Goal: Communication & Community: Answer question/provide support

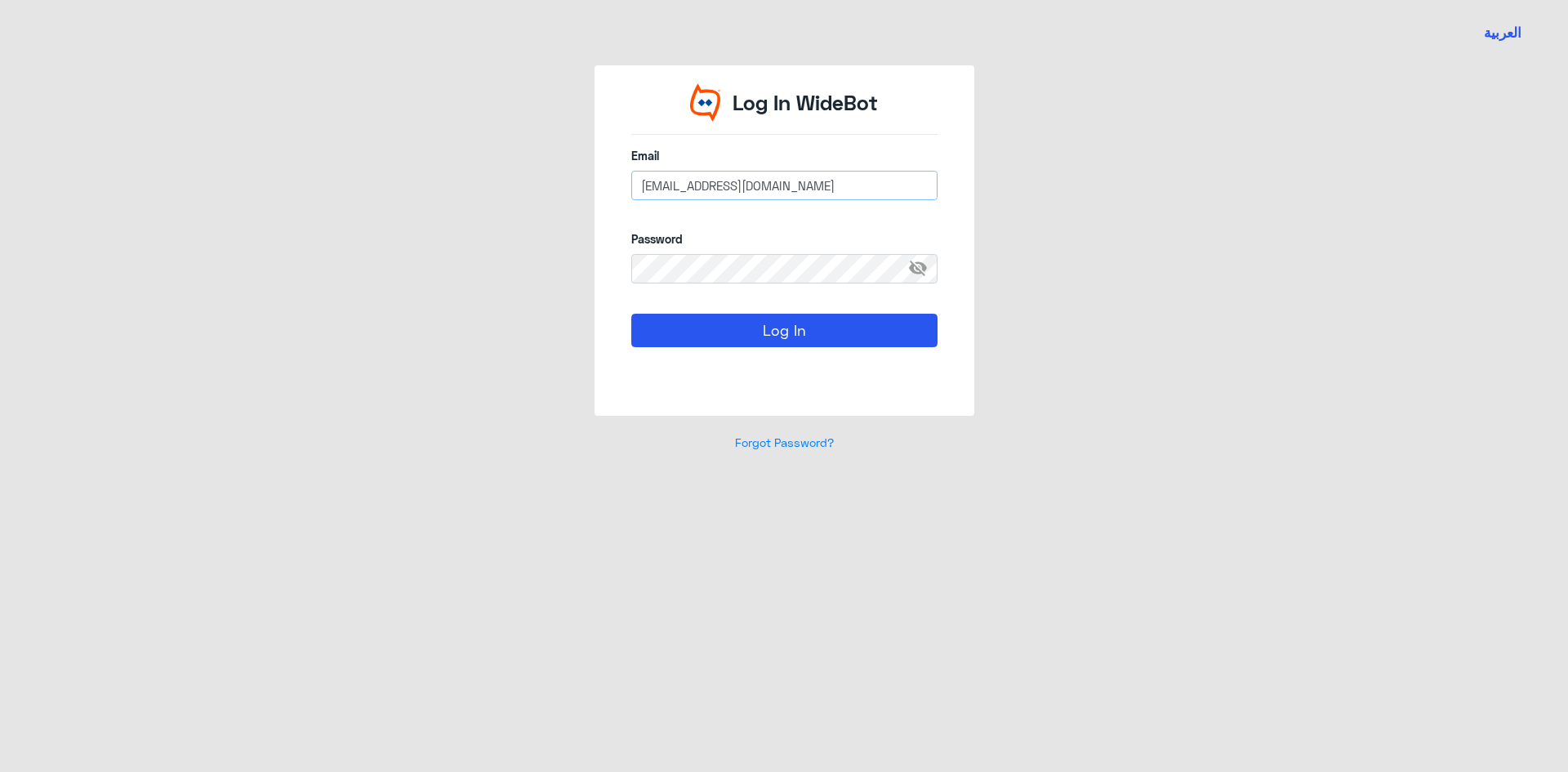
drag, startPoint x: 813, startPoint y: 188, endPoint x: 359, endPoint y: 156, distance: 455.1
click at [359, 156] on div "Log In WideBot Email [EMAIL_ADDRESS][DOMAIN_NAME] Password visibility_off Log I…" at bounding box center [784, 267] width 931 height 405
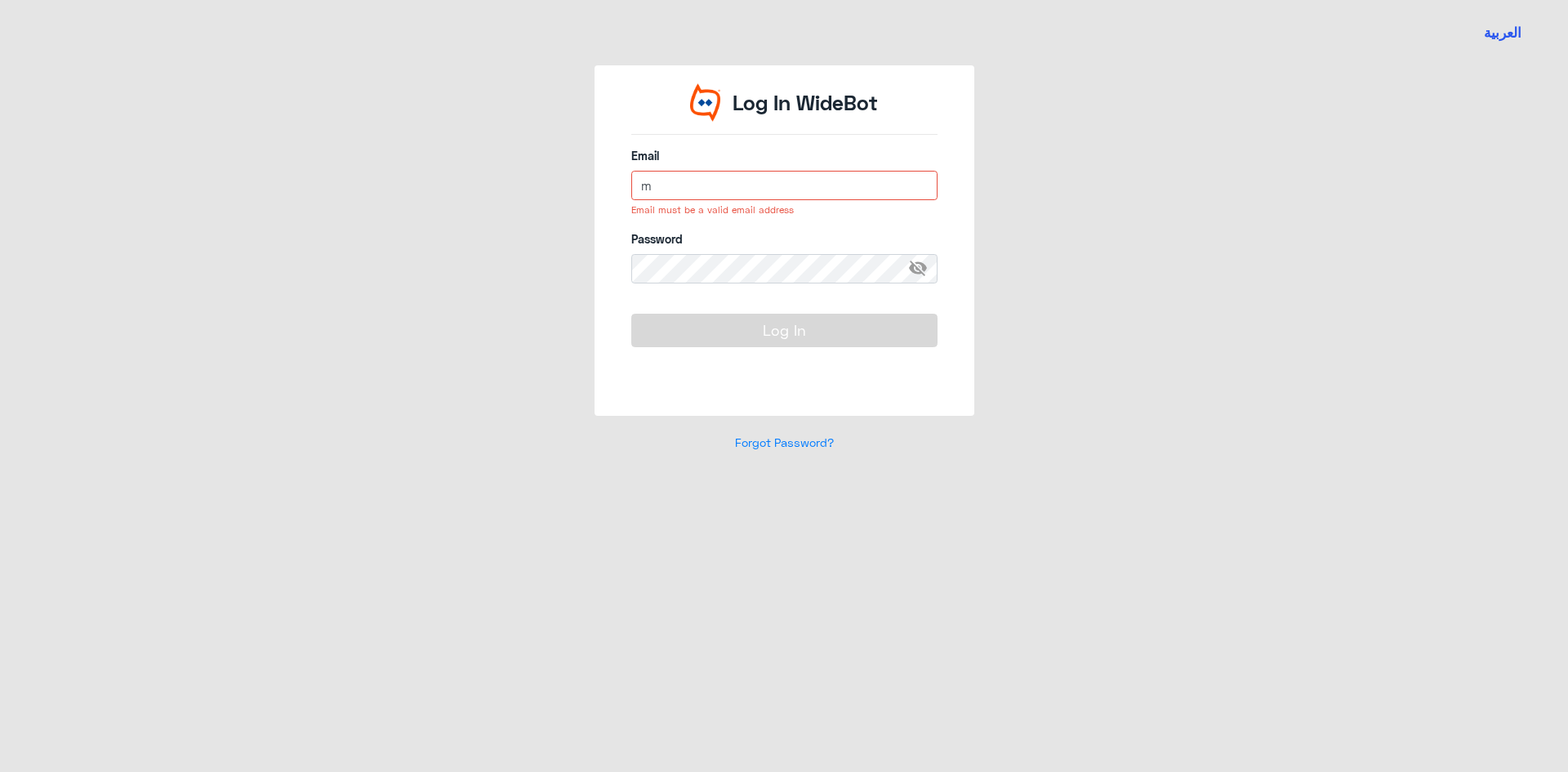
drag, startPoint x: 546, startPoint y: 189, endPoint x: 506, endPoint y: 183, distance: 40.4
click at [508, 183] on div "Log In WideBot Email m Email must be a valid email address Password visibility_…" at bounding box center [784, 267] width 931 height 405
type input "[EMAIL_ADDRESS][DOMAIN_NAME]"
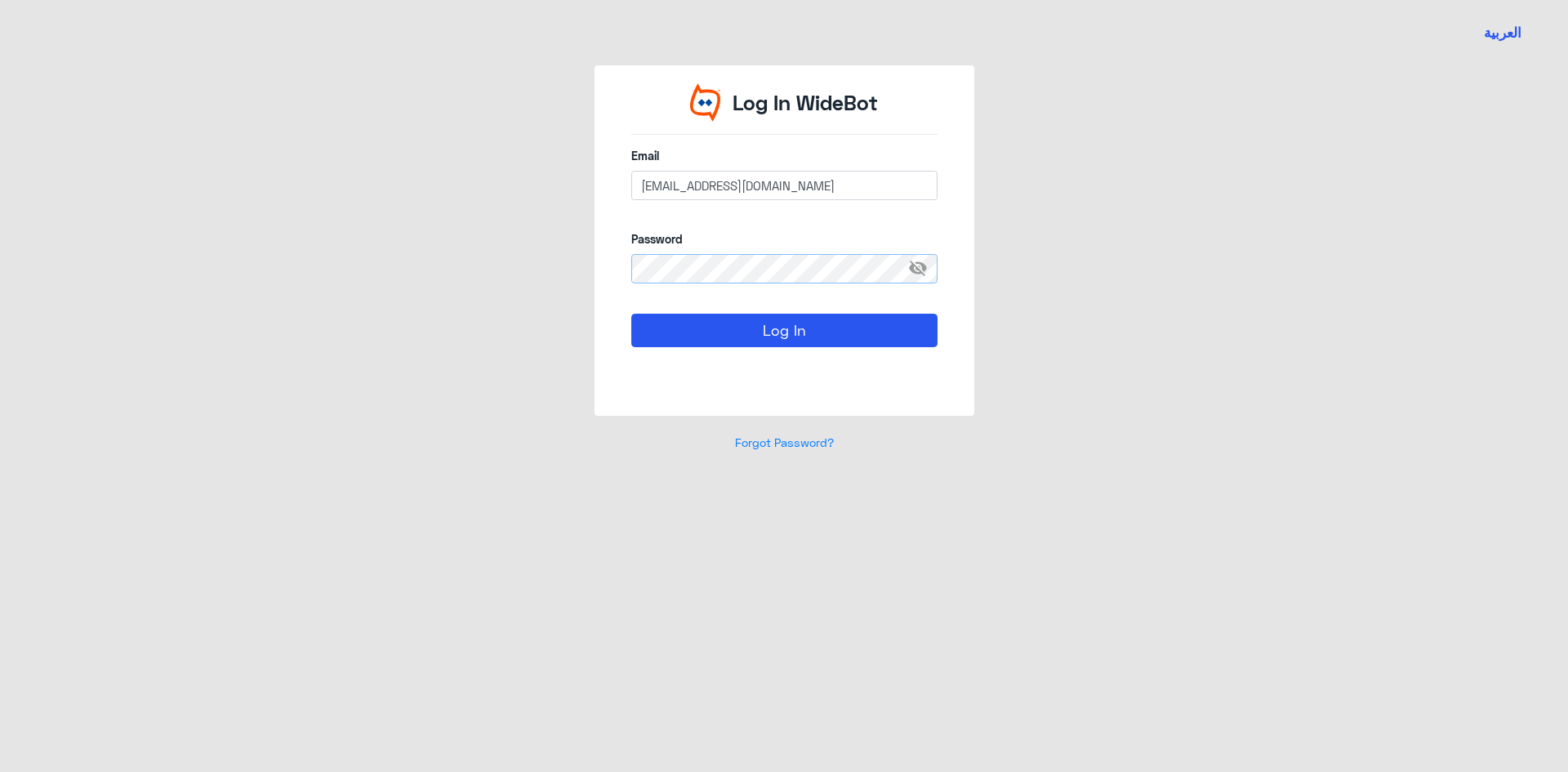
click at [599, 268] on div "Log In WideBot Email [EMAIL_ADDRESS][DOMAIN_NAME] Password visibility_off Log In" at bounding box center [784, 240] width 380 height 351
click at [647, 329] on button "Log In" at bounding box center [784, 330] width 306 height 33
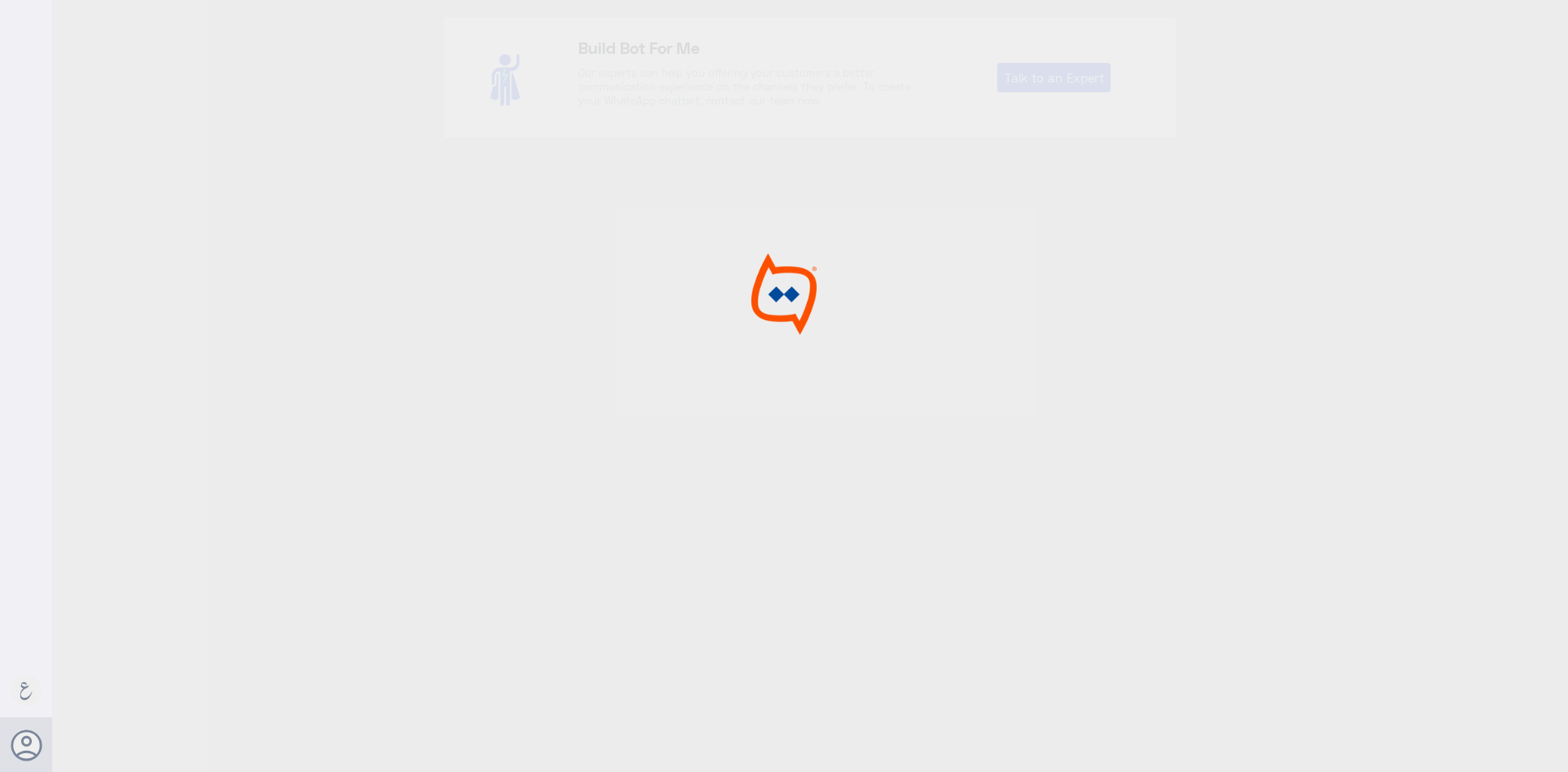
click at [803, 341] on div at bounding box center [784, 388] width 1568 height 777
click at [241, 286] on div at bounding box center [784, 388] width 1568 height 777
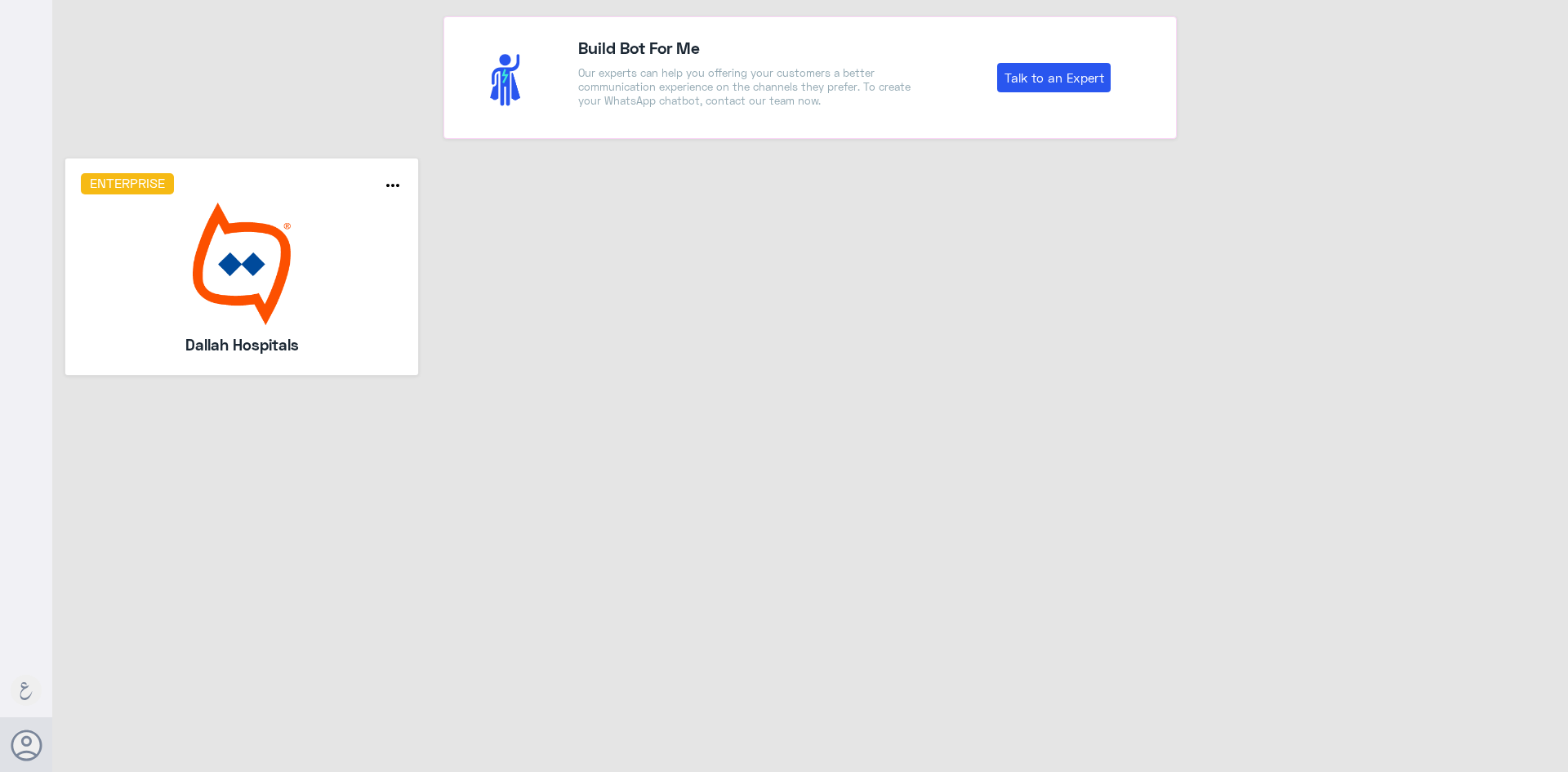
click at [244, 286] on img at bounding box center [243, 264] width 323 height 123
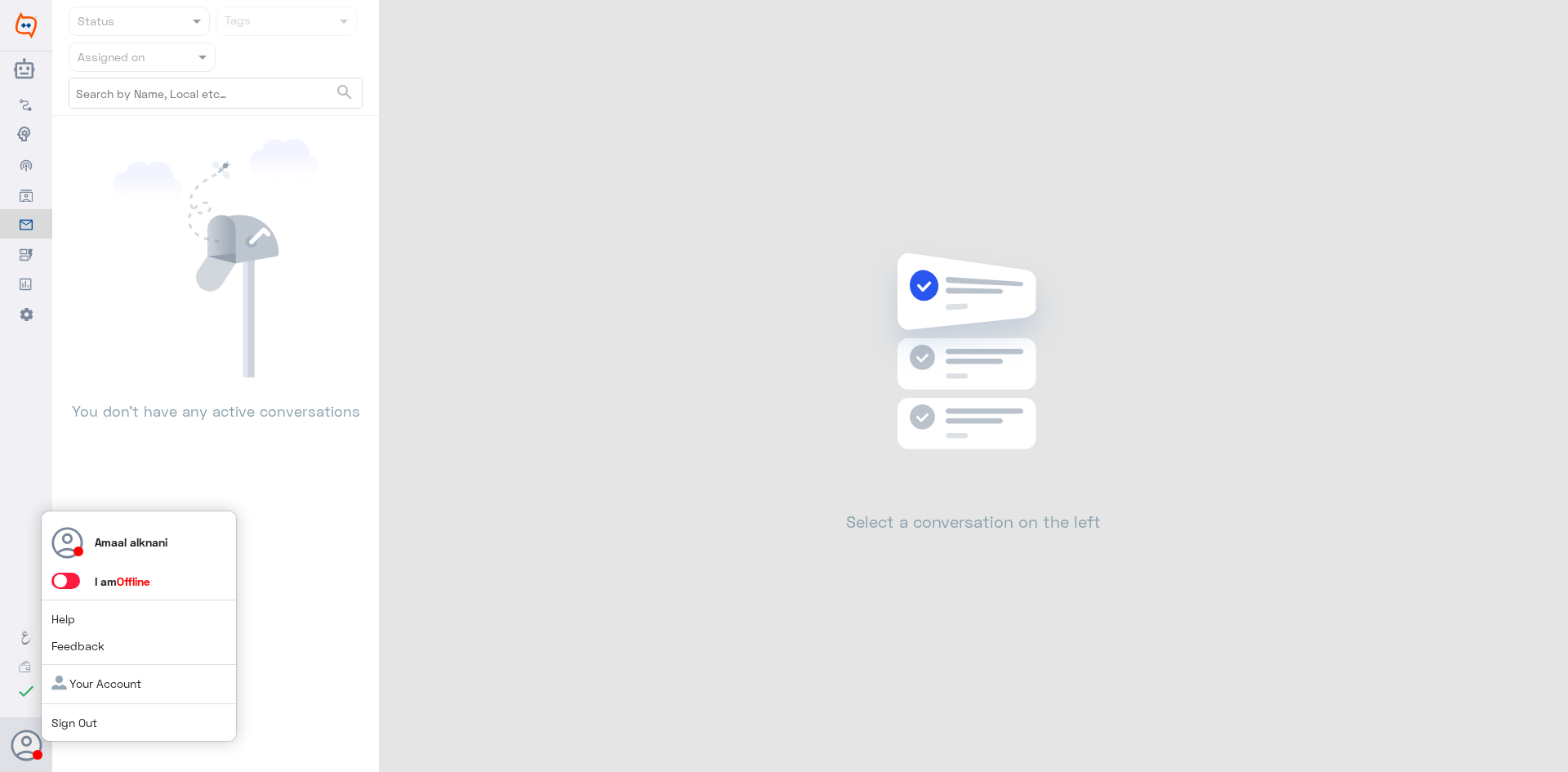
click at [75, 576] on span at bounding box center [65, 580] width 28 height 16
click at [0, 0] on input "checkbox" at bounding box center [0, 0] width 0 height 0
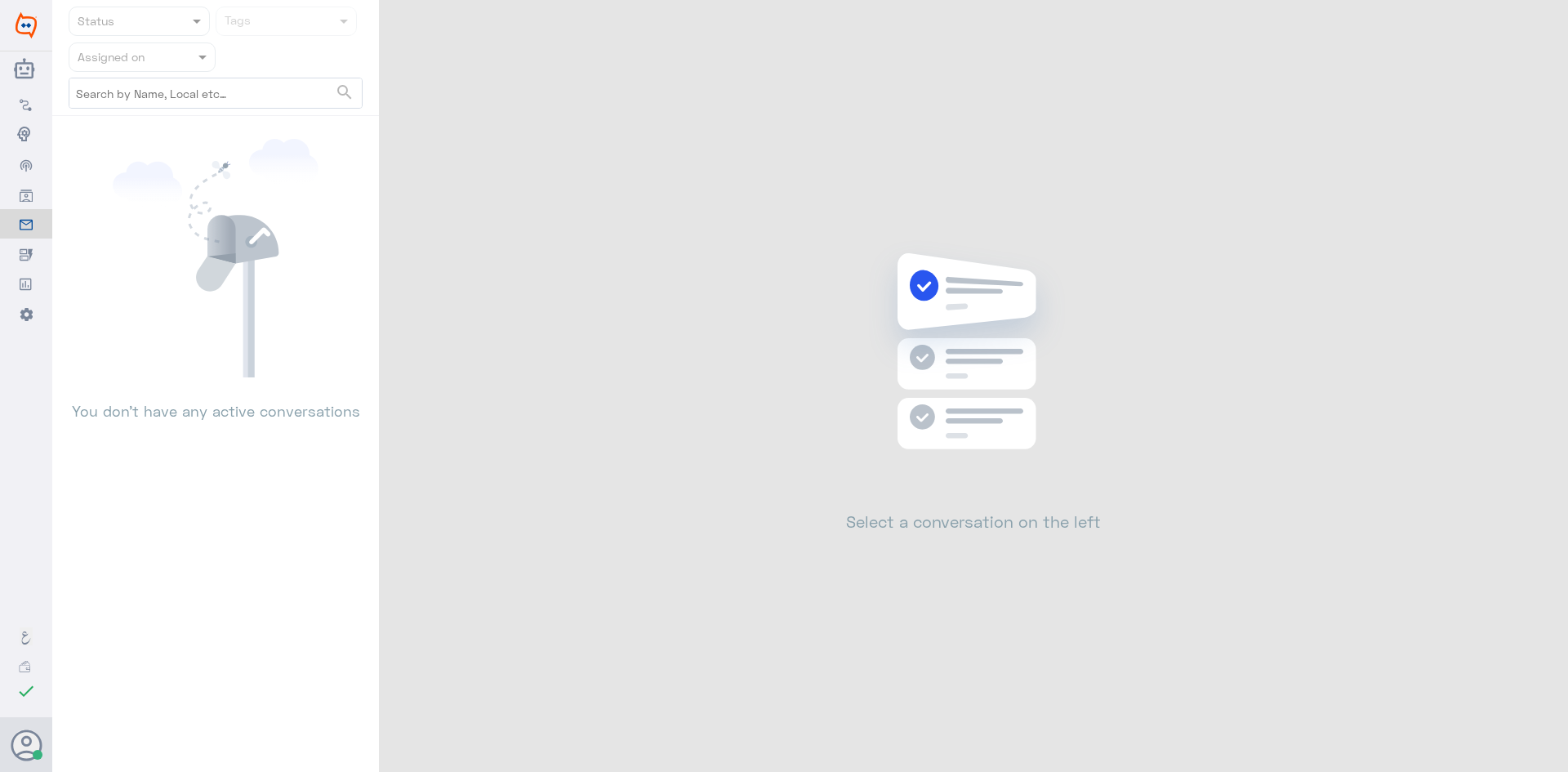
click at [578, 534] on div "Status Tags Assigned on search You don’t have any active conversations Select a…" at bounding box center [810, 388] width 1516 height 777
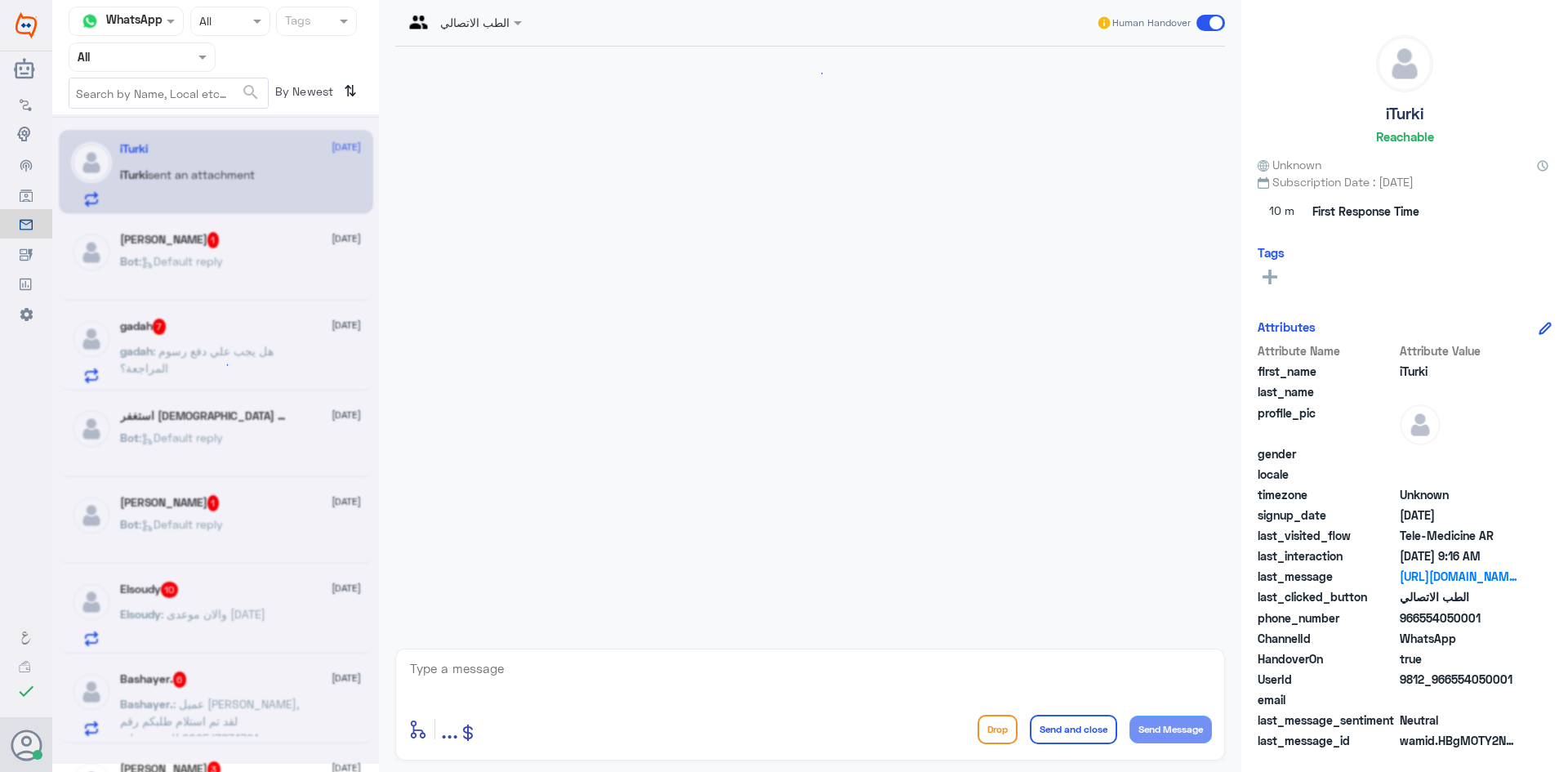
scroll to position [654, 0]
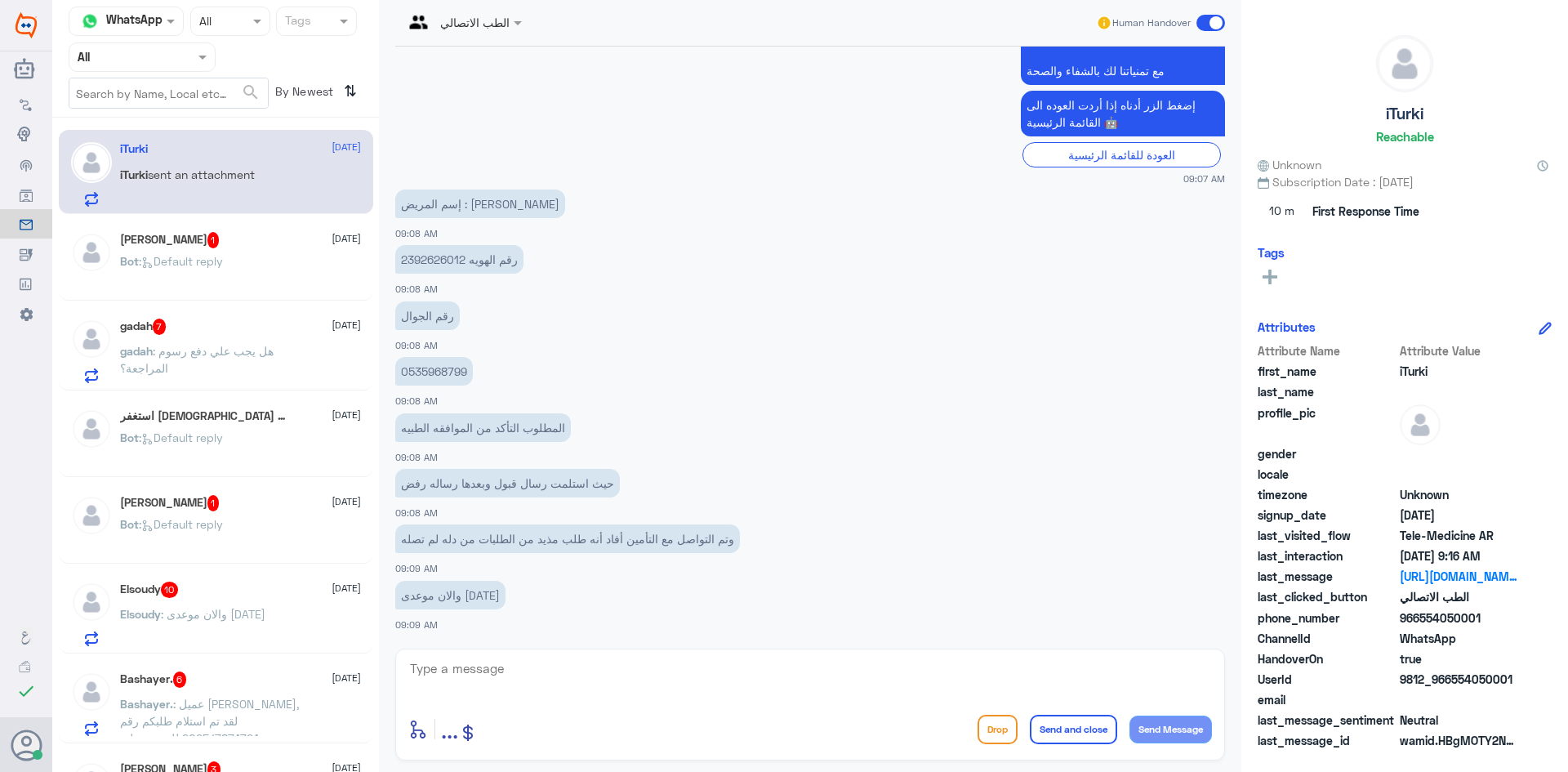
click at [150, 69] on div "Agent Filter All" at bounding box center [143, 57] width 147 height 29
click at [141, 160] on Inbox "Your Inbox" at bounding box center [134, 164] width 58 height 14
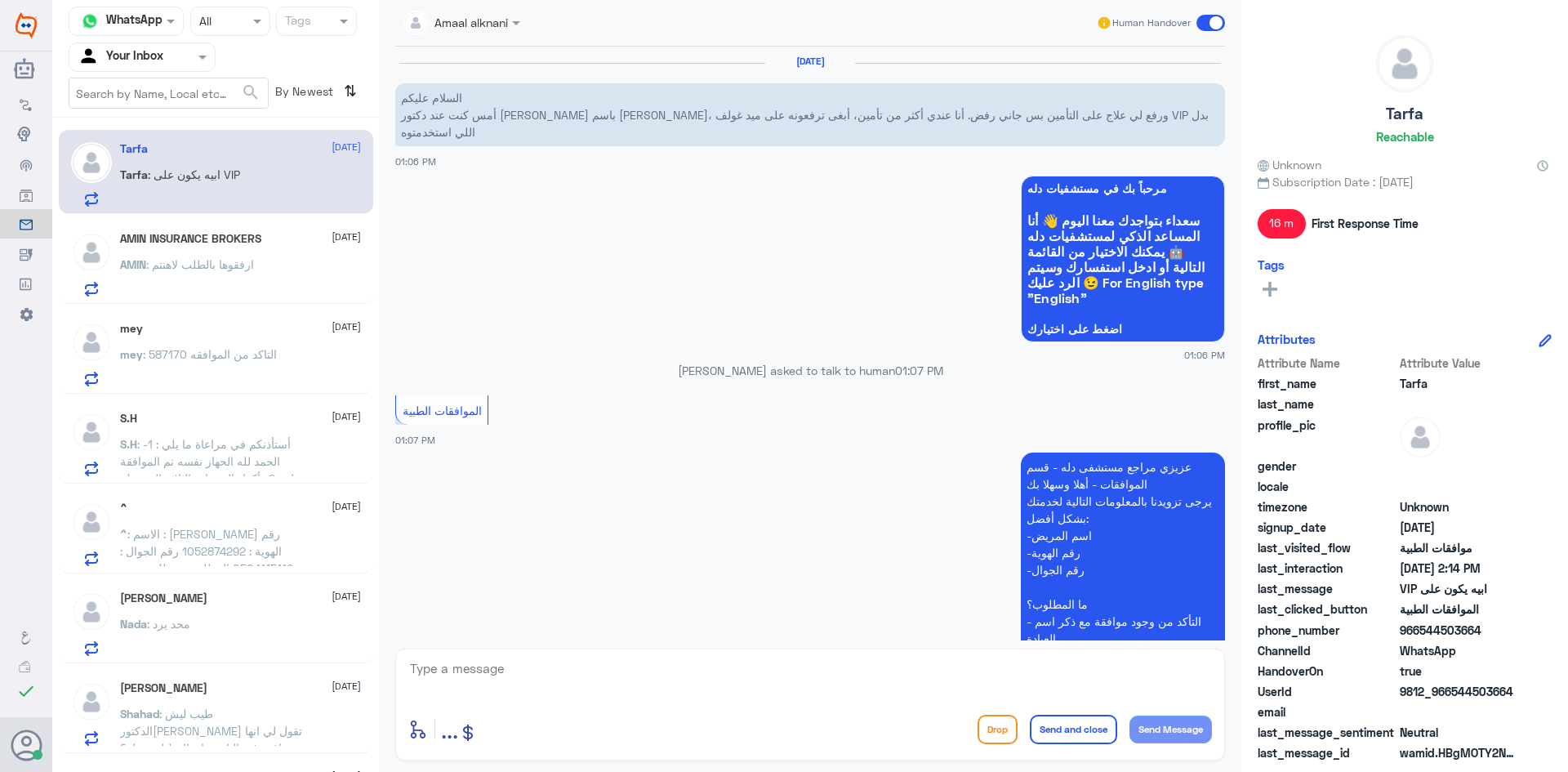
scroll to position [835, 0]
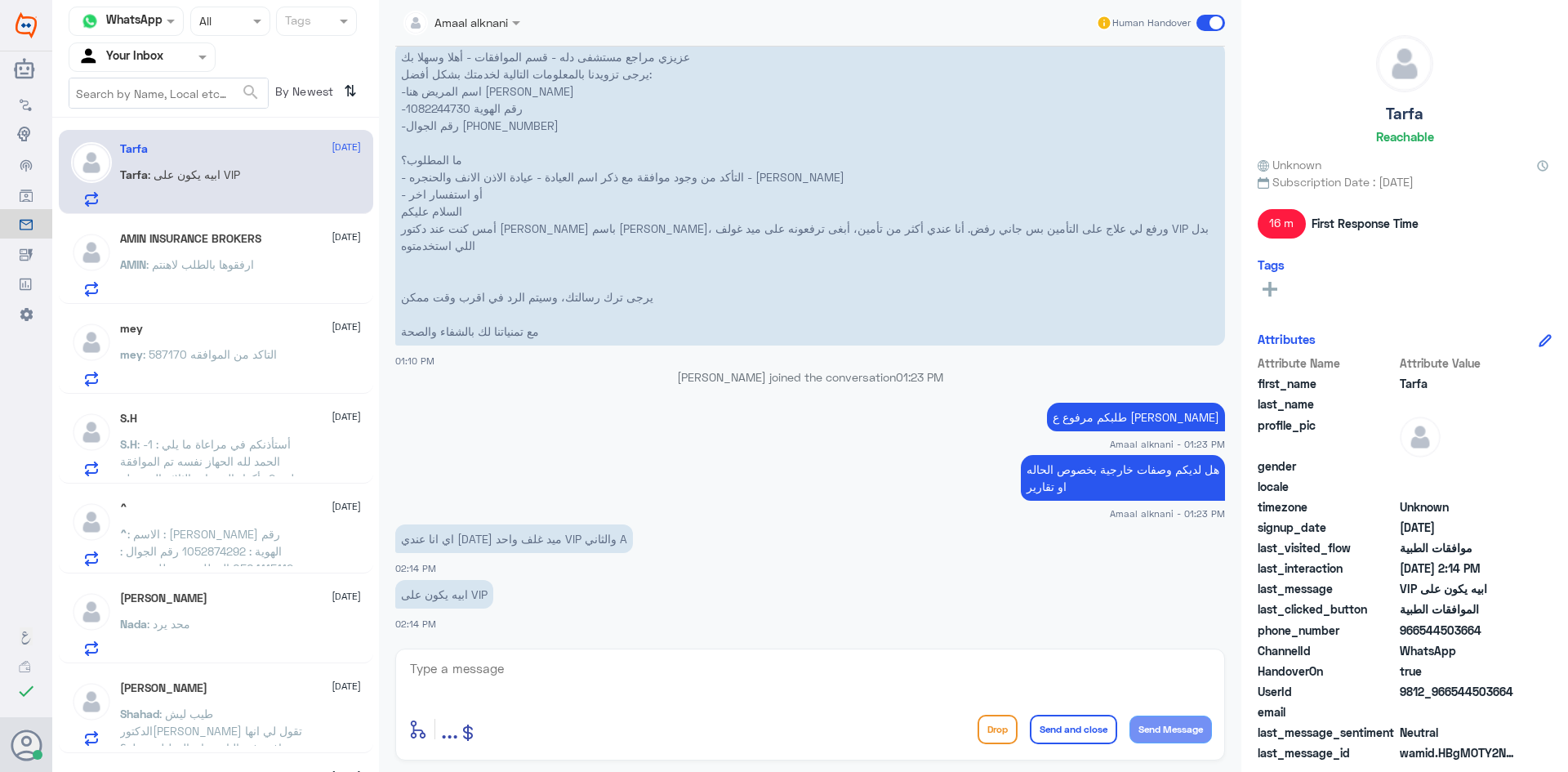
click at [151, 58] on input "text" at bounding box center [122, 57] width 90 height 19
click at [163, 173] on div "Your Team" at bounding box center [143, 184] width 147 height 38
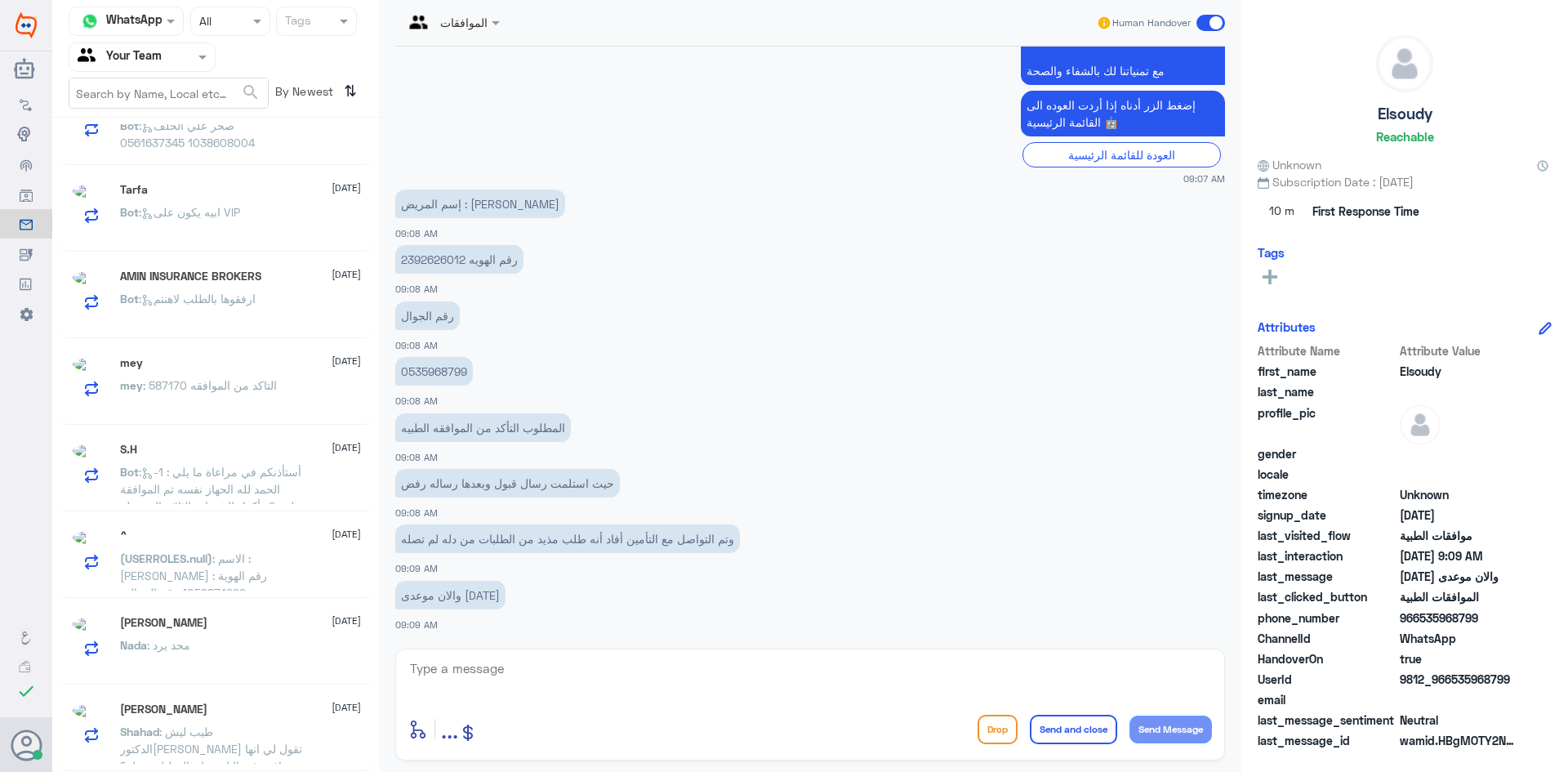
scroll to position [9, 0]
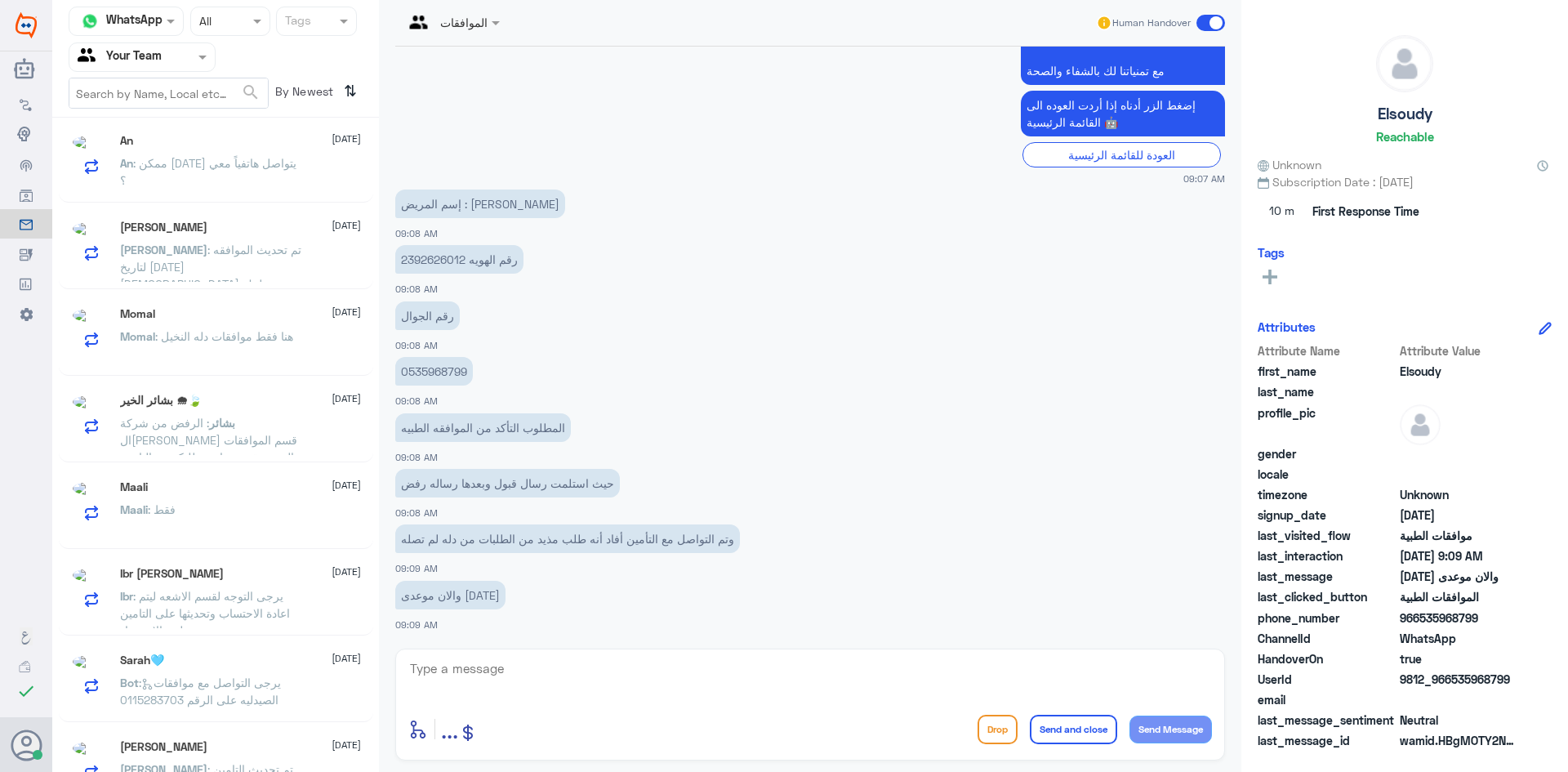
click at [242, 464] on span ": الرفض من شركة ال[PERSON_NAME] قسم الموافقات التنويم يقوم بمتابعة طلبكم مع الت…" at bounding box center [209, 448] width 178 height 65
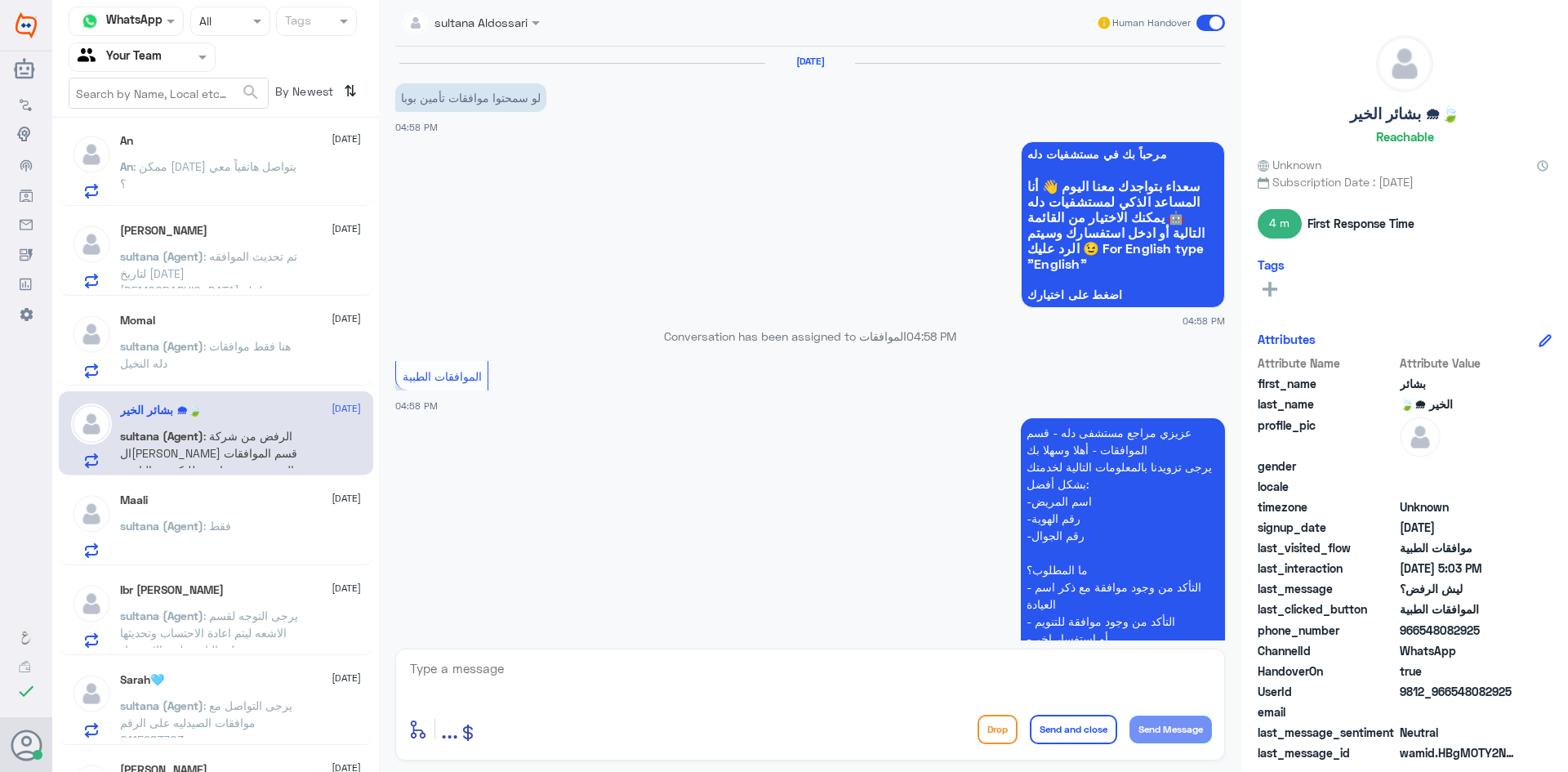
scroll to position [1006, 0]
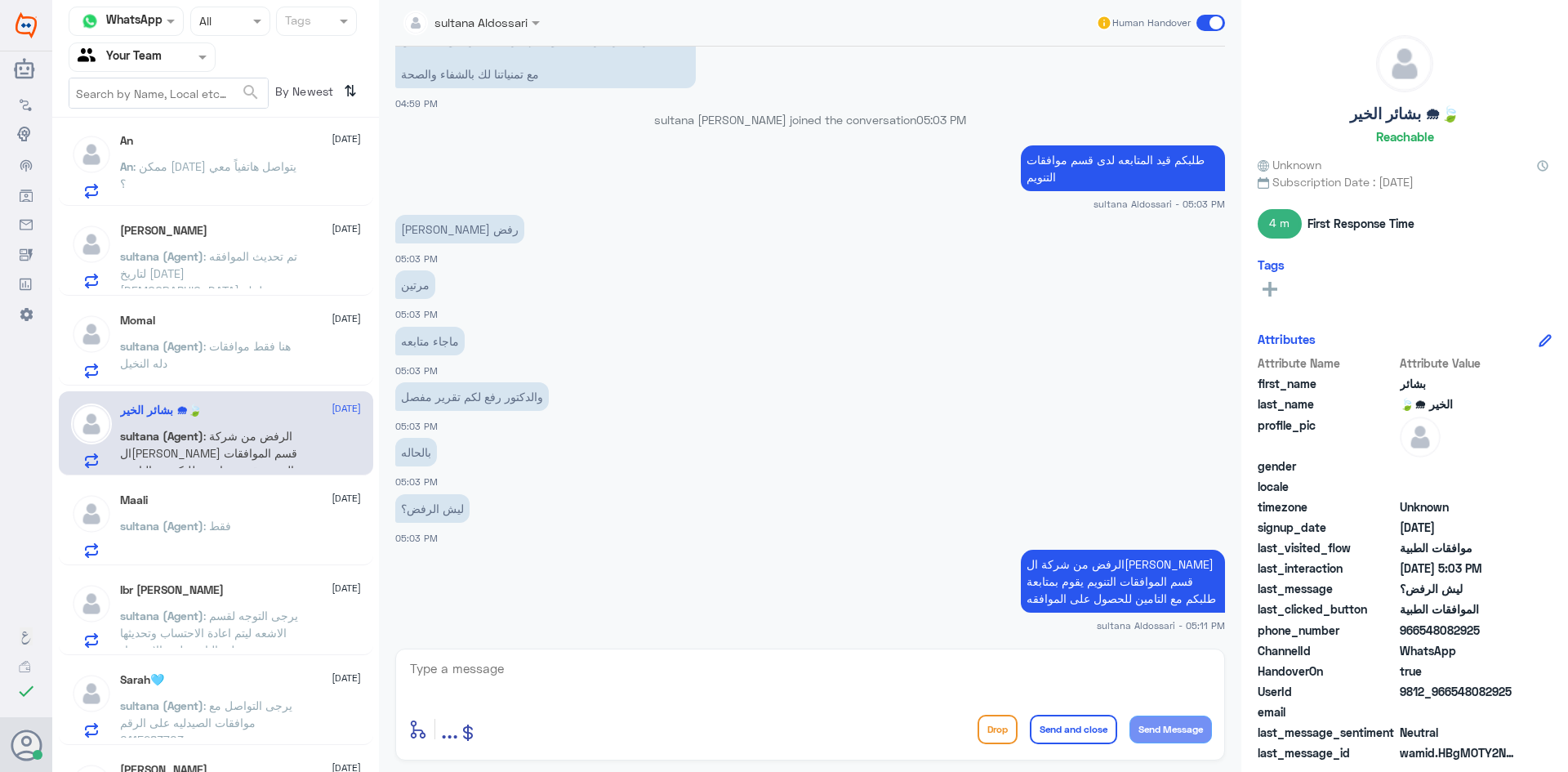
click at [509, 666] on textarea at bounding box center [810, 678] width 804 height 40
click at [572, 660] on textarea at bounding box center [810, 678] width 804 height 40
click at [264, 346] on span ": هنا فقط موافقات دله النخيل" at bounding box center [205, 354] width 171 height 31
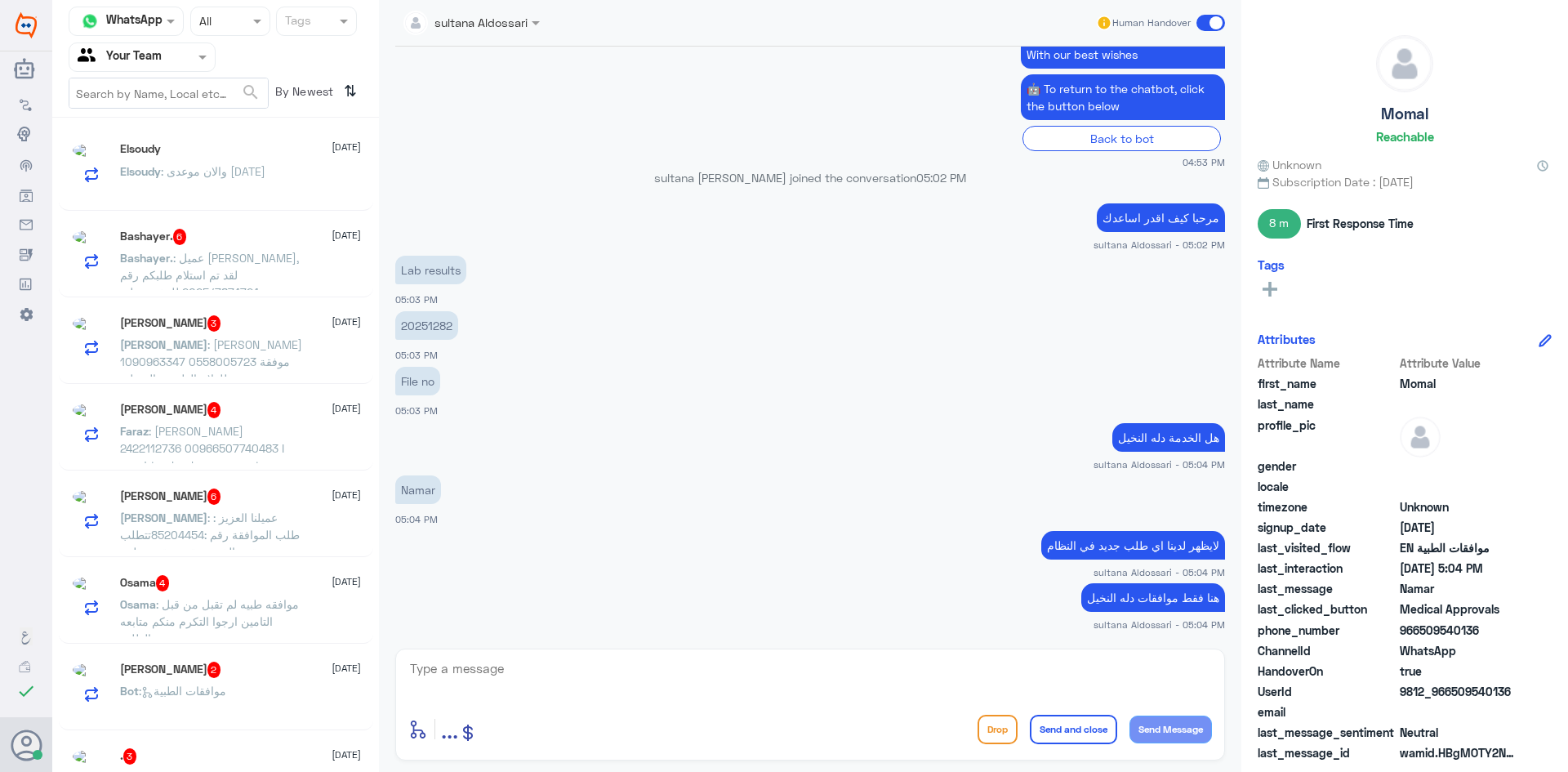
scroll to position [9, 0]
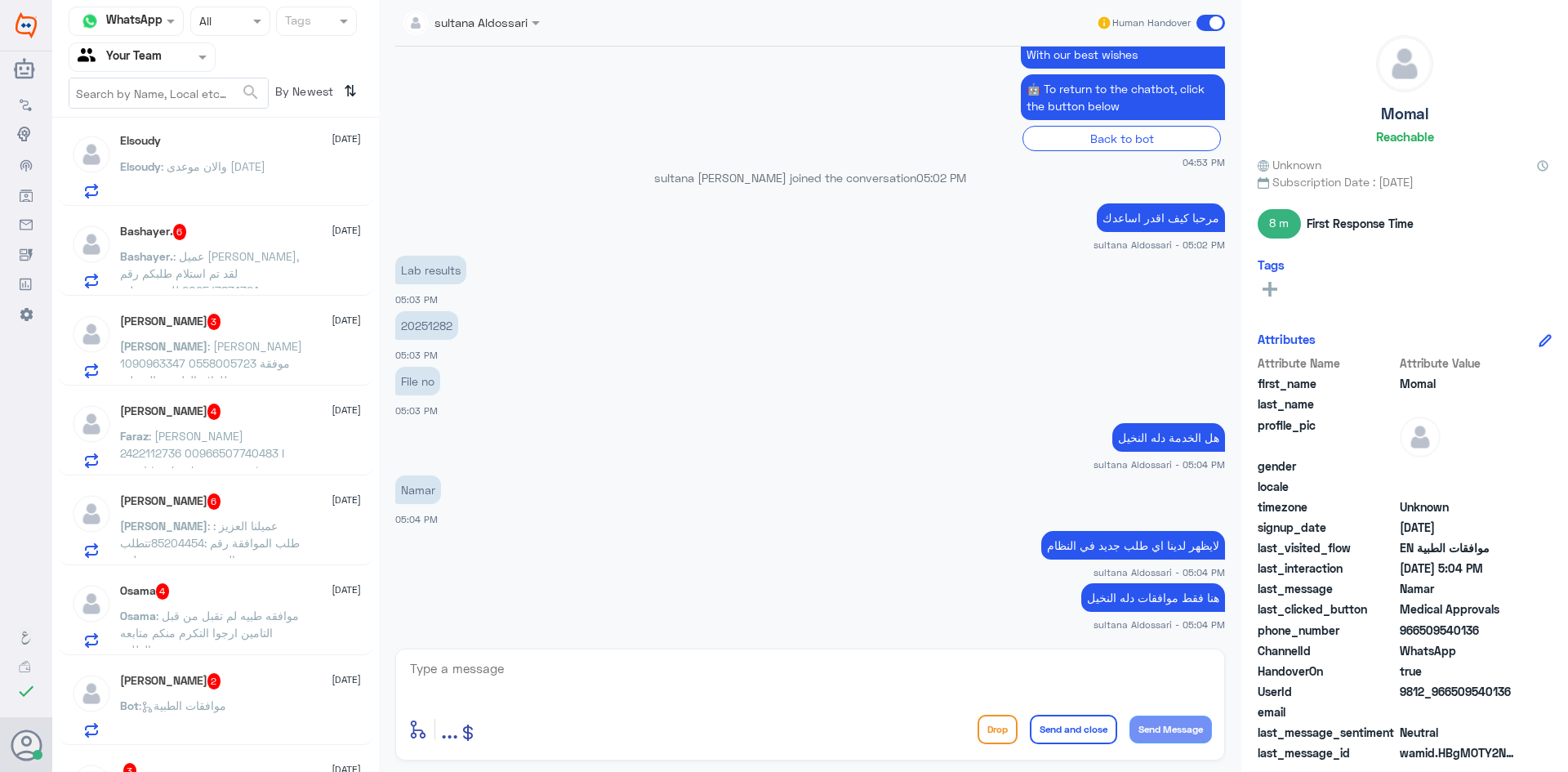
click at [237, 167] on span ": والان موعدى [DATE]" at bounding box center [213, 166] width 105 height 14
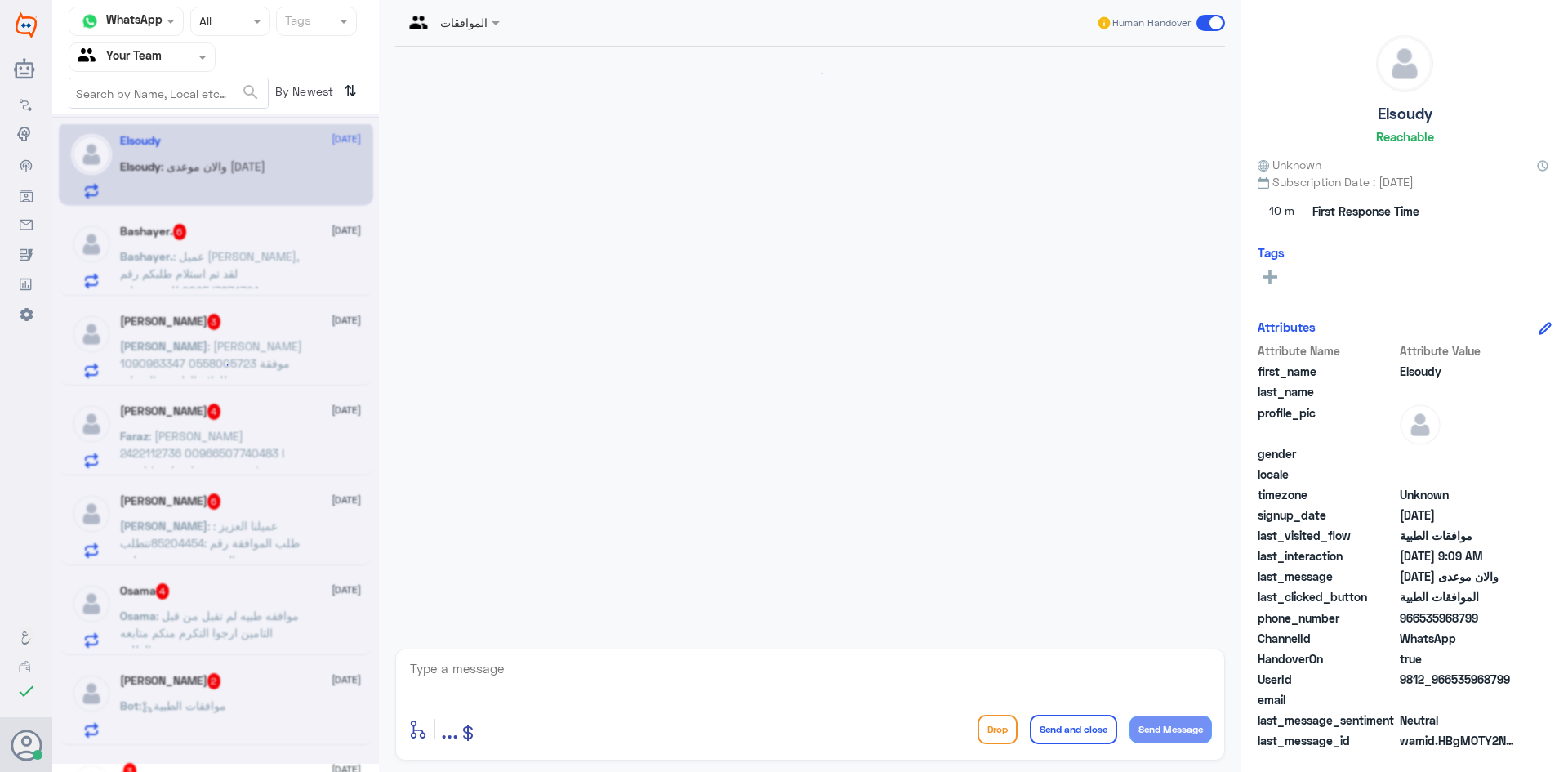
scroll to position [654, 0]
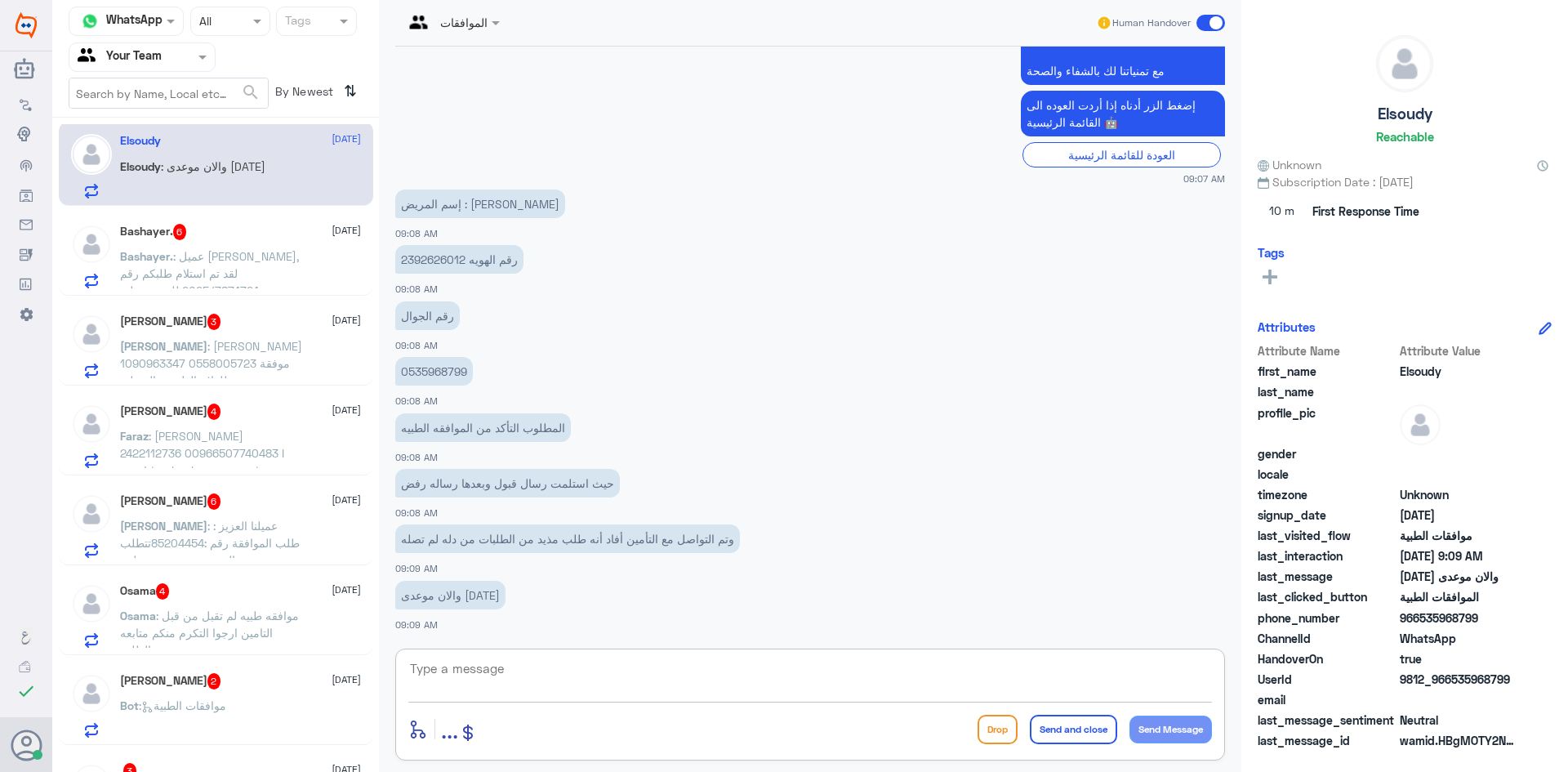
click at [499, 686] on textarea at bounding box center [810, 678] width 804 height 40
click at [513, 680] on textarea at bounding box center [810, 678] width 804 height 40
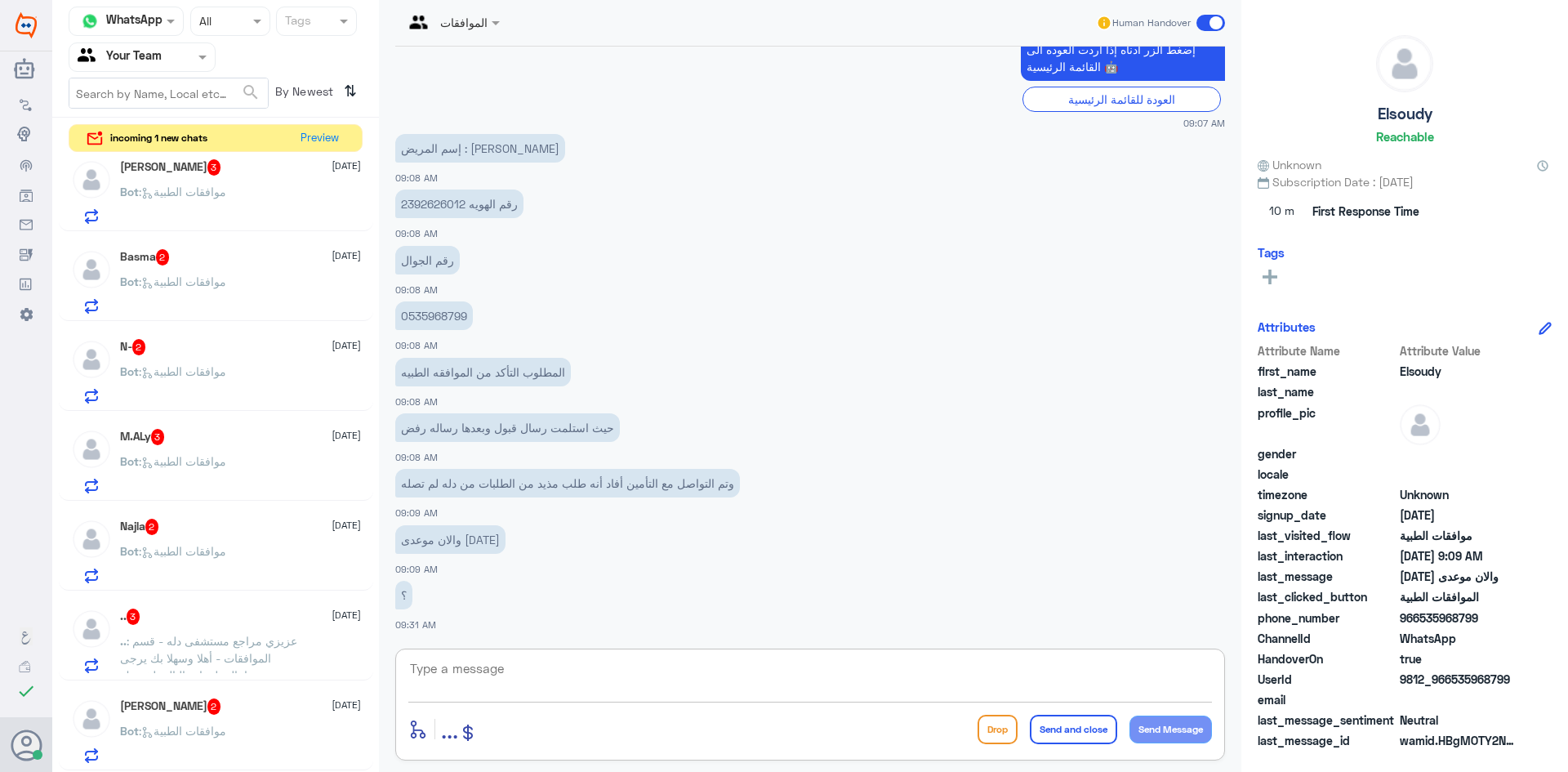
scroll to position [980, 0]
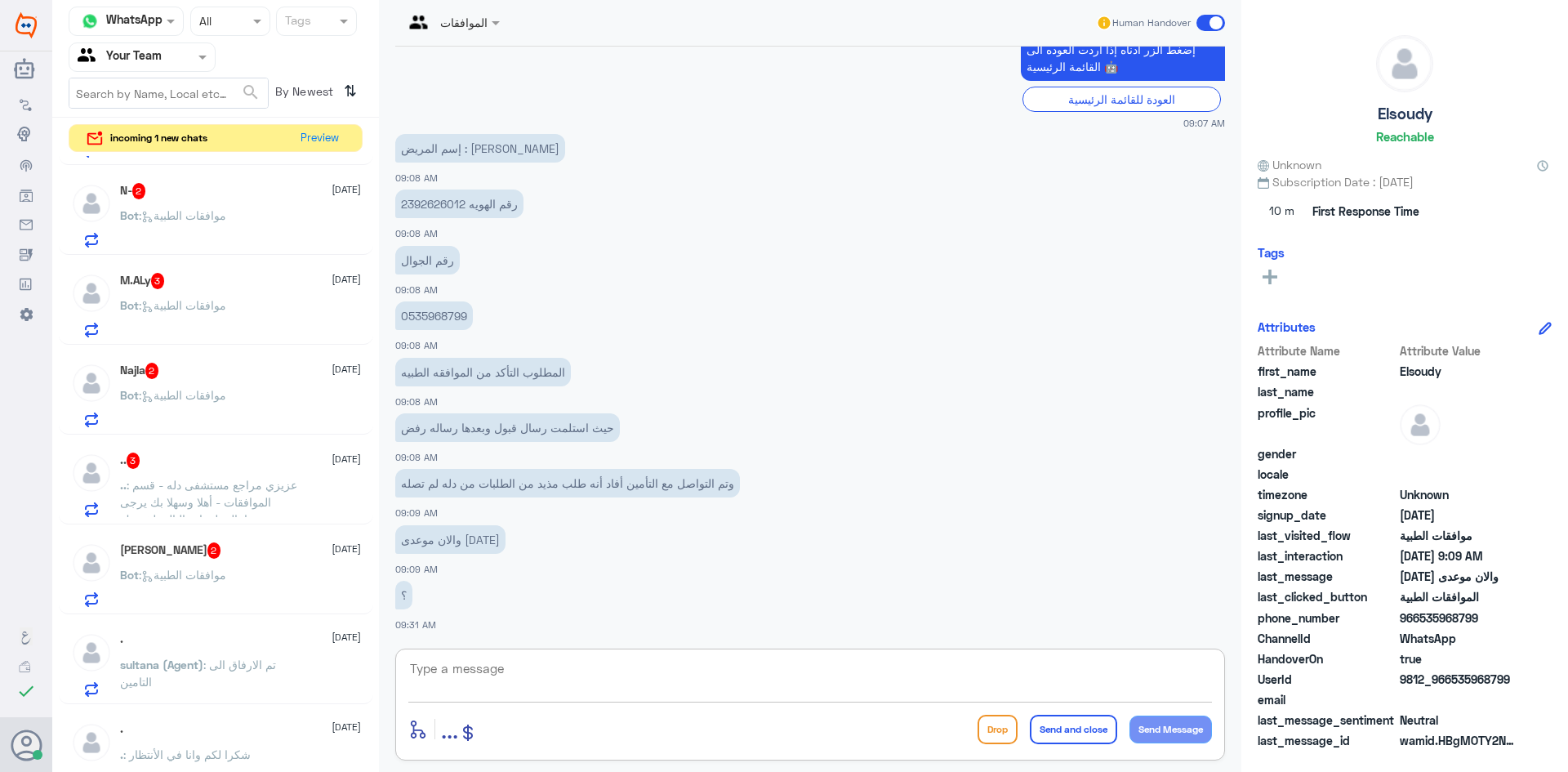
click at [260, 585] on div "Bot : موافقات الطبية" at bounding box center [240, 588] width 241 height 37
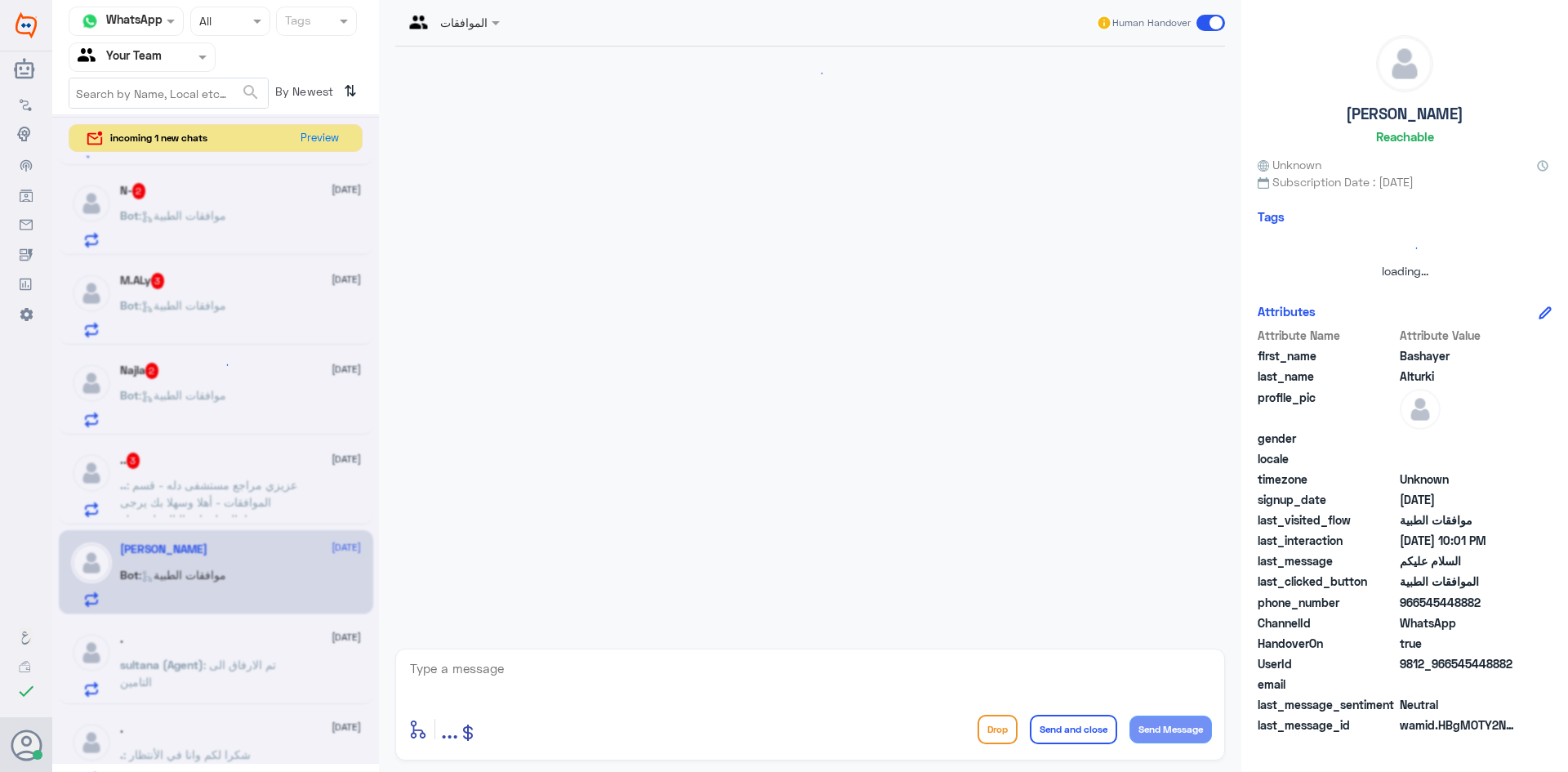
click at [528, 700] on div at bounding box center [810, 679] width 804 height 44
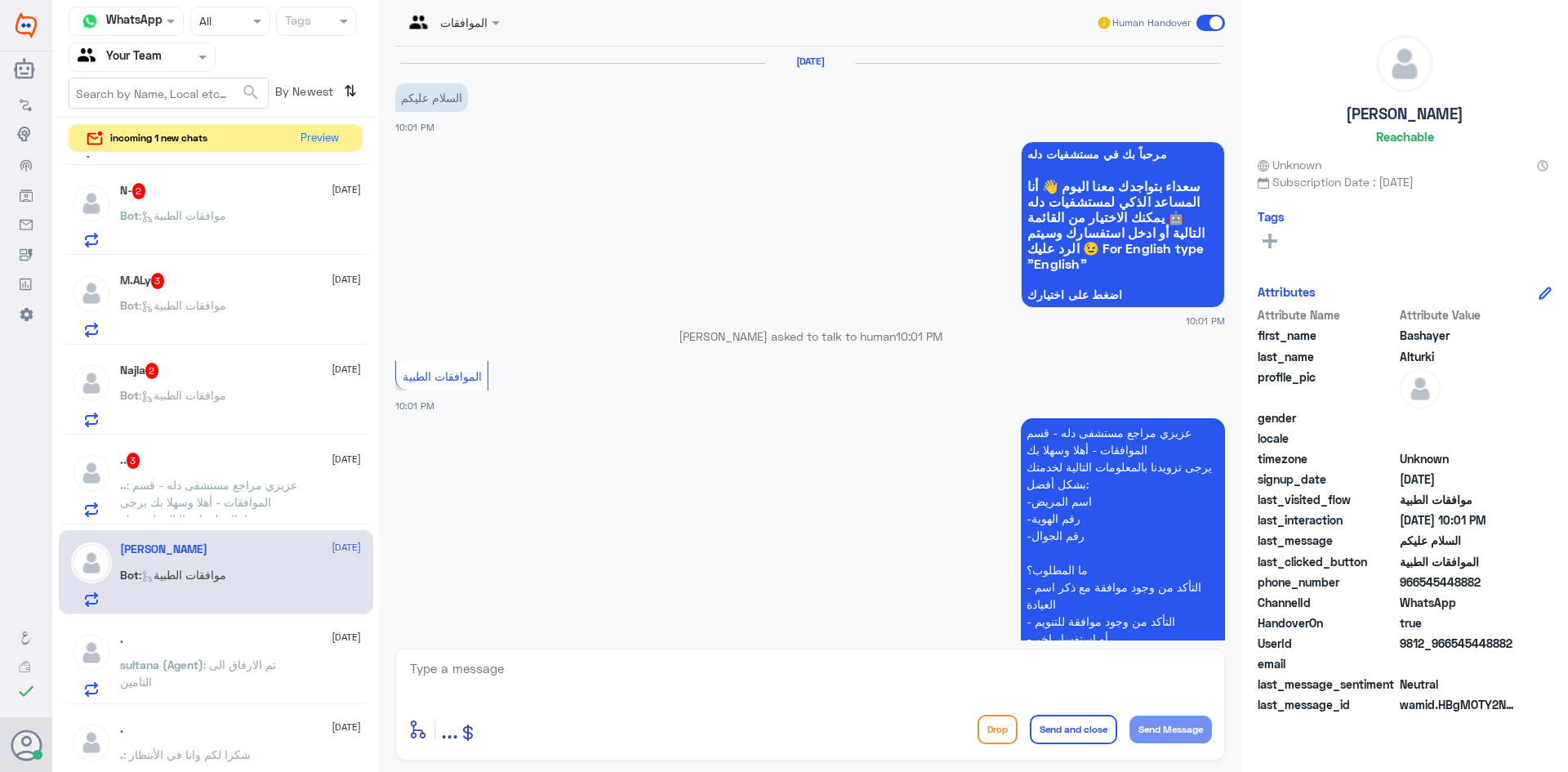
scroll to position [258, 0]
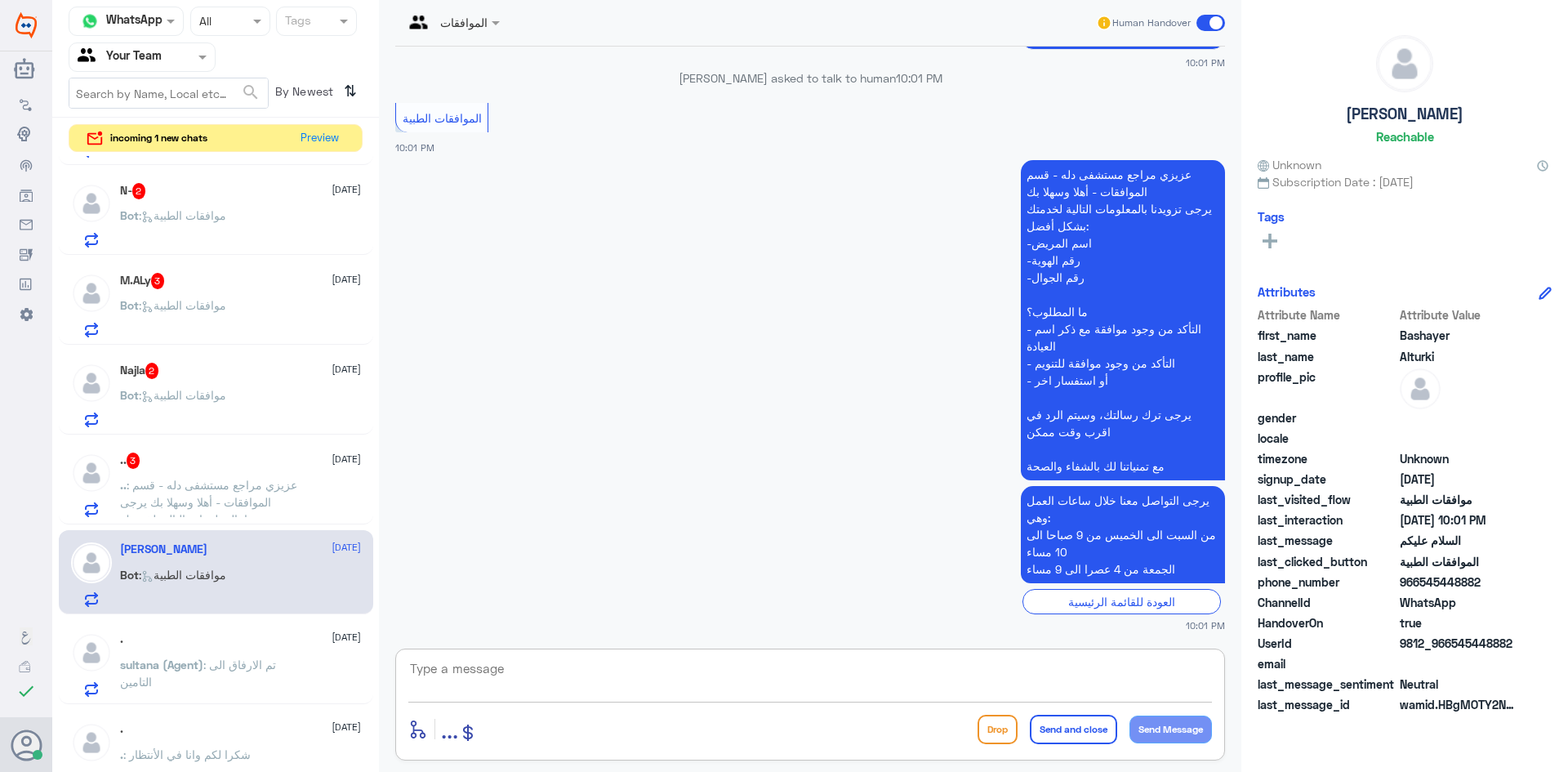
click at [516, 677] on textarea at bounding box center [810, 678] width 804 height 40
type textarea "تفضل كيف اقدر اساعدك"
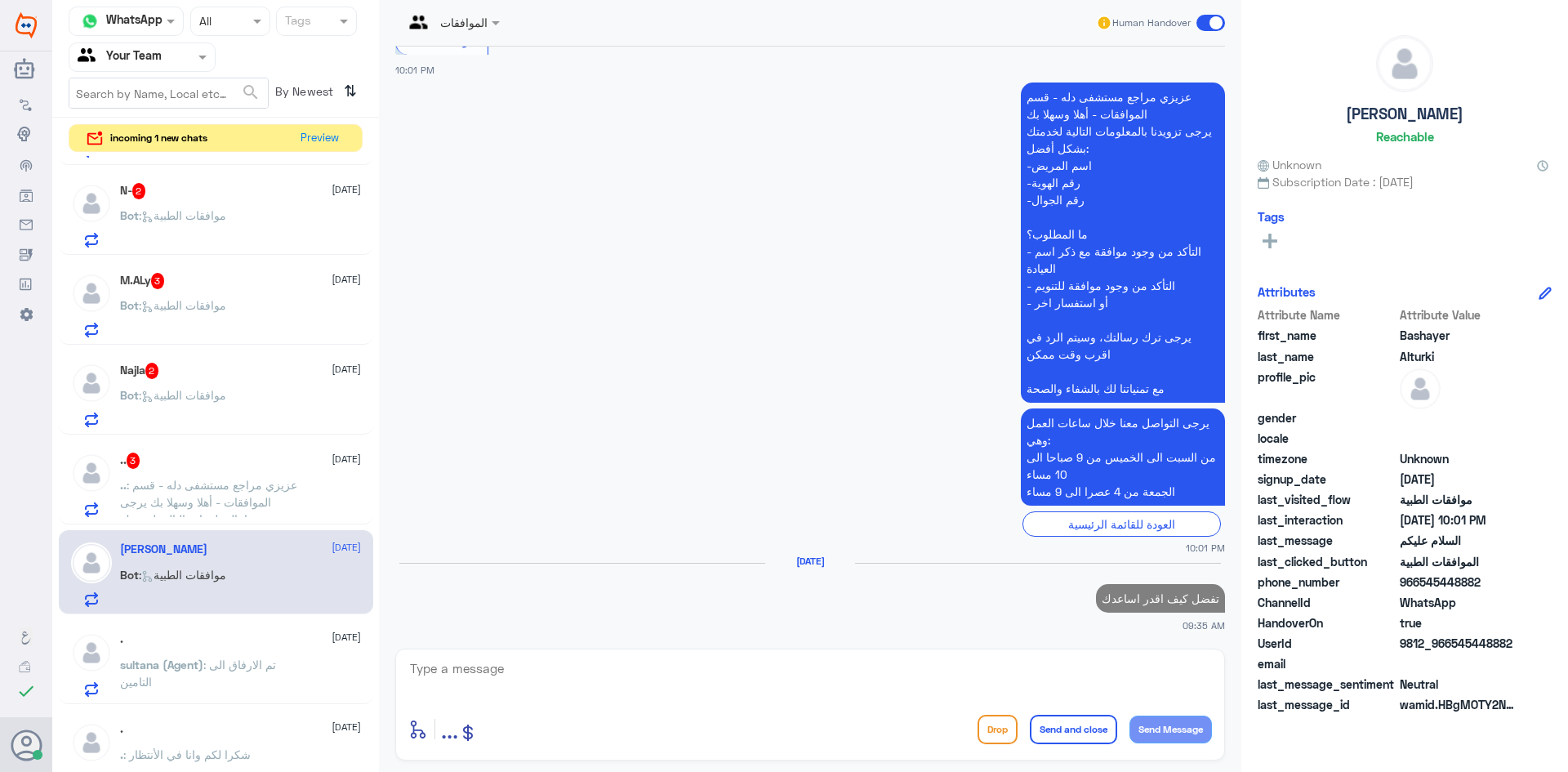
click at [232, 466] on div ".. 3 [DATE]" at bounding box center [240, 460] width 241 height 16
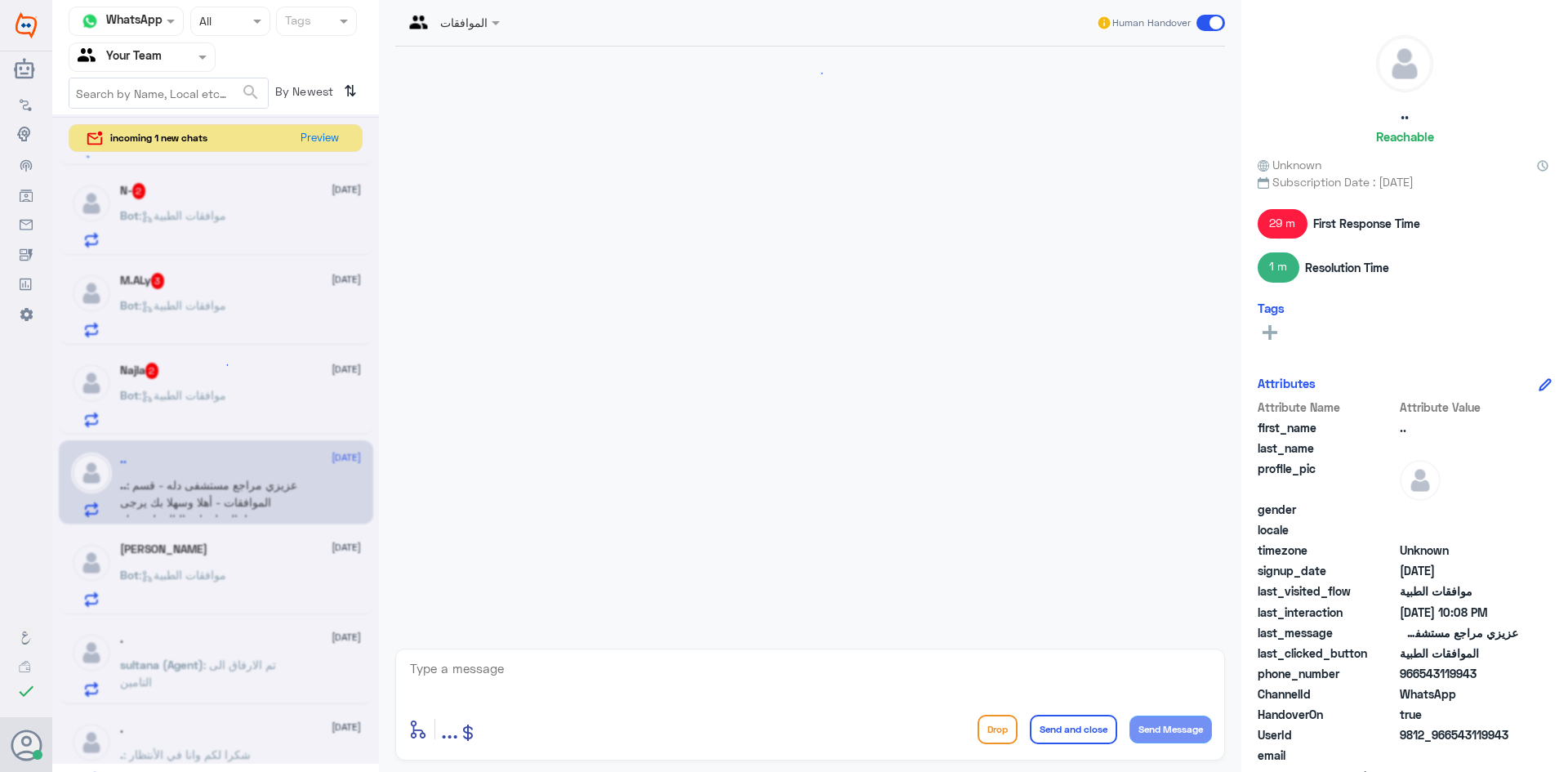
scroll to position [1737, 0]
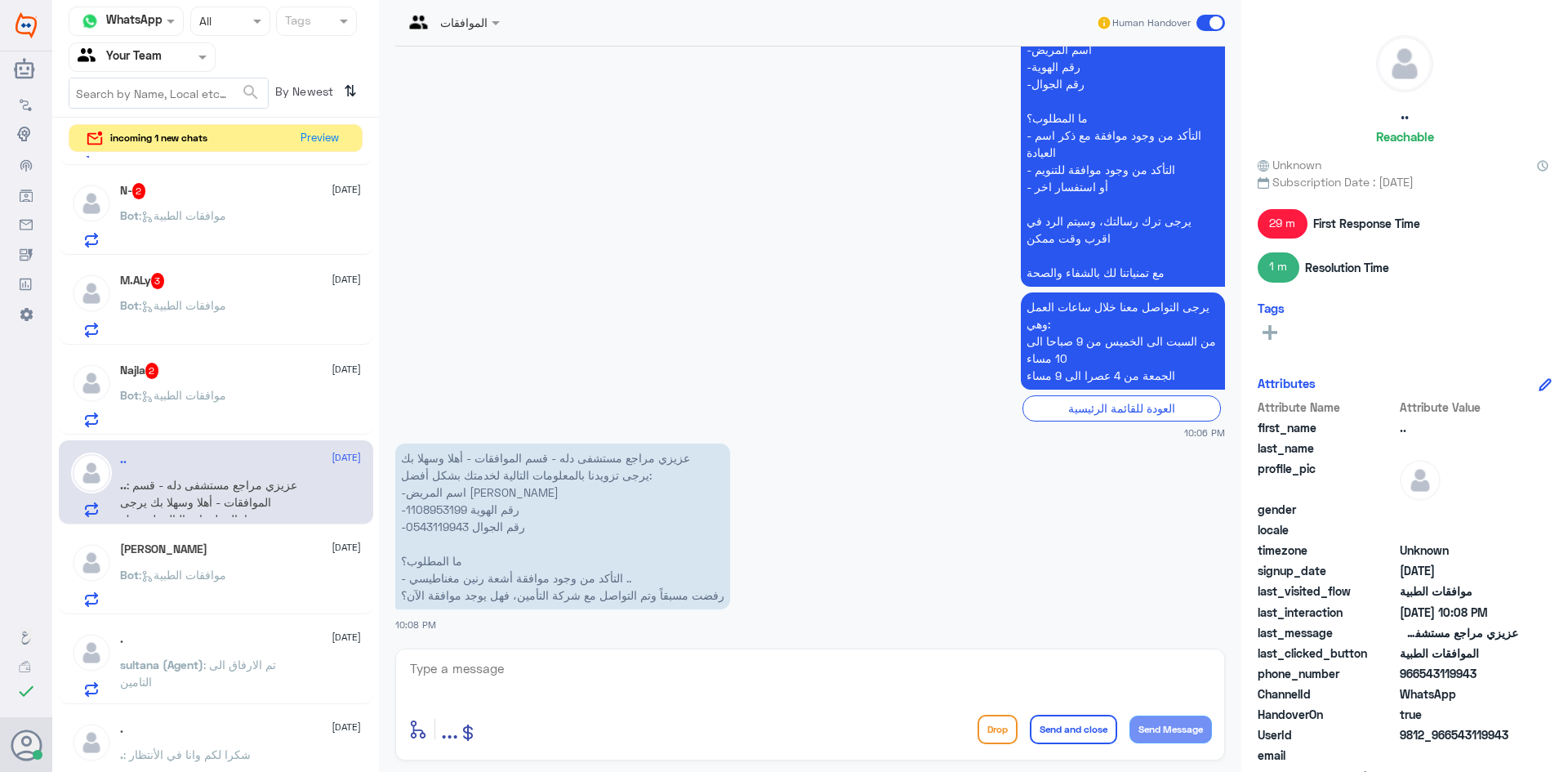
click at [557, 667] on textarea at bounding box center [810, 678] width 804 height 40
click at [444, 511] on p "عزيزي مراجع مستشفى دله - قسم الموافقات - أهلا وسهلا بك يرجى تزويدنا بالمعلومات …" at bounding box center [562, 526] width 334 height 166
copy p "1108953199"
click at [600, 671] on textarea at bounding box center [810, 678] width 804 height 40
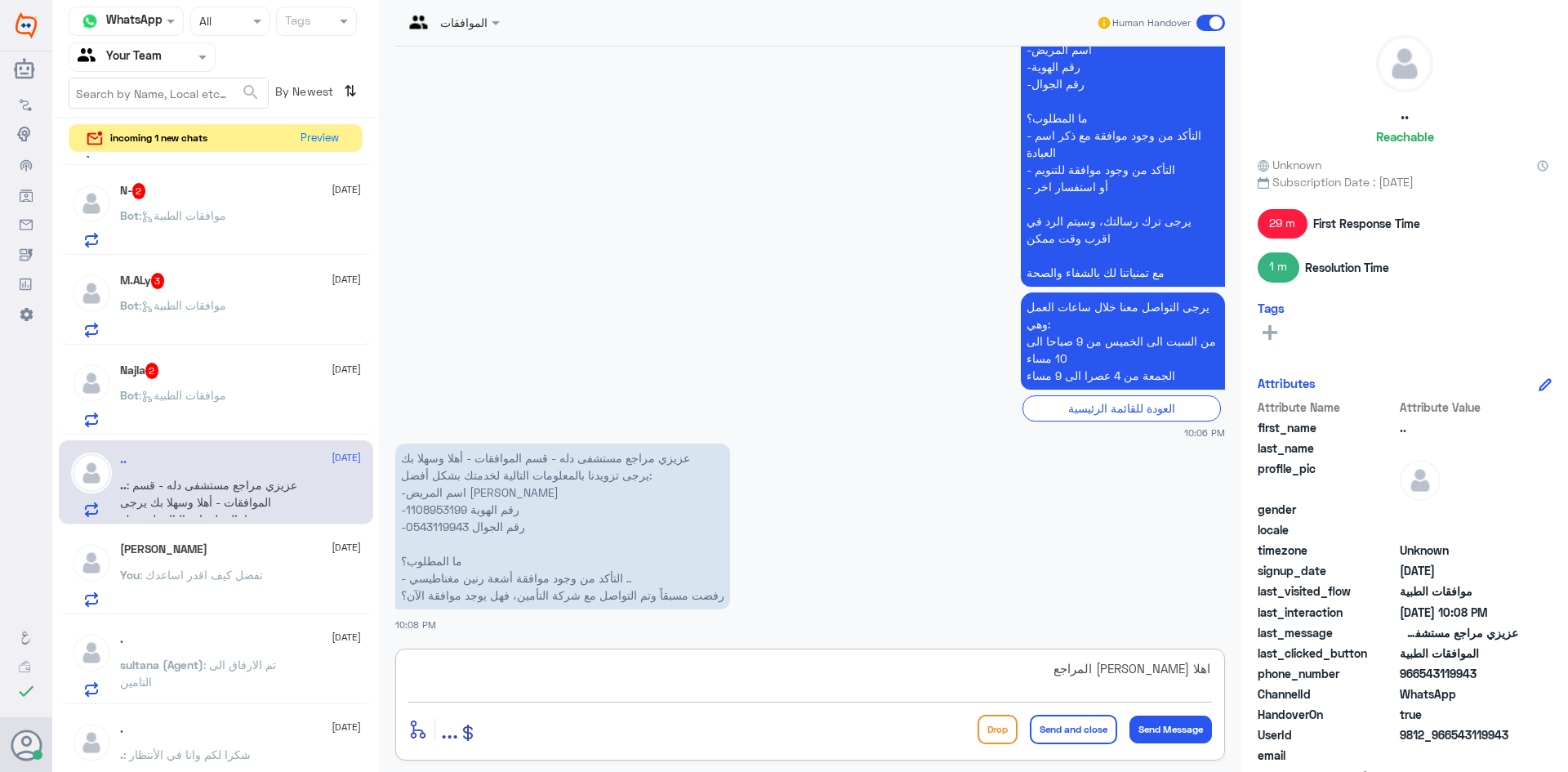
type textarea "اهلا [PERSON_NAME] المراجع"
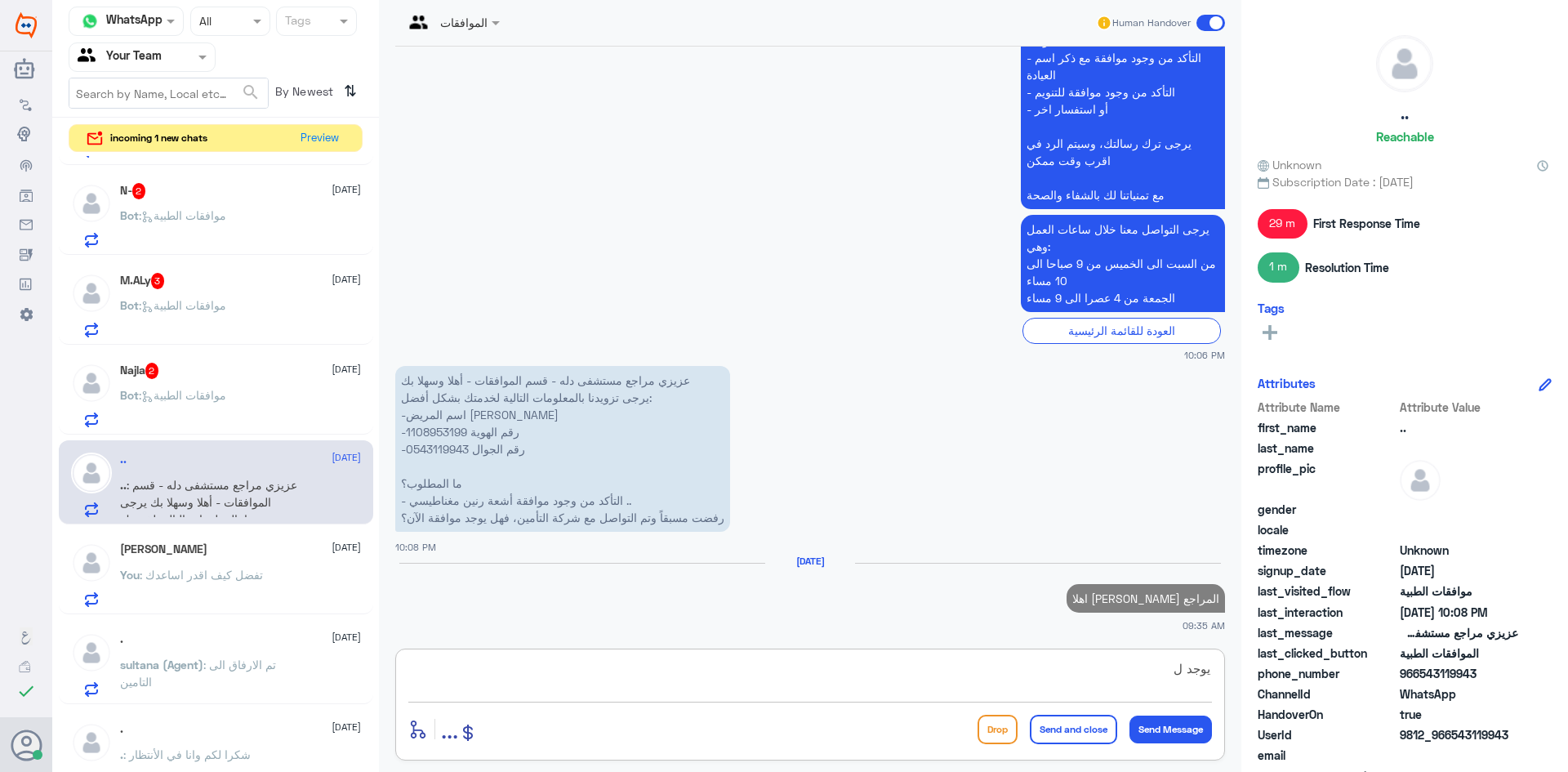
scroll to position [1819, 0]
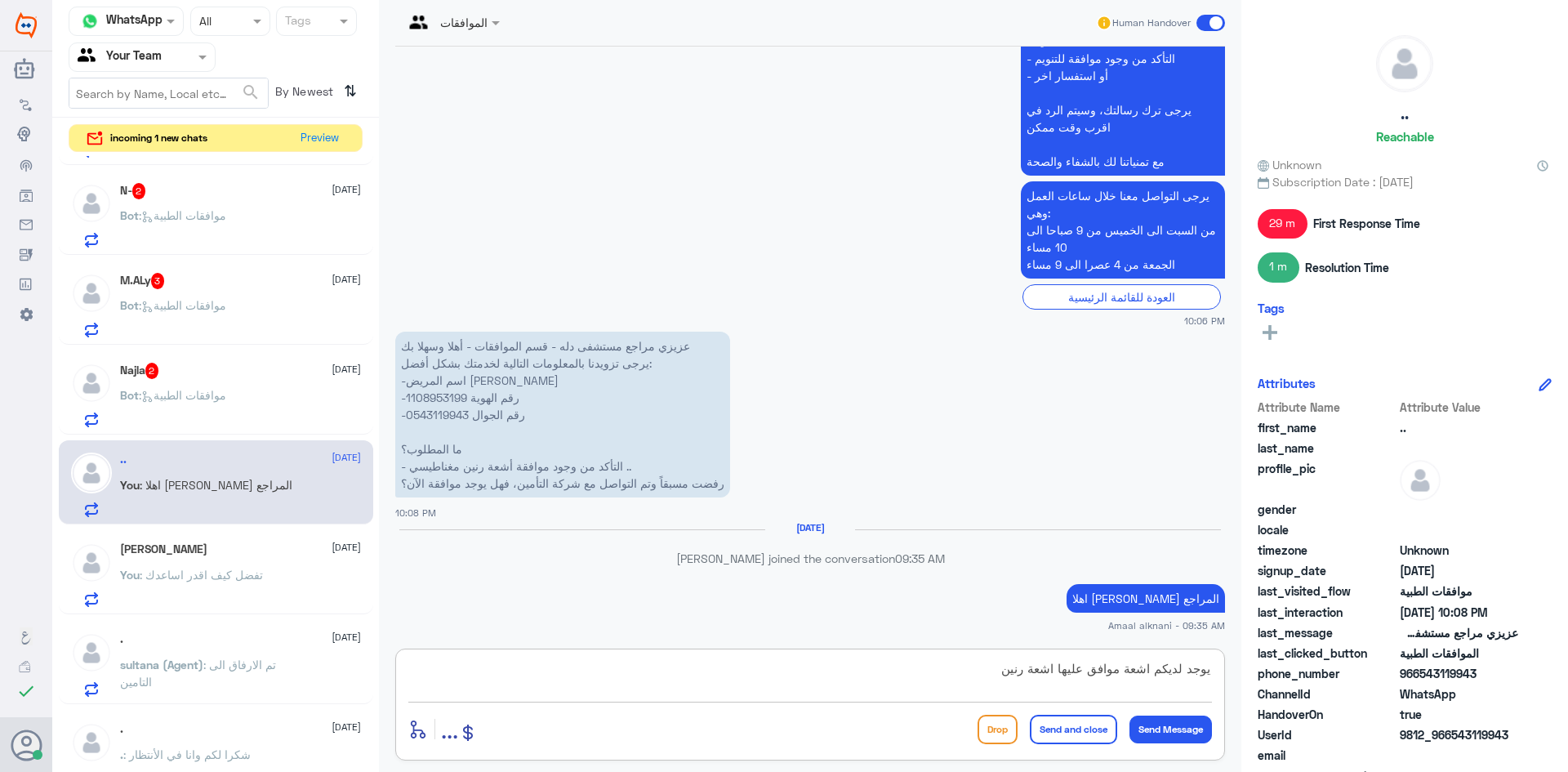
type textarea "يوجد لديكم اشعة موافق عليها اشعة رنين"
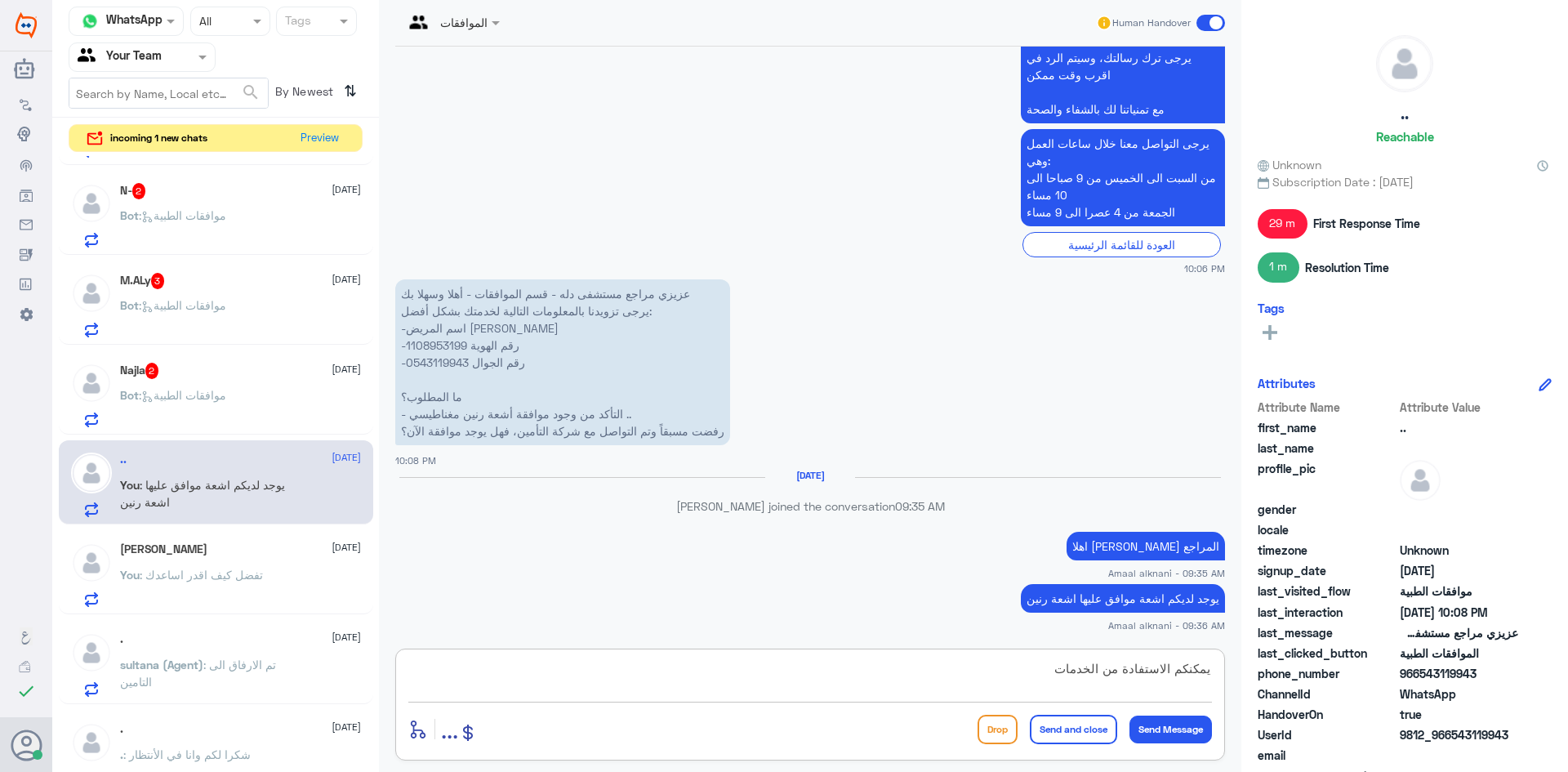
type textarea "يمكنكم الاستفادة من الخدمات"
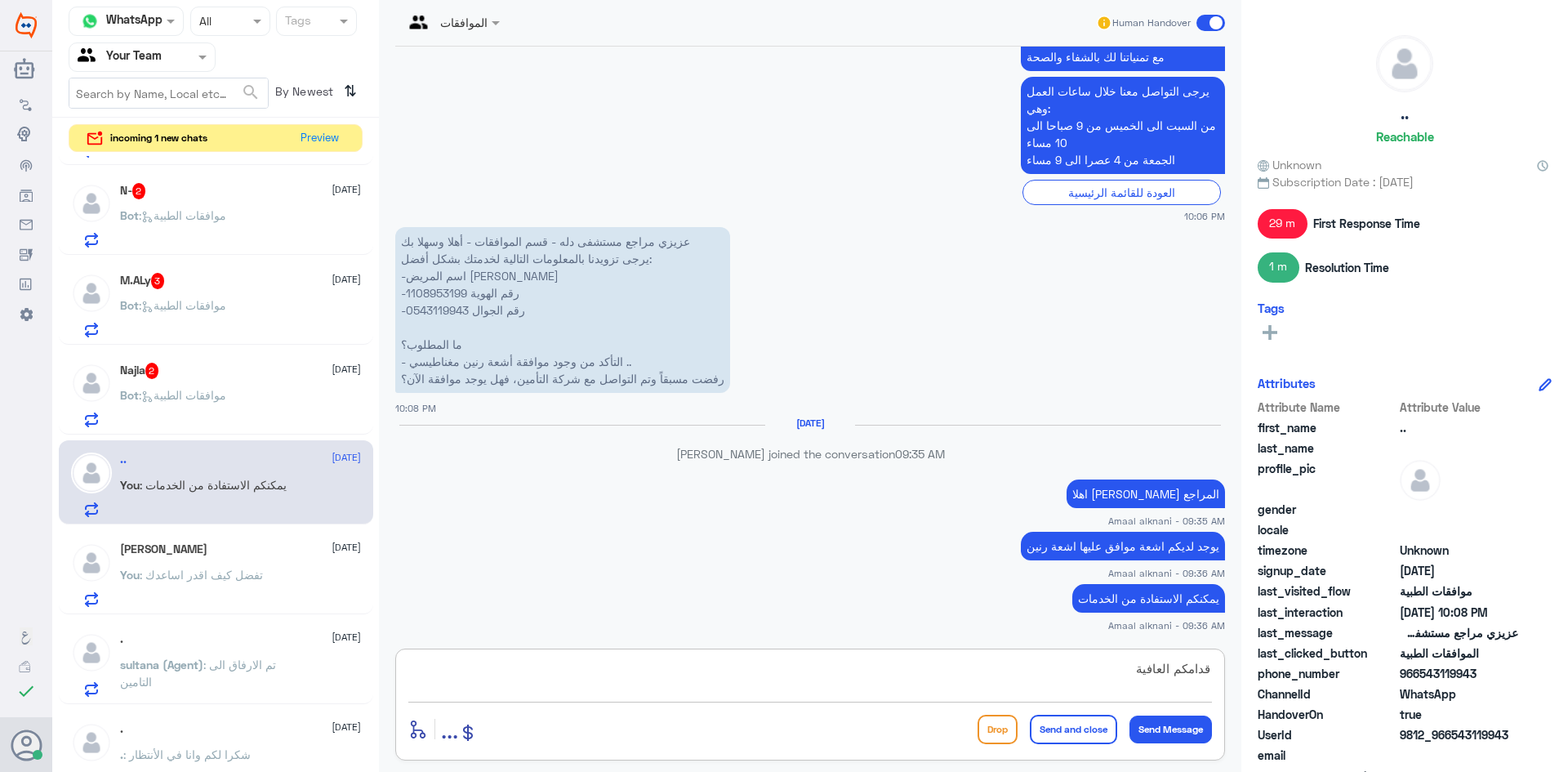
type textarea "قدامكم العافية"
click at [1026, 731] on div "Drop Send and close Send Message" at bounding box center [1095, 729] width 234 height 29
click at [1050, 726] on button "Send and close" at bounding box center [1073, 729] width 88 height 29
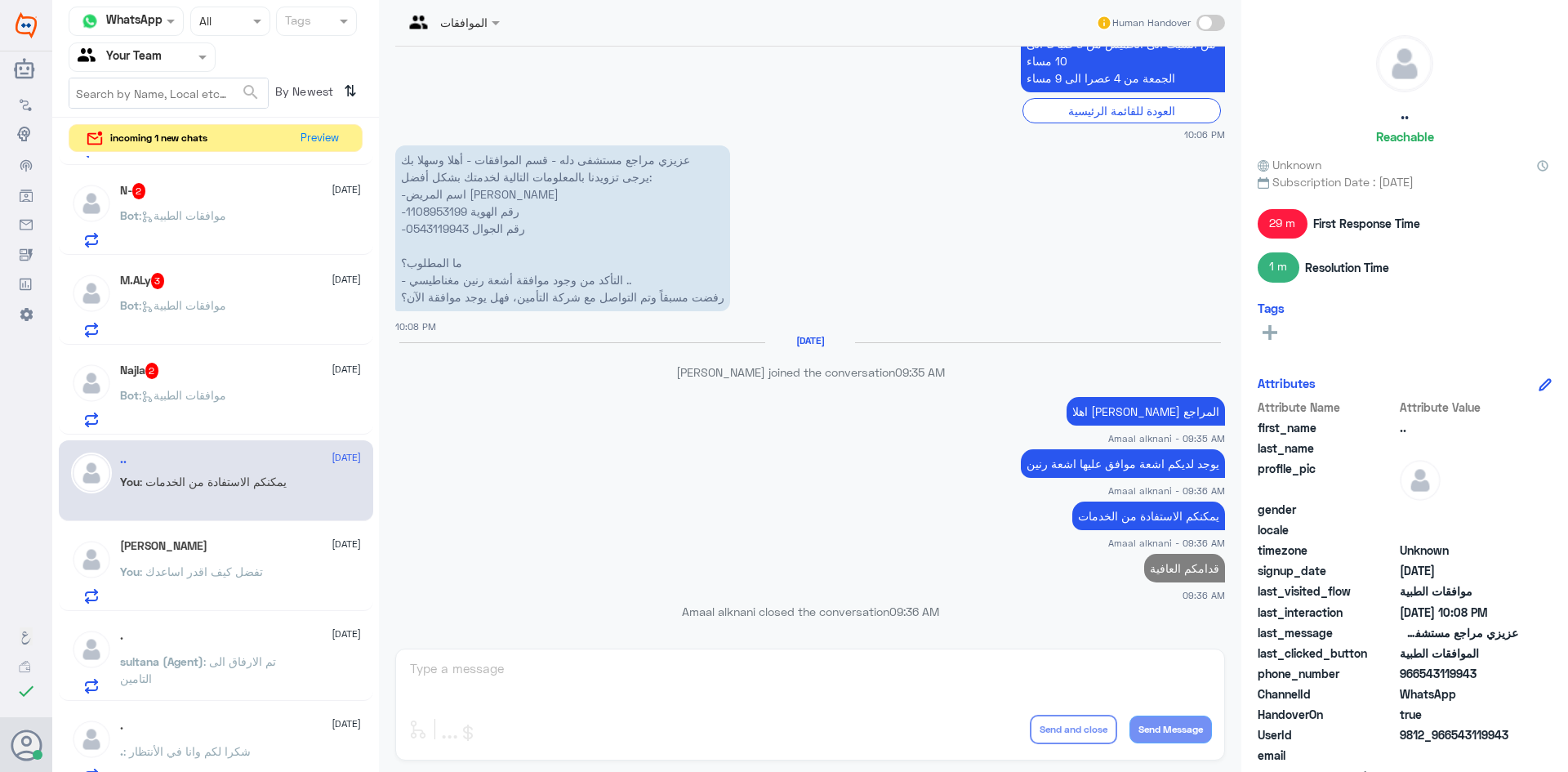
click at [203, 404] on p "Bot : موافقات الطبية" at bounding box center [173, 406] width 106 height 41
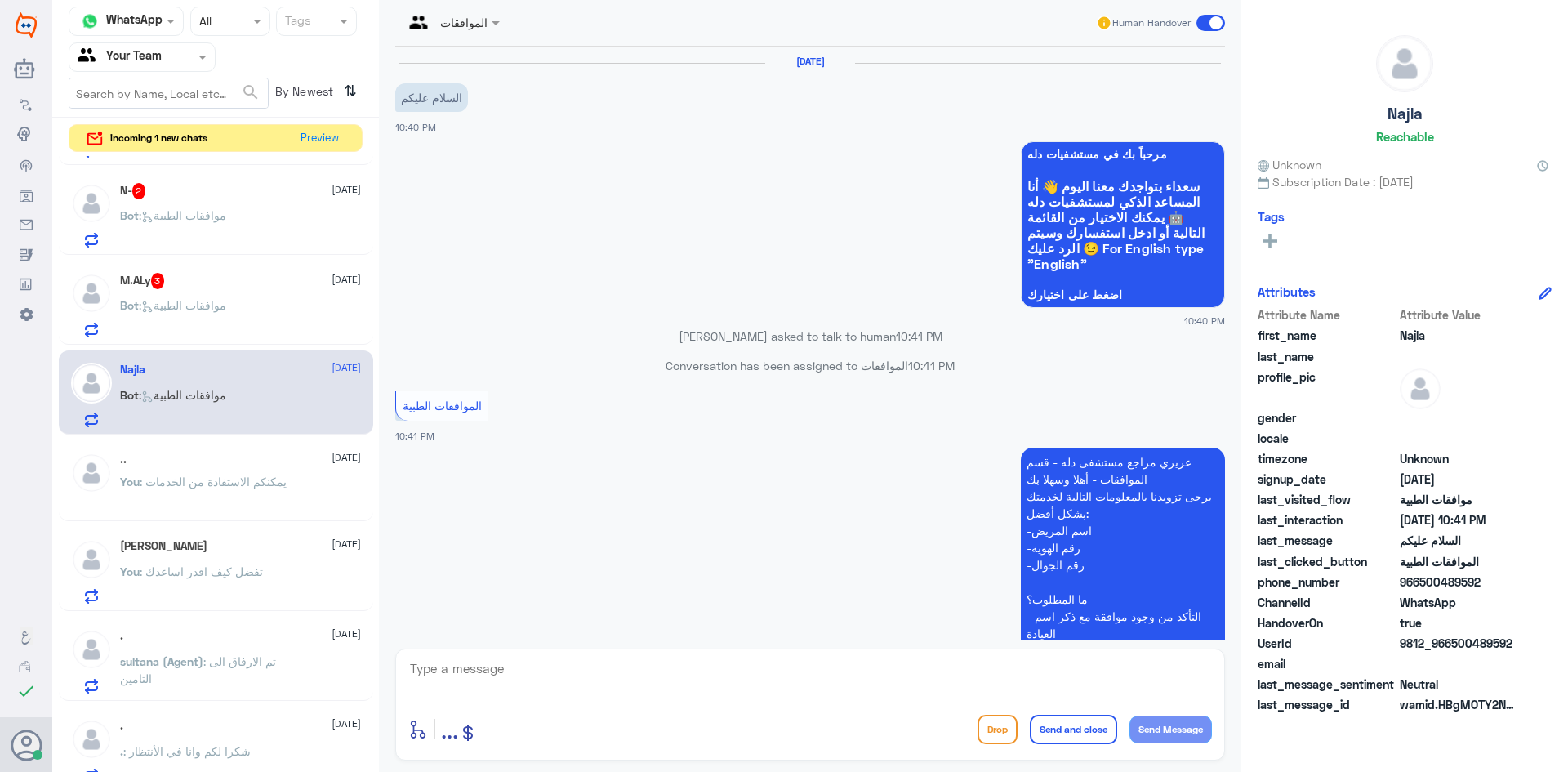
scroll to position [287, 0]
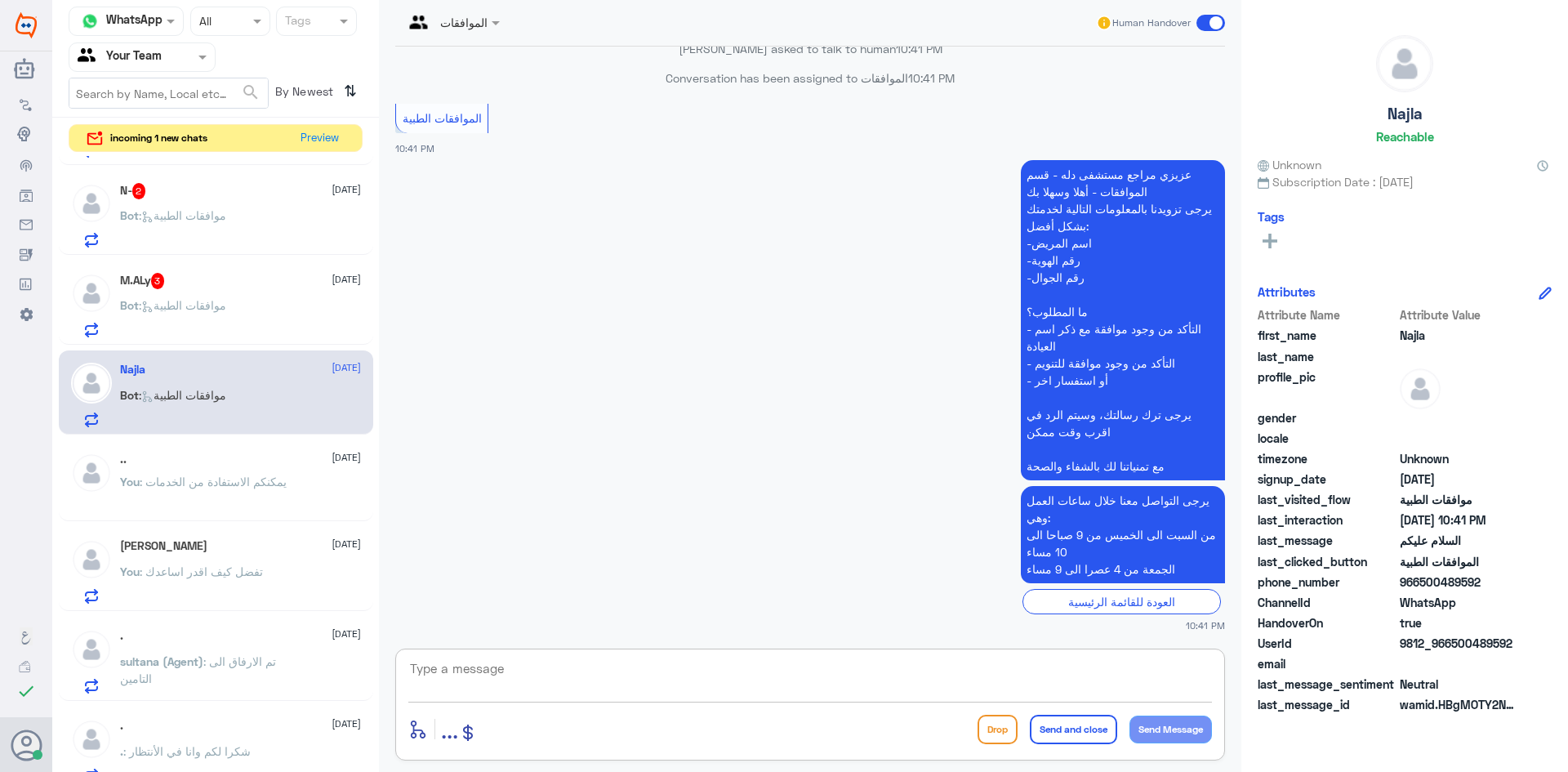
click at [563, 660] on textarea at bounding box center [810, 678] width 804 height 40
type textarea "تفضل كيف اقدر اساعدك"
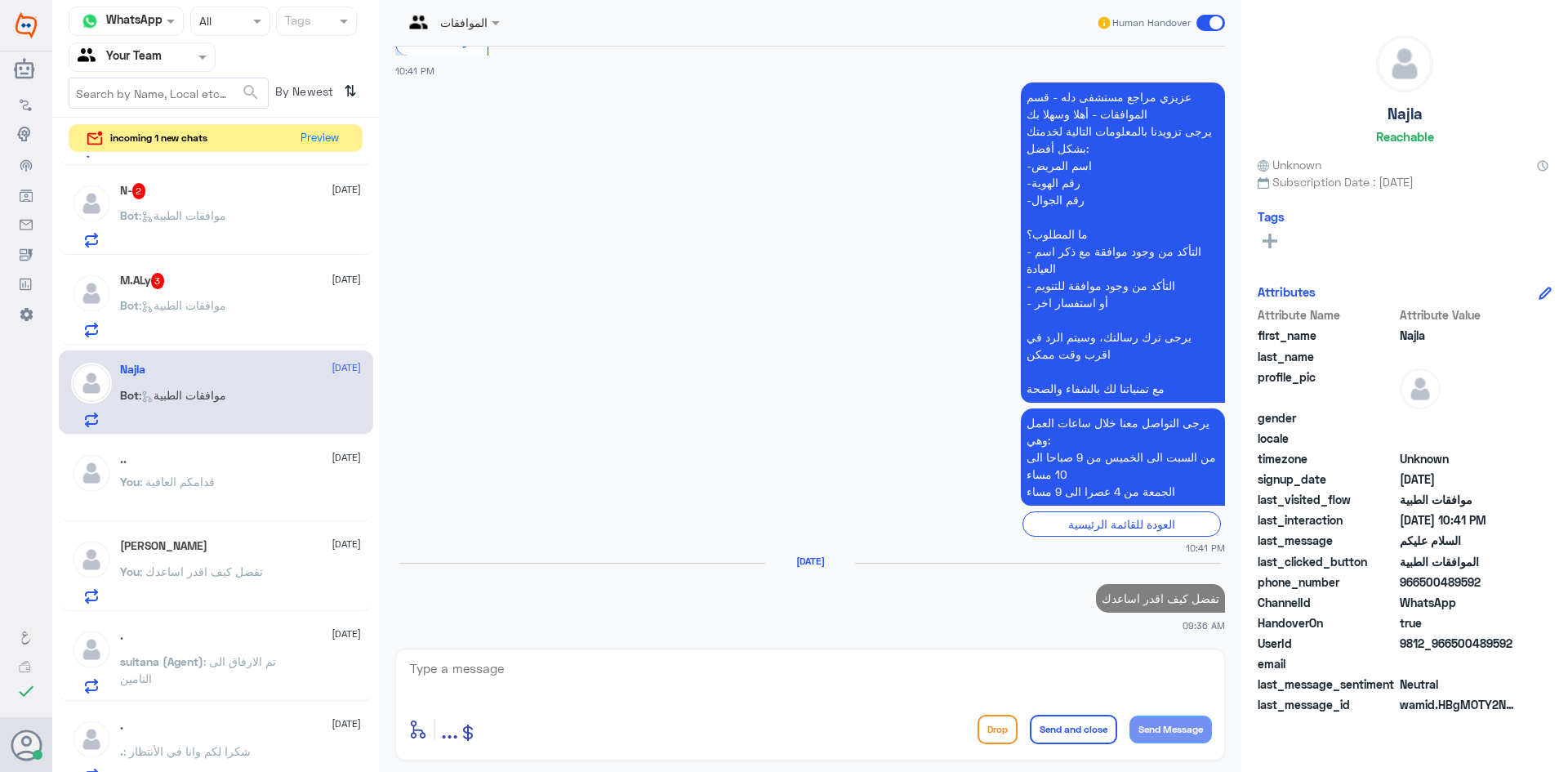
click at [268, 329] on div "Bot : موافقات الطبية" at bounding box center [240, 318] width 241 height 37
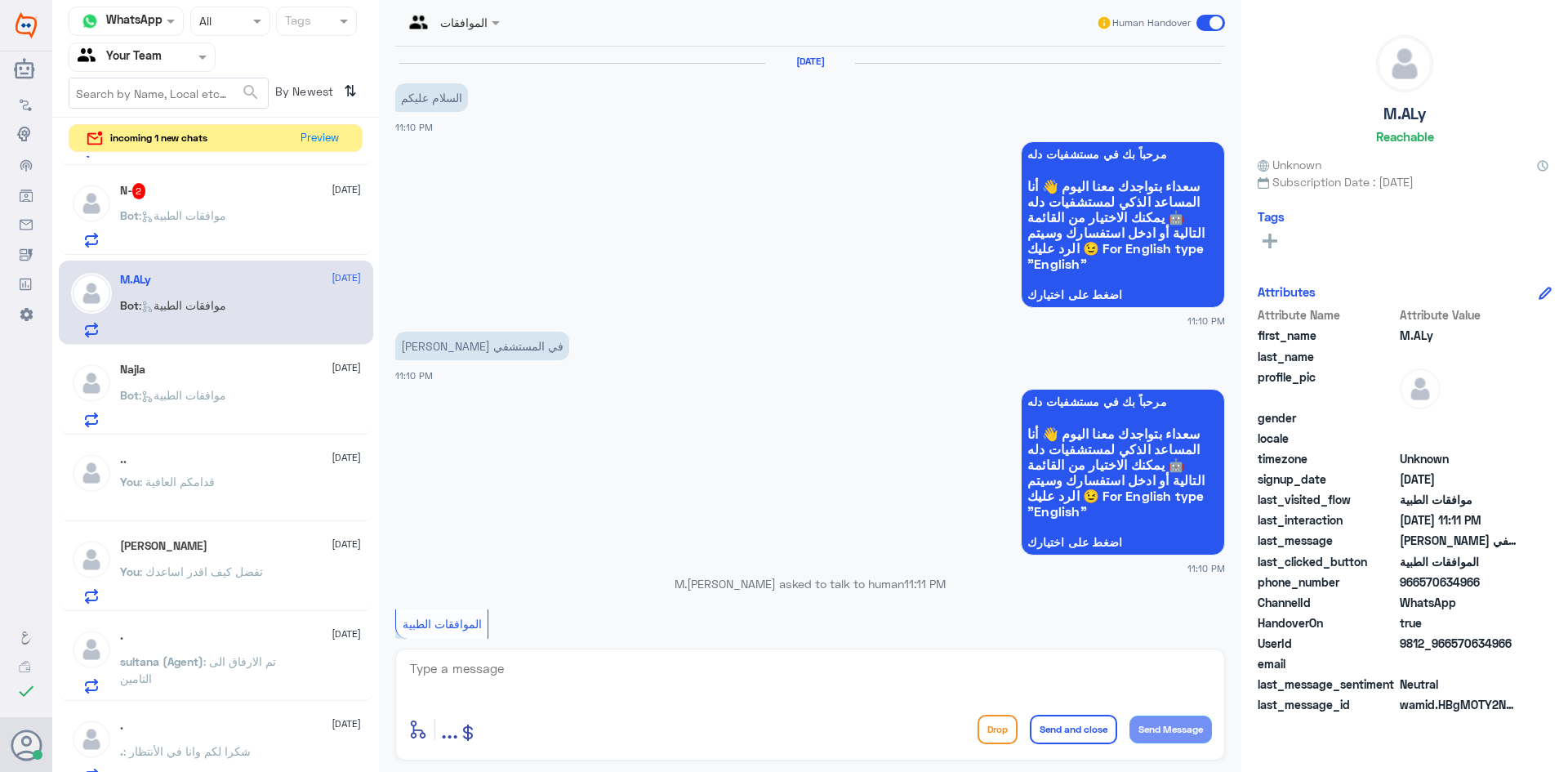
scroll to position [506, 0]
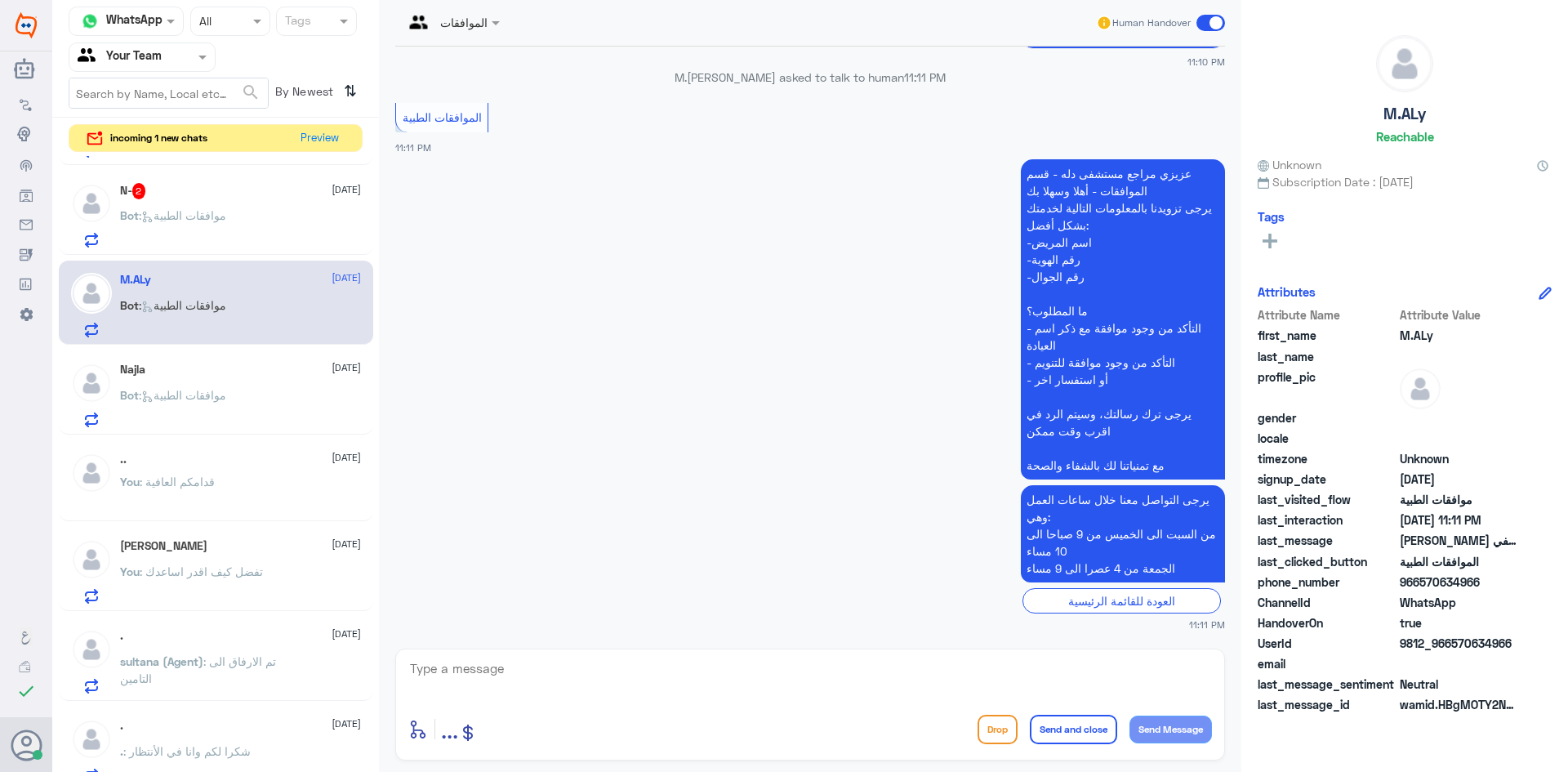
click at [498, 685] on textarea at bounding box center [810, 678] width 804 height 40
type textarea "تفضل كيف اقدر اساعدك"
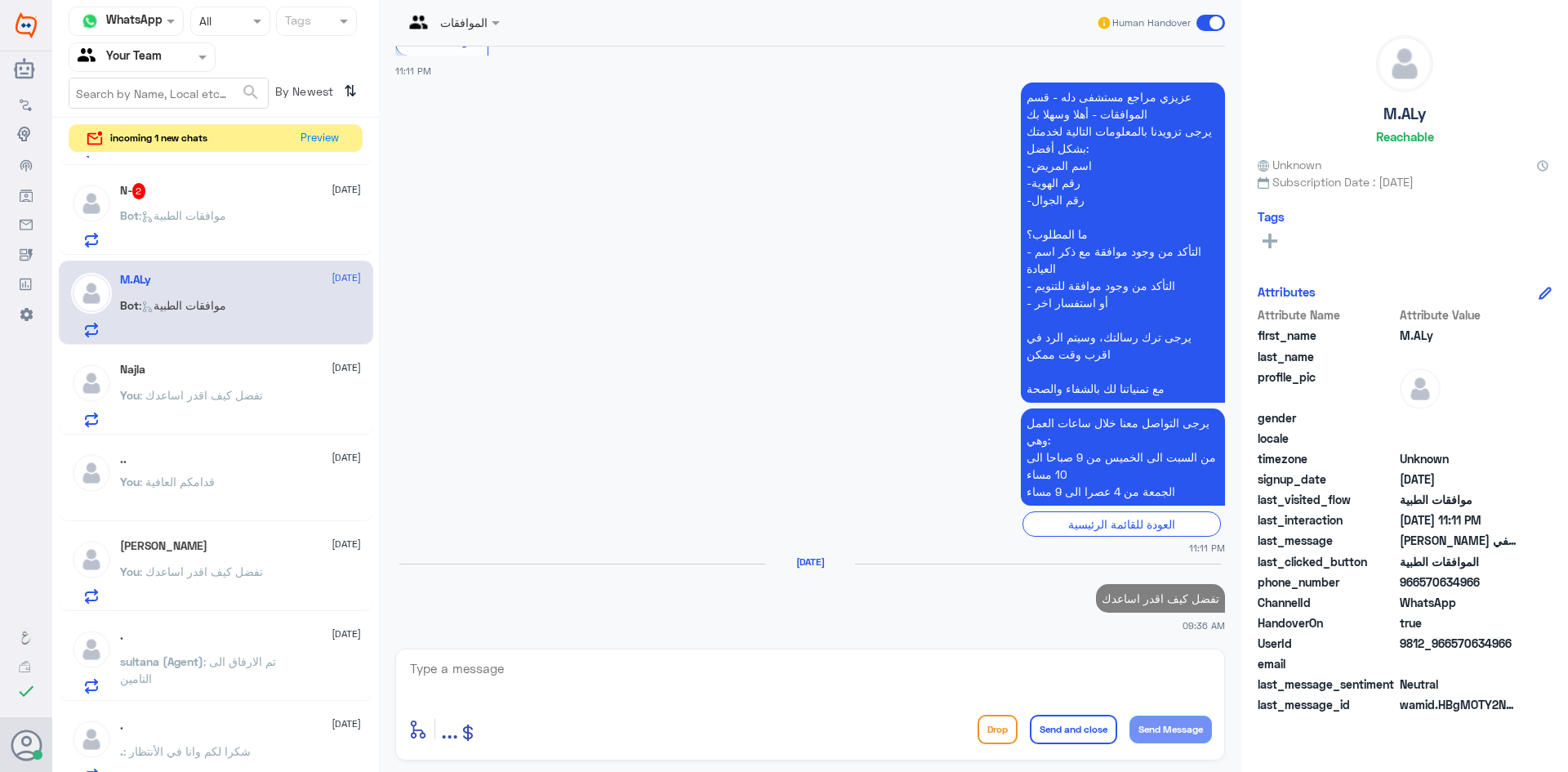
click at [225, 214] on span ": موافقات الطبية" at bounding box center [182, 214] width 88 height 14
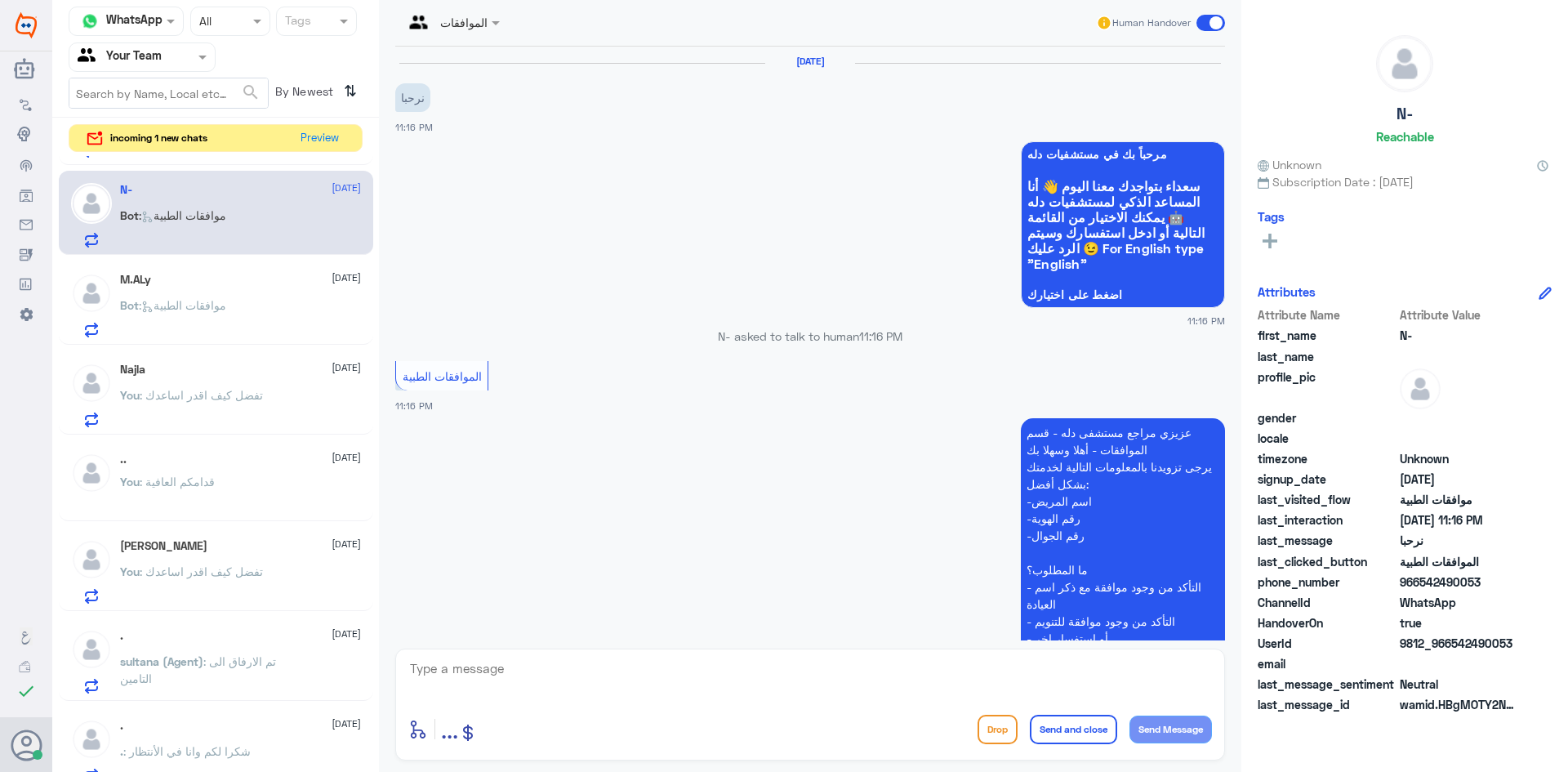
scroll to position [258, 0]
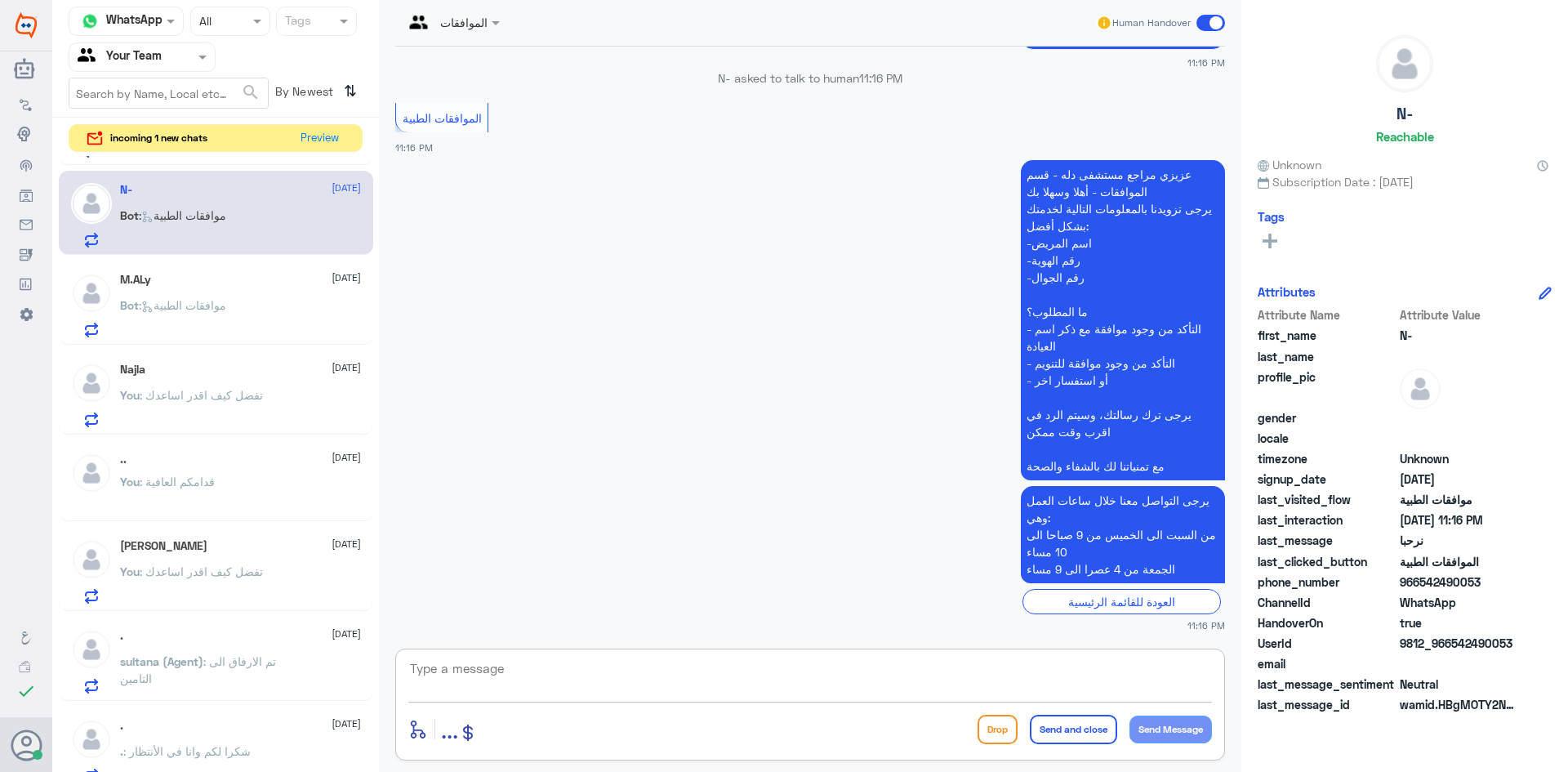
click at [626, 696] on textarea at bounding box center [810, 678] width 804 height 40
type textarea "تفضل كيف اقدر اساعدك"
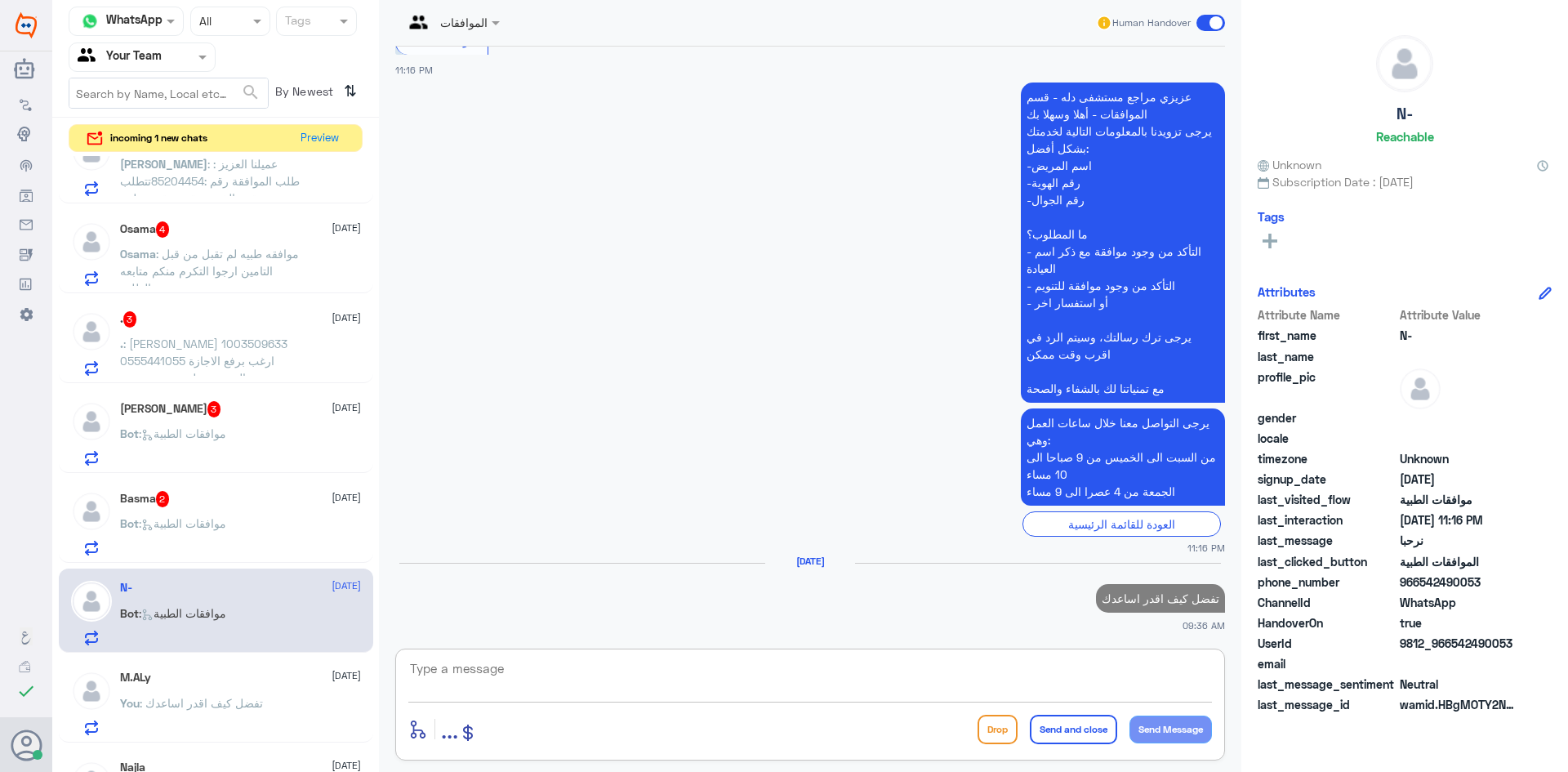
scroll to position [408, 0]
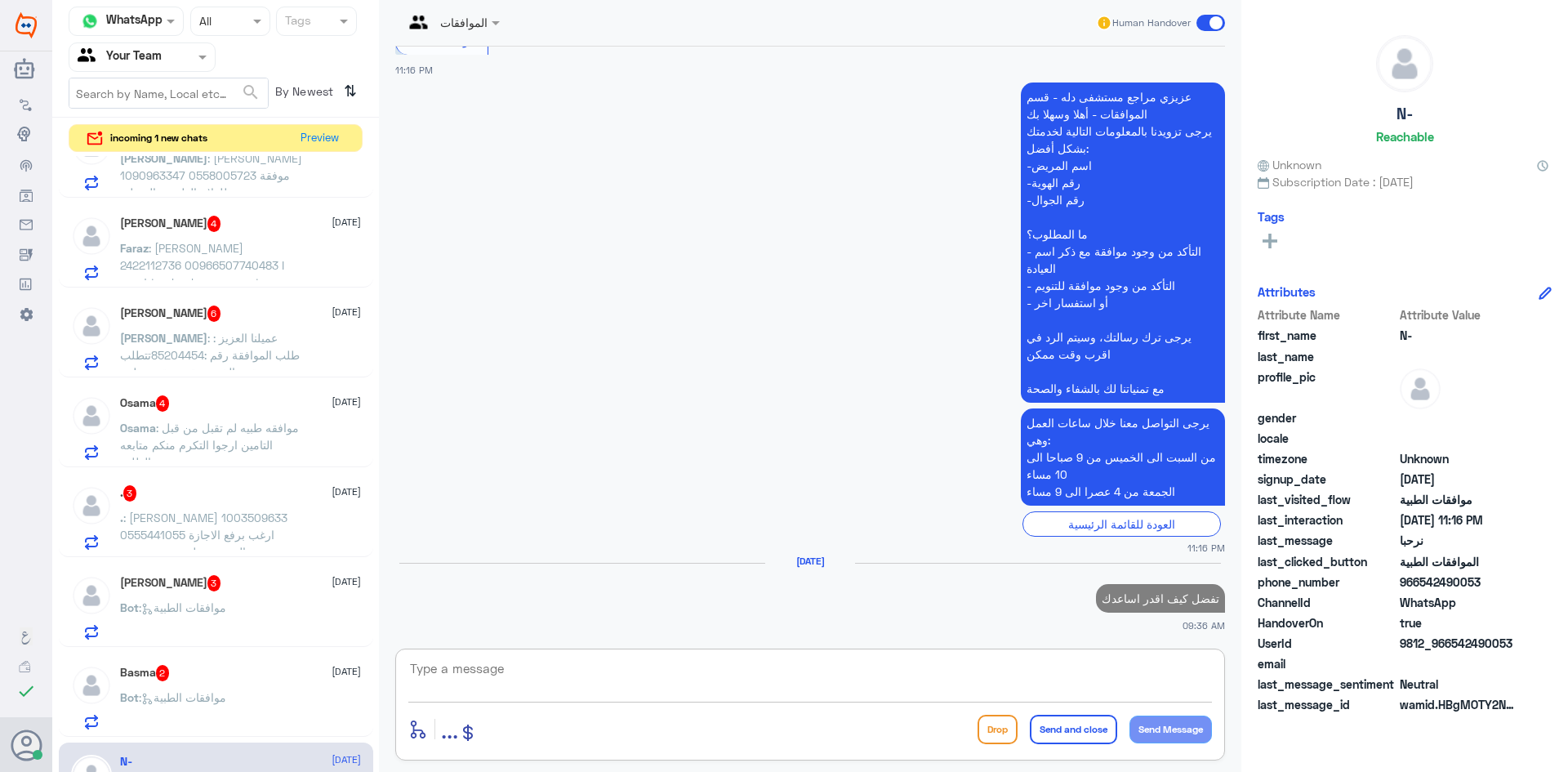
click at [141, 696] on span ": موافقات الطبية" at bounding box center [182, 697] width 88 height 14
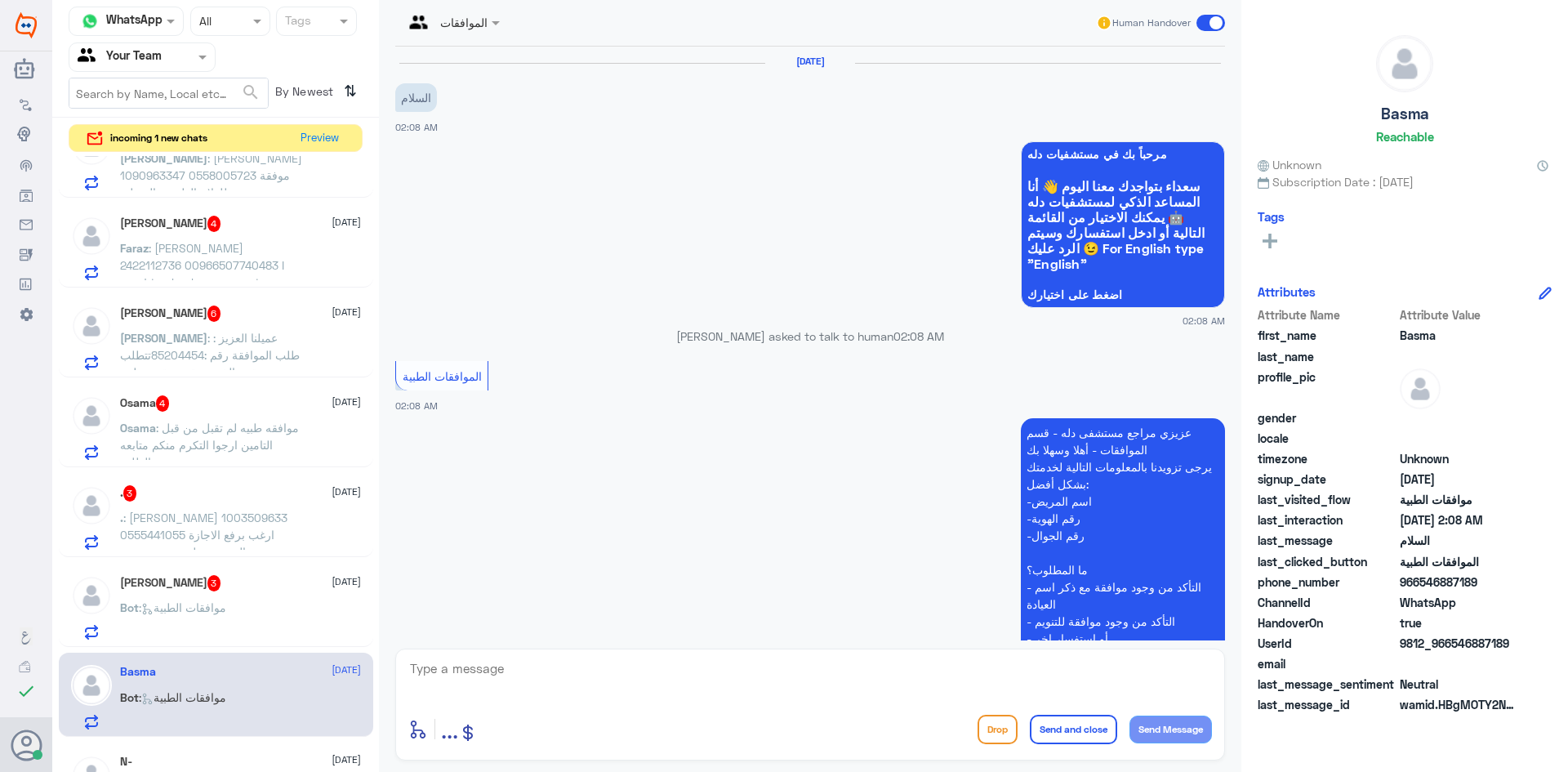
scroll to position [258, 0]
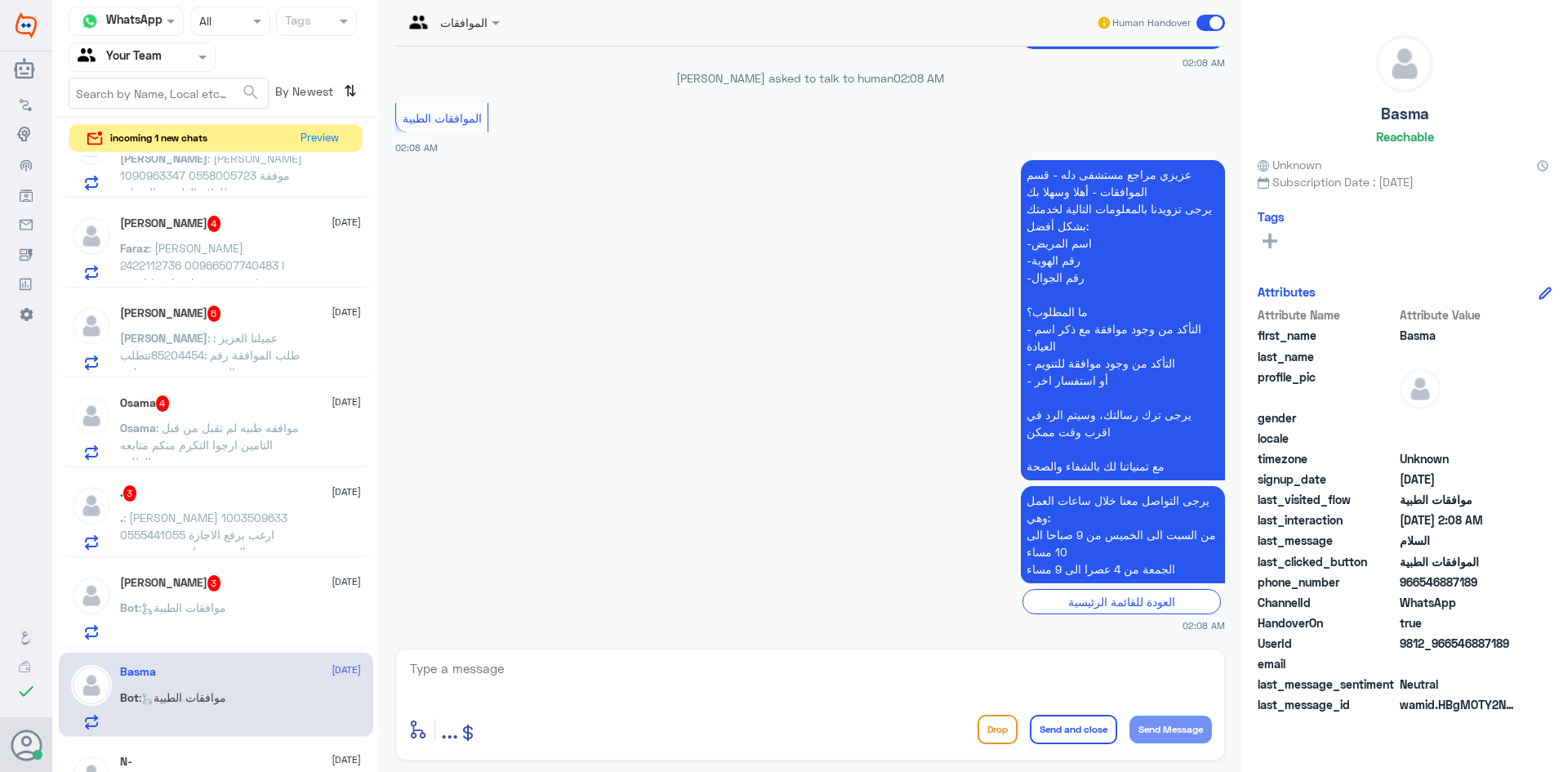
click at [208, 616] on p "Bot : موافقات الطبية" at bounding box center [173, 619] width 106 height 41
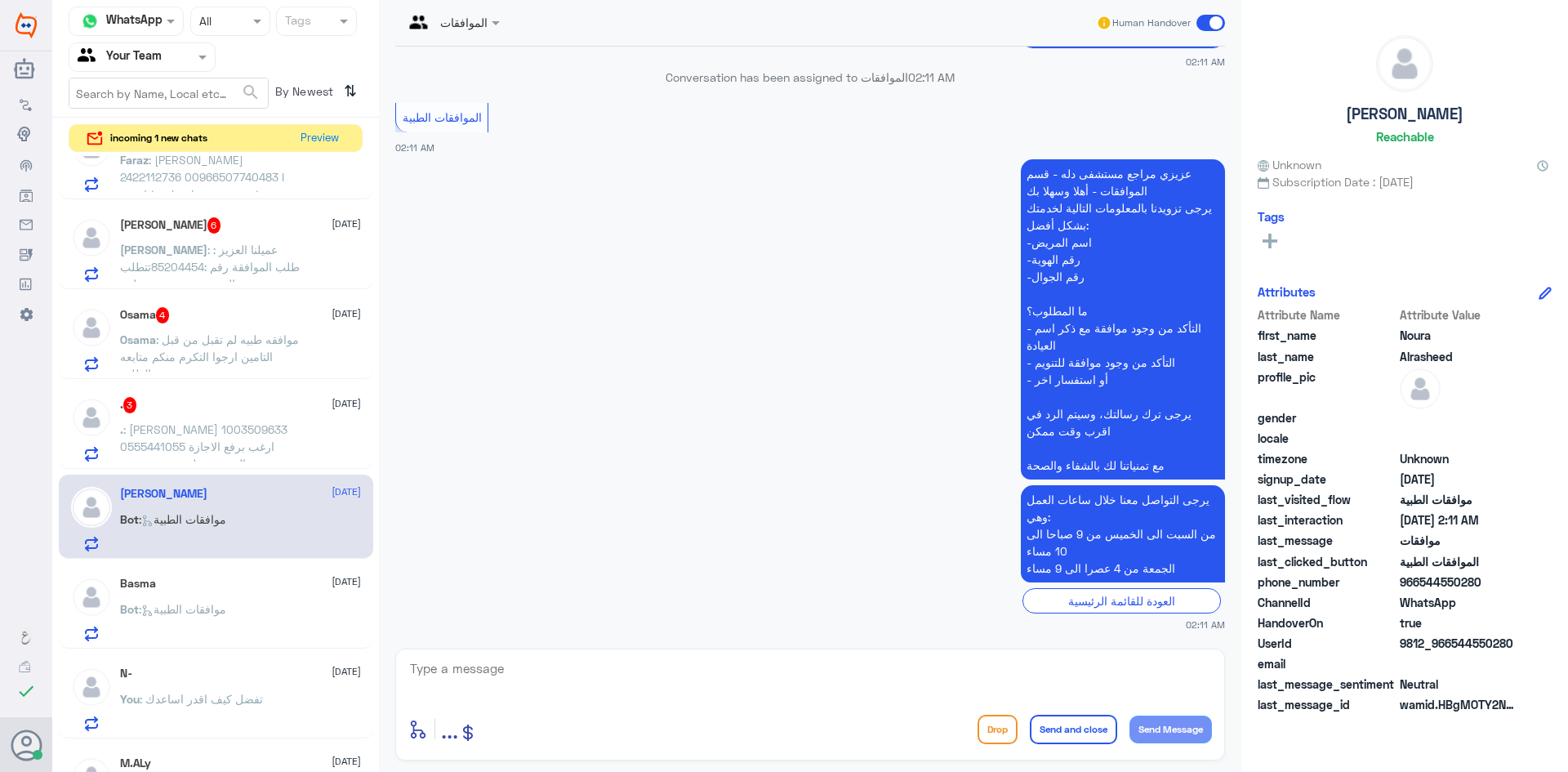
scroll to position [654, 0]
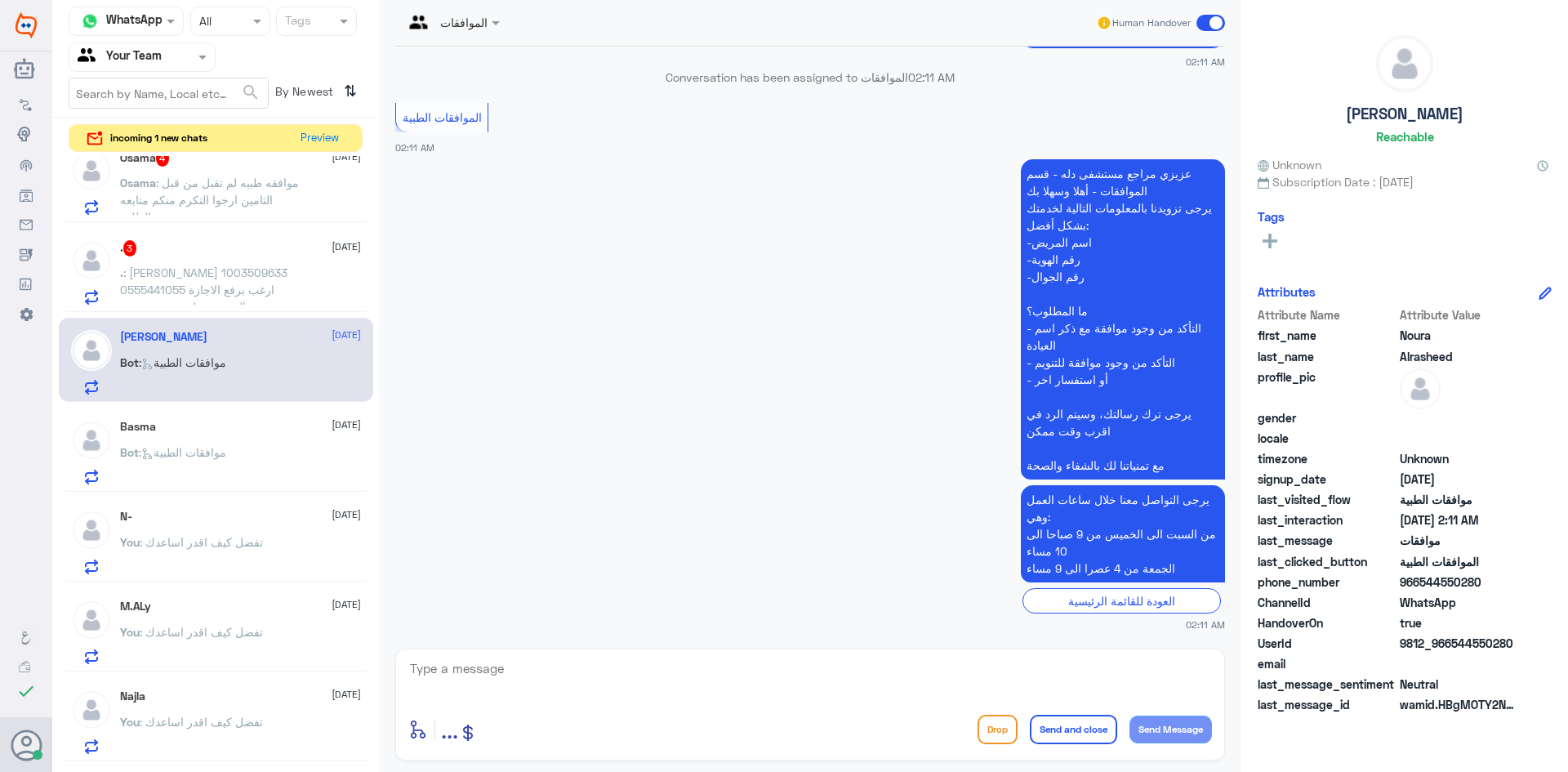
click at [196, 540] on span ": تفضل كيف اقدر اساعدك" at bounding box center [201, 541] width 124 height 14
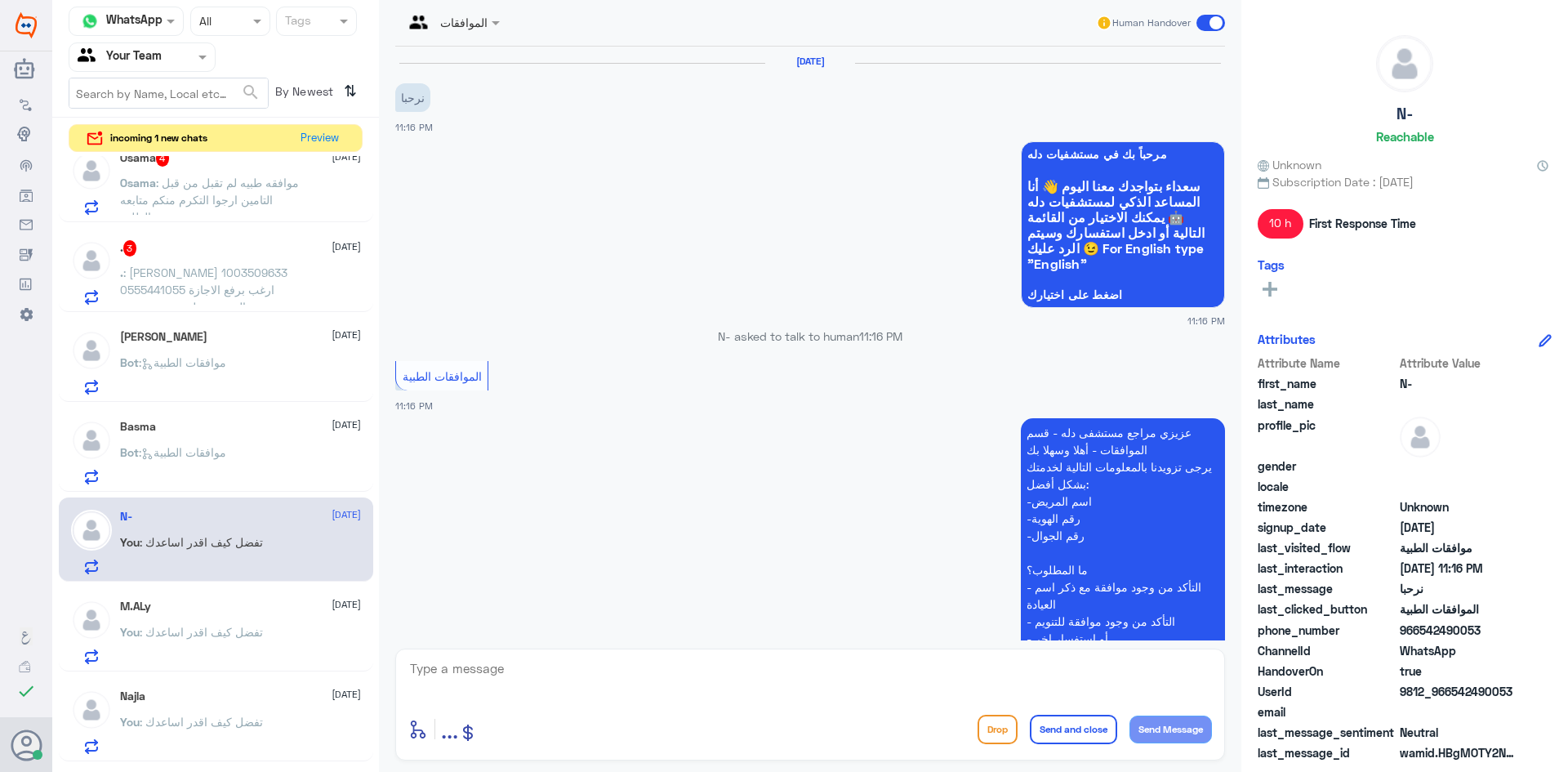
scroll to position [369, 0]
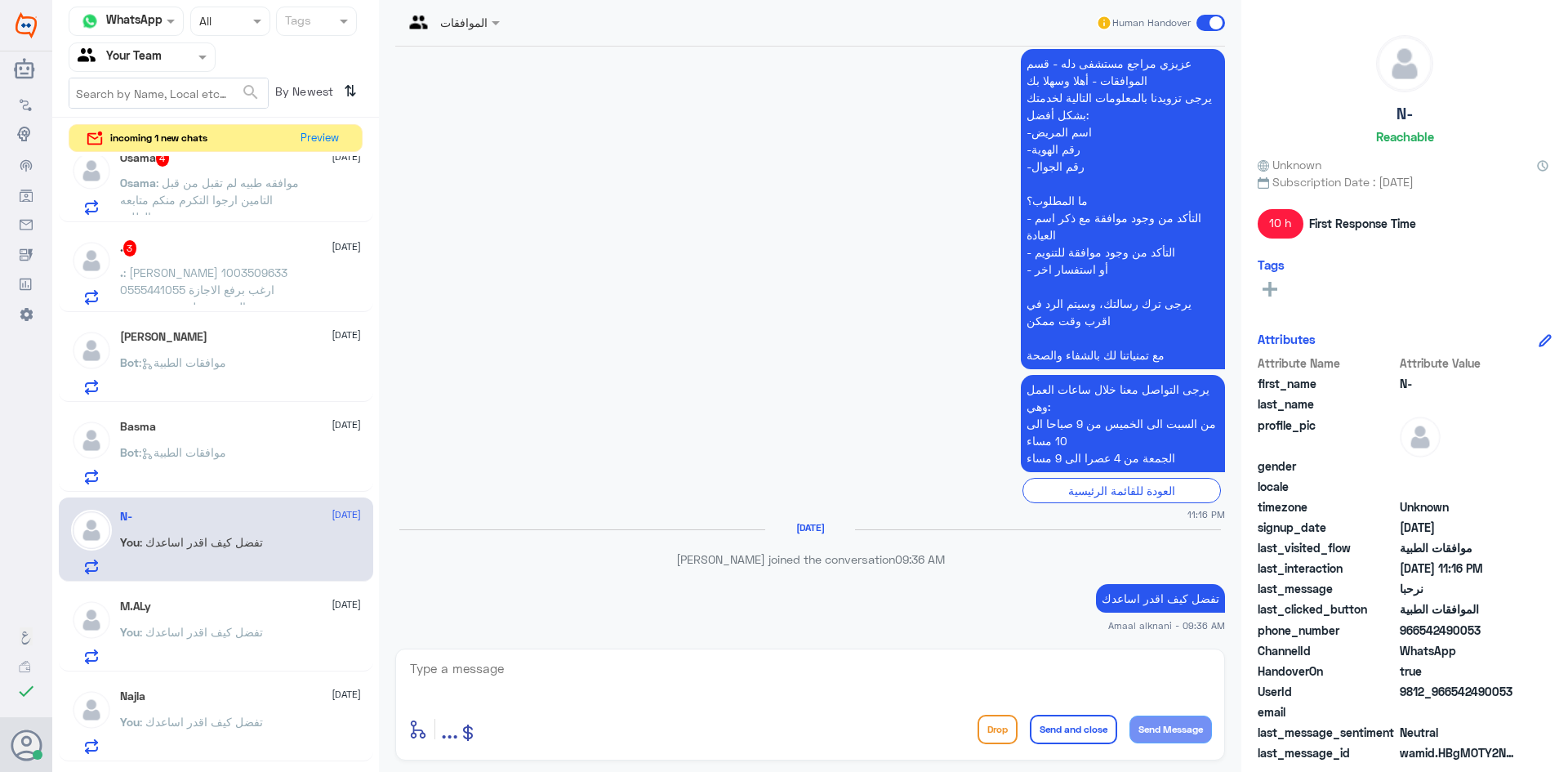
click at [1162, 599] on p "تفضل كيف اقدر اساعدك" at bounding box center [1160, 598] width 129 height 28
copy div "تفضل كيف اقدر اساعدك"
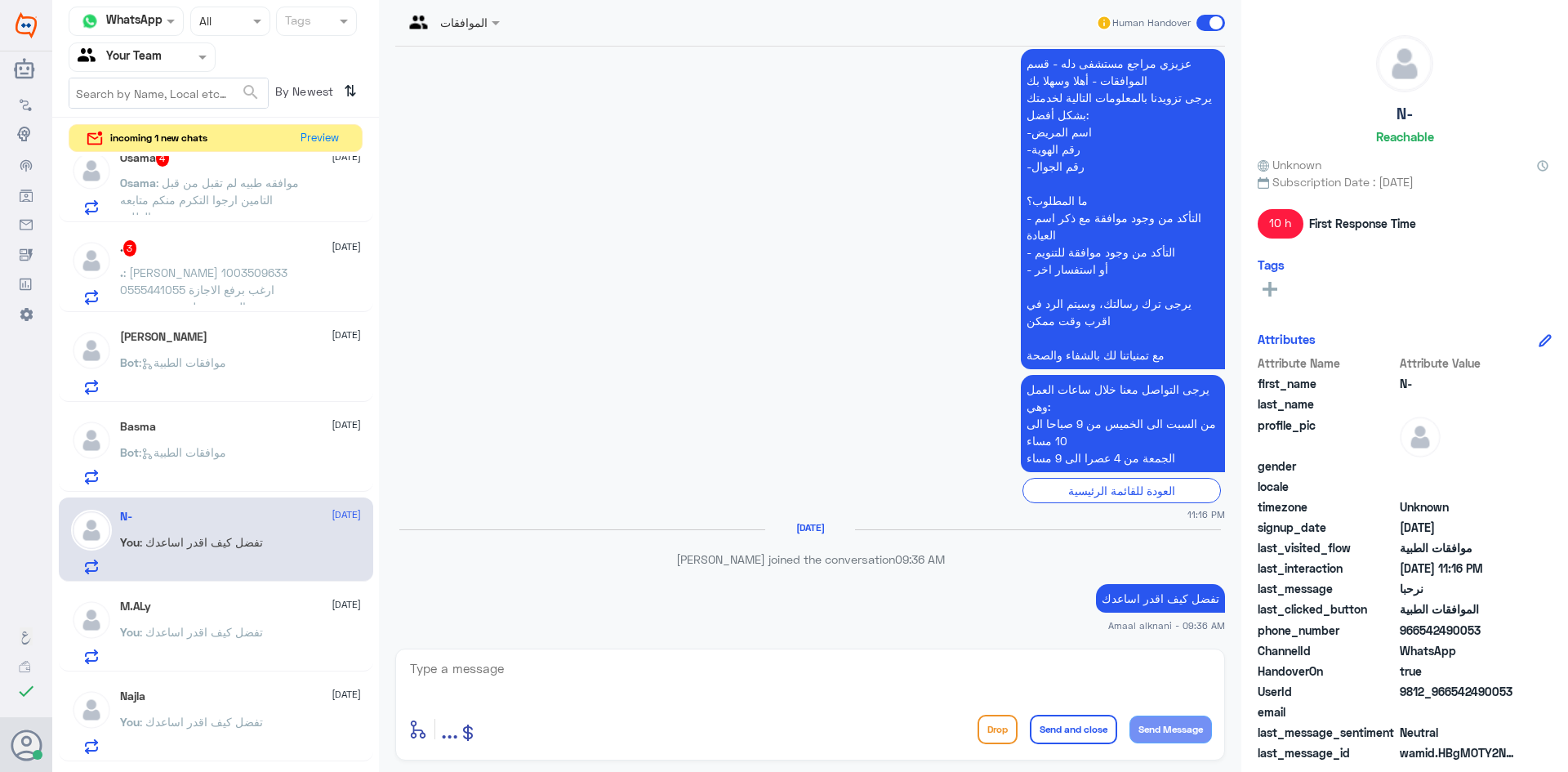
click at [220, 459] on p "Bot : موافقات الطبية" at bounding box center [173, 463] width 106 height 41
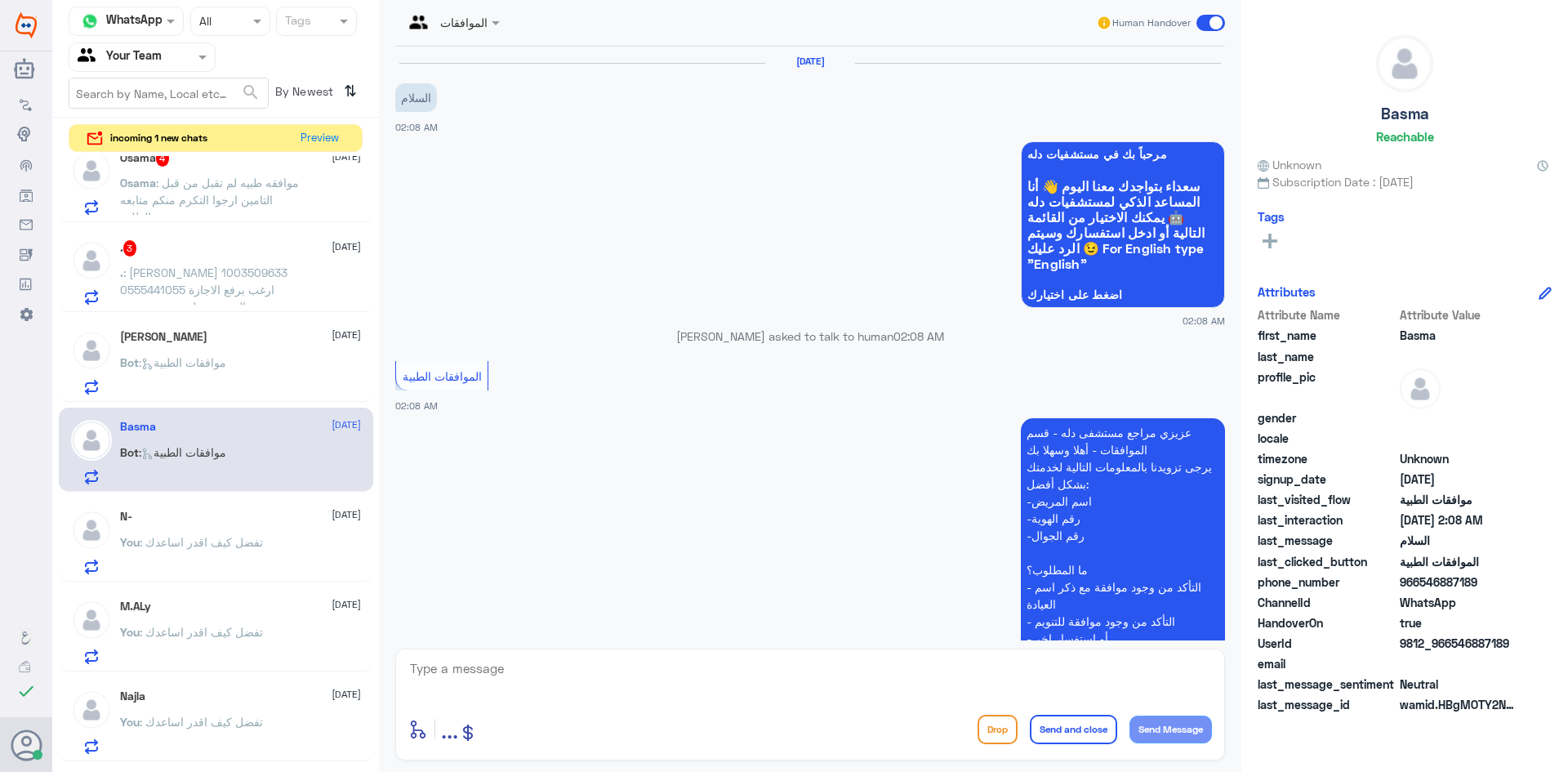
scroll to position [258, 0]
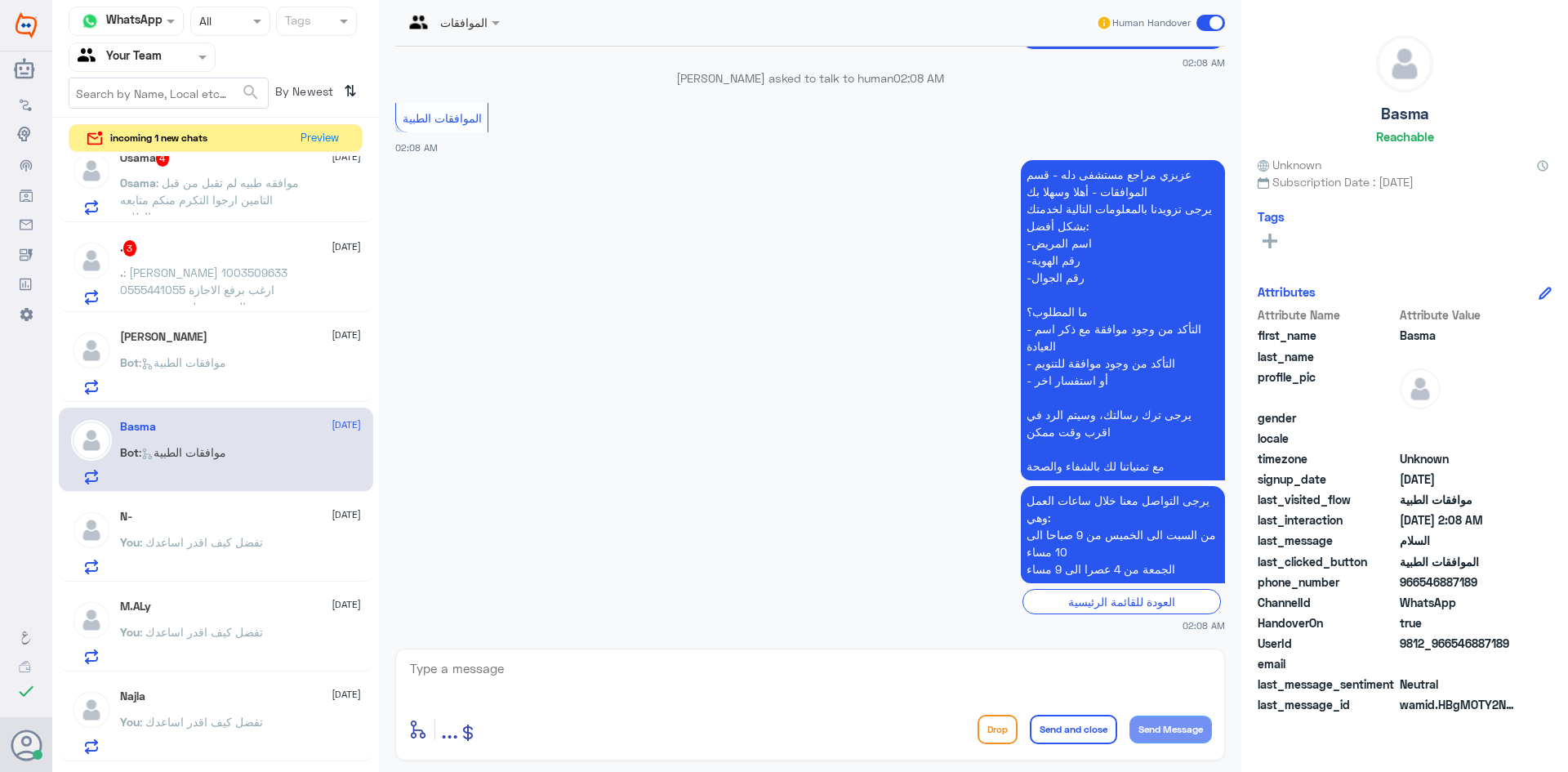
click at [520, 675] on textarea at bounding box center [810, 678] width 804 height 40
paste textarea "تفضل كيف اقدر اساعدك"
type textarea "تفضل كيف اقدر اساعدك"
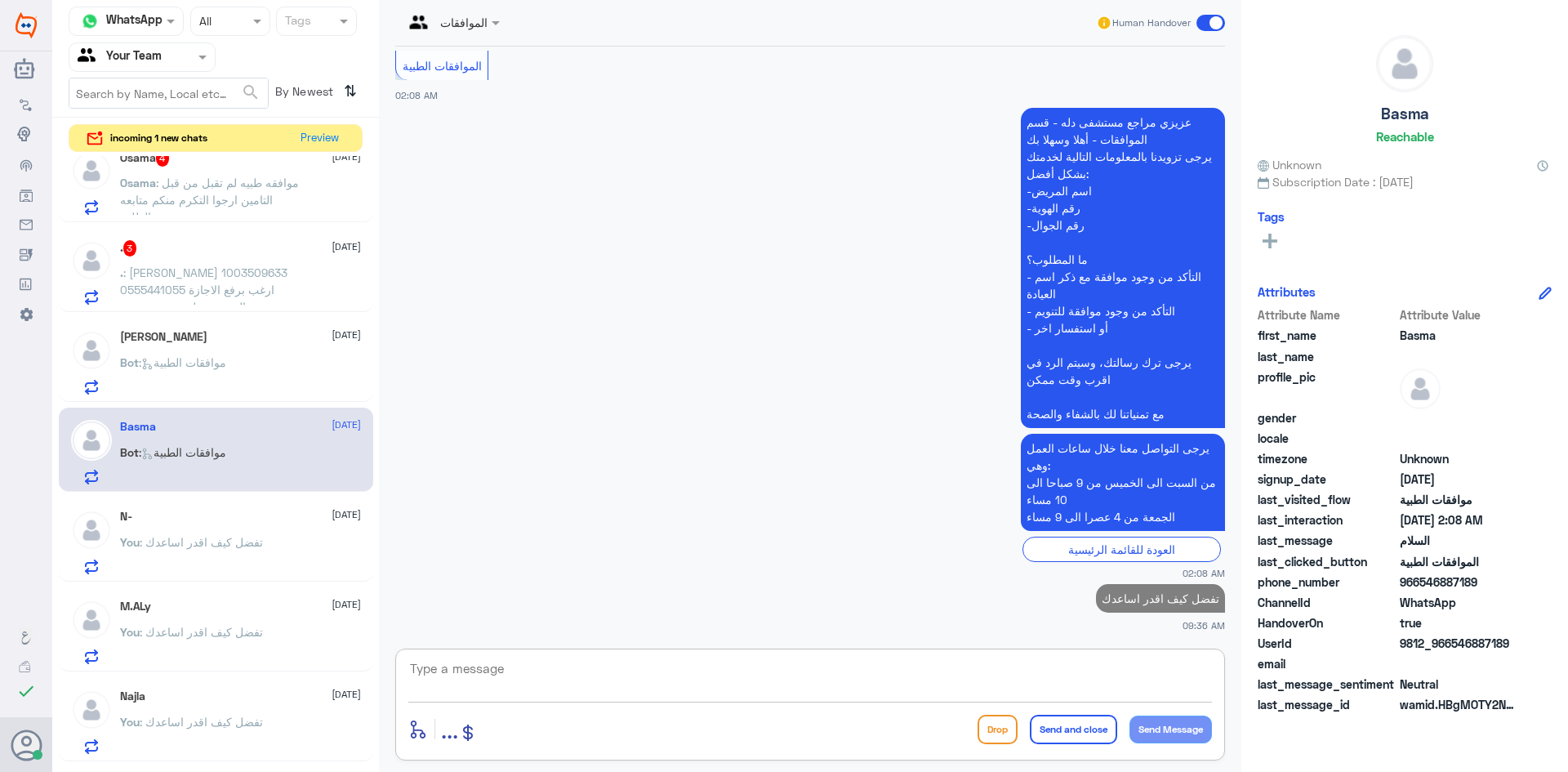
click at [278, 363] on div "Bot : موافقات الطبية" at bounding box center [240, 376] width 241 height 37
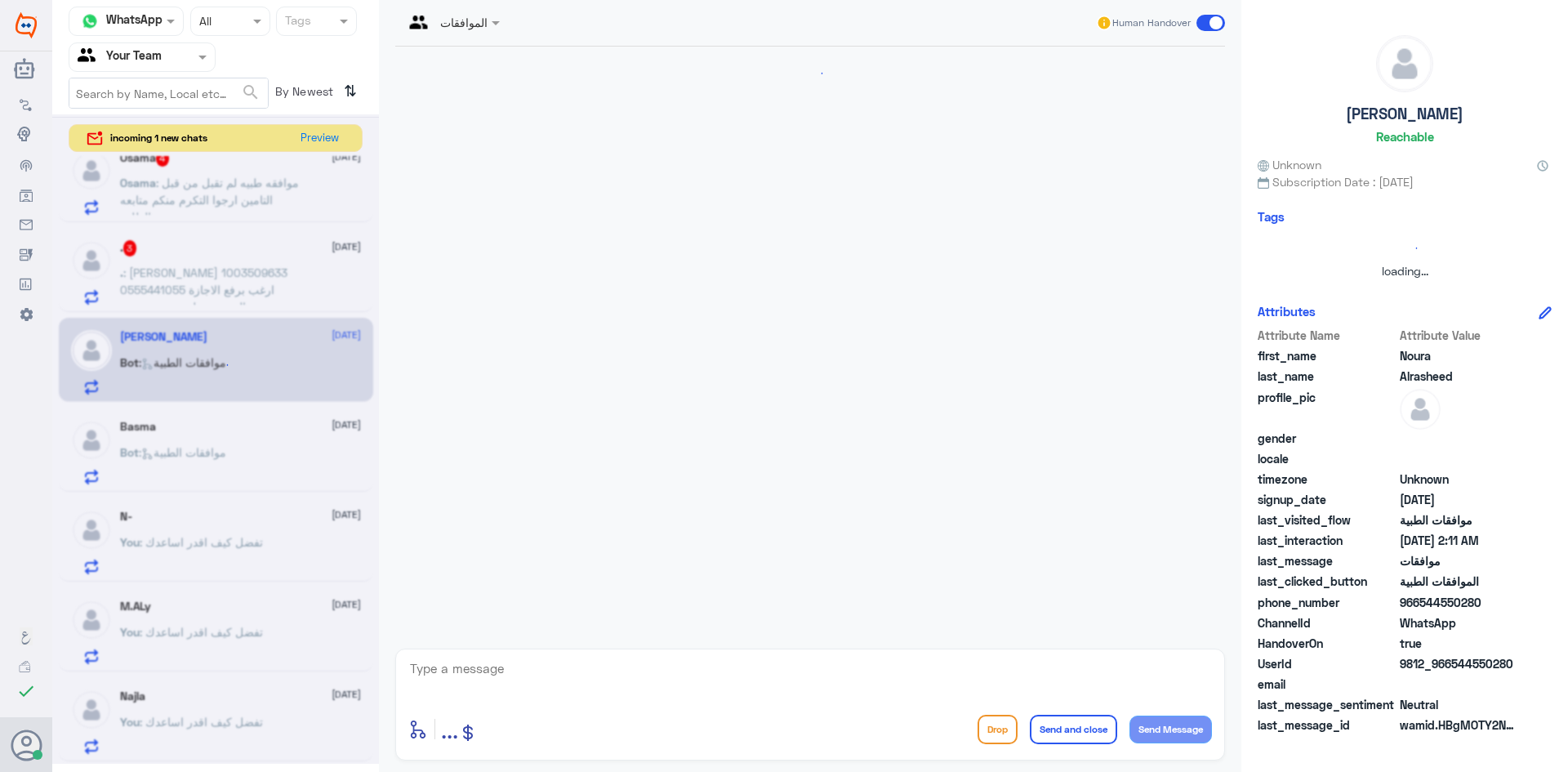
scroll to position [677, 0]
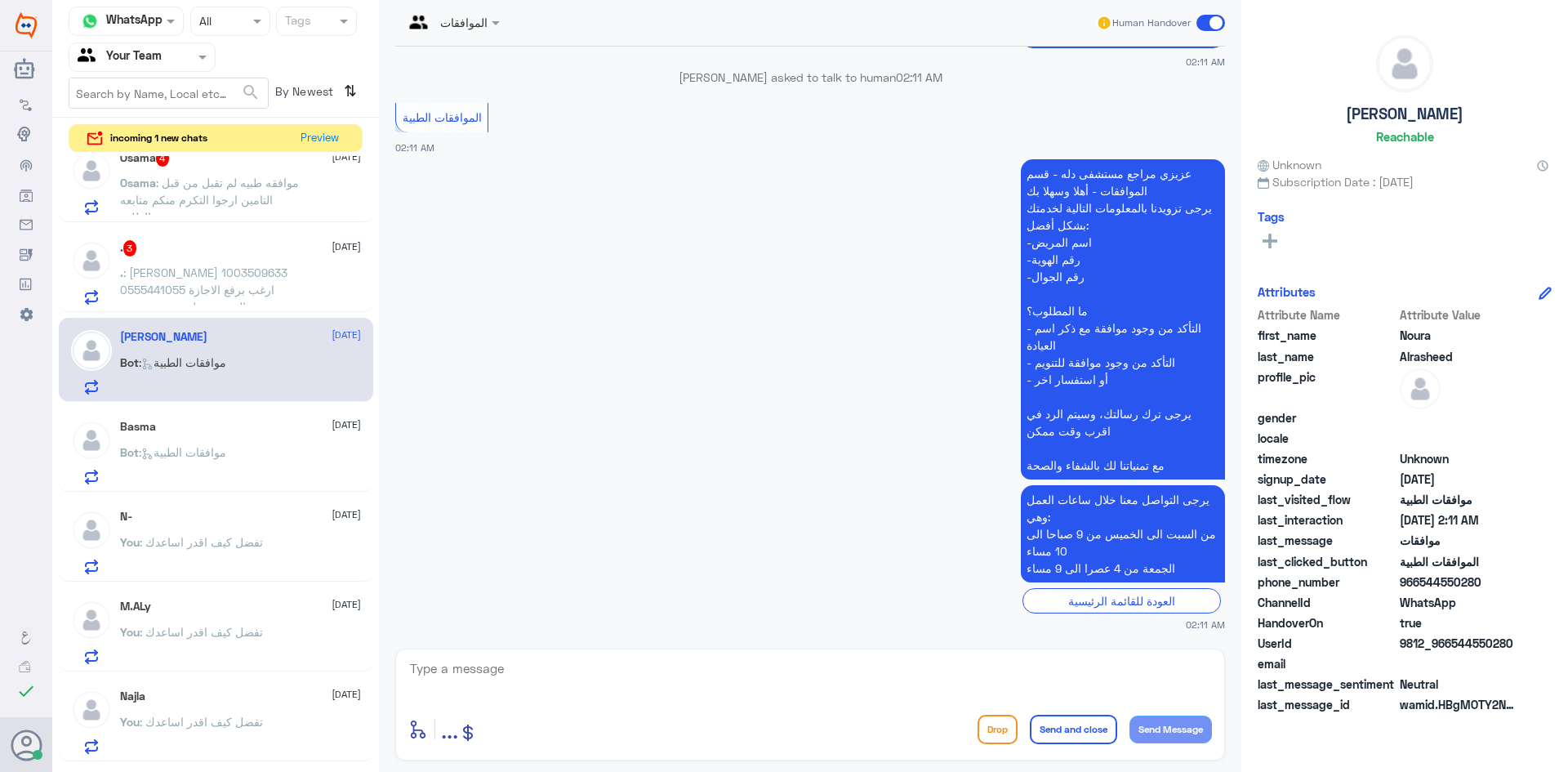
click at [569, 680] on textarea at bounding box center [810, 678] width 804 height 40
paste textarea "تفضل كيف اقدر اساعدك"
type textarea "تفضل كيف اقدر اساعدك"
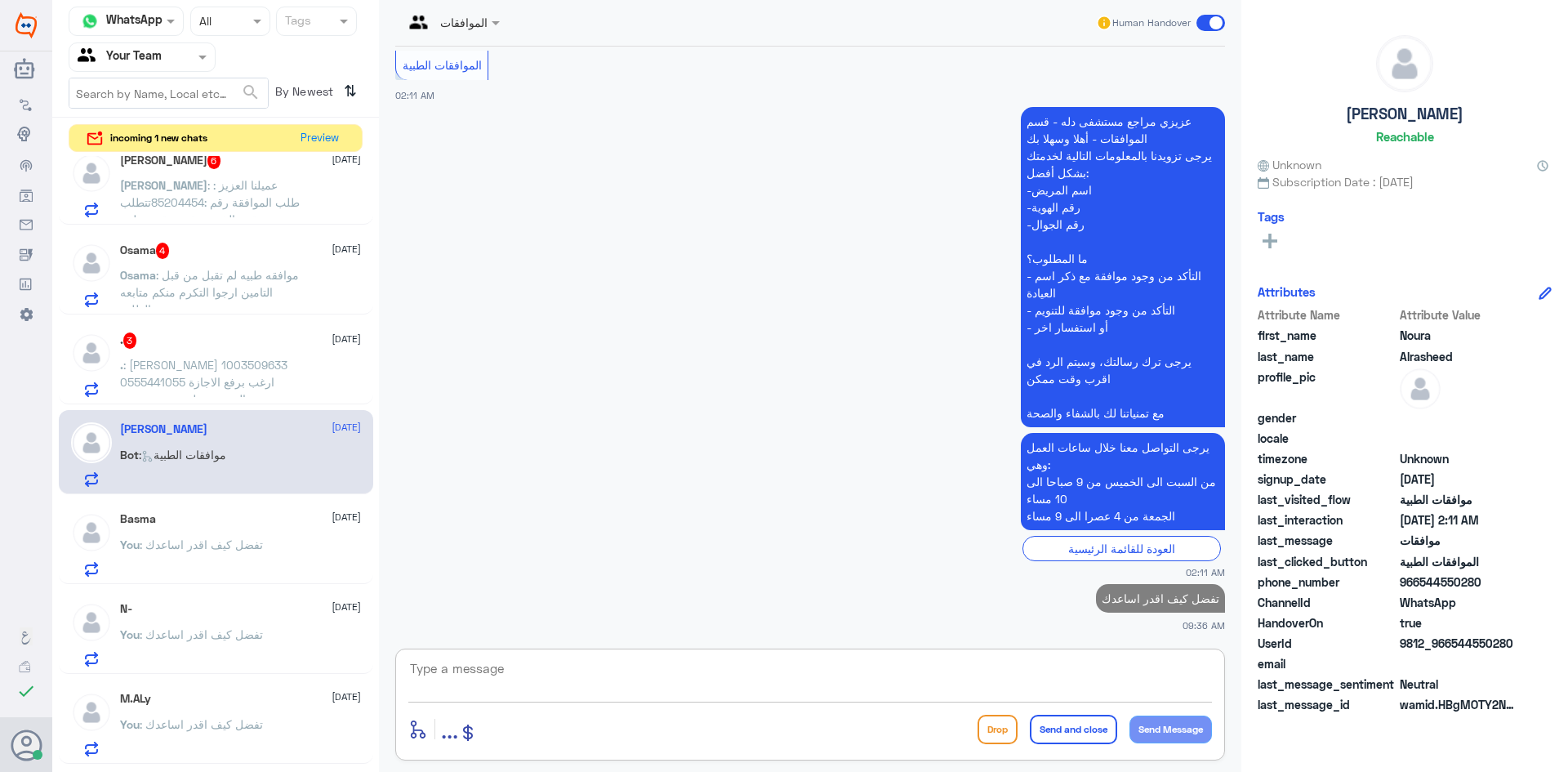
scroll to position [0, 0]
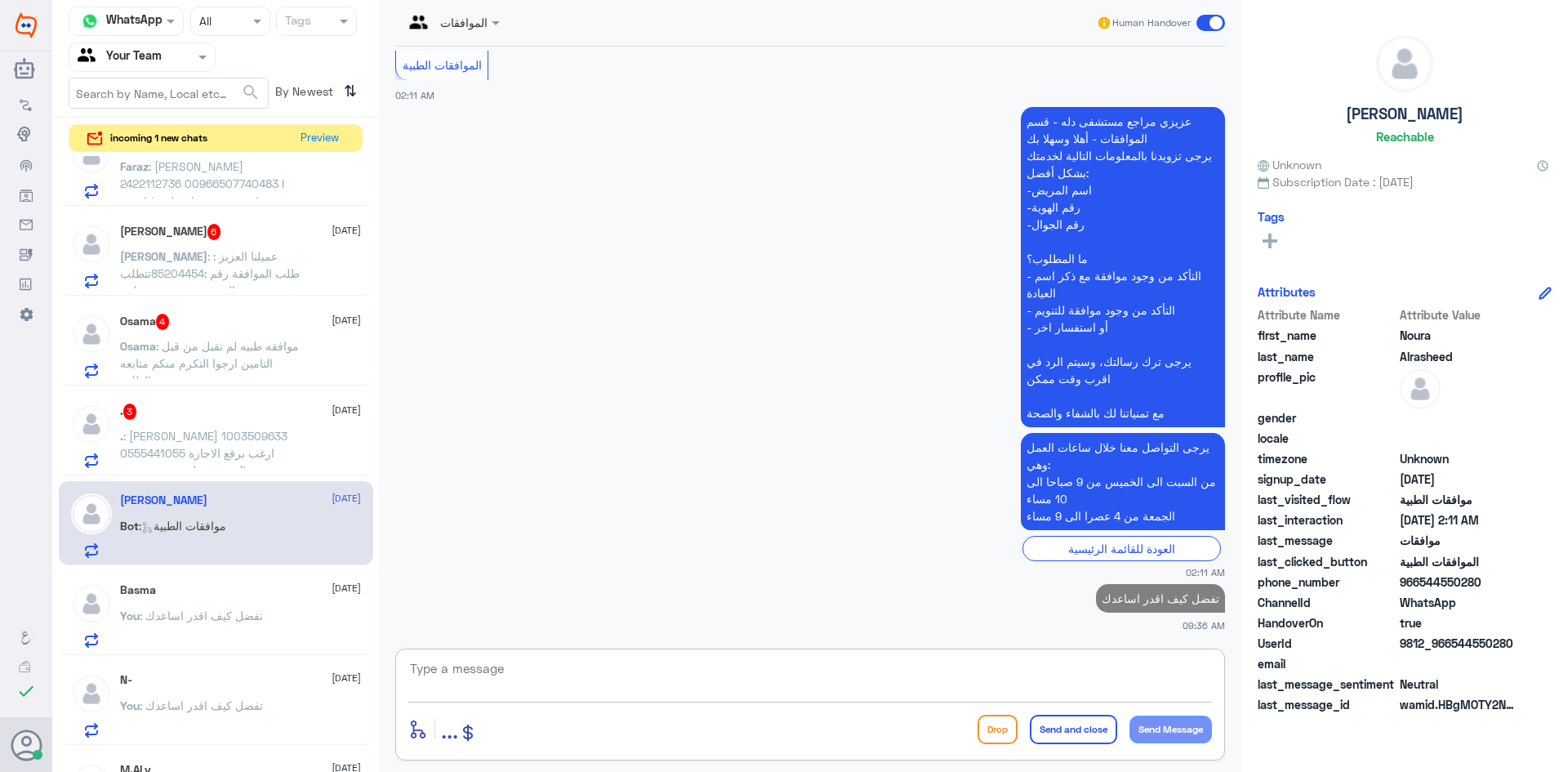
click at [261, 425] on div ". 3 [DATE] . : [PERSON_NAME] 1003509633 0555441055 ارغب برفع الاجازة المرضية عل…" at bounding box center [240, 436] width 241 height 64
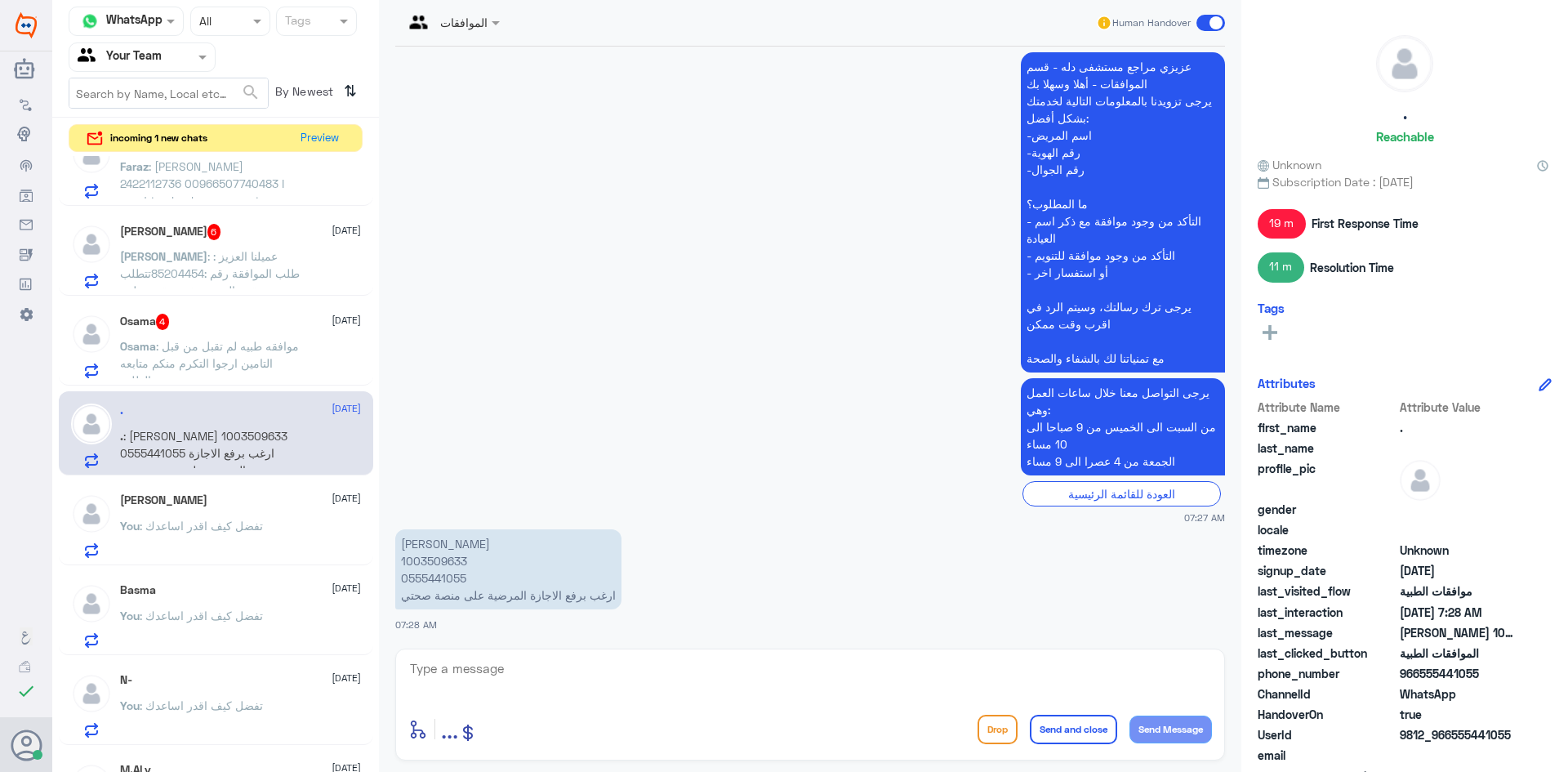
click at [489, 684] on textarea at bounding box center [810, 678] width 804 height 40
type textarea "الرجاء التواصل بالاتصال بالرقم الموحد 920012222 لافادتكم برقم التقارير الطبية ل…"
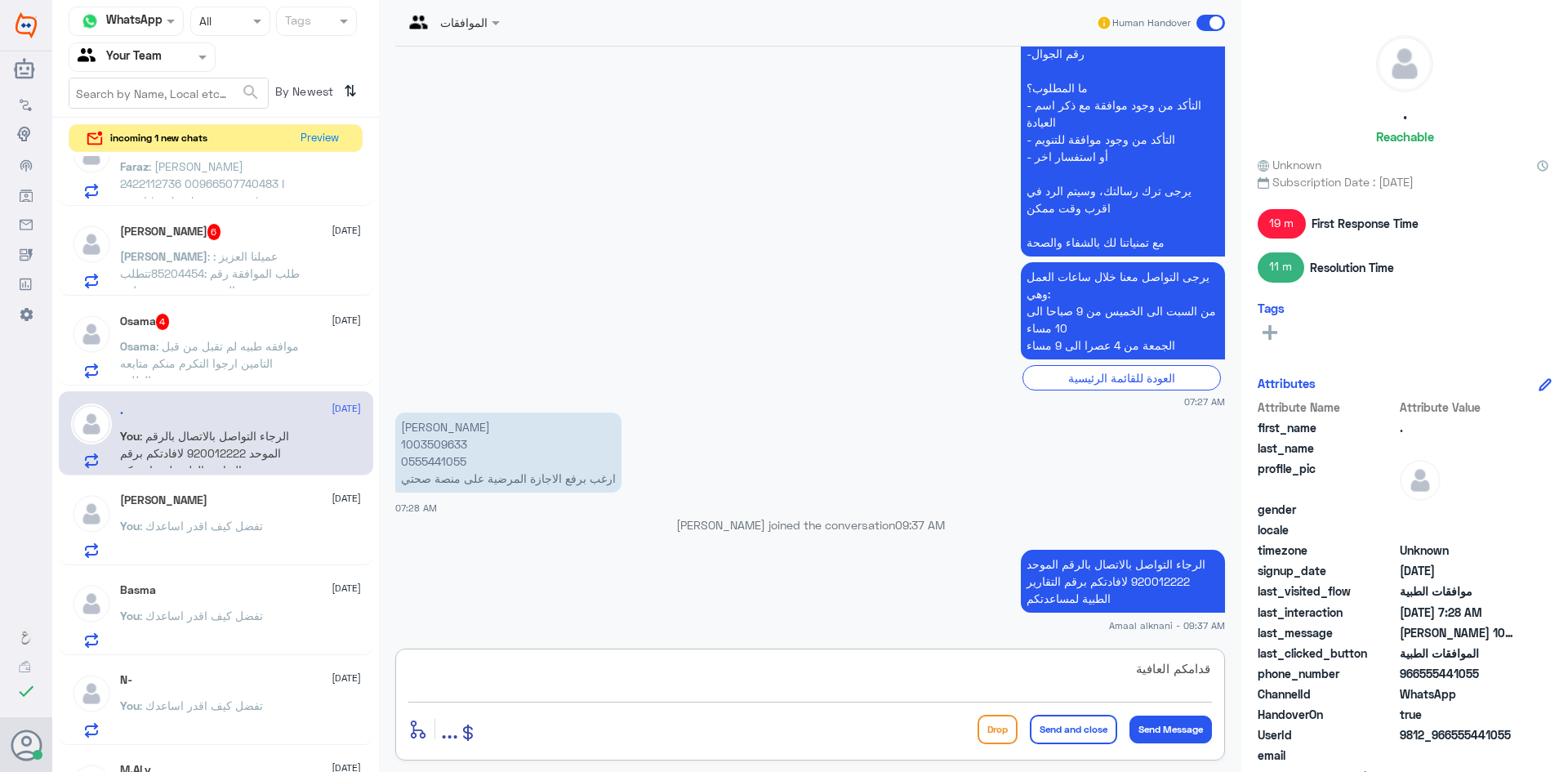
scroll to position [1178, 0]
type textarea "قدامكم العافية"
click at [1062, 736] on button "Send and close" at bounding box center [1073, 729] width 88 height 29
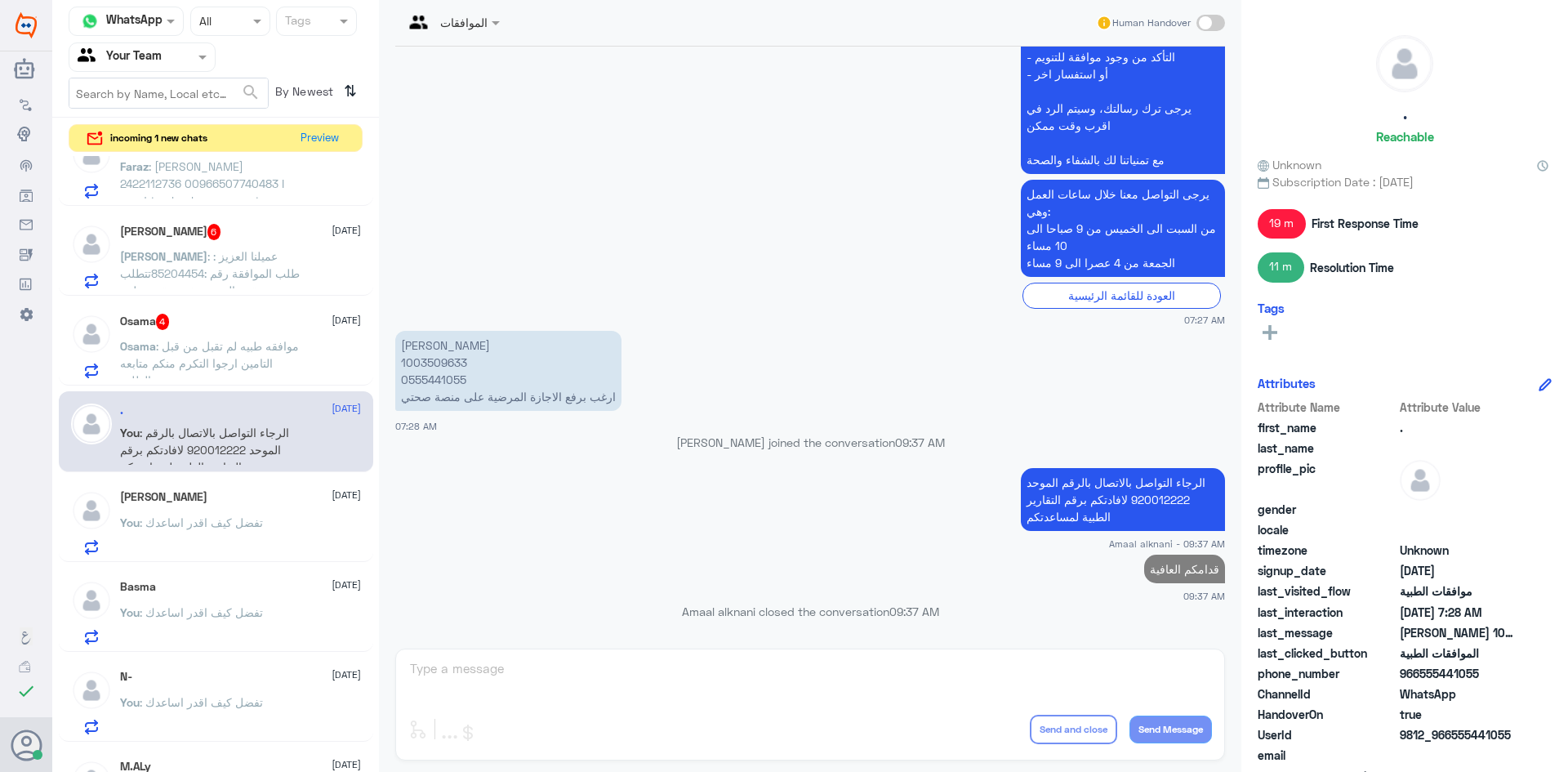
click at [199, 347] on span ": موافقه طبيه لم تقبل من قبل التامين ارجوا التكرم منكم متابعه الطلب" at bounding box center [209, 363] width 179 height 48
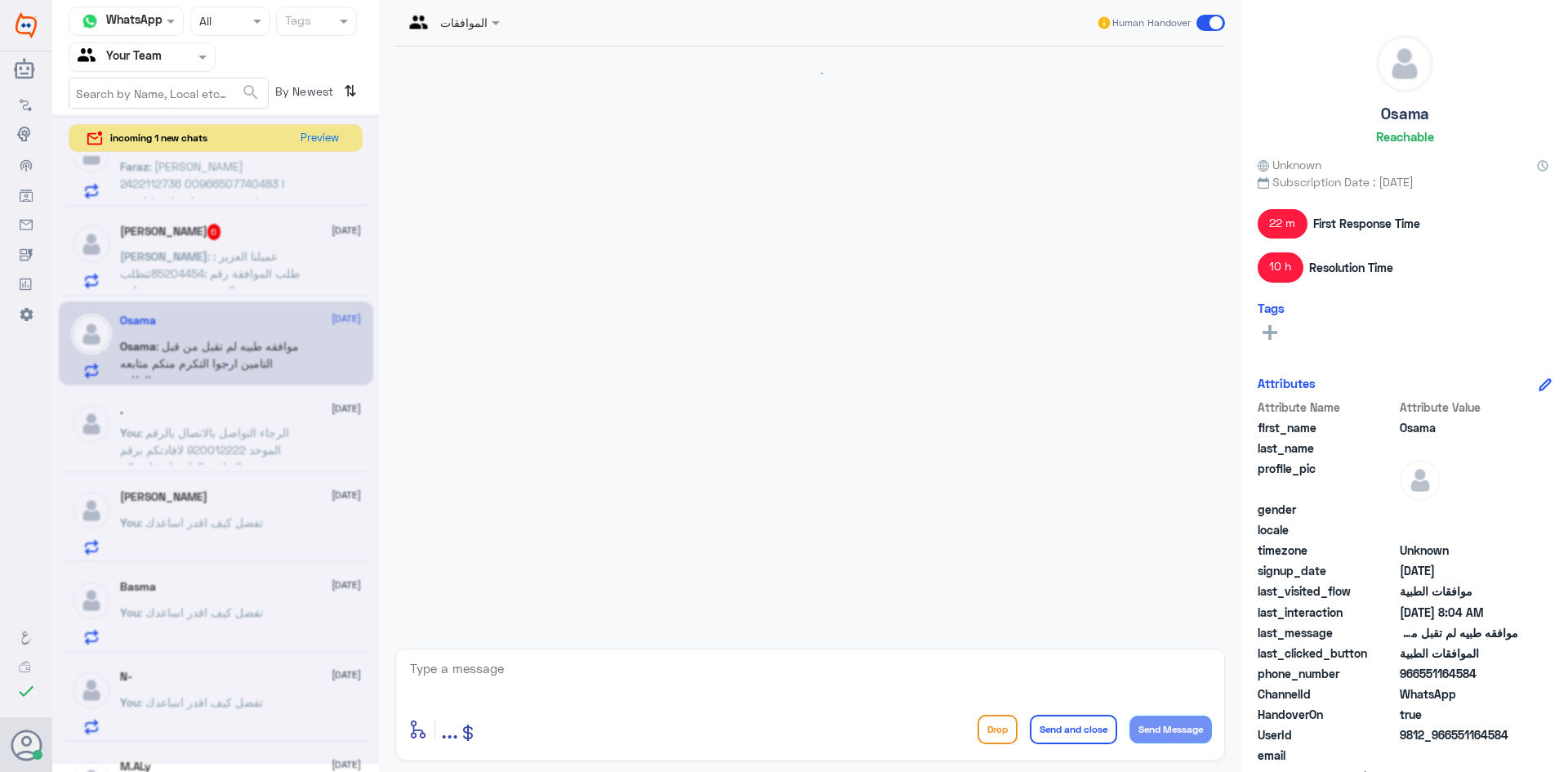
scroll to position [1656, 0]
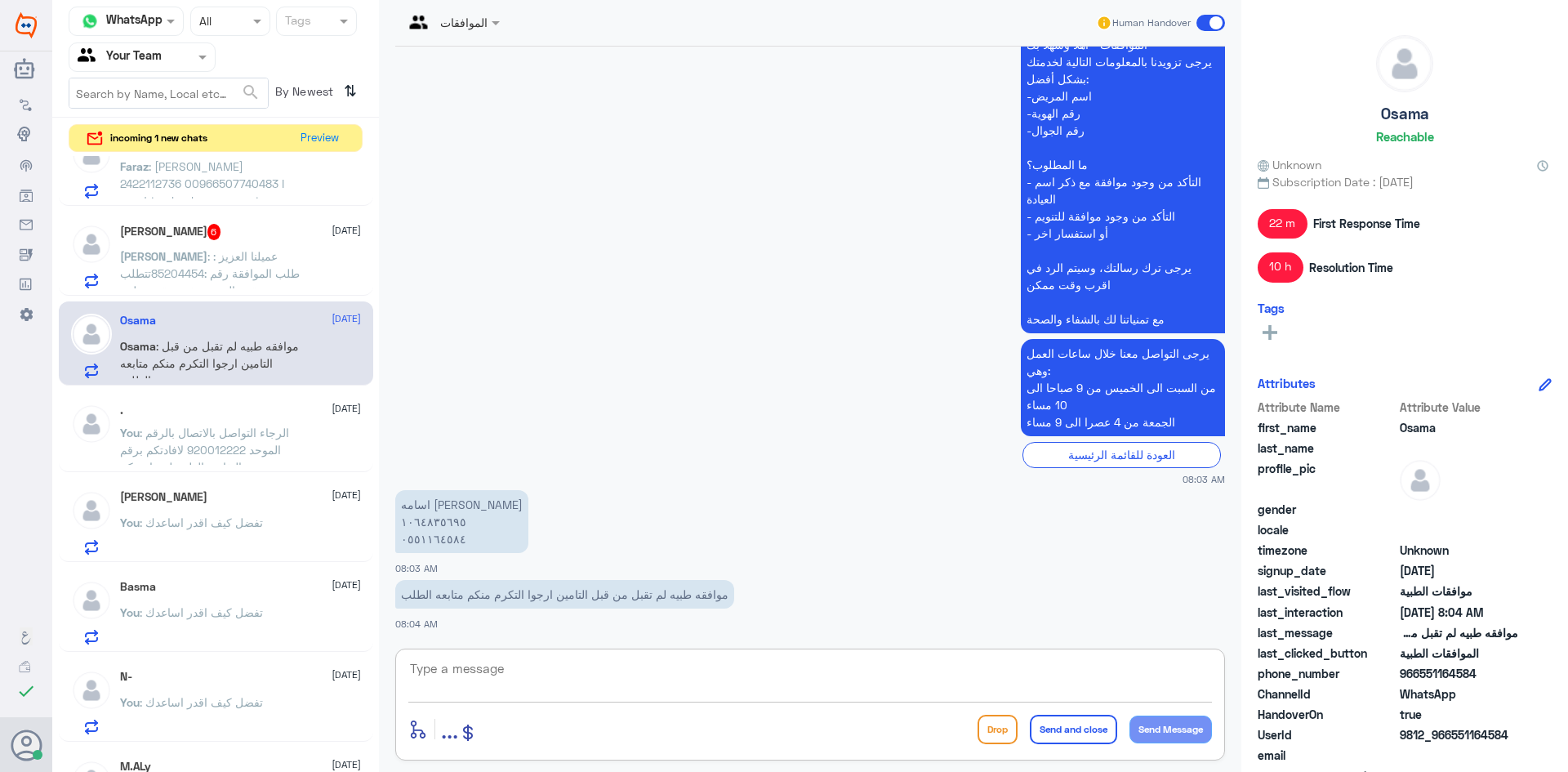
click at [520, 689] on textarea at bounding box center [810, 678] width 804 height 40
click at [475, 676] on textarea at bounding box center [810, 678] width 804 height 40
type textarea "0551164584"
drag, startPoint x: 511, startPoint y: 674, endPoint x: 342, endPoint y: 666, distance: 169.2
click at [342, 666] on div "Channel WhatsApp Status × All Tags Agent Filter Your Team search By Newest ⇅ in…" at bounding box center [810, 388] width 1516 height 777
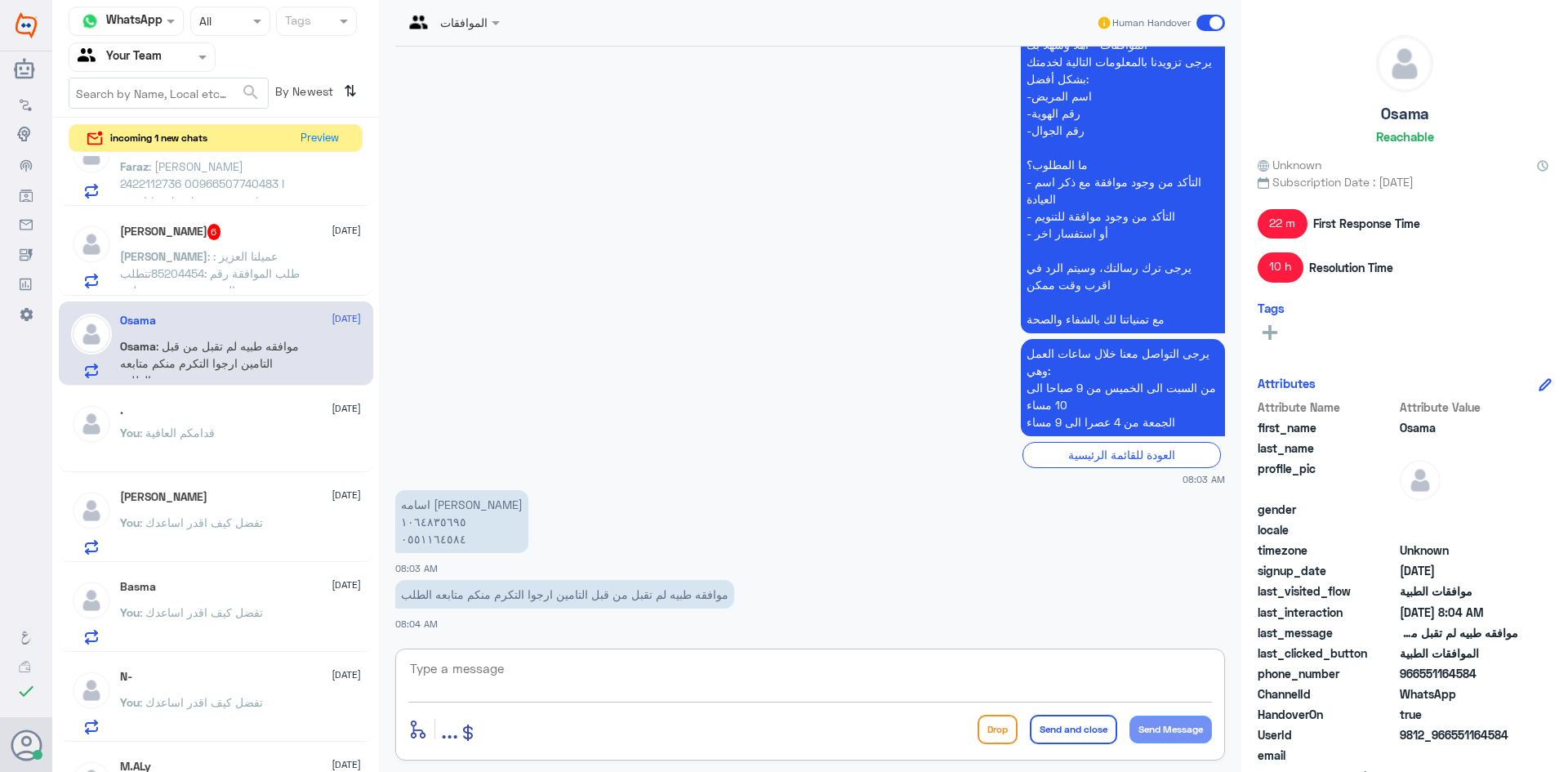
click at [592, 692] on textarea at bounding box center [810, 678] width 804 height 40
type textarea "1064835695"
drag, startPoint x: 529, startPoint y: 679, endPoint x: 323, endPoint y: 655, distance: 207.4
click at [323, 655] on div "Channel WhatsApp Status × All Tags Agent Filter Your Team search By Newest ⇅ in…" at bounding box center [810, 388] width 1516 height 777
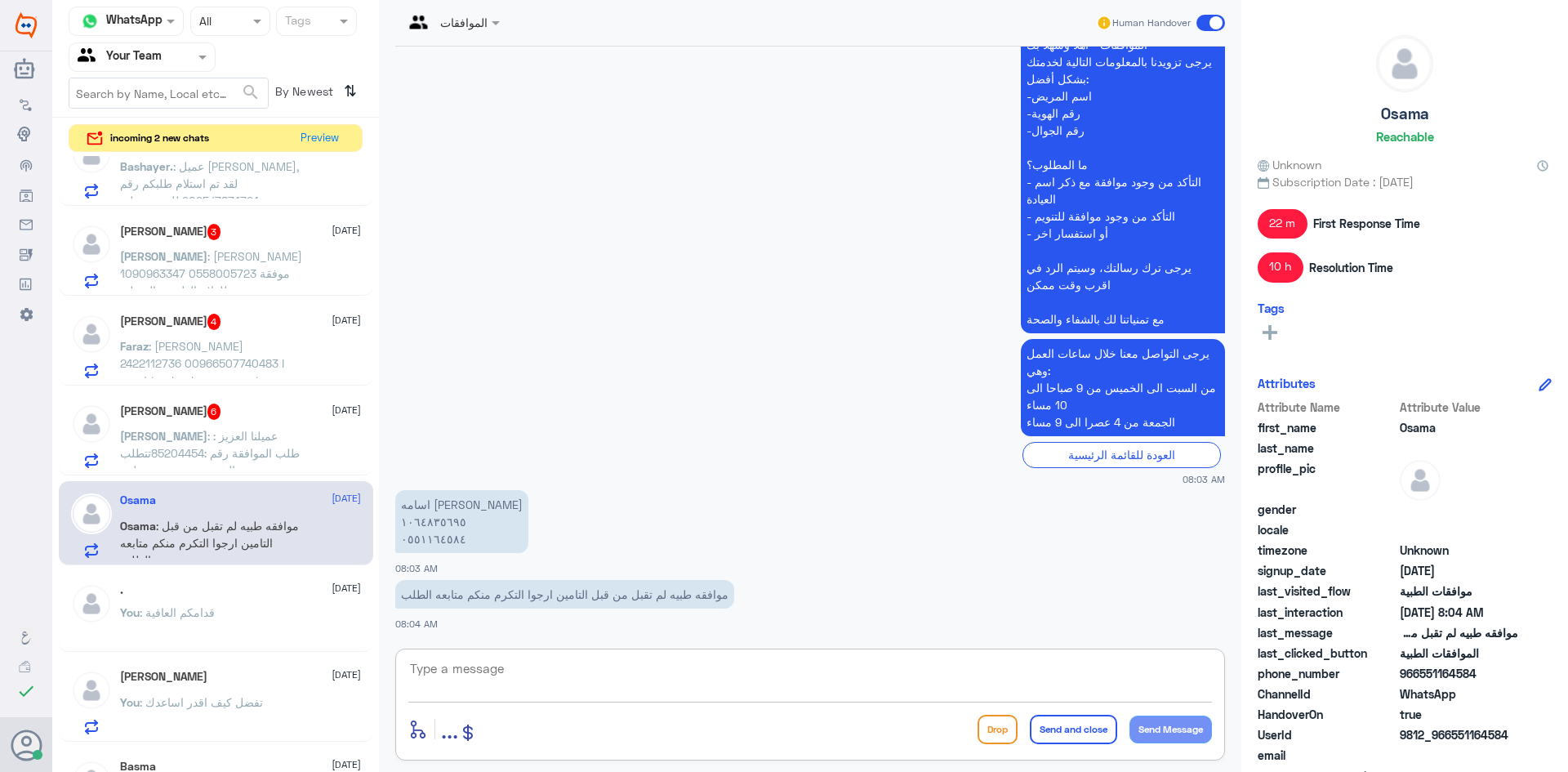
click at [471, 678] on textarea at bounding box center [810, 678] width 804 height 40
type textarea "0551164584"
drag, startPoint x: 516, startPoint y: 668, endPoint x: 238, endPoint y: 664, distance: 278.0
click at [238, 674] on div "Channel WhatsApp Status × All Tags Agent Filter Your Team search By Newest ⇅ in…" at bounding box center [810, 388] width 1516 height 777
click at [494, 681] on textarea at bounding box center [810, 678] width 804 height 40
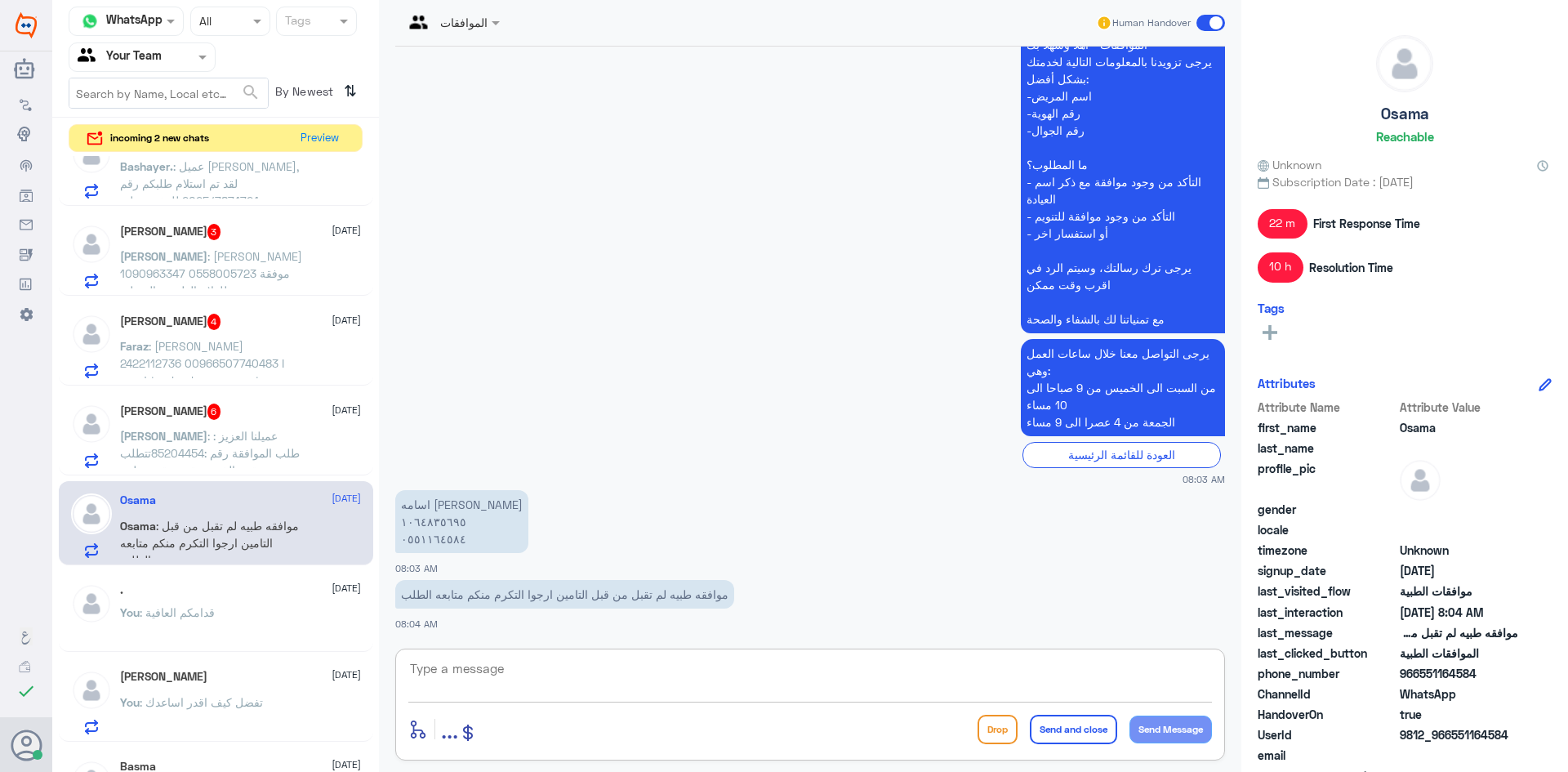
click at [494, 681] on textarea at bounding box center [810, 678] width 804 height 40
type textarea "نم متابعة طلبكم تحت الاجراء الان"
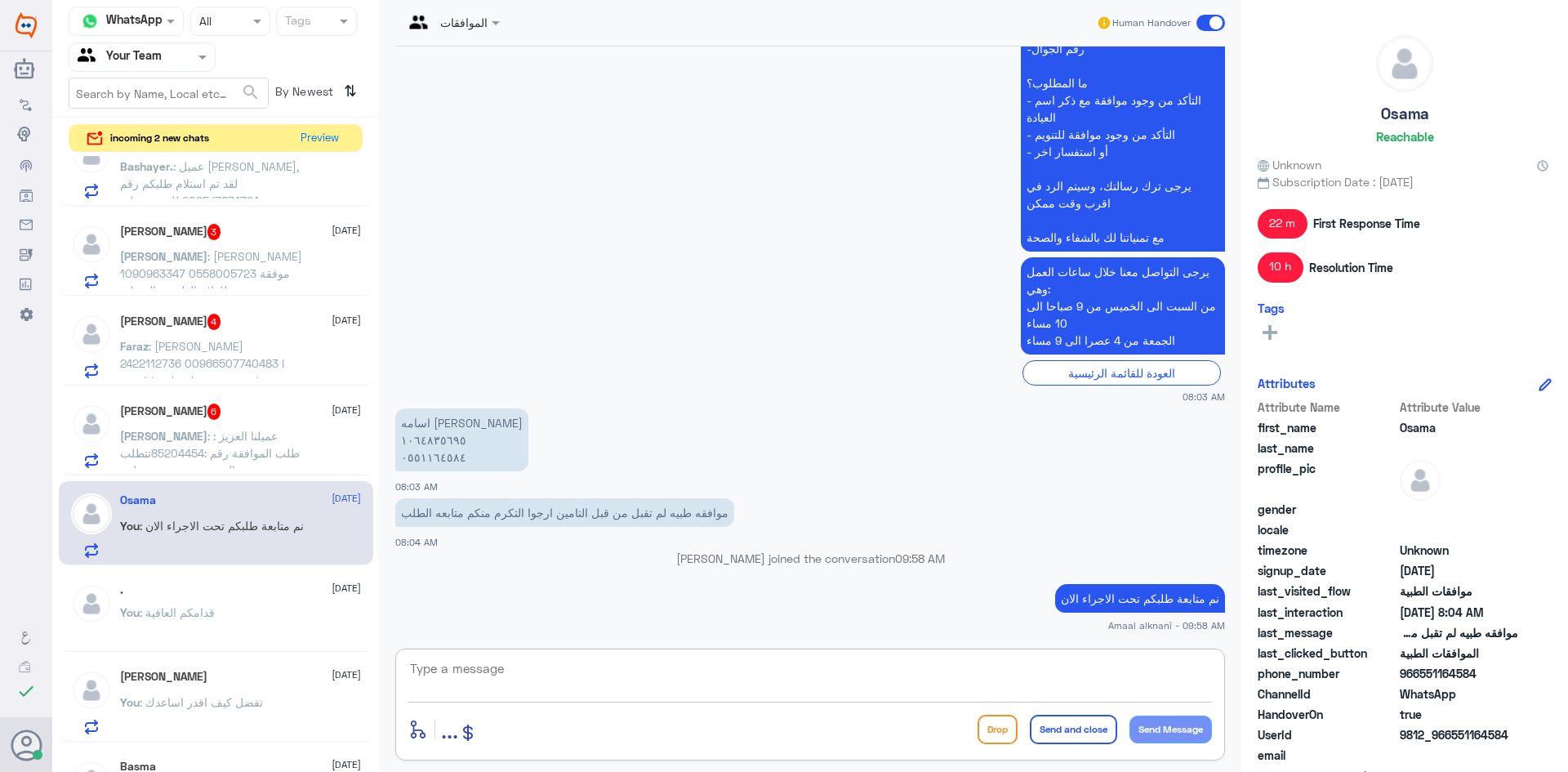
click at [572, 678] on textarea at bounding box center [810, 678] width 804 height 40
click at [247, 443] on p "[PERSON_NAME] : عميلنا العزيز : طلب الموافقة رقم :85204454تتطلب من مقدم الخدمة …" at bounding box center [212, 447] width 184 height 41
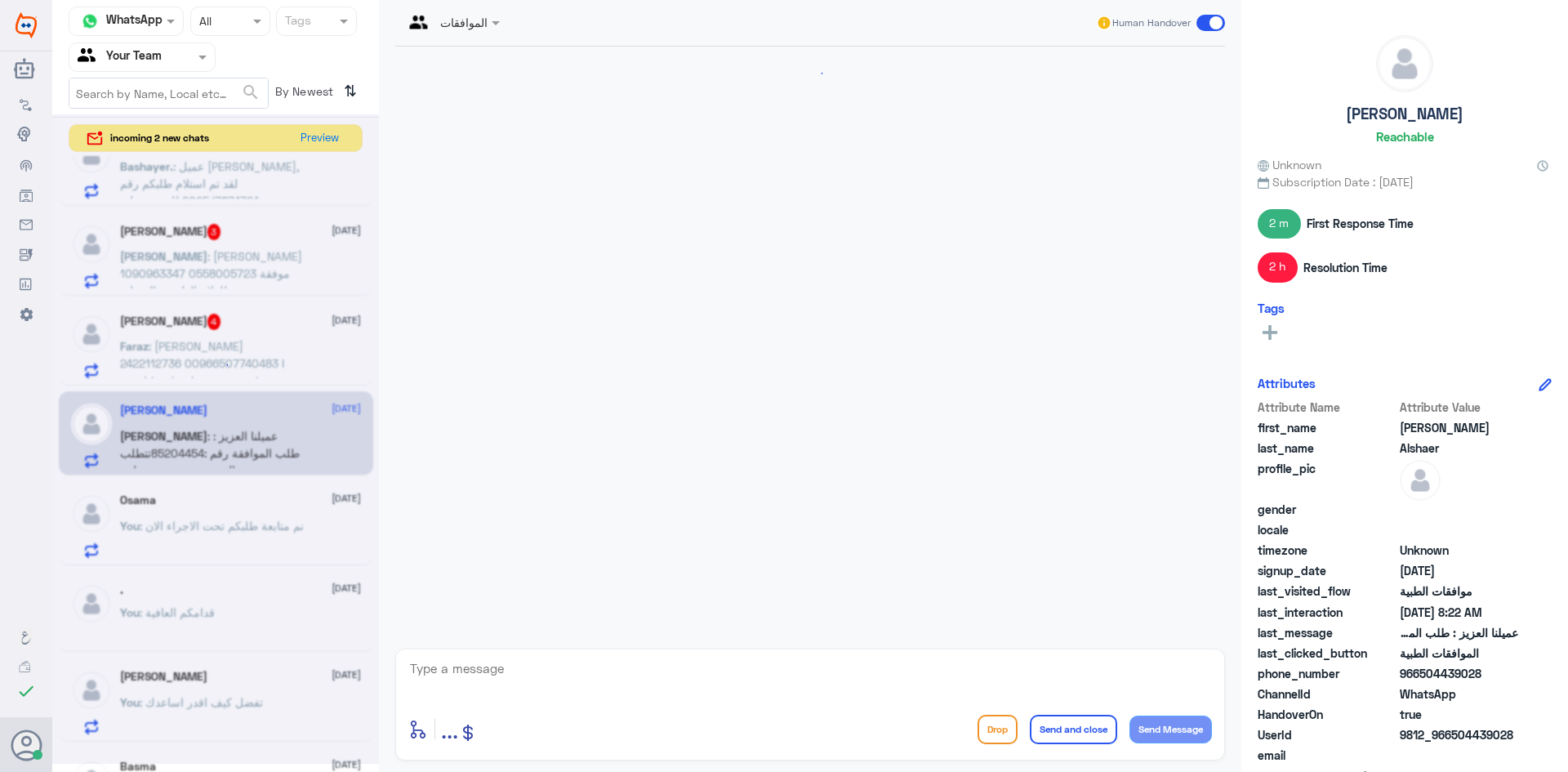
scroll to position [1585, 0]
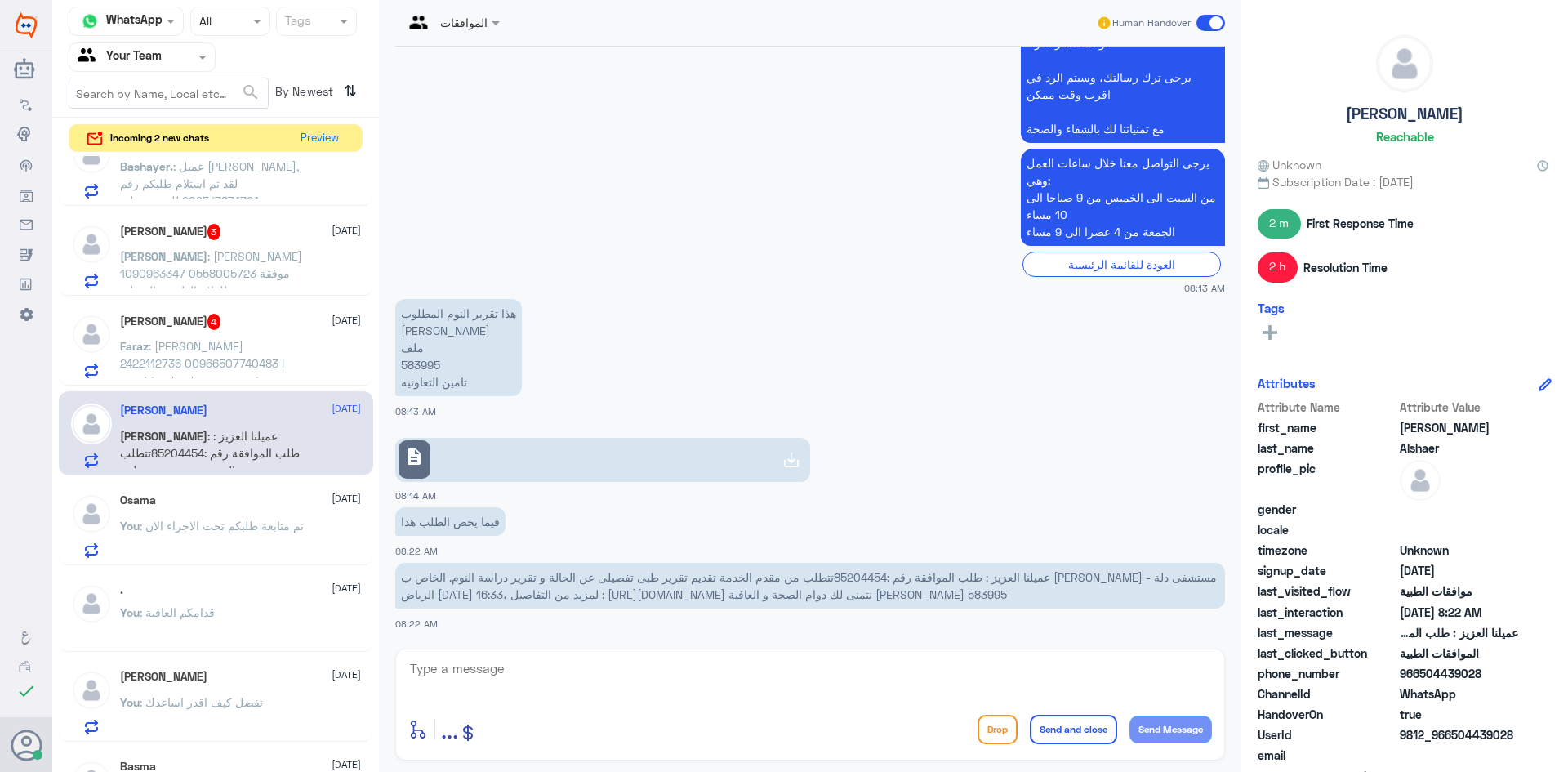
click at [435, 367] on p "هذا تقرير النوم المطلوب [PERSON_NAME] ملف 583995 تامين التعاونيه" at bounding box center [458, 347] width 127 height 97
copy p "583995"
click at [594, 465] on link "description" at bounding box center [602, 459] width 415 height 44
click at [727, 678] on textarea at bounding box center [810, 678] width 804 height 40
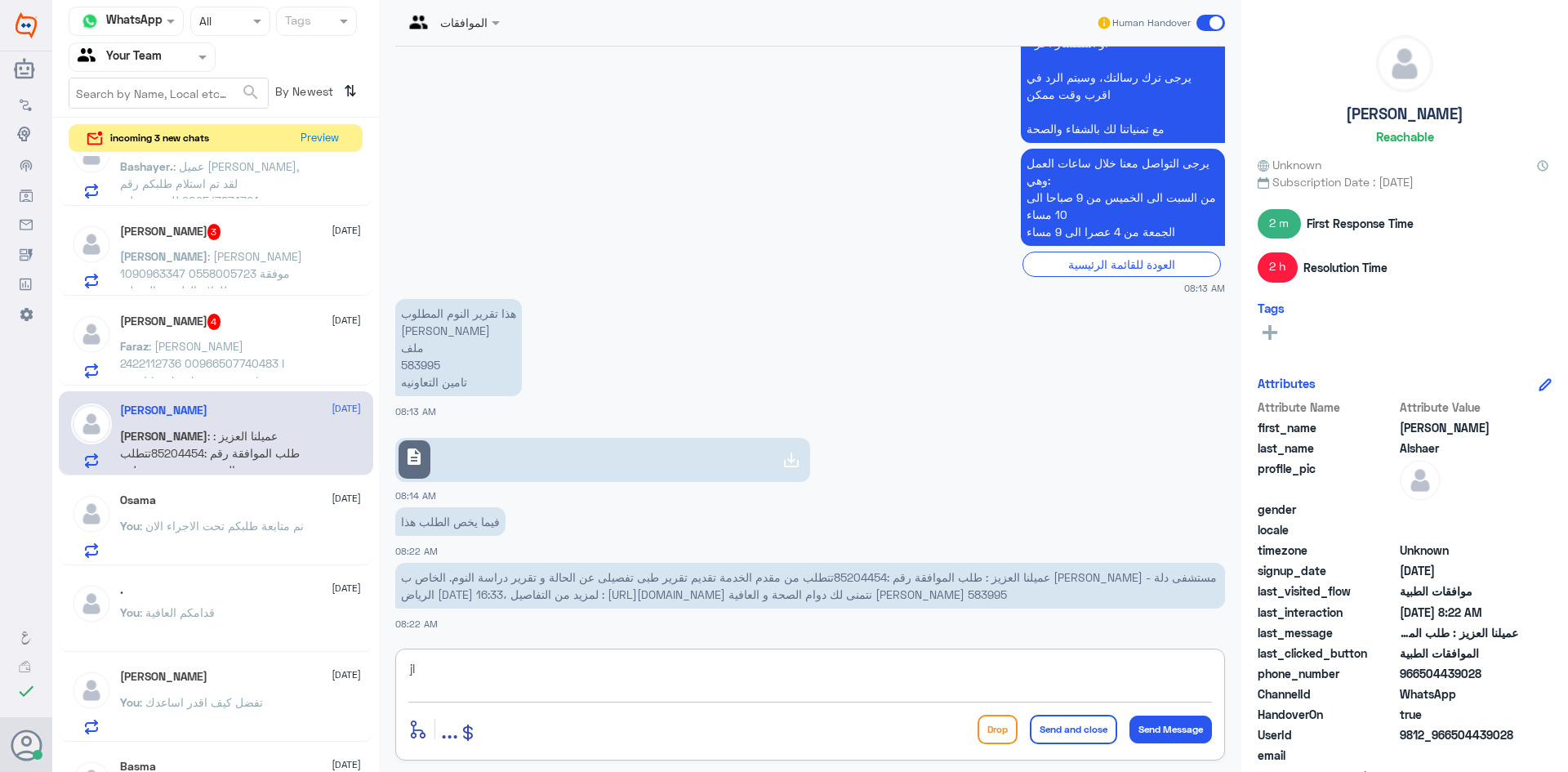
type textarea "j"
type textarea "تم ارفاق التقرير والان طلبكم تحت الاجراء"
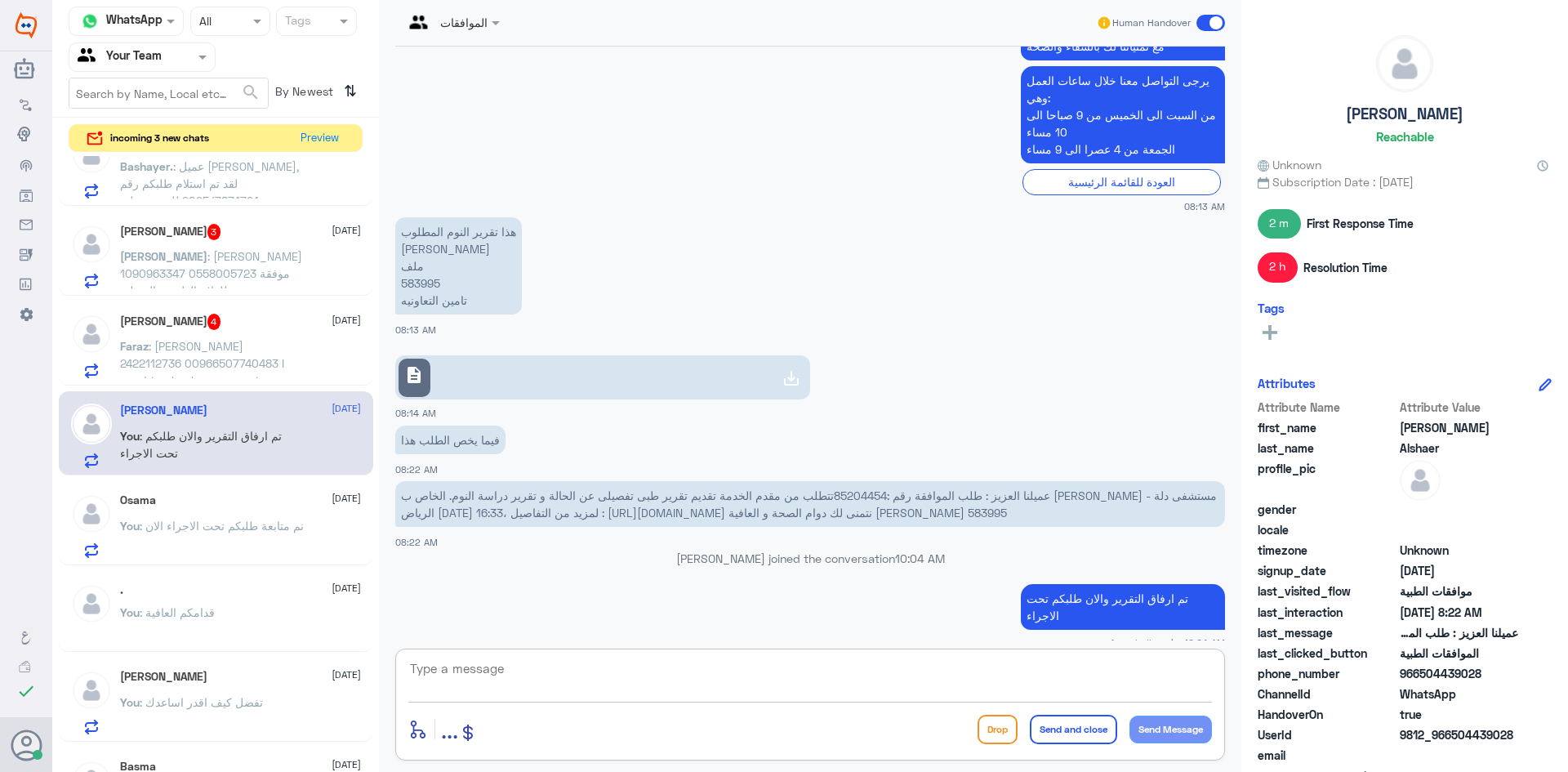
click at [720, 678] on textarea at bounding box center [810, 678] width 804 height 40
type textarea "اي تحديث ع الطلب ستصلكم رساله من التامين بحالة الموافقة"
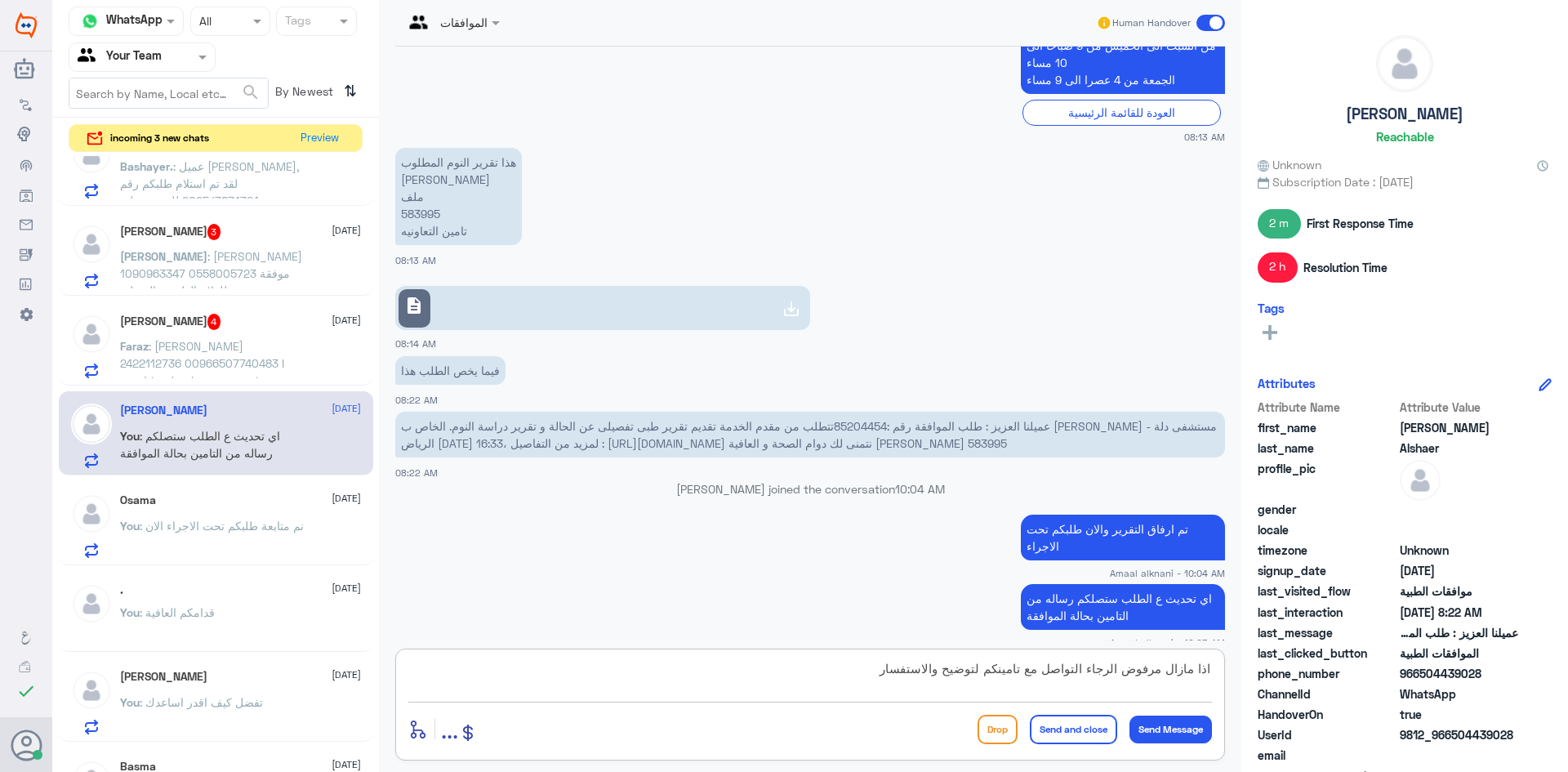
type textarea "اذا مازال مرفوض الرجاء التواصل مع تامينكم لتوضيح والاستفسار"
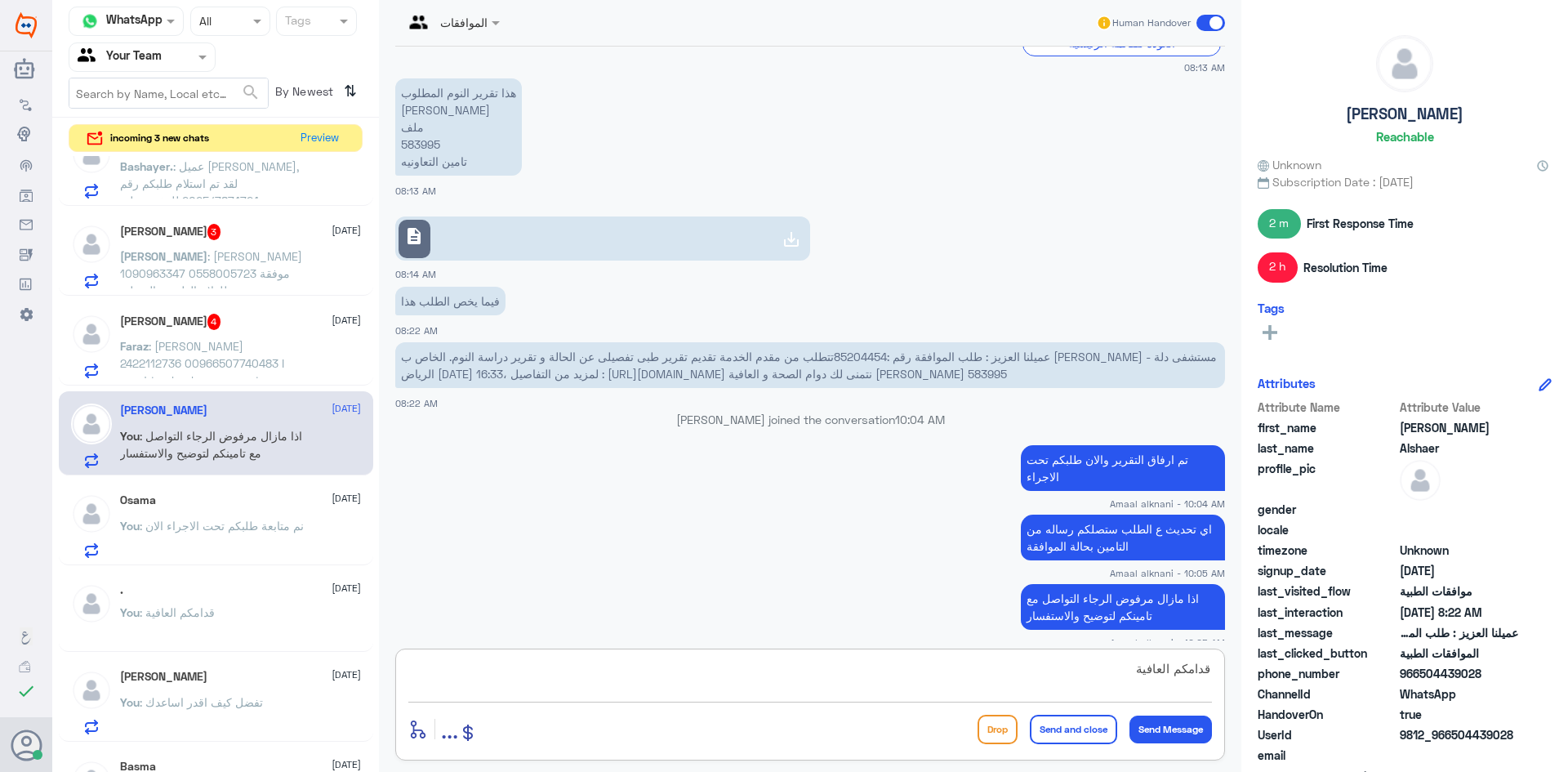
type textarea "قدامكم العافية"
click at [1054, 728] on button "Send and close" at bounding box center [1073, 729] width 88 height 29
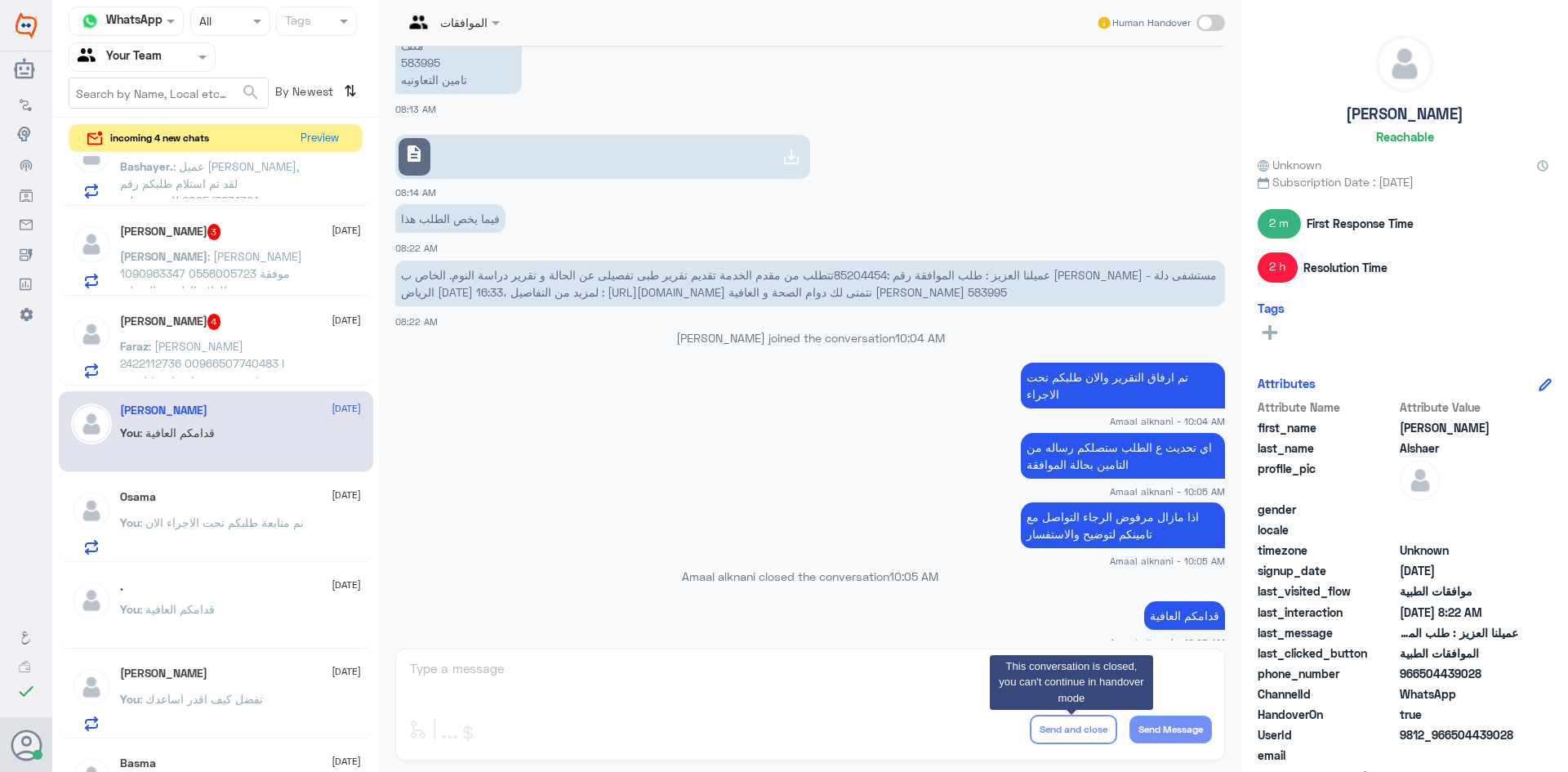
click at [640, 656] on div "الموافقات Human Handover [DATE] عزيزي مراجع مستشفى دله - قسم الموافقات - أهلا و…" at bounding box center [810, 388] width 862 height 777
click at [588, 671] on div "الموافقات Human Handover [DATE] عزيزي مراجع مستشفى دله - قسم الموافقات - أهلا و…" at bounding box center [810, 388] width 862 height 777
click at [204, 364] on span ": [PERSON_NAME] 2422112736 00966507740483 I need to check my current insurance …" at bounding box center [209, 380] width 178 height 82
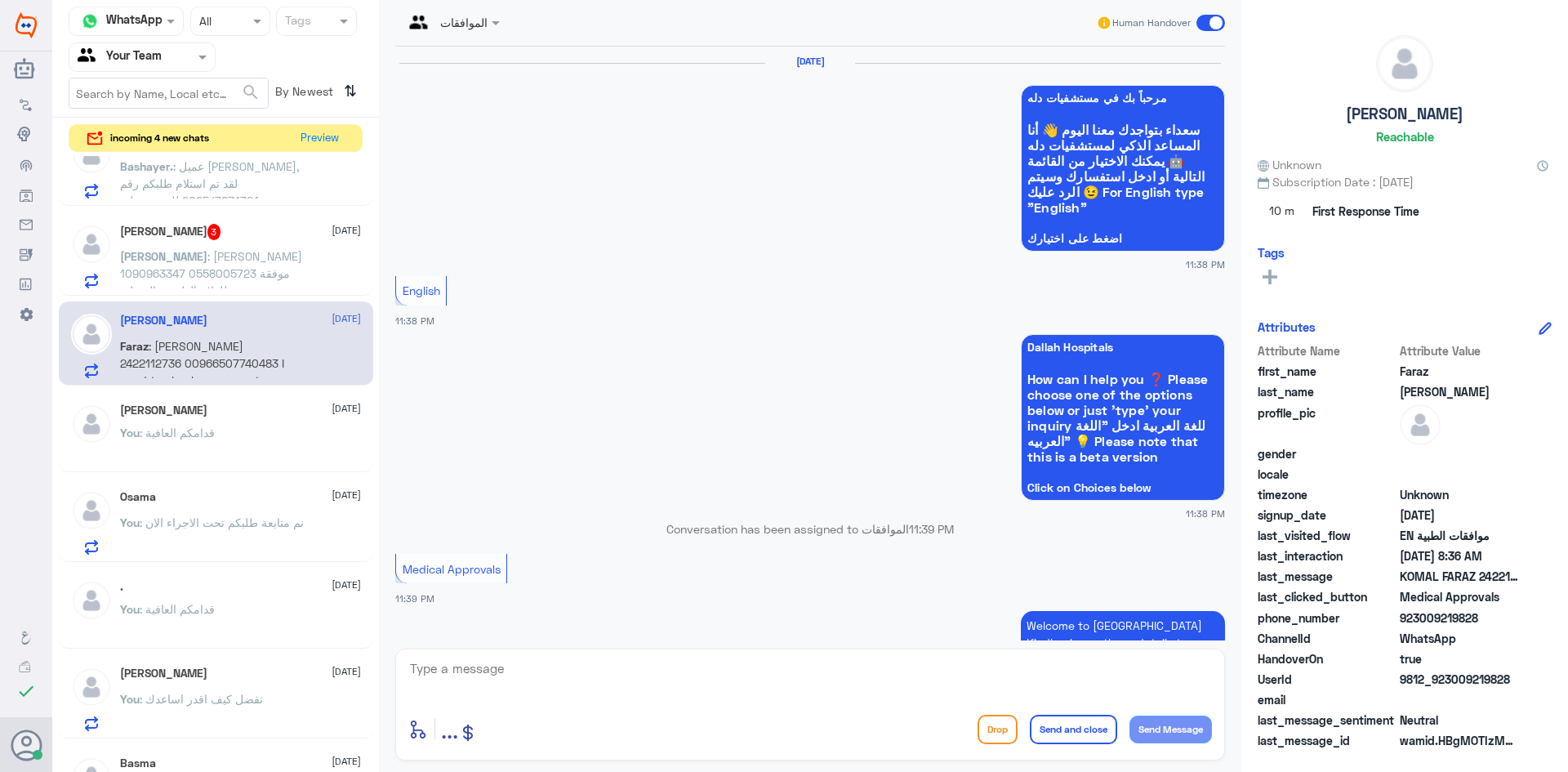
scroll to position [1728, 0]
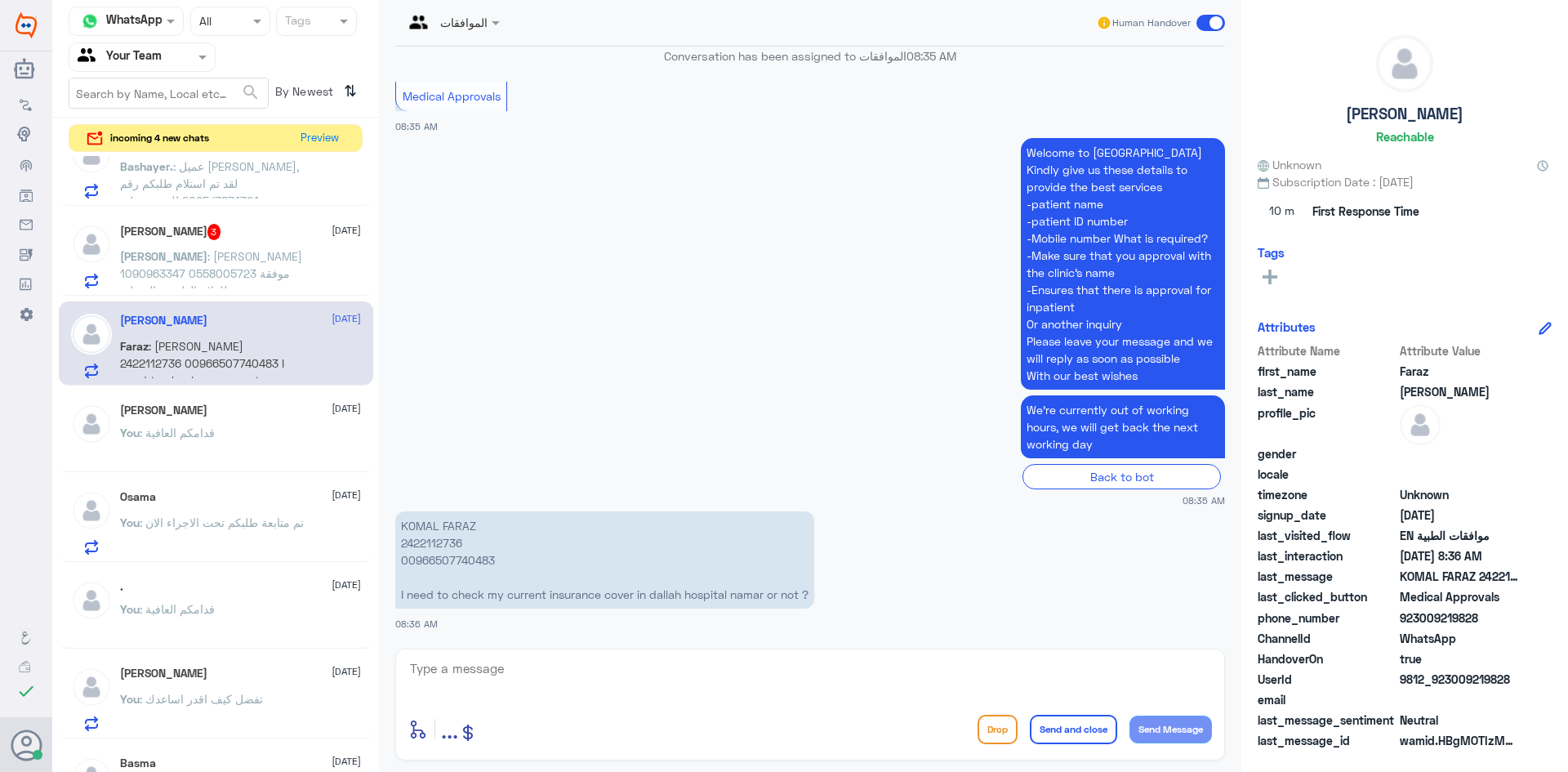
click at [532, 686] on textarea at bounding box center [810, 678] width 804 height 40
click at [437, 544] on p "KOMAL FARAZ 2422112736 00966507740483 I need to check my current insurance cove…" at bounding box center [605, 559] width 419 height 97
copy p "2422112736"
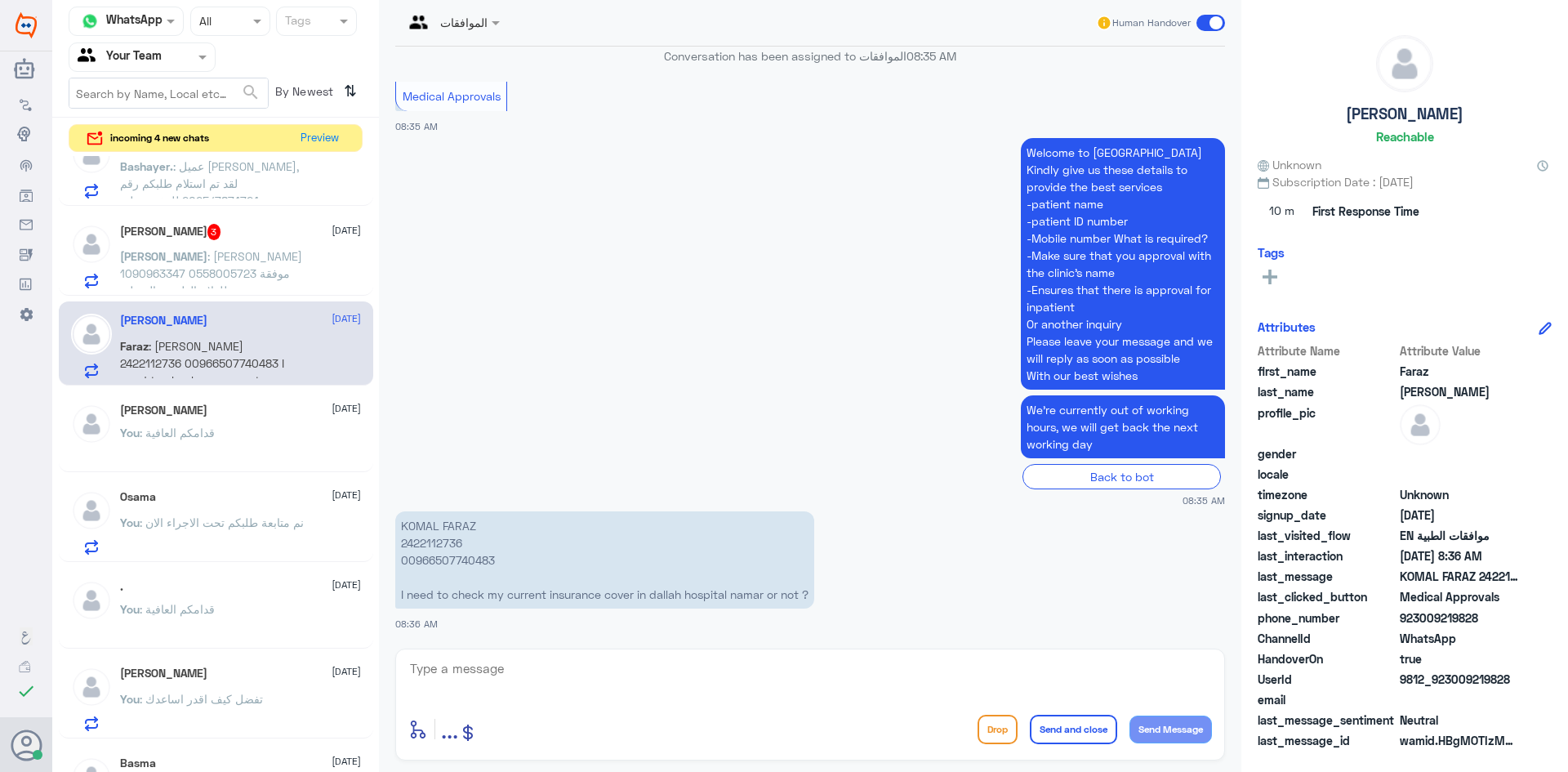
click at [524, 674] on textarea at bounding box center [810, 678] width 804 height 40
paste textarea "Please contact your insurance company to find out about the service providers, …"
type textarea "Please contact your insurance company to find out about the service providers, …"
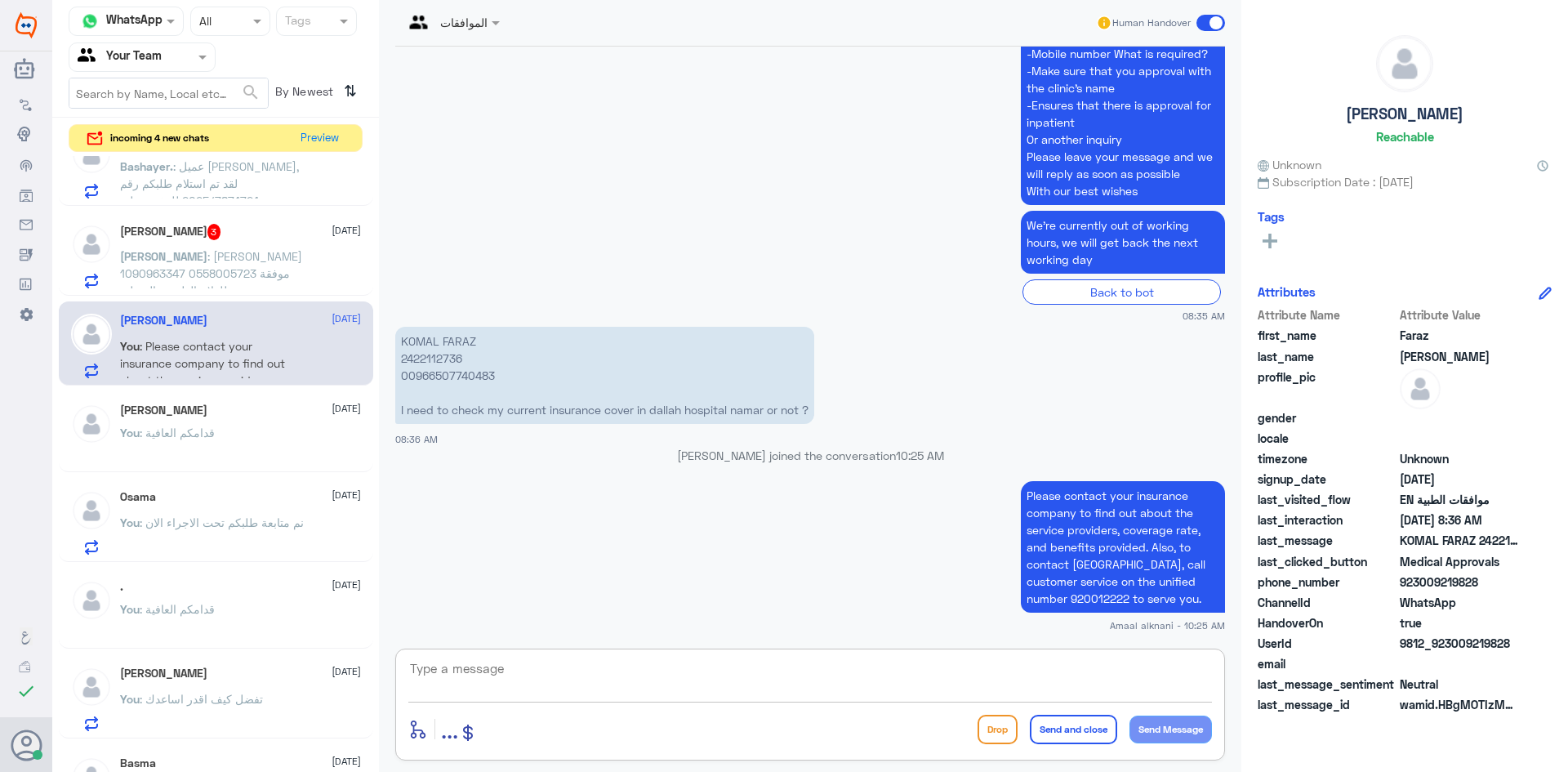
click at [486, 673] on textarea at bounding box center [810, 678] width 804 height 40
paste textarea "We wish you health"
type textarea "We wish you health"
click at [1080, 732] on button "Send and close" at bounding box center [1073, 729] width 88 height 29
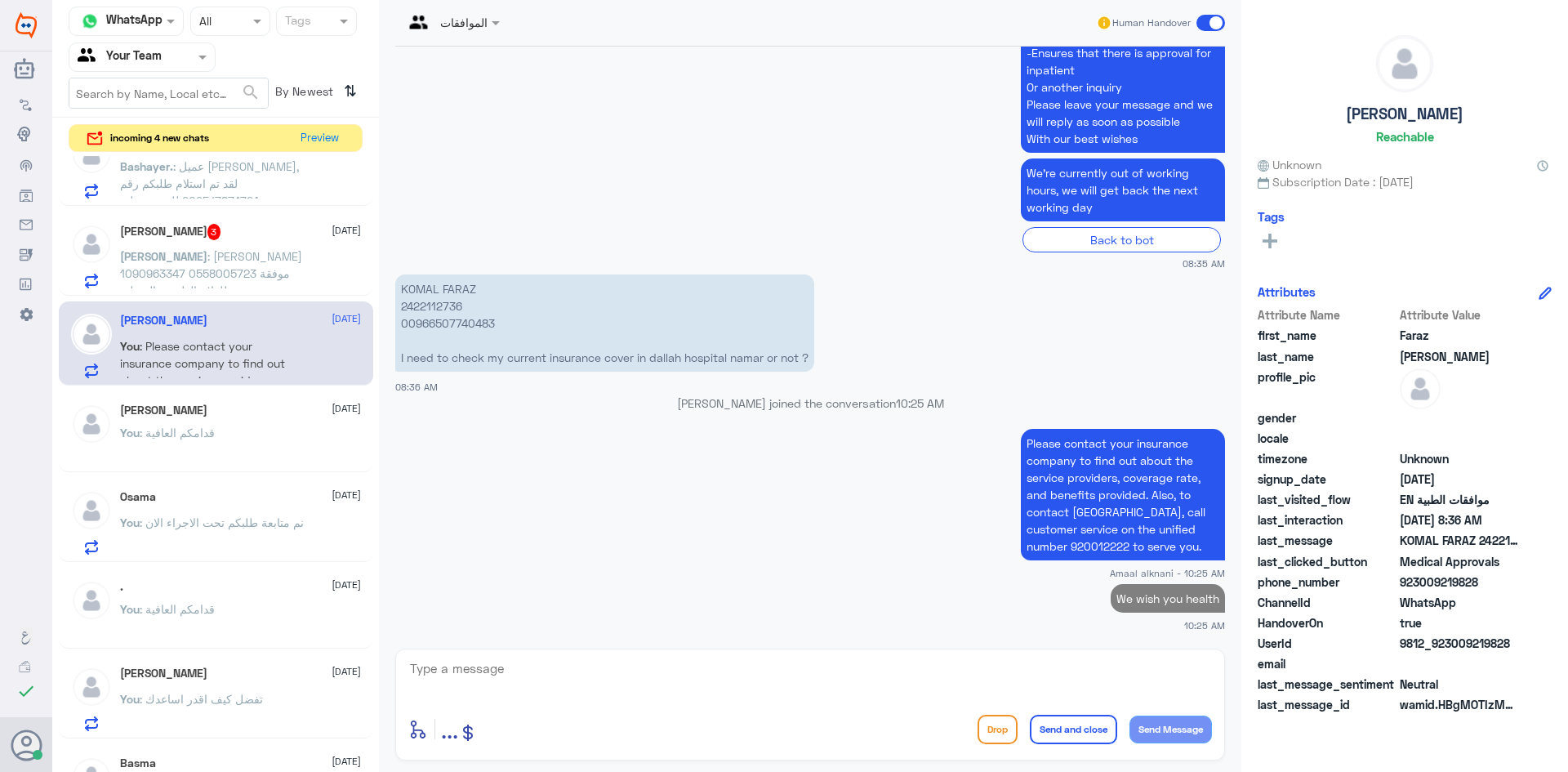
scroll to position [1932, 0]
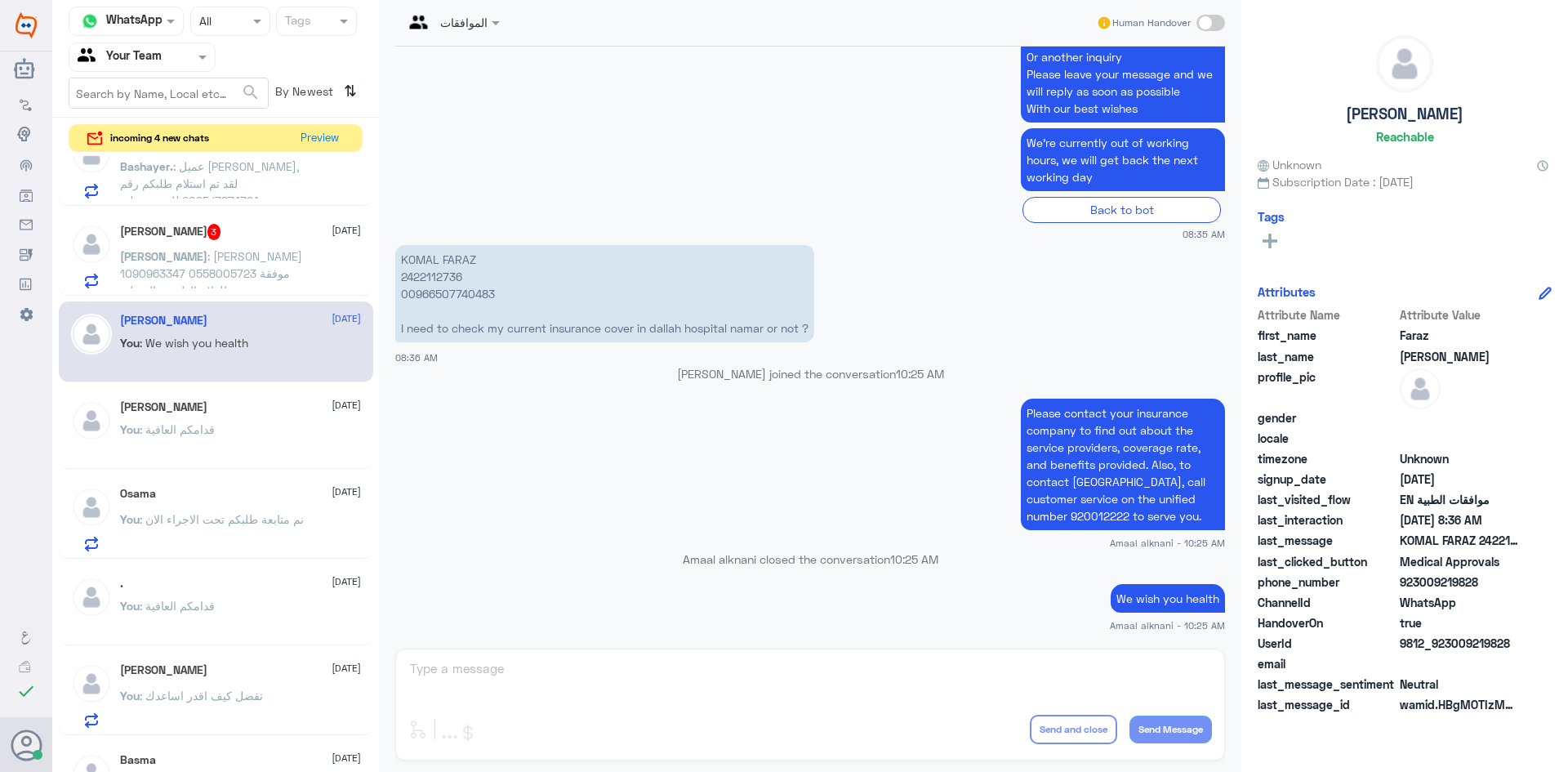
click at [598, 678] on div "الموافقات Human Handover [DATE] مرحباً بك في مستشفيات دله سعداء بتواجدك معنا [D…" at bounding box center [810, 388] width 862 height 777
click at [557, 693] on div "الموافقات Human Handover [DATE] مرحباً بك في مستشفيات دله سعداء بتواجدك معنا [D…" at bounding box center [810, 388] width 862 height 777
click at [204, 263] on span ": [PERSON_NAME] 1090963347 0558005723 موفقة للعلاج الطبيعي المنزلي" at bounding box center [211, 273] width 182 height 48
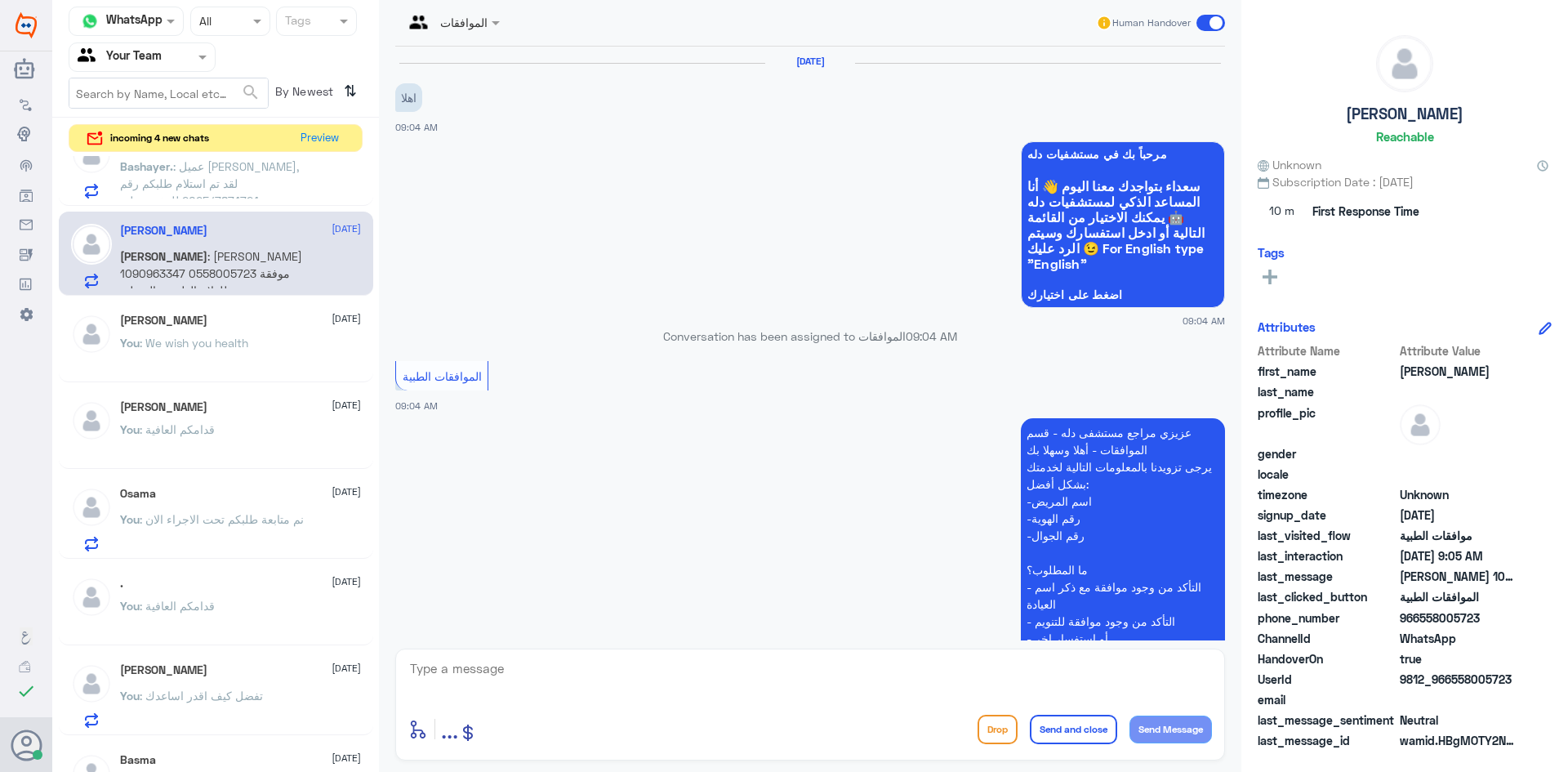
scroll to position [348, 0]
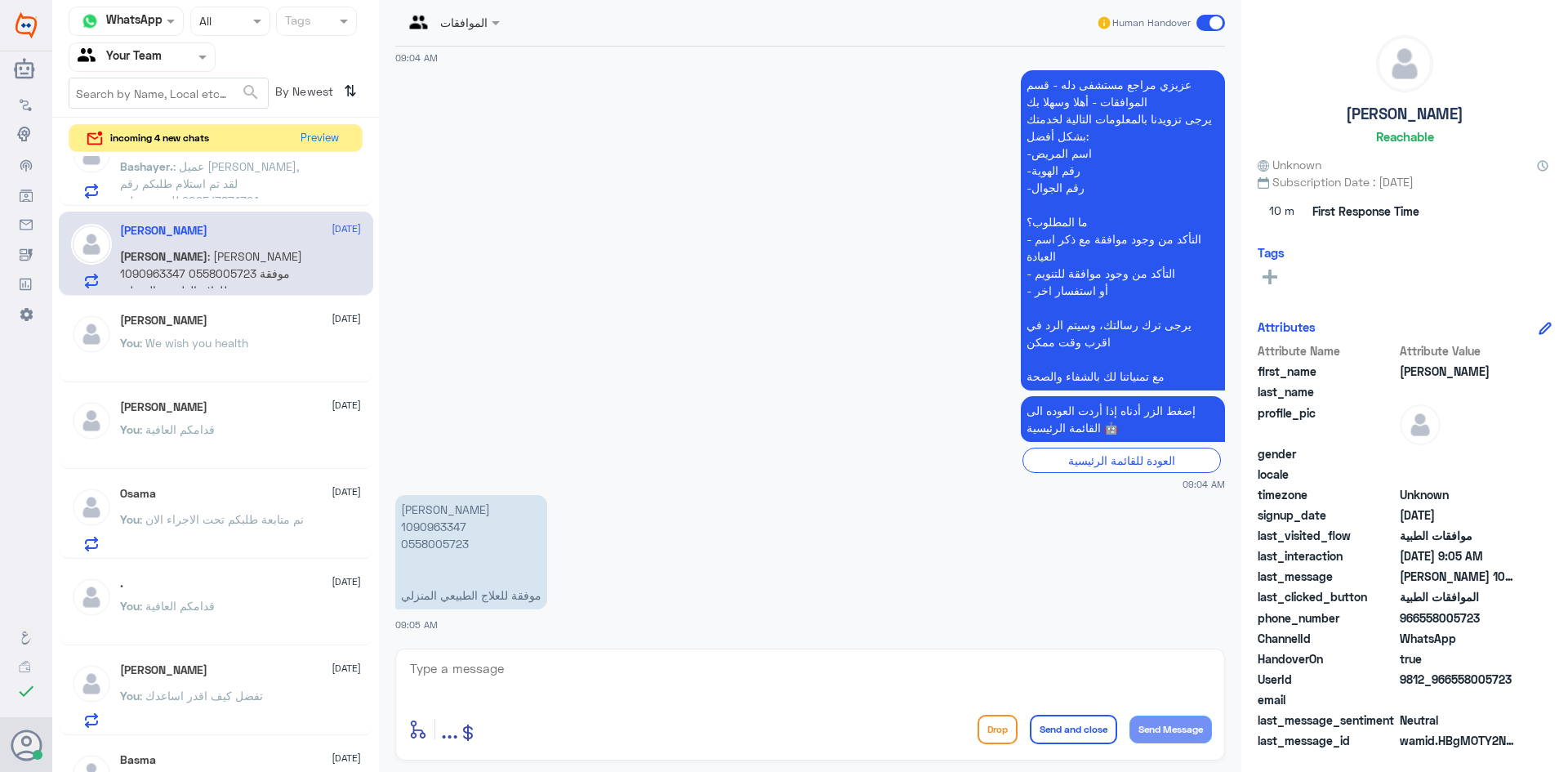
click at [440, 542] on p "[PERSON_NAME] 1090963347 0558005723 موفقة للعلاج الطبيعي المنزلي" at bounding box center [470, 552] width 152 height 114
copy p "0558005723"
click at [549, 681] on textarea at bounding box center [810, 678] width 804 height 40
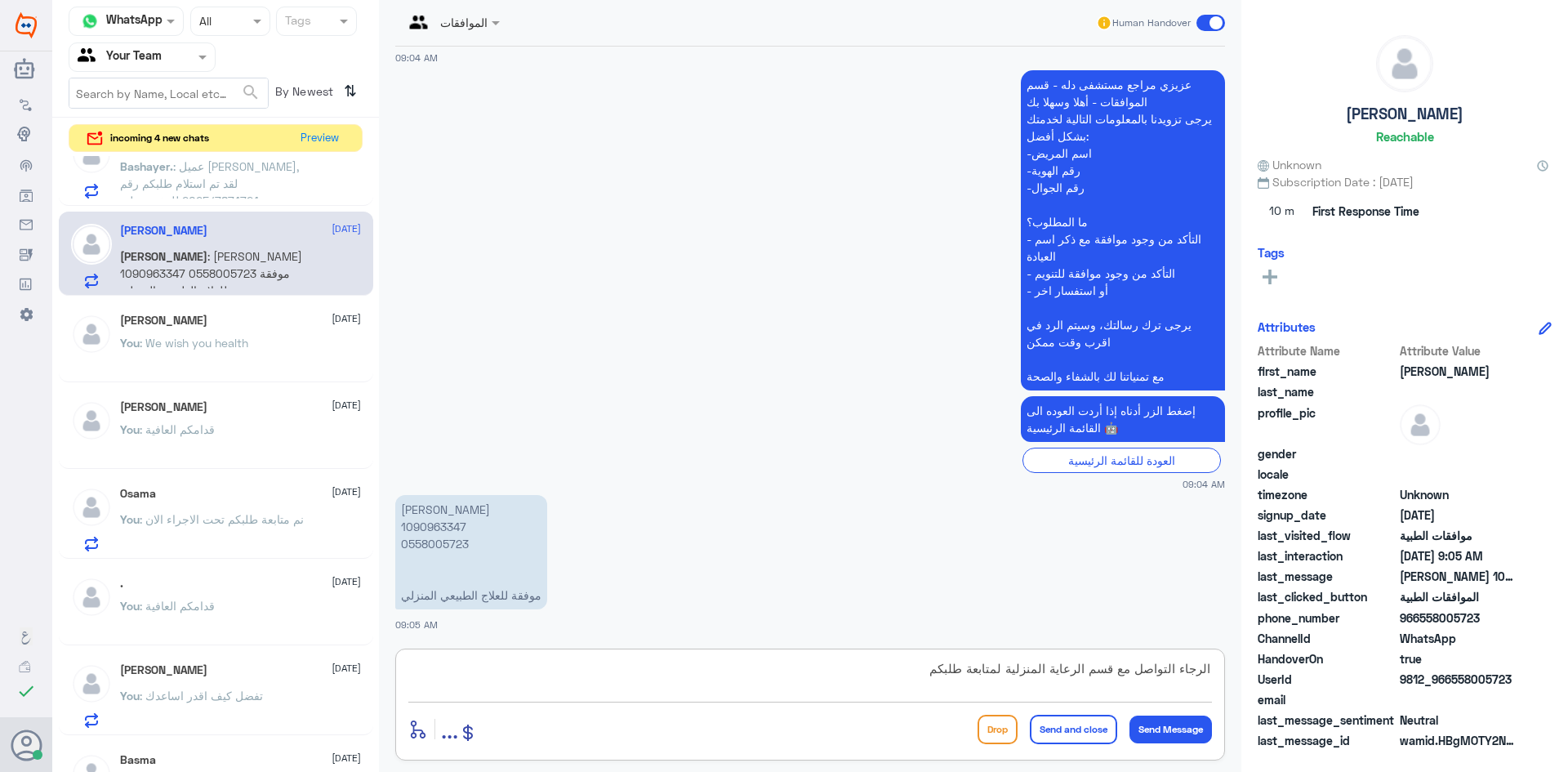
type textarea "الرجاء التواصل مع قسم الرعاية المنزلية لمتابعة طلبكم"
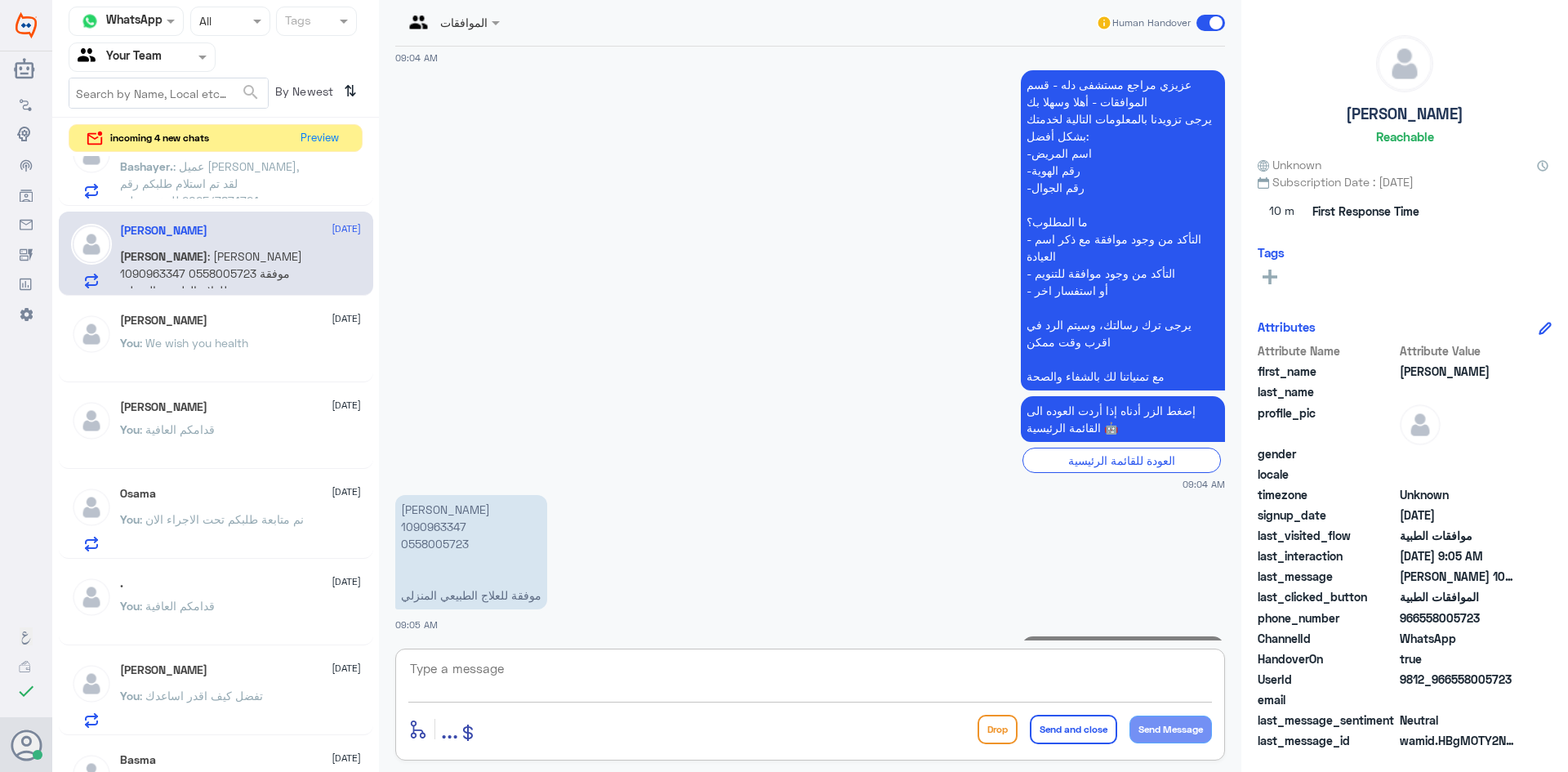
scroll to position [419, 0]
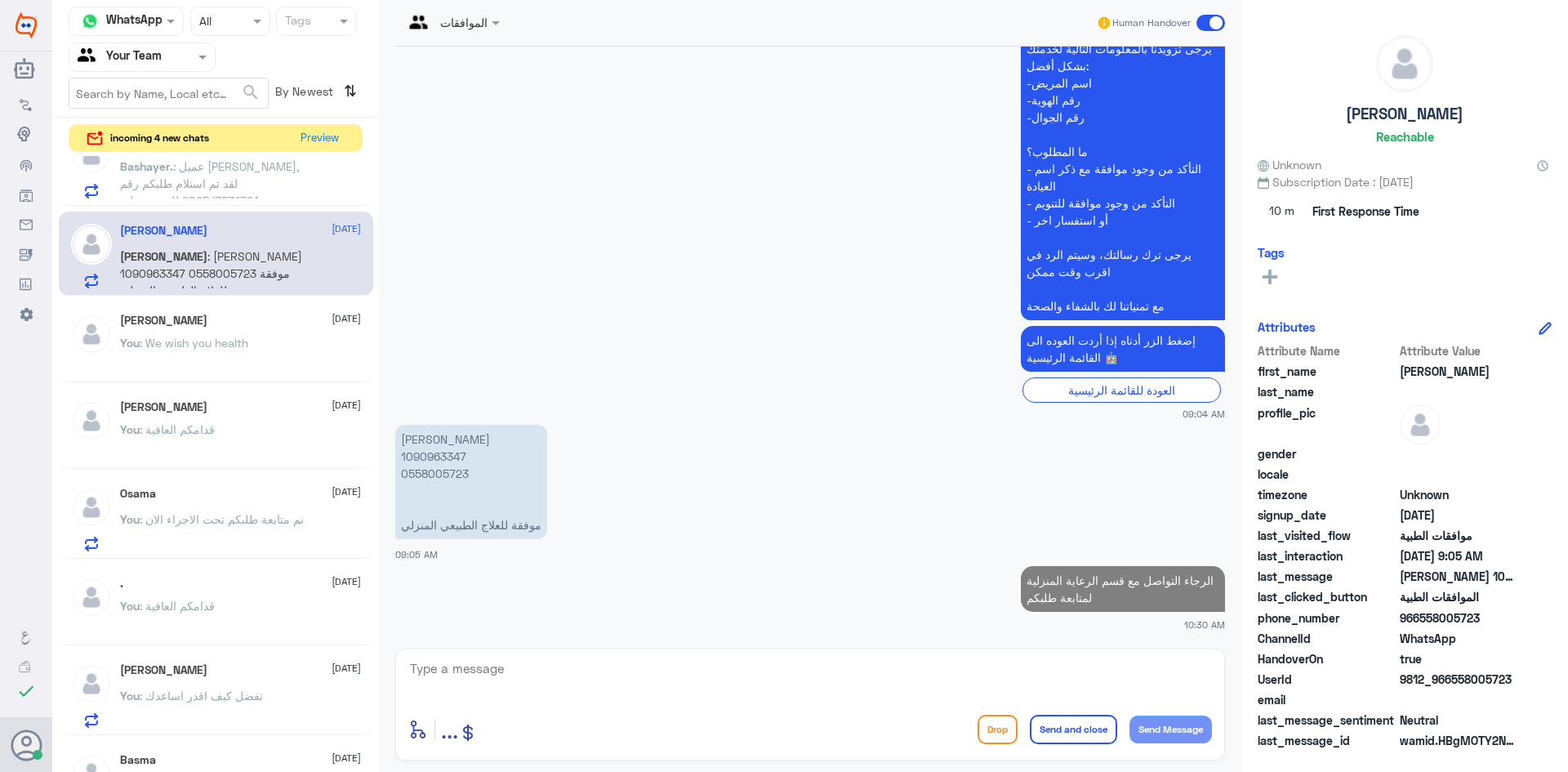
click at [245, 163] on span ": عميل [PERSON_NAME], لقد تم استلام طلبكم رقم 2025/7874724 للمؤمن عليه 6329633 …" at bounding box center [209, 235] width 179 height 151
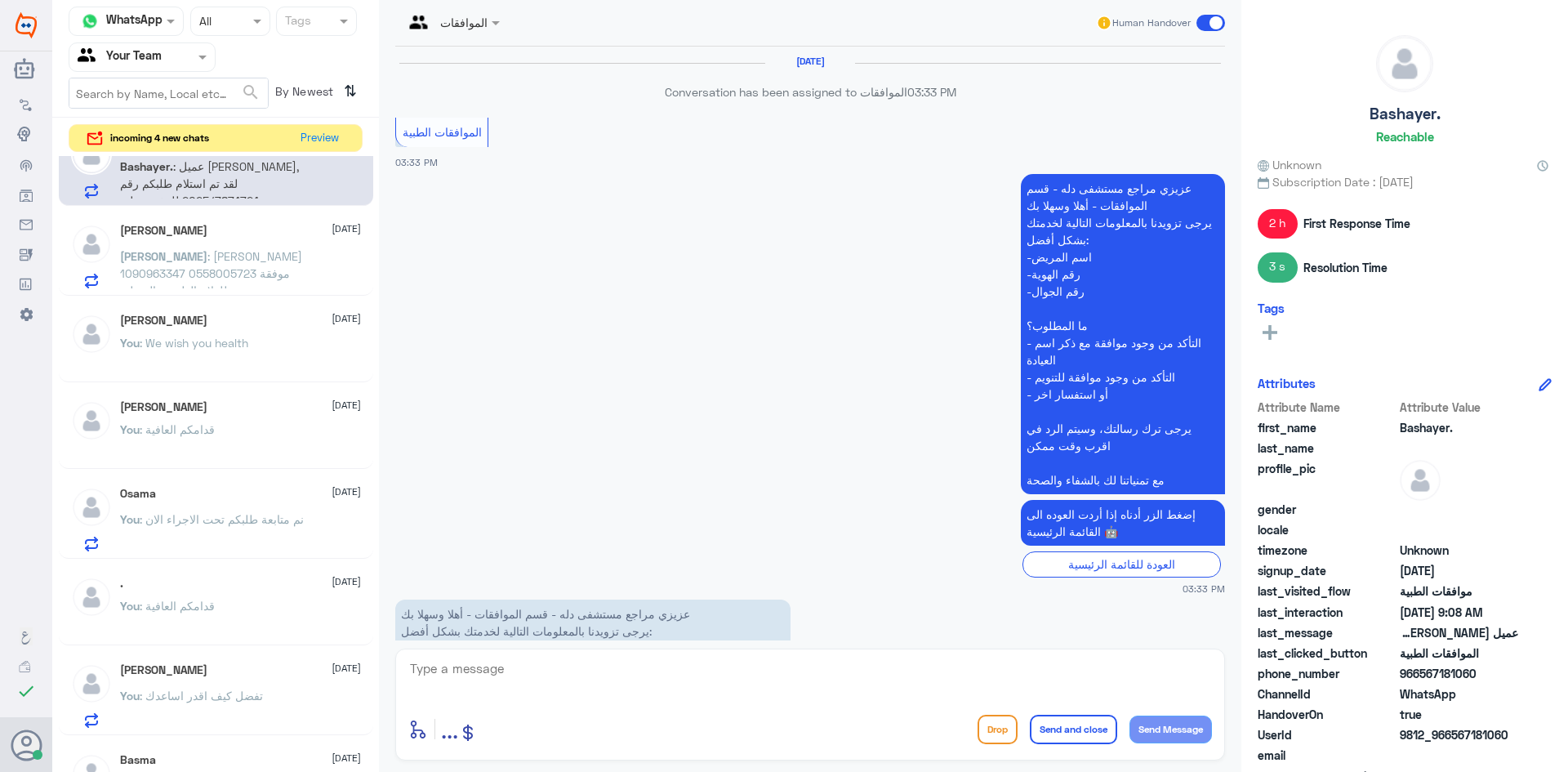
scroll to position [1988, 0]
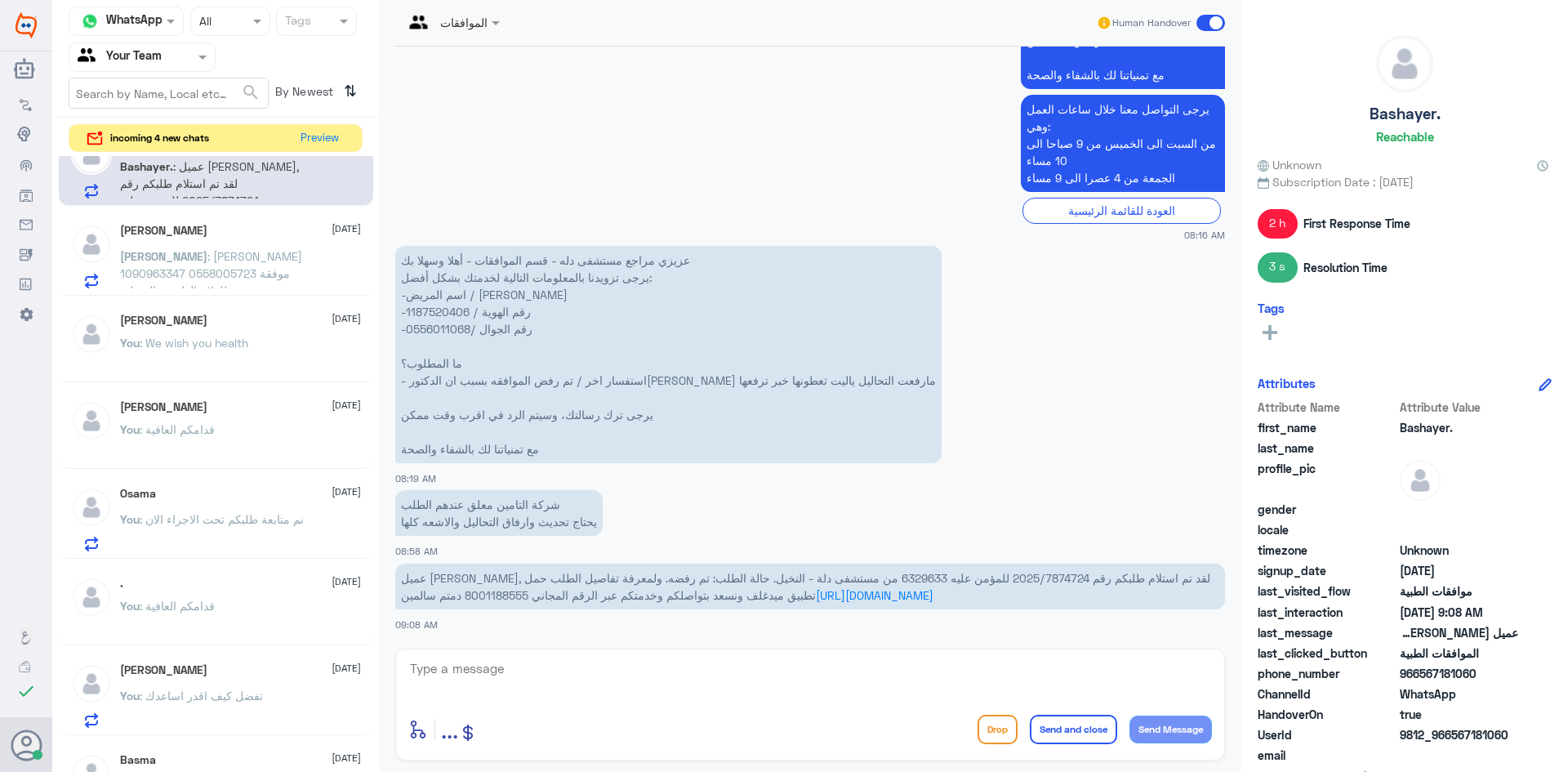
click at [489, 688] on textarea at bounding box center [810, 678] width 804 height 40
click at [435, 316] on p "عزيزي مراجع مستشفى دله - قسم الموافقات - أهلا وسهلا بك يرجى تزويدنا بالمعلومات …" at bounding box center [668, 354] width 546 height 217
copy p "1187520406"
drag, startPoint x: 921, startPoint y: 575, endPoint x: 998, endPoint y: 579, distance: 77.1
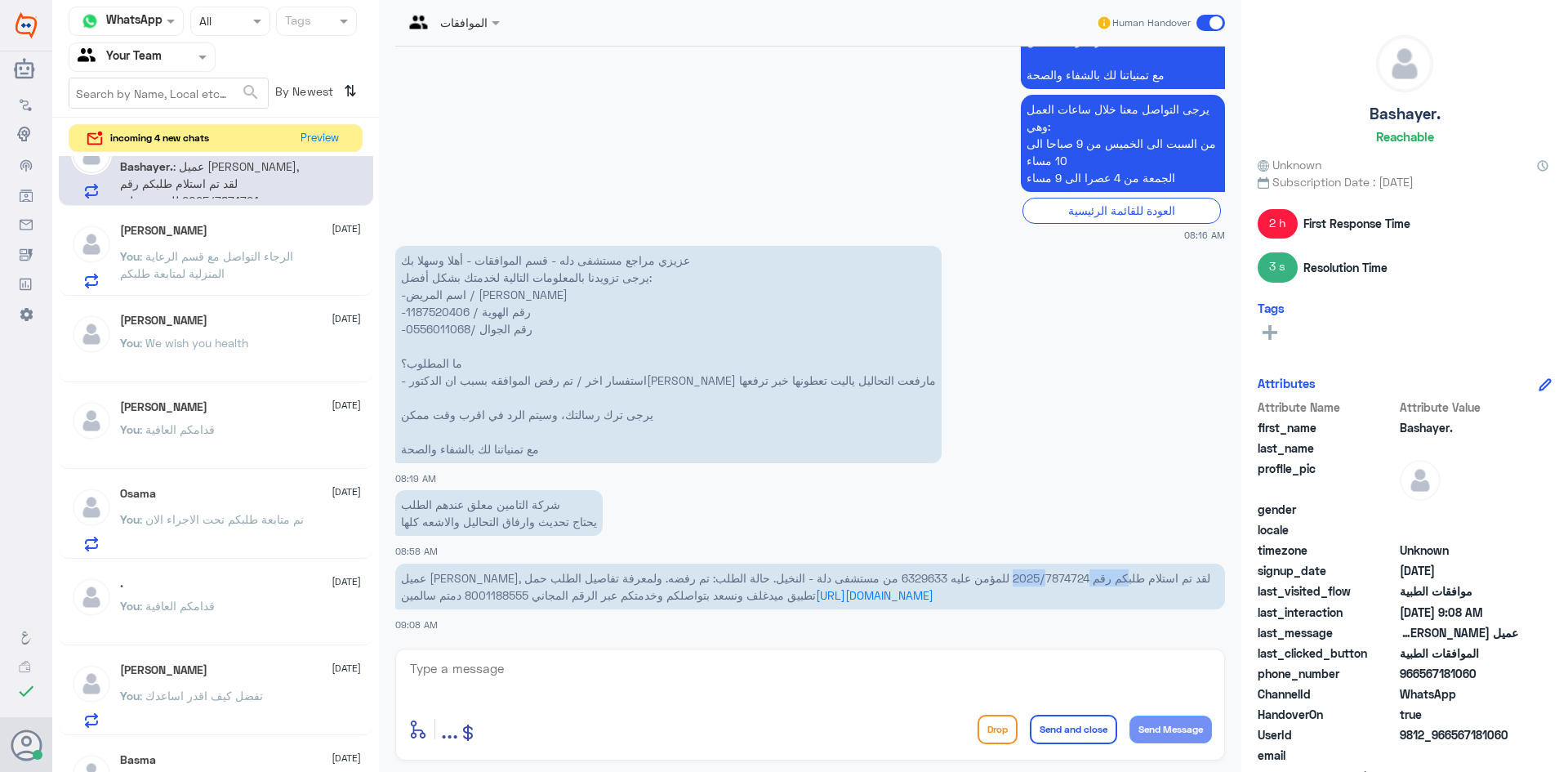
click at [998, 579] on span "عميل [PERSON_NAME], لقد تم استلام طلبكم رقم 2025/7874724 للمؤمن عليه 6329633 من…" at bounding box center [806, 586] width 810 height 31
copy span "2025/7874724"
click at [527, 658] on textarea at bounding box center [810, 678] width 804 height 40
type textarea "تم متابعة طلبكم والان تحت الاجراء"
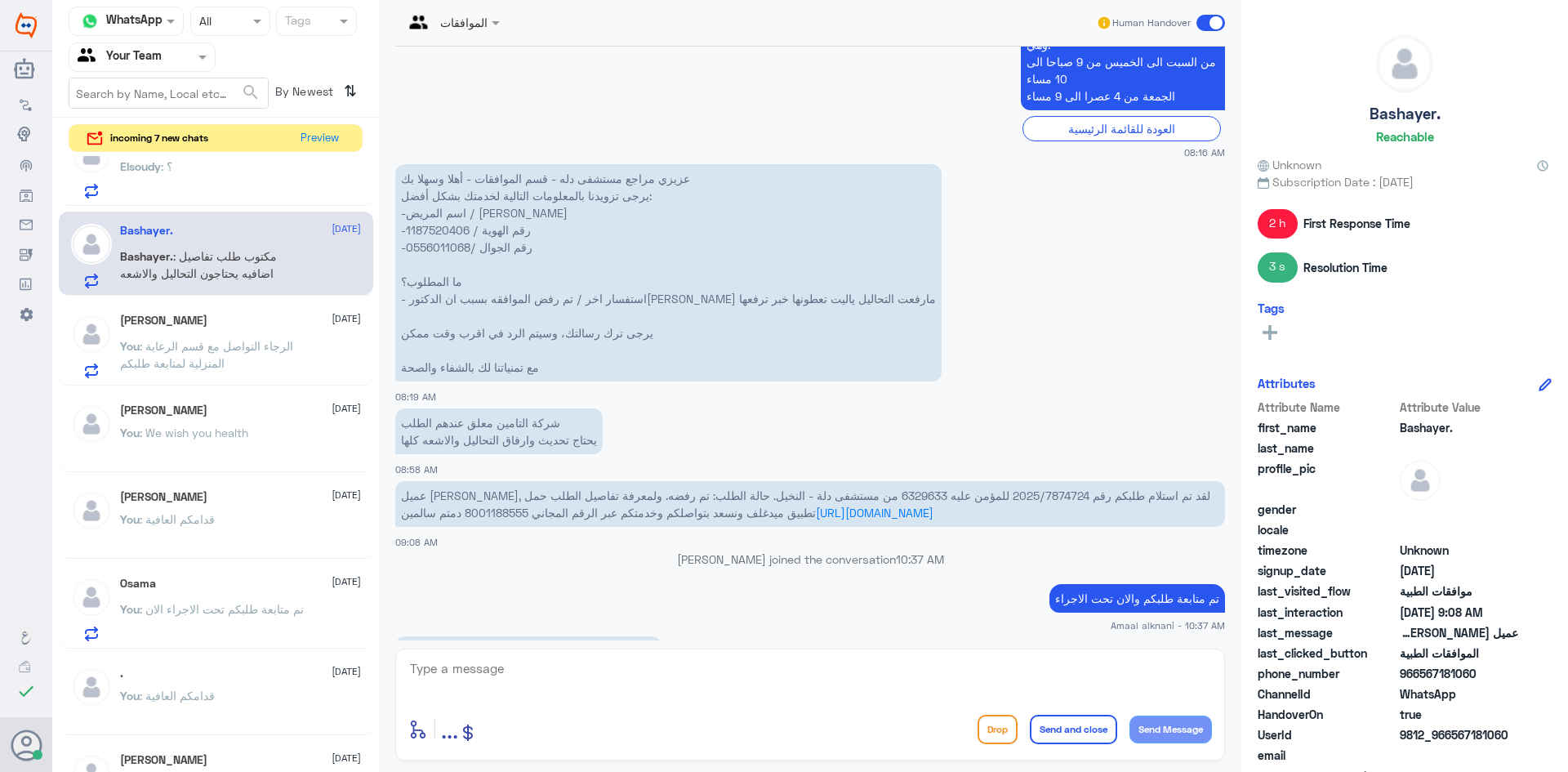
scroll to position [2092, 0]
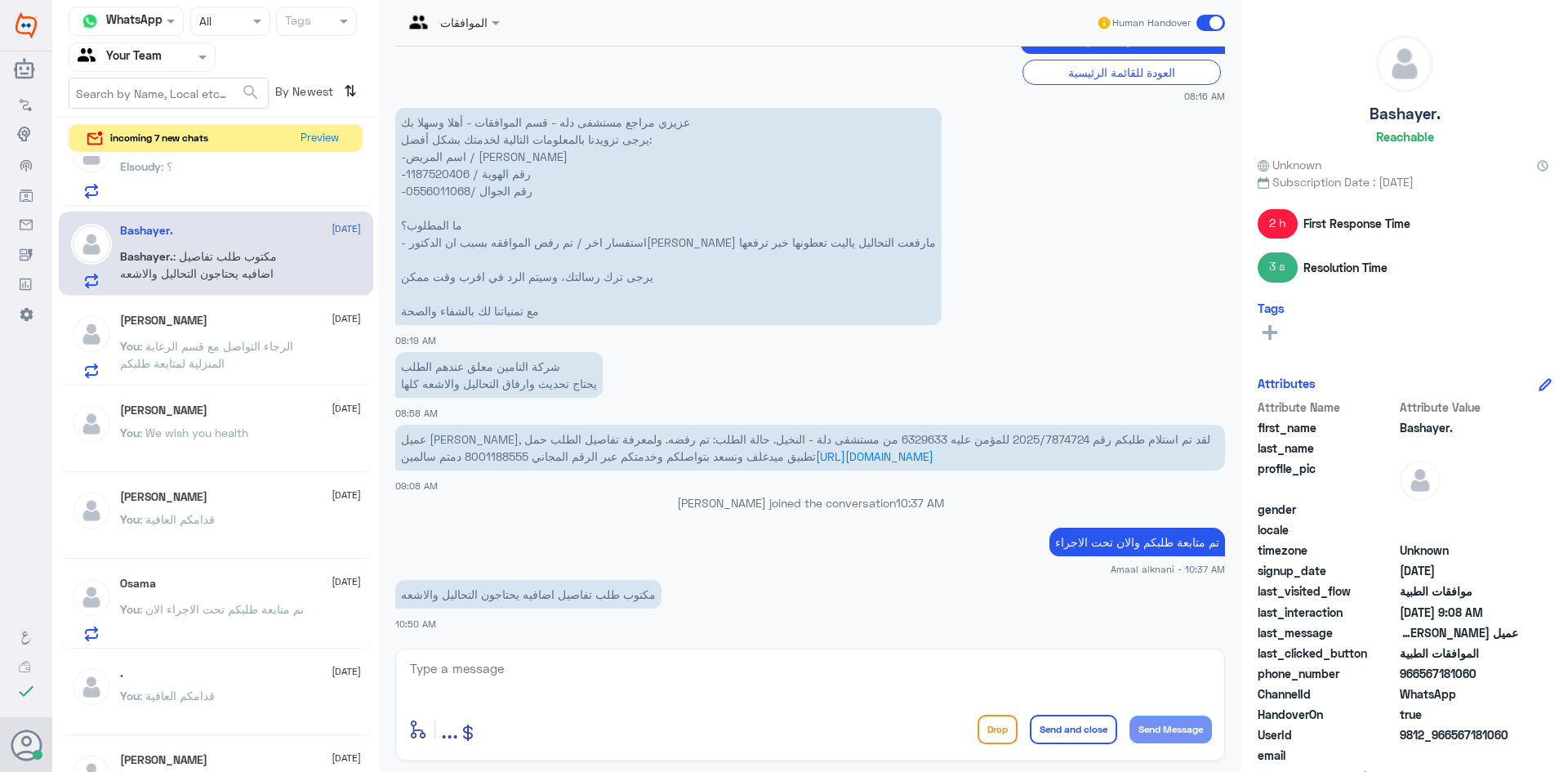
click at [585, 651] on div "enter flow name ... Drop Send and close Send Message" at bounding box center [810, 704] width 829 height 112
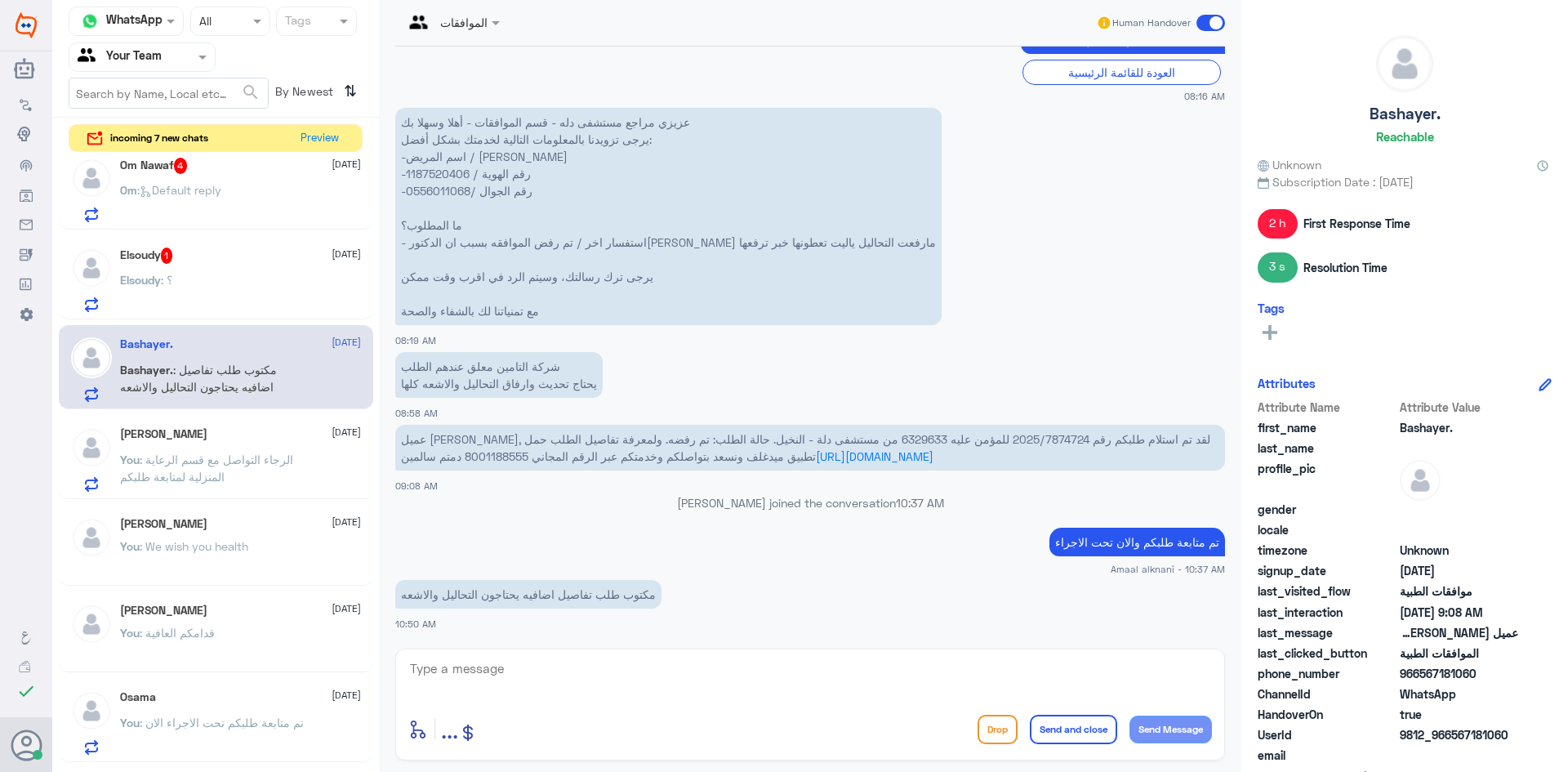
scroll to position [245, 0]
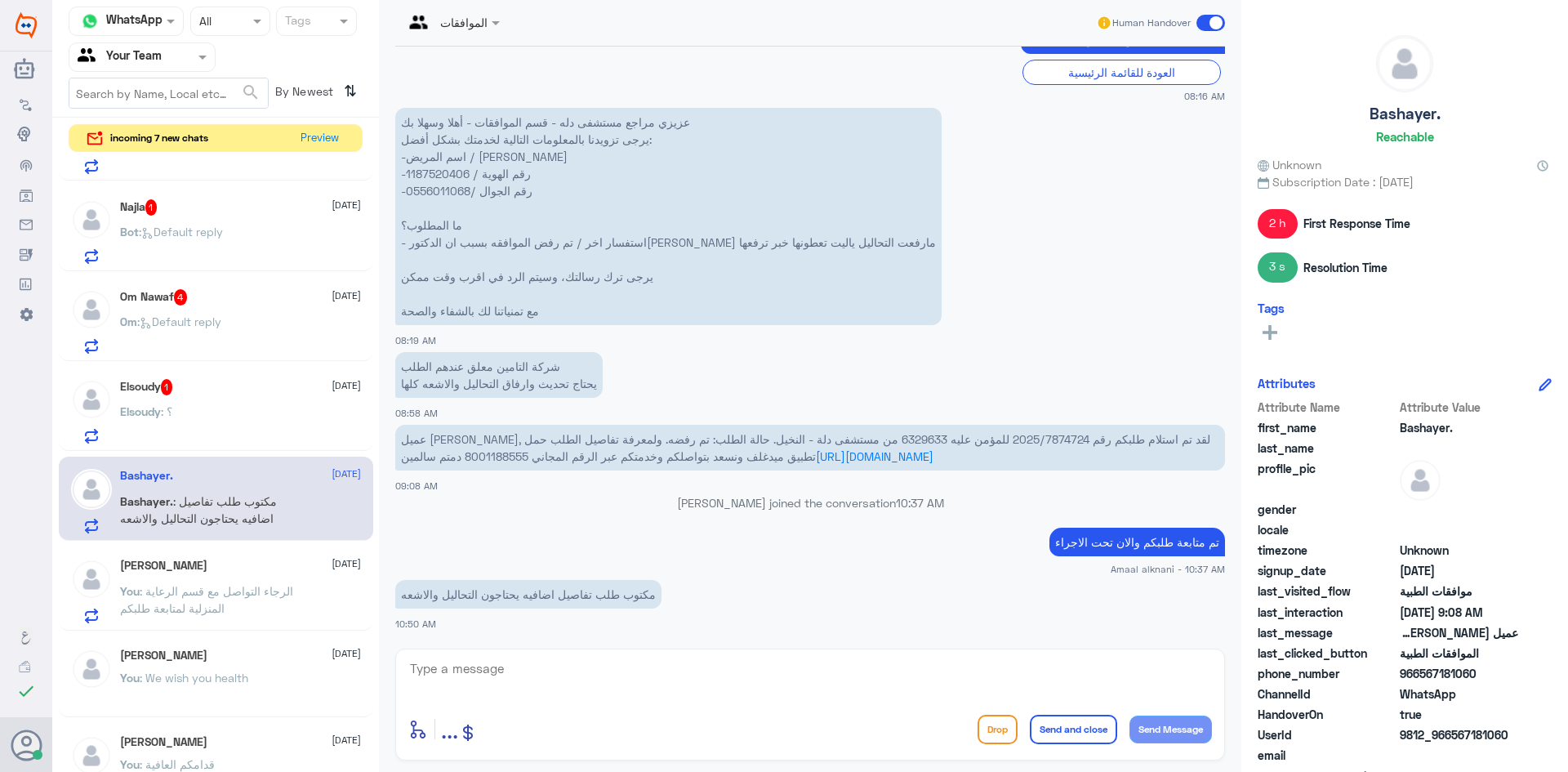
click at [280, 407] on div "Elsoudy : ؟" at bounding box center [240, 425] width 241 height 37
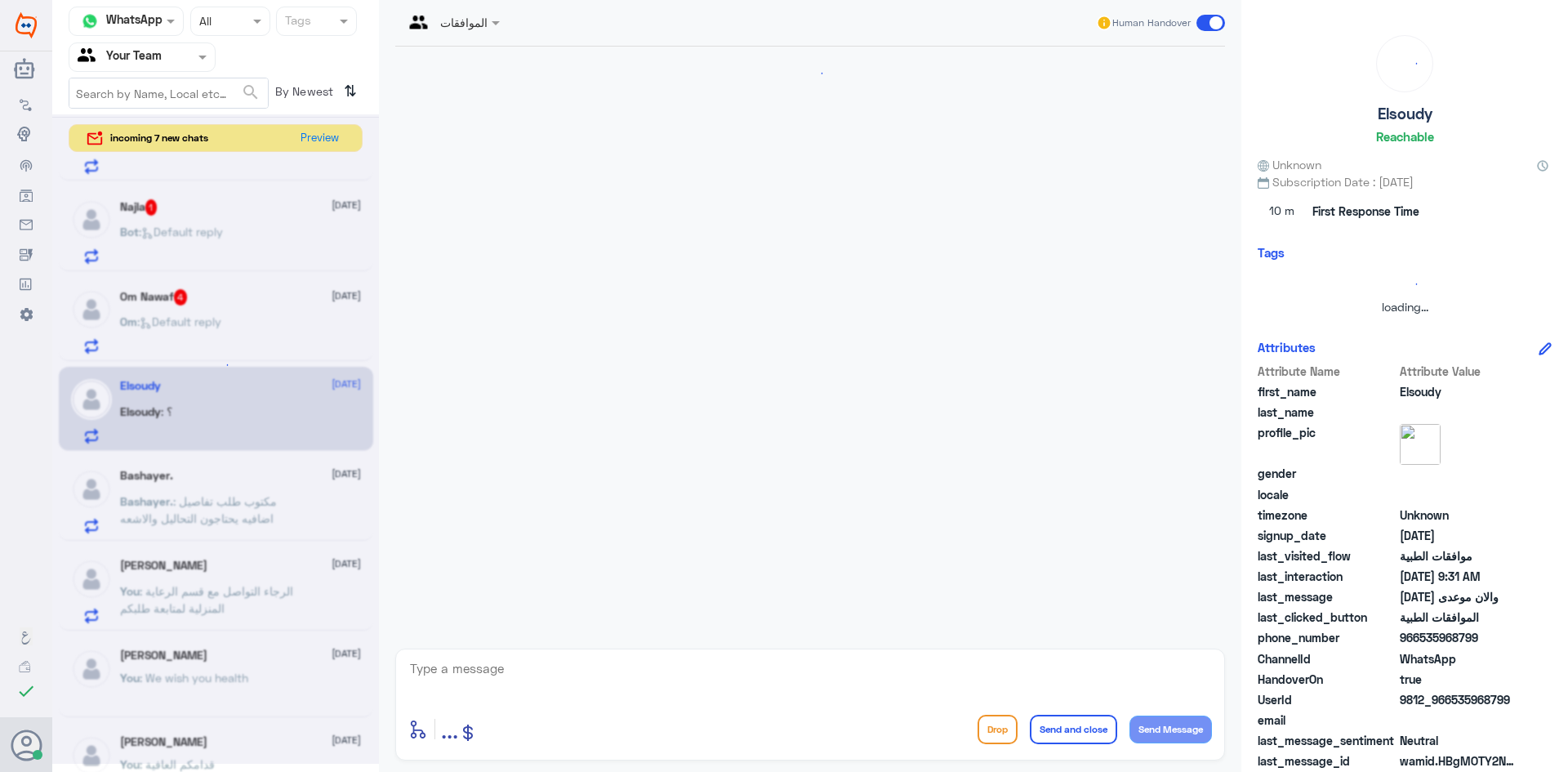
scroll to position [709, 0]
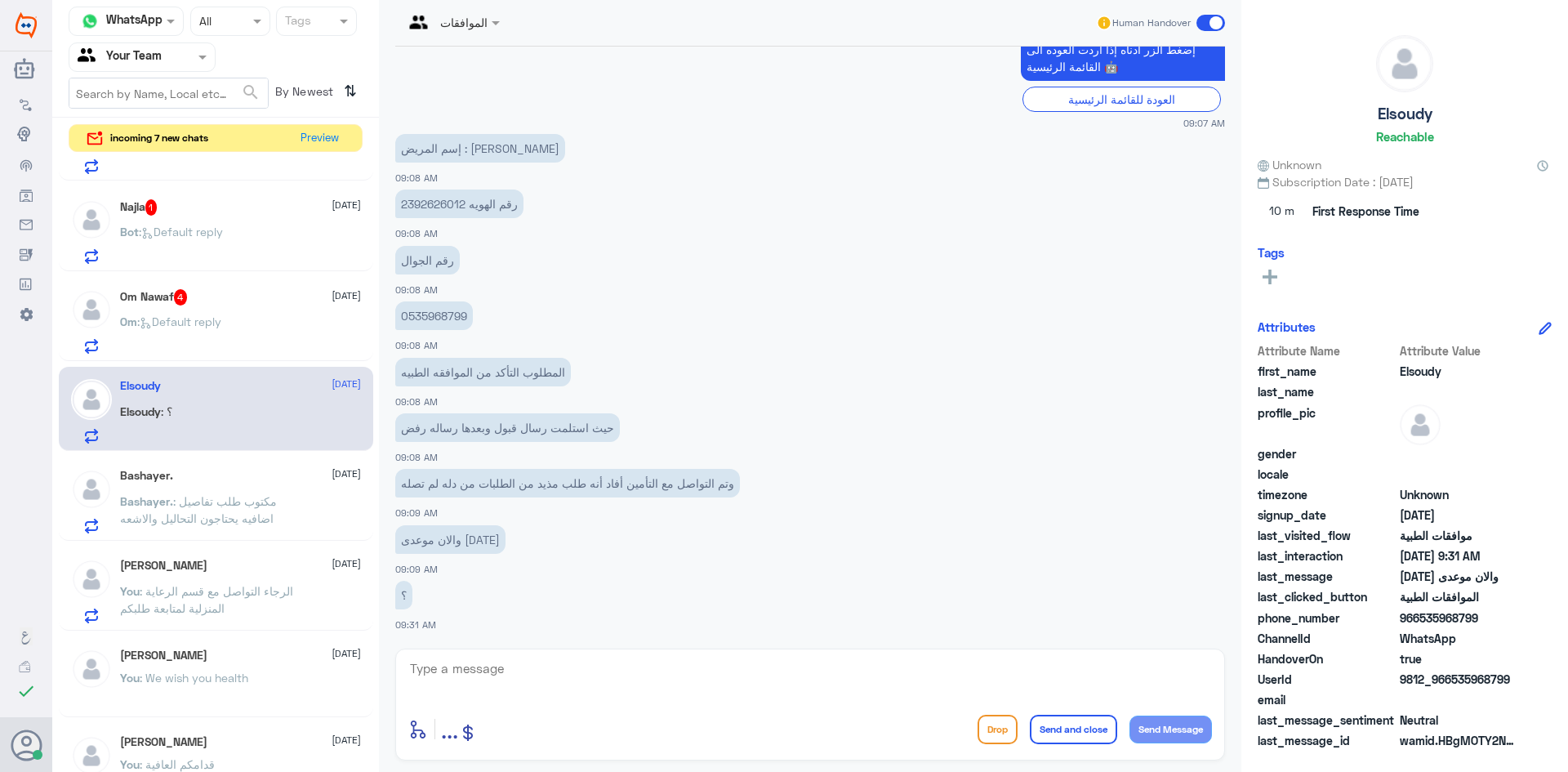
click at [641, 694] on textarea at bounding box center [810, 678] width 804 height 40
click at [445, 204] on p "رقم الهويه 2392626012" at bounding box center [459, 204] width 128 height 28
copy p "2392626012"
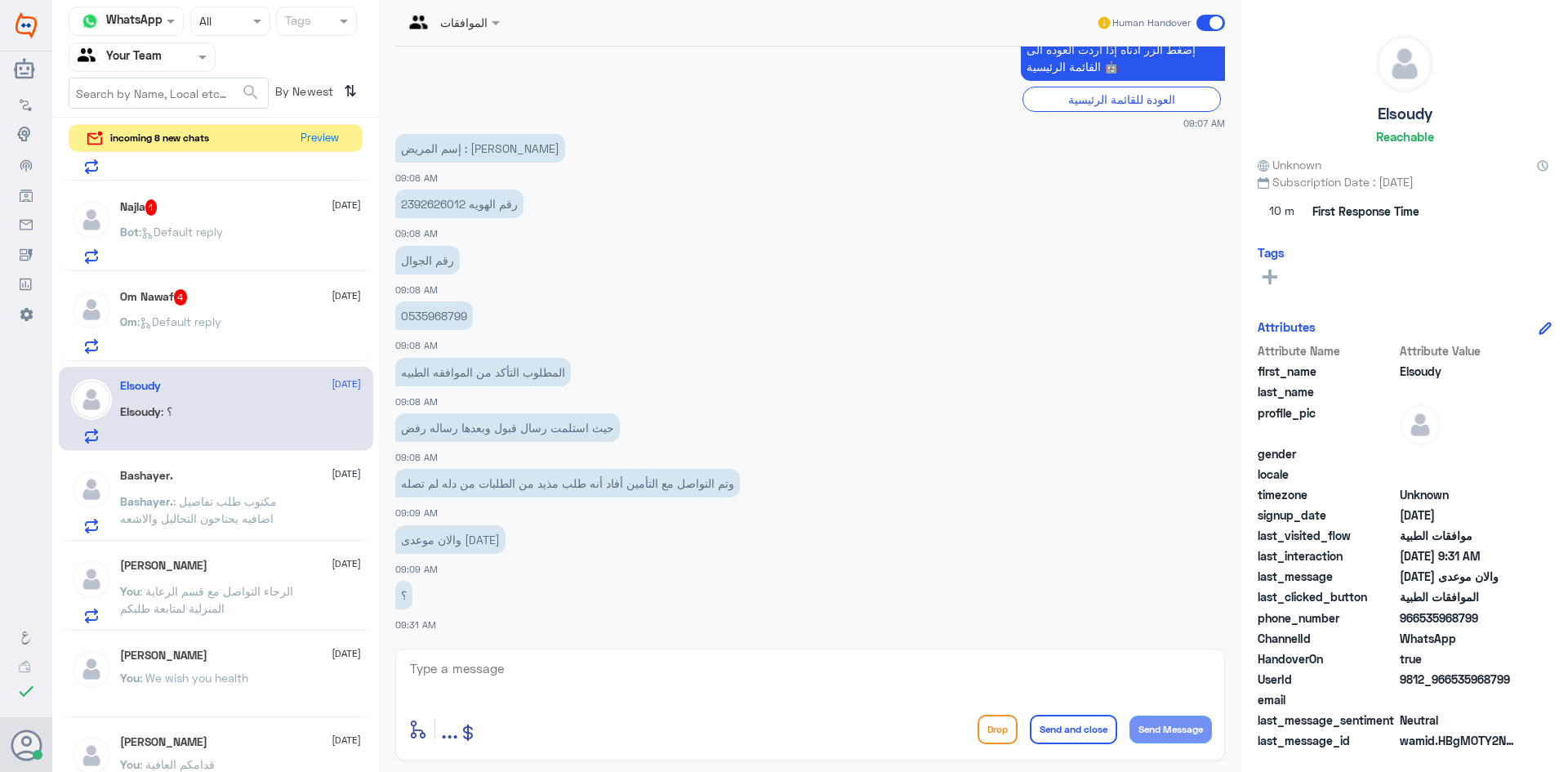
click at [502, 676] on textarea at bounding box center [810, 678] width 804 height 40
click at [530, 678] on textarea at bounding box center [810, 678] width 804 height 40
click at [673, 679] on textarea at bounding box center [810, 678] width 804 height 40
type textarea "تم متابعة طلبكم الان مرة اخرى تحت الاجراؤ"
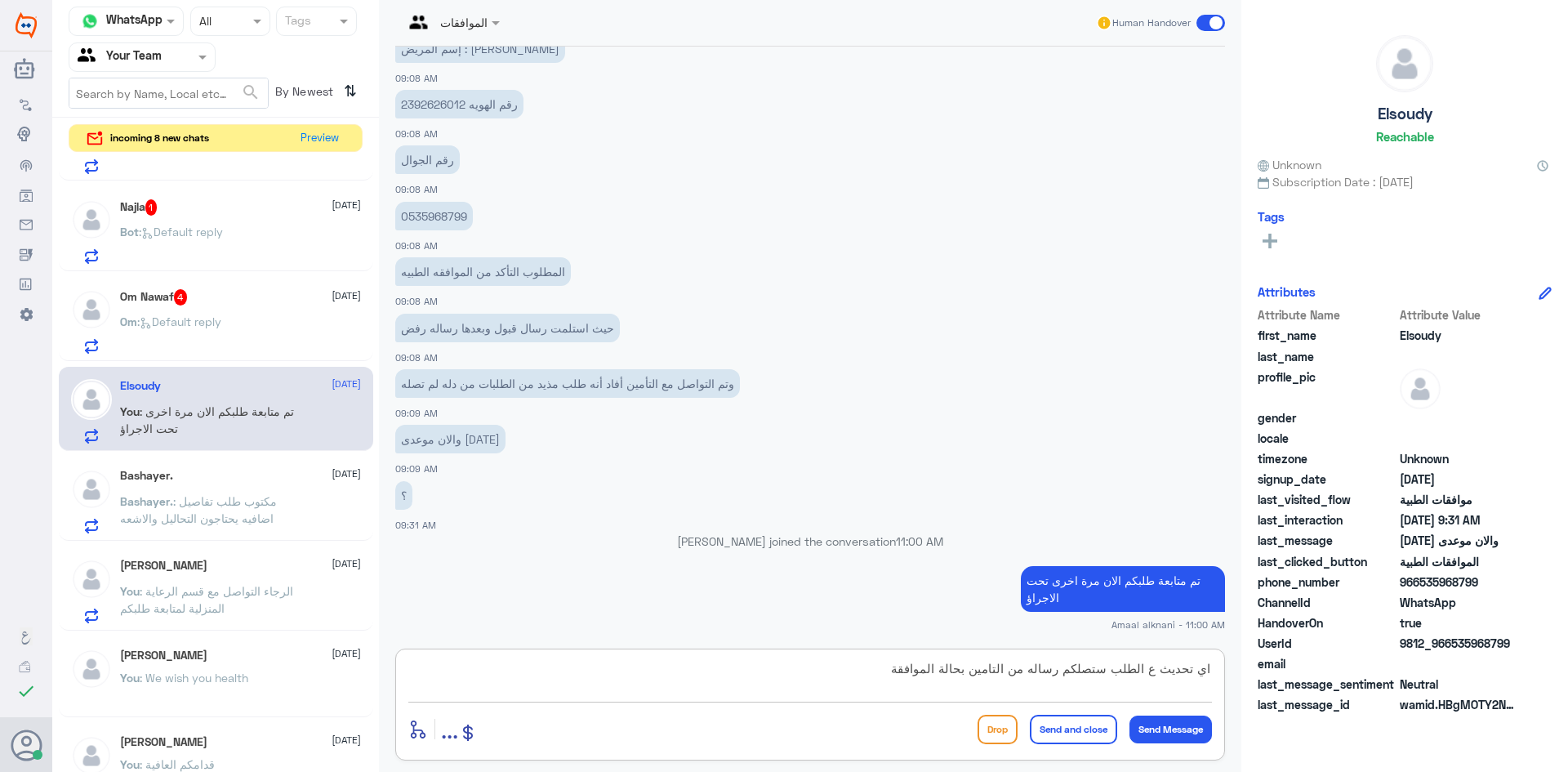
type textarea "اي تحديث ع الطلب ستصلكم رساله من التامين بحالة الموافقة"
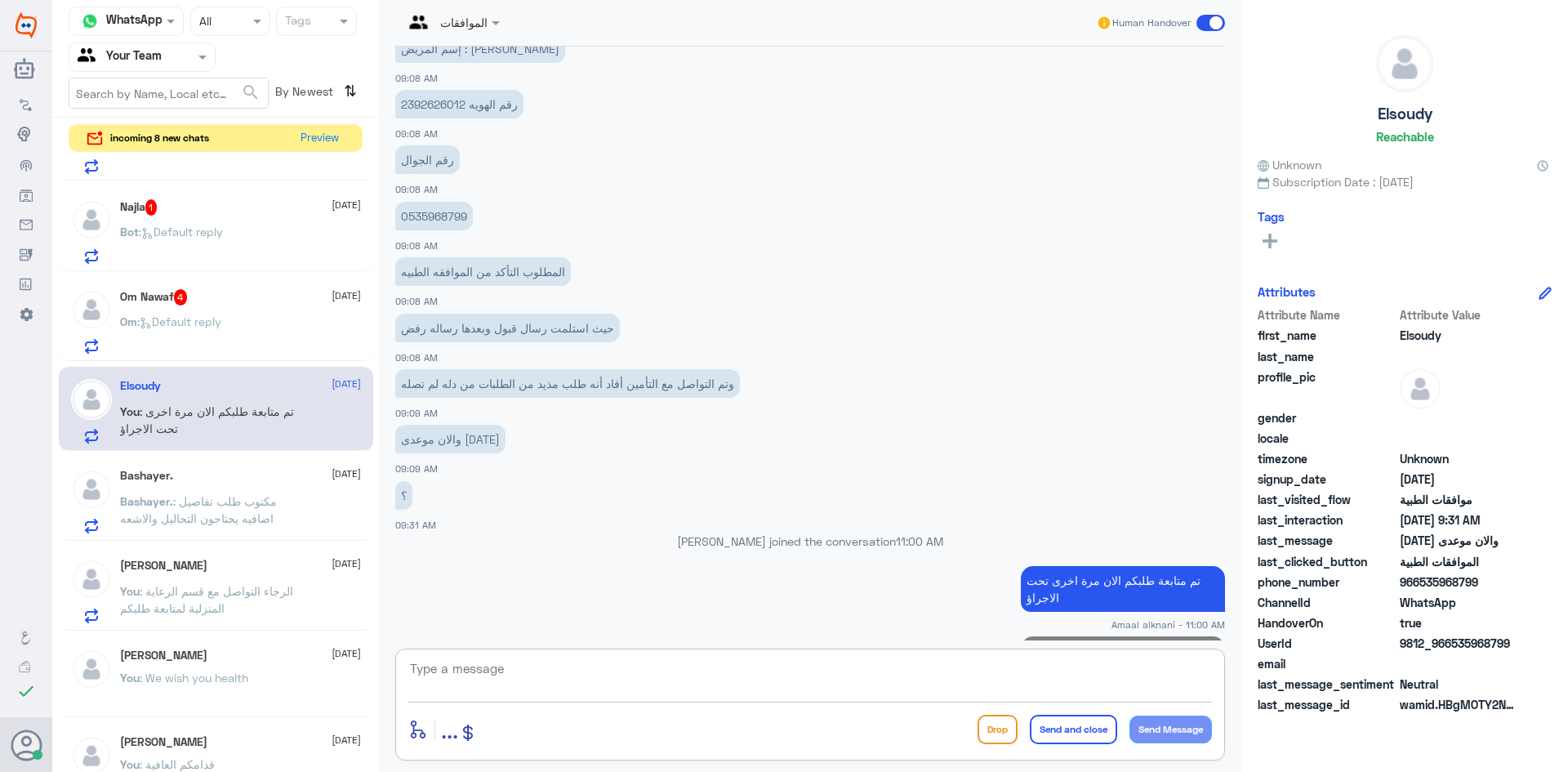
scroll to position [849, 0]
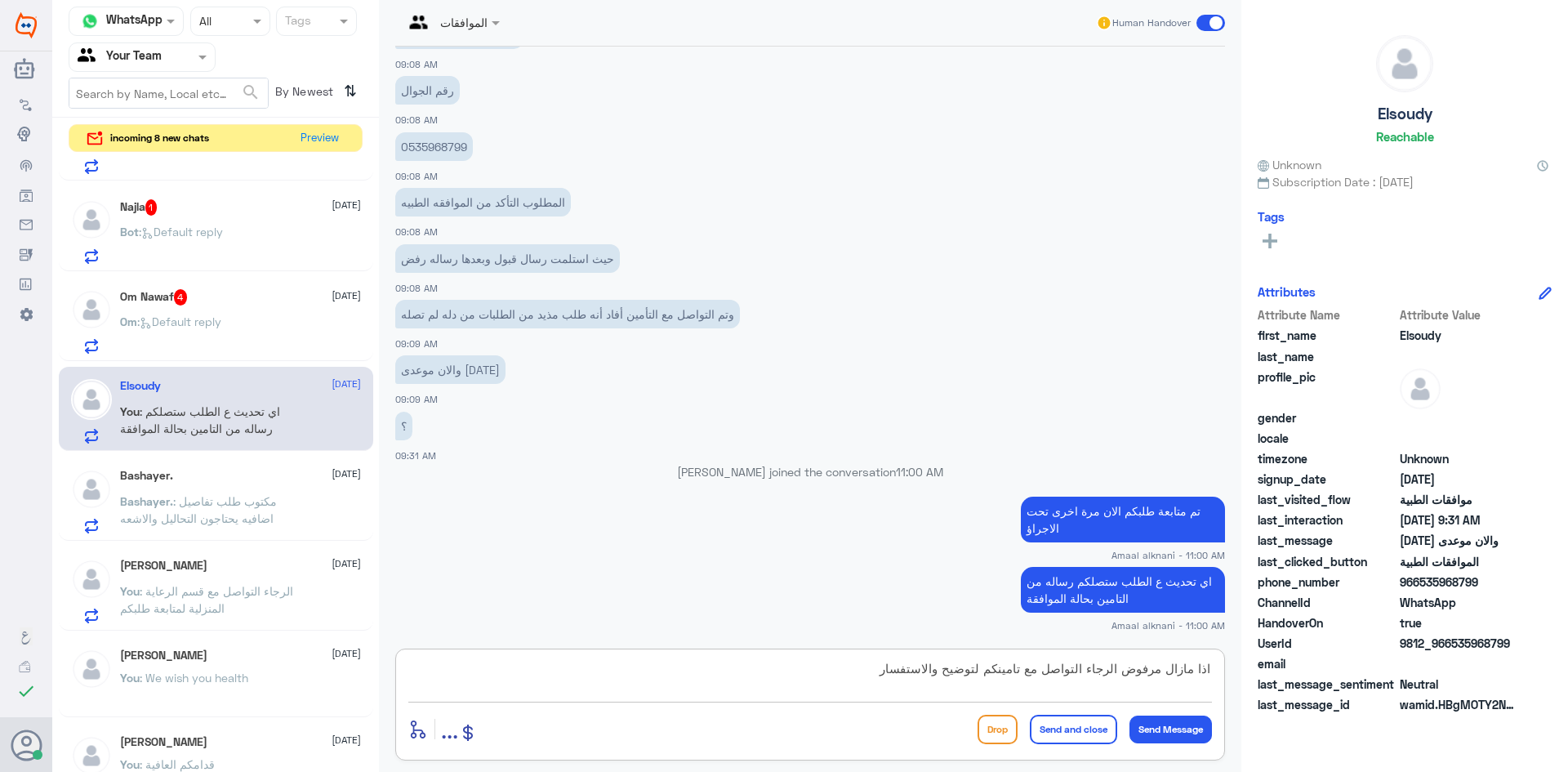
type textarea "اذا مازال مرفوض الرجاء التواصل مع تامينكم لتوضيح والاستفسار"
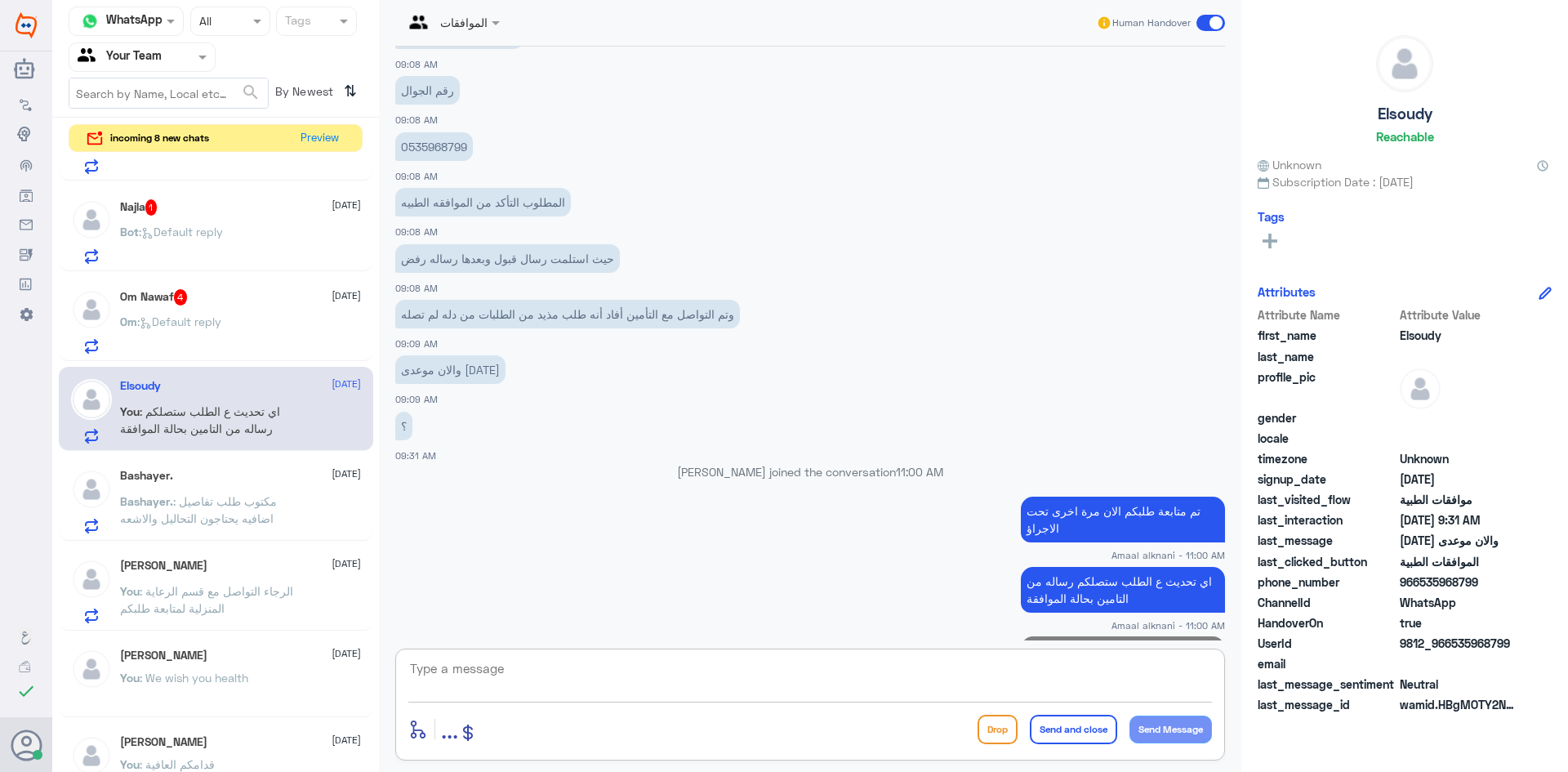
scroll to position [918, 0]
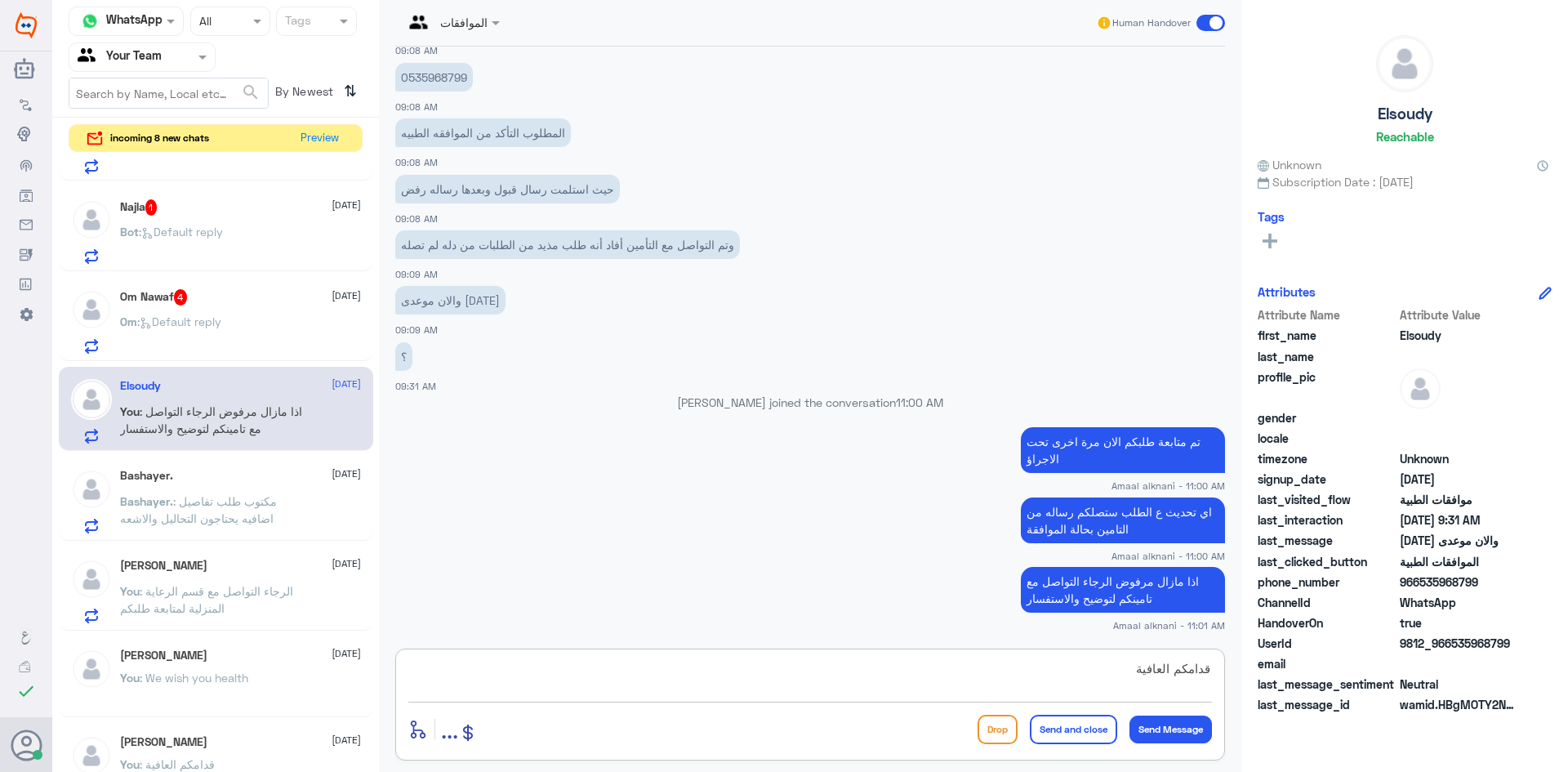
type textarea "قدامكم العافية"
click at [1065, 721] on button "Send and close" at bounding box center [1073, 729] width 88 height 29
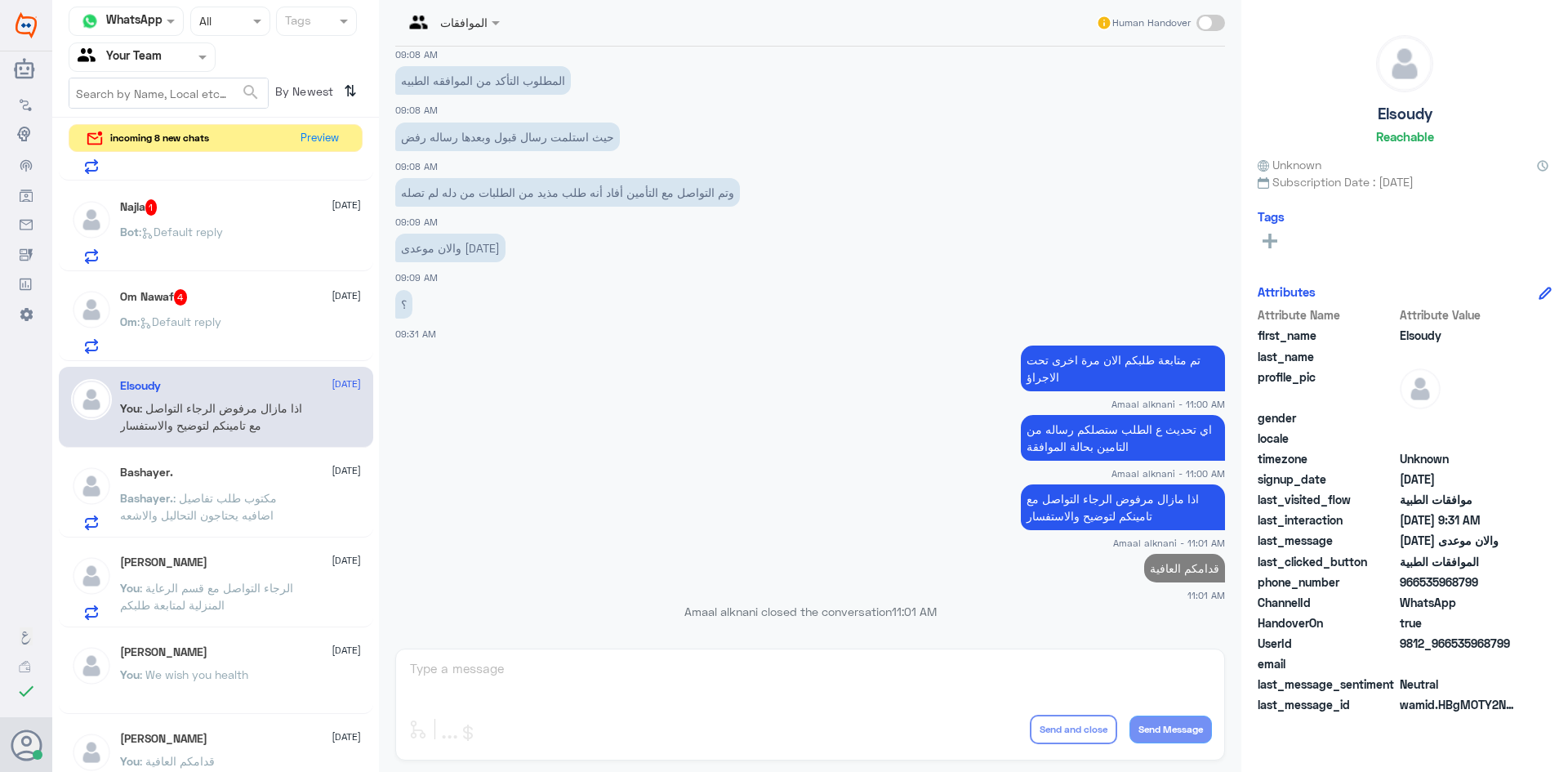
click at [199, 332] on p "Om : Default reply" at bounding box center [170, 333] width 101 height 41
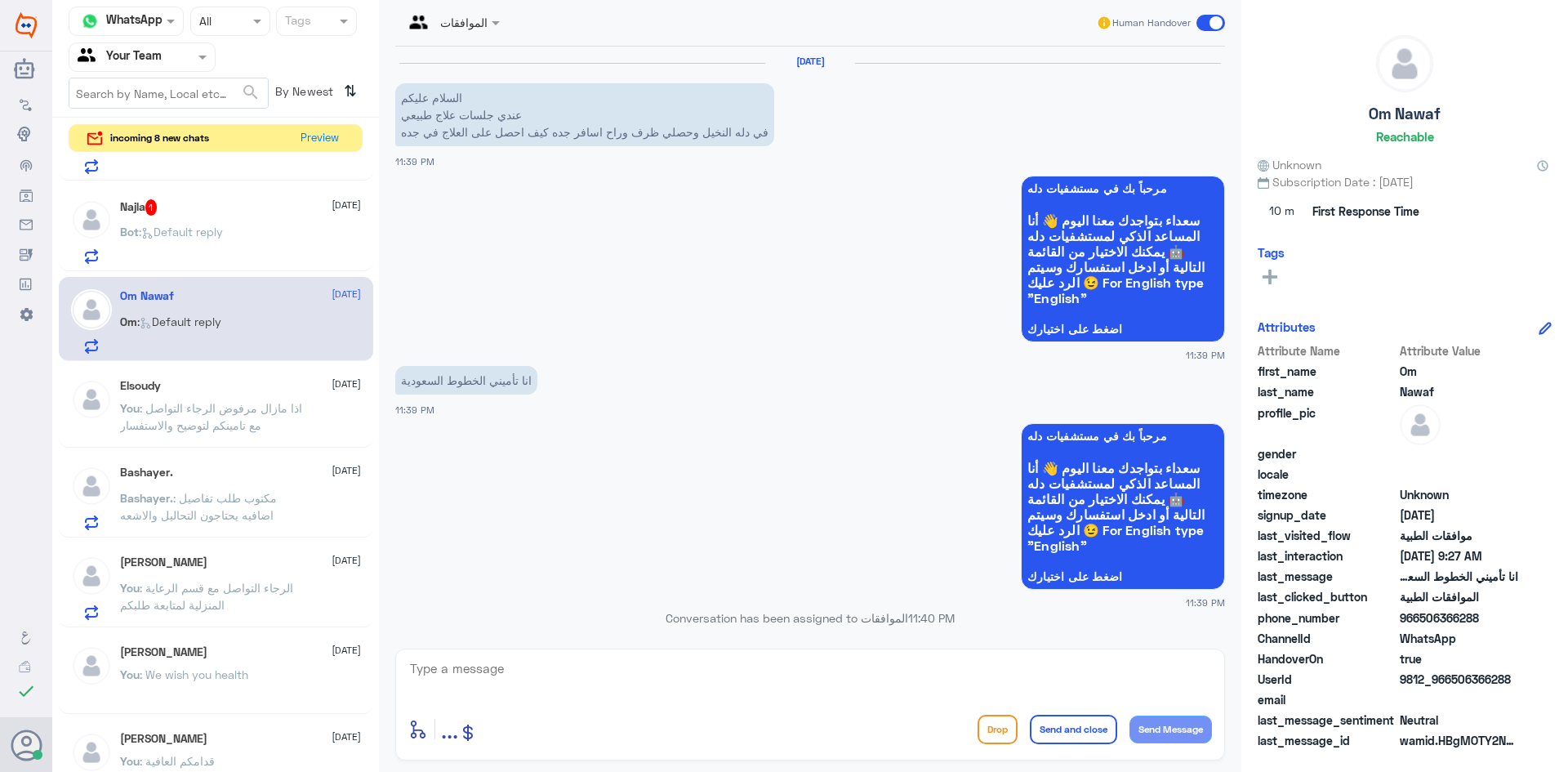
scroll to position [540, 0]
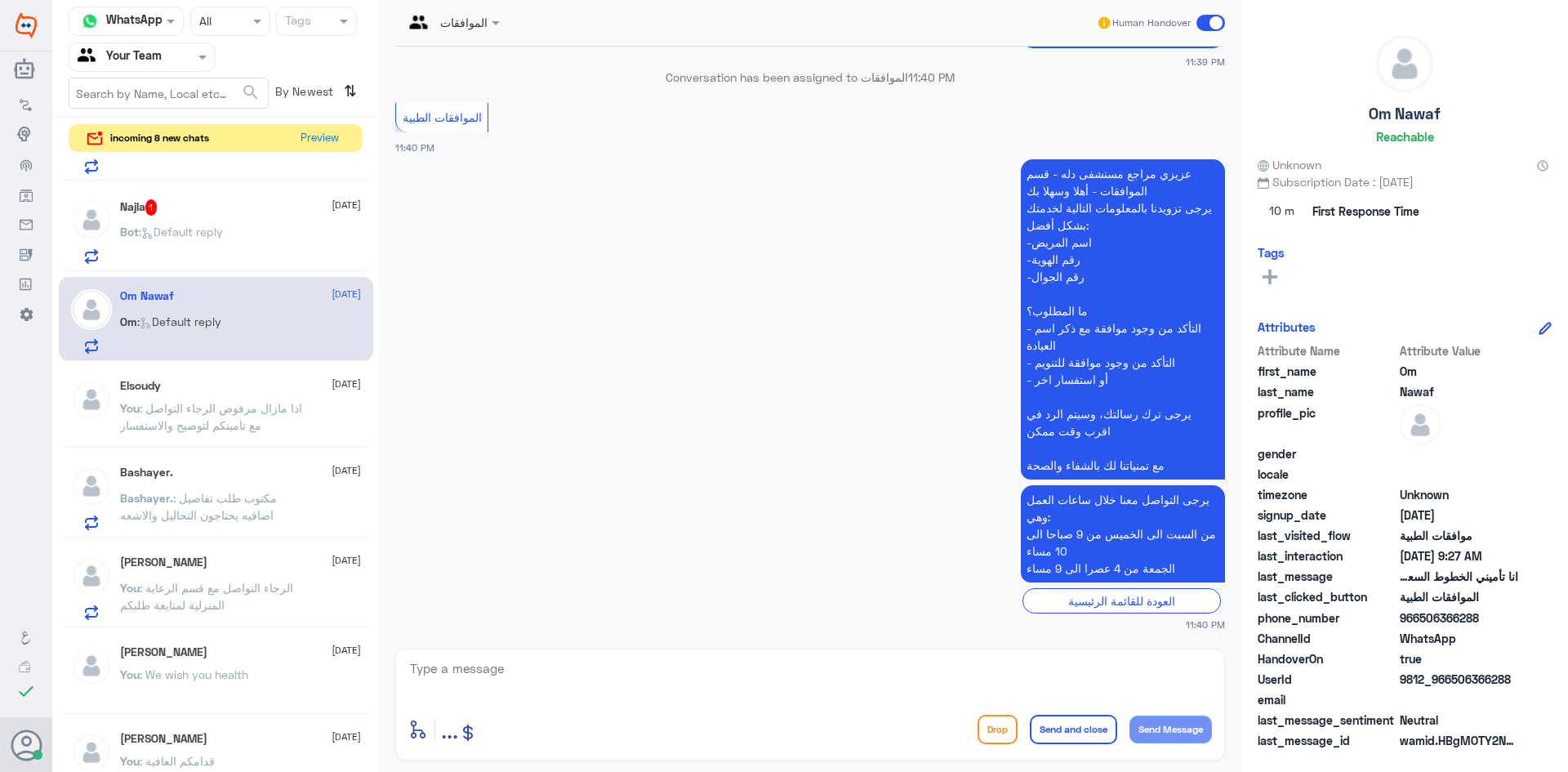
click at [491, 682] on textarea at bounding box center [810, 678] width 804 height 40
click at [196, 234] on span ": Default reply" at bounding box center [180, 232] width 84 height 14
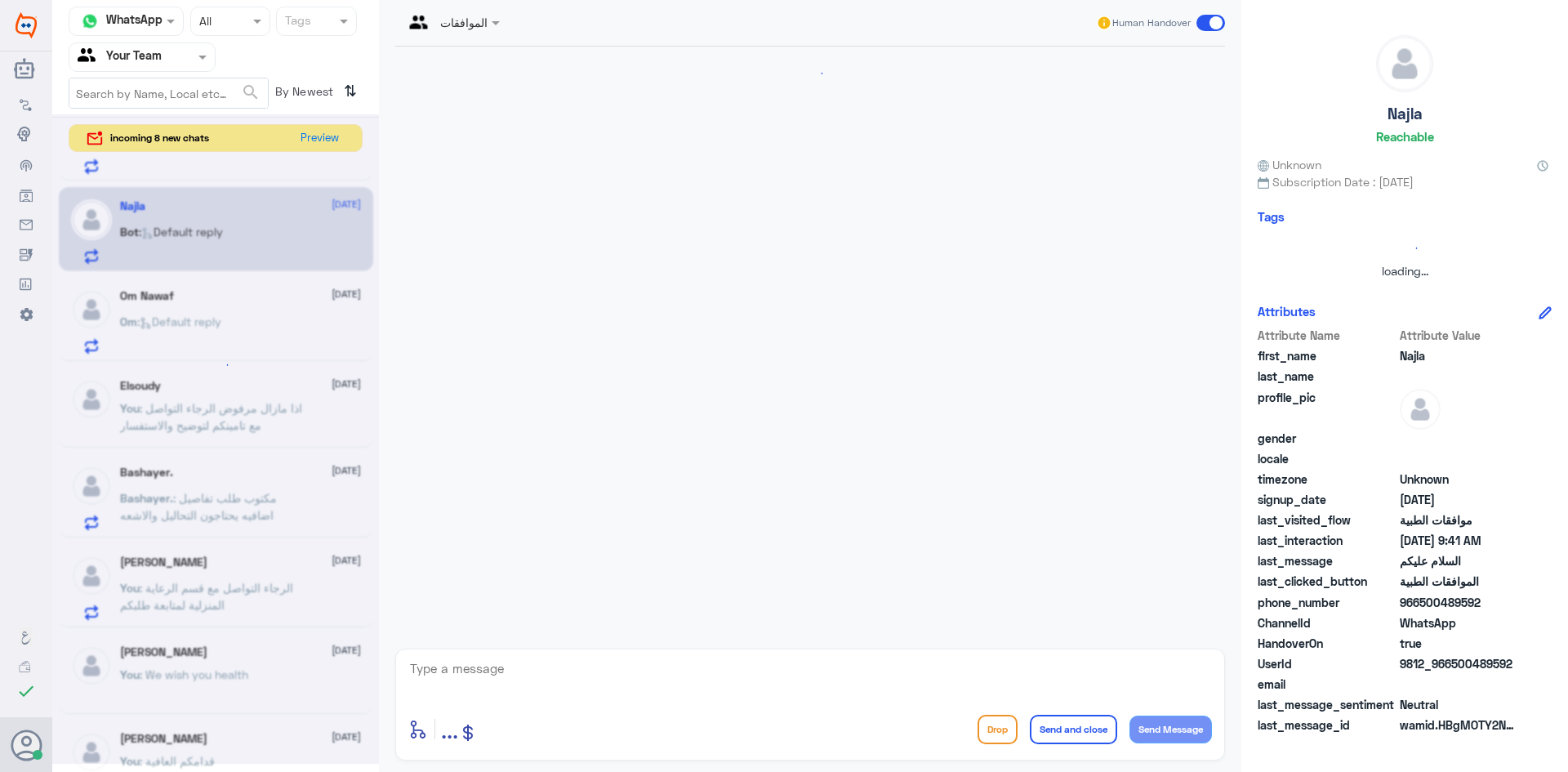
scroll to position [711, 0]
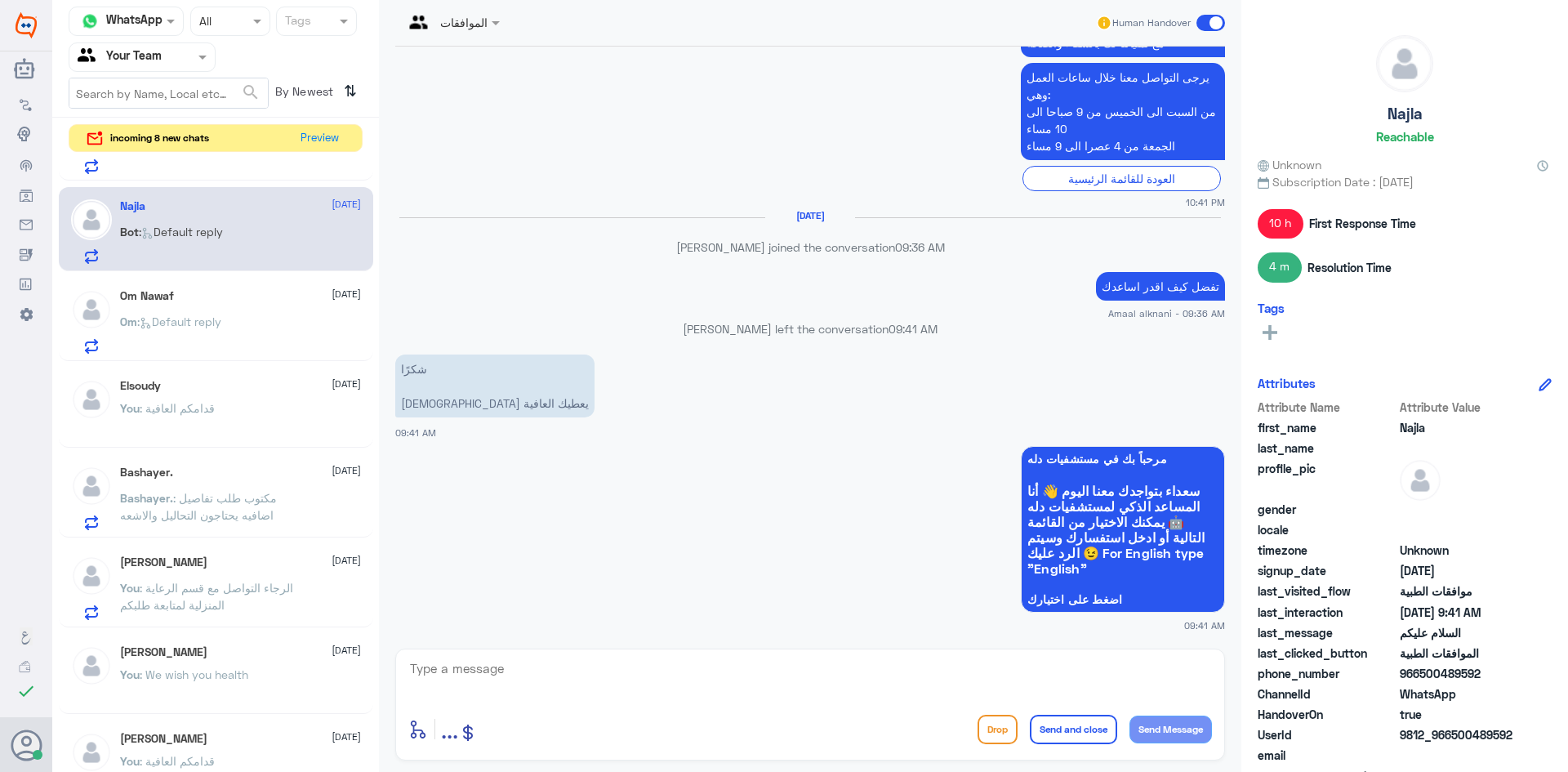
click at [511, 690] on textarea at bounding box center [810, 678] width 804 height 40
click at [511, 682] on textarea at bounding box center [810, 678] width 804 height 40
type textarea "قدامكم العافية"
click at [1090, 728] on button "Send and close" at bounding box center [1073, 729] width 88 height 29
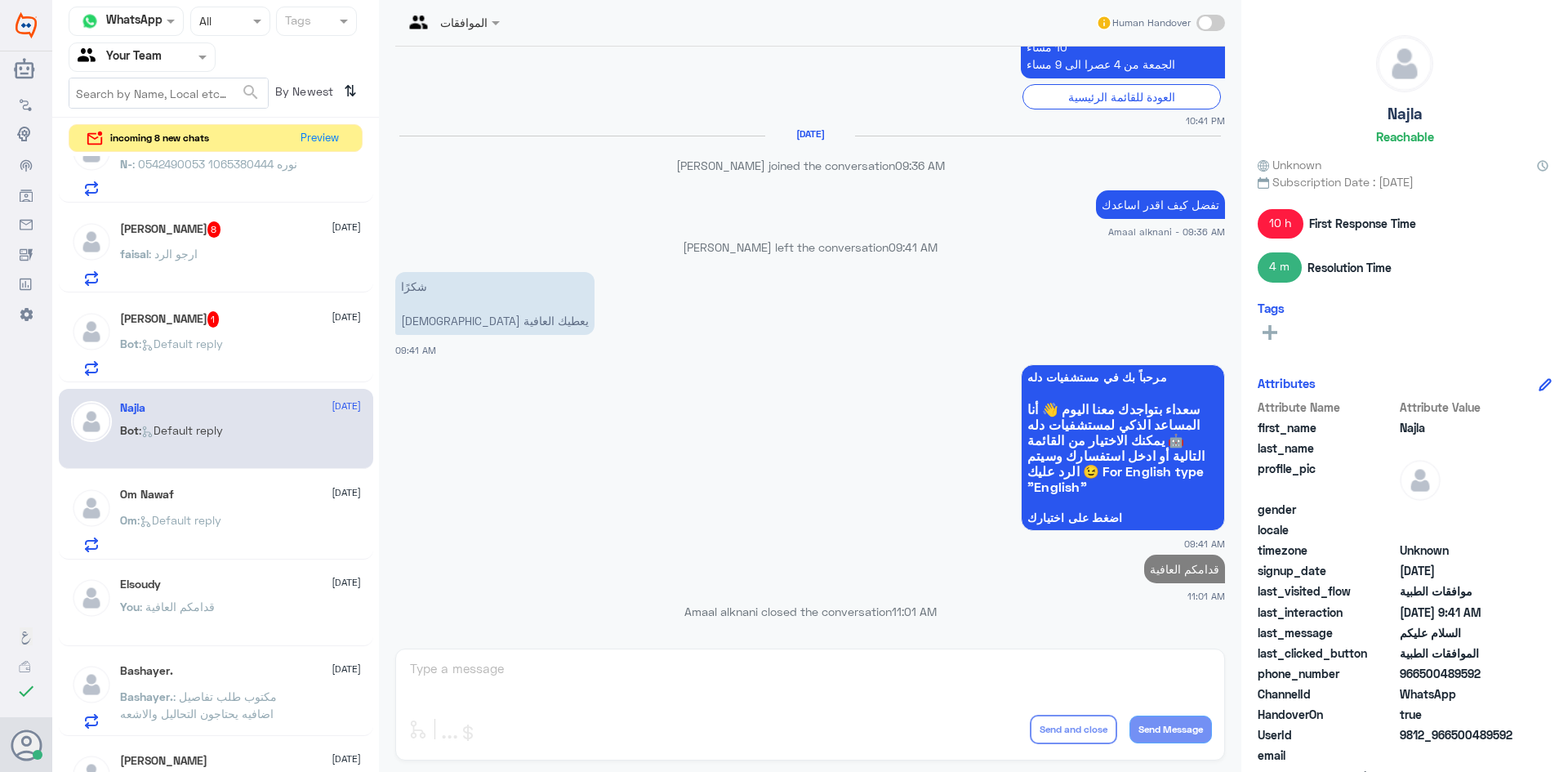
scroll to position [0, 0]
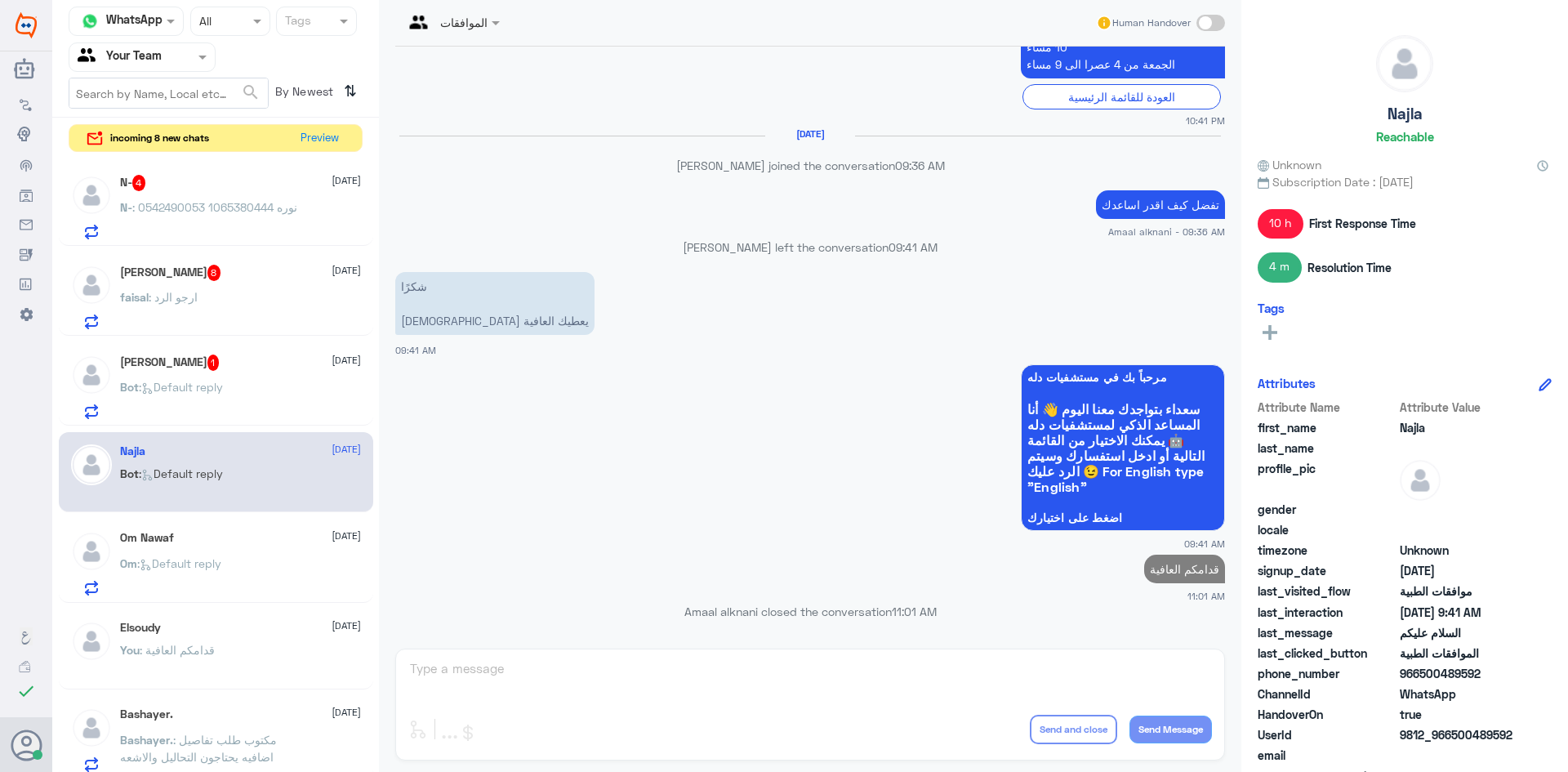
click at [268, 398] on div "Bot : Default reply" at bounding box center [240, 401] width 241 height 37
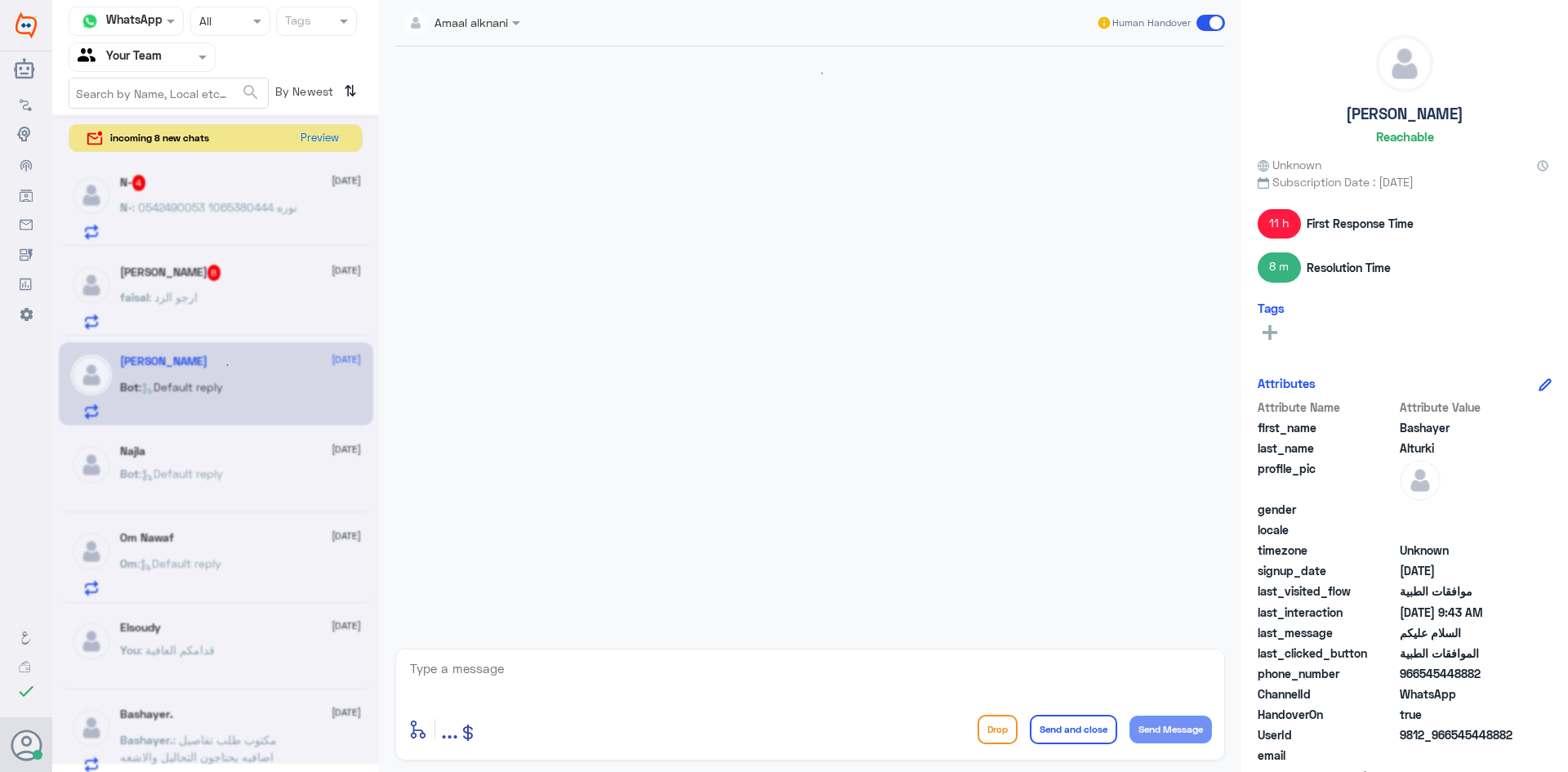
scroll to position [664, 0]
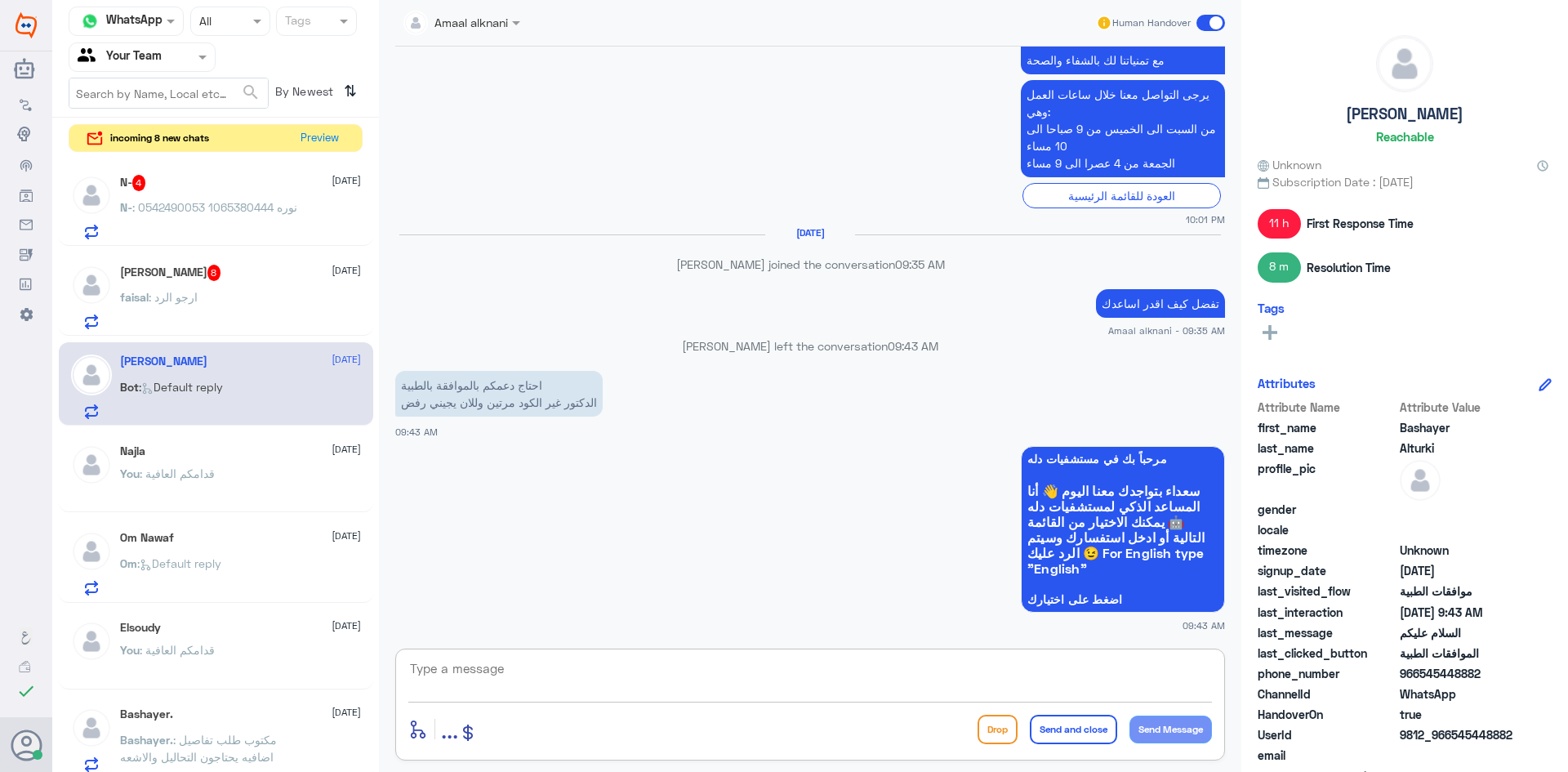
click at [654, 685] on textarea at bounding box center [810, 678] width 804 height 40
click at [614, 696] on textarea at bounding box center [810, 678] width 804 height 40
click at [224, 197] on div "N- 4 [DATE] N- : نوره 1065380444 0542490053" at bounding box center [240, 207] width 241 height 64
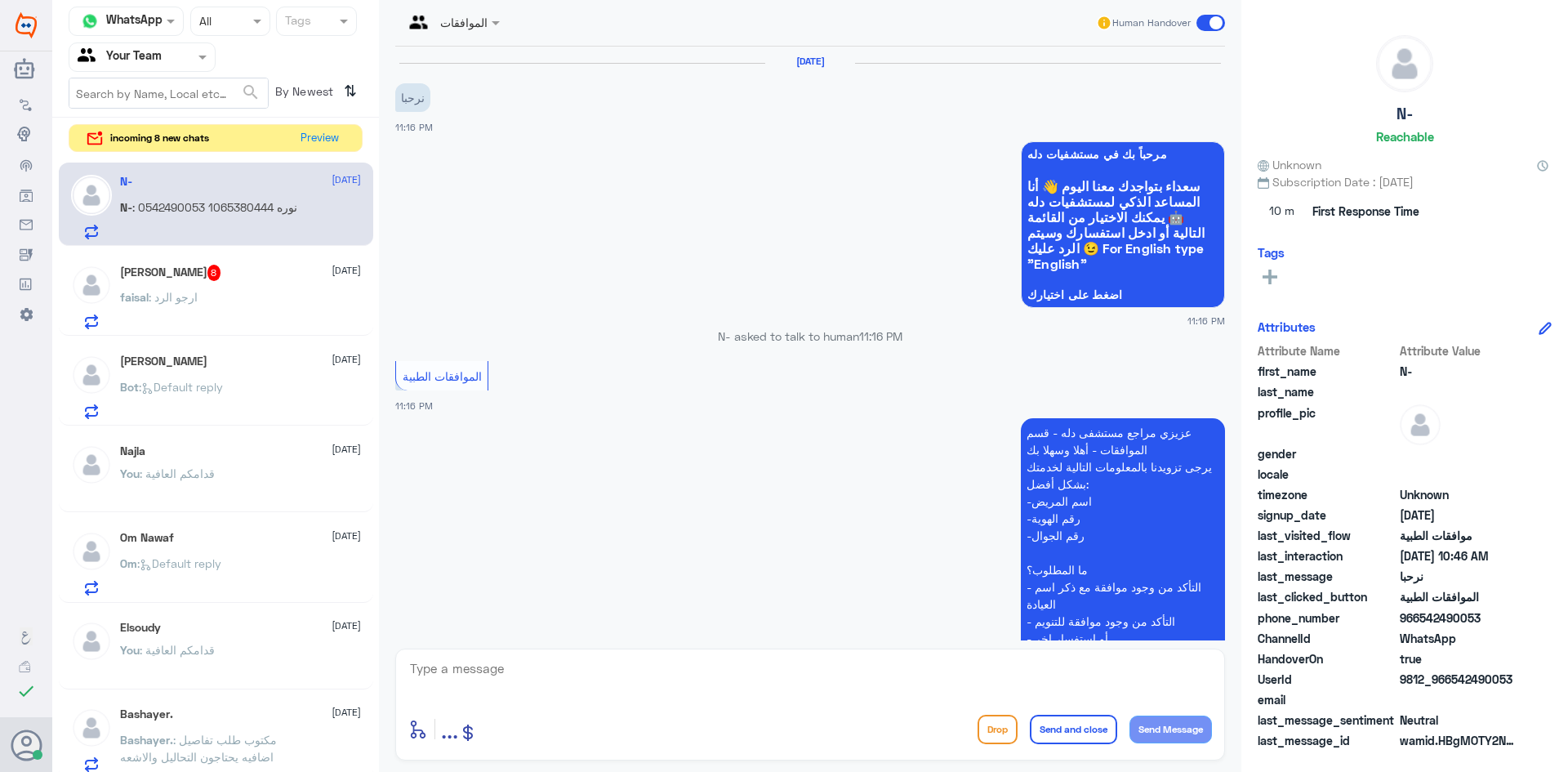
scroll to position [1305, 0]
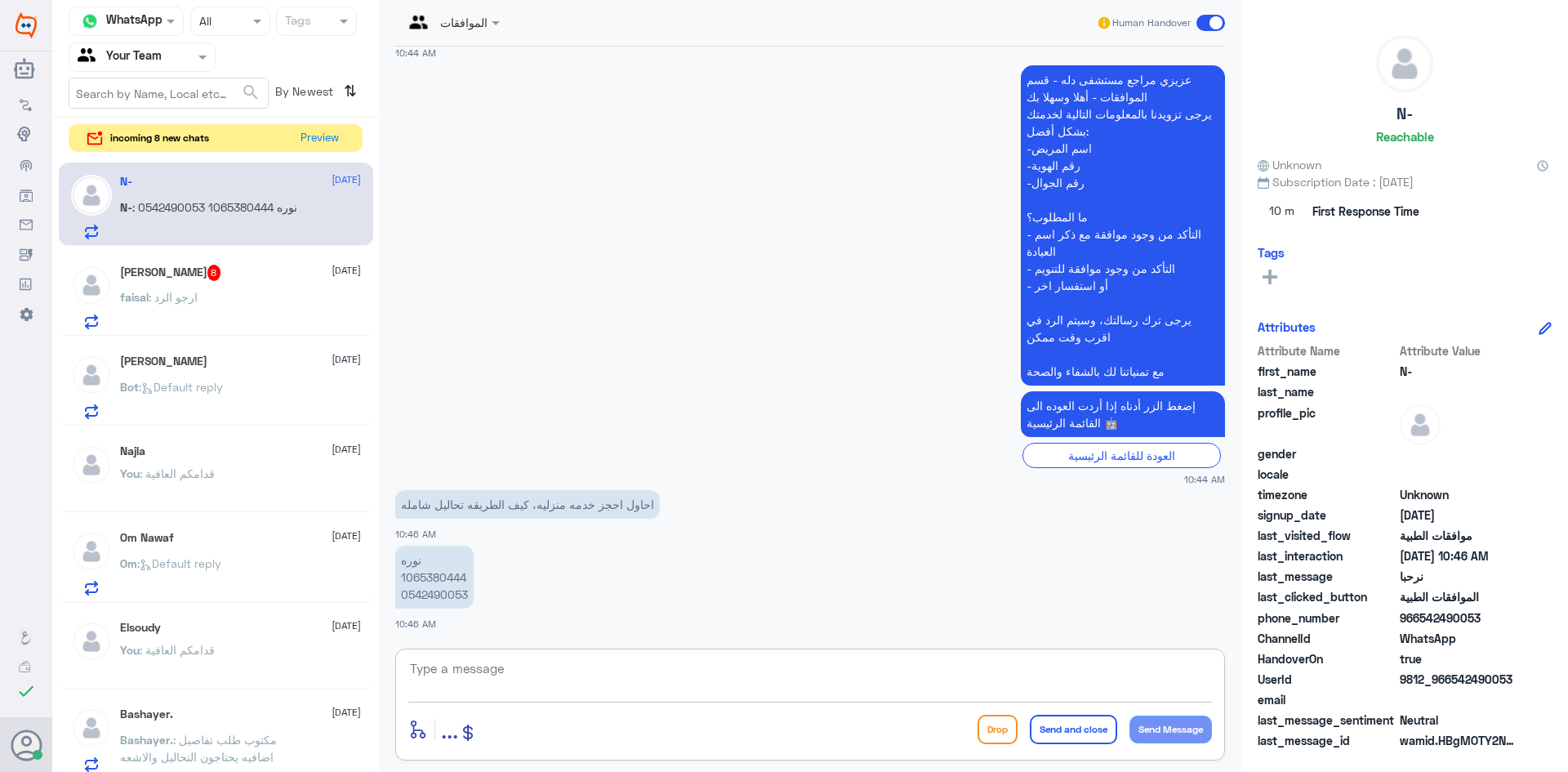
click at [526, 671] on textarea at bounding box center [810, 678] width 804 height 40
type textarea "الرجاء التواصل بالاتصال مع خدمة العملاء الرقم الموحد 920012222"
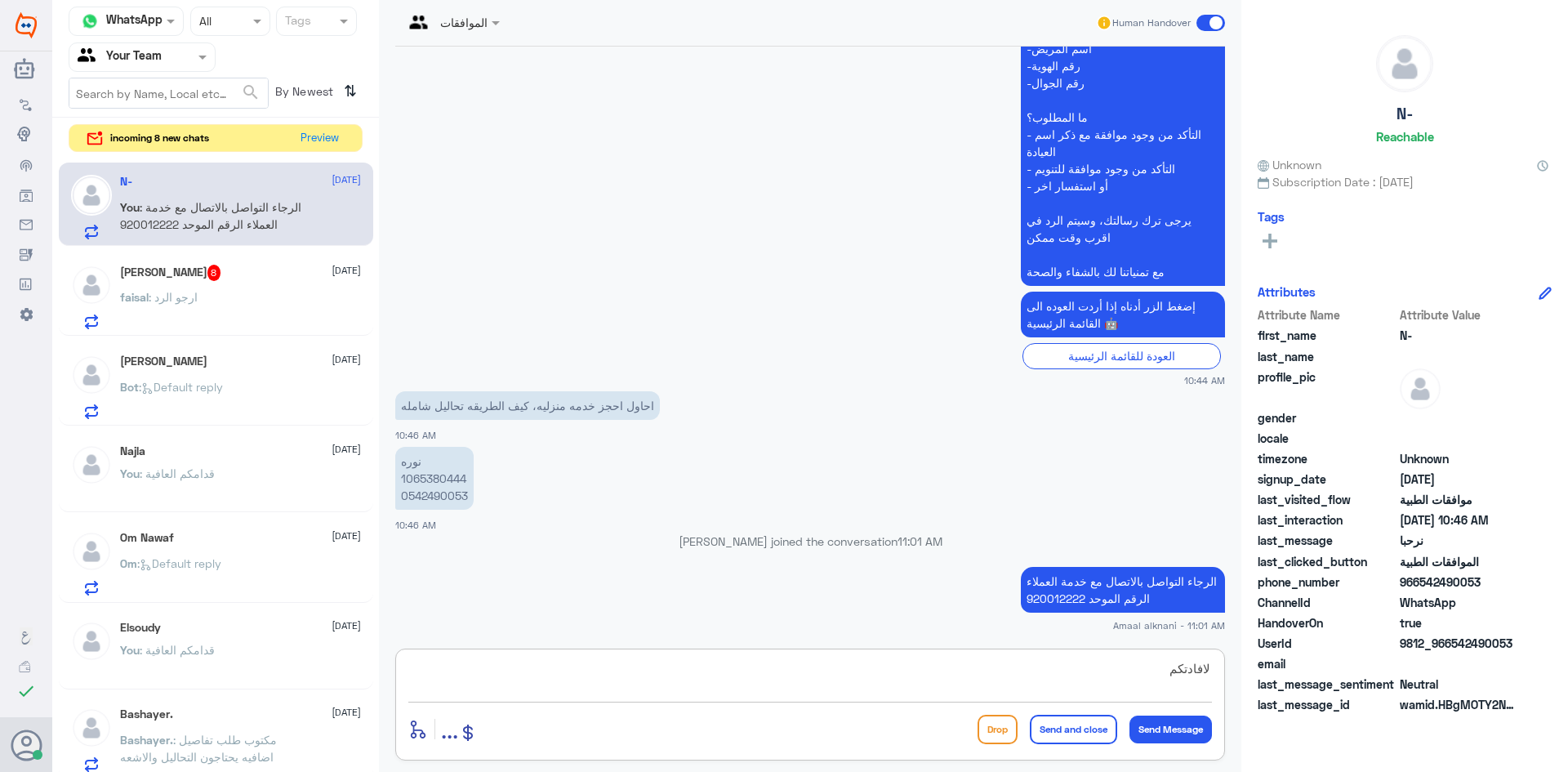
type textarea "لافادتكم"
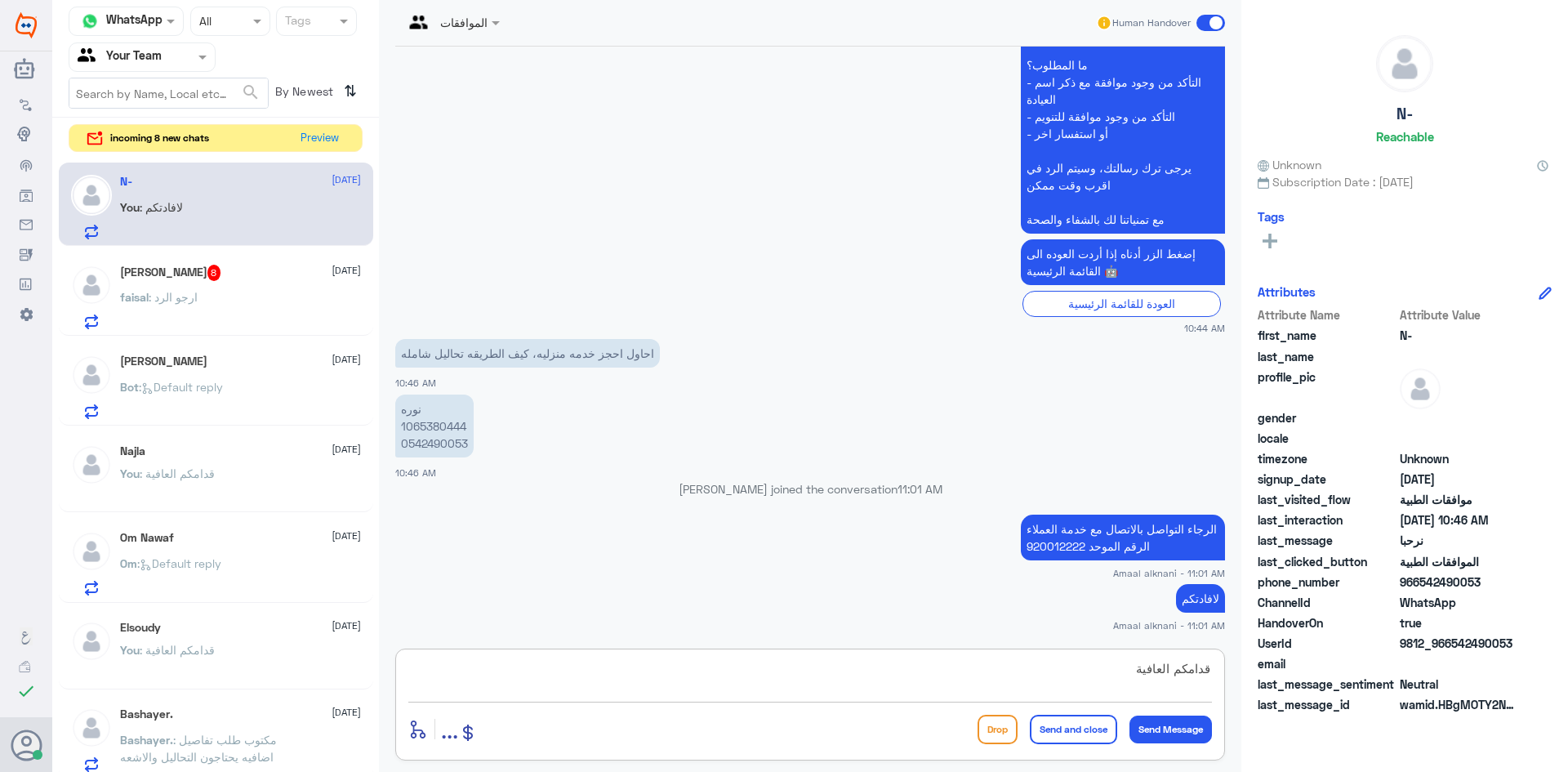
type textarea "قدامكم العافية"
click at [1081, 733] on button "Send and close" at bounding box center [1073, 729] width 88 height 29
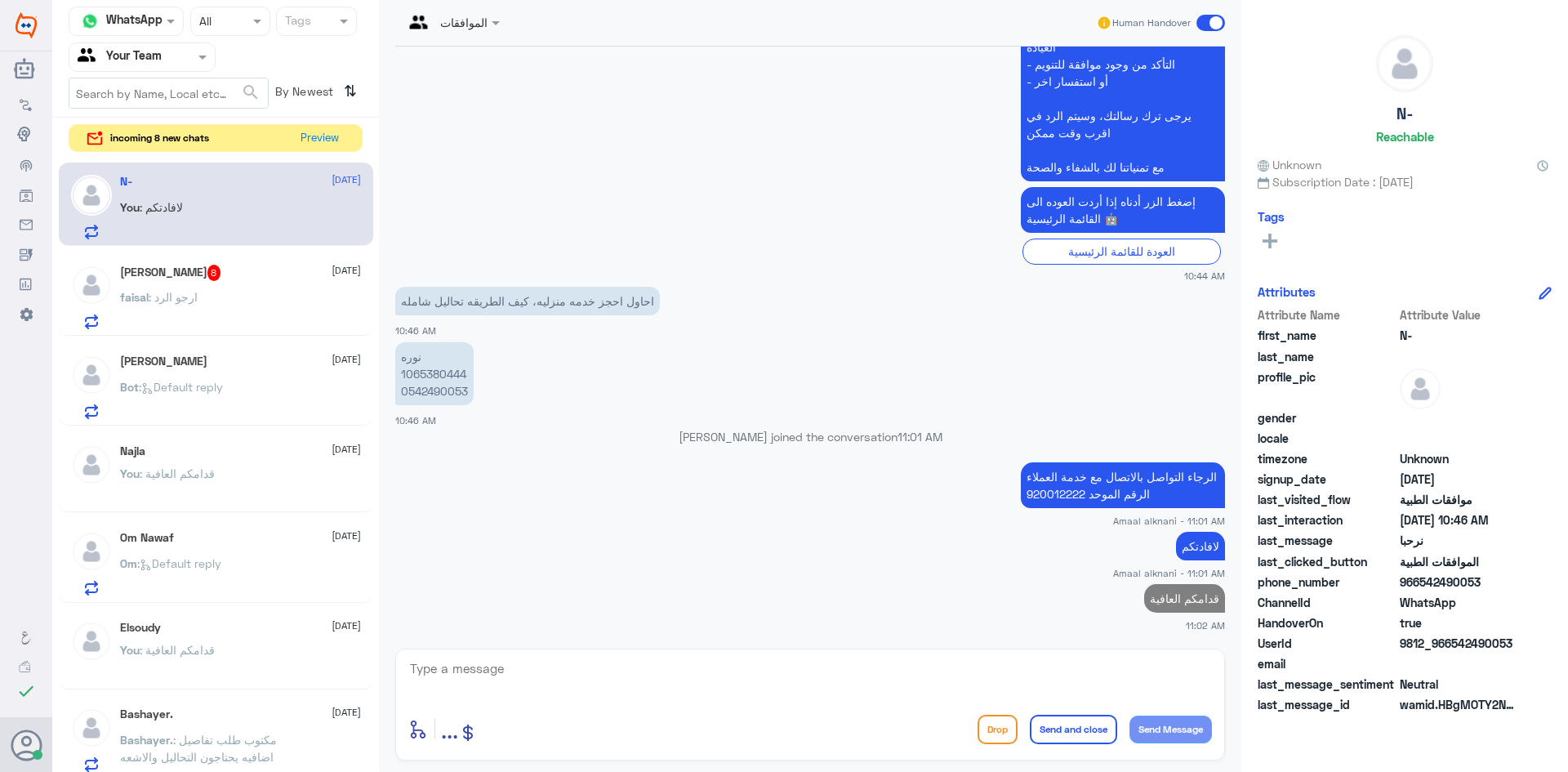
scroll to position [1475, 0]
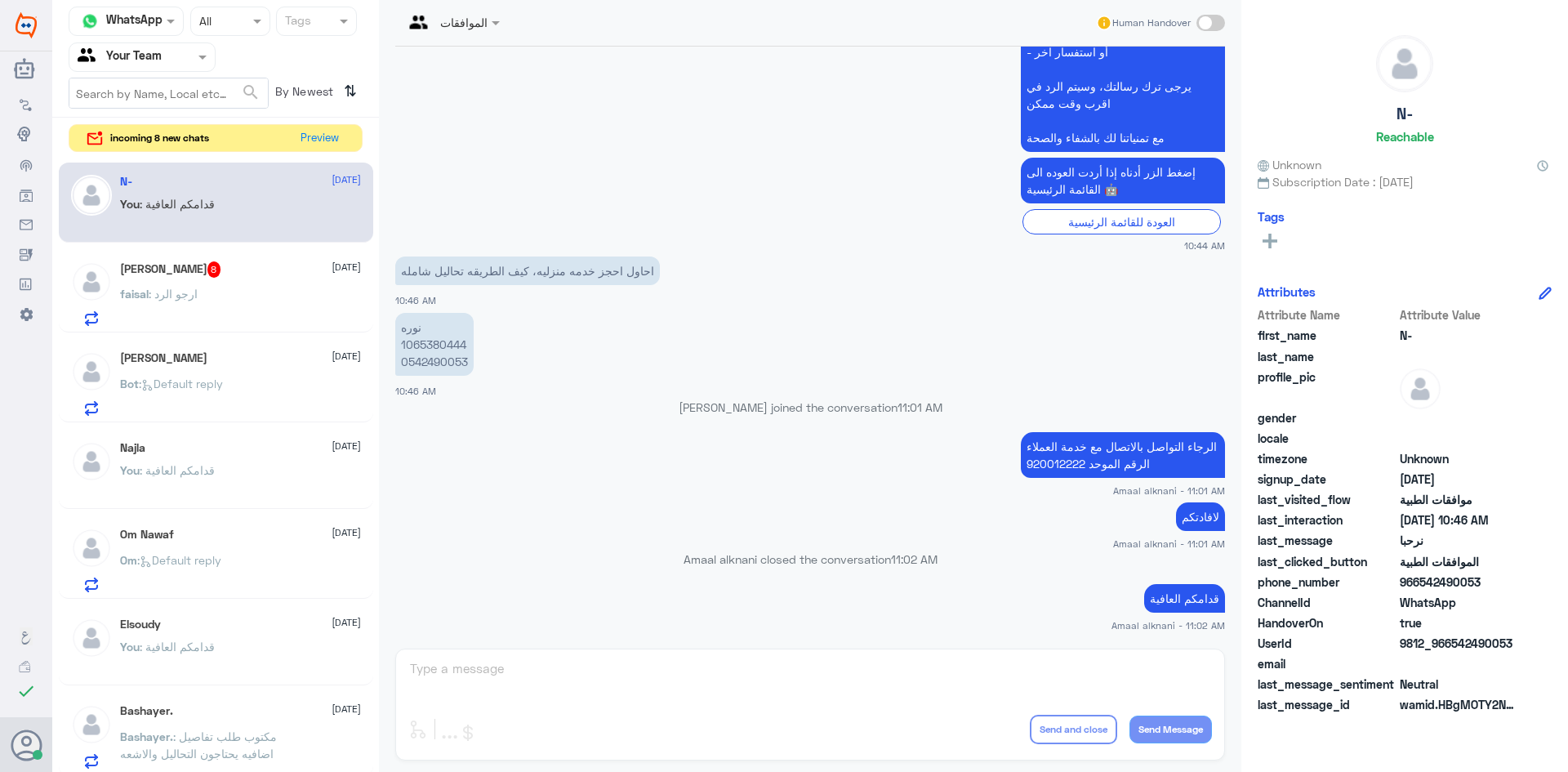
click at [216, 304] on div "faisal : ارجو الرد" at bounding box center [240, 307] width 241 height 37
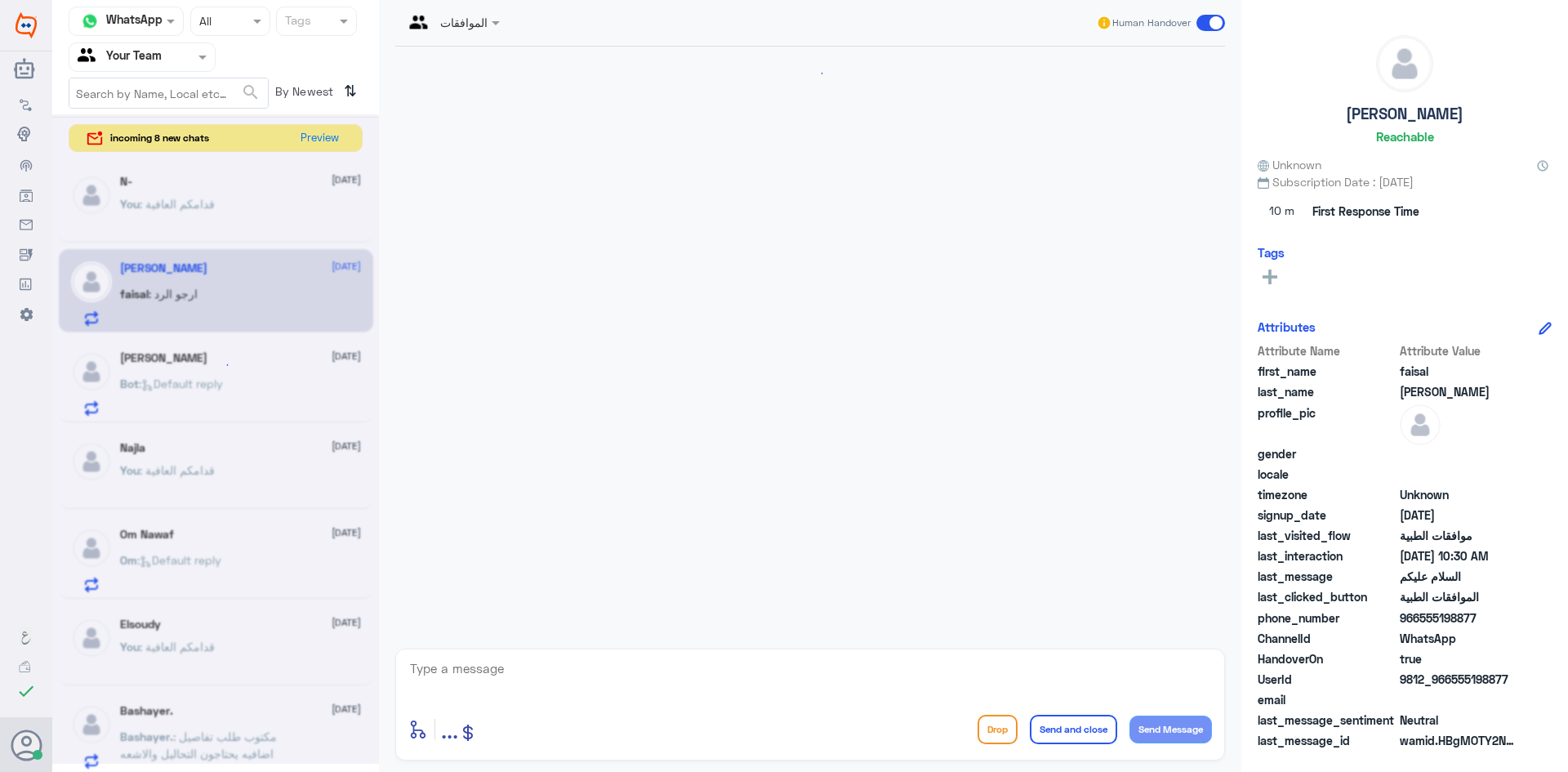
scroll to position [663, 0]
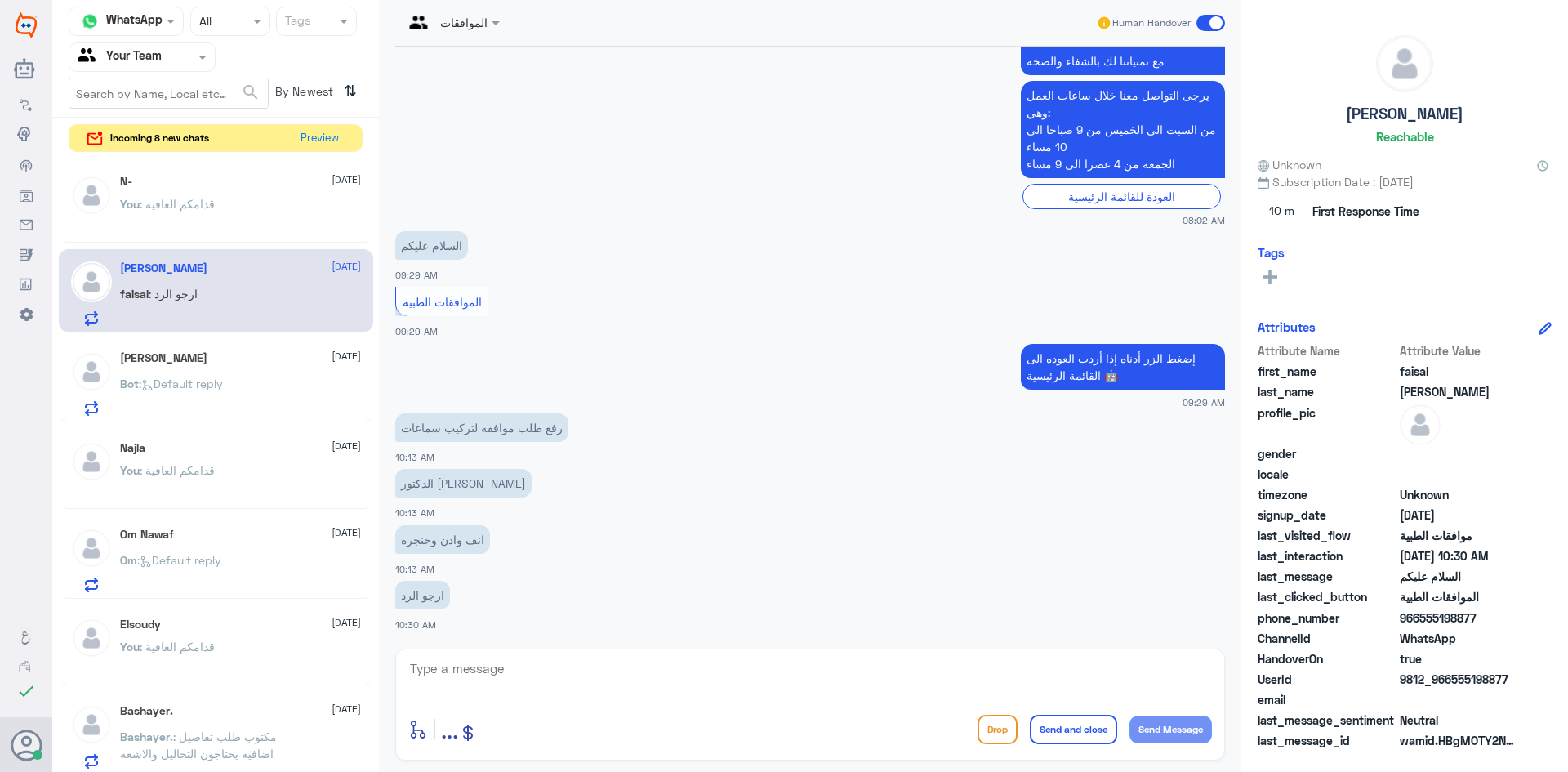
click at [561, 673] on textarea at bounding box center [810, 678] width 804 height 40
click at [561, 672] on textarea at bounding box center [810, 678] width 804 height 40
type textarea "الهوية او رقم الملف اذا سمحت"
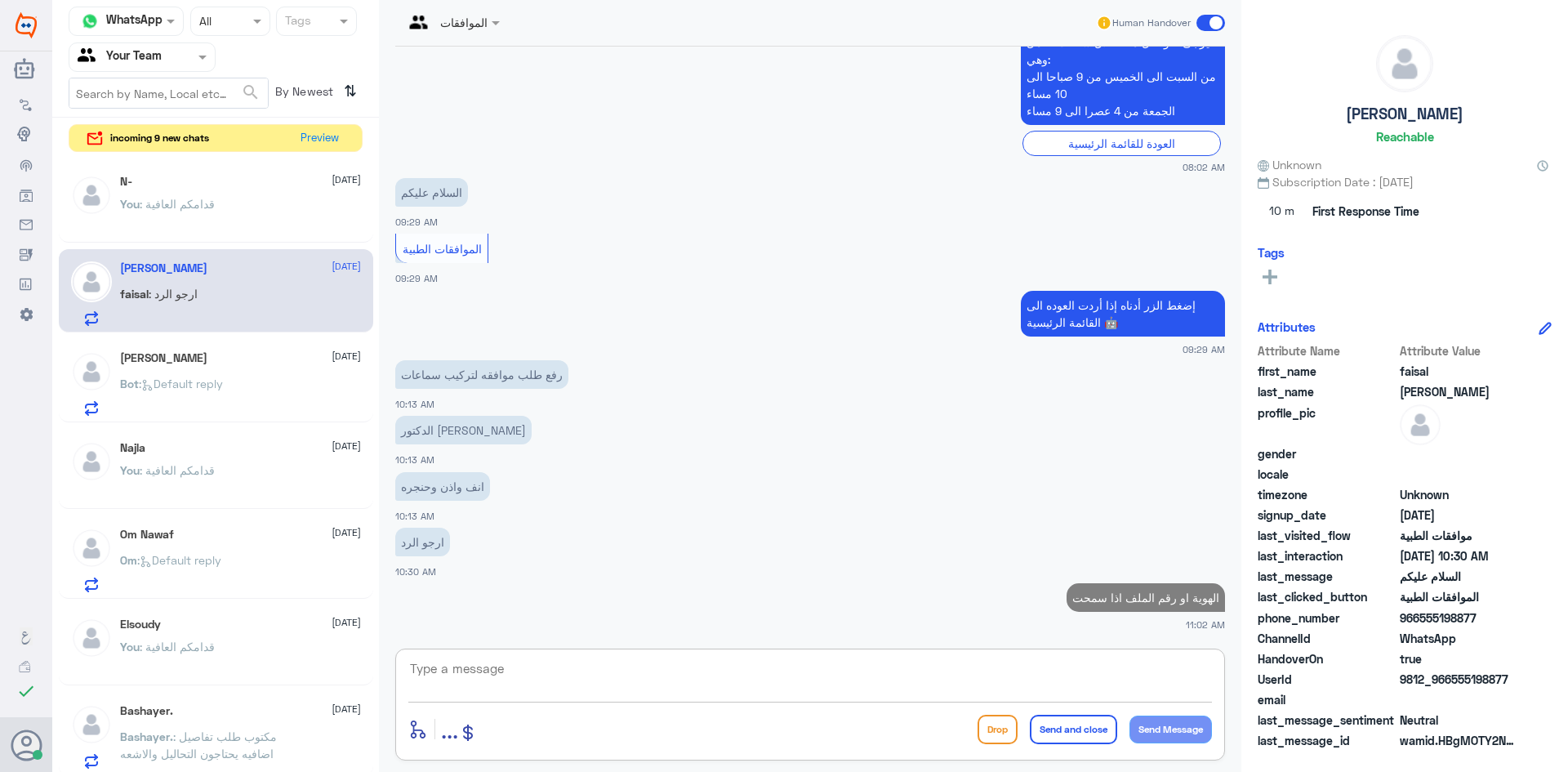
click at [264, 214] on div "You : قدامكم العافية" at bounding box center [240, 217] width 241 height 37
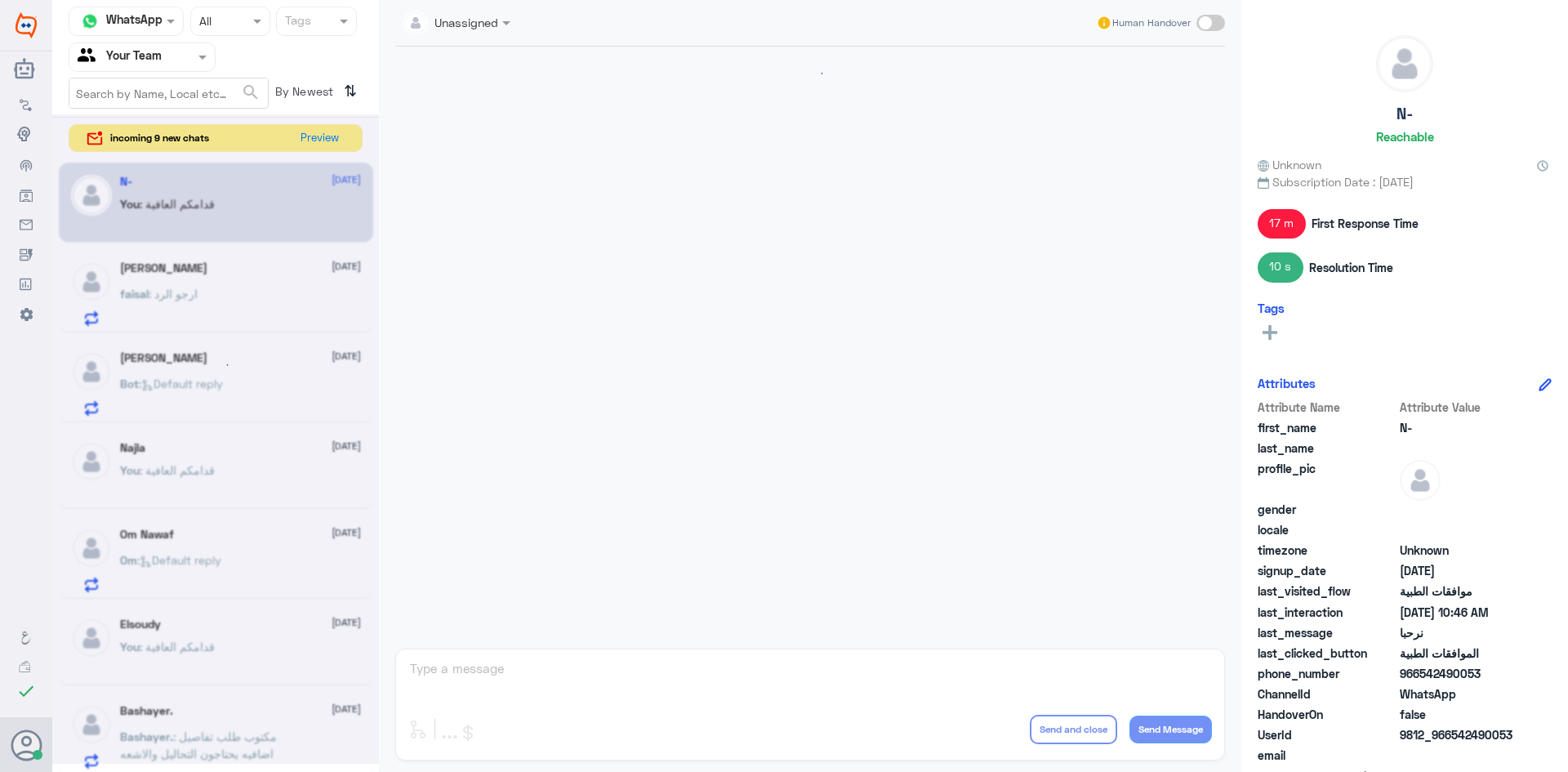
scroll to position [1294, 0]
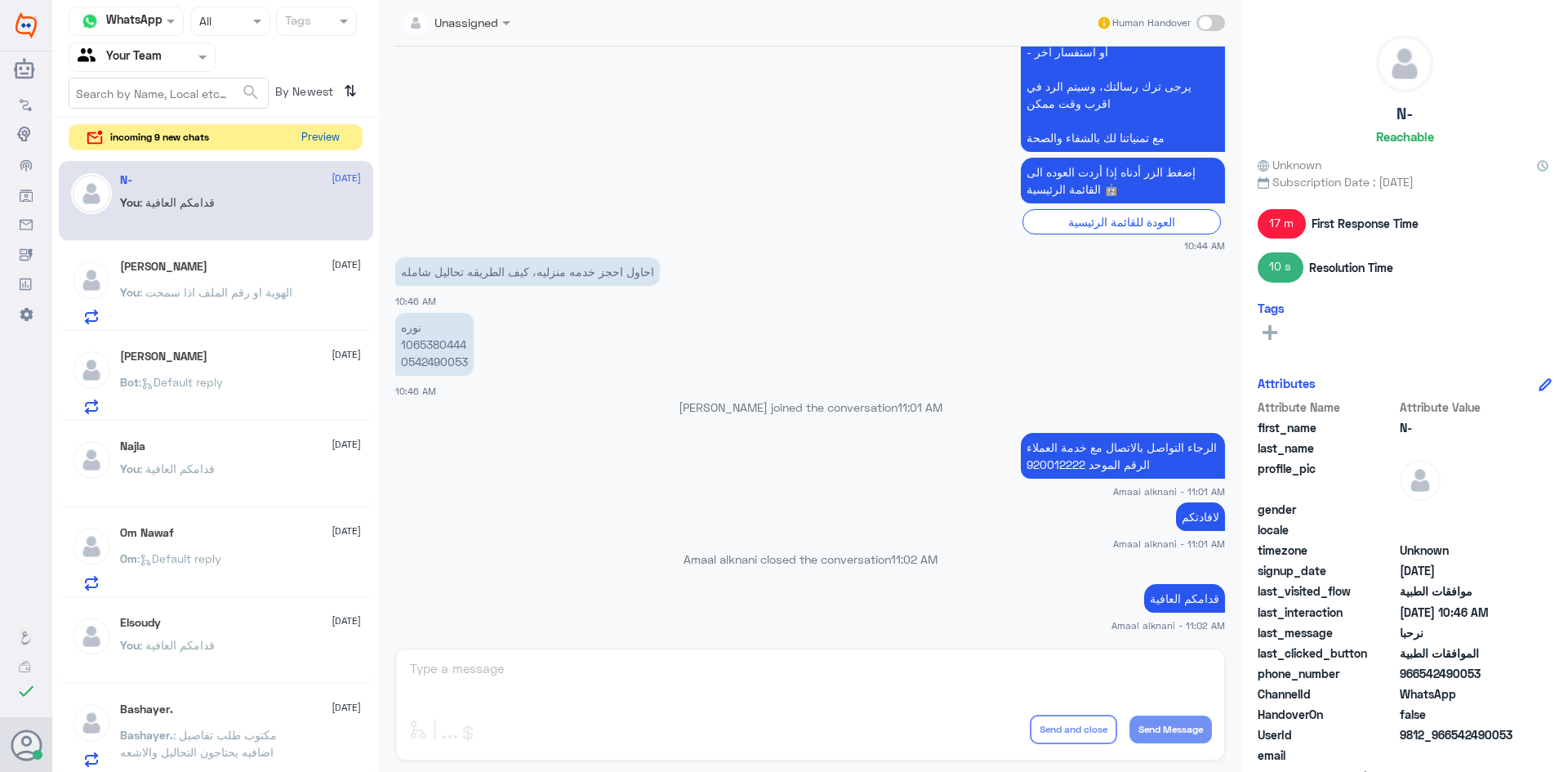
click at [316, 138] on button "Preview" at bounding box center [320, 137] width 51 height 26
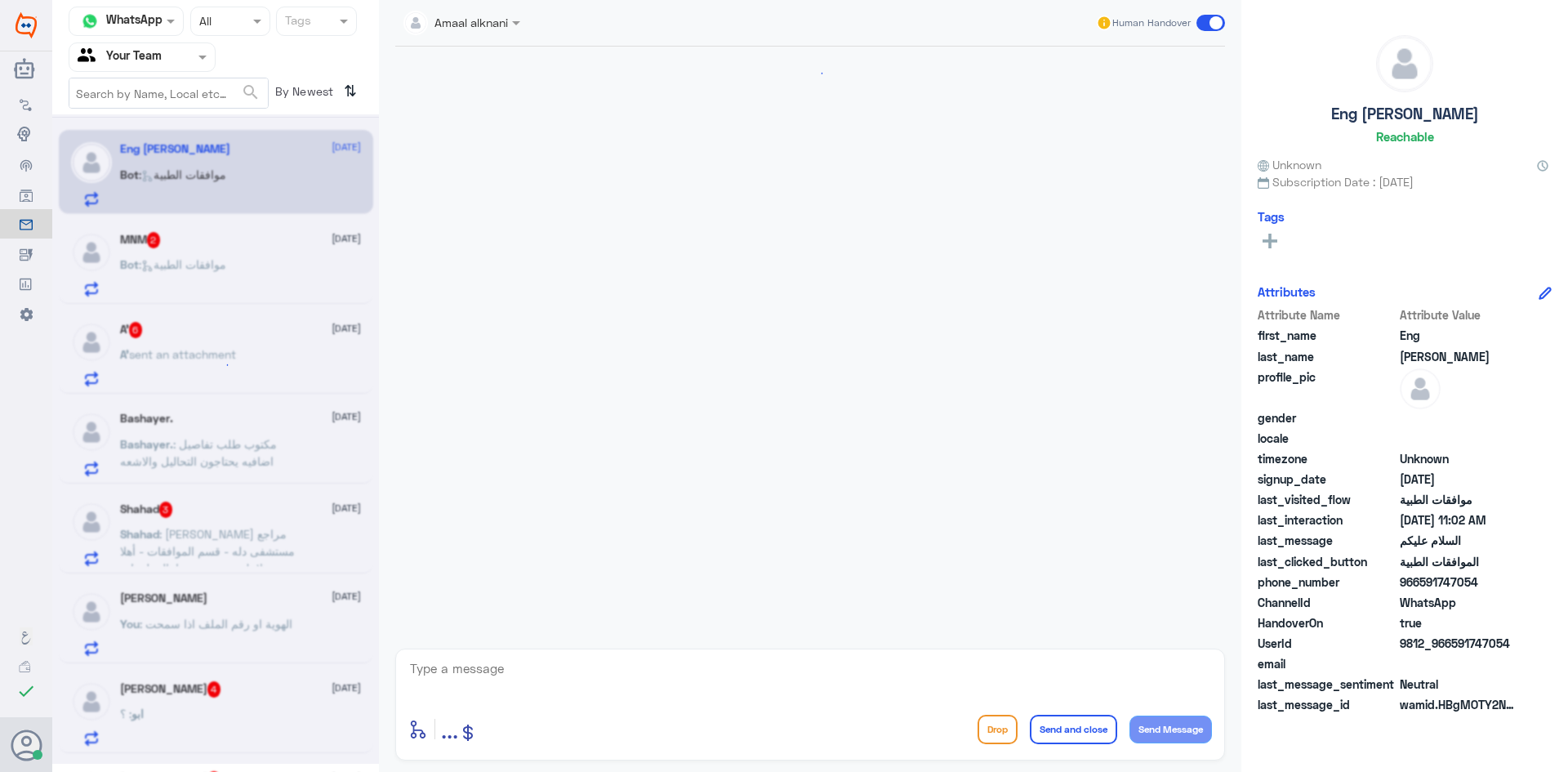
scroll to position [1677, 0]
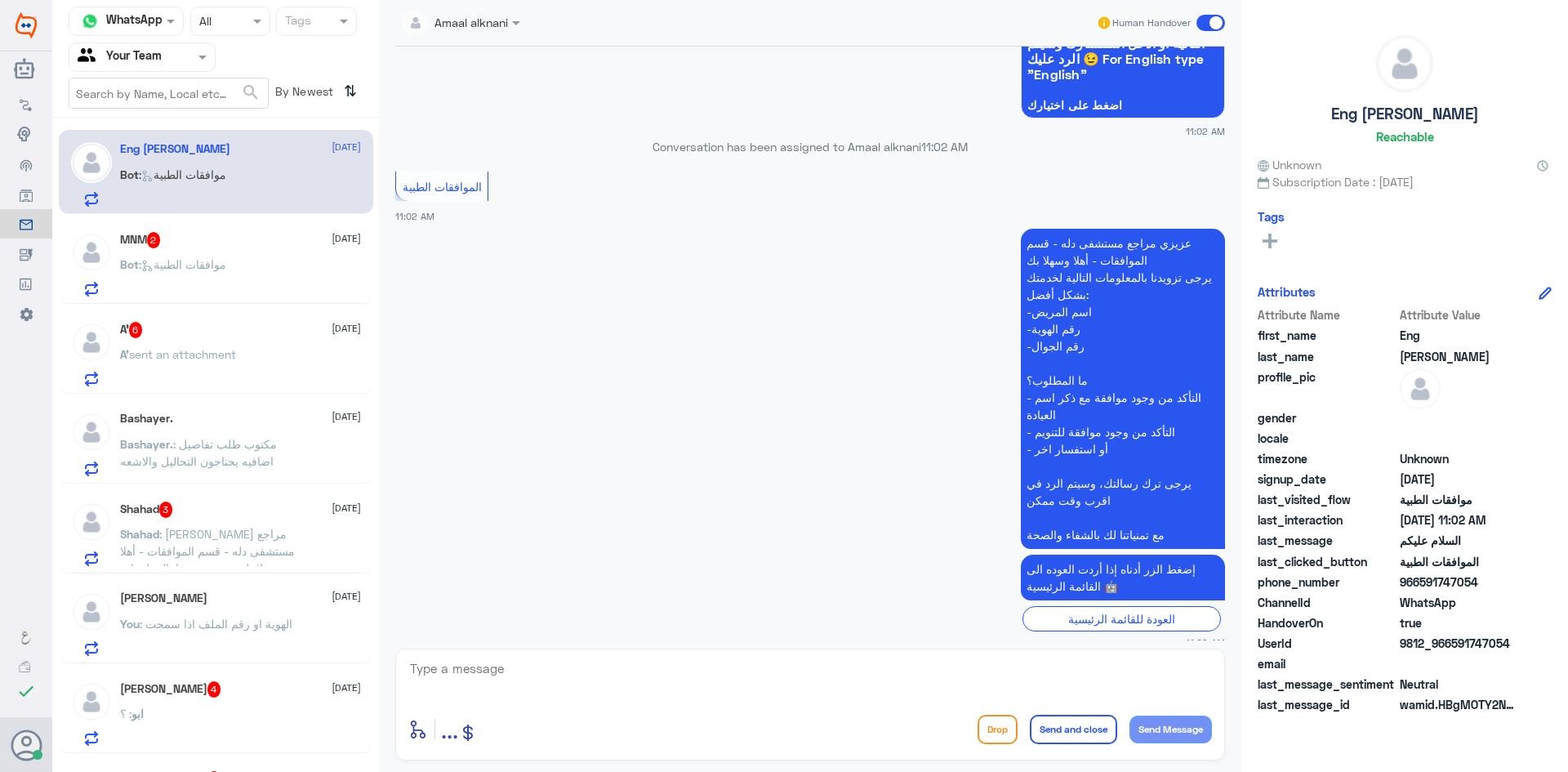
click at [219, 695] on div "[PERSON_NAME] 4 [DATE]" at bounding box center [240, 689] width 241 height 16
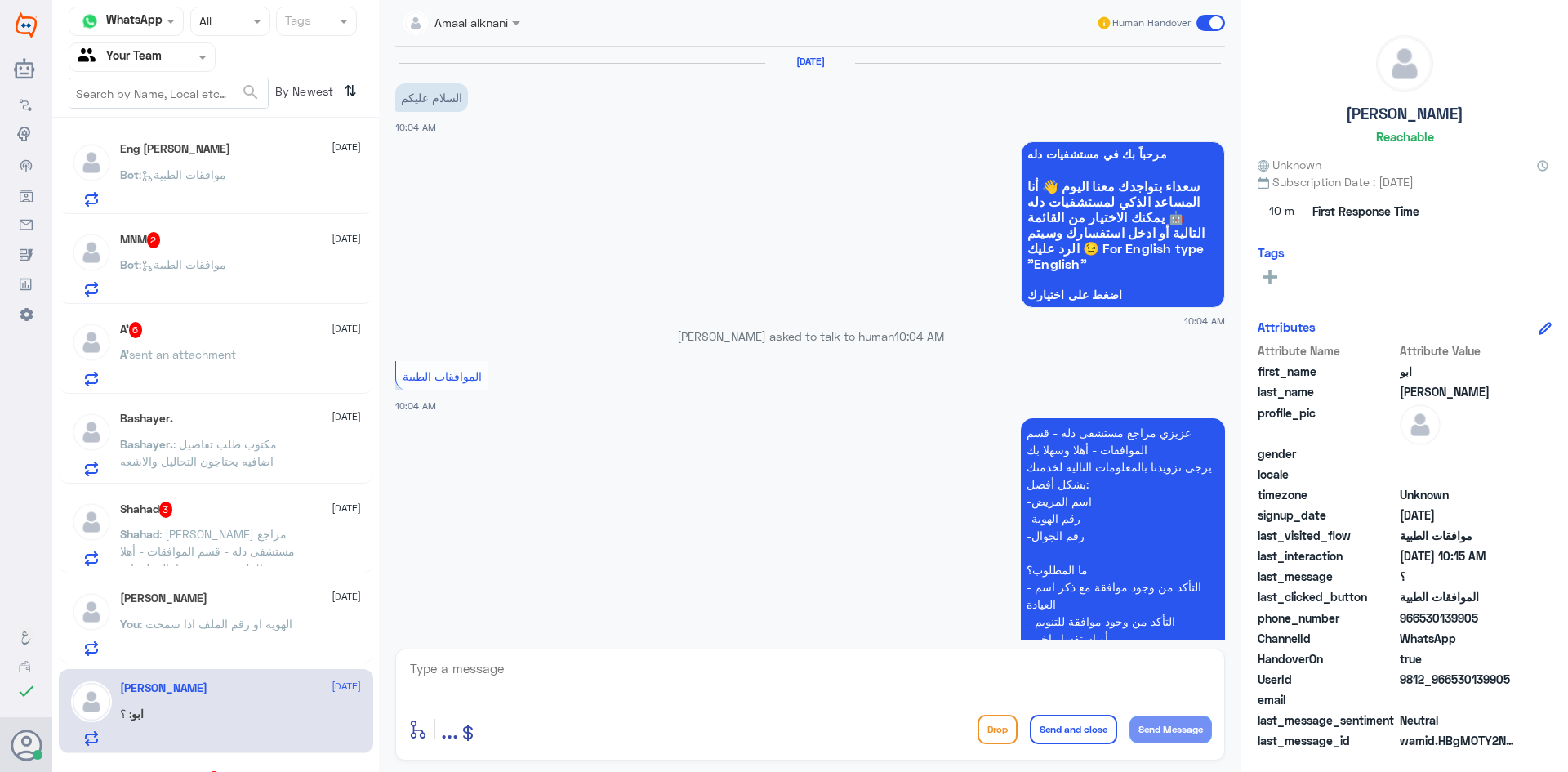
scroll to position [352, 0]
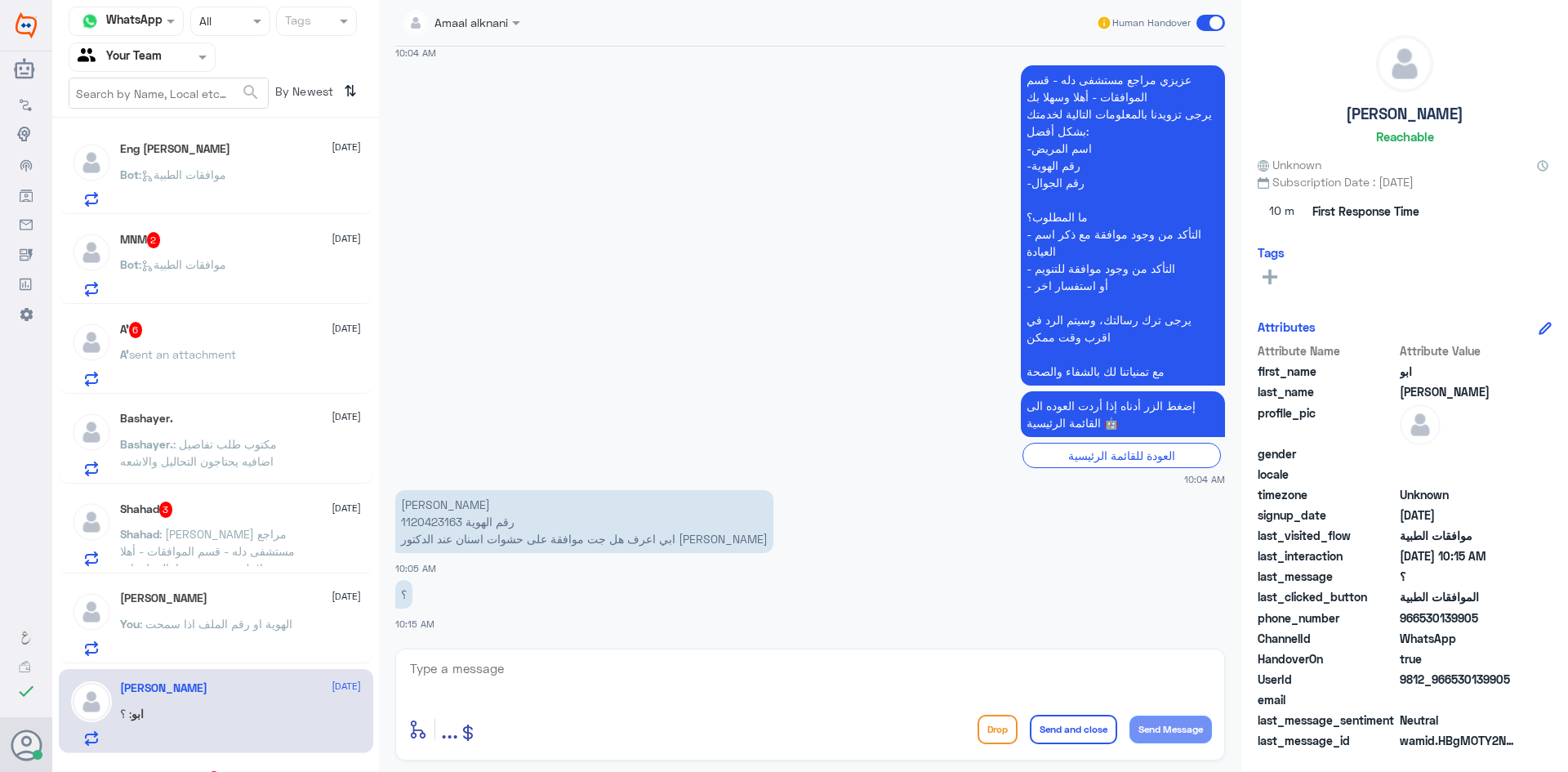
click at [607, 673] on textarea at bounding box center [810, 678] width 804 height 40
click at [438, 523] on p "[PERSON_NAME] رقم الهوية 1120423163 ابي اعرف هل جت موافقة على حشوات اسنان عند ا…" at bounding box center [584, 522] width 378 height 63
click at [606, 679] on textarea at bounding box center [810, 678] width 804 height 40
type textarea "موافقة جزئية"
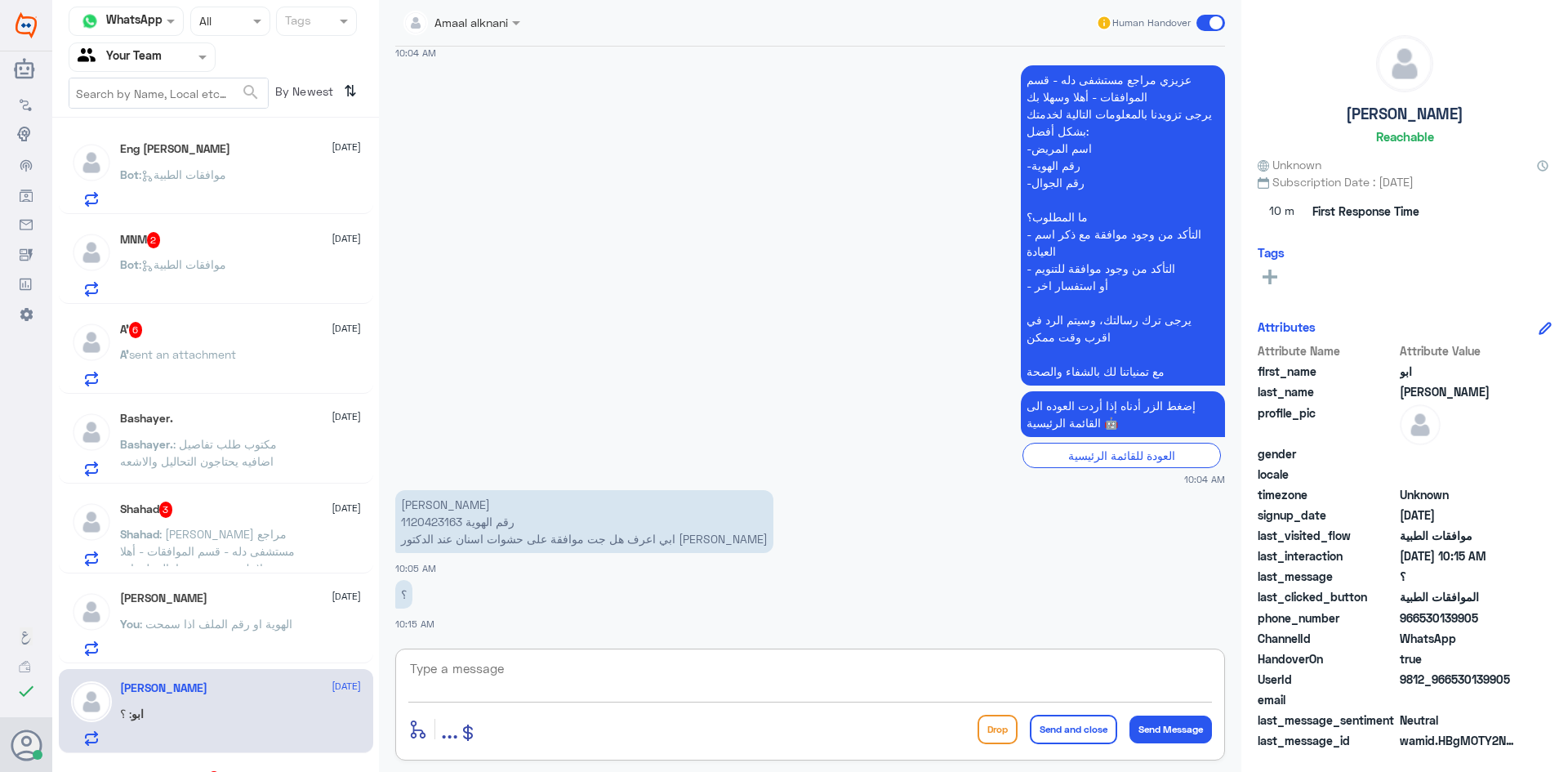
scroll to position [405, 0]
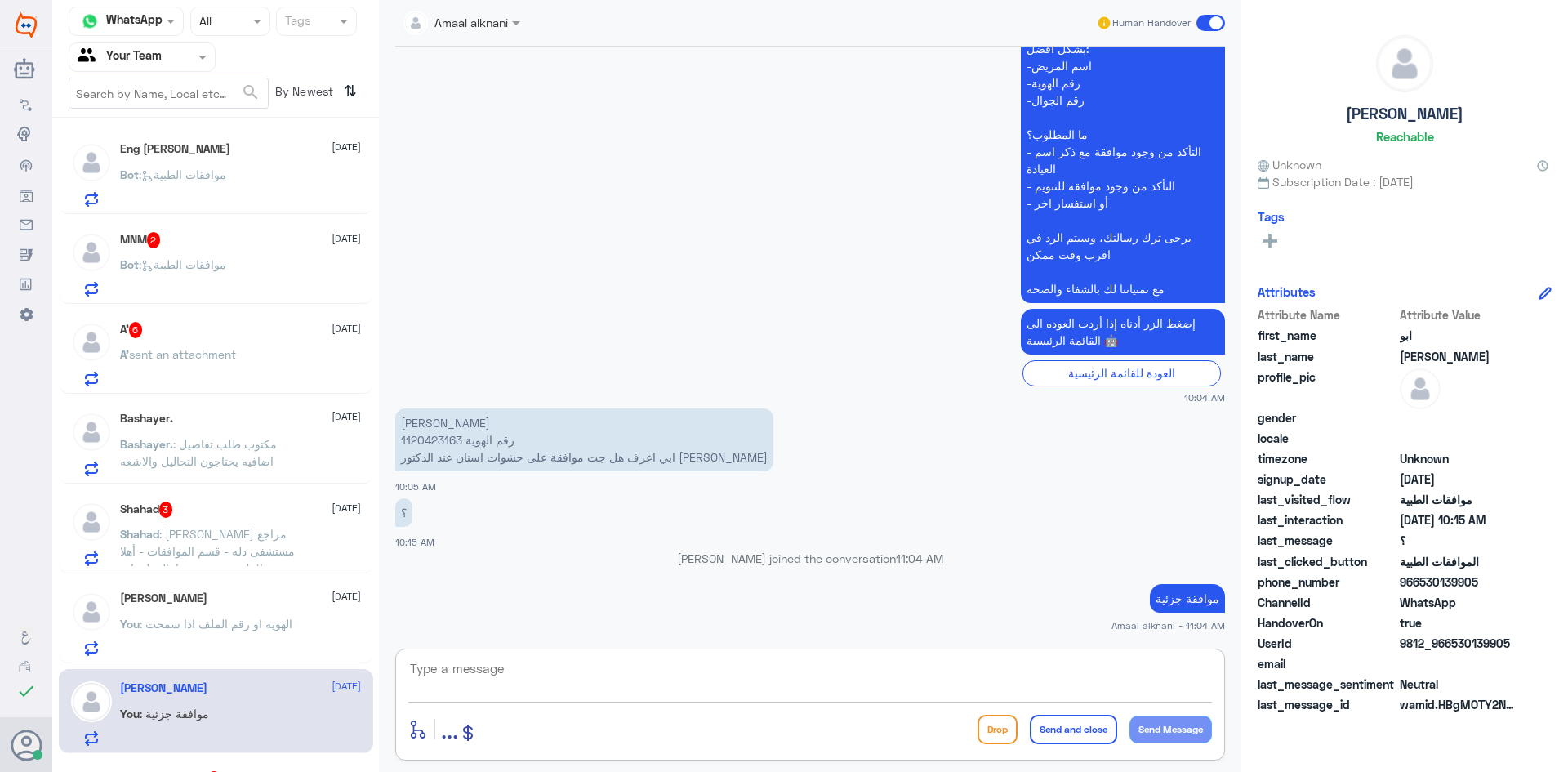
click at [950, 684] on textarea at bounding box center [810, 678] width 804 height 40
paste textarea "1,190.70"
type textarea "من مبلغ 1,190.70 لسنين توافق على 238 ريال"
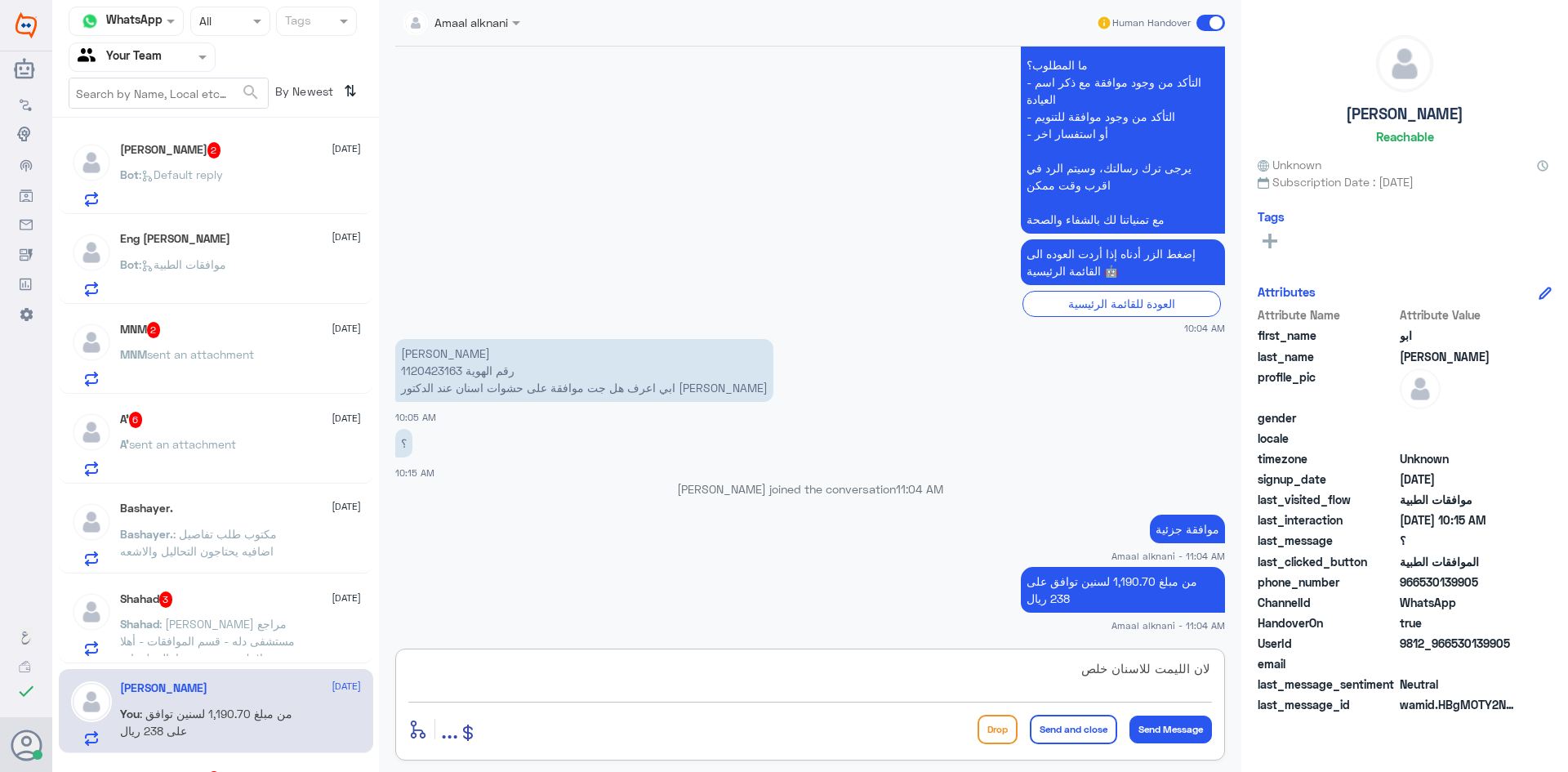
type textarea "لان الليمت للاسنان خلص"
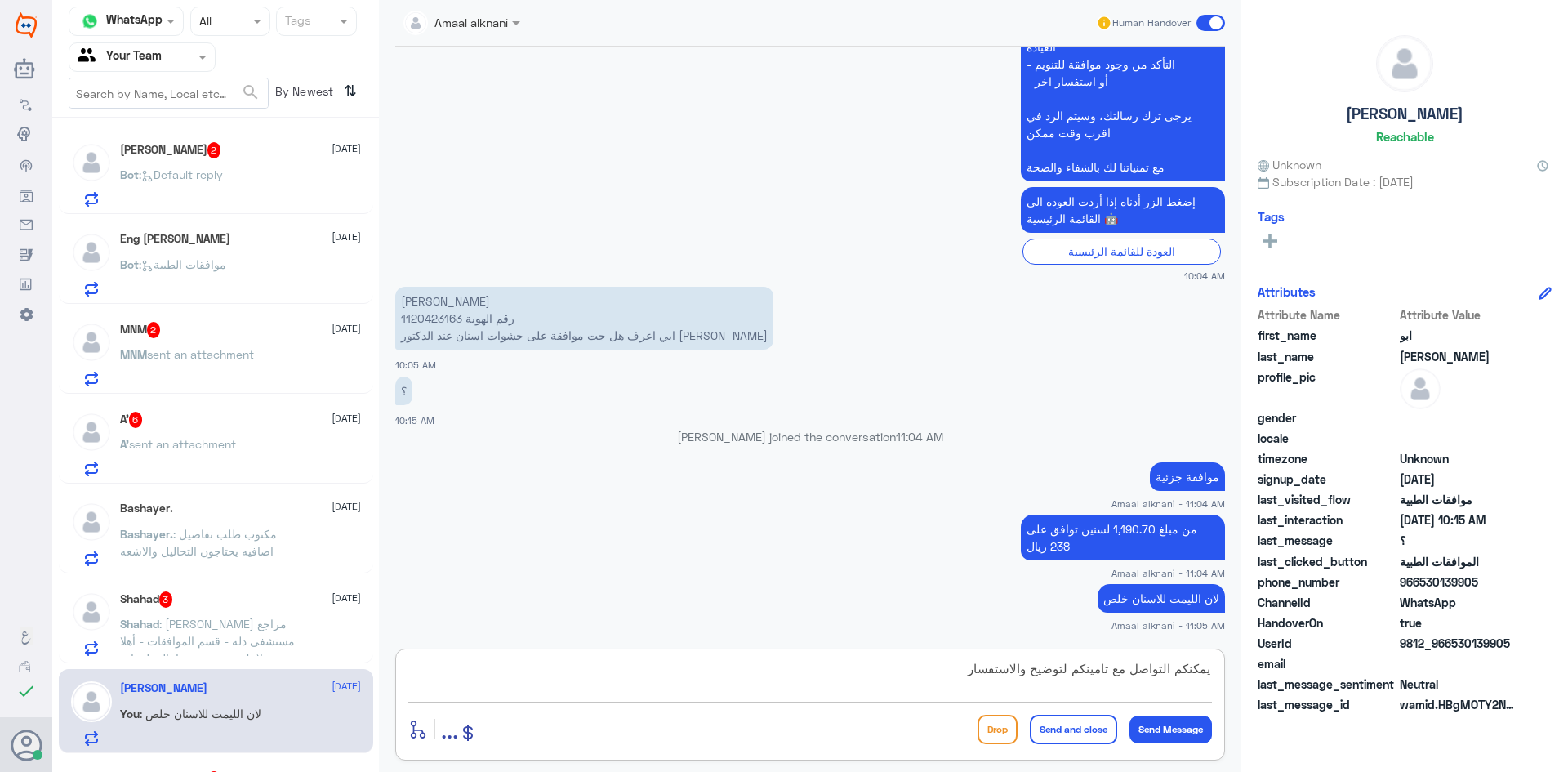
type textarea "يمكنكم التواصل مع تامينكم لتوضيح والاستفسار"
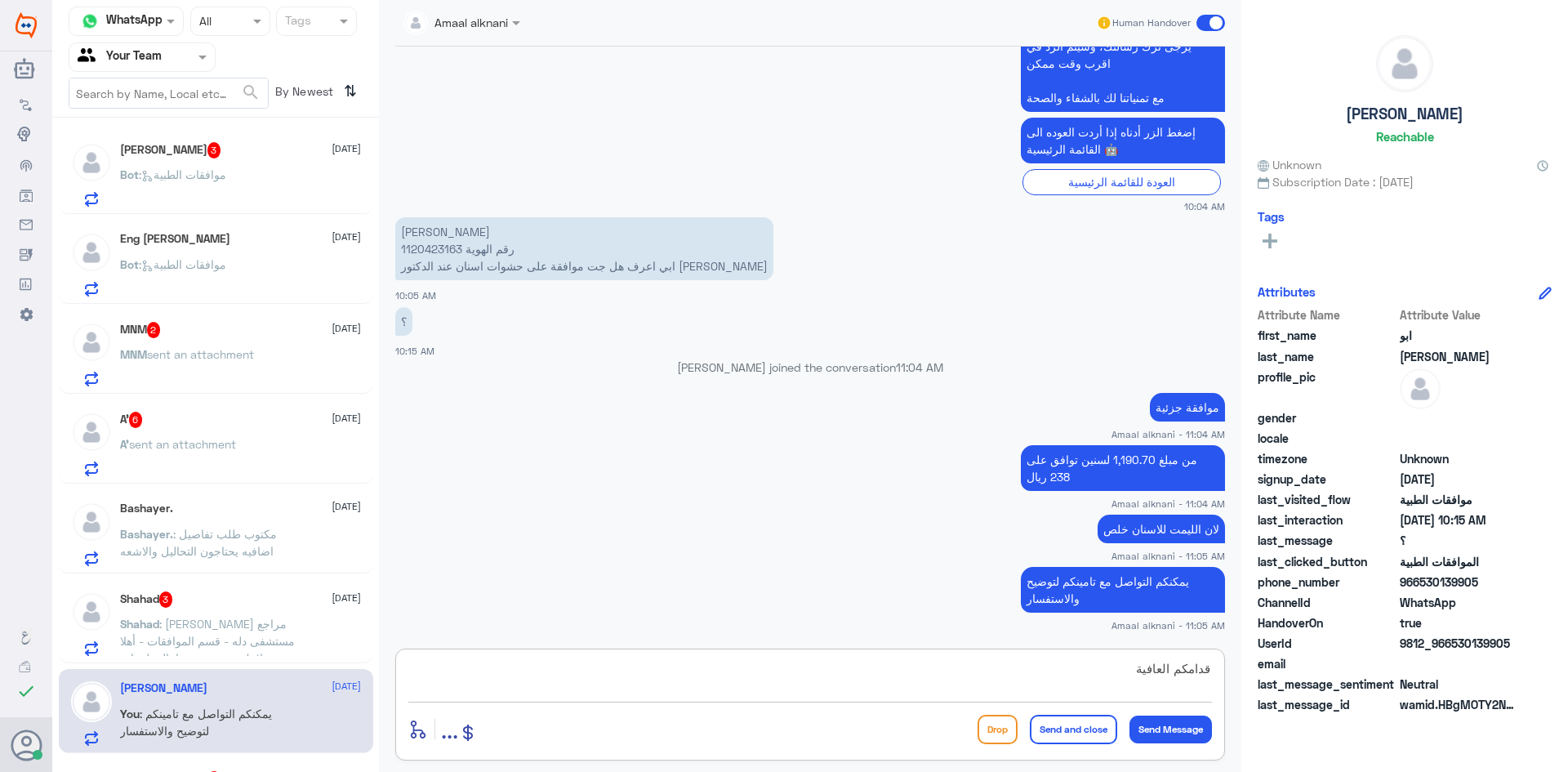
type textarea "قدامكم العافية"
click at [1073, 731] on button "Send and close" at bounding box center [1073, 729] width 88 height 29
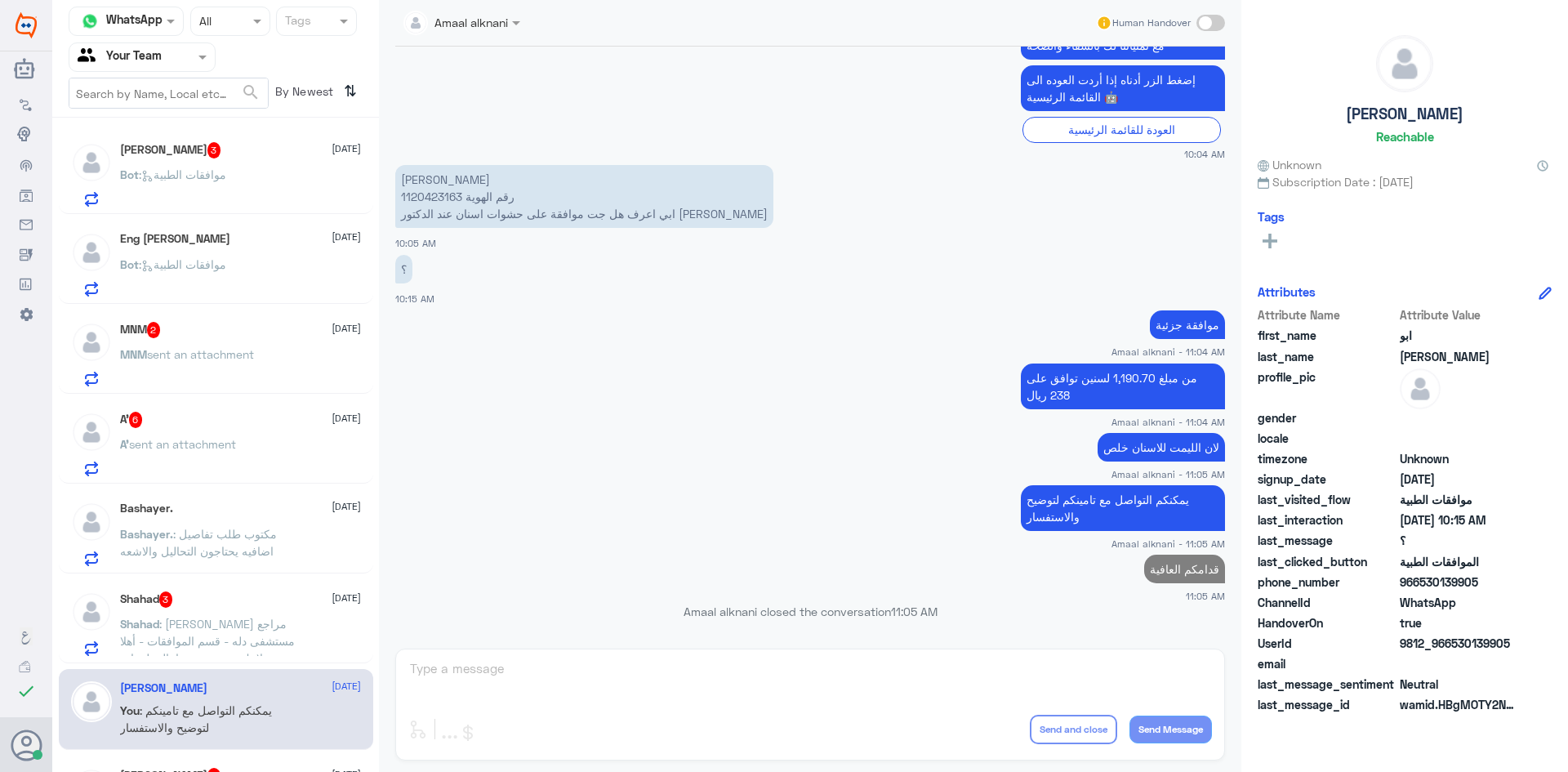
click at [214, 623] on span ": [PERSON_NAME] مراجع مستشفى دله - قسم الموافقات - أهلا وسهلا بك يرجى تزويدنا ب…" at bounding box center [210, 735] width 179 height 237
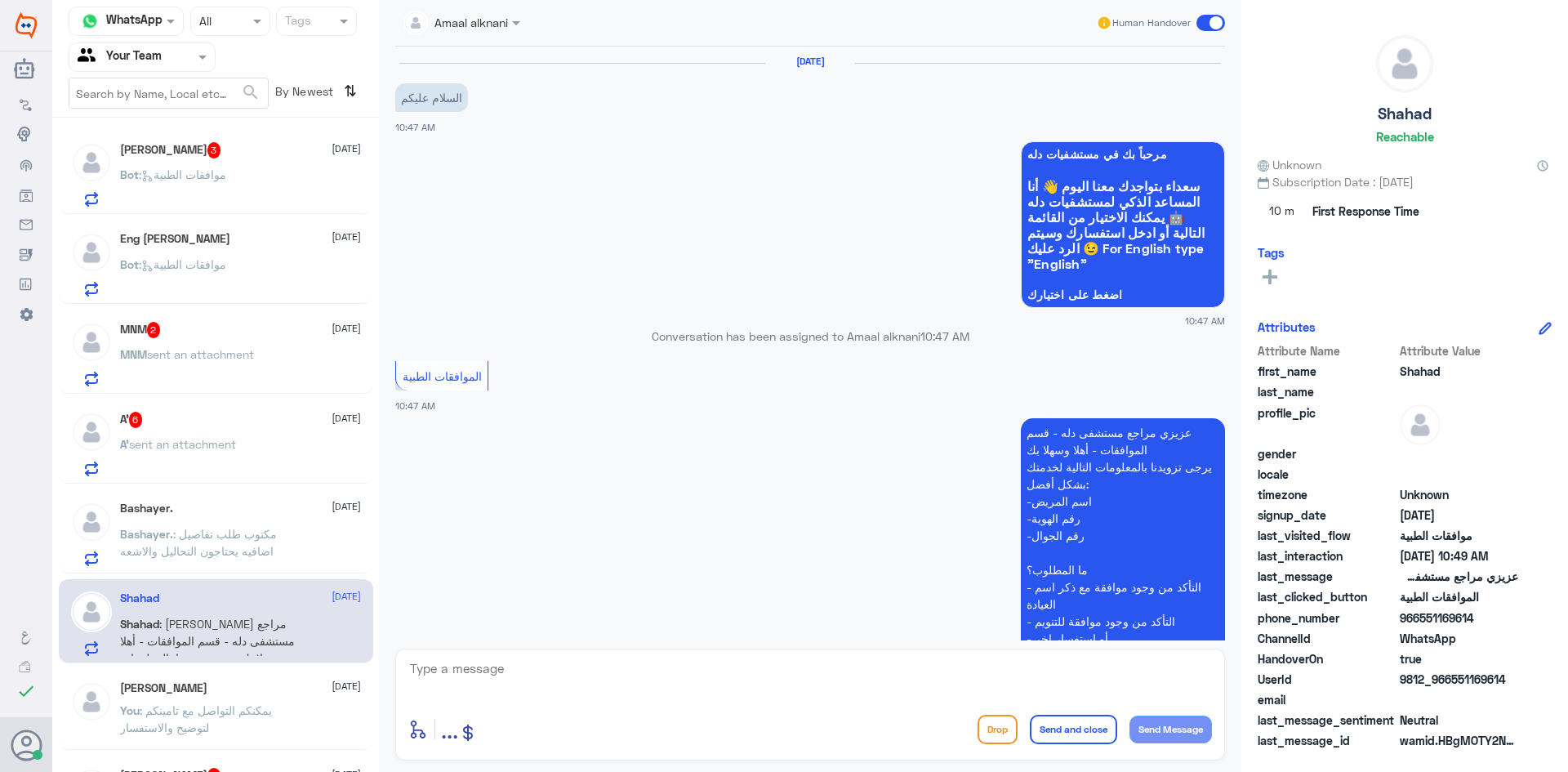
scroll to position [520, 0]
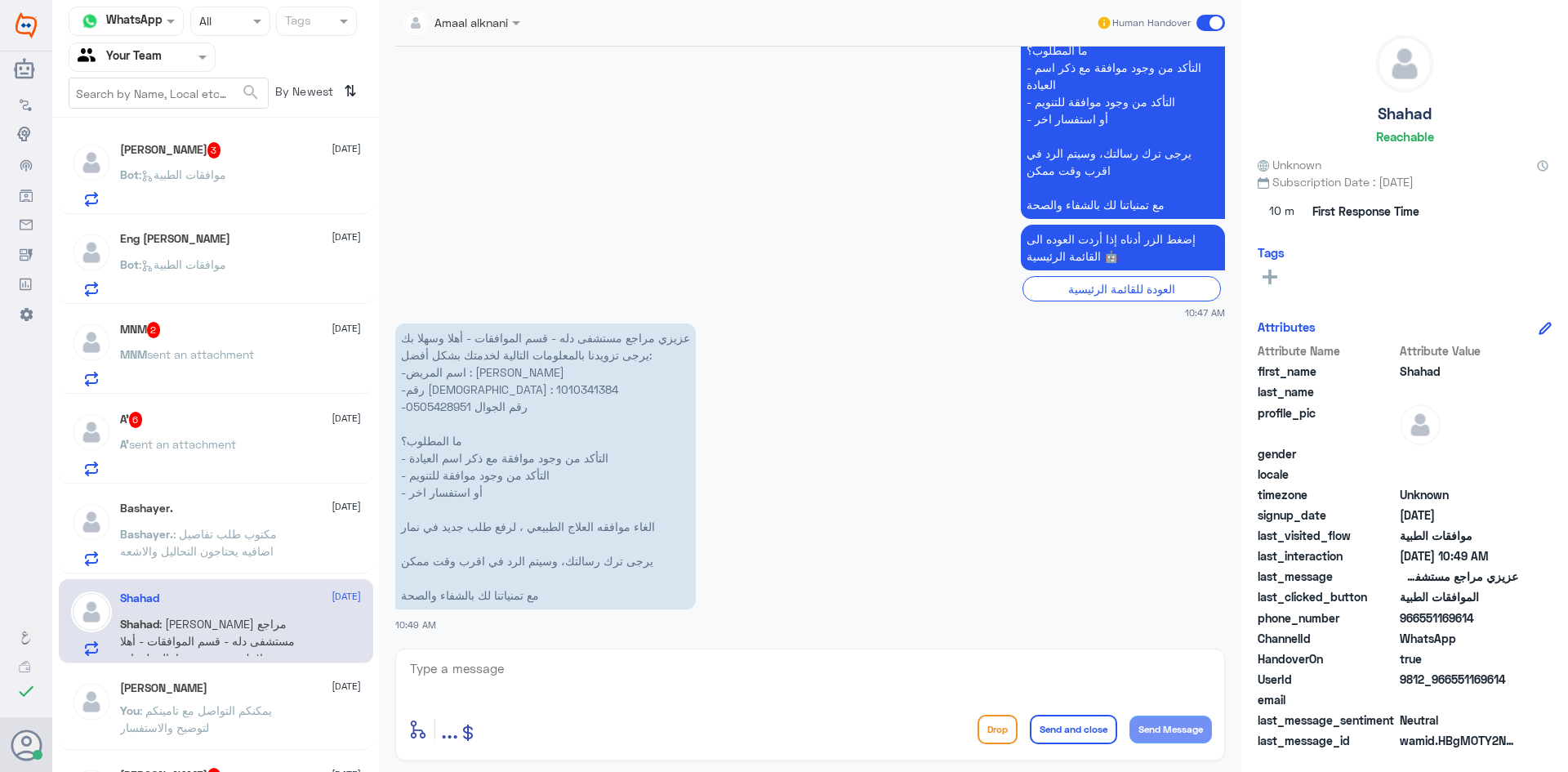
click at [554, 669] on textarea at bounding box center [810, 678] width 804 height 40
click at [434, 392] on p "عزيزي مراجع مستشفى دله - قسم الموافقات - أهلا وسهلا بك يرجى تزويدنا بالمعلومات …" at bounding box center [545, 466] width 300 height 286
click at [248, 178] on div "Bot : موافقات الطبية" at bounding box center [240, 188] width 241 height 37
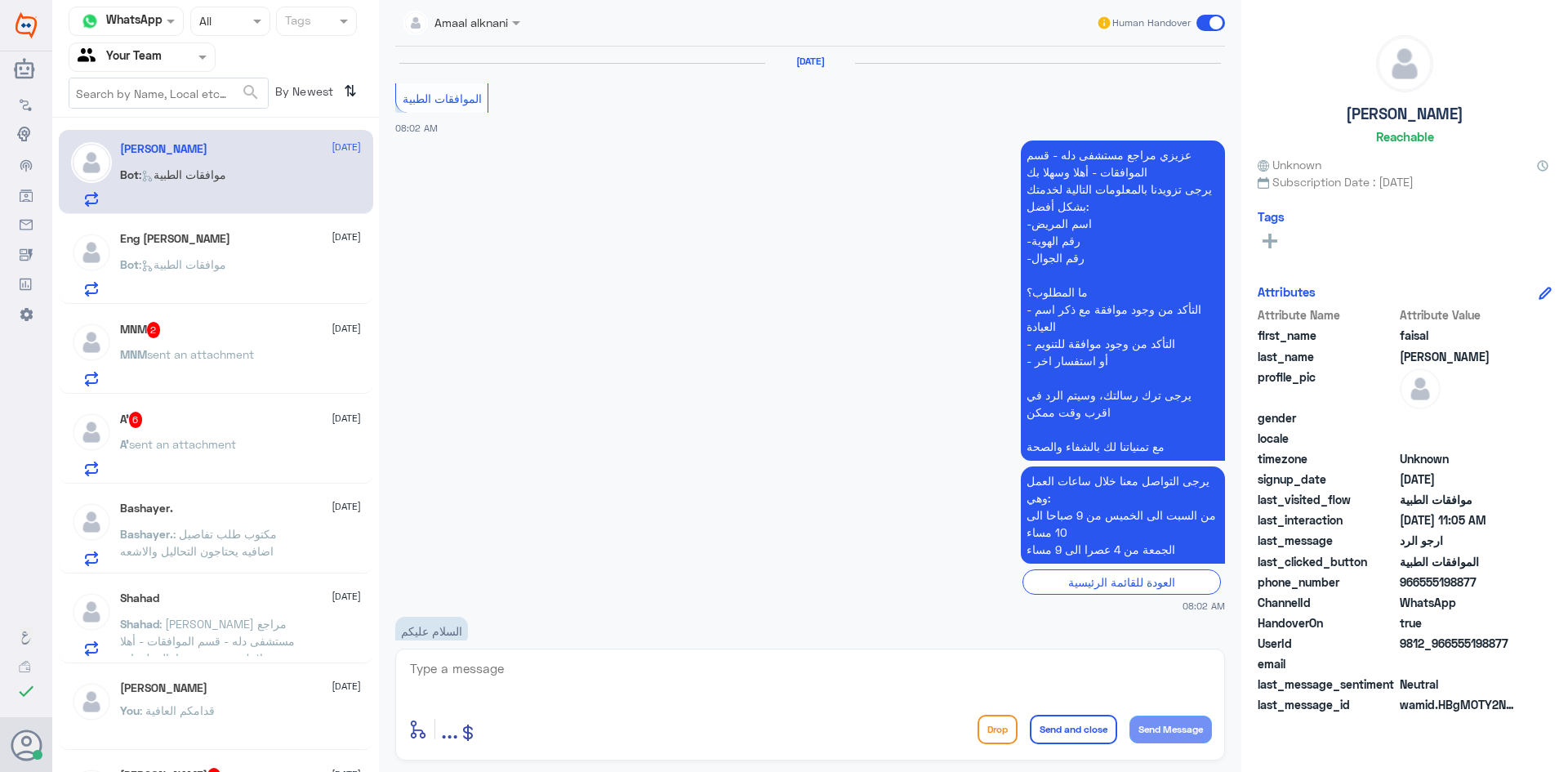
scroll to position [1505, 0]
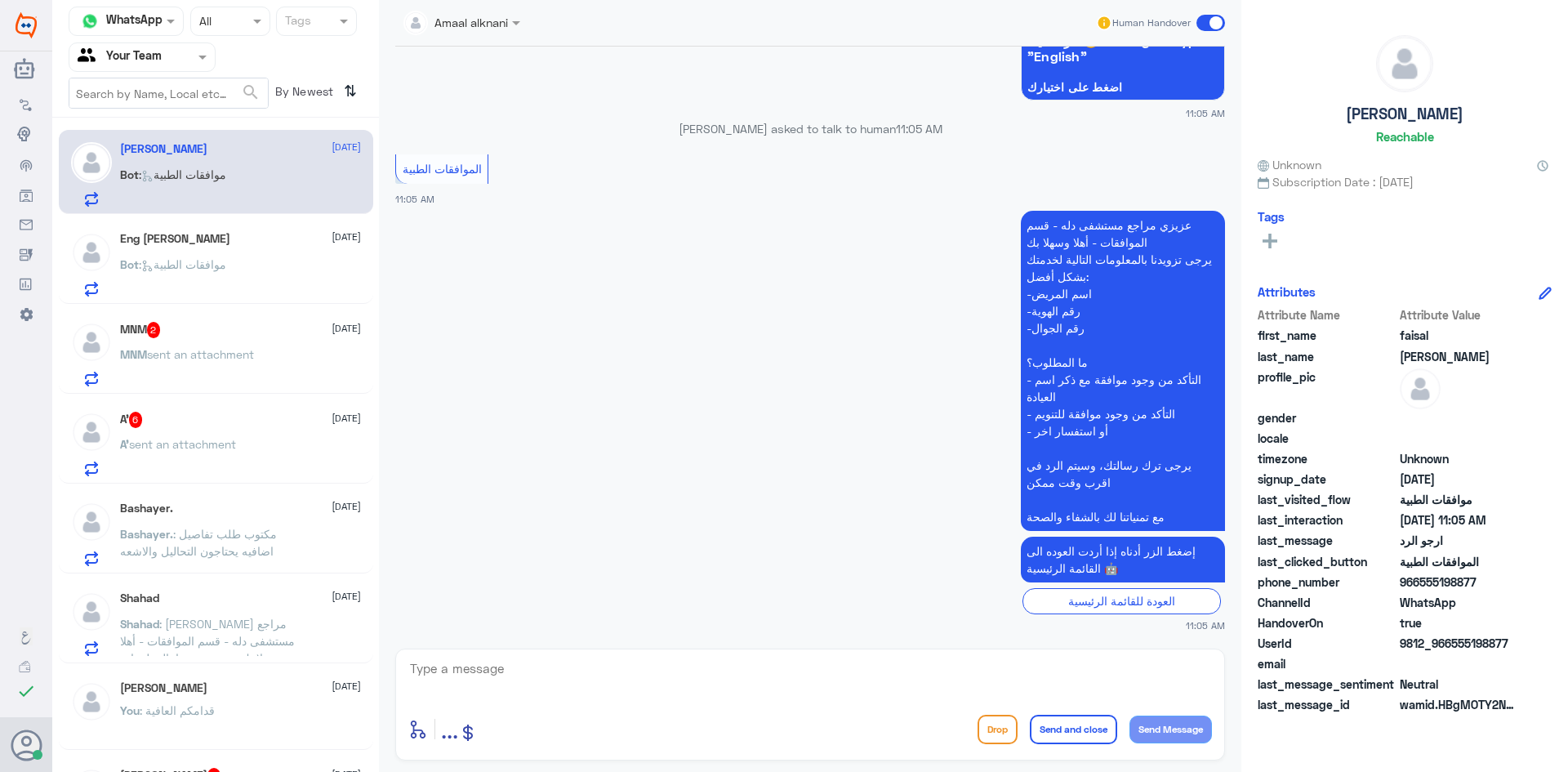
click at [600, 706] on div "enter flow name ... Drop Send and close Send Message" at bounding box center [810, 704] width 829 height 112
click at [213, 272] on p "Bot : موافقات الطبية" at bounding box center [173, 276] width 106 height 41
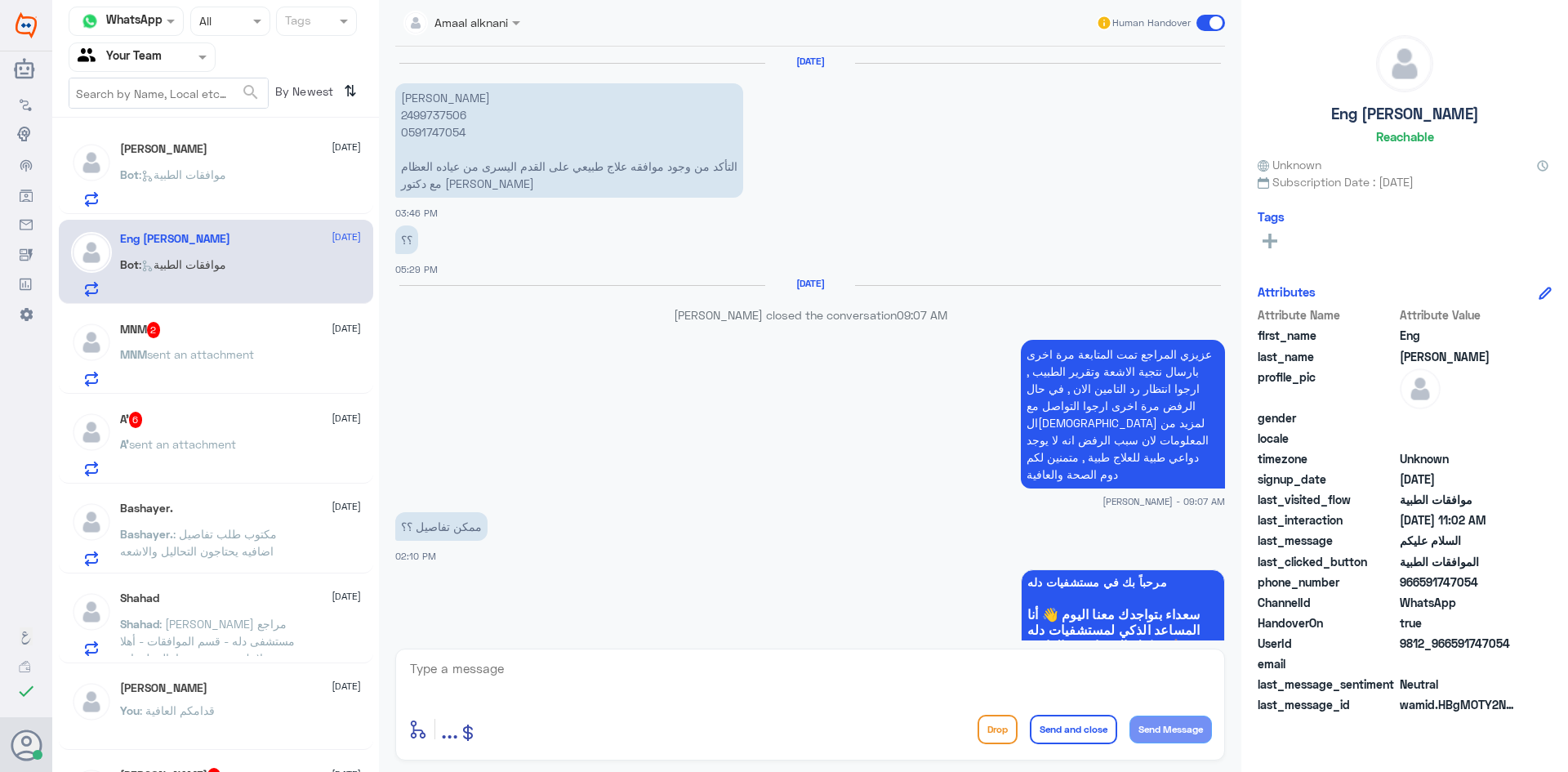
scroll to position [1677, 0]
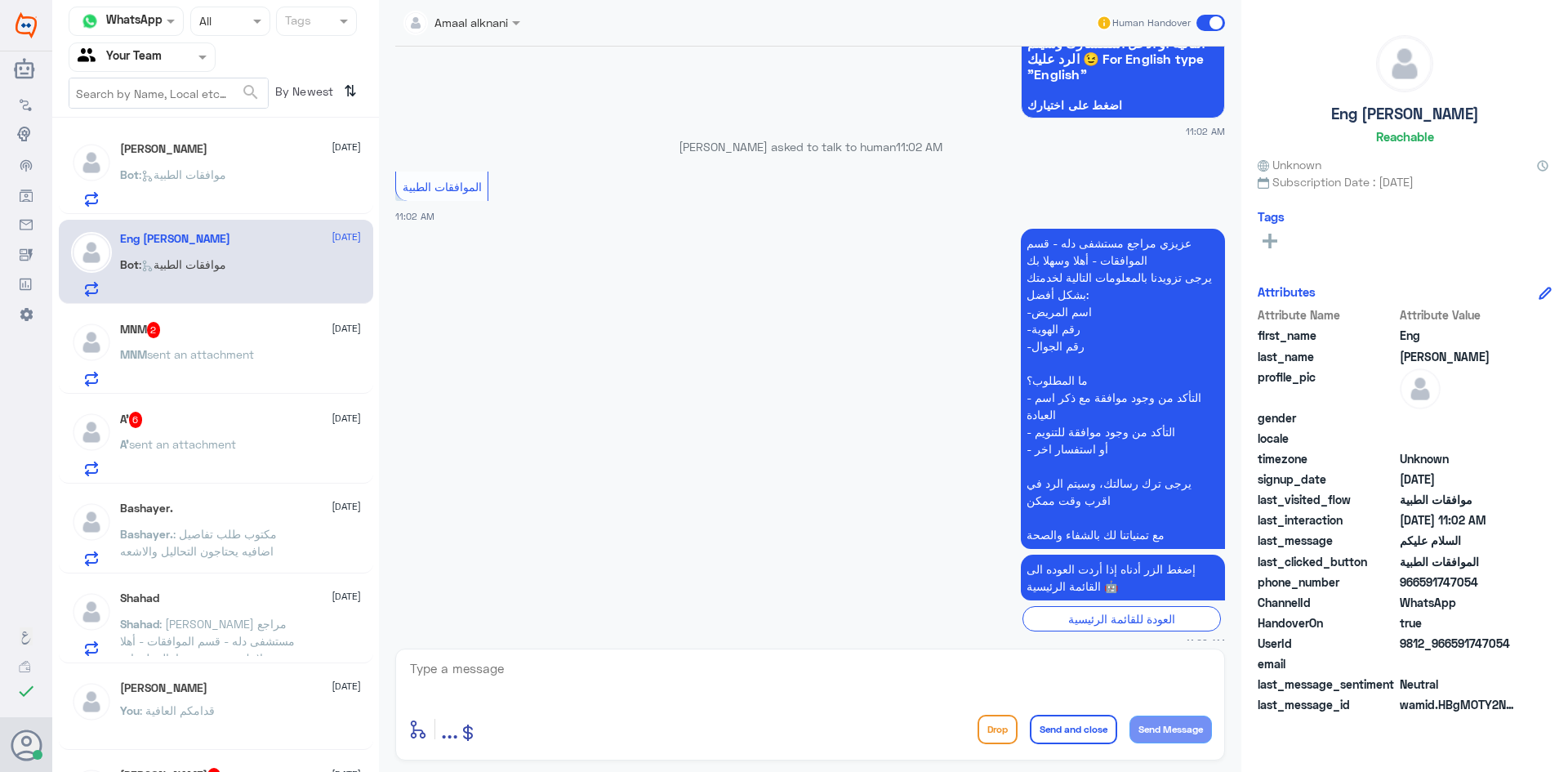
click at [468, 678] on textarea at bounding box center [810, 678] width 804 height 40
click at [194, 347] on span "sent an attachment" at bounding box center [200, 353] width 107 height 14
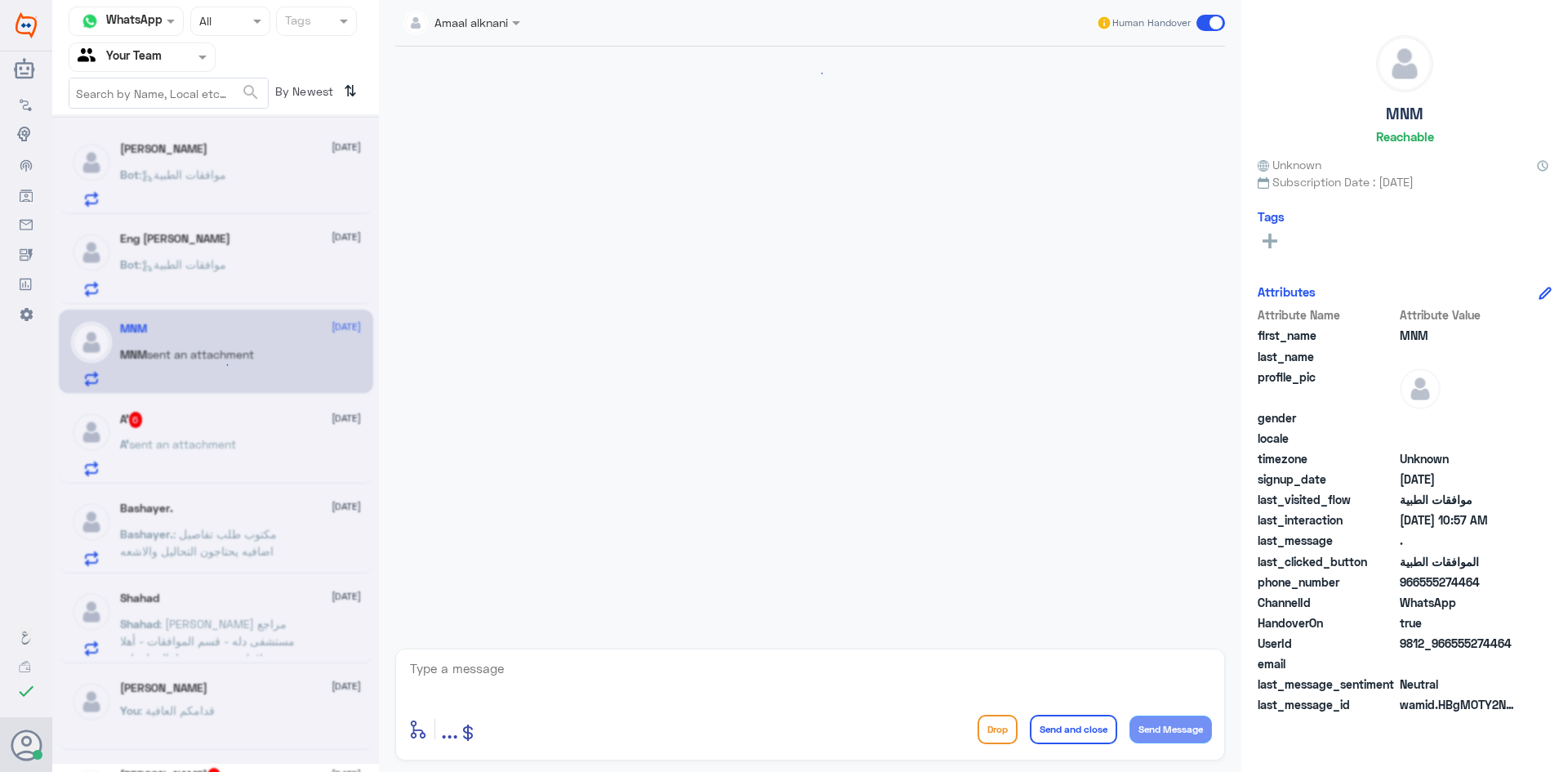
scroll to position [207, 0]
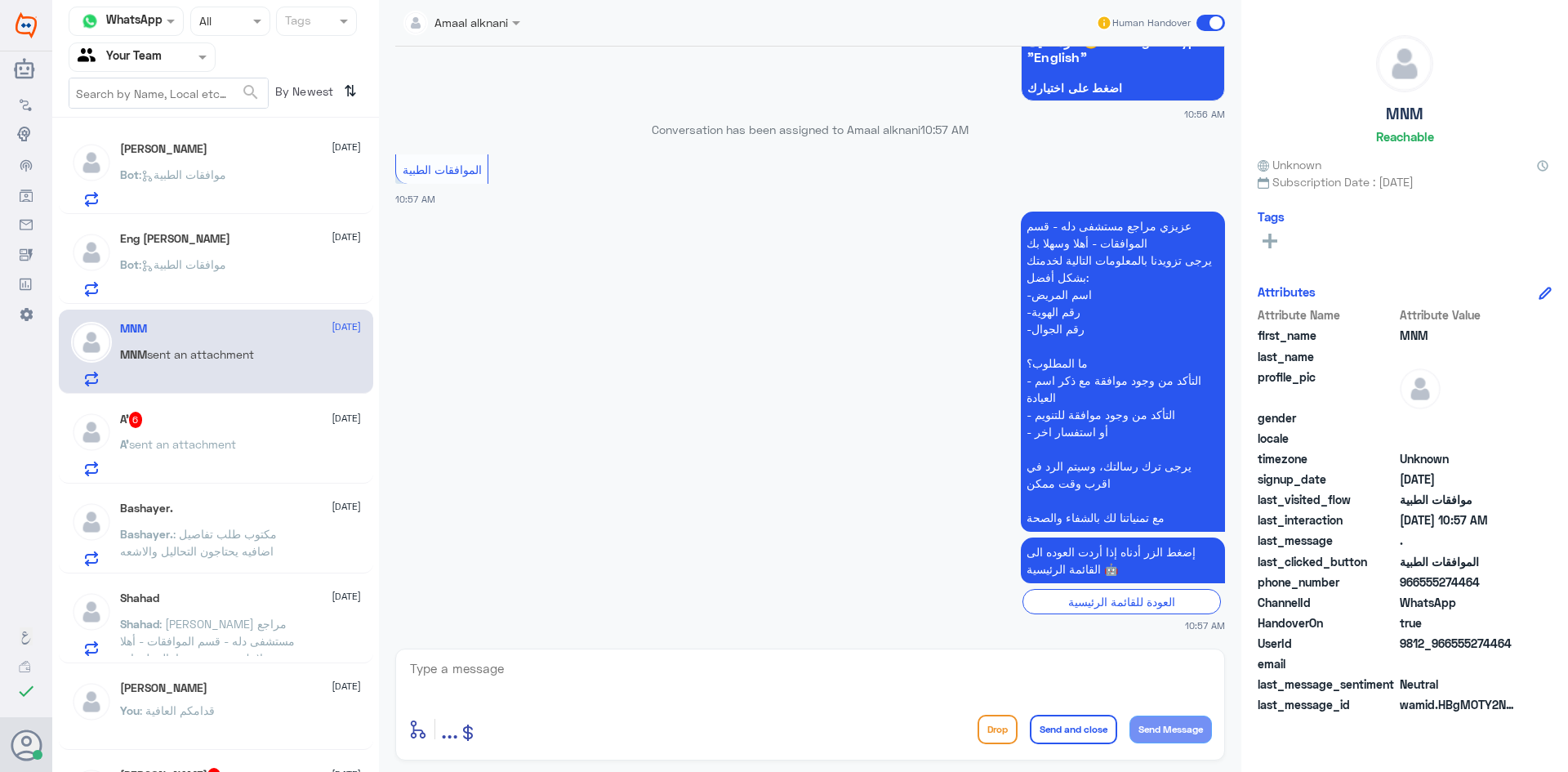
click at [619, 687] on textarea at bounding box center [810, 678] width 804 height 40
click at [156, 440] on span "sent an attachment" at bounding box center [182, 444] width 107 height 14
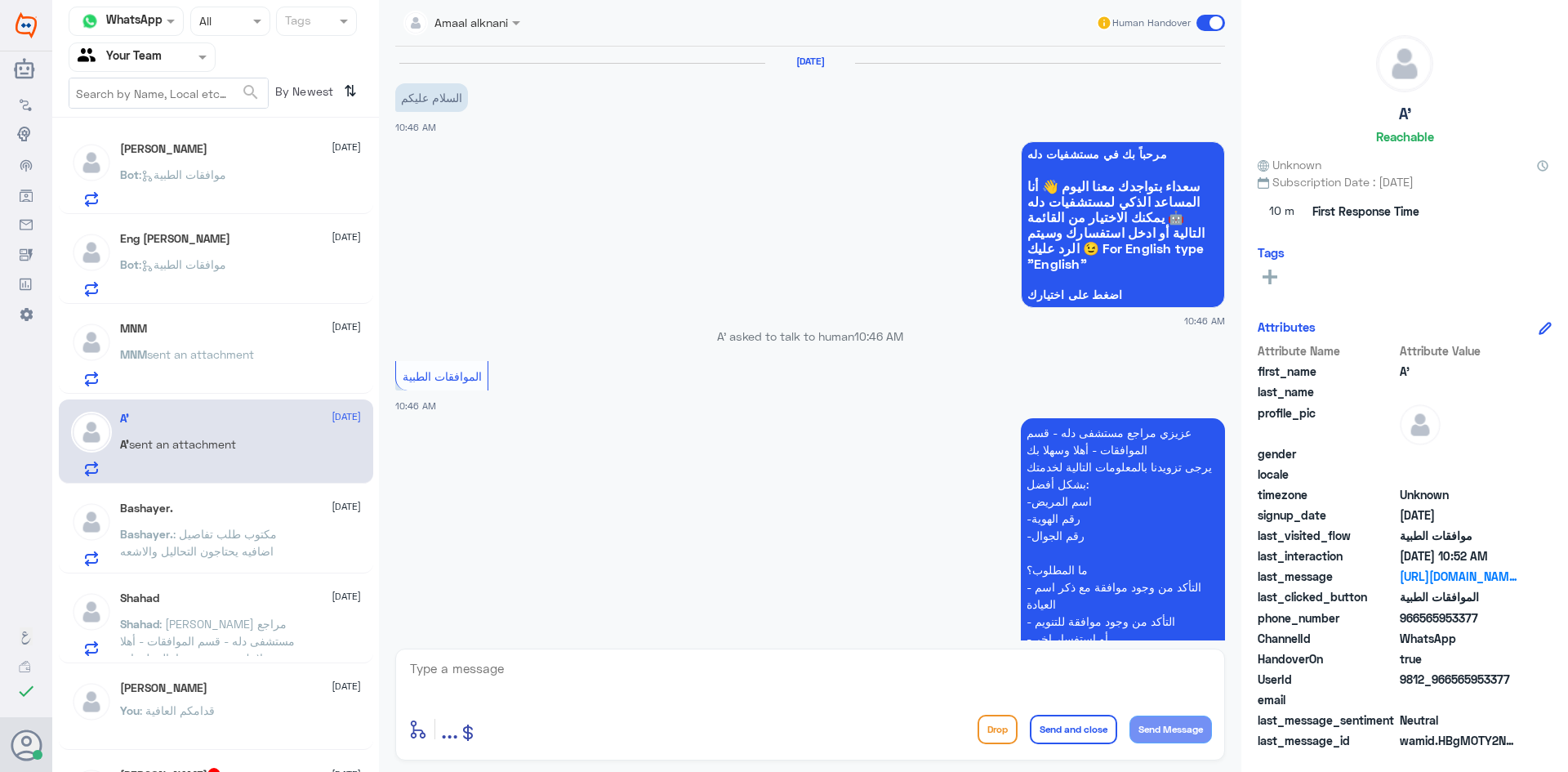
scroll to position [652, 0]
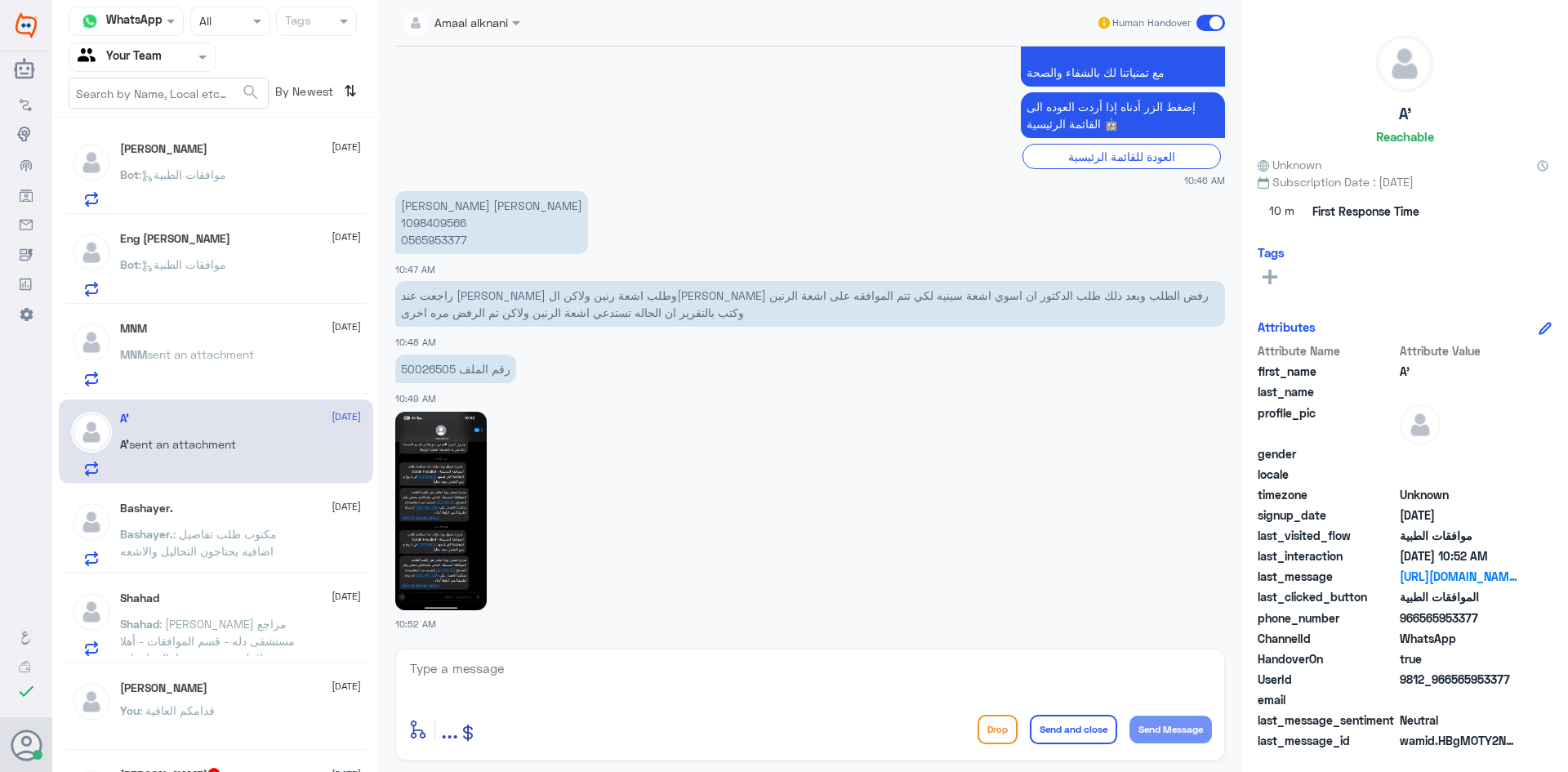
click at [441, 242] on p "[PERSON_NAME] [PERSON_NAME] 1098409566 0565953377" at bounding box center [491, 222] width 193 height 63
click at [436, 369] on p "رقم الملف 50026505" at bounding box center [455, 369] width 121 height 28
drag, startPoint x: 575, startPoint y: 655, endPoint x: 570, endPoint y: 663, distance: 9.4
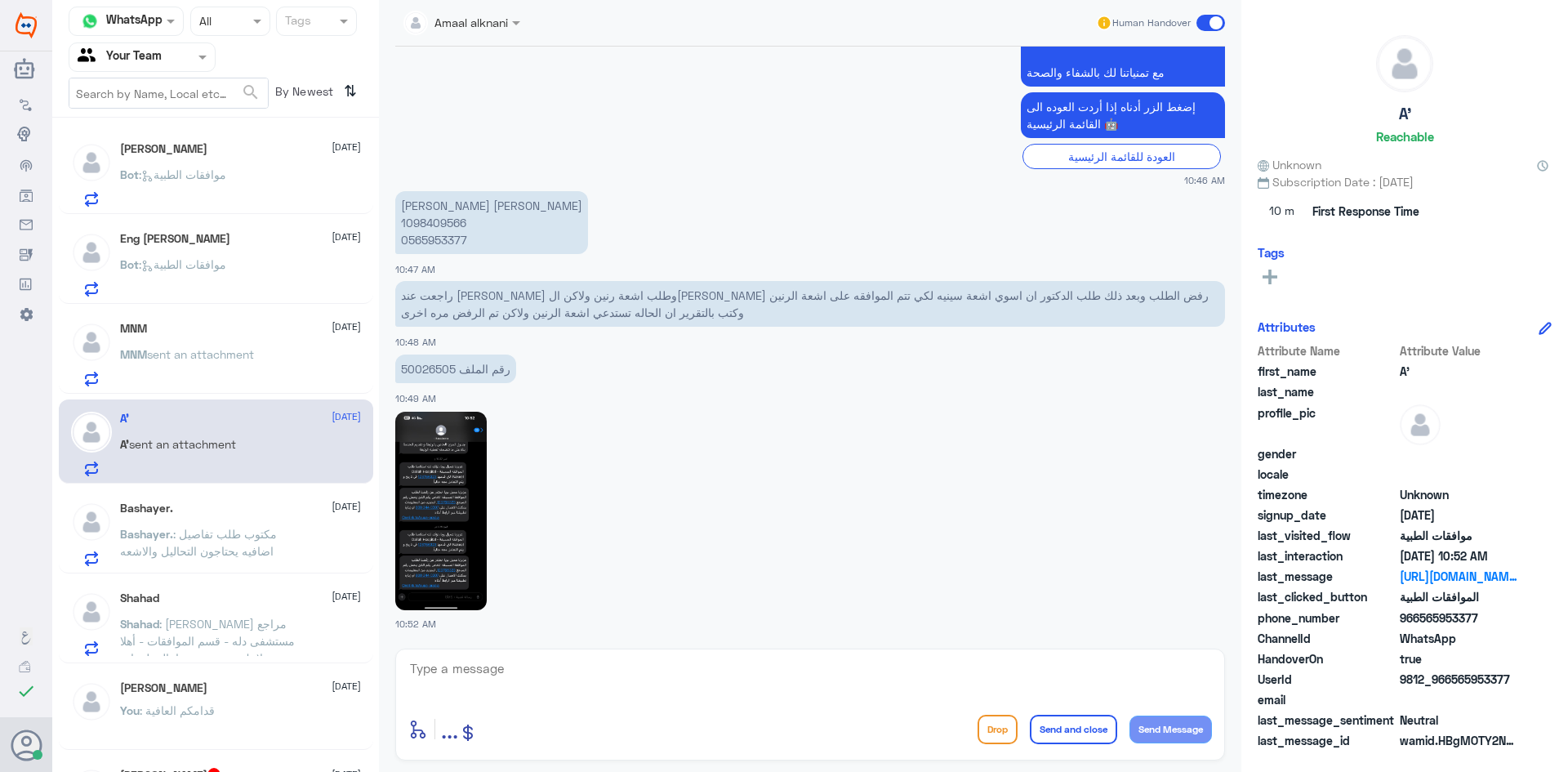
click at [570, 663] on div "enter flow name ... Drop Send and close Send Message" at bounding box center [810, 704] width 829 height 112
click at [557, 661] on textarea at bounding box center [810, 678] width 804 height 40
type textarea "تم متابعة طلبكم بالتقرير والاشعة"
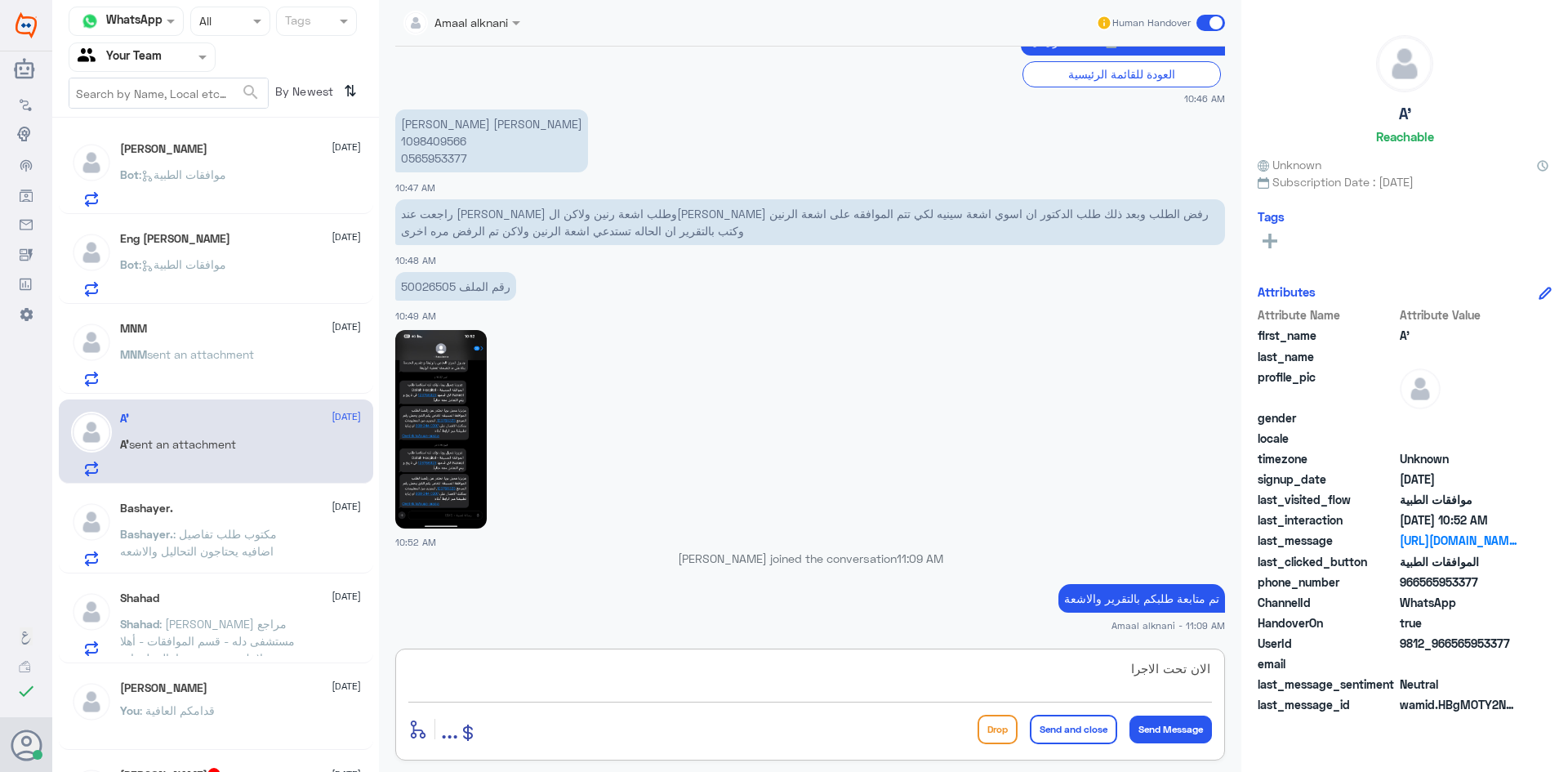
type textarea "الان تحت الاجراء"
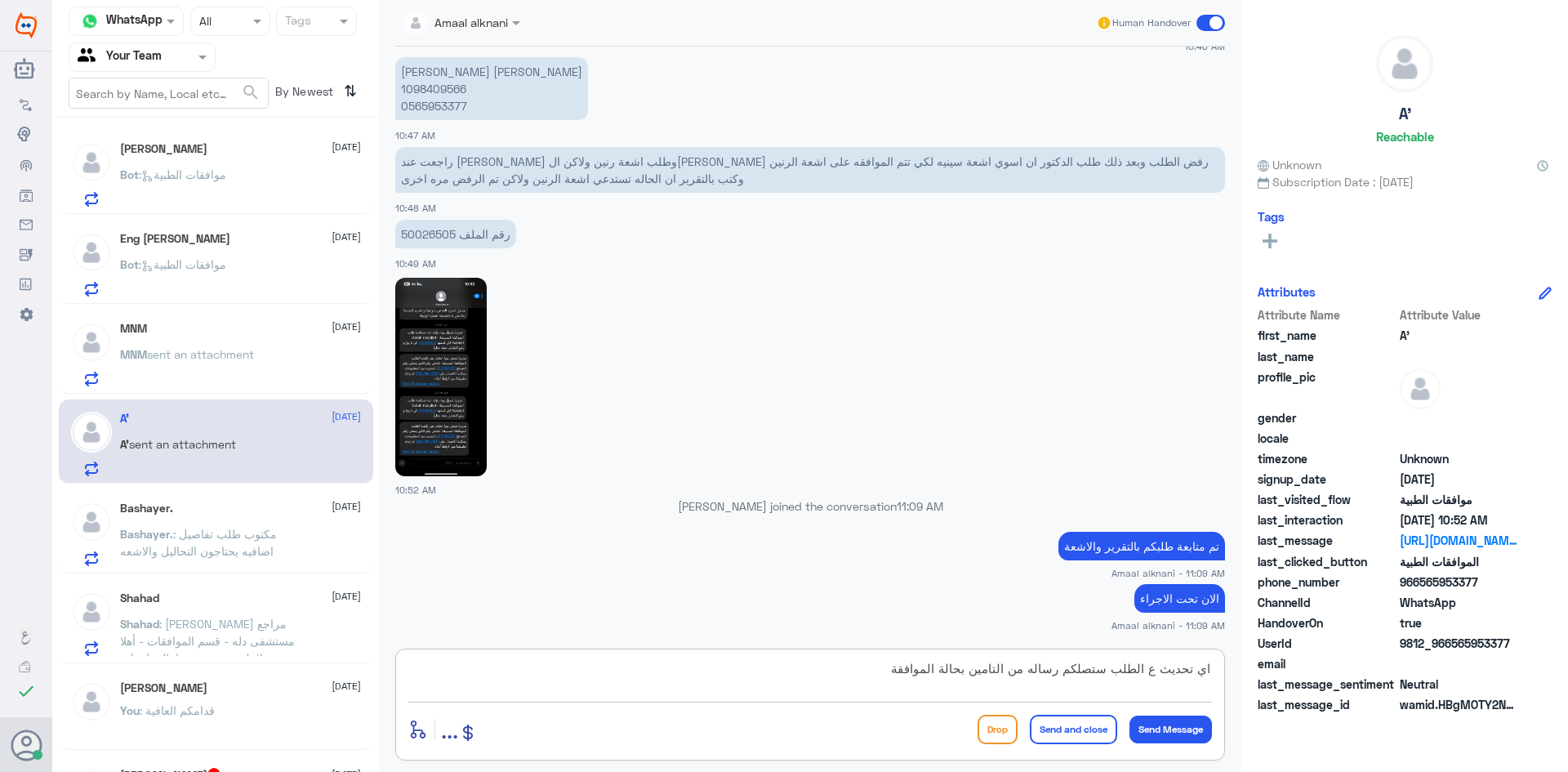
type textarea "اي تحديث ع الطلب ستصلكم رساله من التامين بحالة الموافقة"
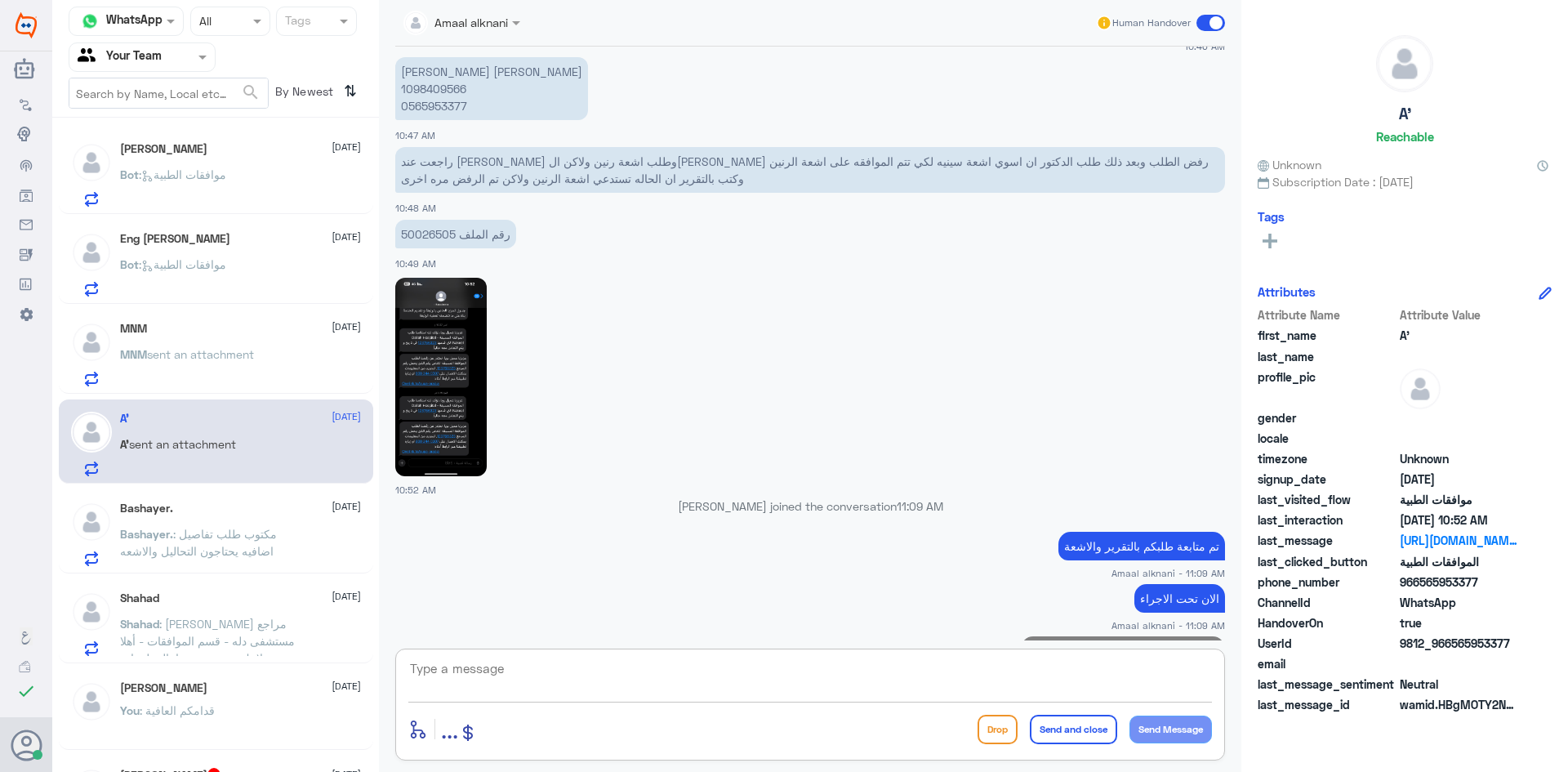
scroll to position [826, 0]
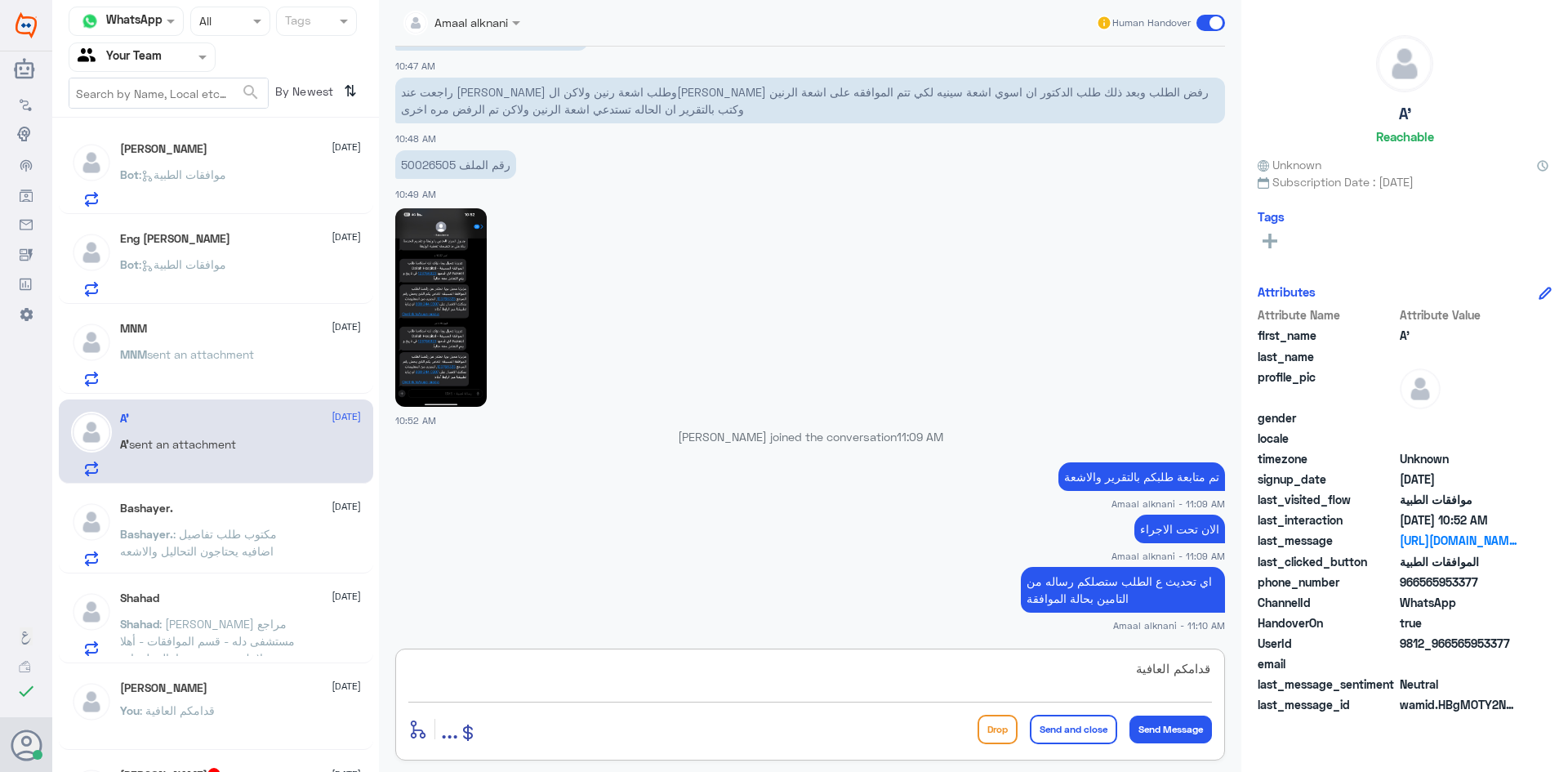
type textarea "قدامكم العافية"
click at [1035, 734] on button "Send and close" at bounding box center [1073, 729] width 88 height 29
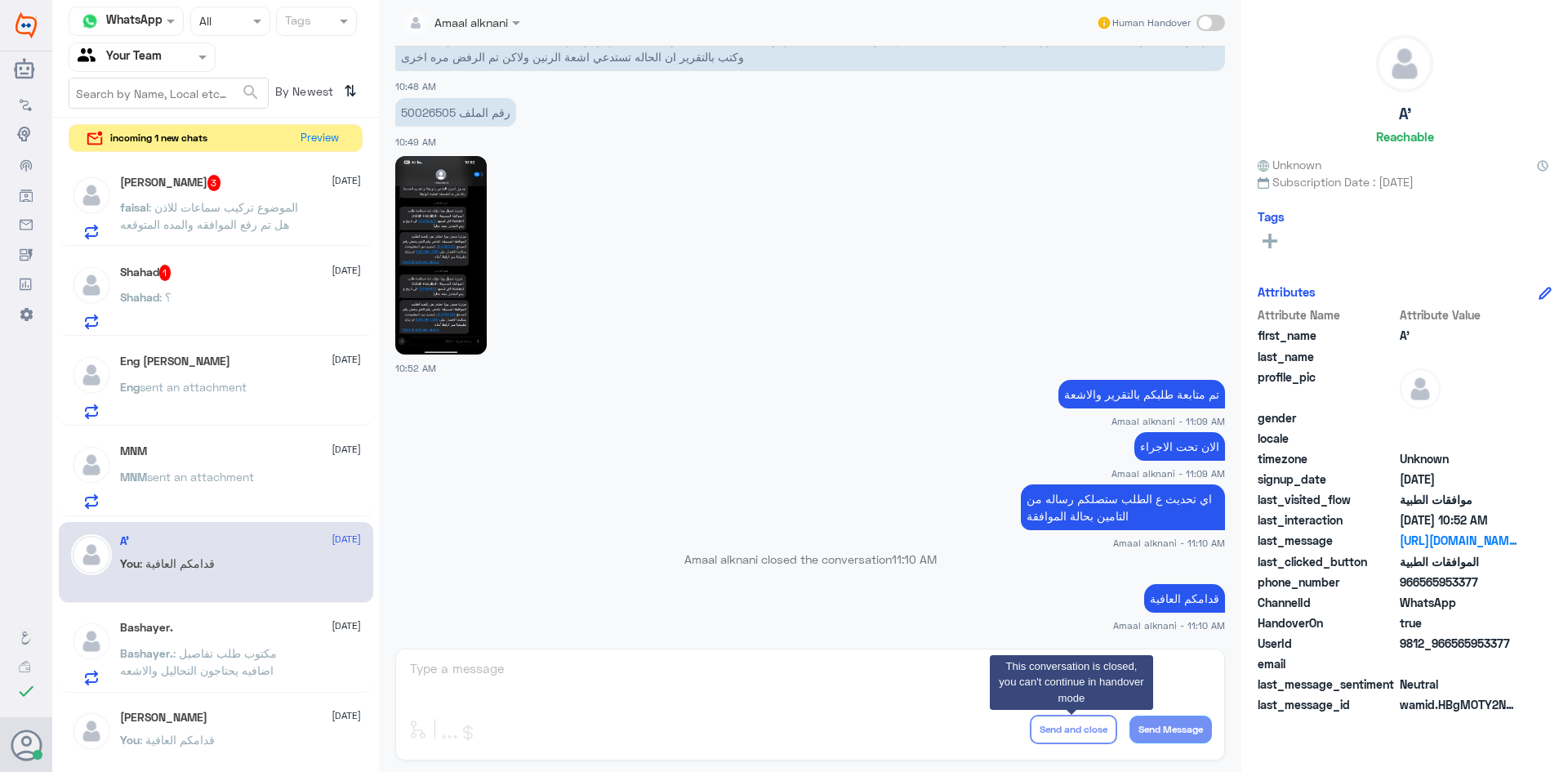
click at [620, 666] on div "Amaal alknani Human Handover [DATE] السلام عليكم 10:46 AM مرحباً بك في مستشفيات…" at bounding box center [810, 388] width 862 height 777
click at [303, 377] on div "Eng [PERSON_NAME] [DATE] Eng sent an attachment" at bounding box center [240, 386] width 241 height 64
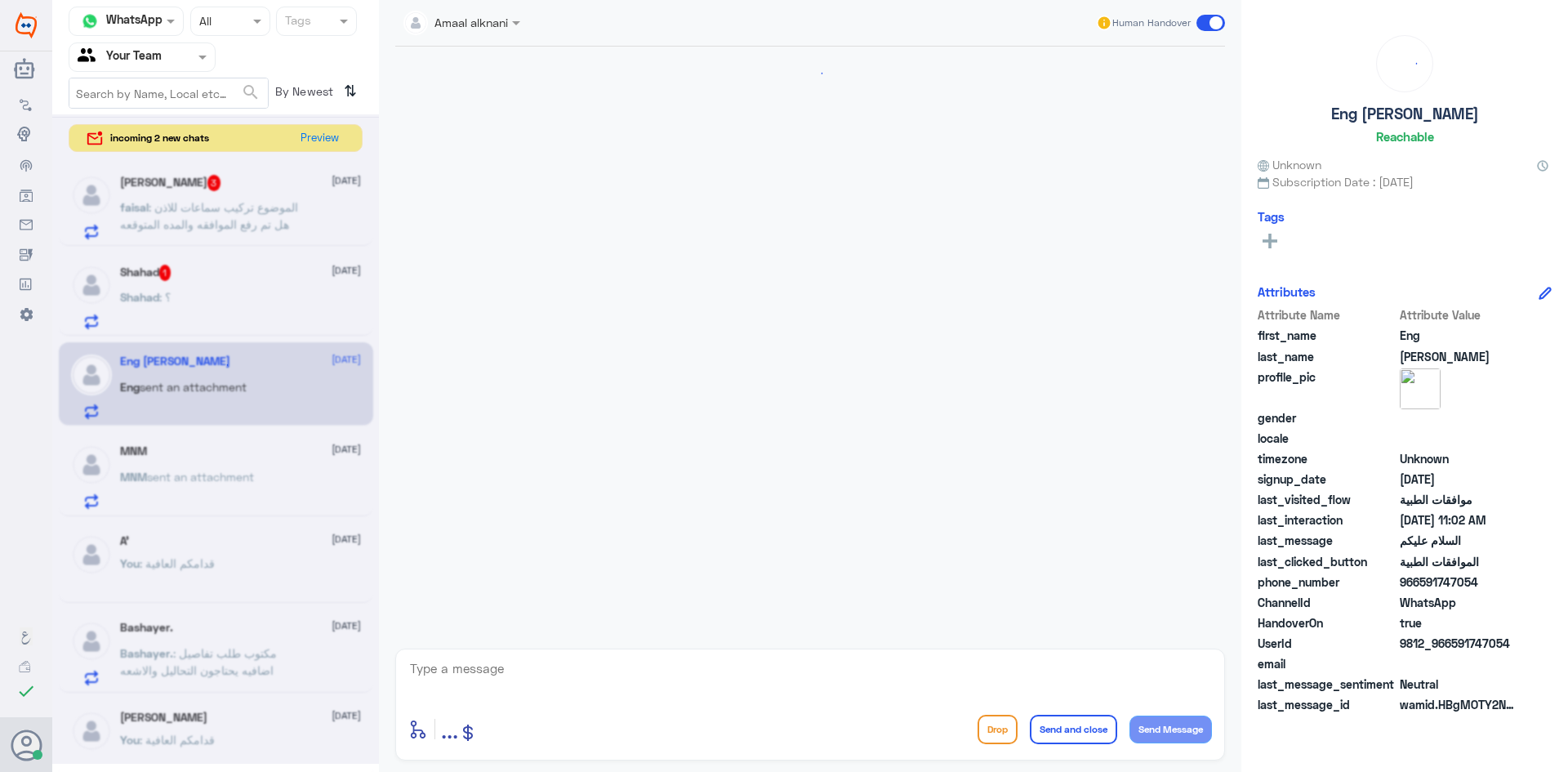
scroll to position [1677, 0]
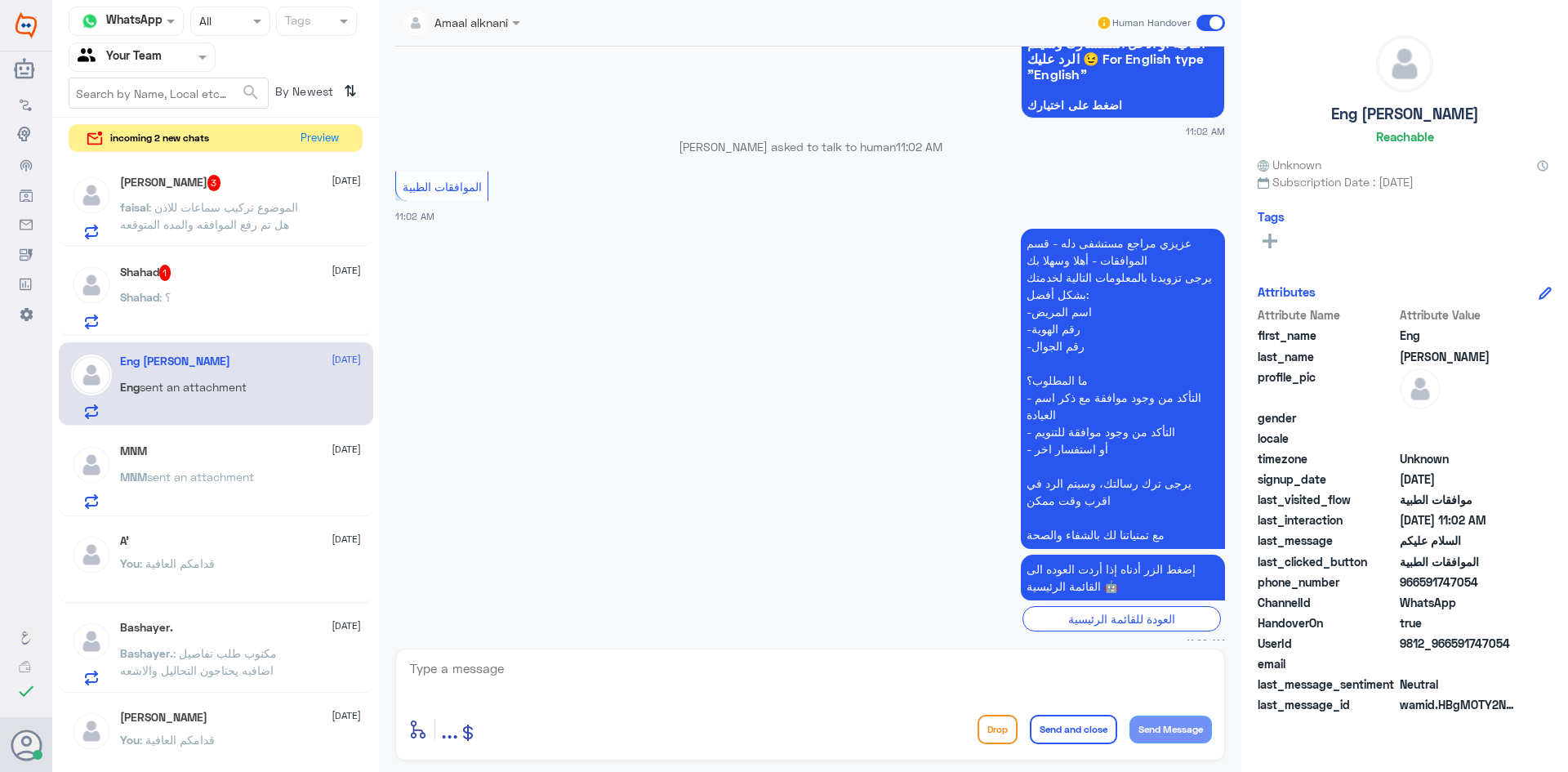
click at [273, 293] on div "Shahad : ؟" at bounding box center [240, 311] width 241 height 37
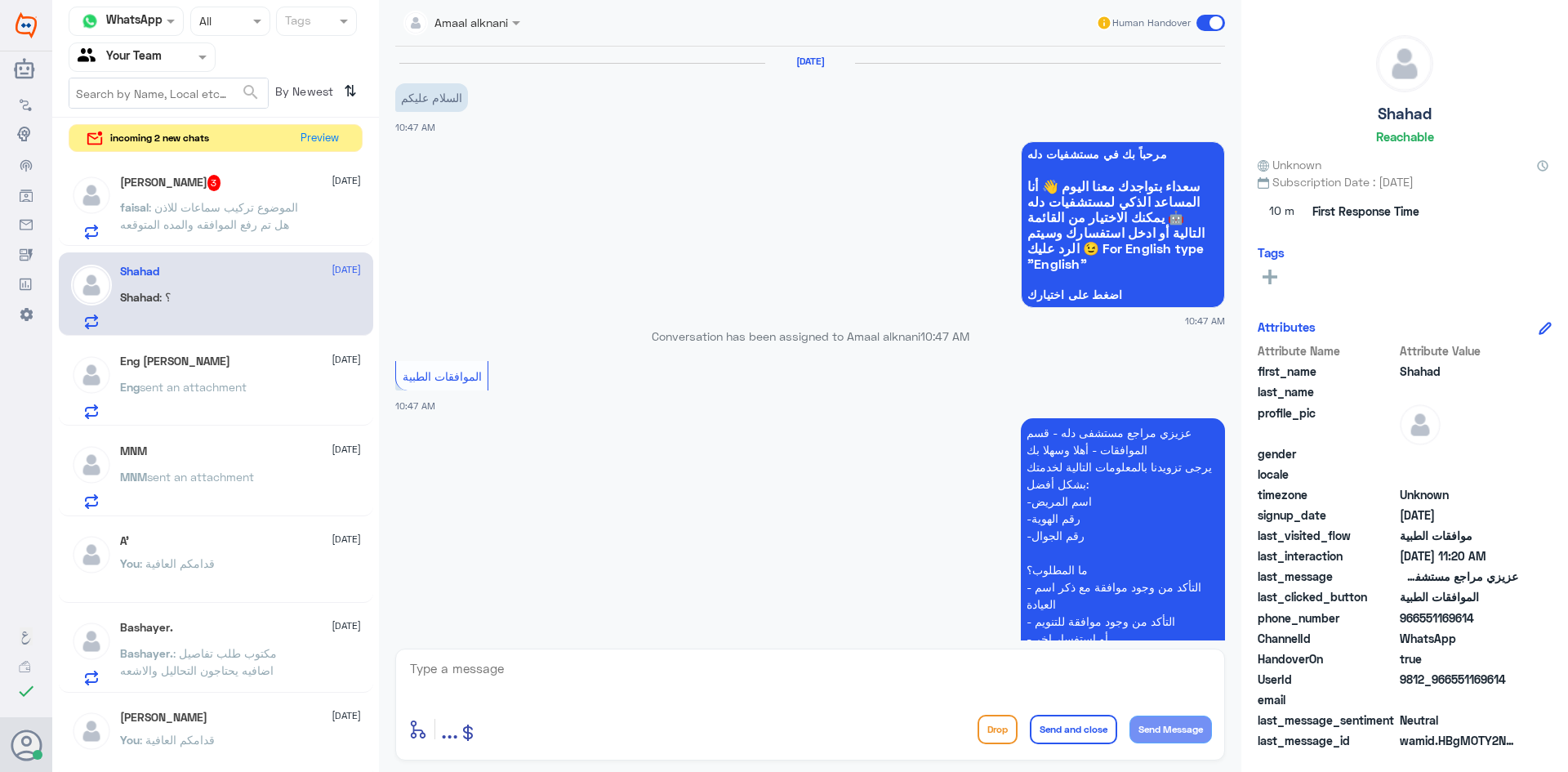
scroll to position [576, 0]
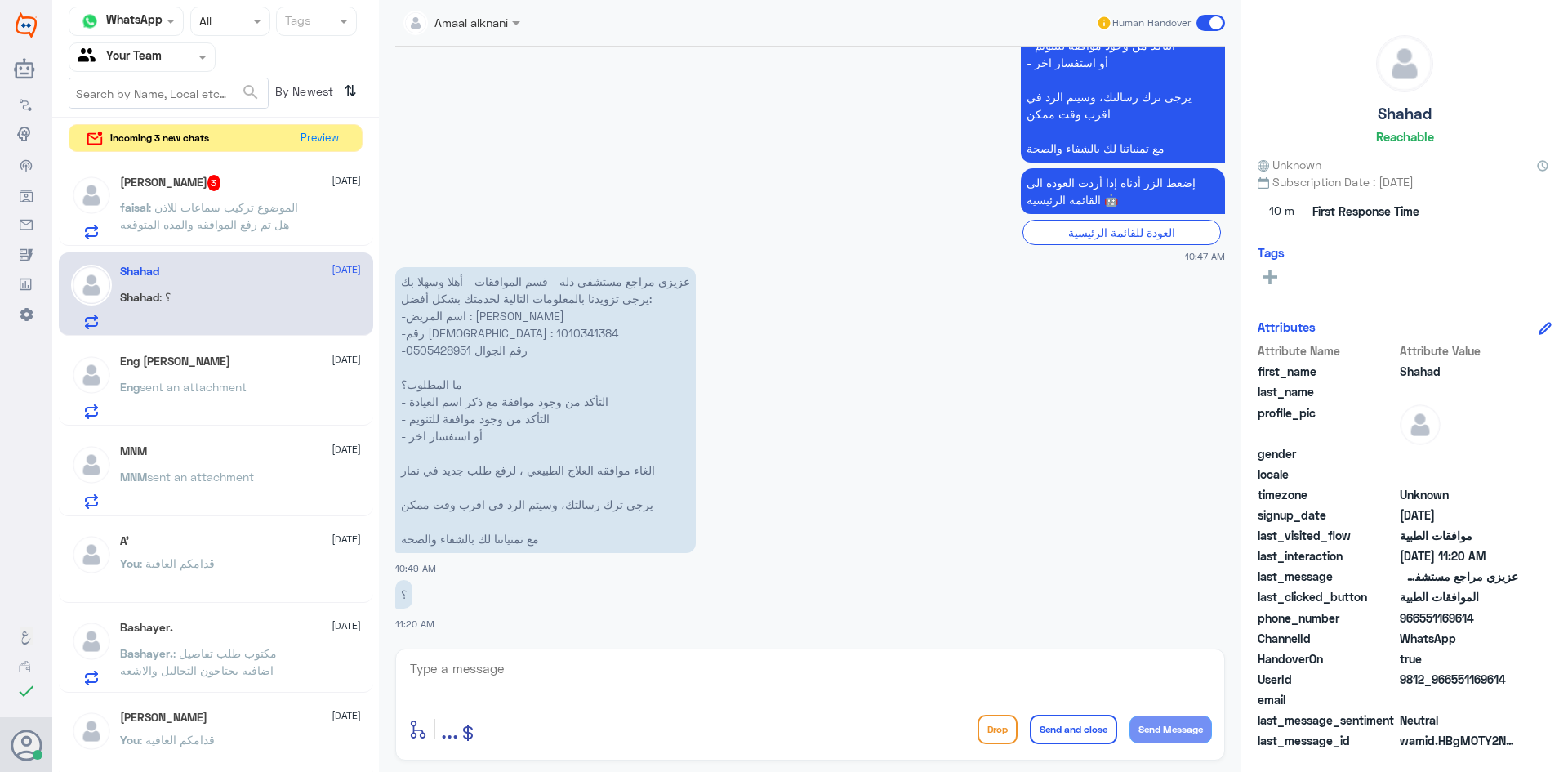
click at [456, 335] on p "عزيزي مراجع مستشفى دله - قسم الموافقات - أهلا وسهلا بك يرجى تزويدنا بالمعلومات …" at bounding box center [545, 410] width 300 height 286
click at [673, 680] on textarea at bounding box center [810, 678] width 804 height 40
type textarea "j"
type textarea "تم الالغاء"
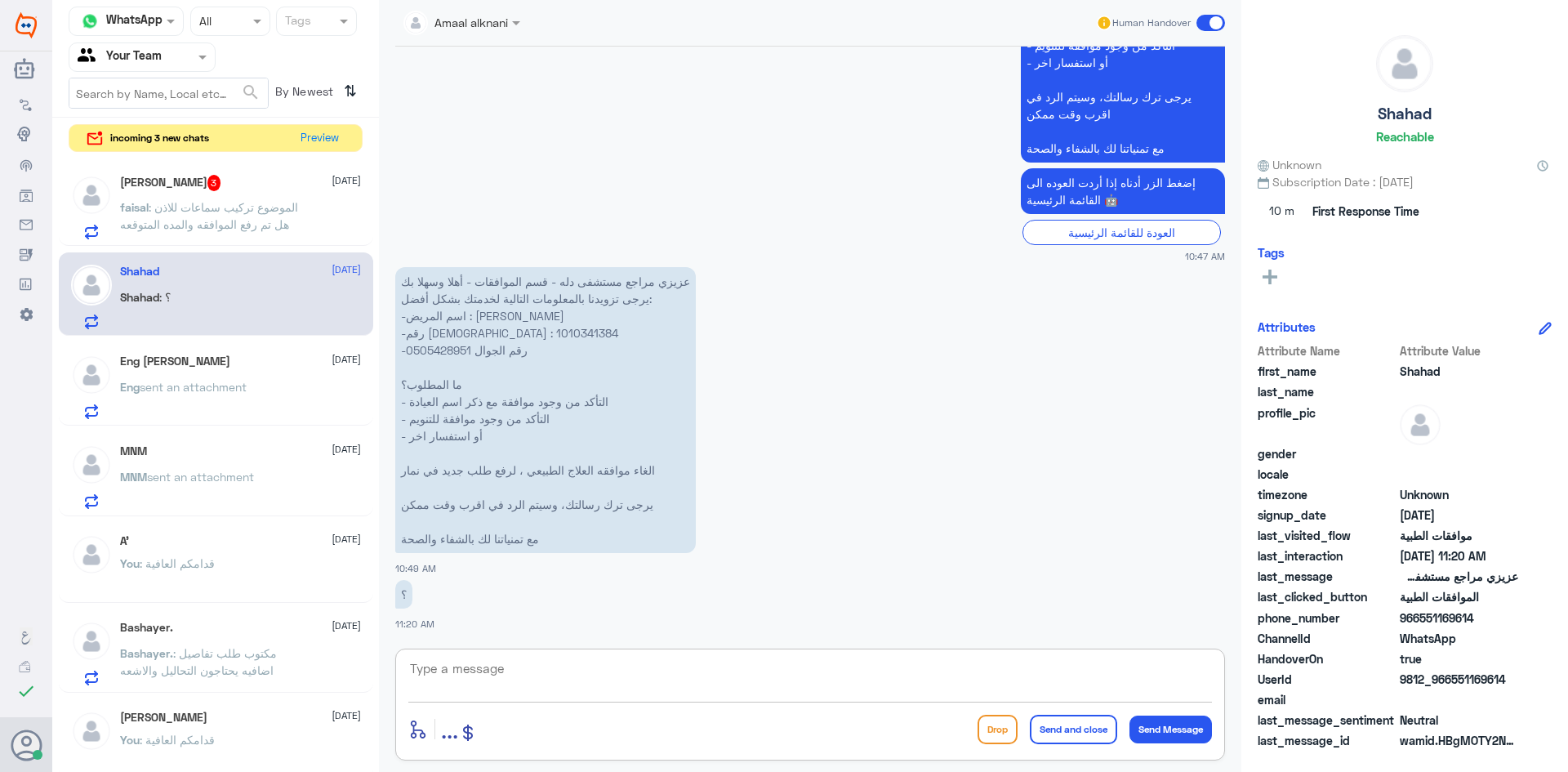
scroll to position [628, 0]
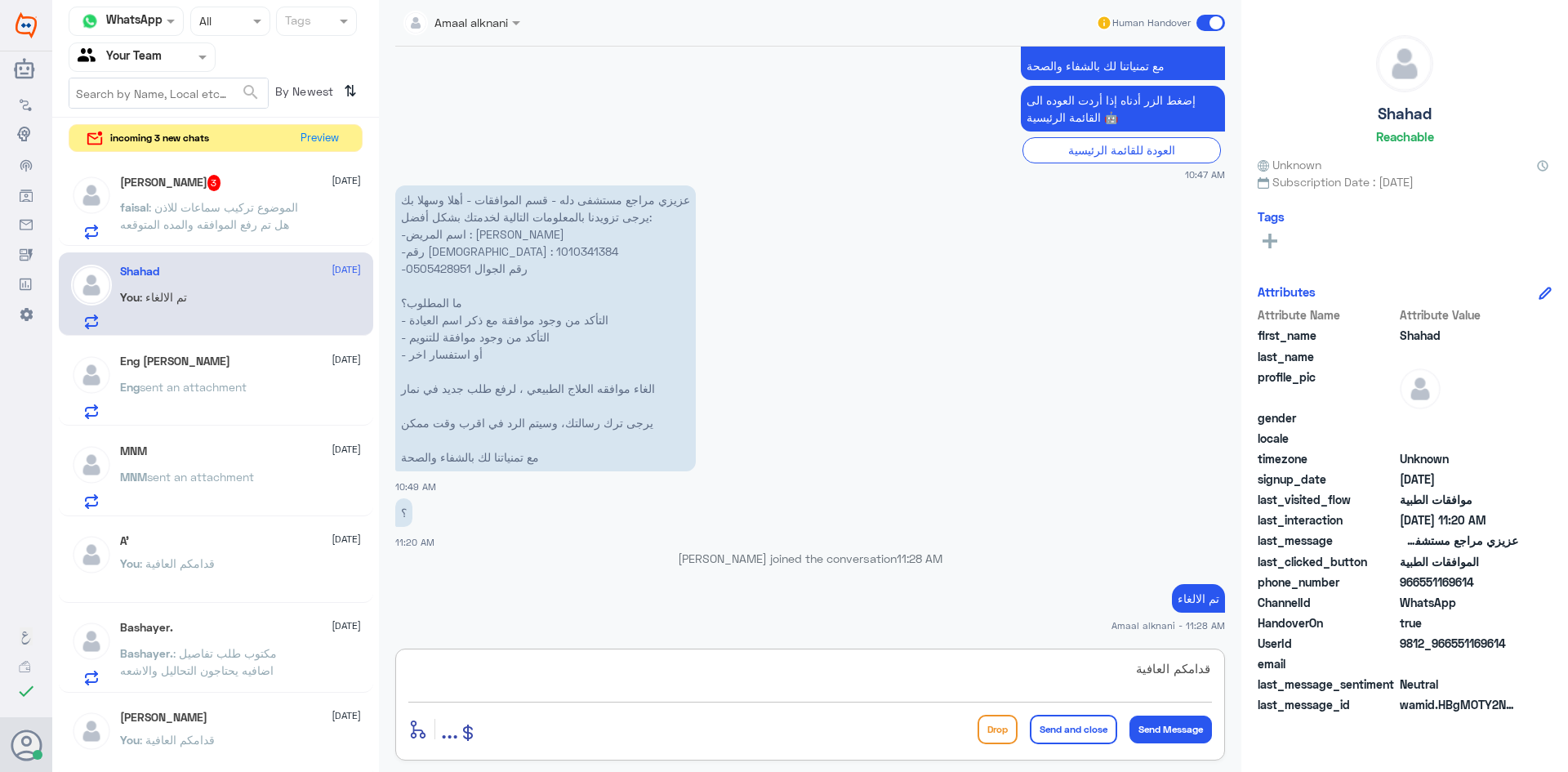
type textarea "قدامكم العافية"
click at [1040, 717] on button "Send and close" at bounding box center [1073, 729] width 88 height 29
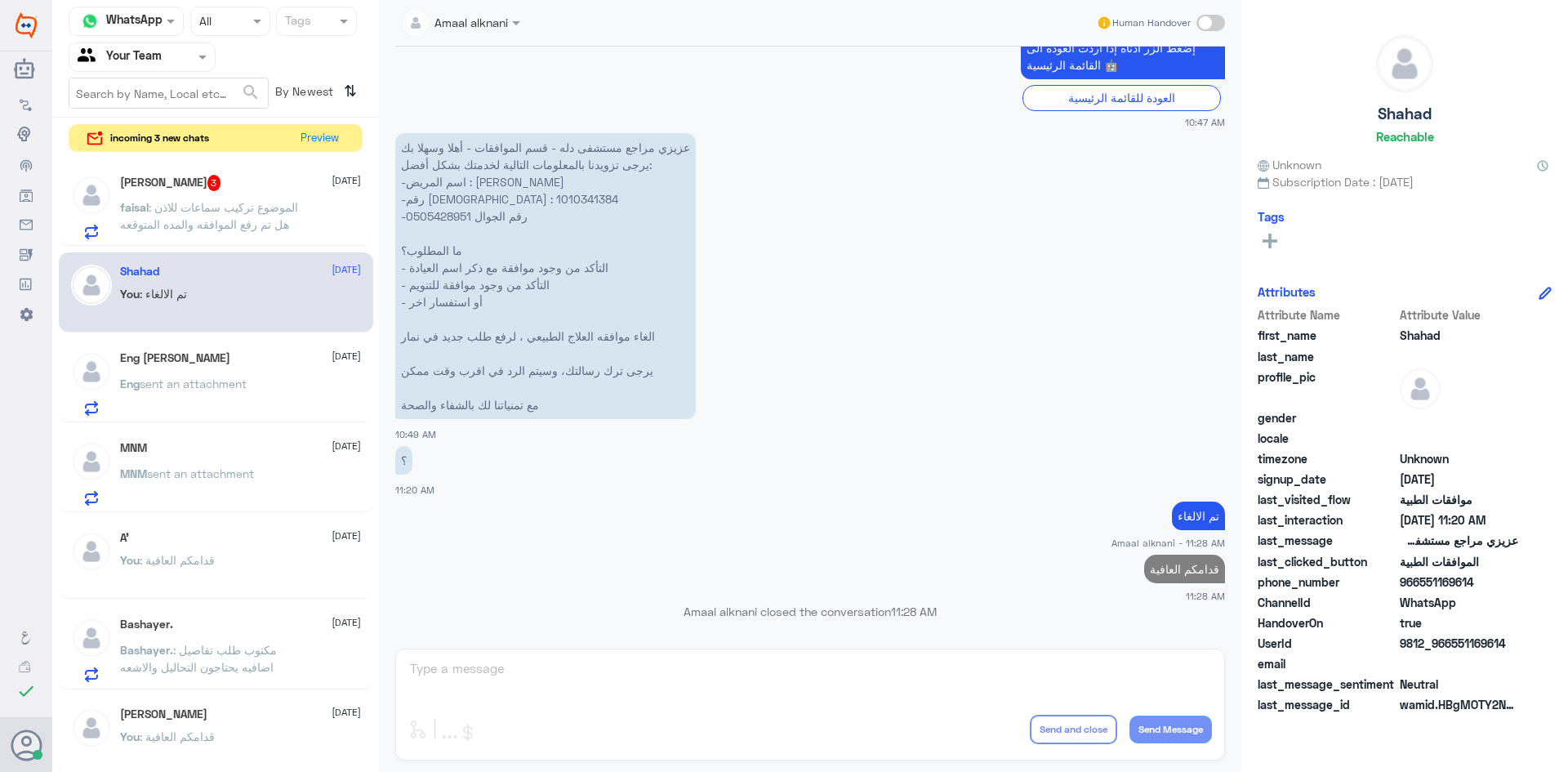
click at [220, 213] on span ": الموضوع تركيب سماعات للاذن هل تم رفع الموافقه والمده المتوقعه" at bounding box center [209, 215] width 178 height 31
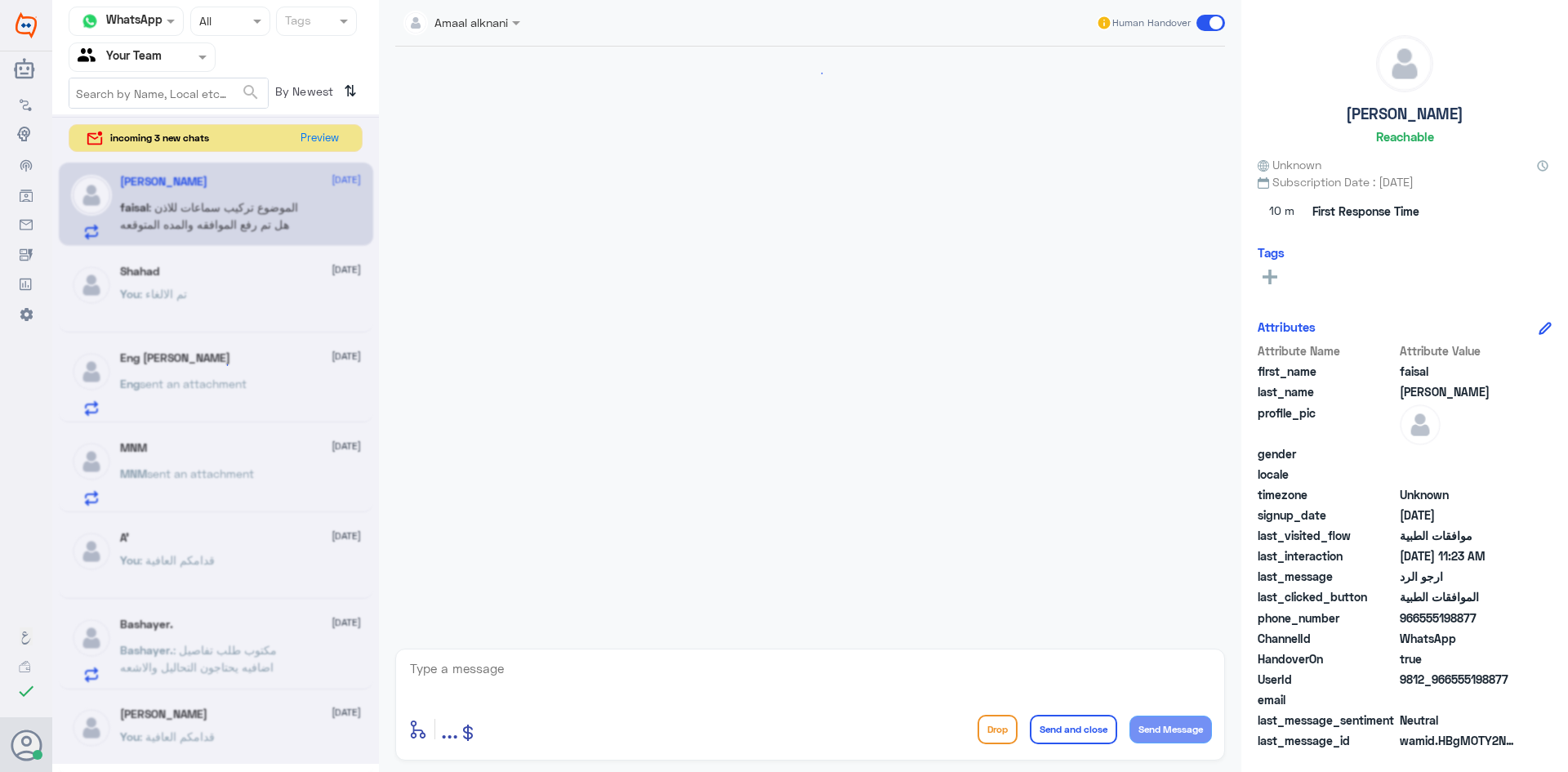
scroll to position [1084, 0]
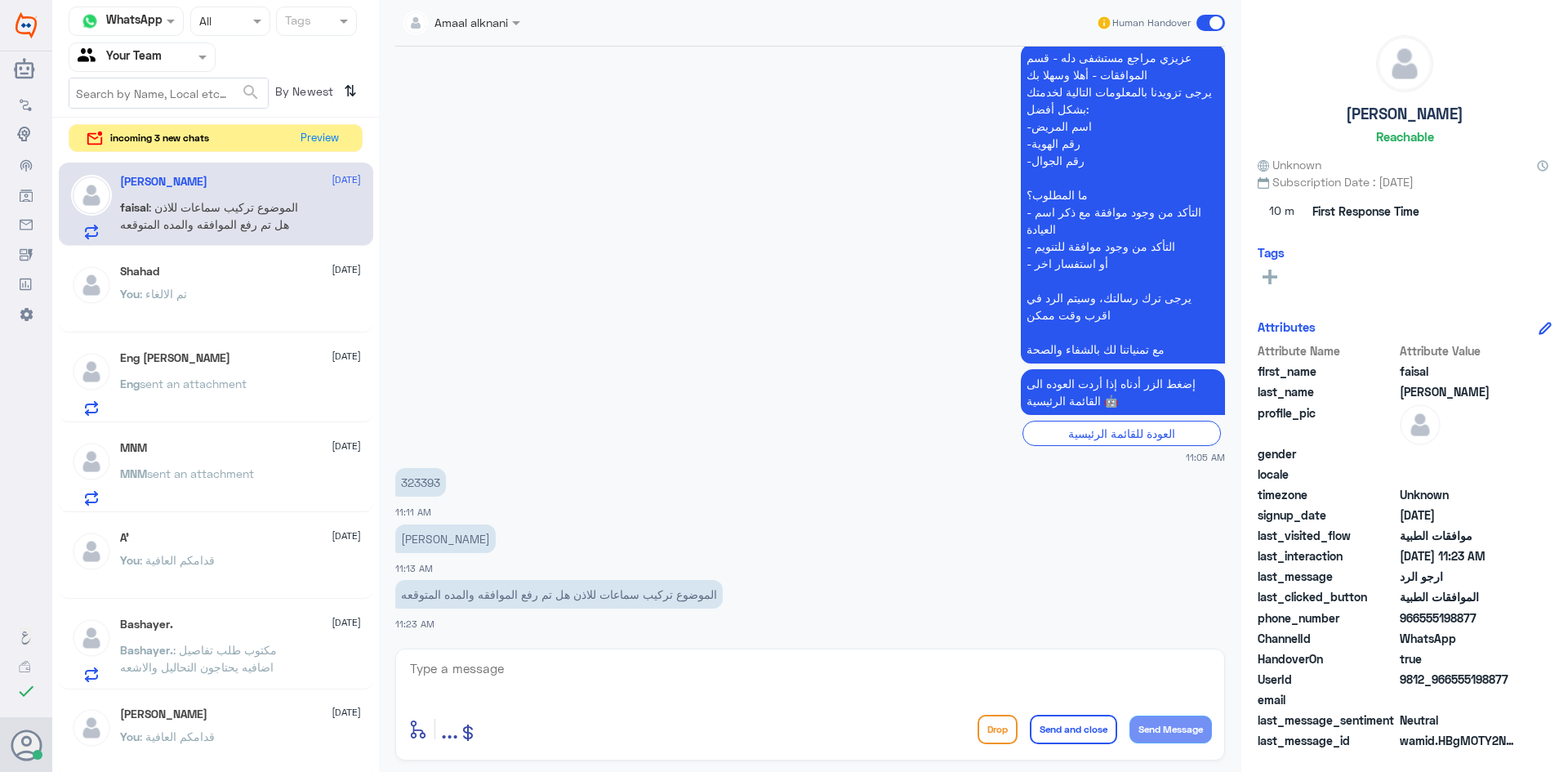
click at [426, 477] on p "323393" at bounding box center [420, 482] width 51 height 28
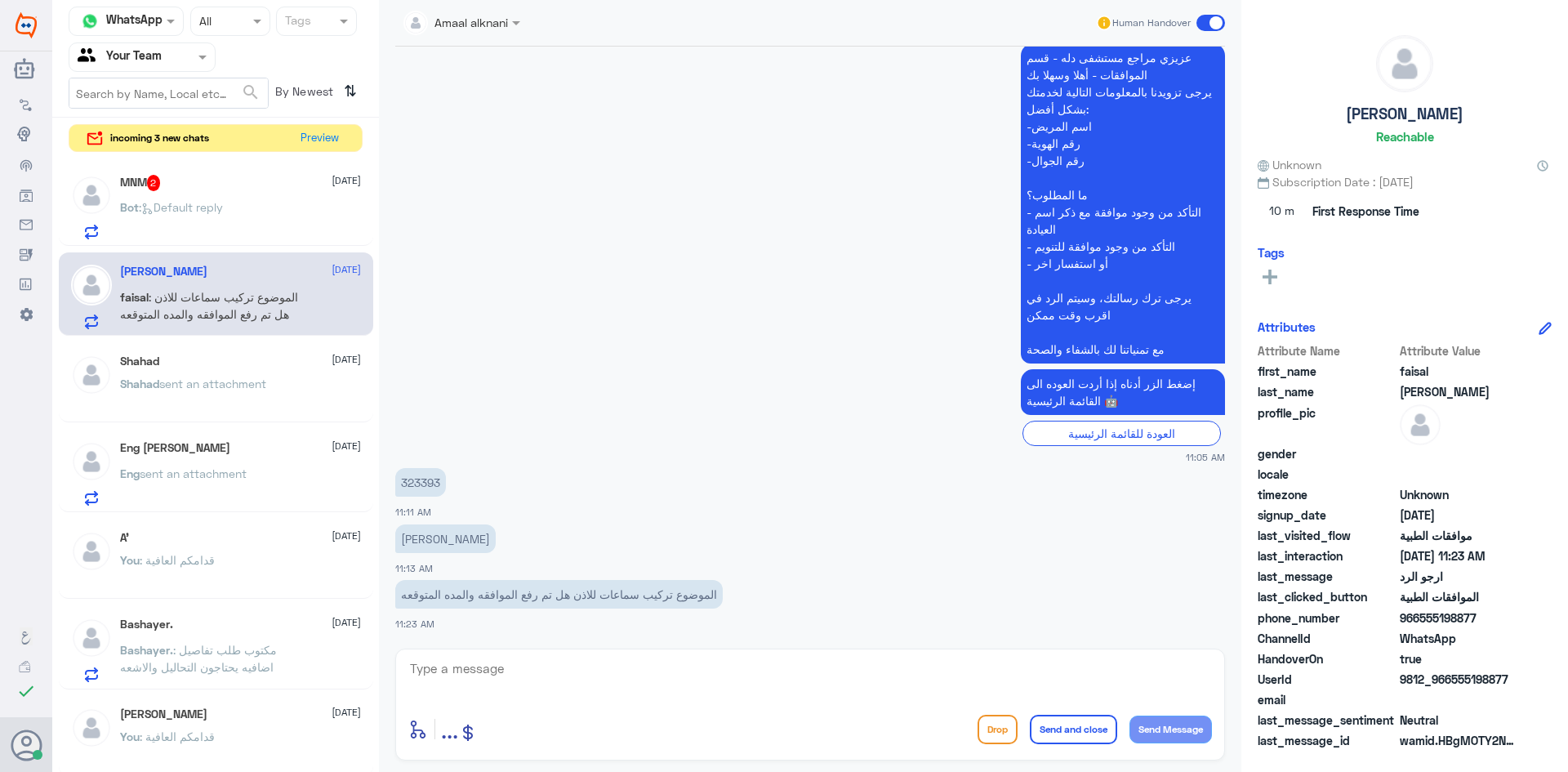
click at [509, 660] on textarea at bounding box center [810, 678] width 804 height 40
type textarea "تم تحويل الحاله لطبيبة [PERSON_NAME] لرفع الكود المناسب للخدمة"
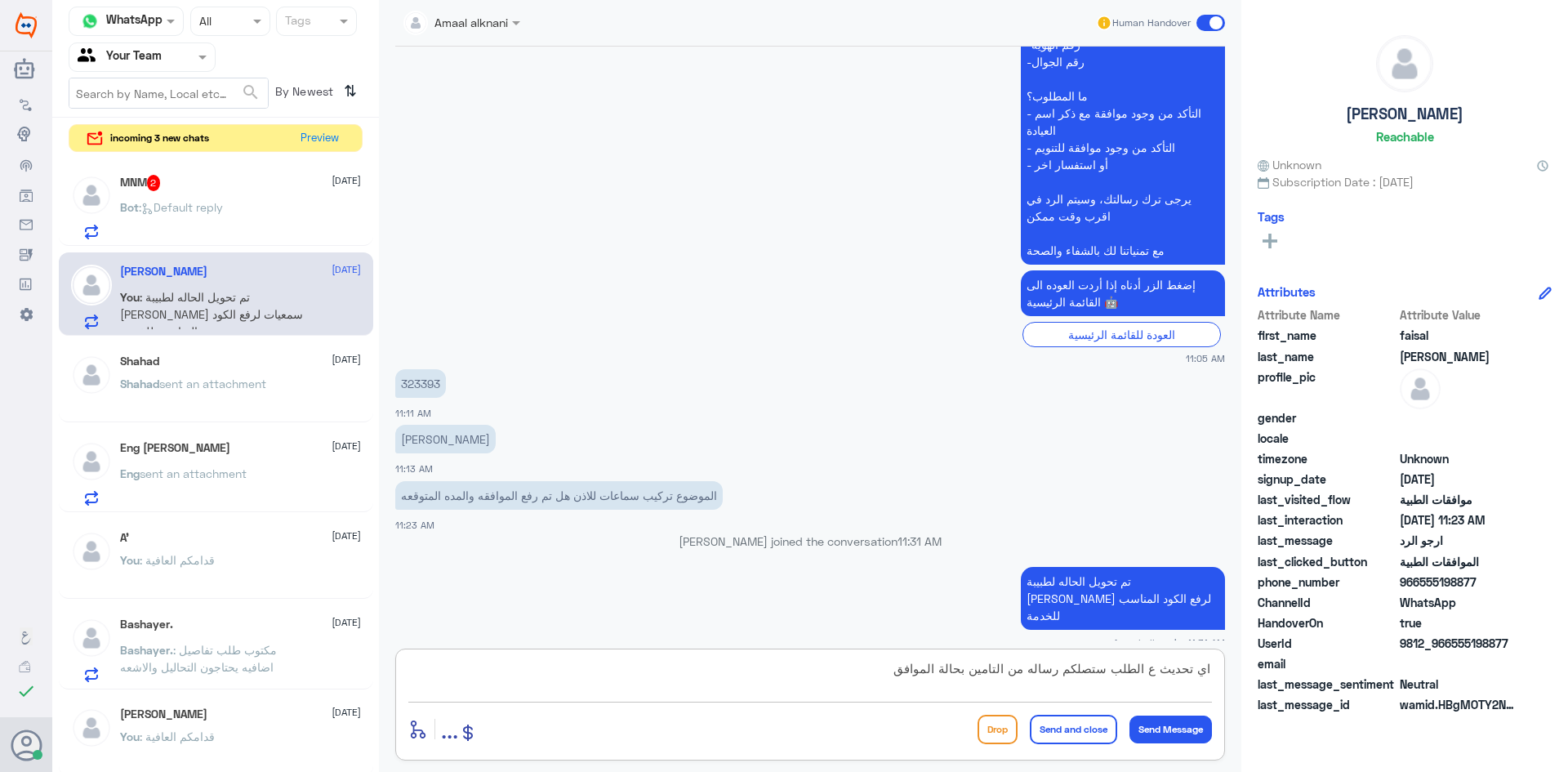
type textarea "اي تحديث ع الطلب ستصلكم رساله من التامين بحالة الموافقة"
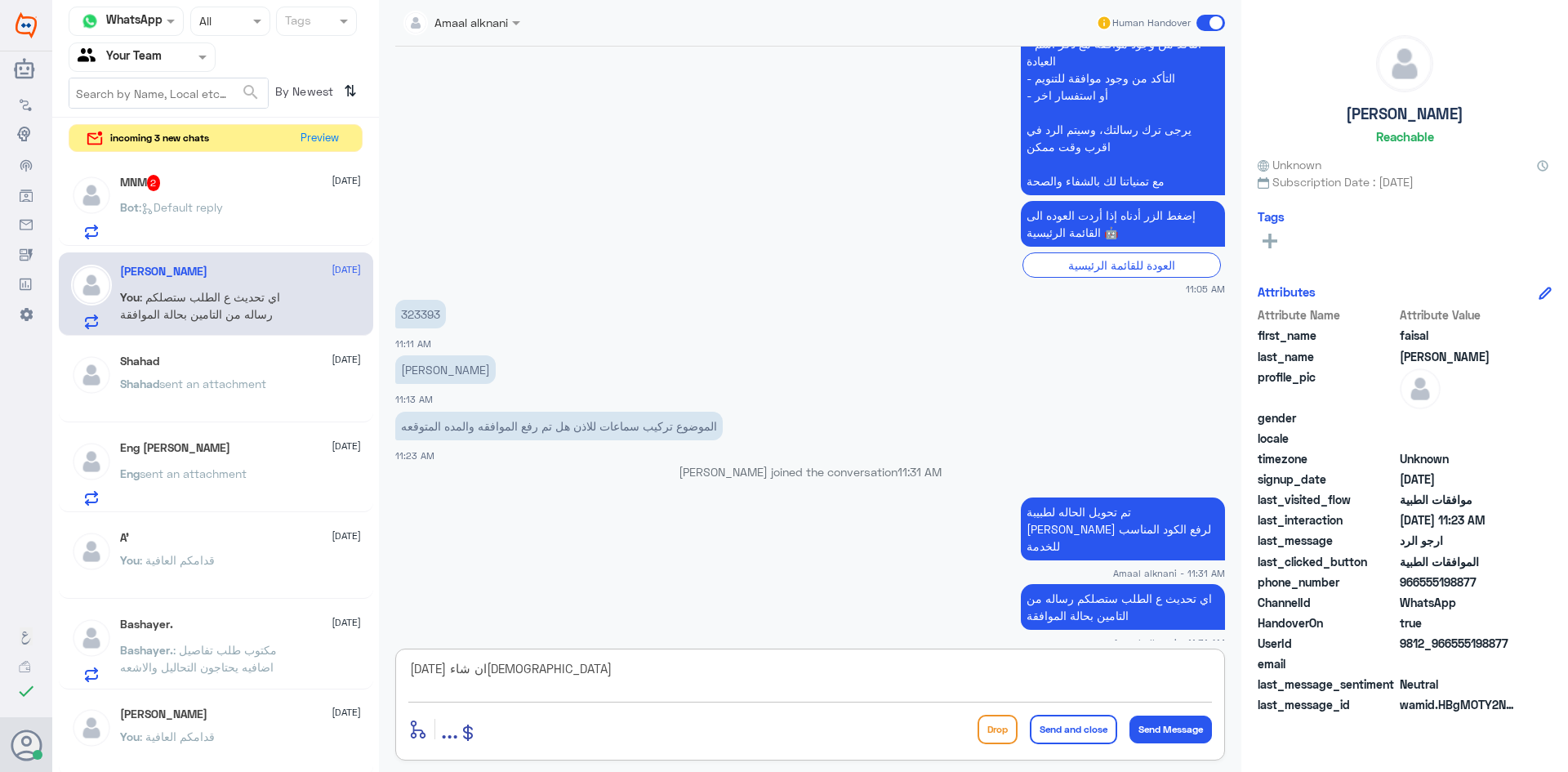
type textarea "[DATE] ان شاء[DEMOGRAPHIC_DATA]"
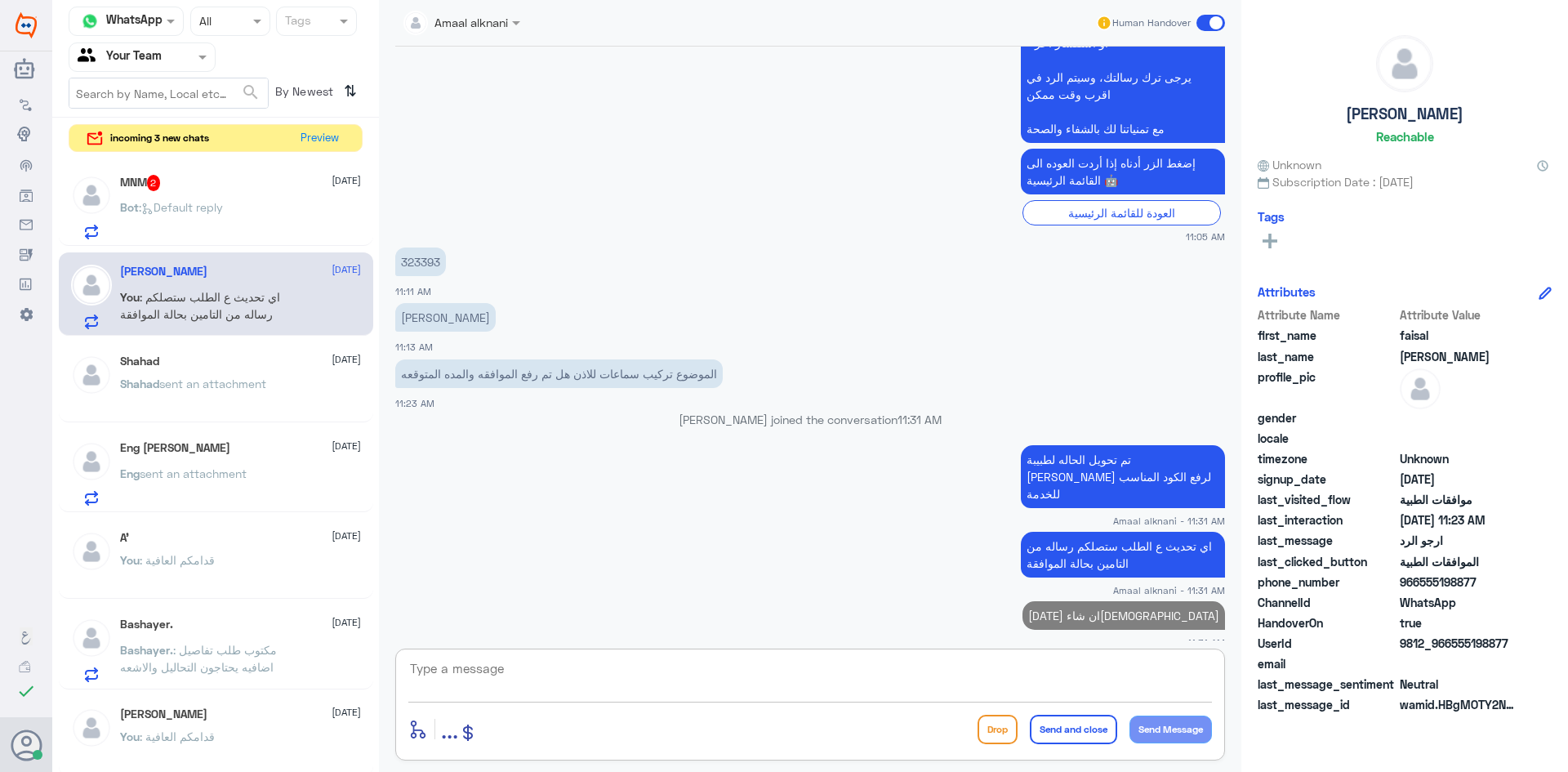
drag, startPoint x: 470, startPoint y: 661, endPoint x: 365, endPoint y: 663, distance: 105.0
click at [472, 665] on textarea at bounding box center [810, 678] width 804 height 40
click at [260, 164] on div "MNM 2 [DATE] Bot : Default reply" at bounding box center [215, 204] width 315 height 84
click at [245, 196] on div "MNM 2 [DATE] Bot : Default reply" at bounding box center [240, 207] width 241 height 64
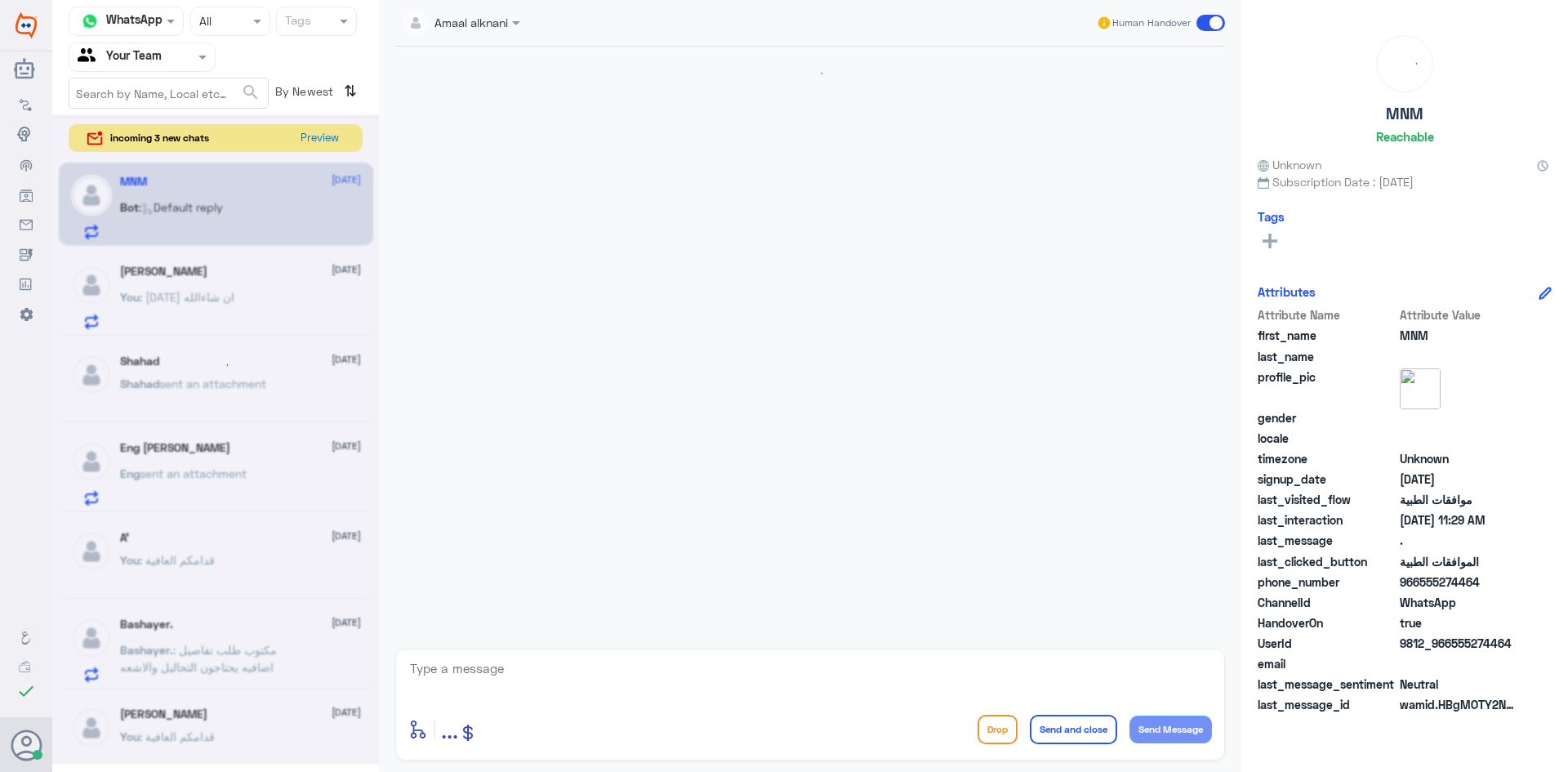
scroll to position [610, 0]
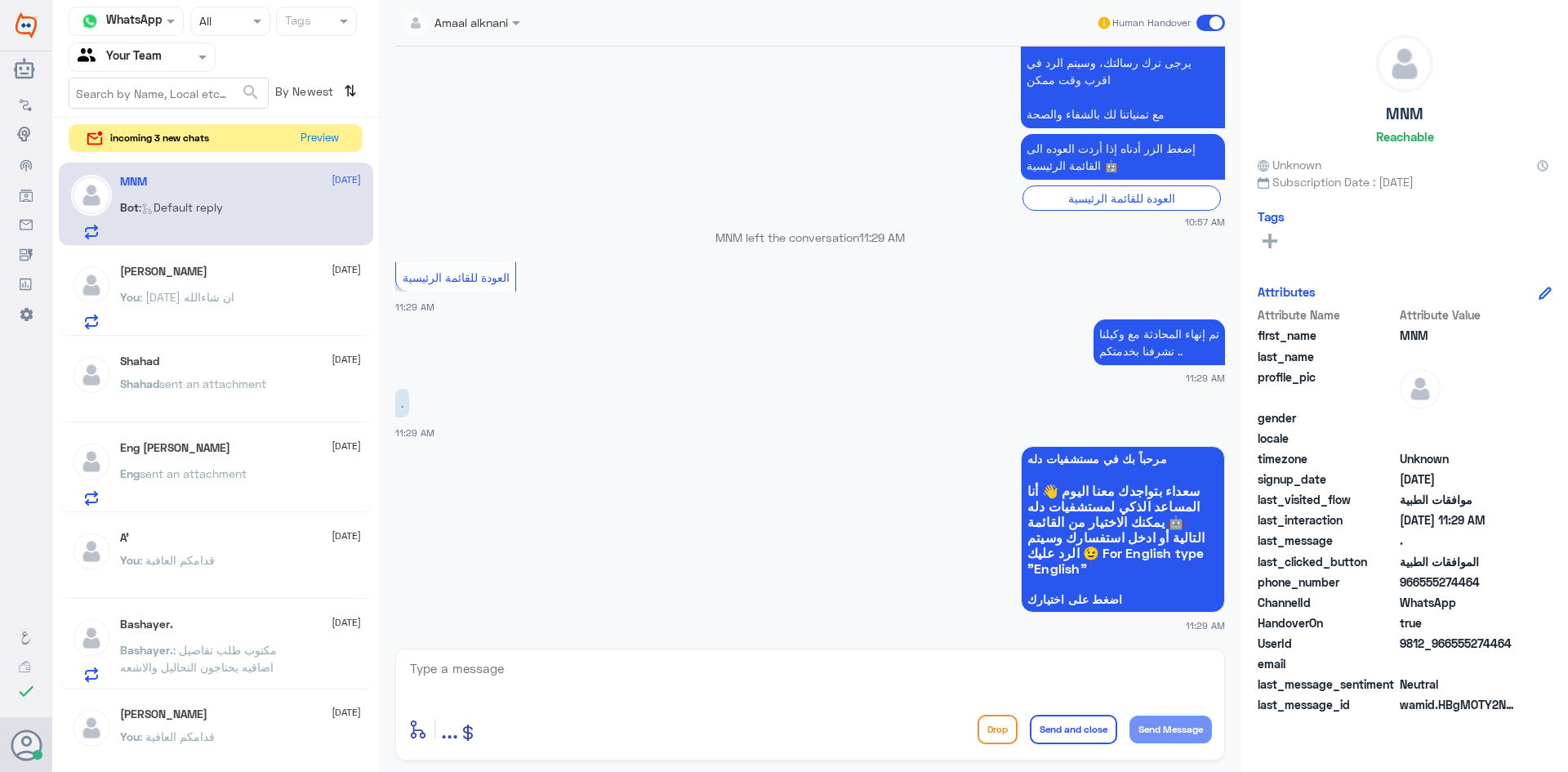
click at [611, 698] on div at bounding box center [810, 679] width 804 height 44
click at [599, 671] on textarea at bounding box center [810, 678] width 804 height 40
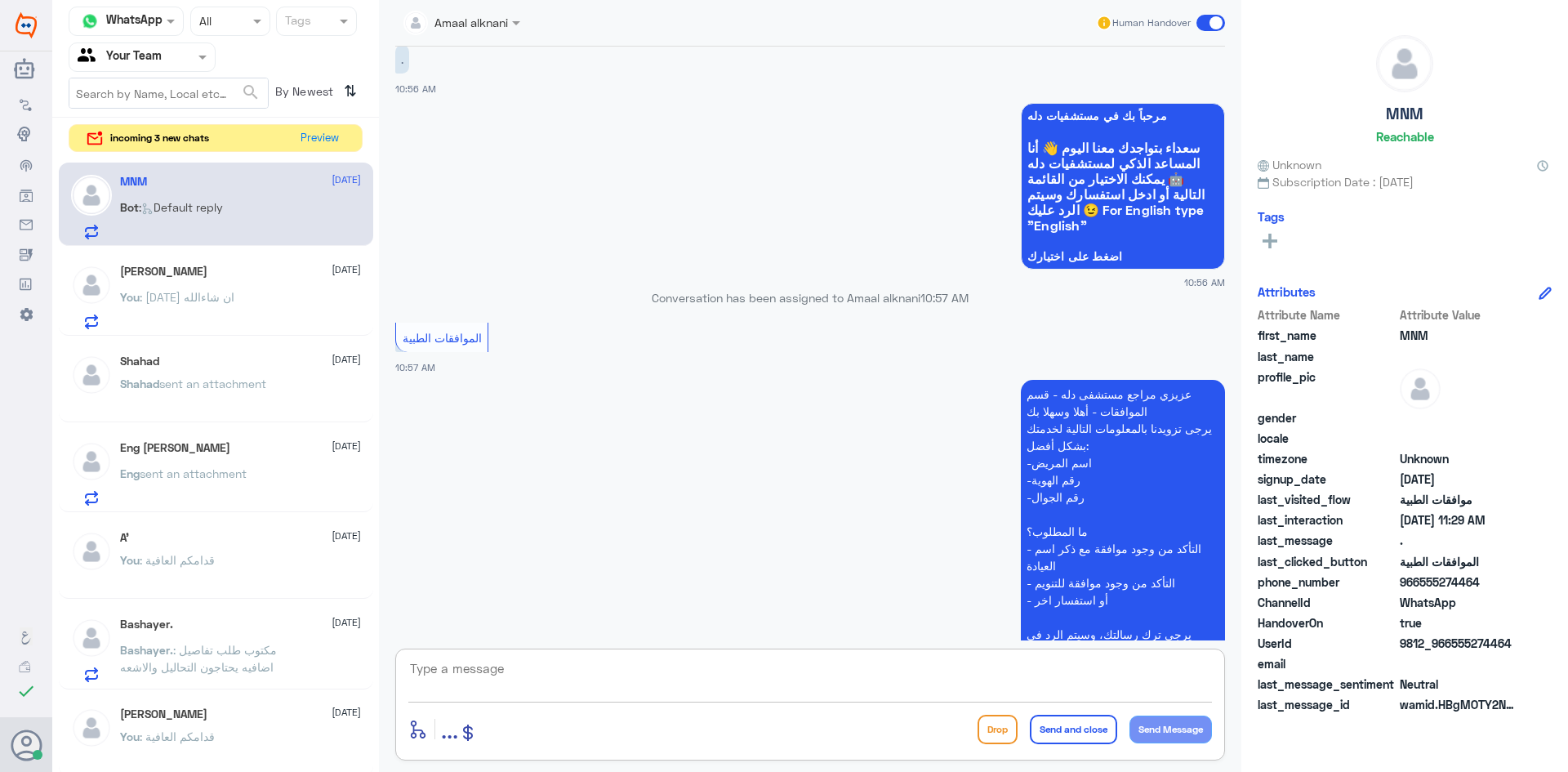
scroll to position [0, 0]
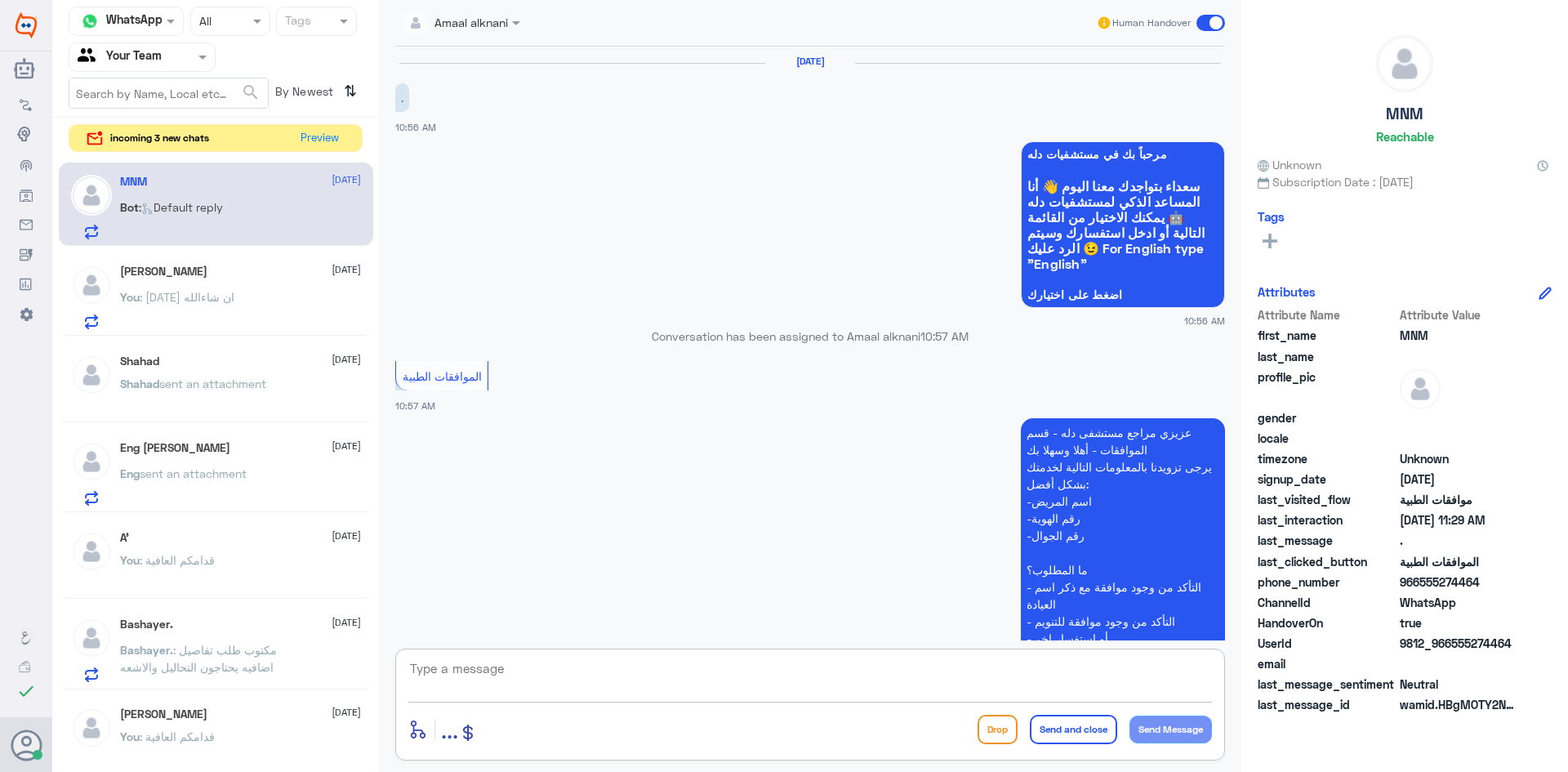
click at [552, 678] on textarea at bounding box center [810, 678] width 804 height 40
type textarea "تفضل كيف اقدر اساعدك"
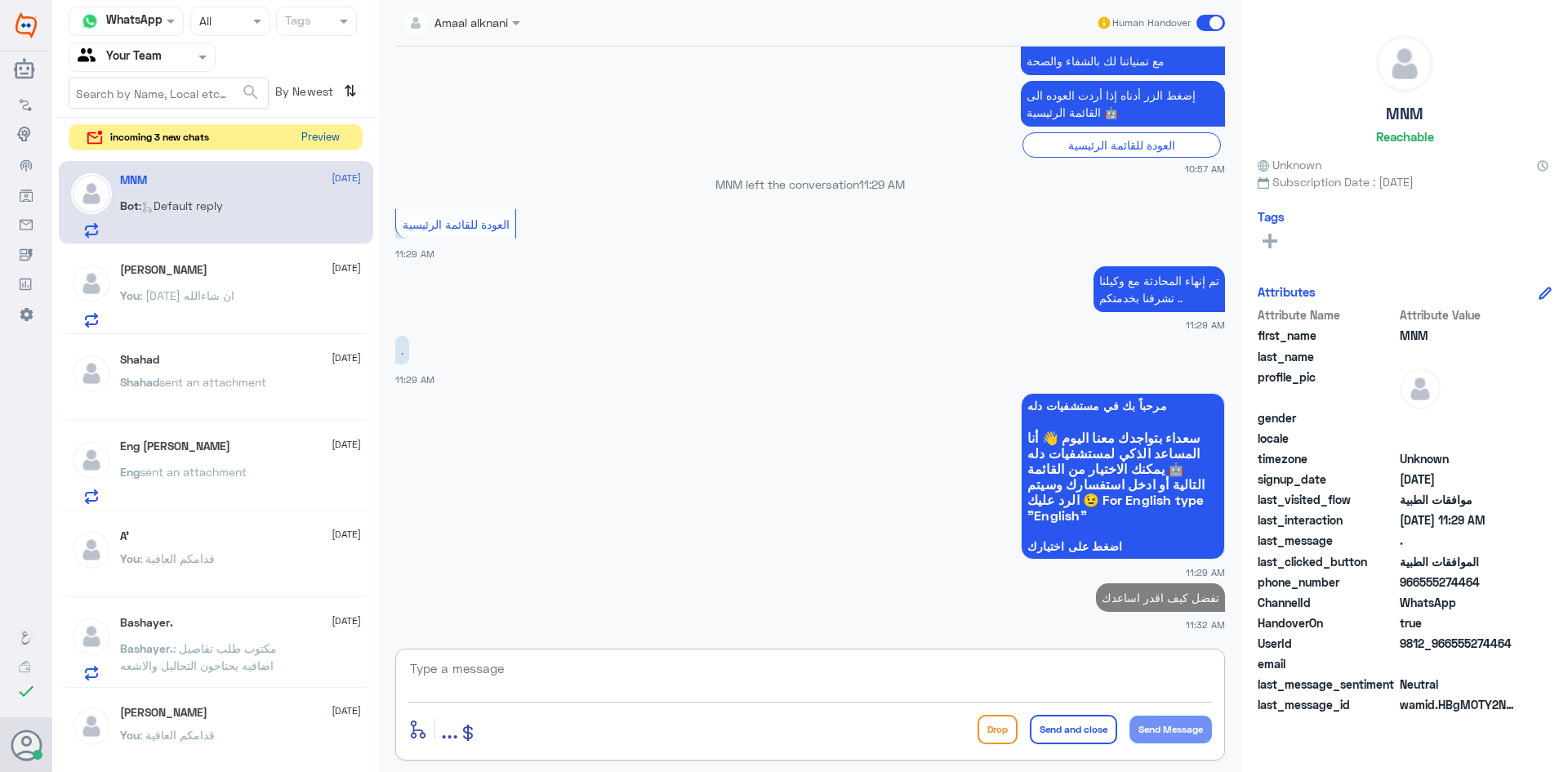
click at [332, 136] on button "Preview" at bounding box center [320, 137] width 51 height 26
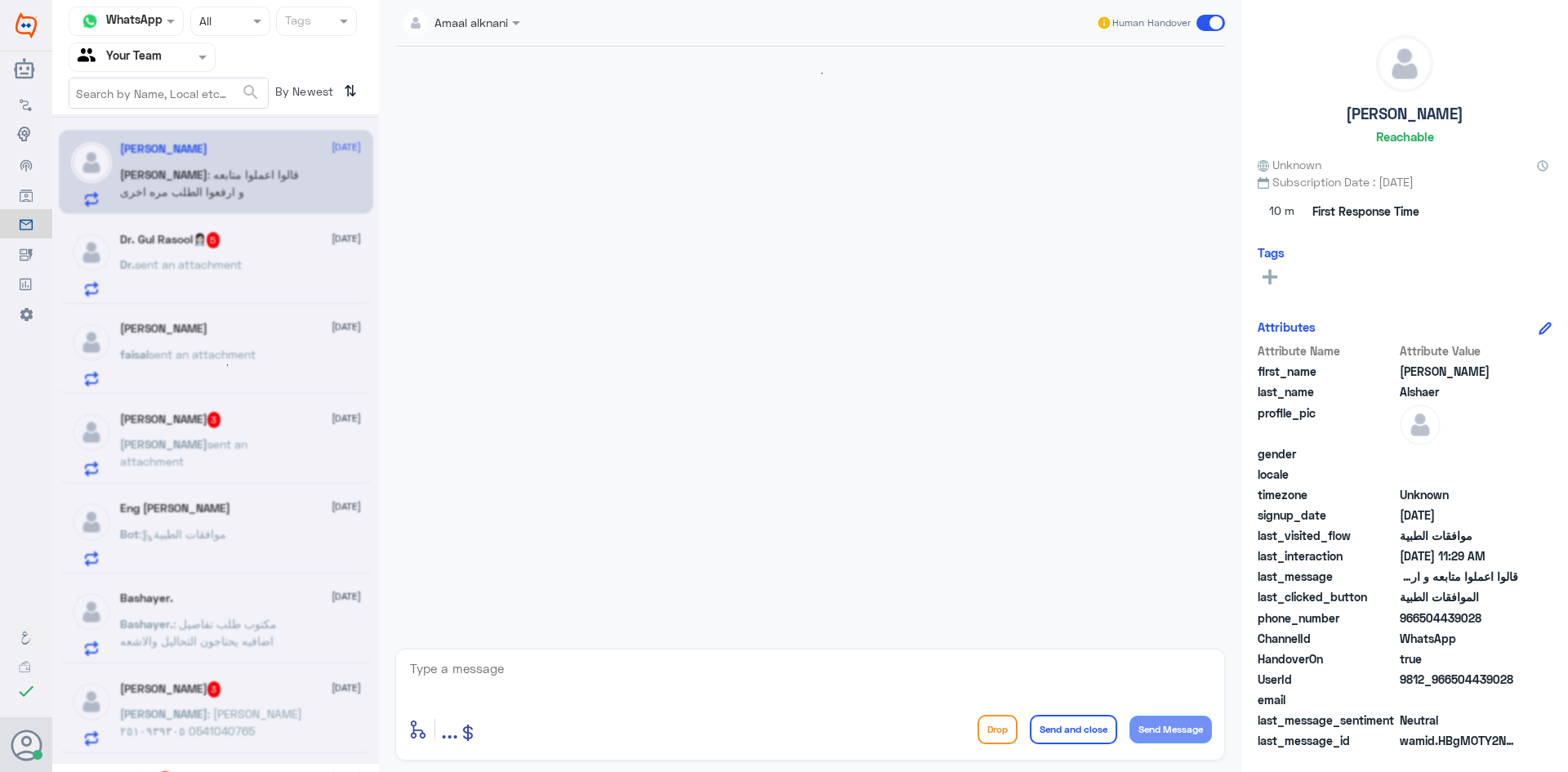
scroll to position [1149, 0]
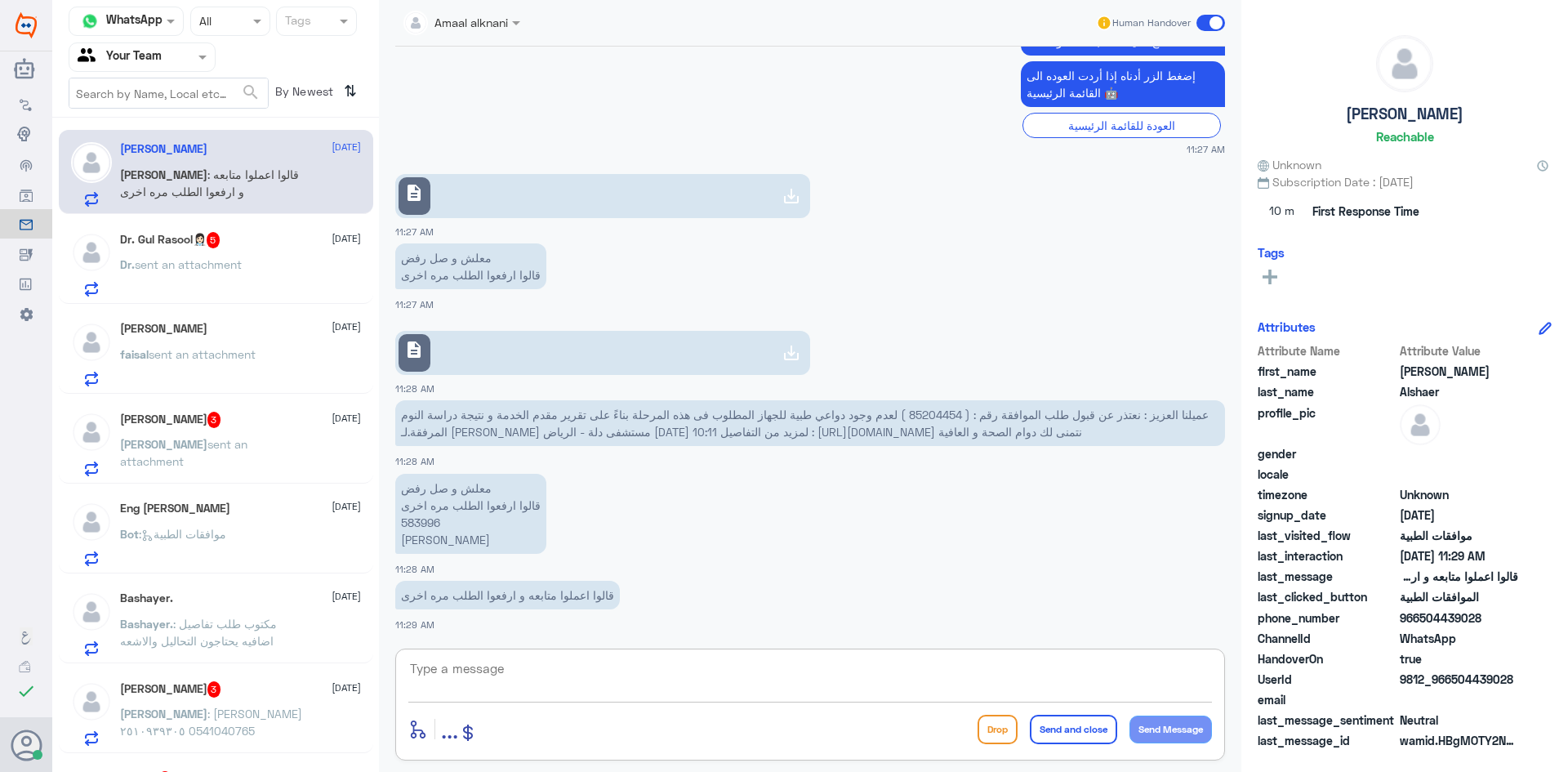
click at [600, 681] on textarea at bounding box center [810, 678] width 804 height 40
click at [922, 407] on span "عميلنا العزيز : نعتذر عن قبول طلب الموافقة رقم : ( 85204454 ) لعدم وجود دواعي ط…" at bounding box center [805, 422] width 808 height 31
click at [482, 335] on link "description" at bounding box center [602, 352] width 415 height 44
click at [605, 174] on link "description" at bounding box center [602, 196] width 415 height 44
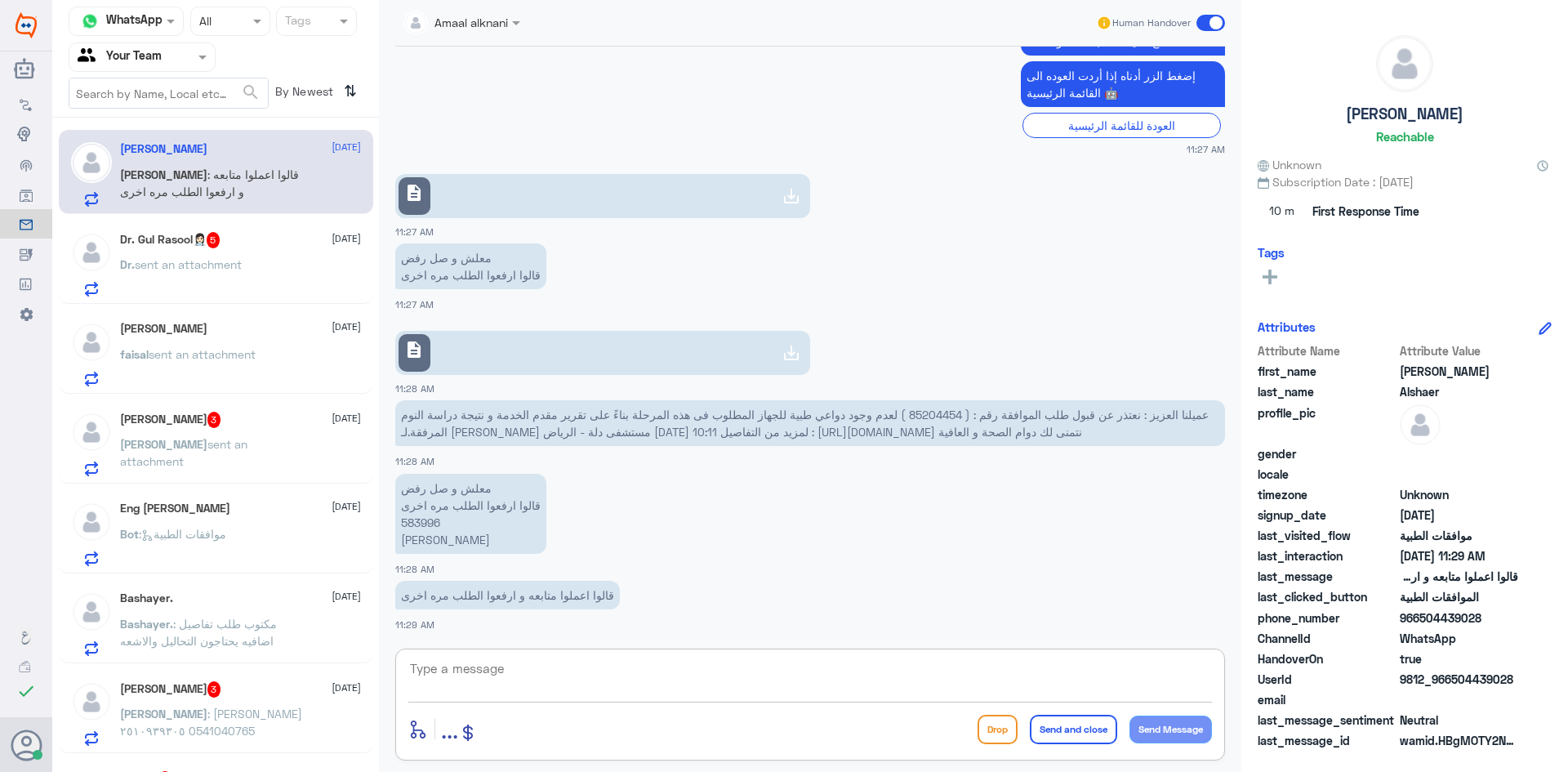
click at [476, 666] on textarea at bounding box center [810, 678] width 804 height 40
type textarea "تم رفع الطلب مره اخرى بالتقرير"
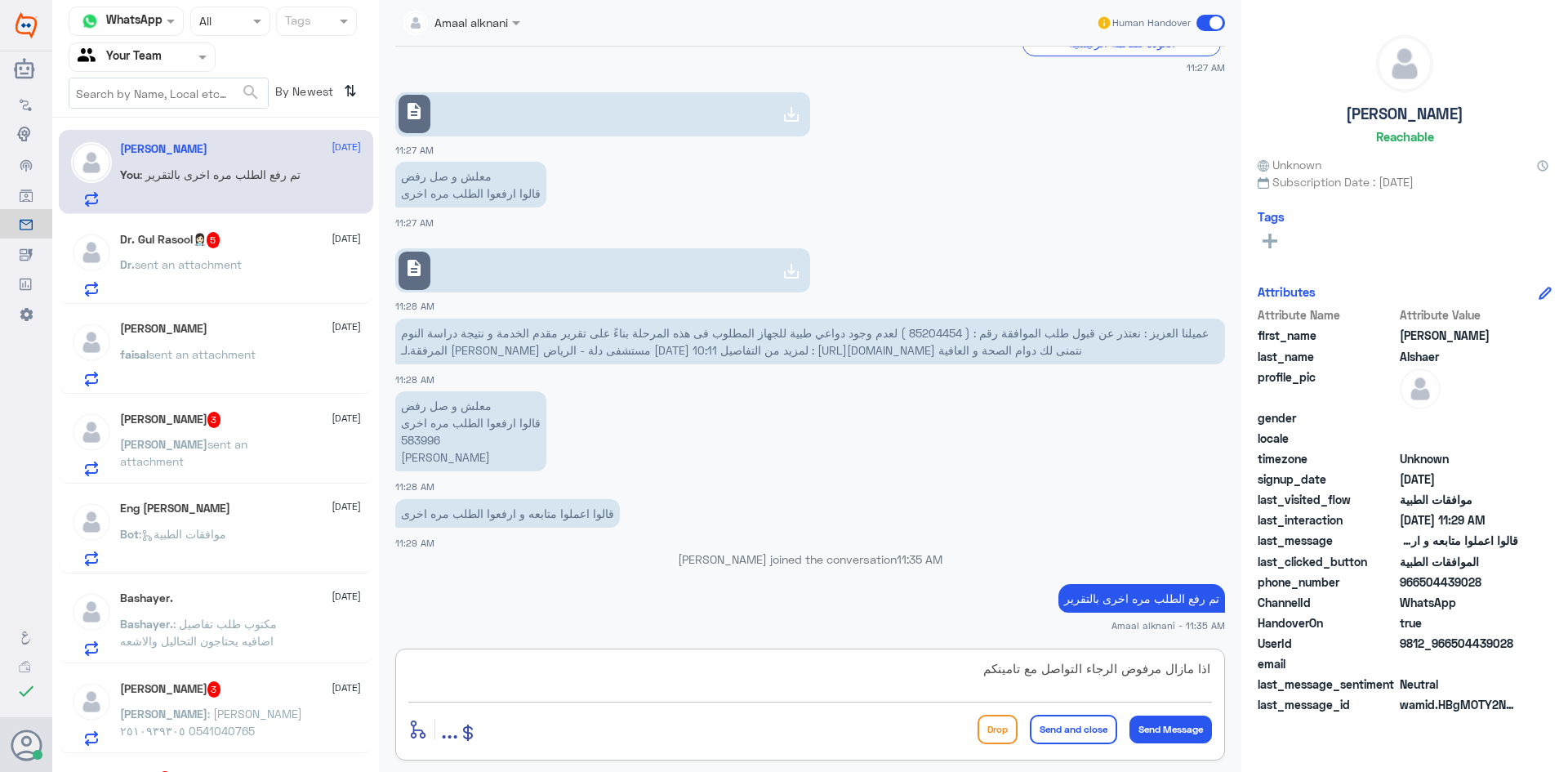
type textarea "اذا مازال مرفوض الرجاء التواصل مع تامينكم"
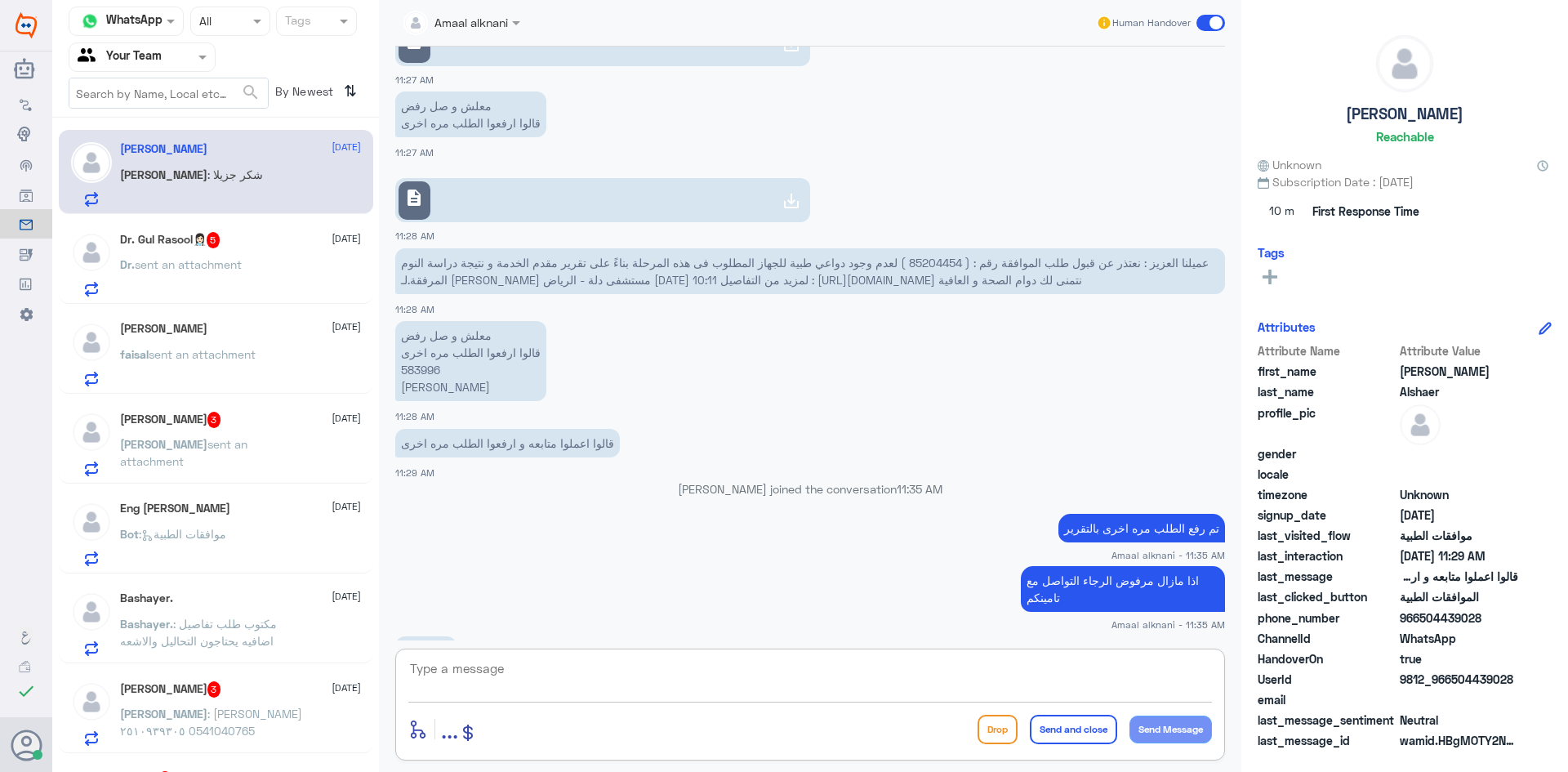
scroll to position [1328, 0]
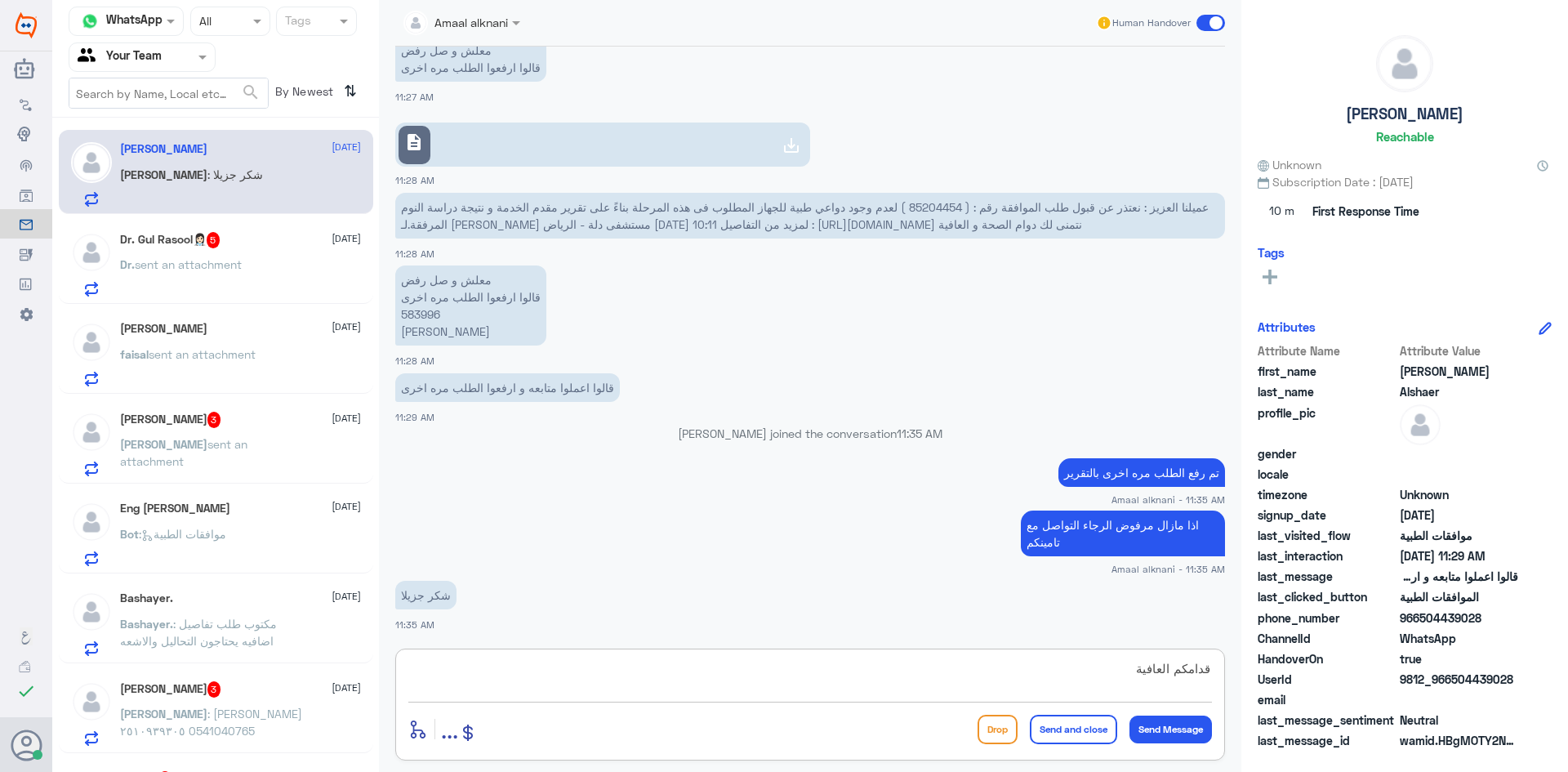
type textarea "قدامكم العافية"
click at [1107, 740] on button "Send and close" at bounding box center [1073, 729] width 88 height 29
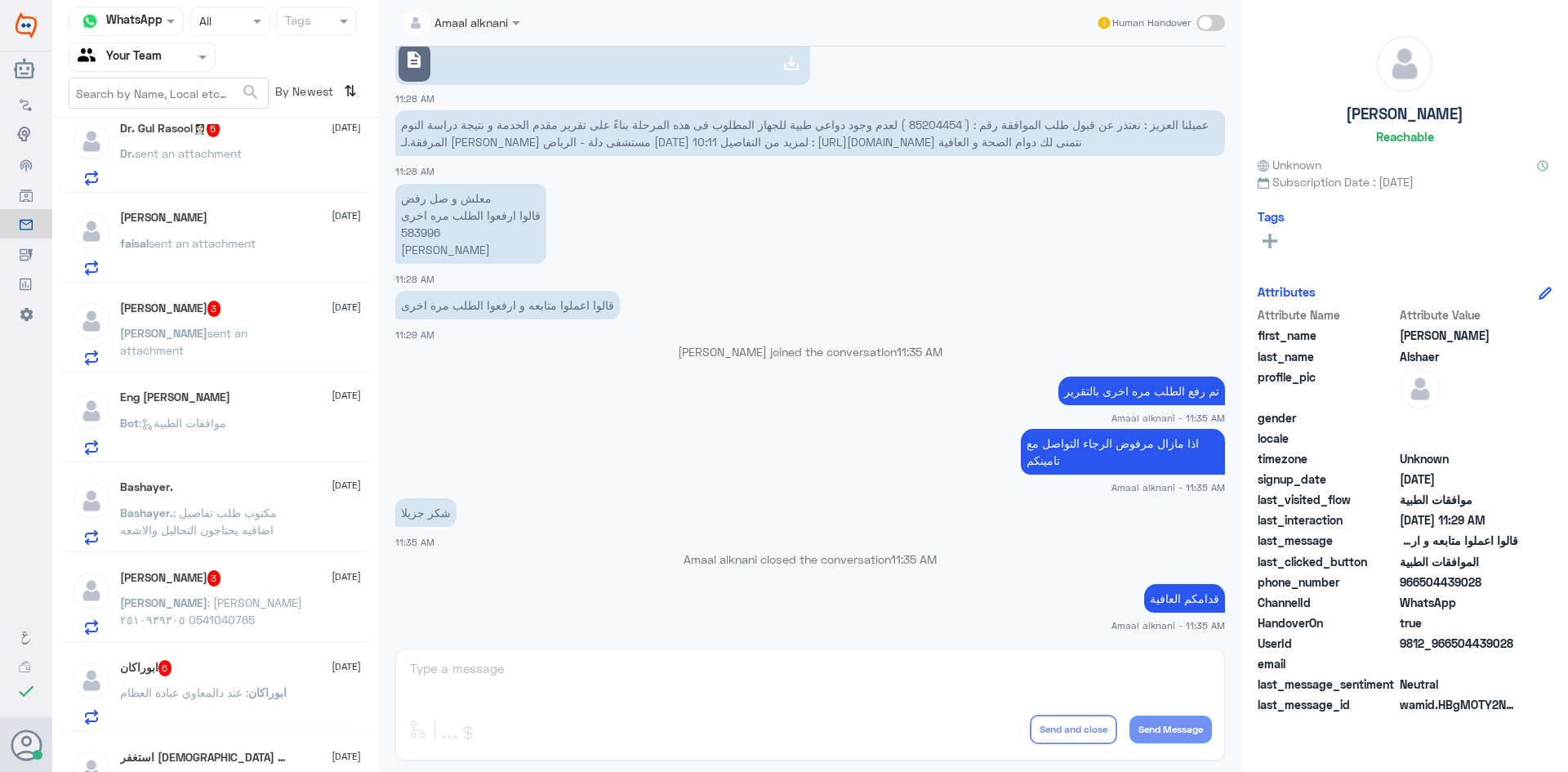
scroll to position [0, 0]
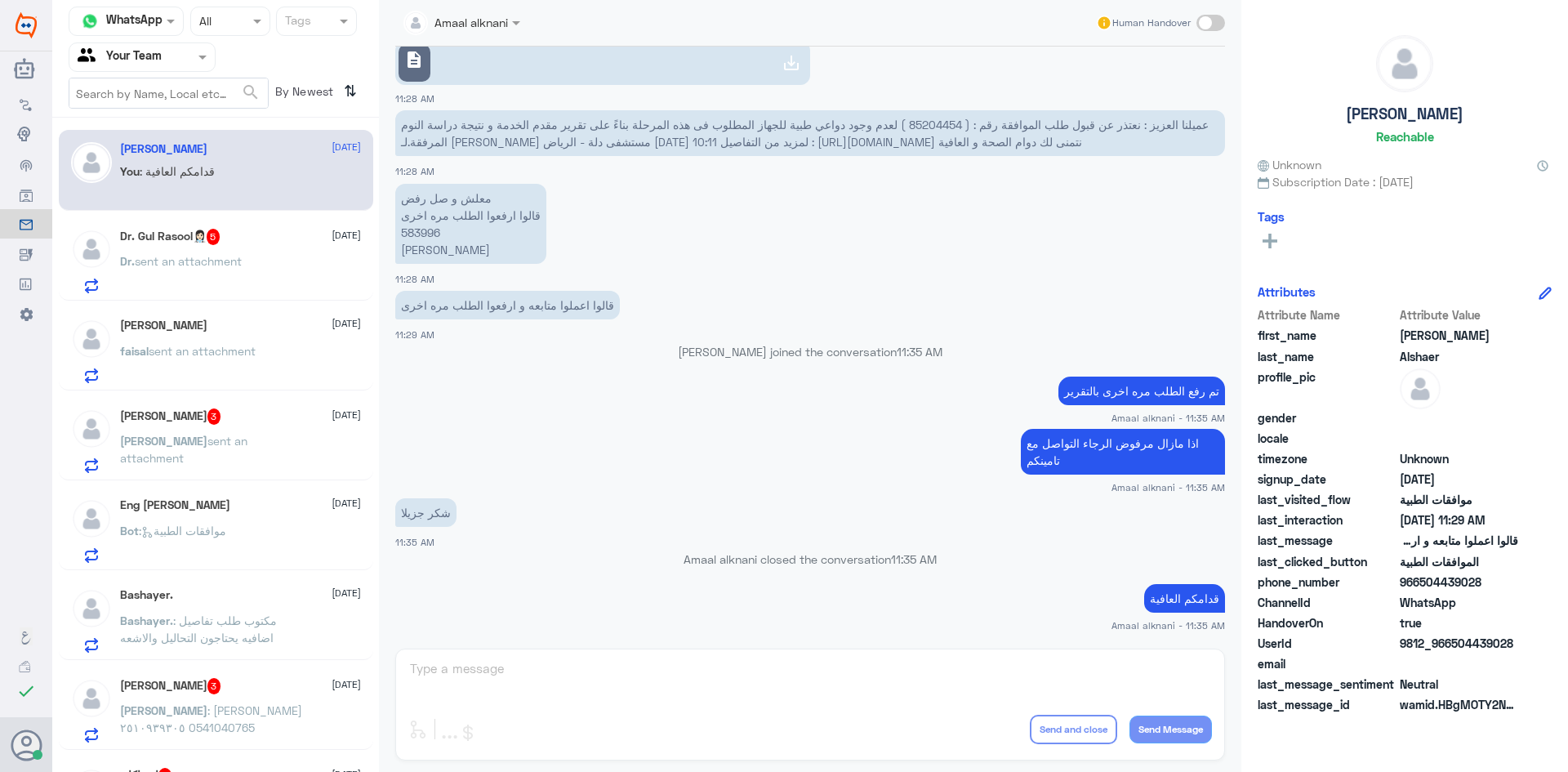
click at [213, 256] on span "sent an attachment" at bounding box center [188, 261] width 107 height 14
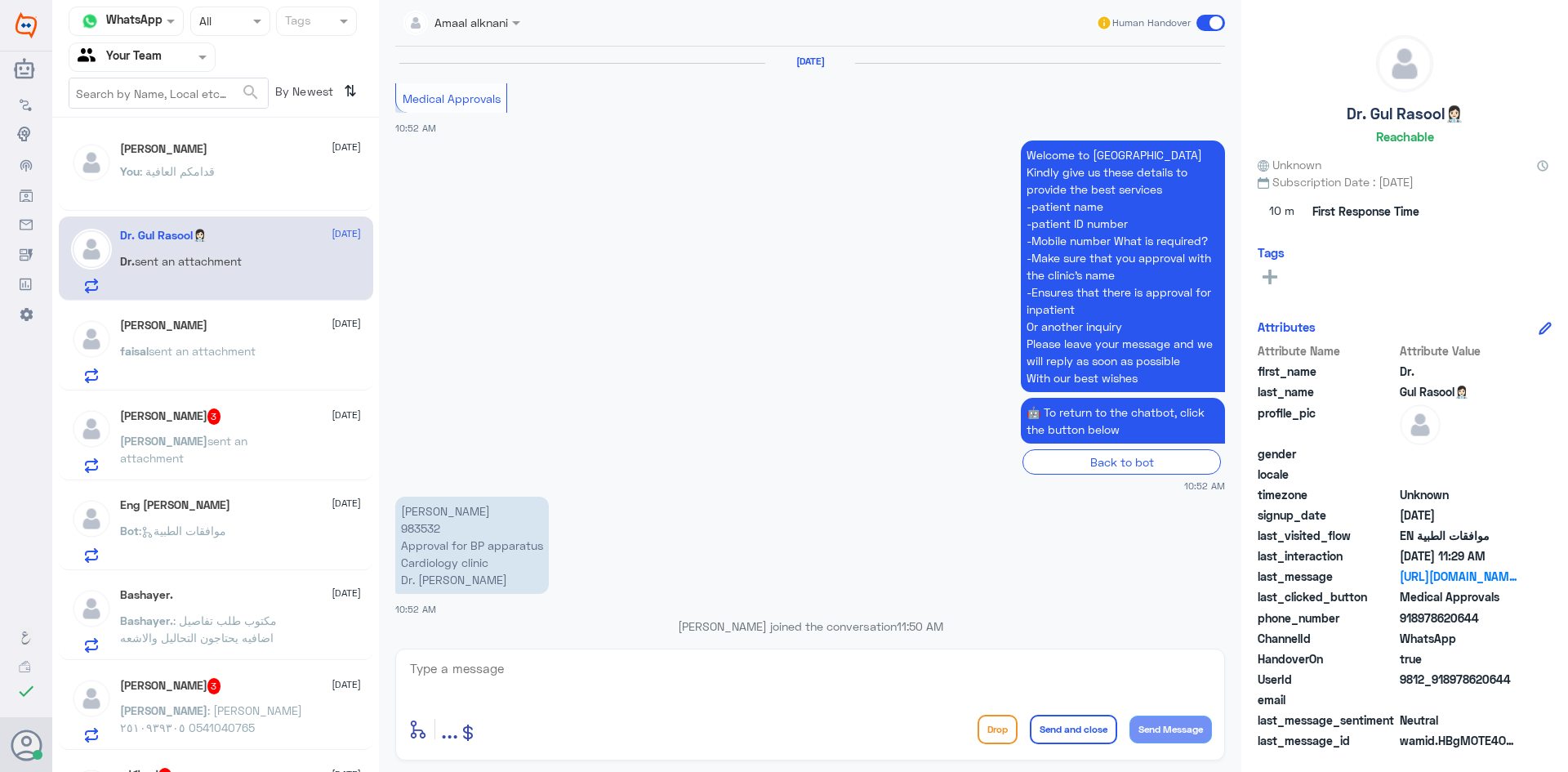
scroll to position [1645, 0]
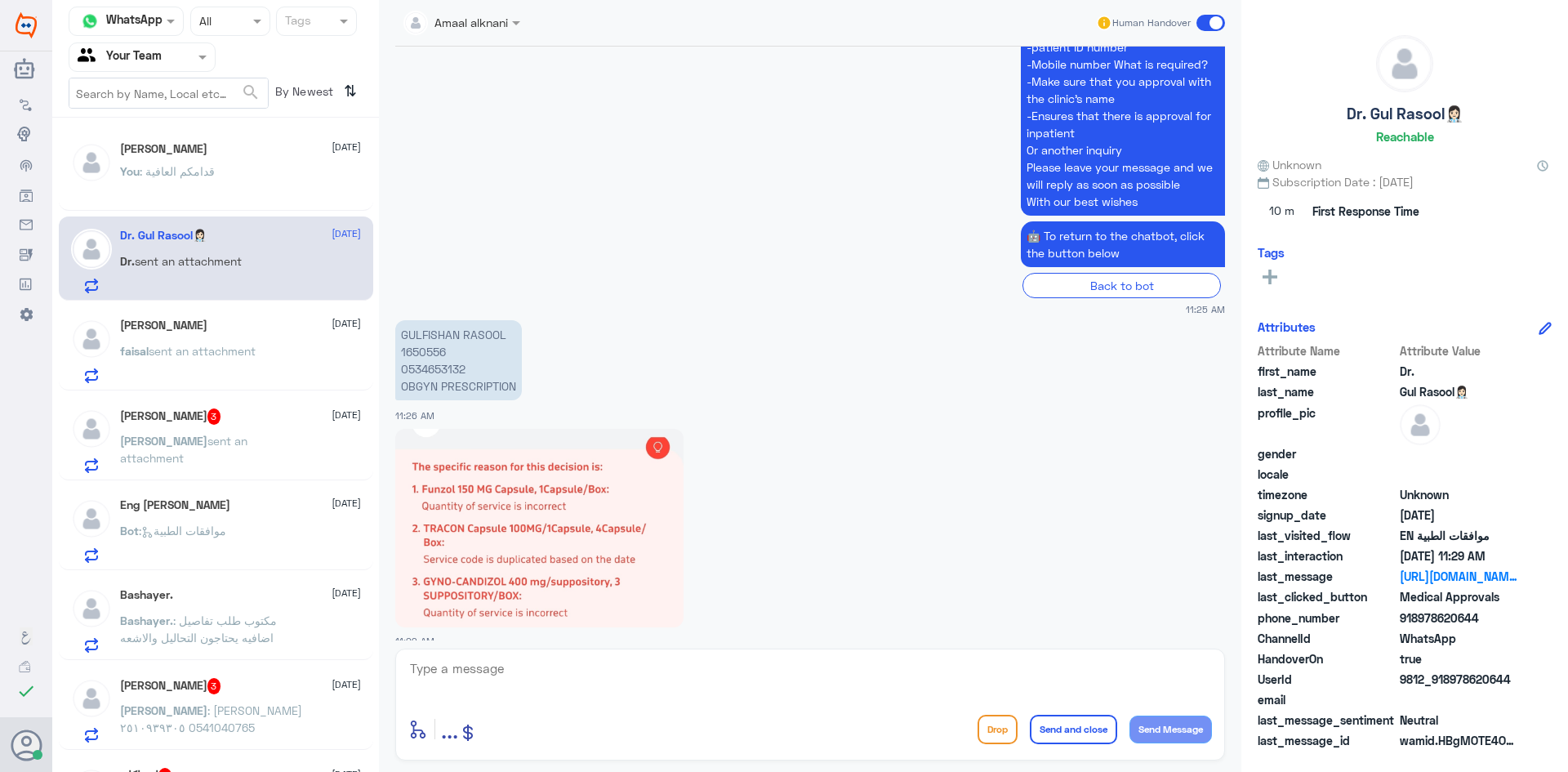
click at [419, 338] on p "GULFISHAN RASOOL 1650556 0534653132 OBGYN PRESCRIPTION" at bounding box center [458, 360] width 127 height 80
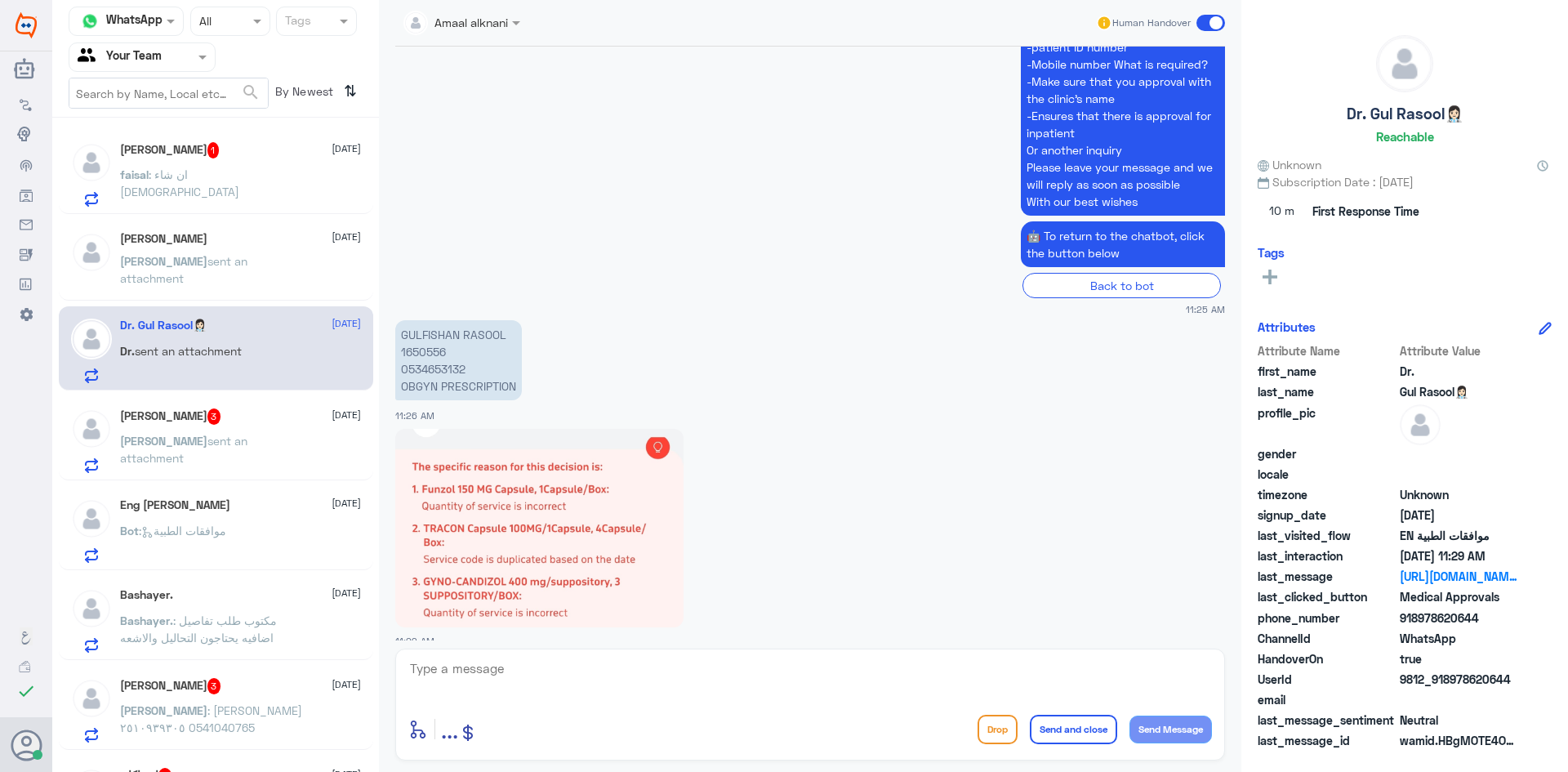
click at [492, 678] on textarea at bounding box center [810, 678] width 804 height 40
click at [520, 675] on textarea at bounding box center [810, 678] width 804 height 40
paste textarea "The request has been followed up and is currently under process. If it is still…"
type textarea "The request has been followed up and is currently under process. If it is still…"
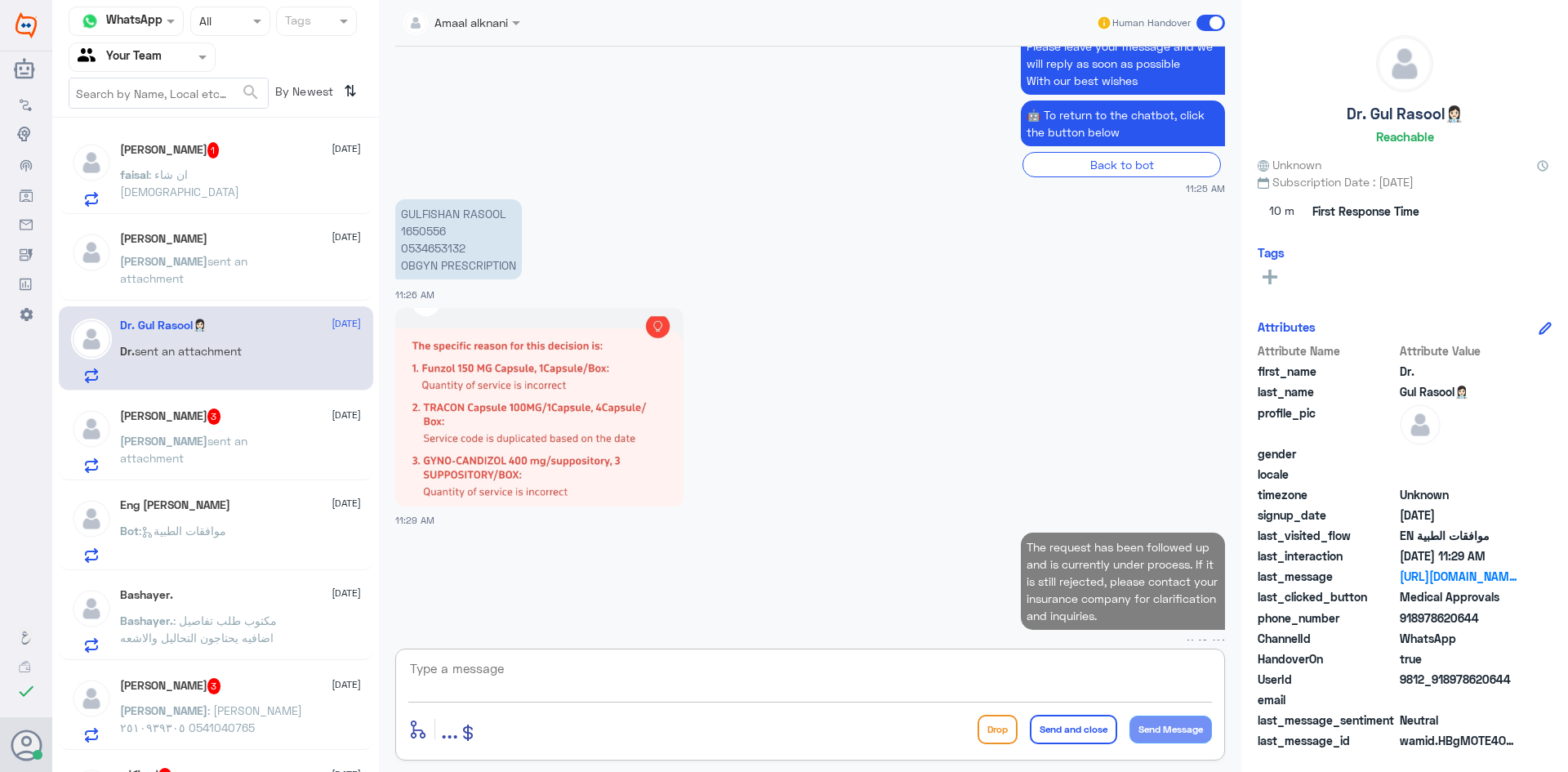
click at [722, 690] on textarea at bounding box center [810, 678] width 804 height 40
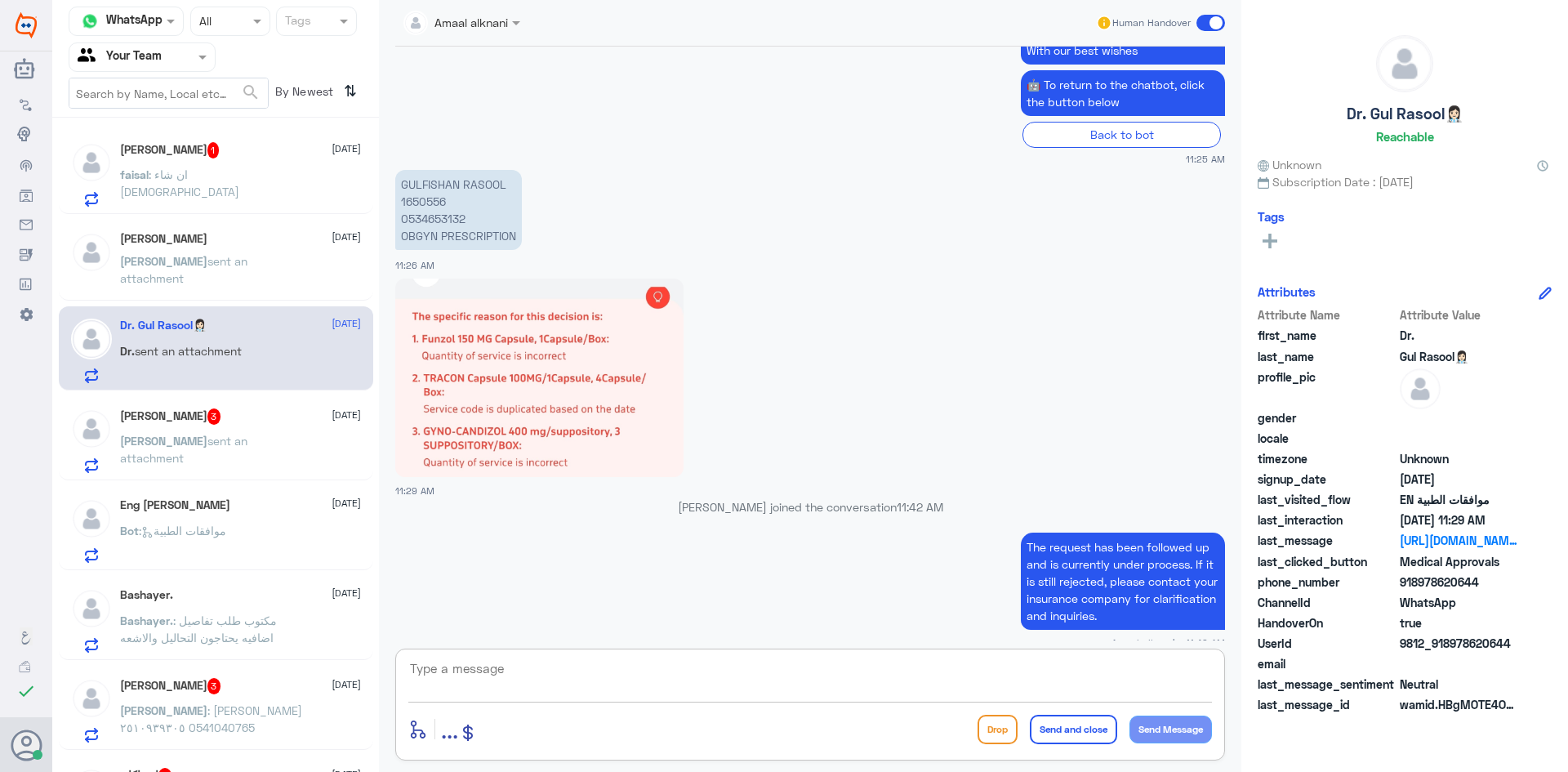
click at [631, 663] on textarea at bounding box center [810, 678] width 804 height 40
paste textarea "We wish you good health"
type textarea "We wish you good health"
click at [1064, 737] on button "Send and close" at bounding box center [1073, 729] width 88 height 29
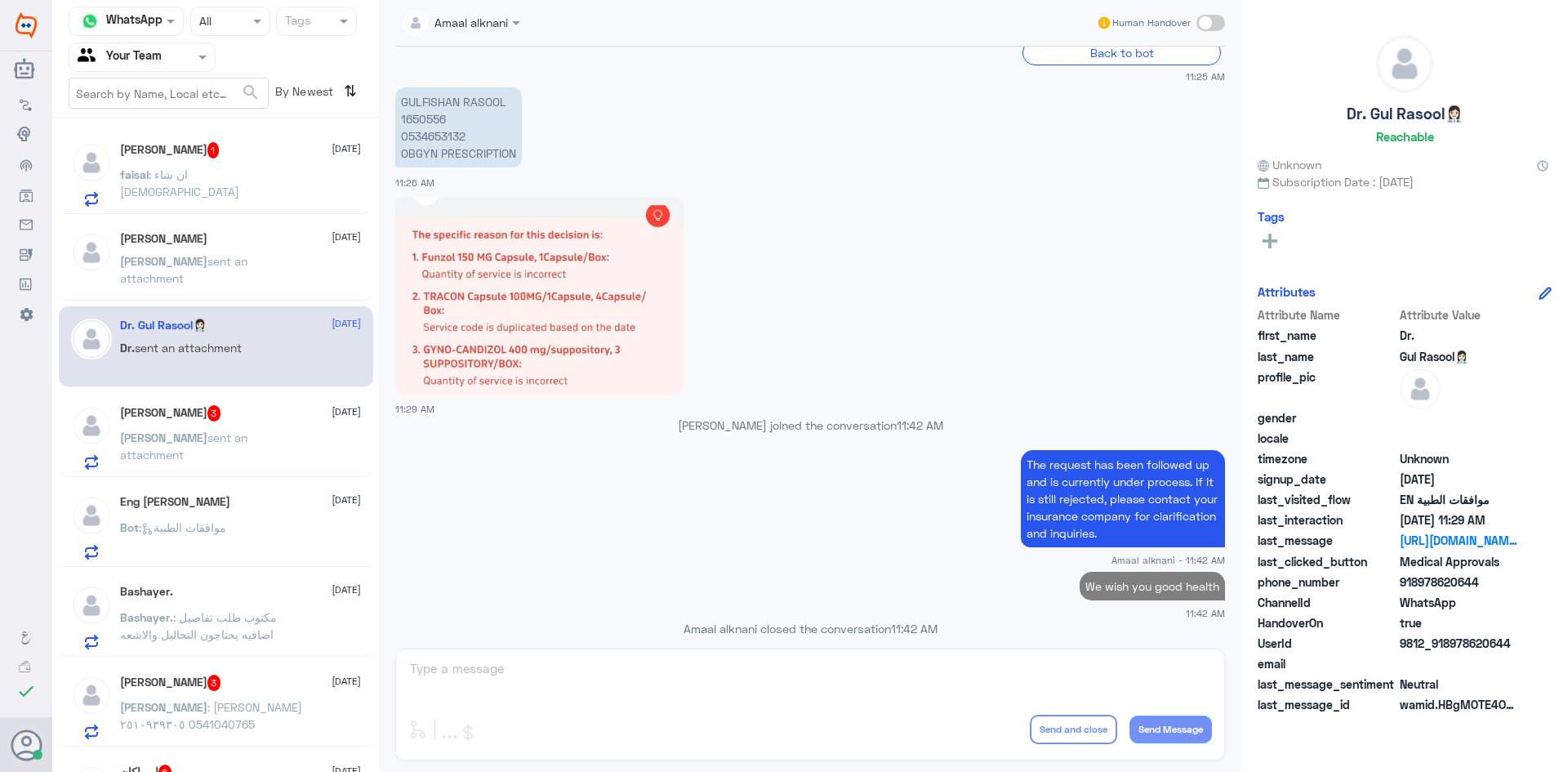
click at [208, 443] on span "sent an attachment" at bounding box center [183, 446] width 128 height 31
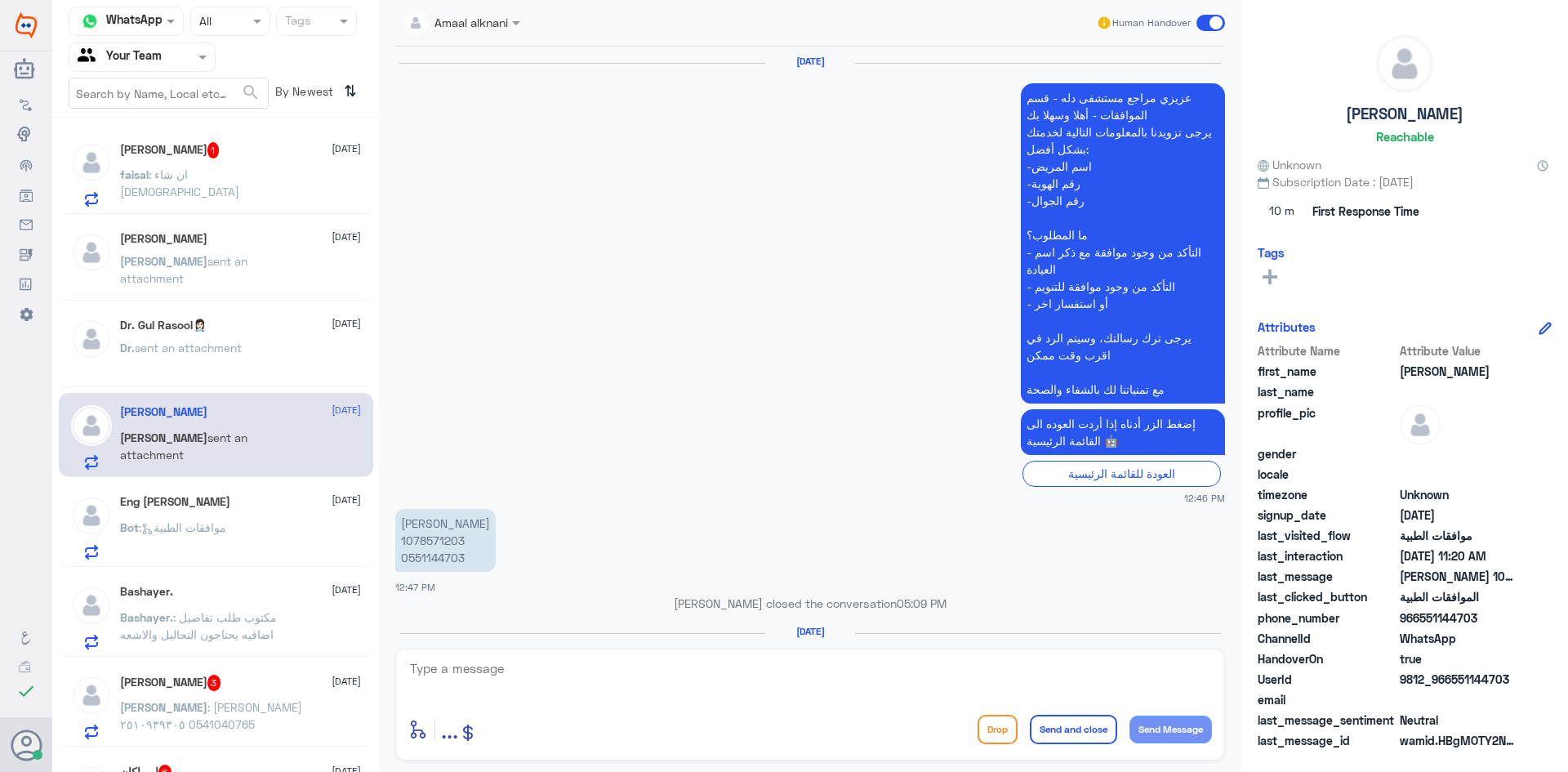
scroll to position [1938, 0]
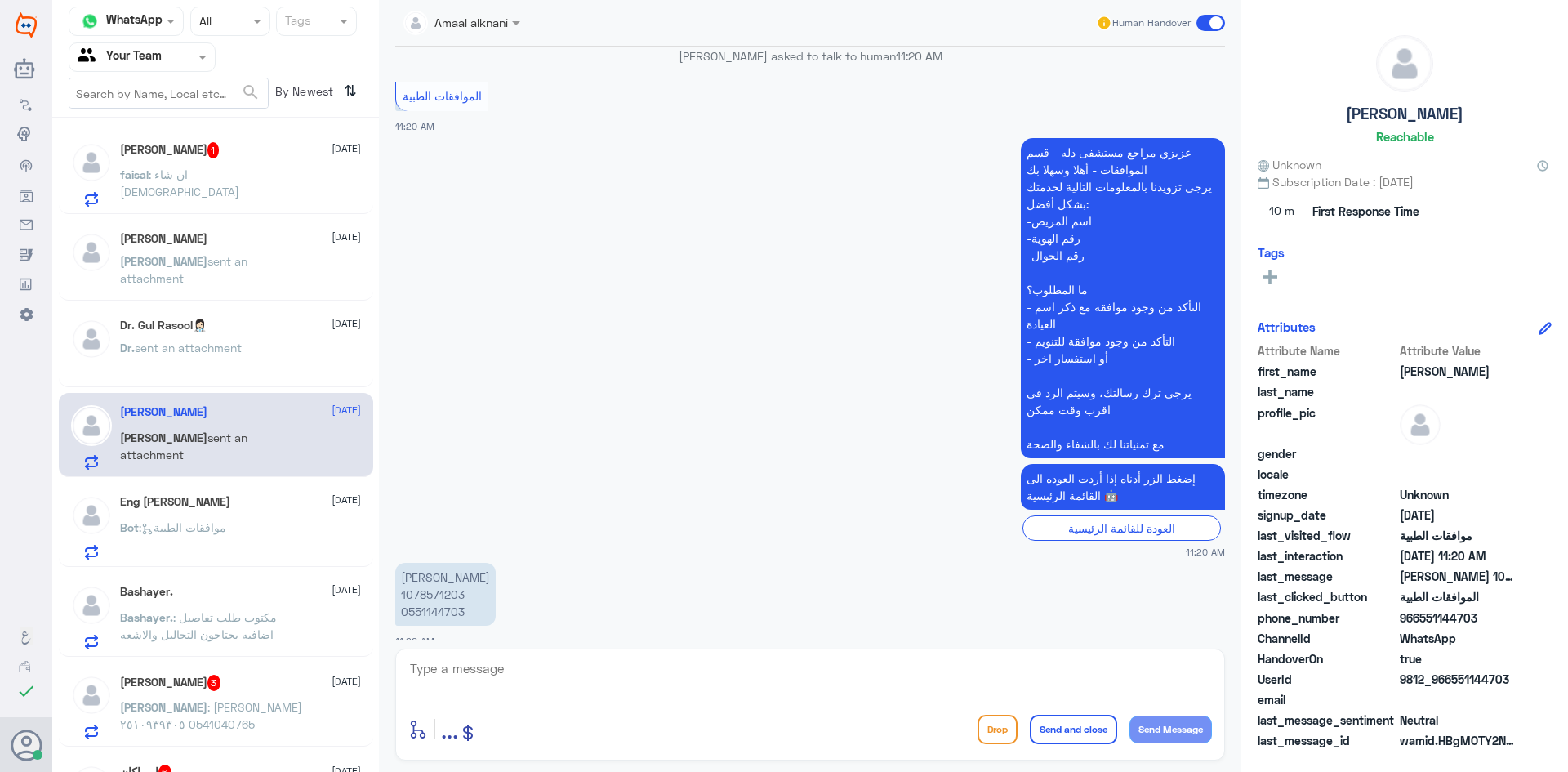
click at [520, 678] on textarea at bounding box center [810, 678] width 804 height 40
click at [437, 597] on p "[PERSON_NAME] 1078571203 0551144703" at bounding box center [445, 594] width 100 height 63
click at [489, 678] on textarea at bounding box center [810, 678] width 804 height 40
type textarea "تم متابعة طلبكم مره اخرى والان تحت الاجراء"
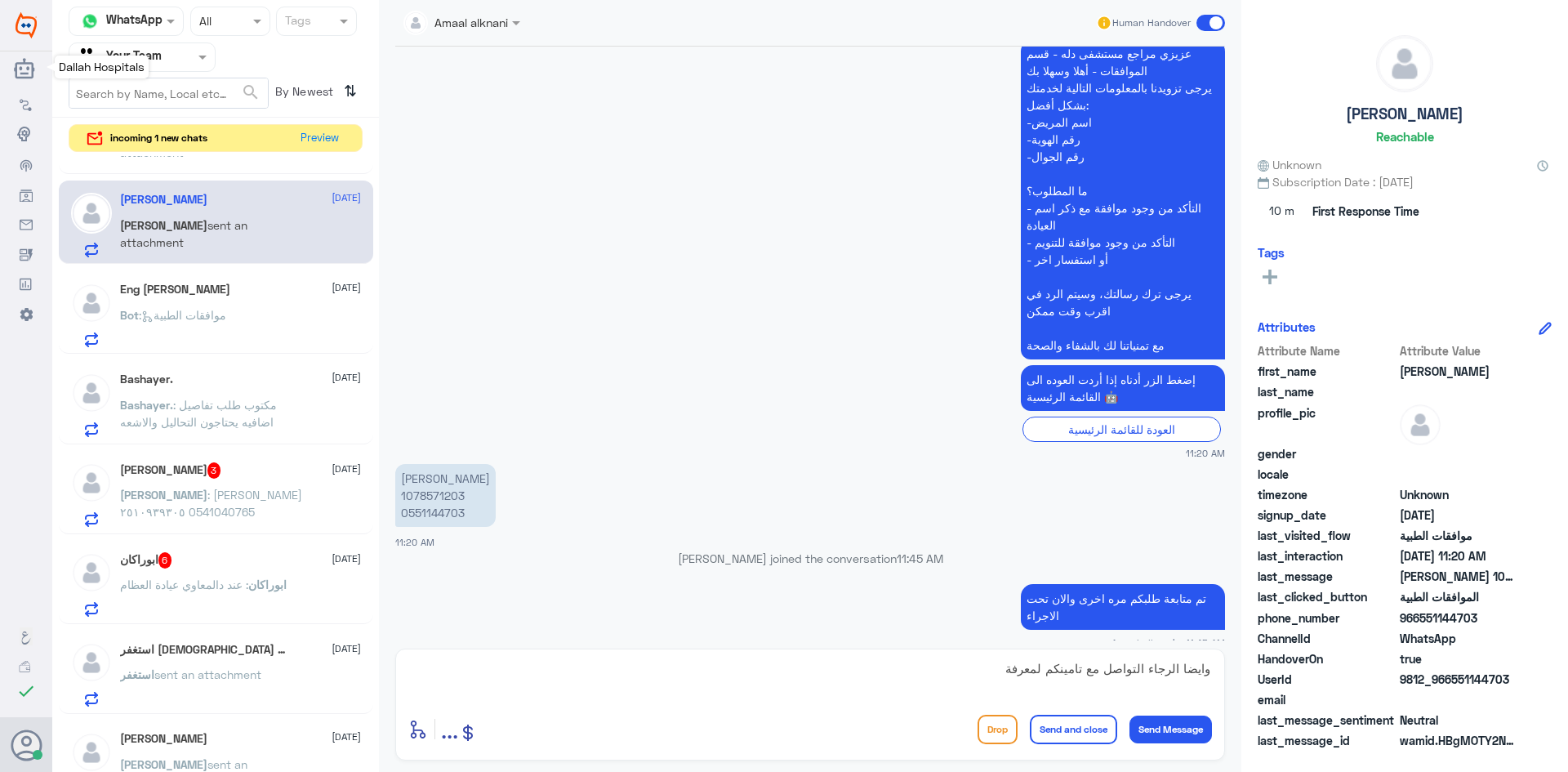
scroll to position [2063, 0]
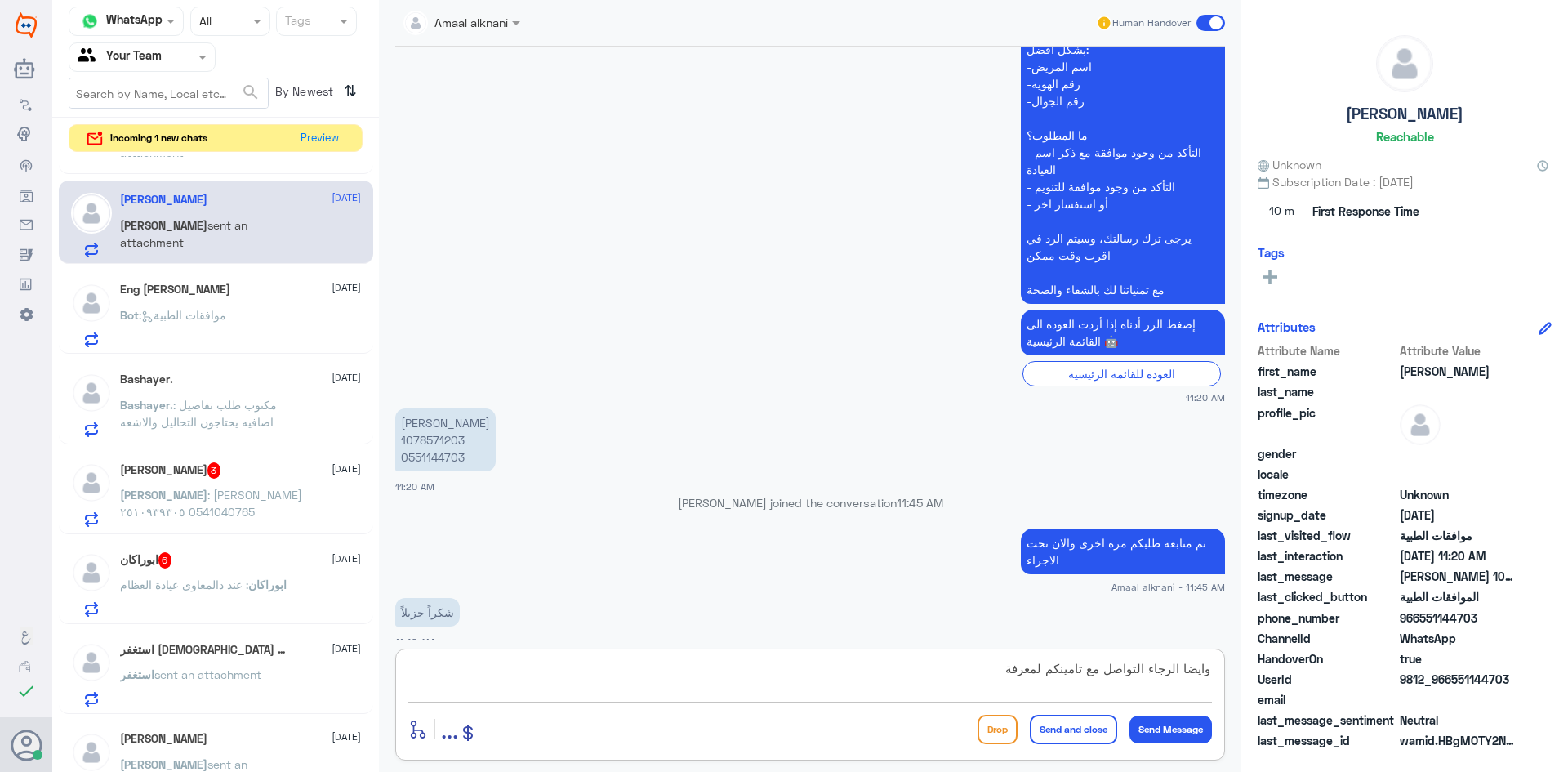
click at [582, 706] on div "وايضا الرجاء التواصل مع تامينكم لمعرفة enter flow name ... Drop Send and close …" at bounding box center [810, 704] width 829 height 112
click at [728, 673] on textarea "وايضا الرجاء التواصل مع تامينكم لمعرفة" at bounding box center [810, 678] width 804 height 40
type textarea "وايضا الرجاء التواصل مع [PERSON_NAME]كم لمعرفة سبب الرفض"
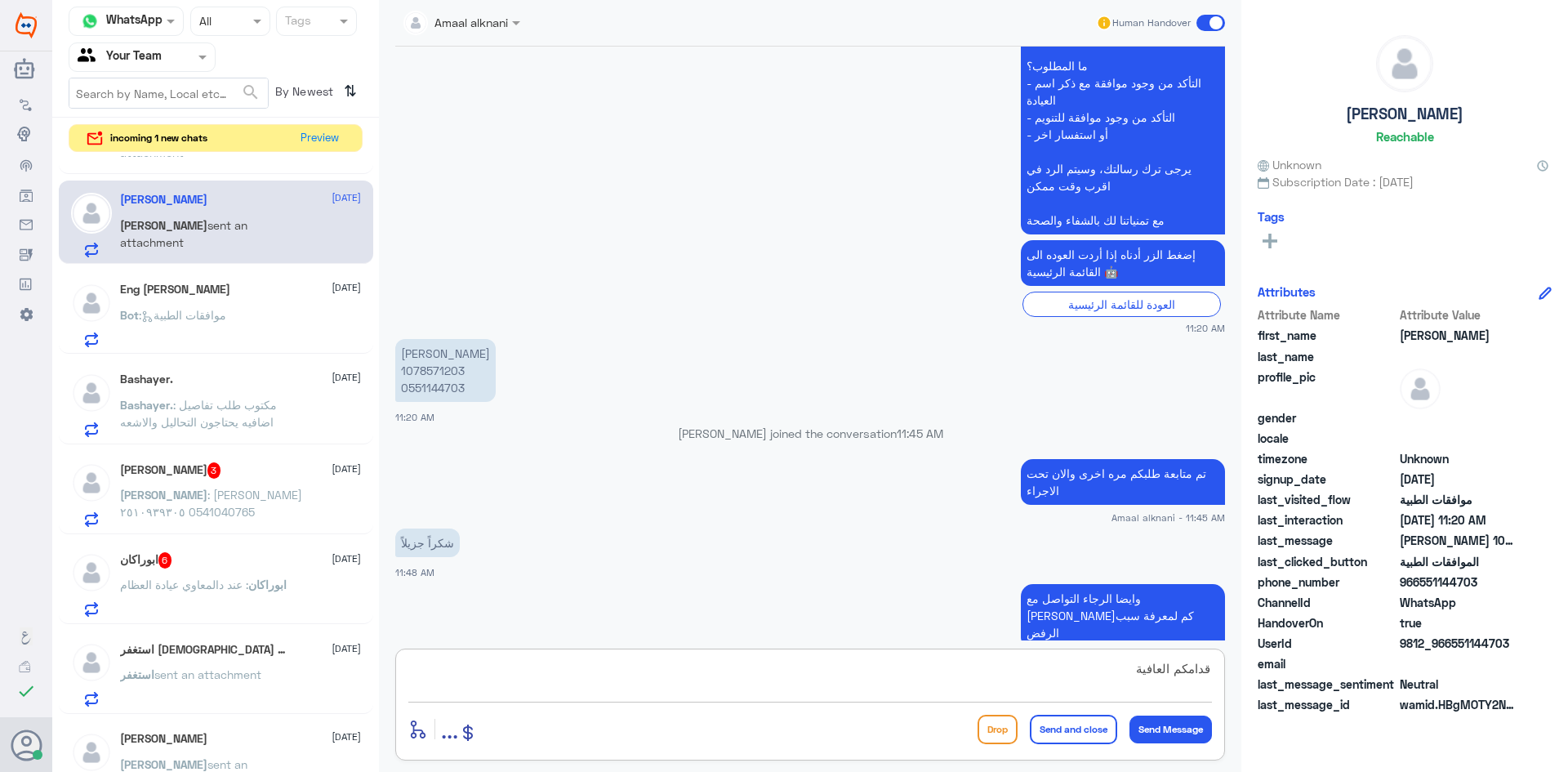
type textarea "قدامكم العافية"
click at [1058, 741] on button "Send and close" at bounding box center [1073, 729] width 88 height 29
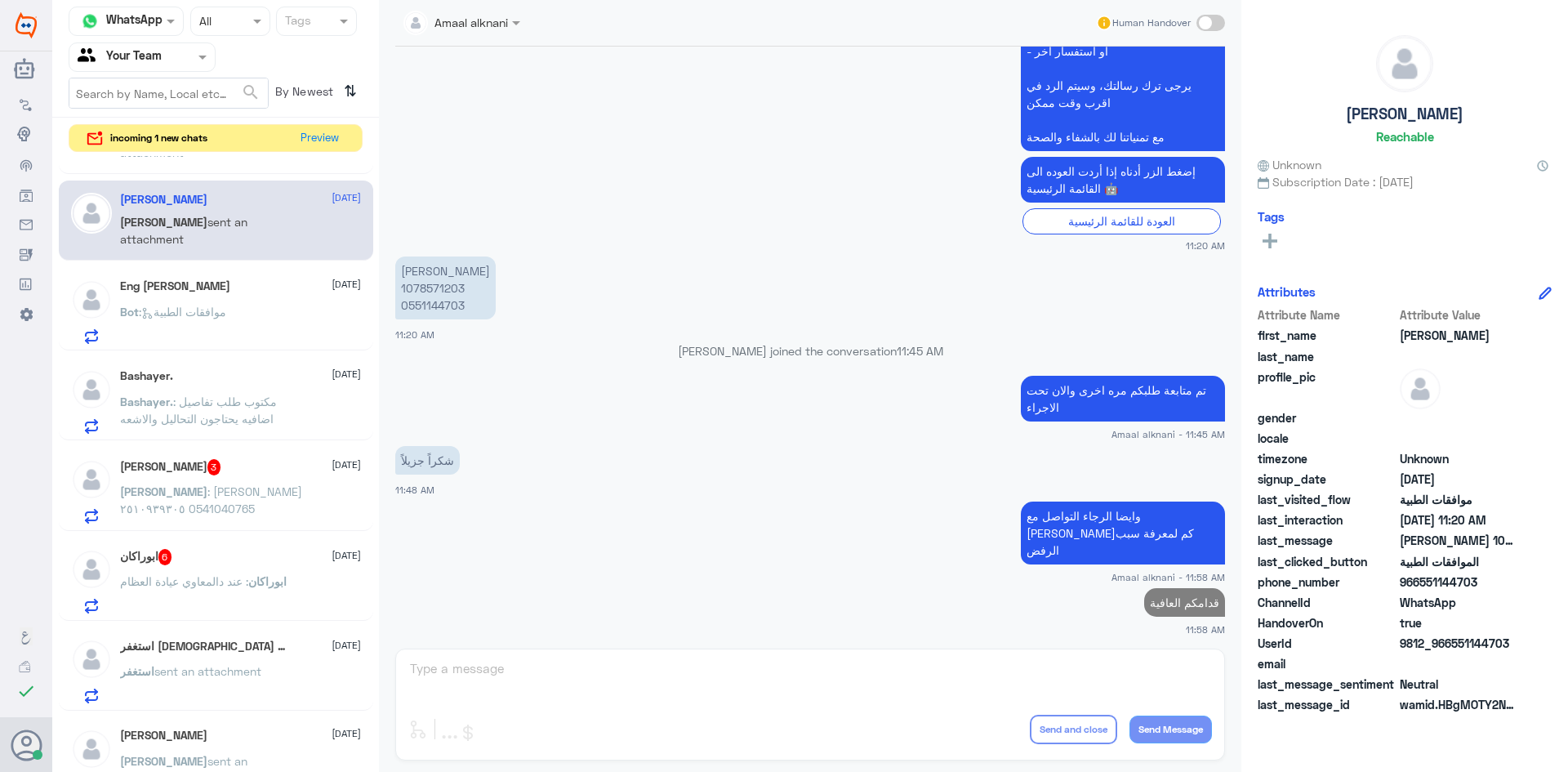
click at [226, 319] on p "Bot : موافقات الطبية" at bounding box center [173, 323] width 106 height 41
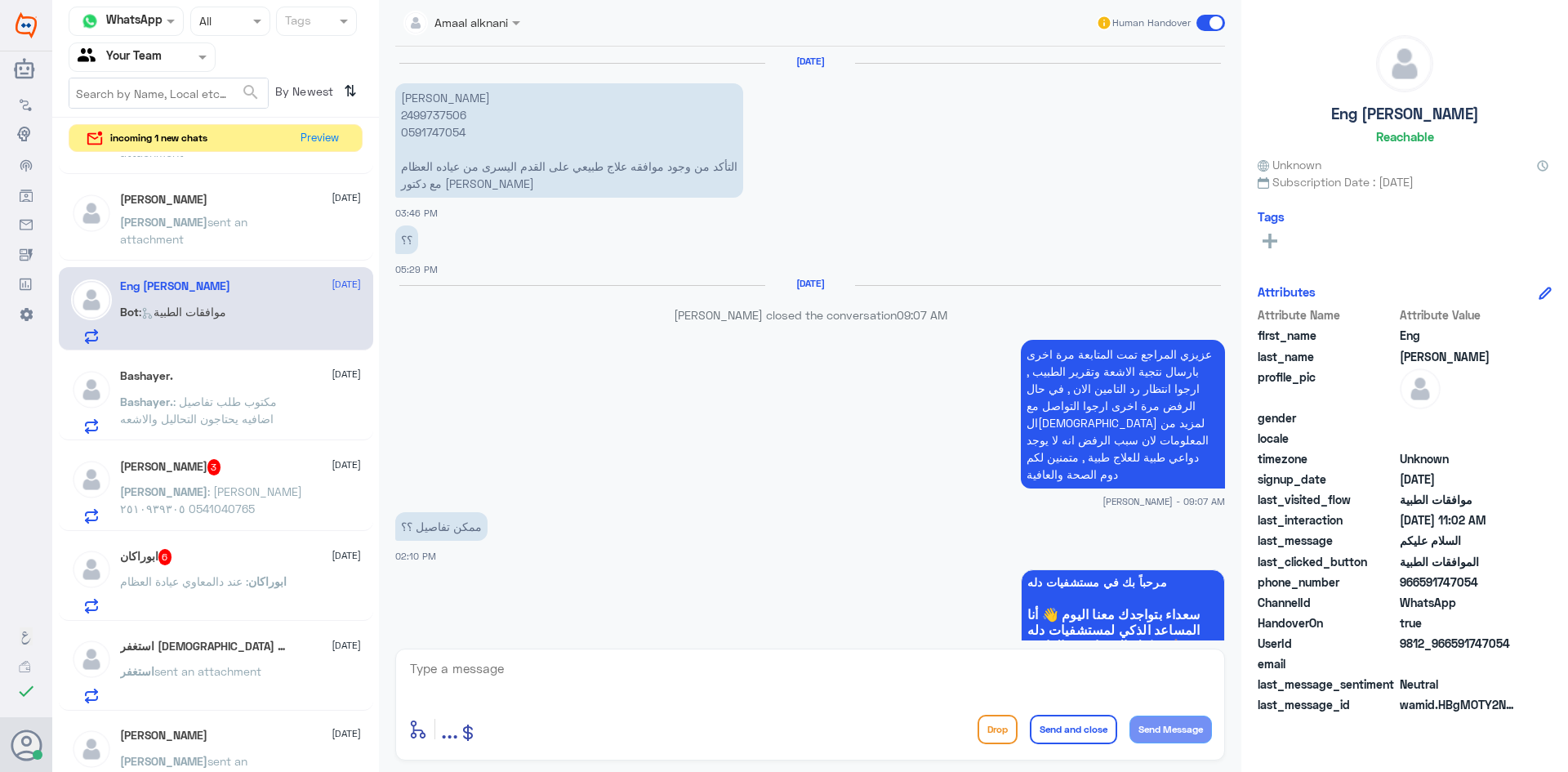
scroll to position [1677, 0]
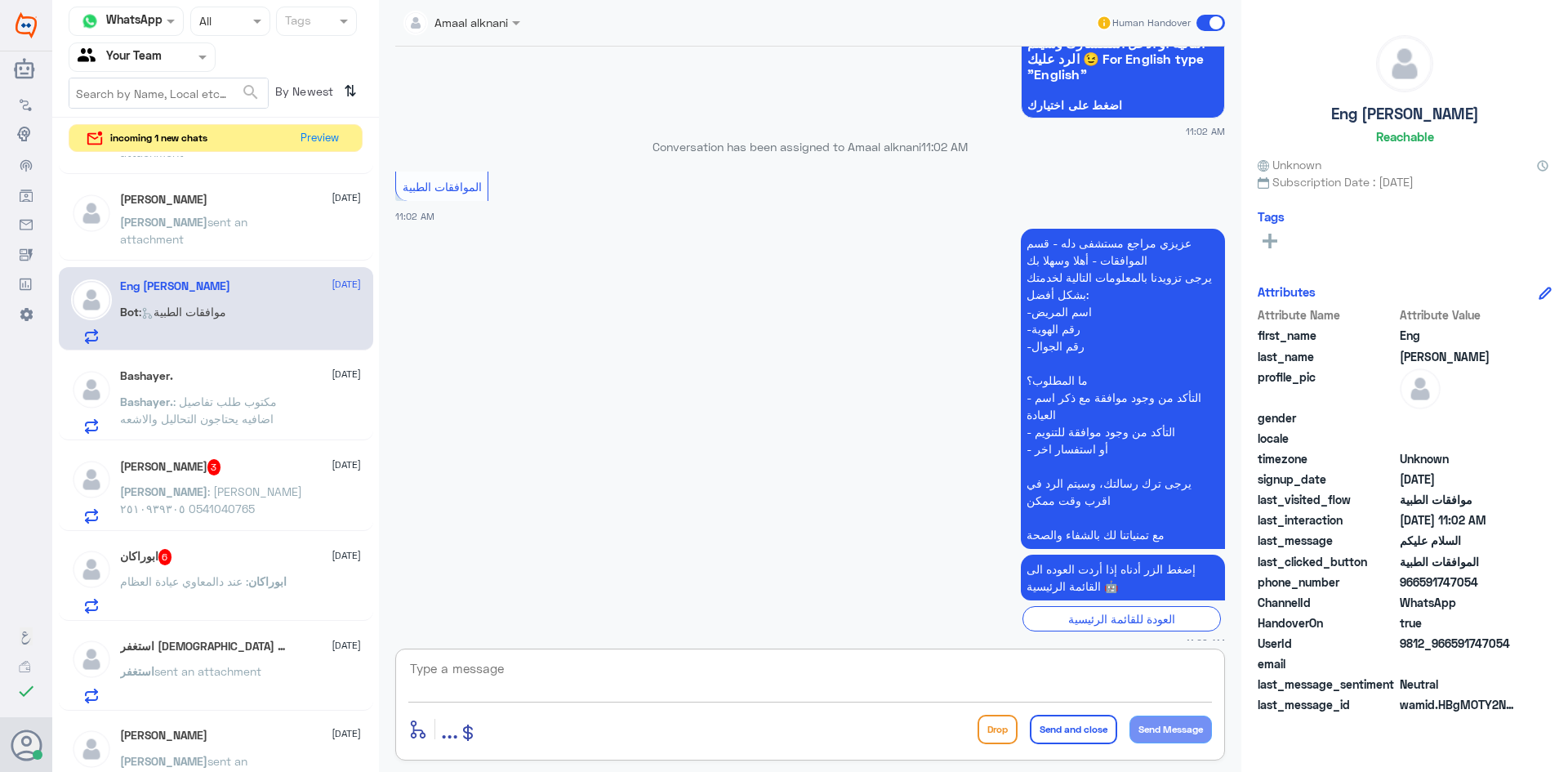
click at [581, 691] on textarea at bounding box center [810, 678] width 804 height 40
type textarea "تفضل كيف اقدر اساعدك"
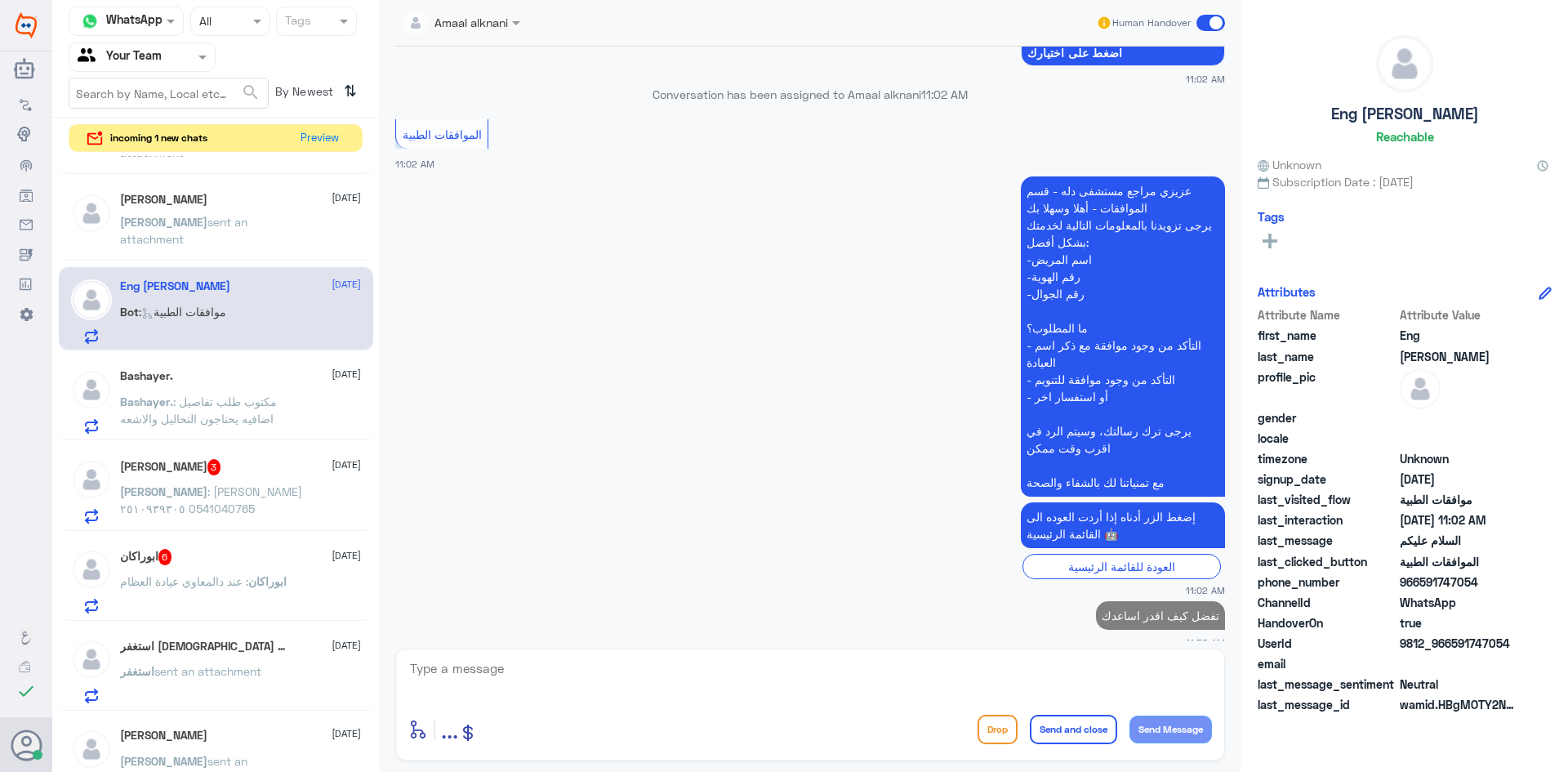
click at [215, 403] on span ": مكتوب طلب تفاصيل اضافيه يحتاجون التحاليل والاشعه" at bounding box center [198, 410] width 157 height 31
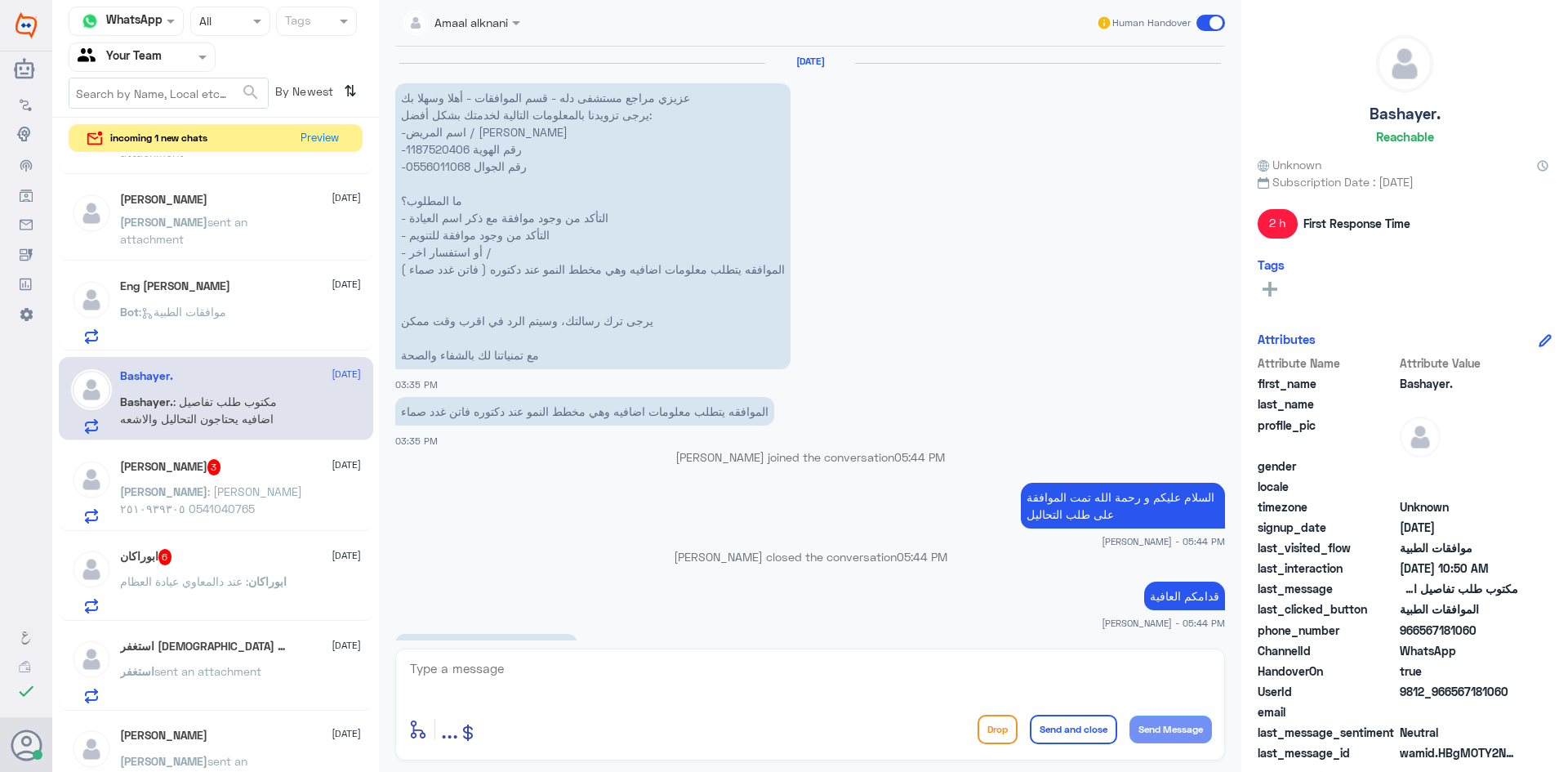
scroll to position [1610, 0]
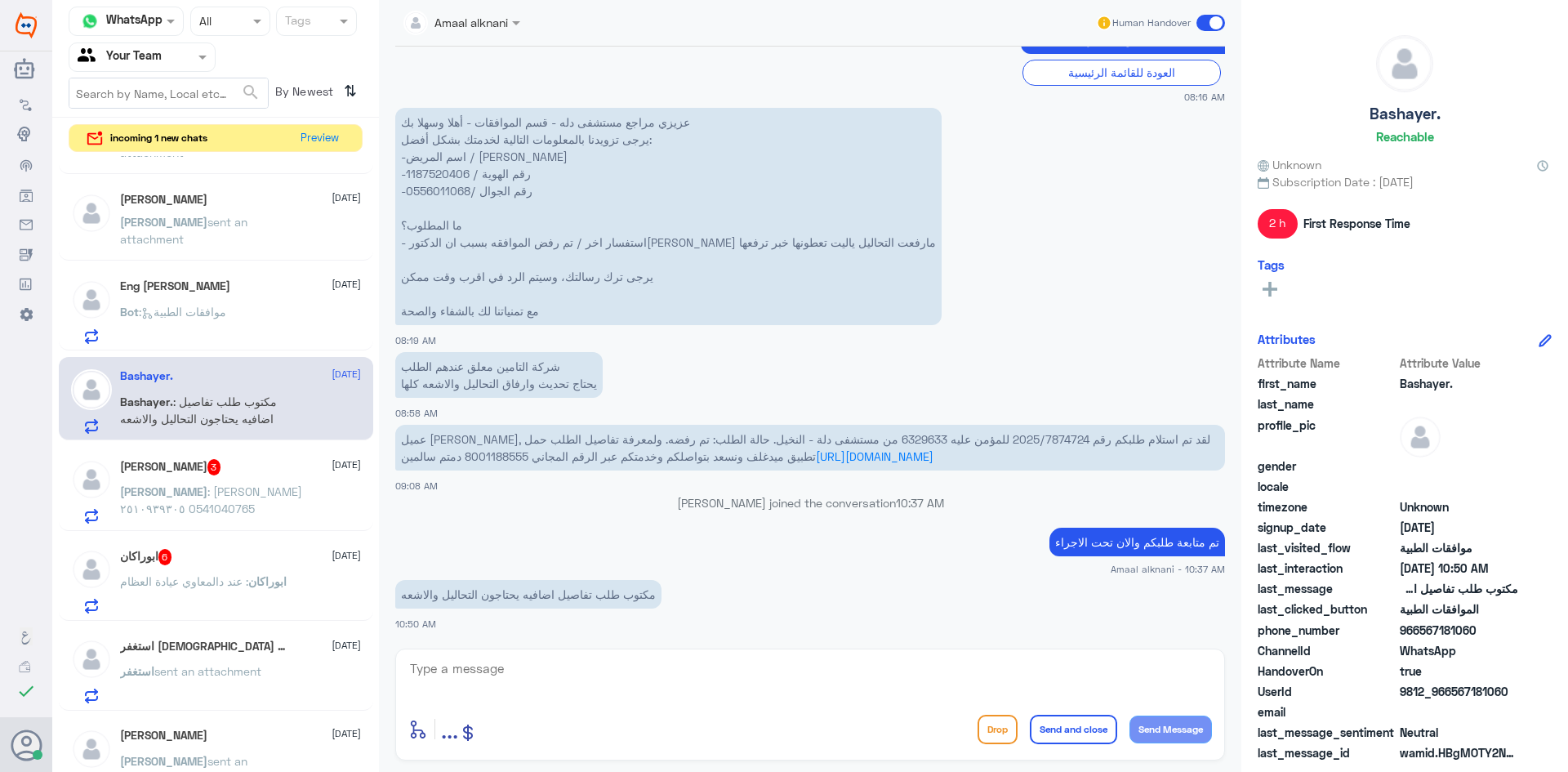
click at [554, 673] on textarea at bounding box center [810, 678] width 804 height 40
click at [543, 695] on textarea at bounding box center [810, 678] width 804 height 40
click at [452, 188] on p "عزيزي مراجع مستشفى دله - قسم الموافقات - أهلا وسهلا بك يرجى تزويدنا بالمعلومات …" at bounding box center [668, 216] width 546 height 217
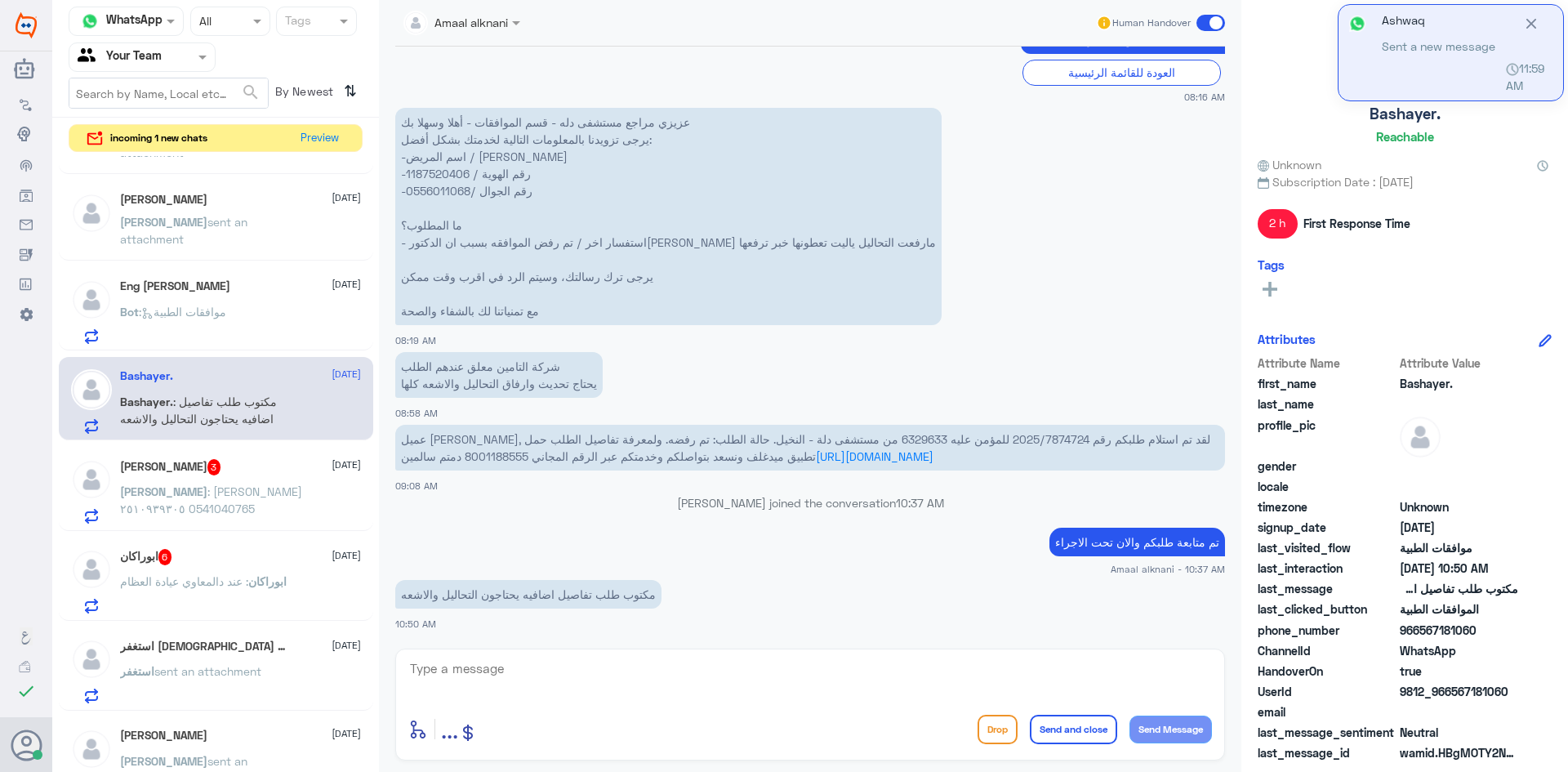
click at [519, 695] on textarea at bounding box center [810, 678] width 804 height 40
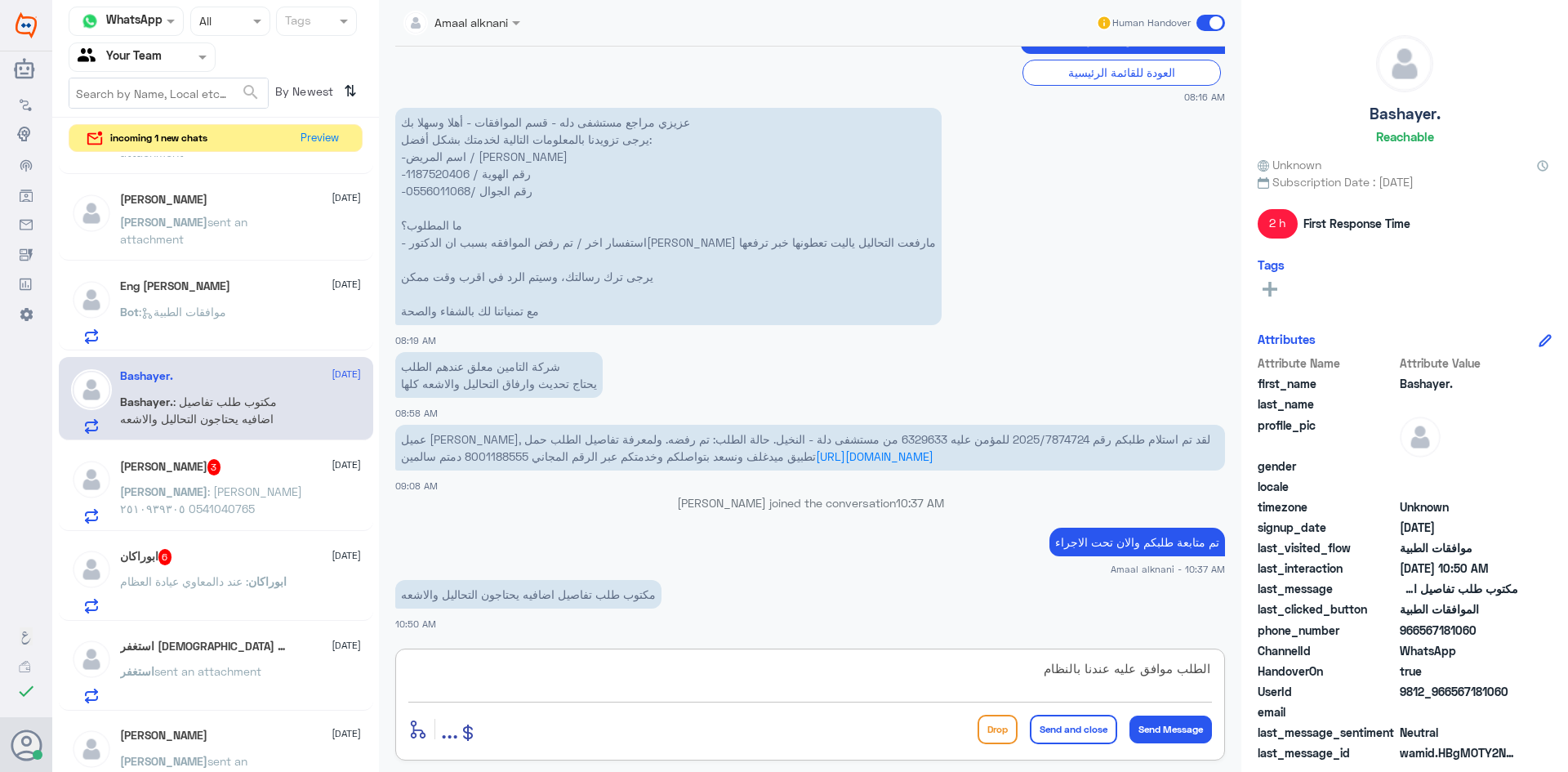
type textarea "الطلب موافق عليه عندنا بالنظام"
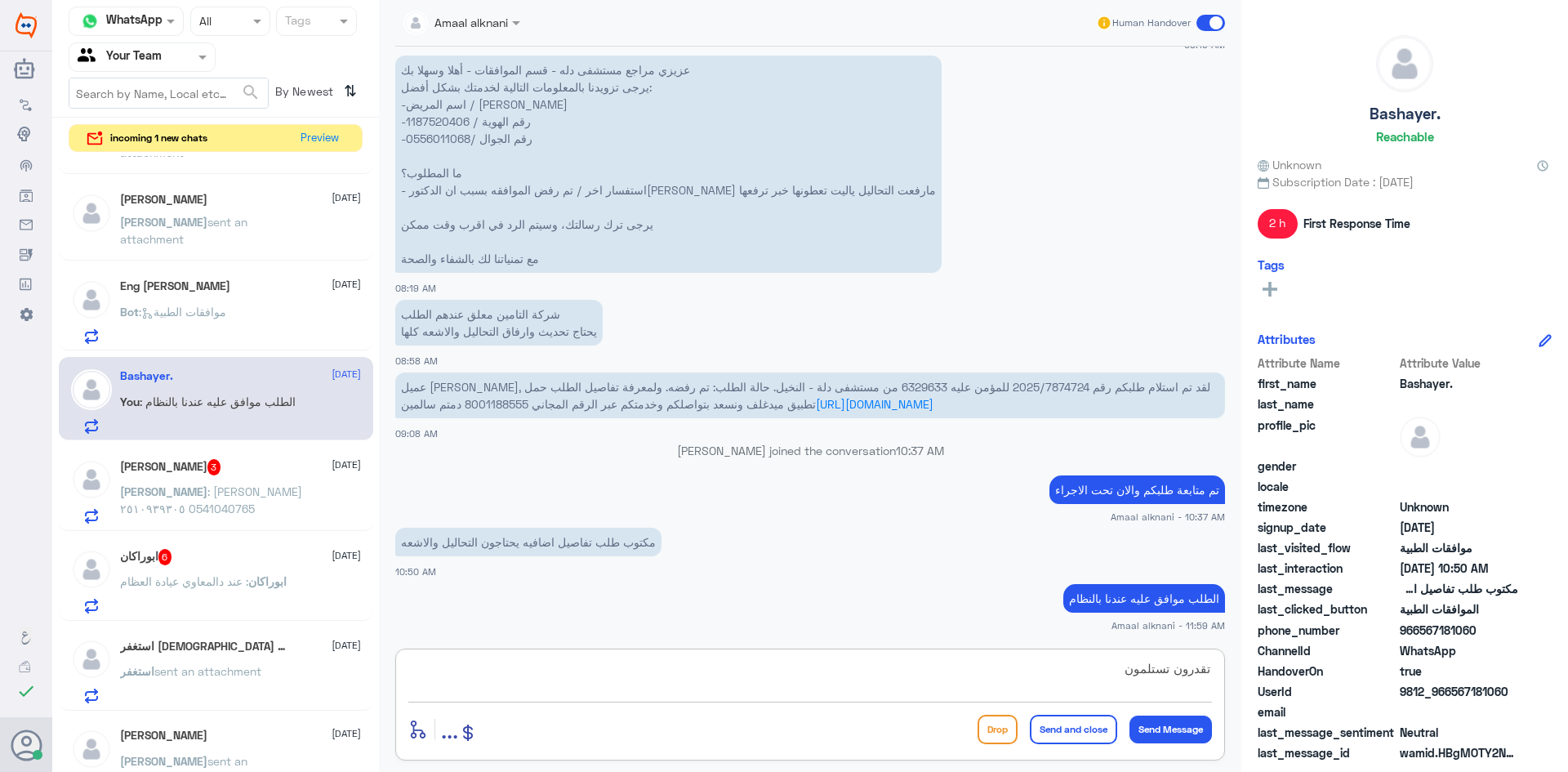
drag, startPoint x: 1091, startPoint y: 668, endPoint x: 1170, endPoint y: 671, distance: 79.1
click at [1170, 671] on textarea "تقدرون تستلمون" at bounding box center [810, 678] width 804 height 40
type textarea "تقدرون تستفيدون من الخدمة"
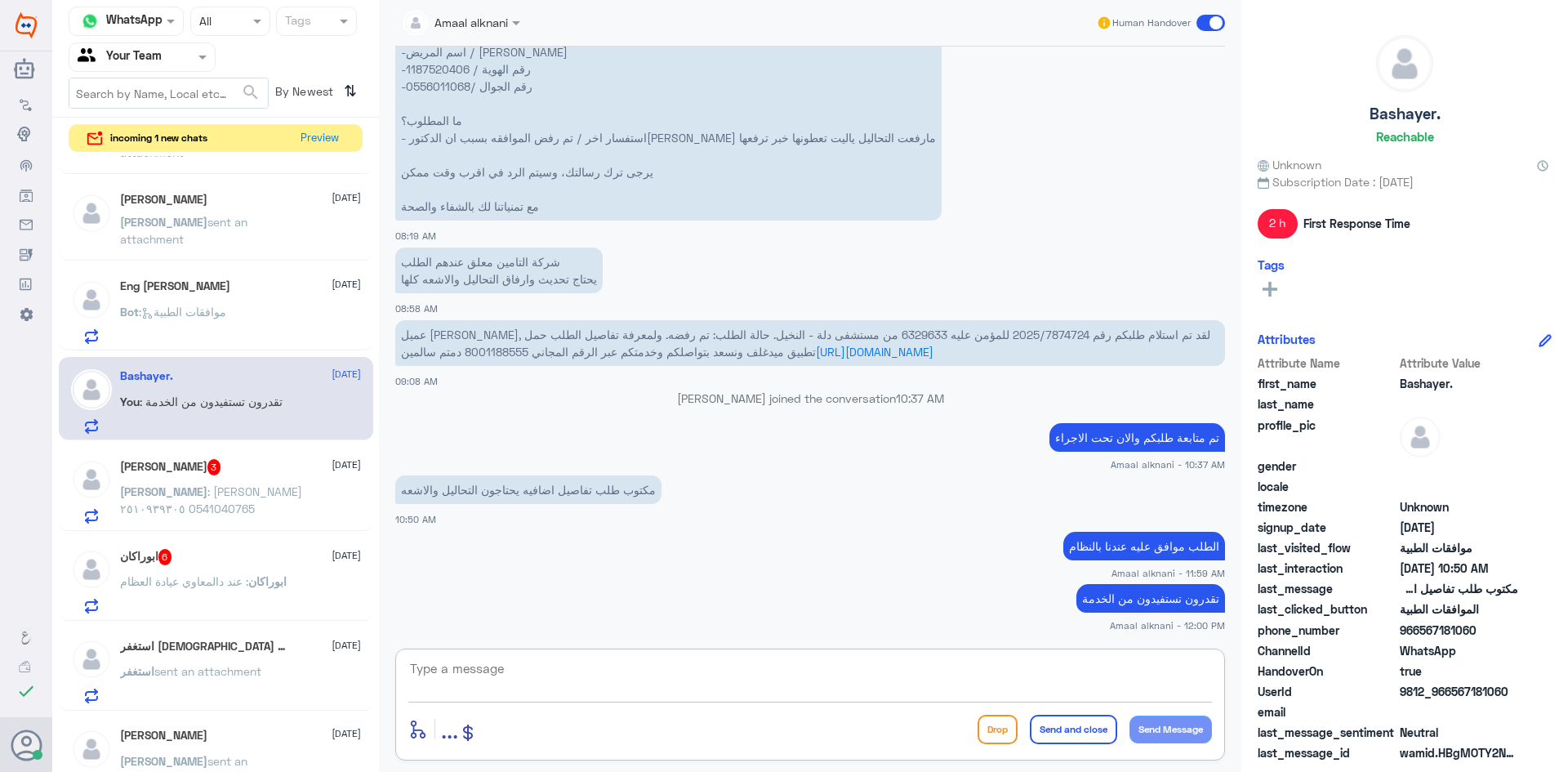
click at [547, 688] on textarea at bounding box center [810, 678] width 804 height 40
drag, startPoint x: 547, startPoint y: 688, endPoint x: 501, endPoint y: 684, distance: 46.2
click at [547, 687] on textarea at bounding box center [810, 678] width 804 height 40
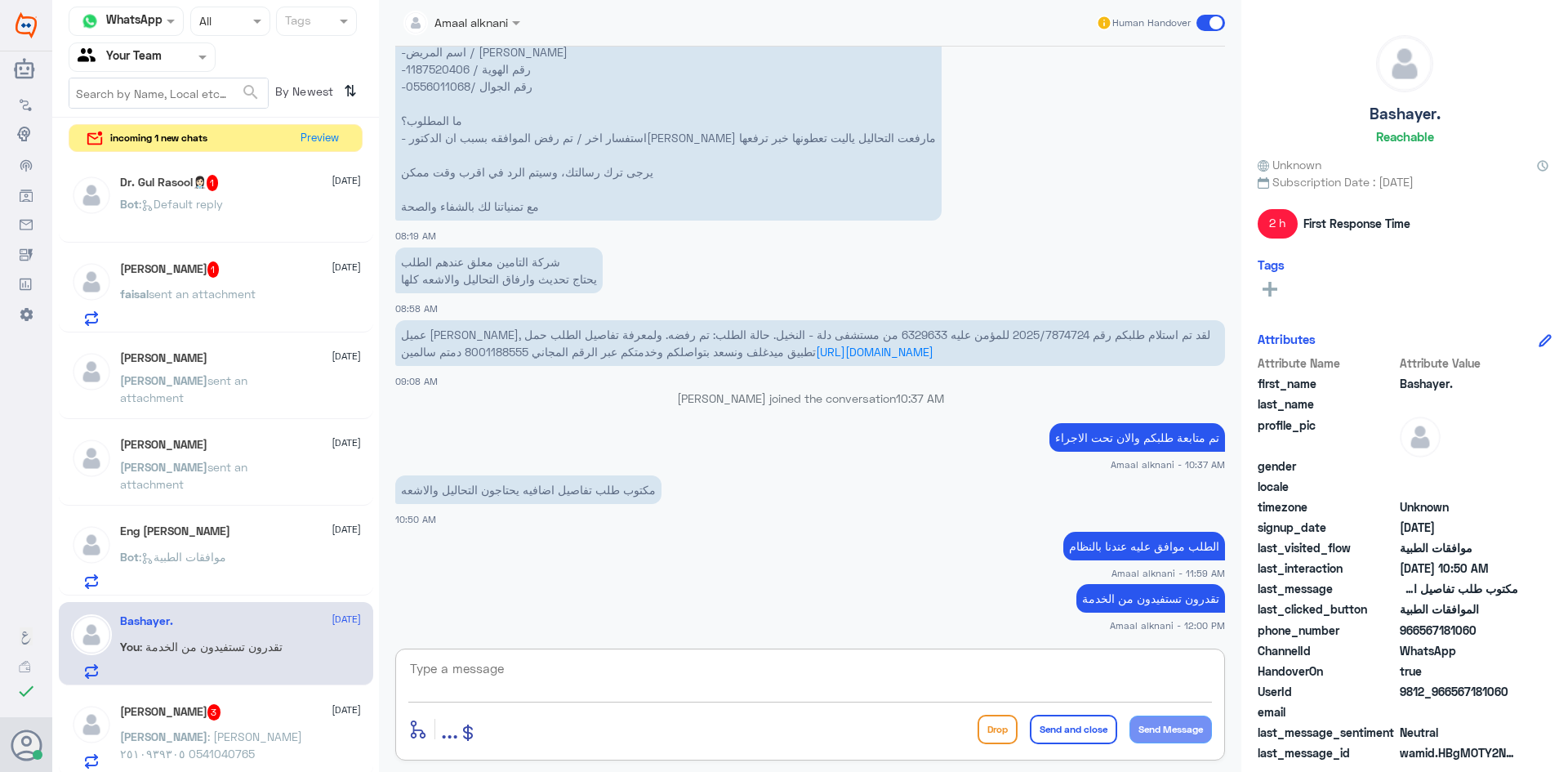
scroll to position [327, 0]
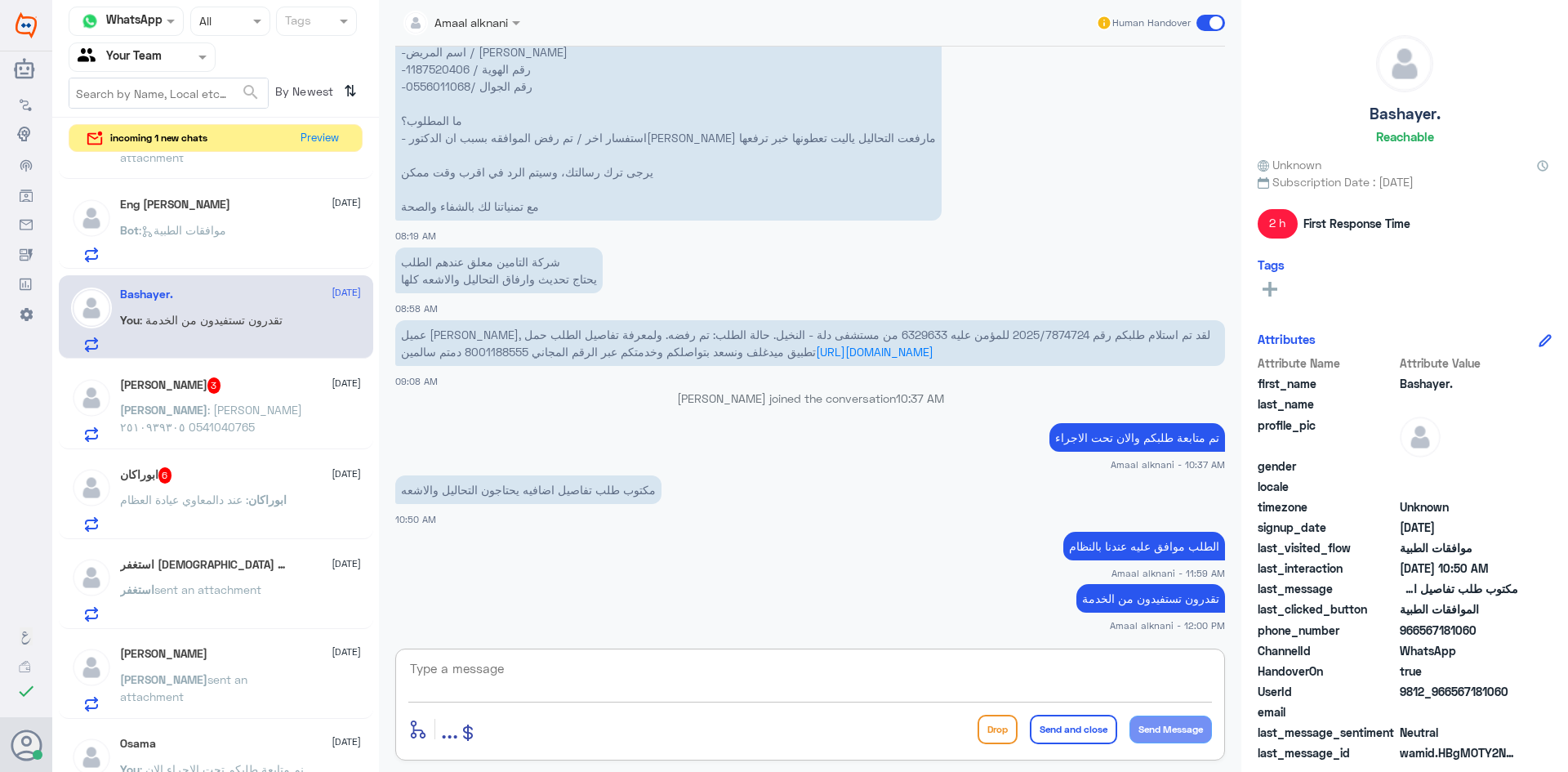
click at [213, 589] on span "sent an attachment" at bounding box center [207, 589] width 107 height 14
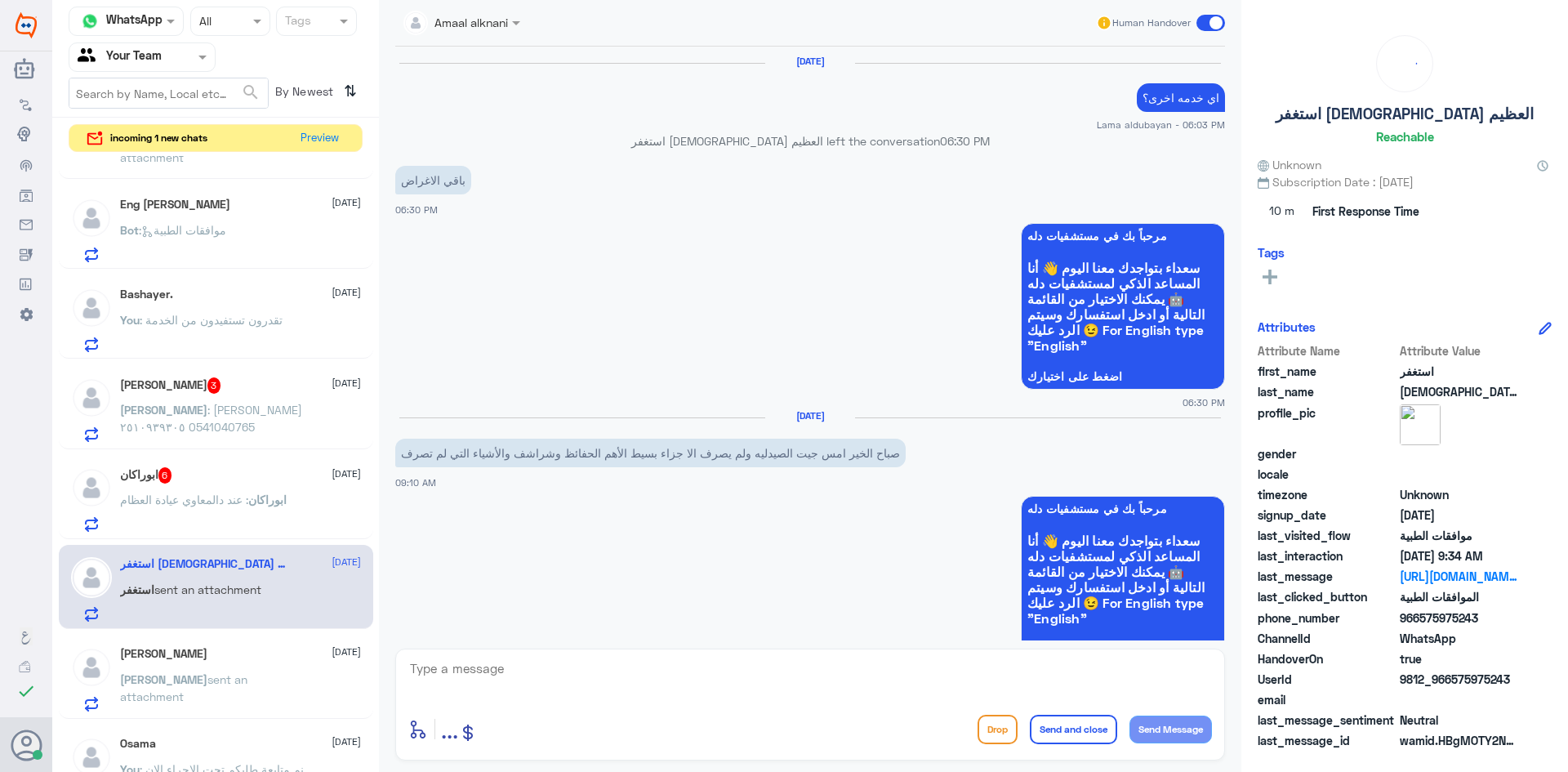
scroll to position [2313, 0]
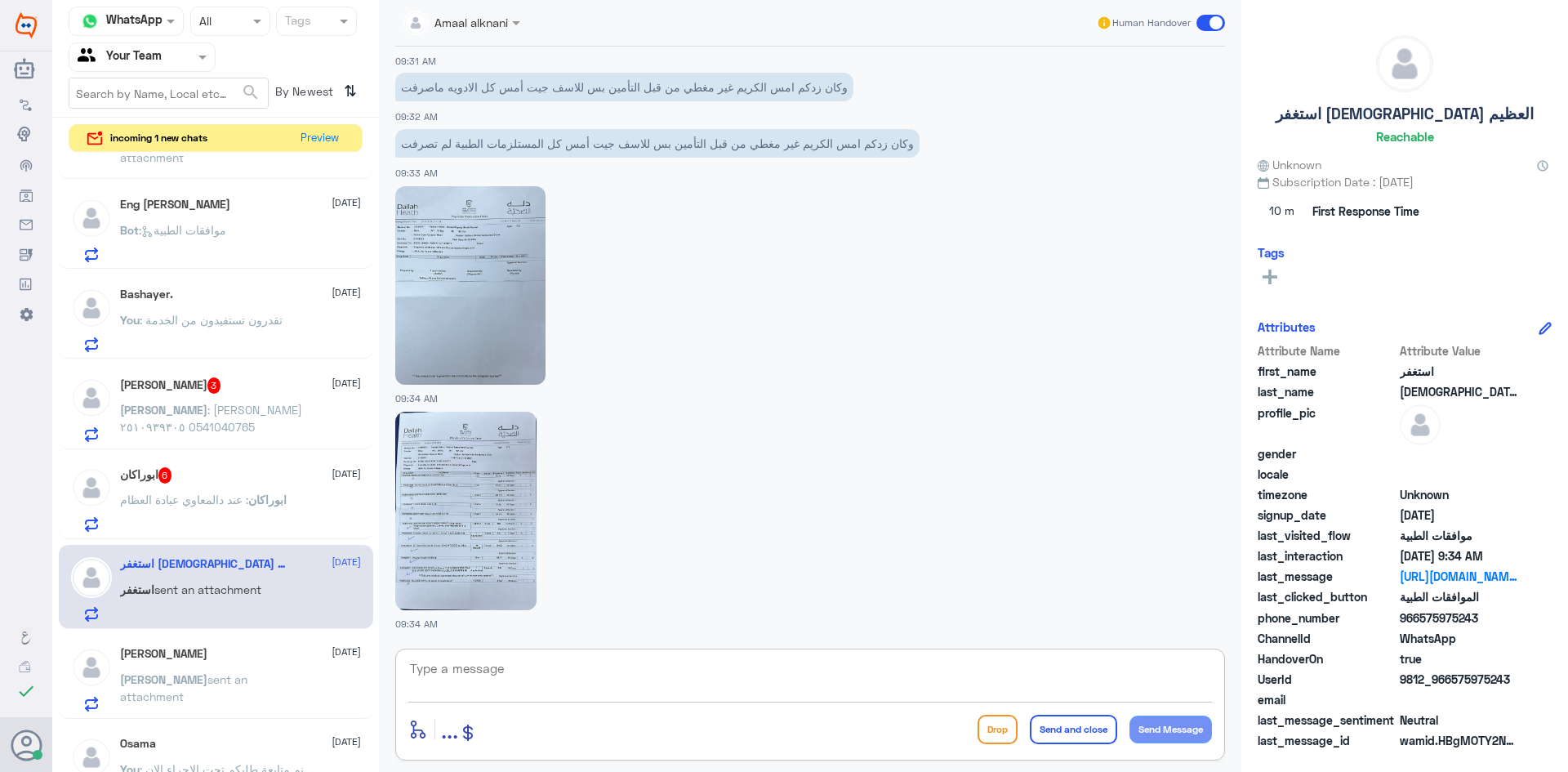
click at [583, 685] on textarea at bounding box center [810, 678] width 804 height 40
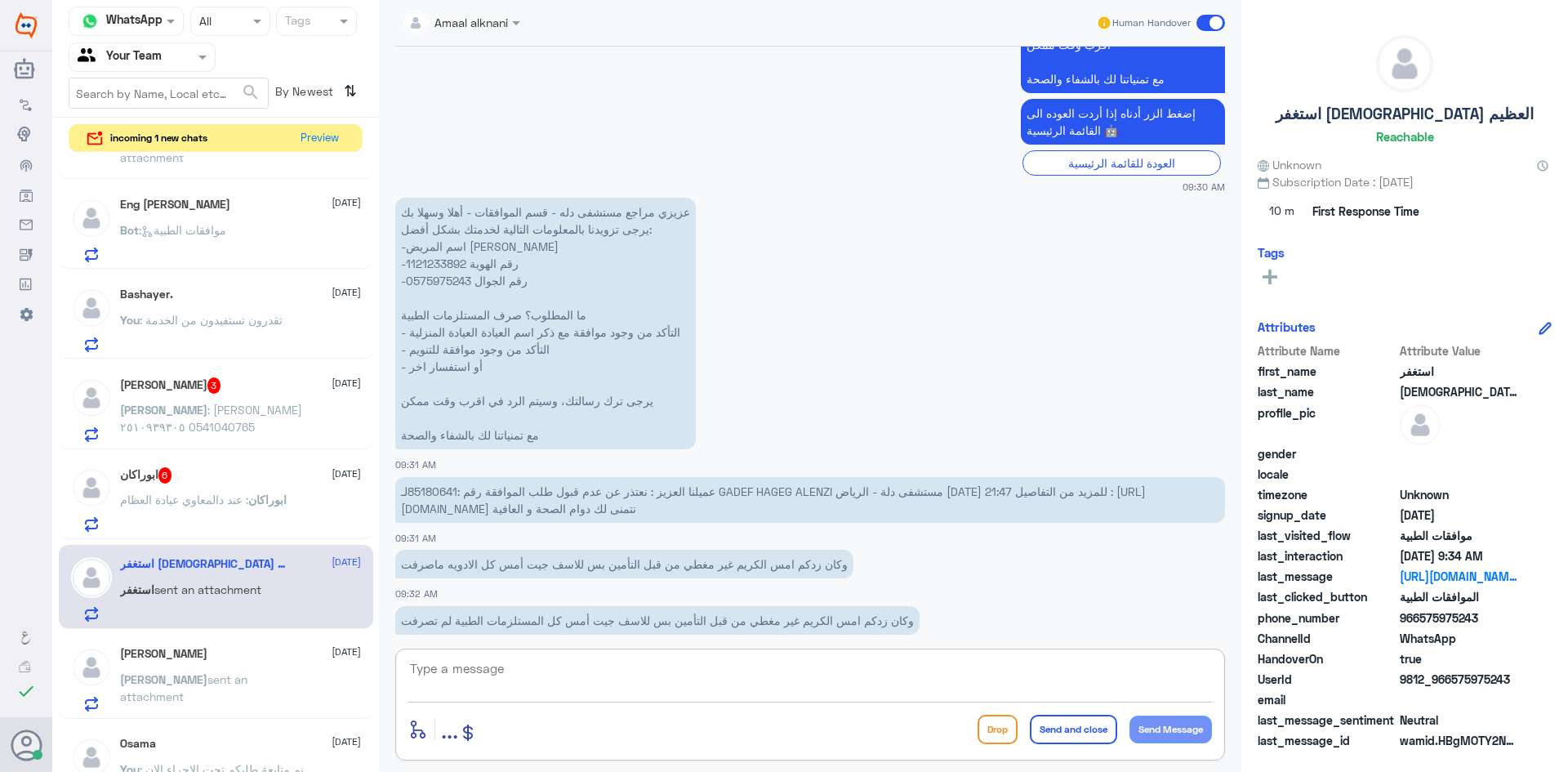
scroll to position [1823, 0]
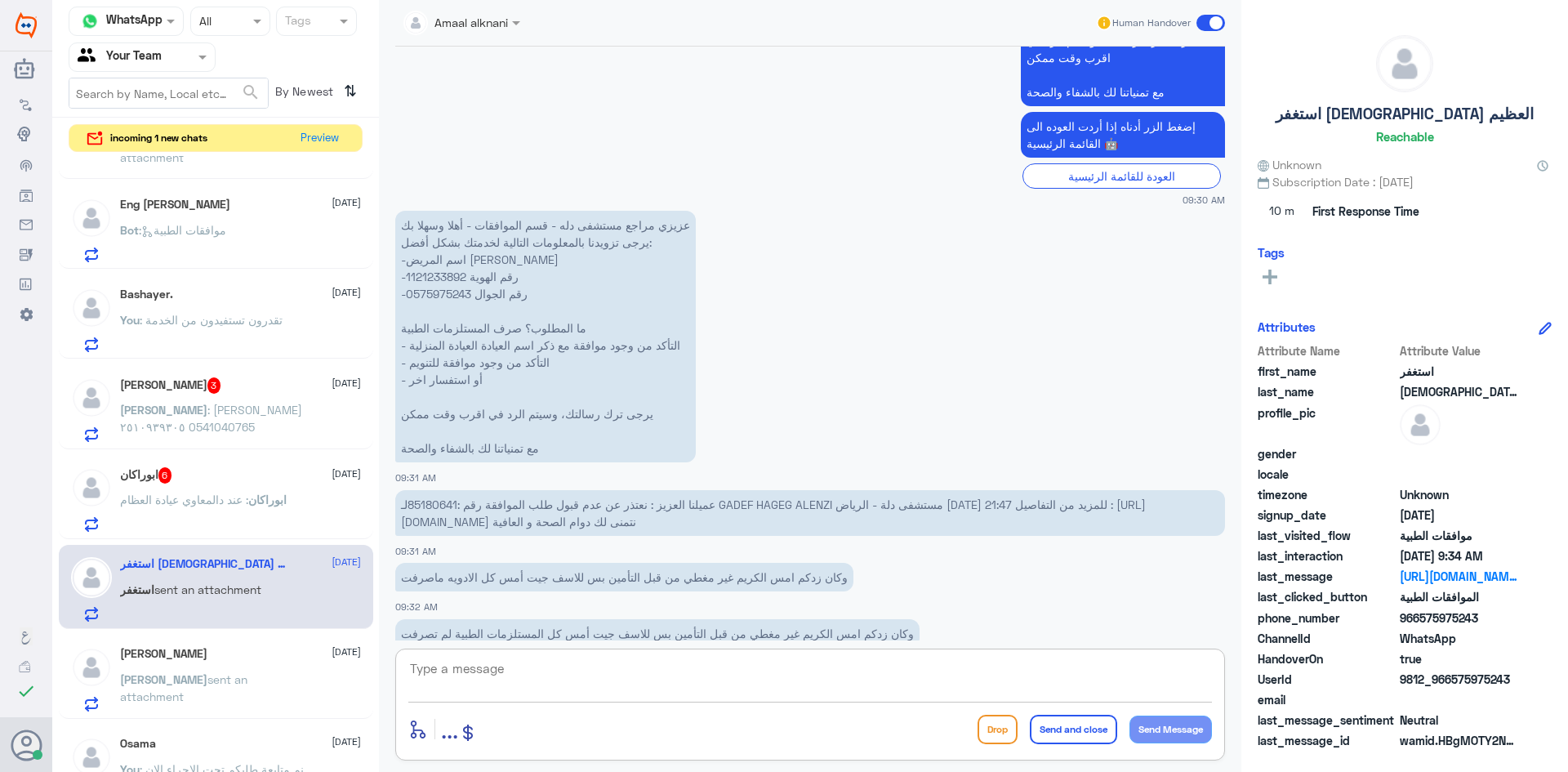
click at [440, 272] on p "عزيزي مراجع مستشفى دله - قسم الموافقات - أهلا وسهلا بك يرجى تزويدنا بالمعلومات …" at bounding box center [545, 336] width 300 height 251
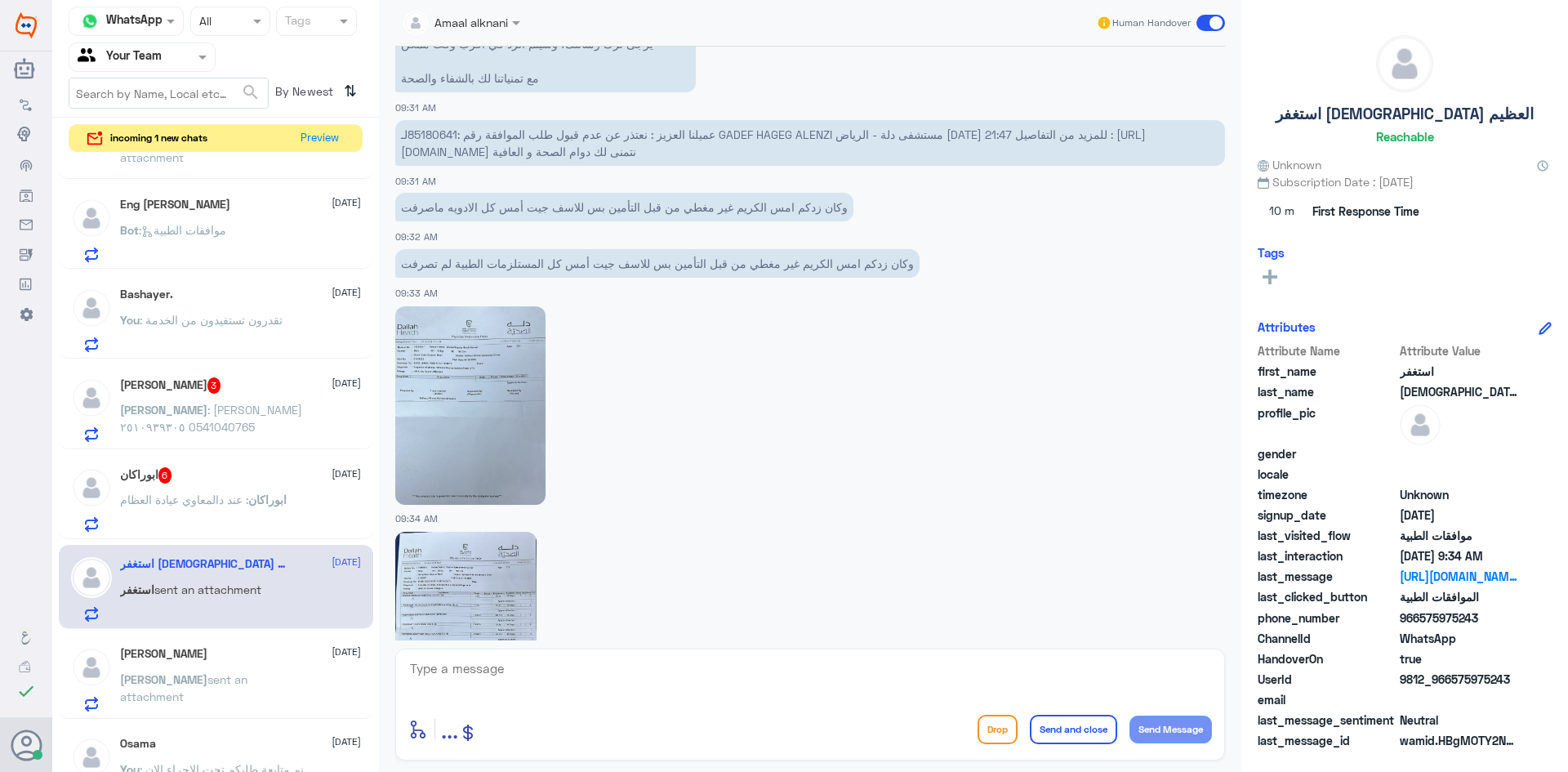
scroll to position [2313, 0]
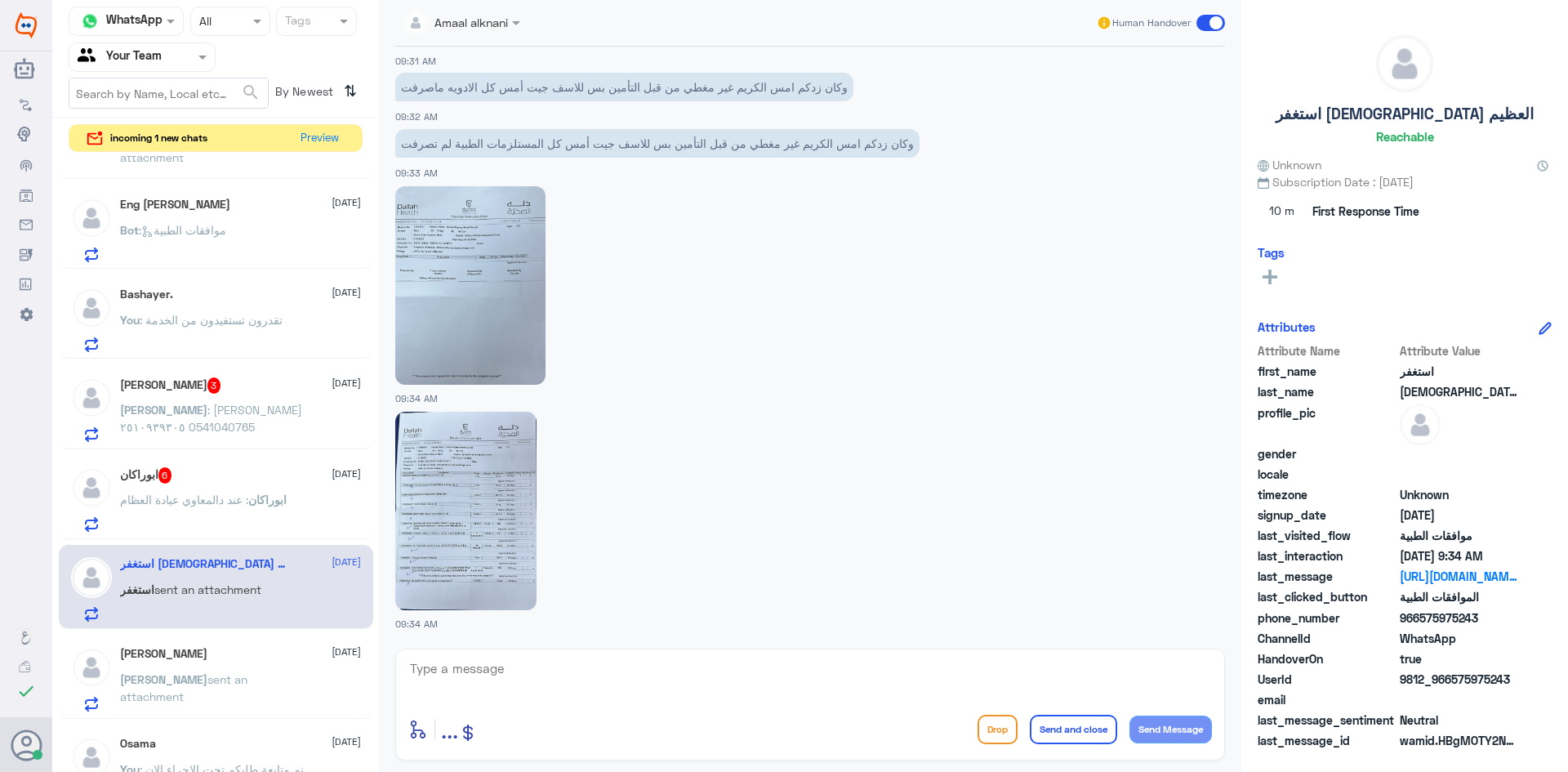
click at [437, 322] on img at bounding box center [469, 285] width 150 height 198
click at [468, 531] on img at bounding box center [466, 511] width 142 height 198
click at [424, 526] on img at bounding box center [466, 511] width 142 height 198
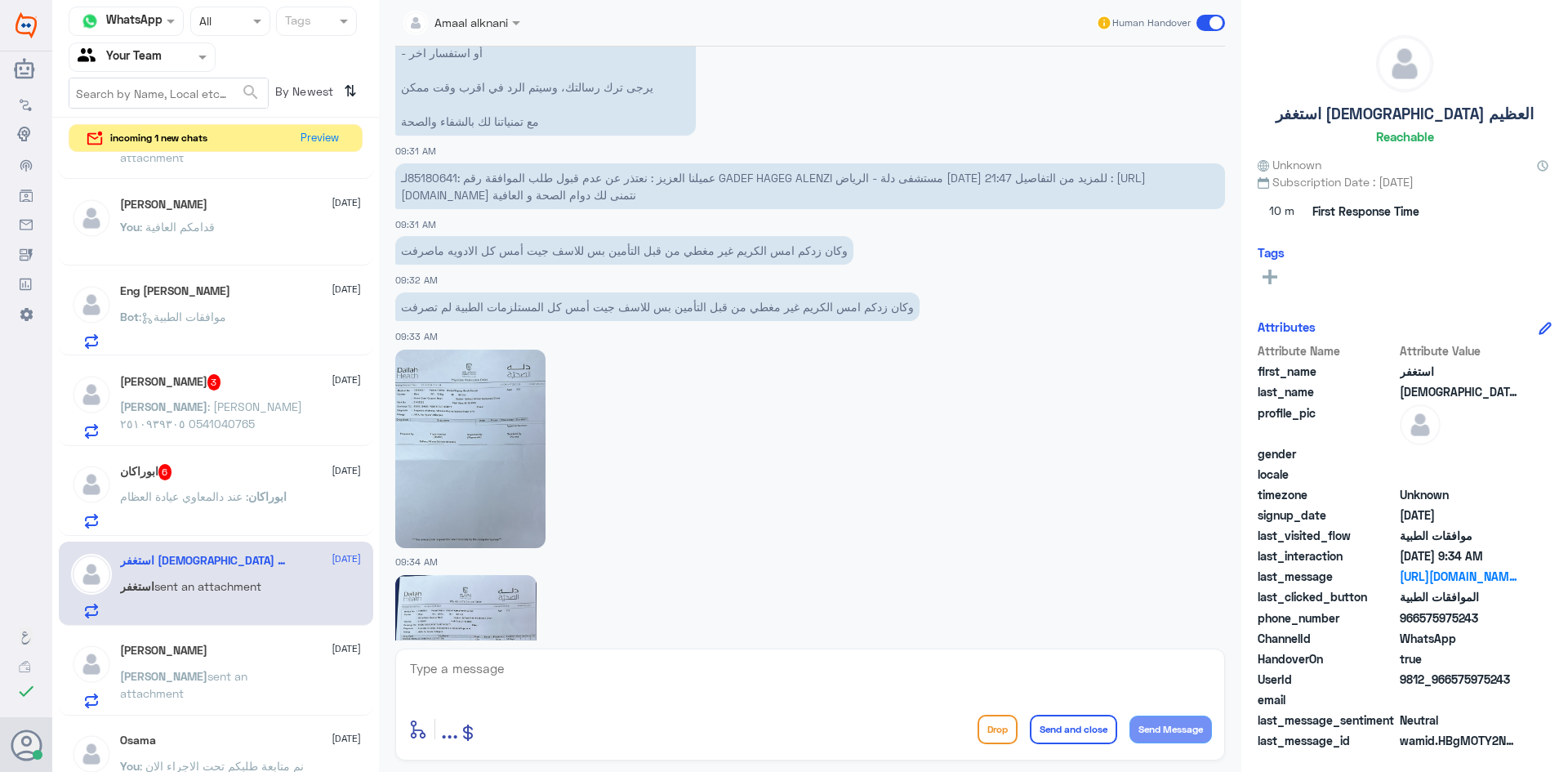
scroll to position [2313, 0]
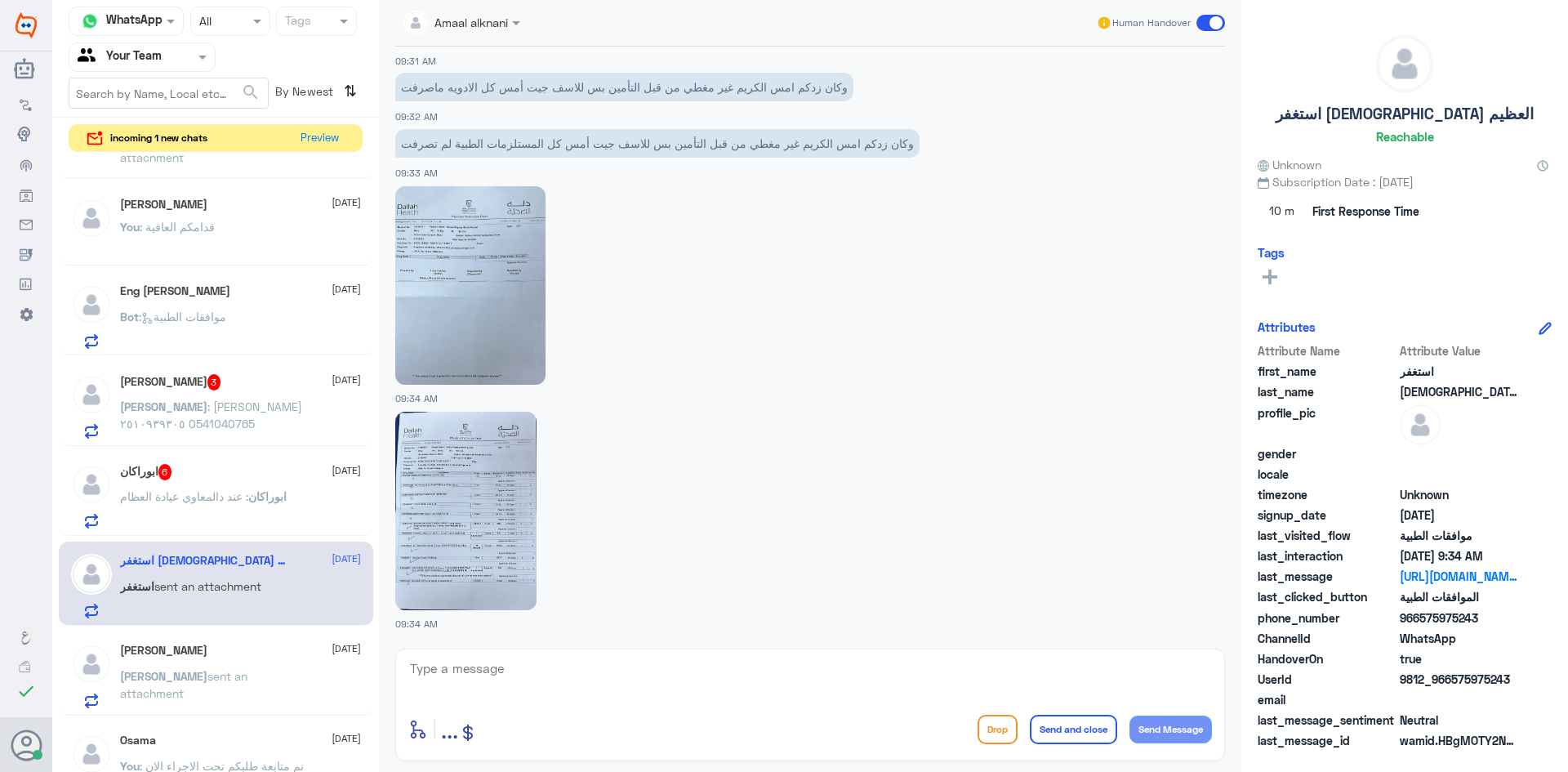
click at [517, 669] on textarea at bounding box center [810, 678] width 804 height 40
type textarea "صحيح غير مغطاه"
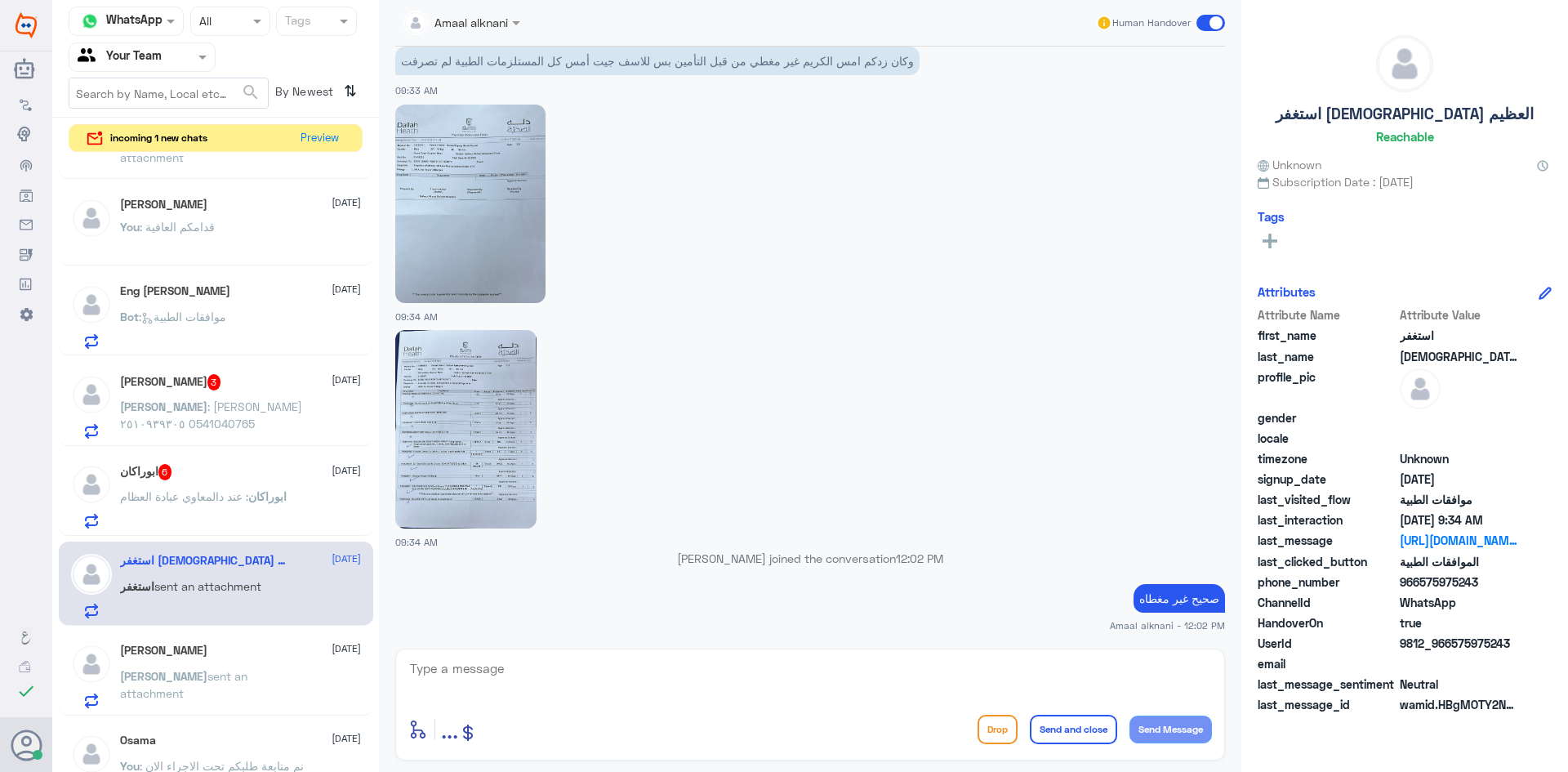
click at [192, 502] on span ": عند دالمعاوي عيادة العظام" at bounding box center [184, 496] width 128 height 14
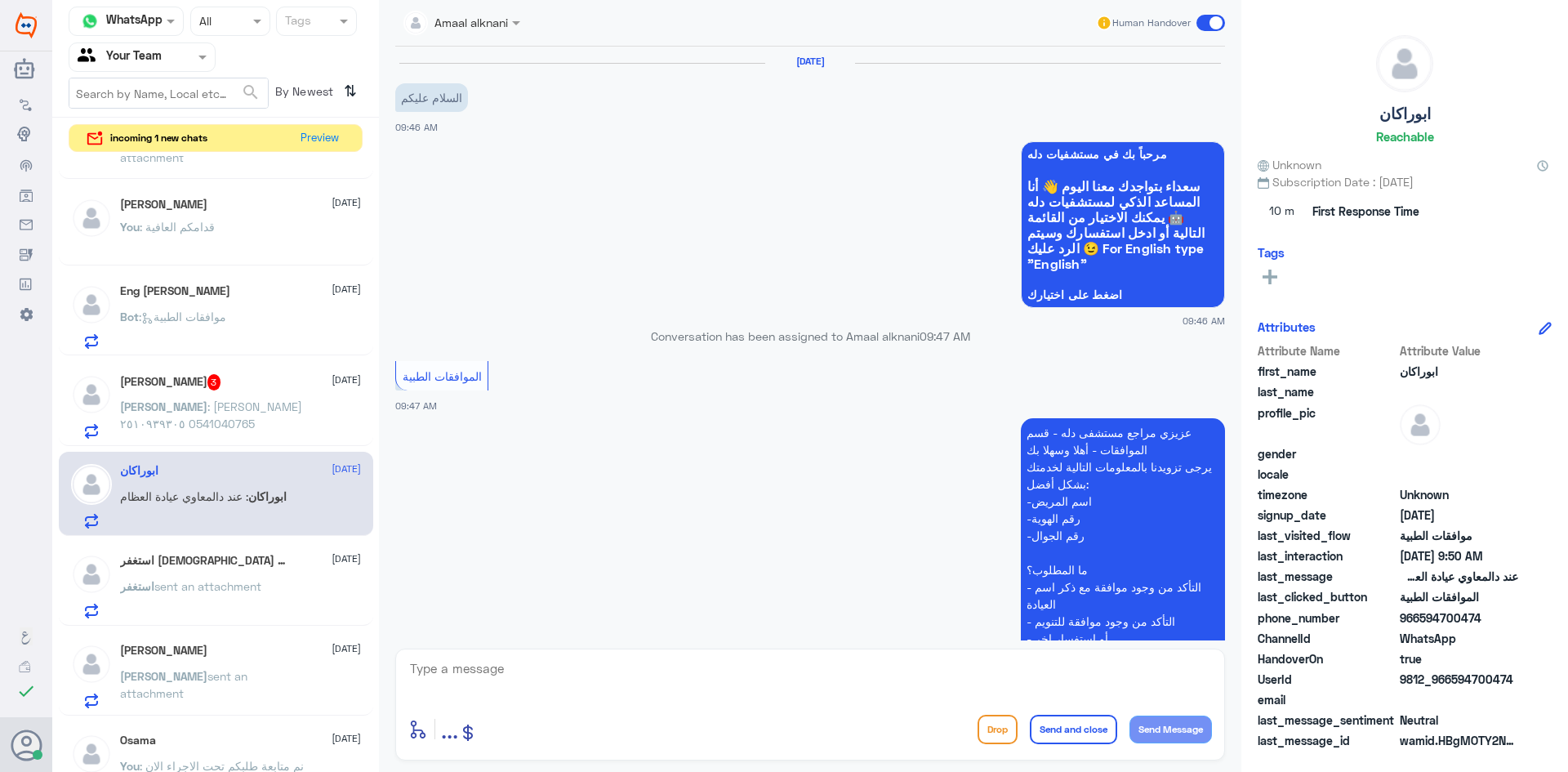
scroll to position [482, 0]
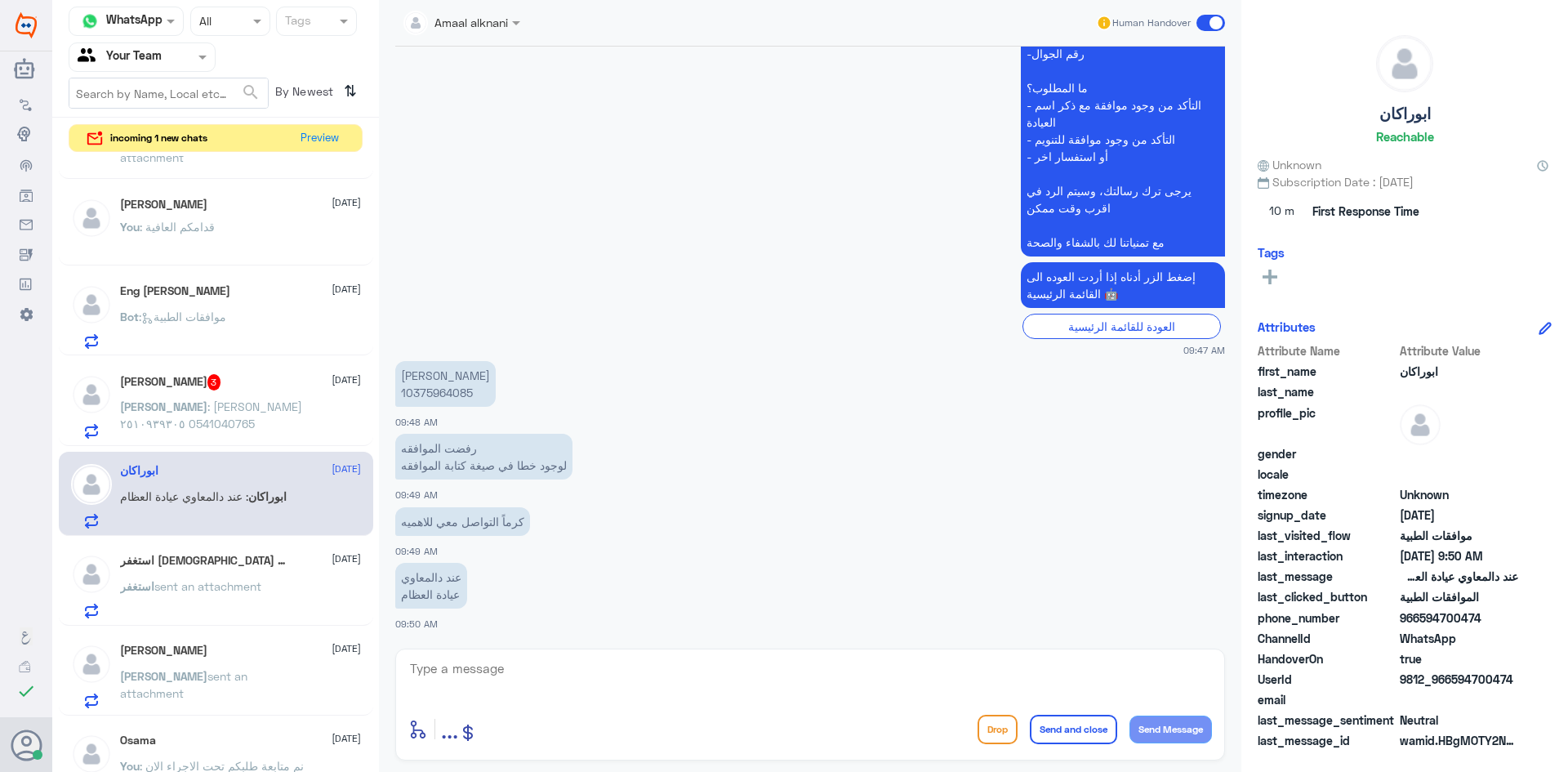
click at [571, 665] on textarea at bounding box center [810, 678] width 804 height 40
click at [447, 385] on p "[PERSON_NAME] 10375964085" at bounding box center [445, 384] width 100 height 45
click at [448, 386] on p "[PERSON_NAME] 10375964085" at bounding box center [445, 384] width 100 height 45
click at [521, 678] on textarea at bounding box center [810, 678] width 804 height 40
type textarea "اهلا عزيزيتي المراجعة"
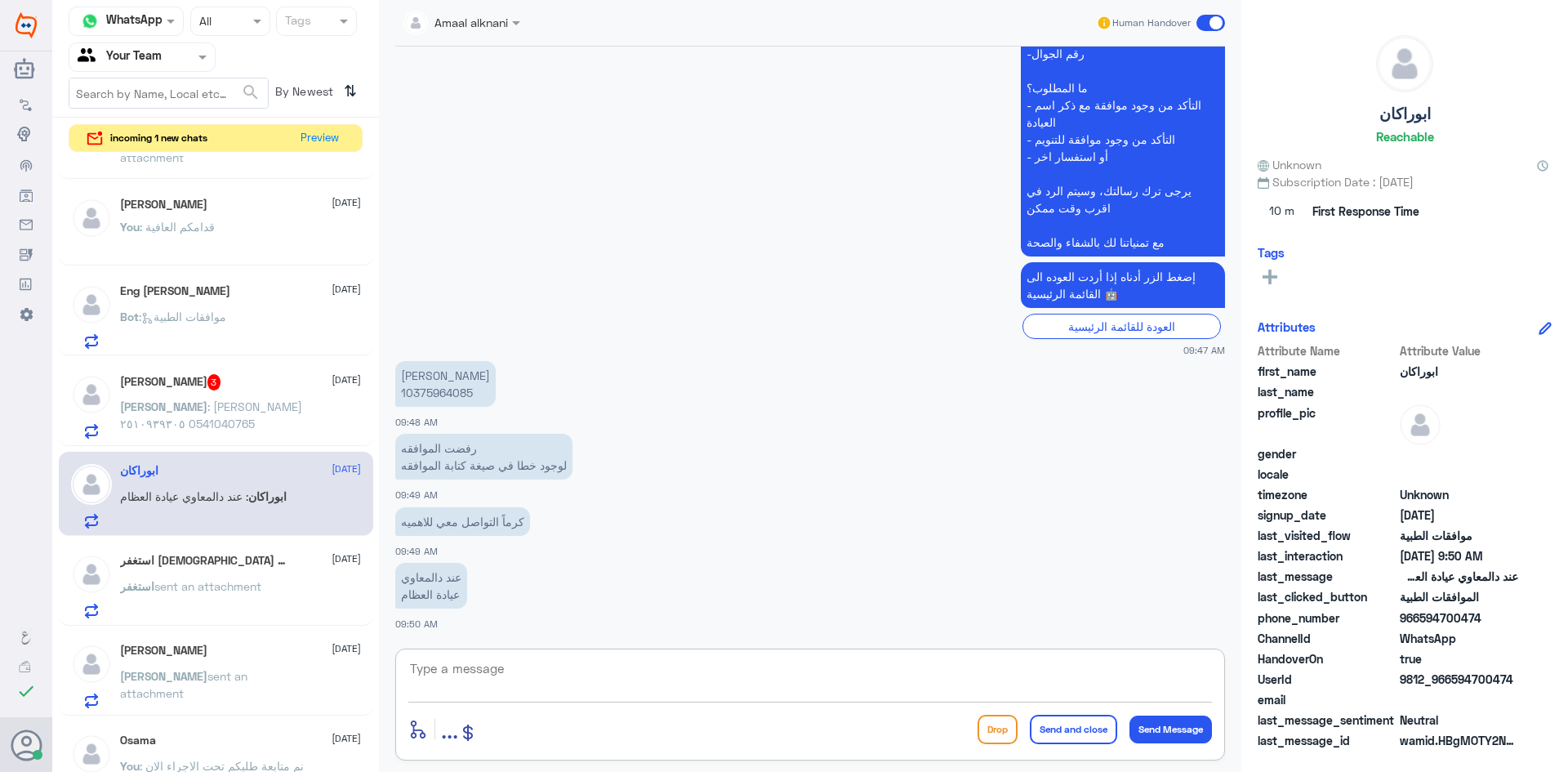
scroll to position [534, 0]
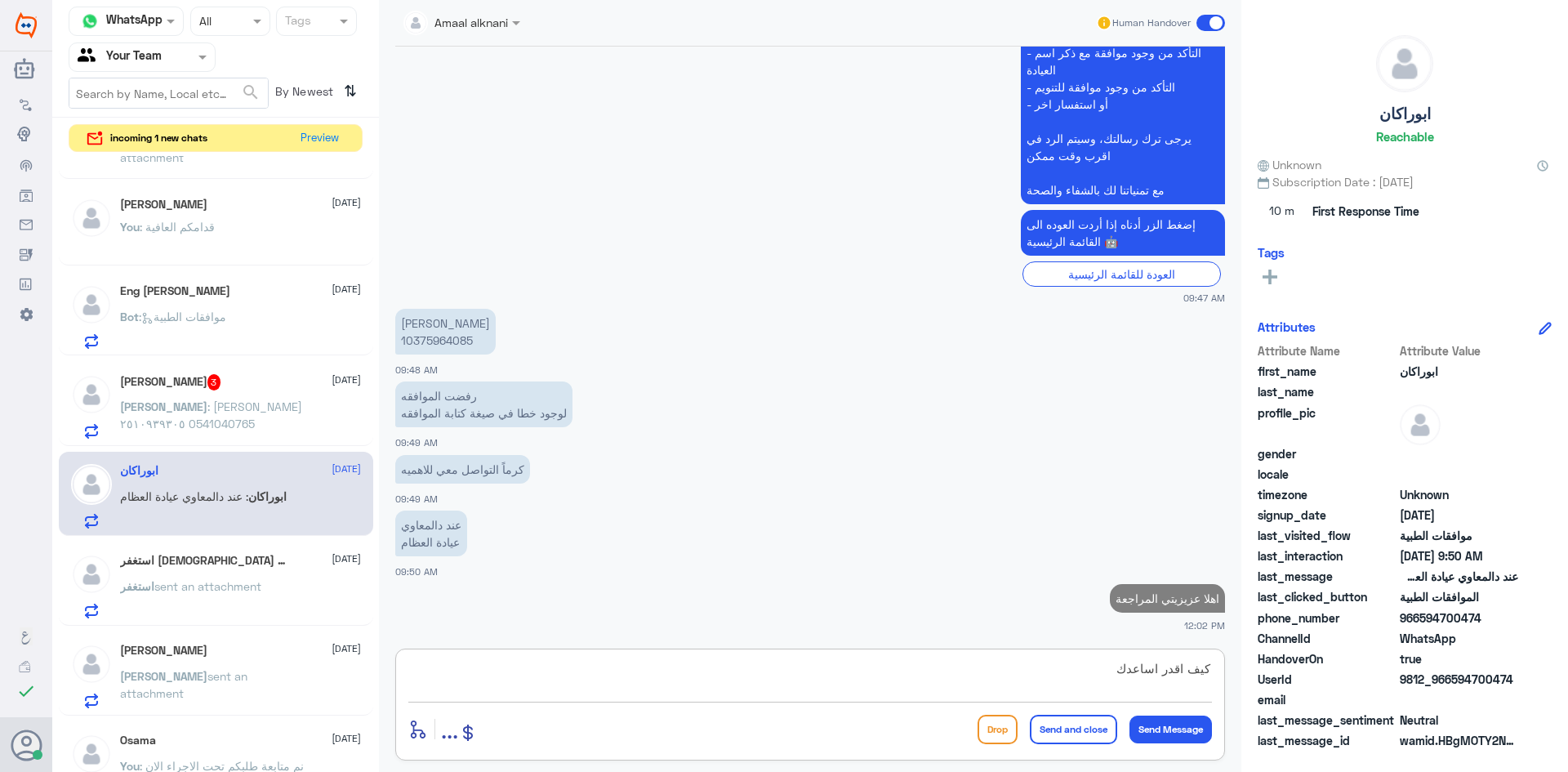
type textarea "كيف اقدر اساعدك"
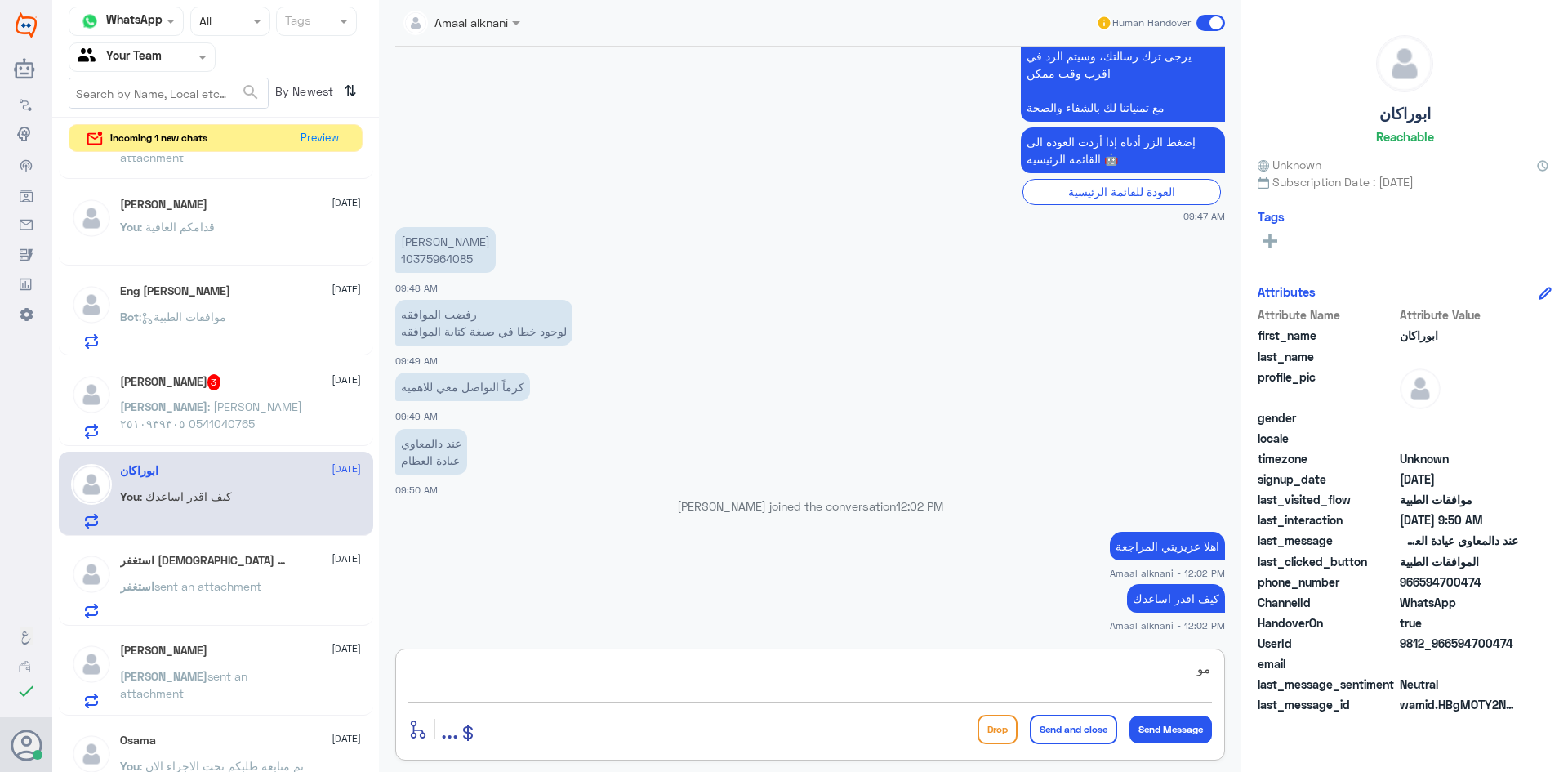
type textarea "م"
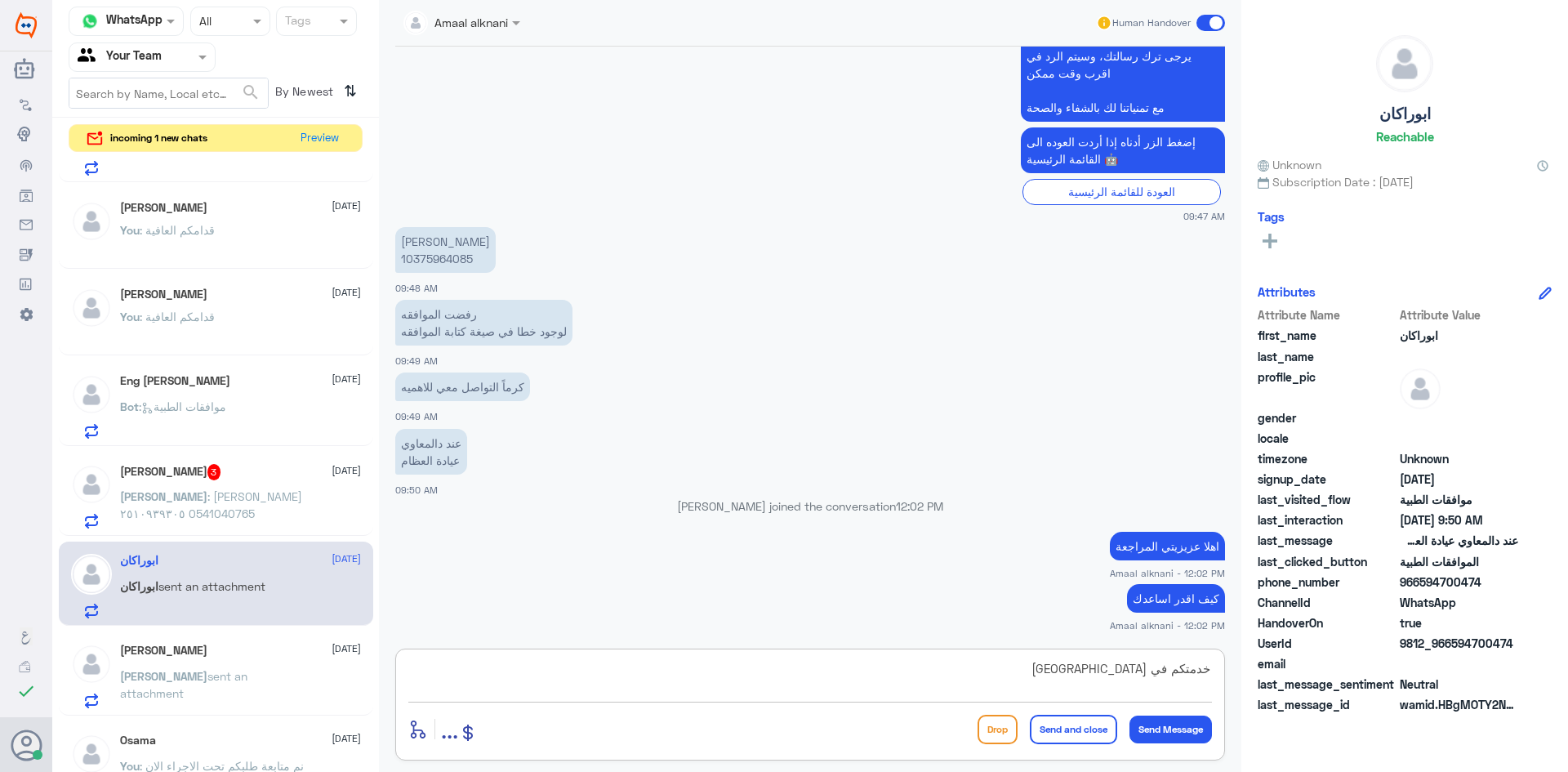
type textarea "خدمتكم في مستشفى دلة النخيل ؟"
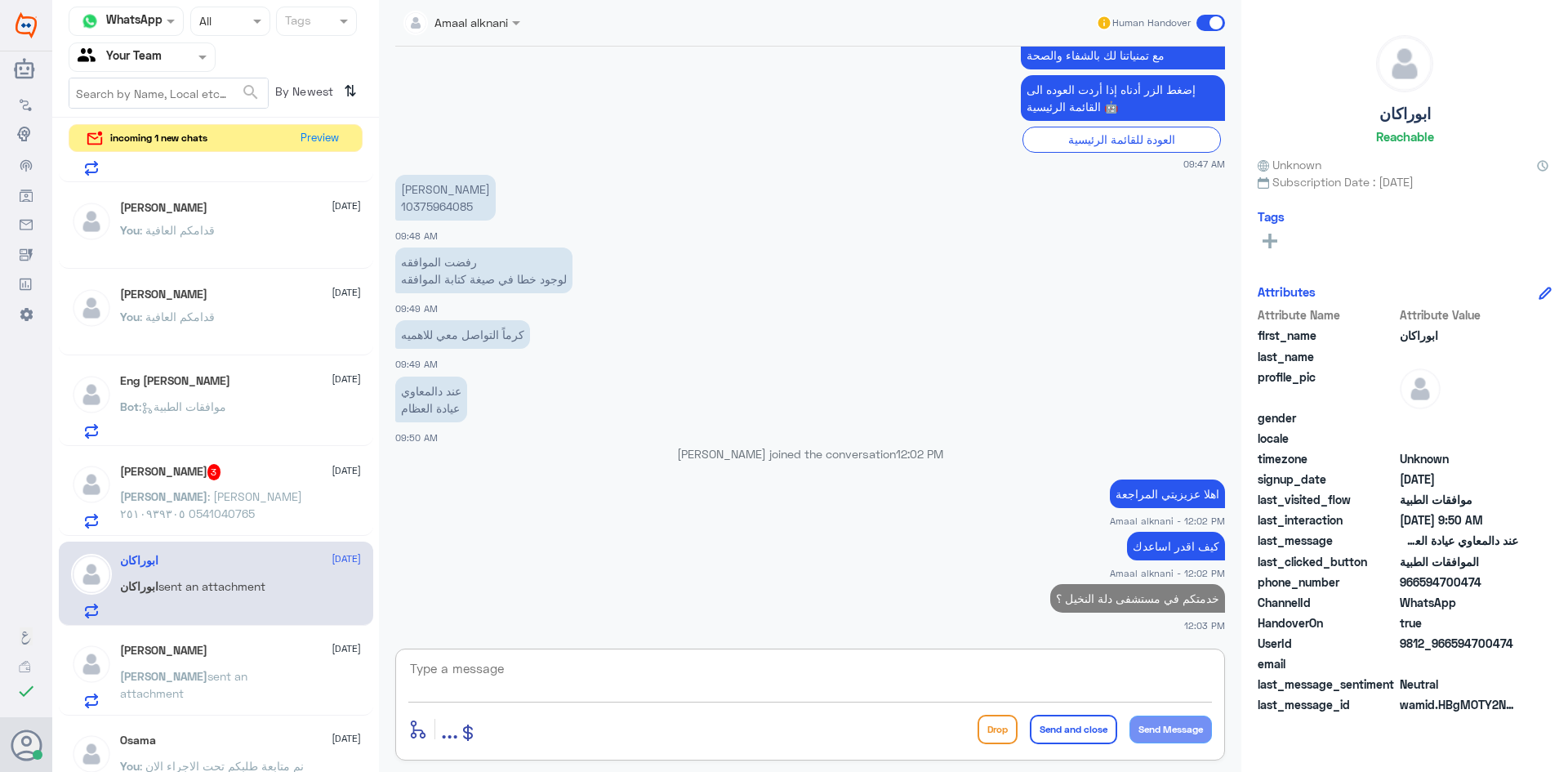
click at [224, 483] on div "[PERSON_NAME] 3 [DATE] [PERSON_NAME] : [PERSON_NAME] ٢٥١٠٩٣٩٣٠٥ 0541040765" at bounding box center [240, 496] width 241 height 64
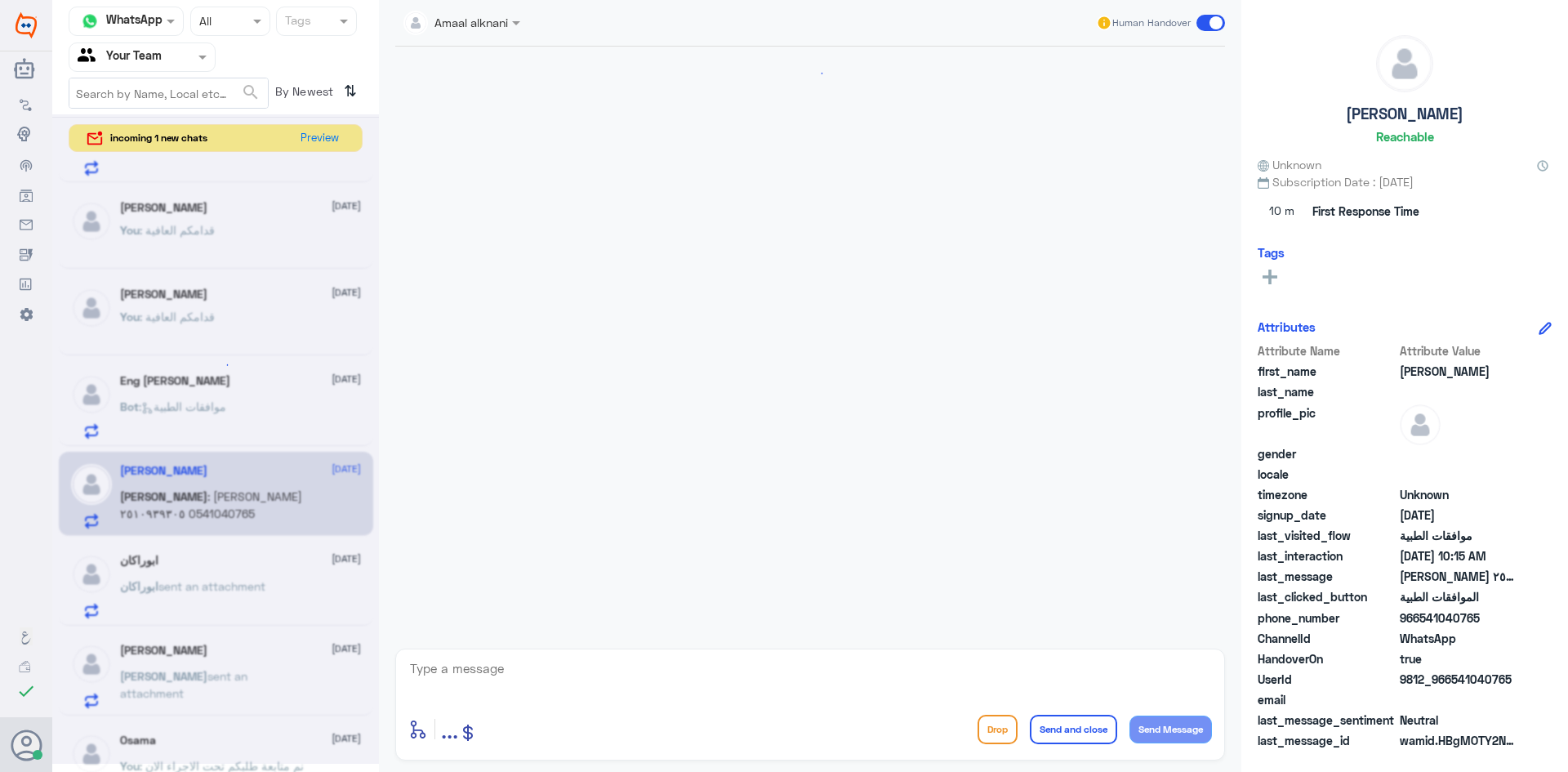
scroll to position [297, 0]
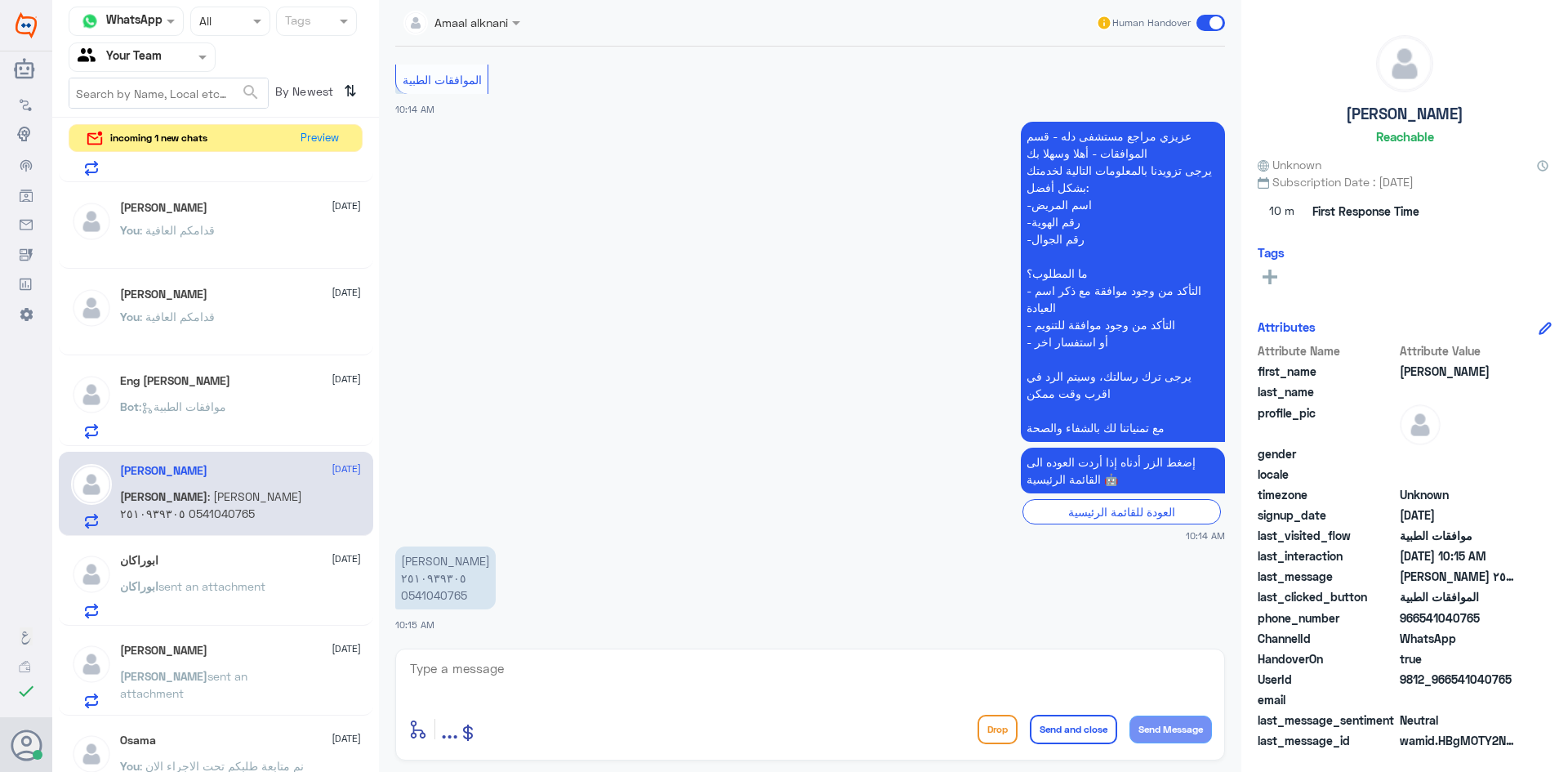
click at [530, 671] on textarea at bounding box center [810, 678] width 804 height 40
click at [437, 600] on p "[PERSON_NAME] ٢٥١٠٩٣٩٣٠٥ 0541040765" at bounding box center [445, 577] width 100 height 63
click at [499, 680] on textarea at bounding box center [810, 678] width 804 height 40
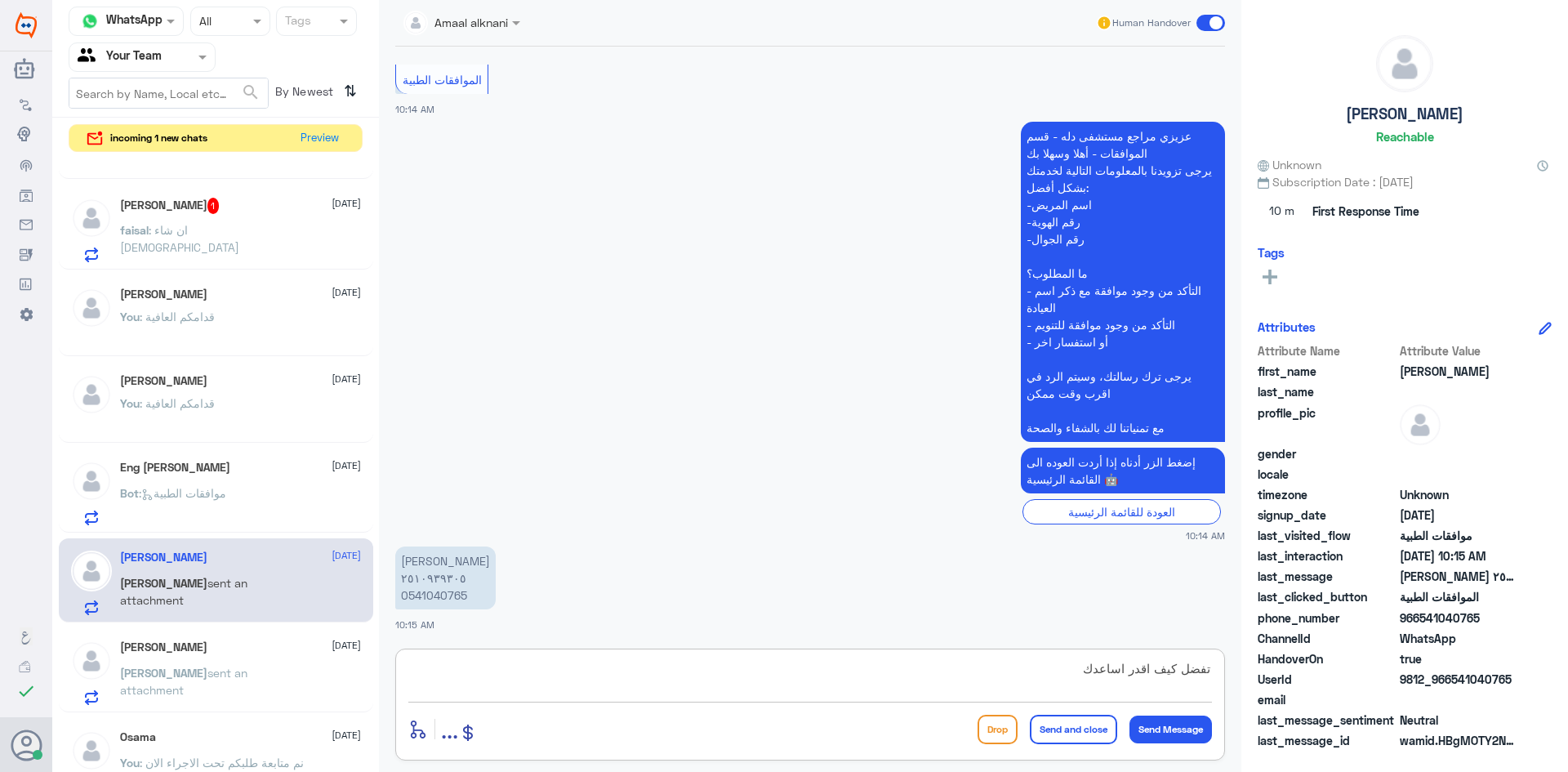
type textarea "تفضل كيف اقدر اساعدك"
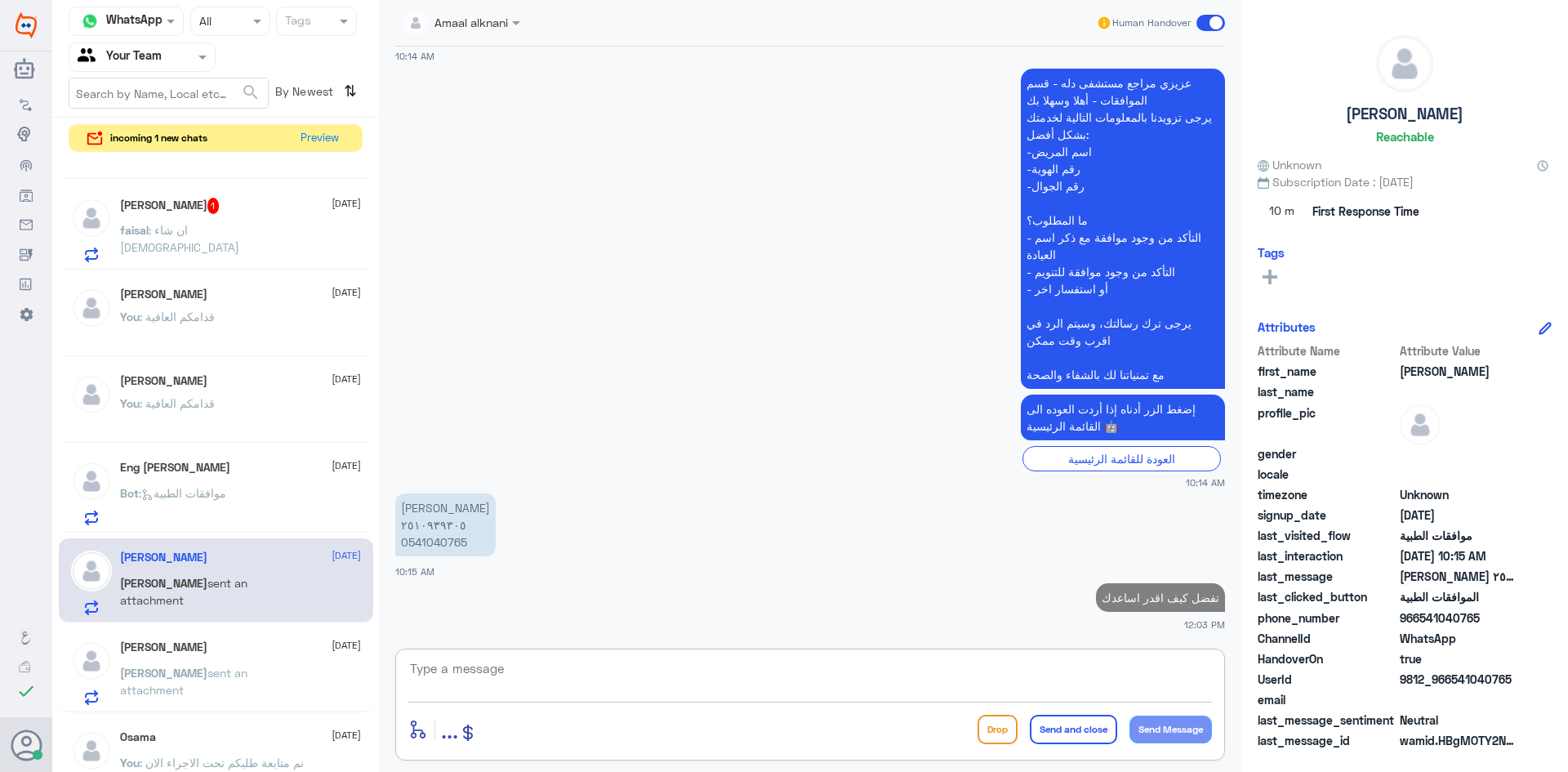
click at [177, 209] on h5 "[PERSON_NAME] 1" at bounding box center [169, 205] width 99 height 16
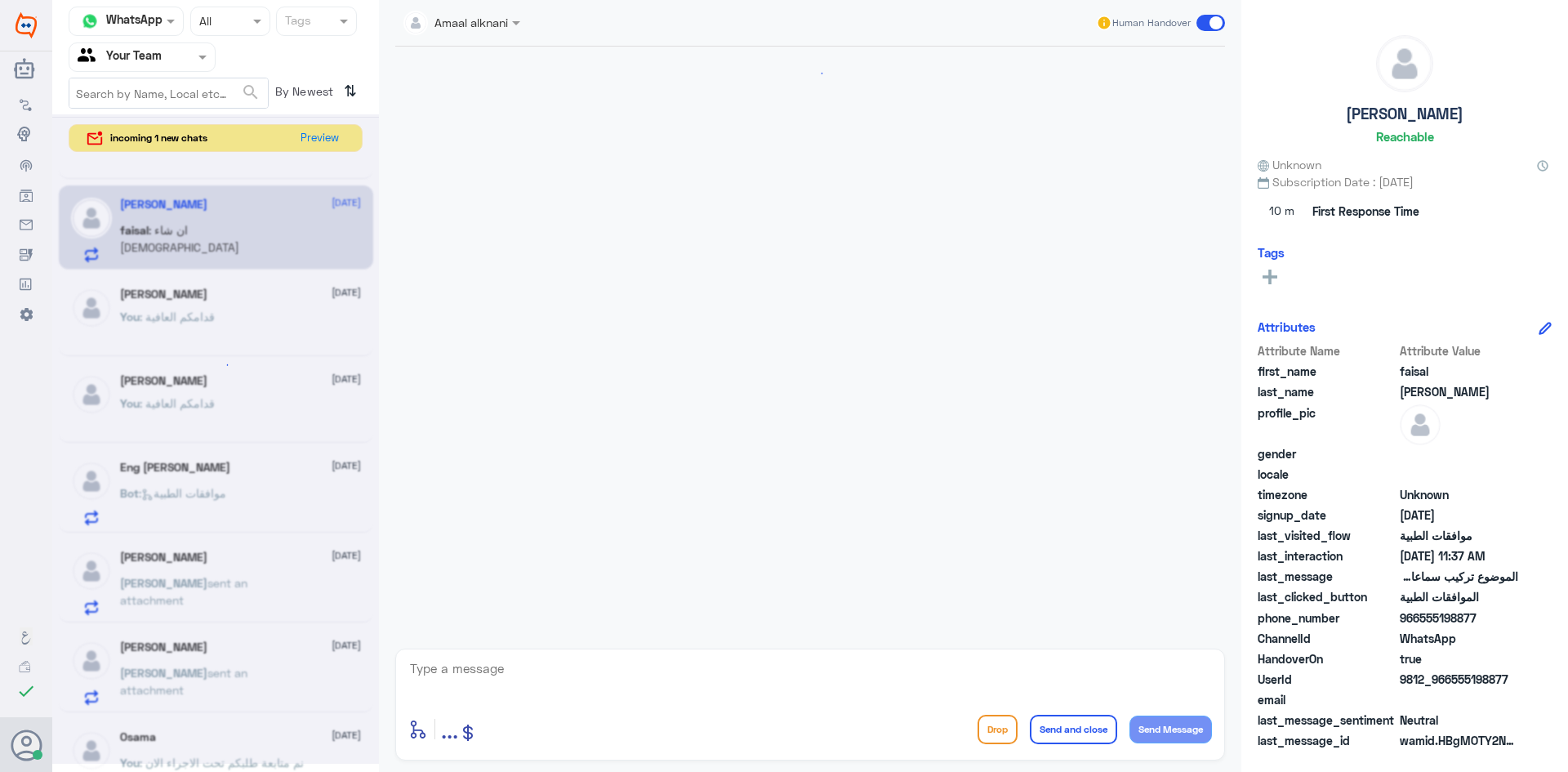
scroll to position [1067, 0]
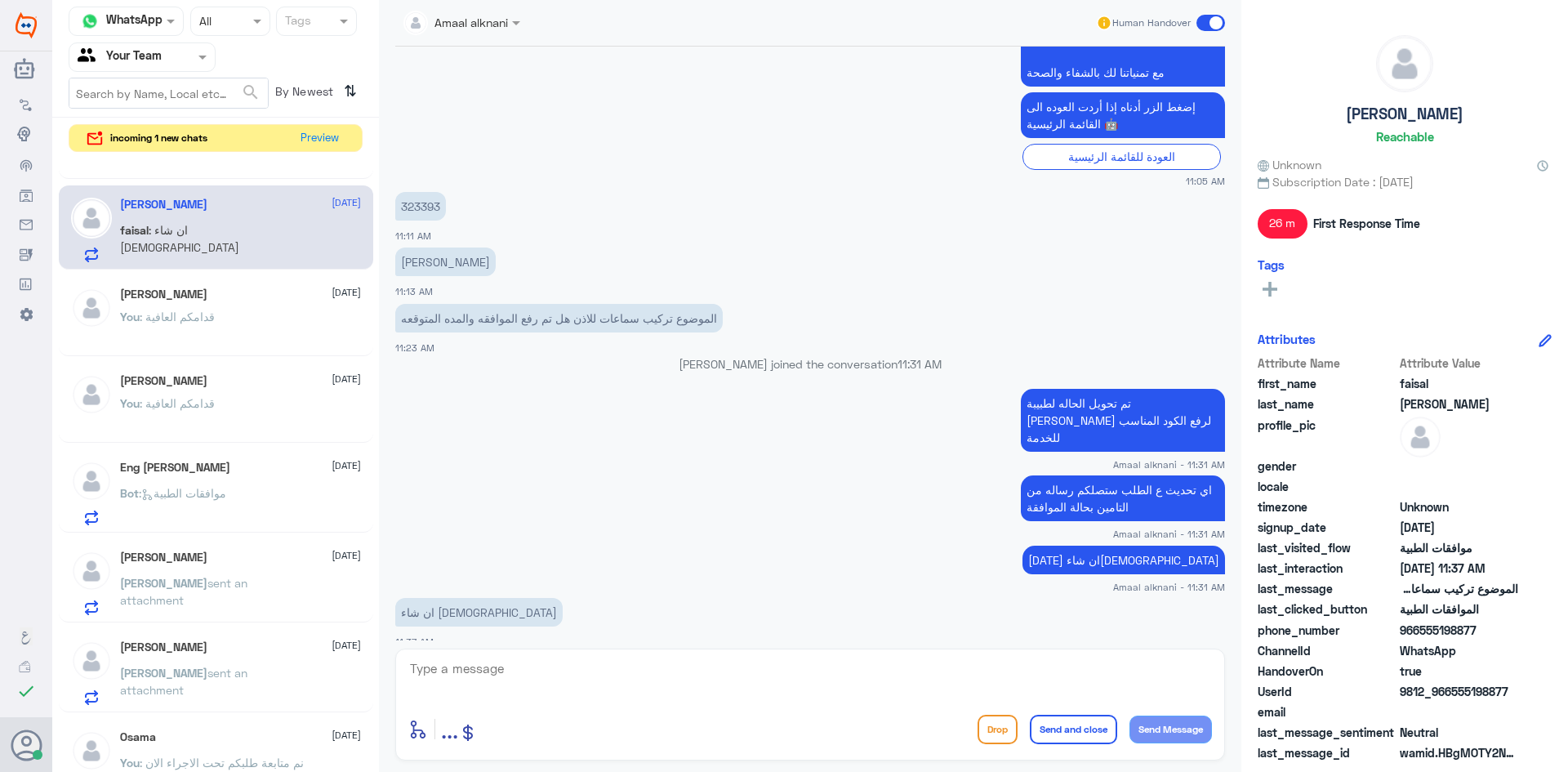
click at [505, 700] on div at bounding box center [810, 679] width 804 height 44
click at [428, 205] on p "323393" at bounding box center [420, 206] width 51 height 28
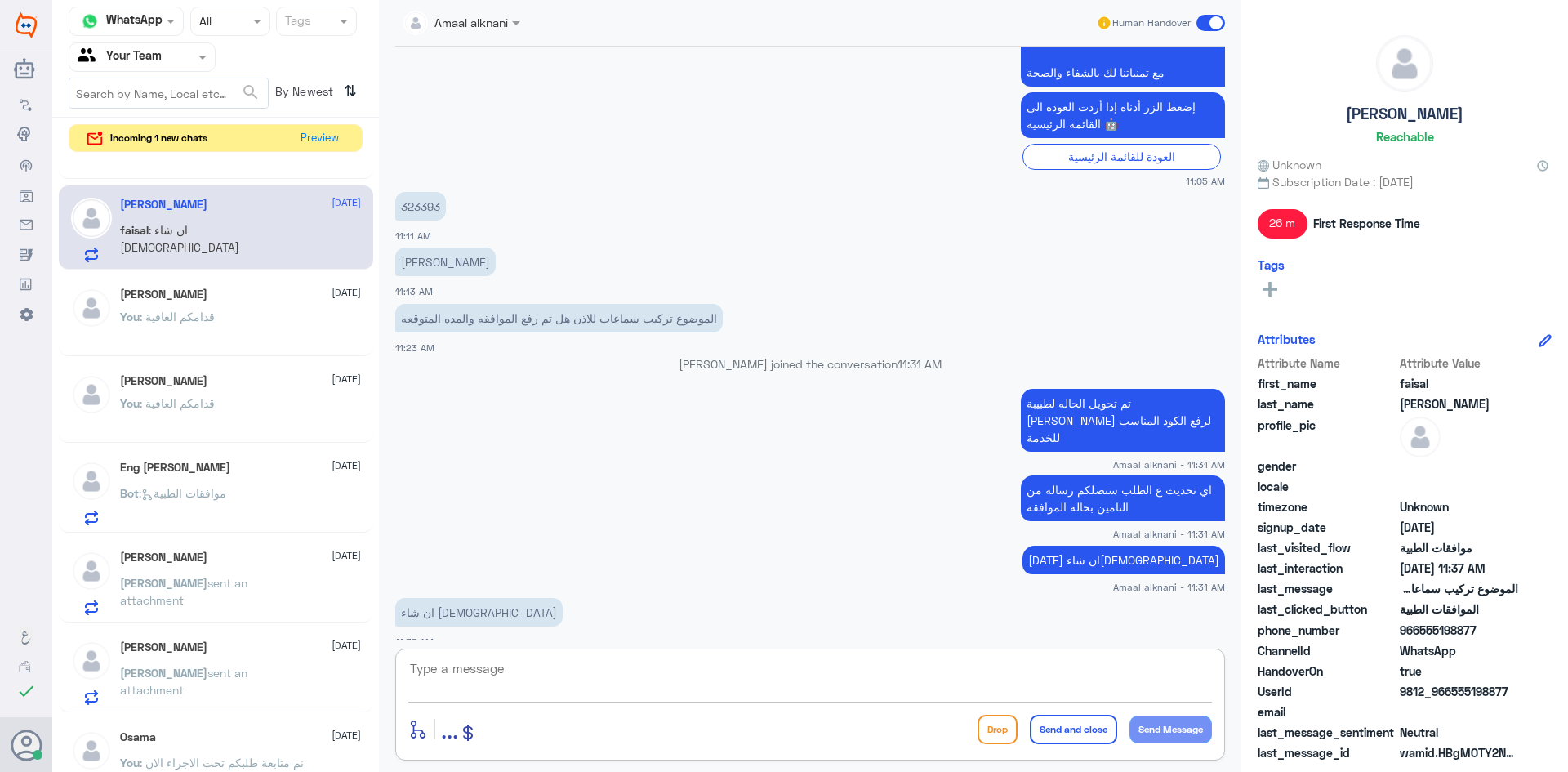
click at [541, 667] on textarea at bounding box center [810, 678] width 804 height 40
type textarea "قدامكم العافية"
click at [1051, 733] on button "Send and close" at bounding box center [1073, 729] width 88 height 29
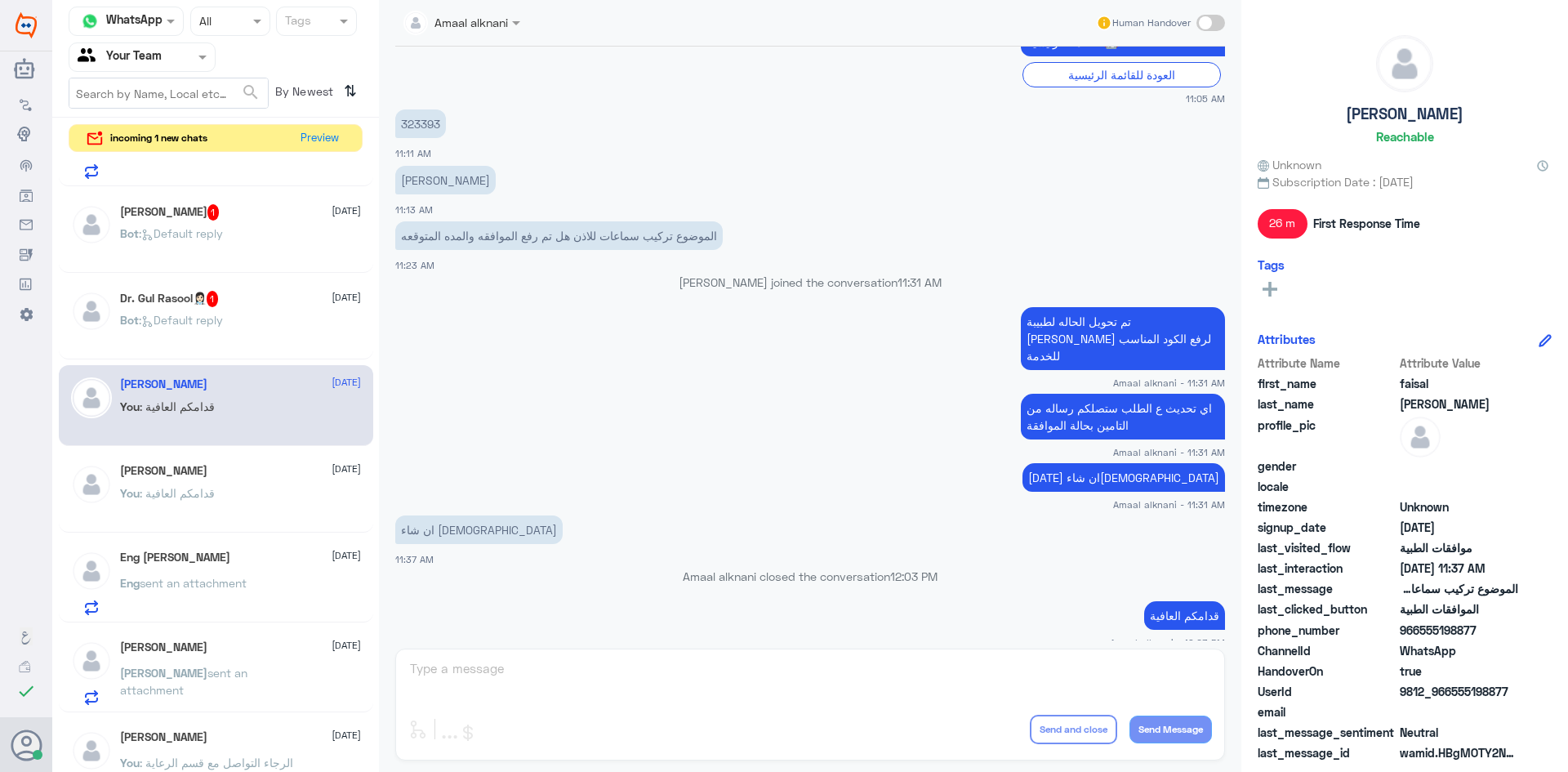
scroll to position [334, 0]
click at [511, 688] on div "Amaal alknani Human Handover [DATE] ارجو الرد 10:30 AM الهوية او رقم الملف اذا …" at bounding box center [810, 388] width 862 height 777
click at [491, 648] on div "Amaal alknani Human Handover [DATE] ارجو الرد 10:30 AM الهوية او رقم الملف اذا …" at bounding box center [810, 388] width 862 height 777
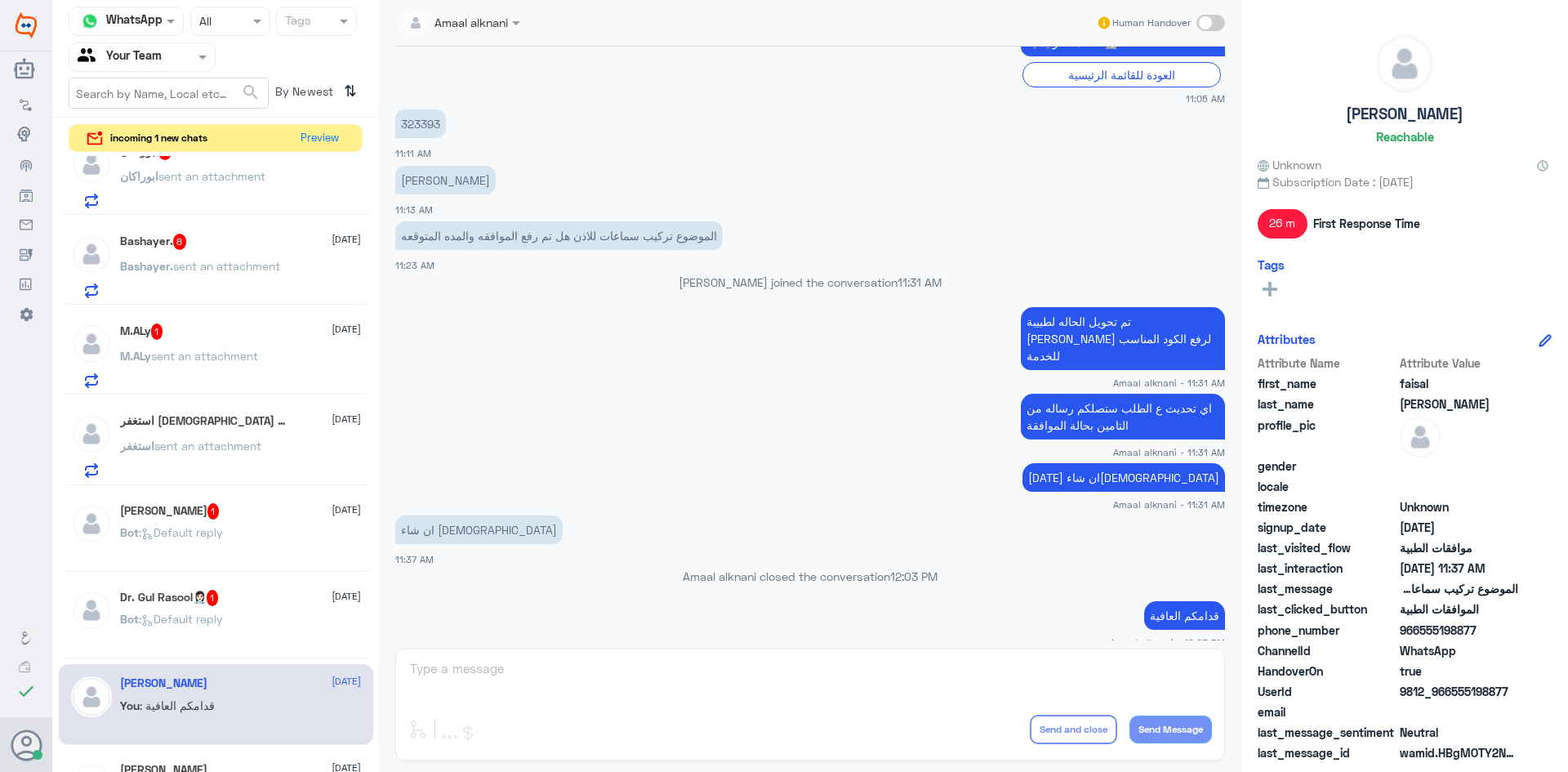
scroll to position [0, 0]
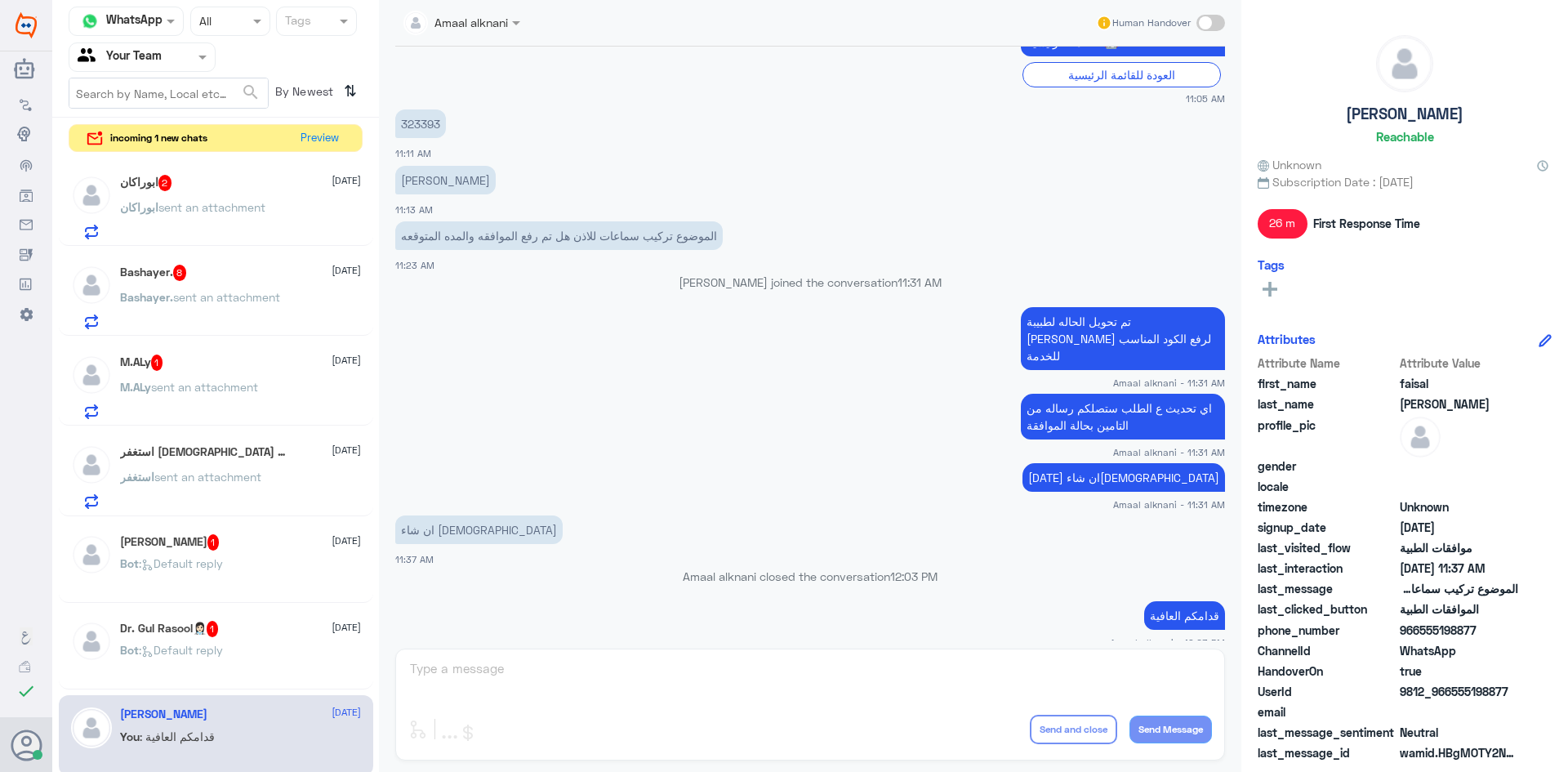
click at [565, 697] on div "Amaal alknani Human Handover [DATE] ارجو الرد 10:30 AM الهوية او رقم الملف اذا …" at bounding box center [810, 388] width 862 height 777
click at [230, 657] on div "Bot : Default reply" at bounding box center [240, 663] width 241 height 37
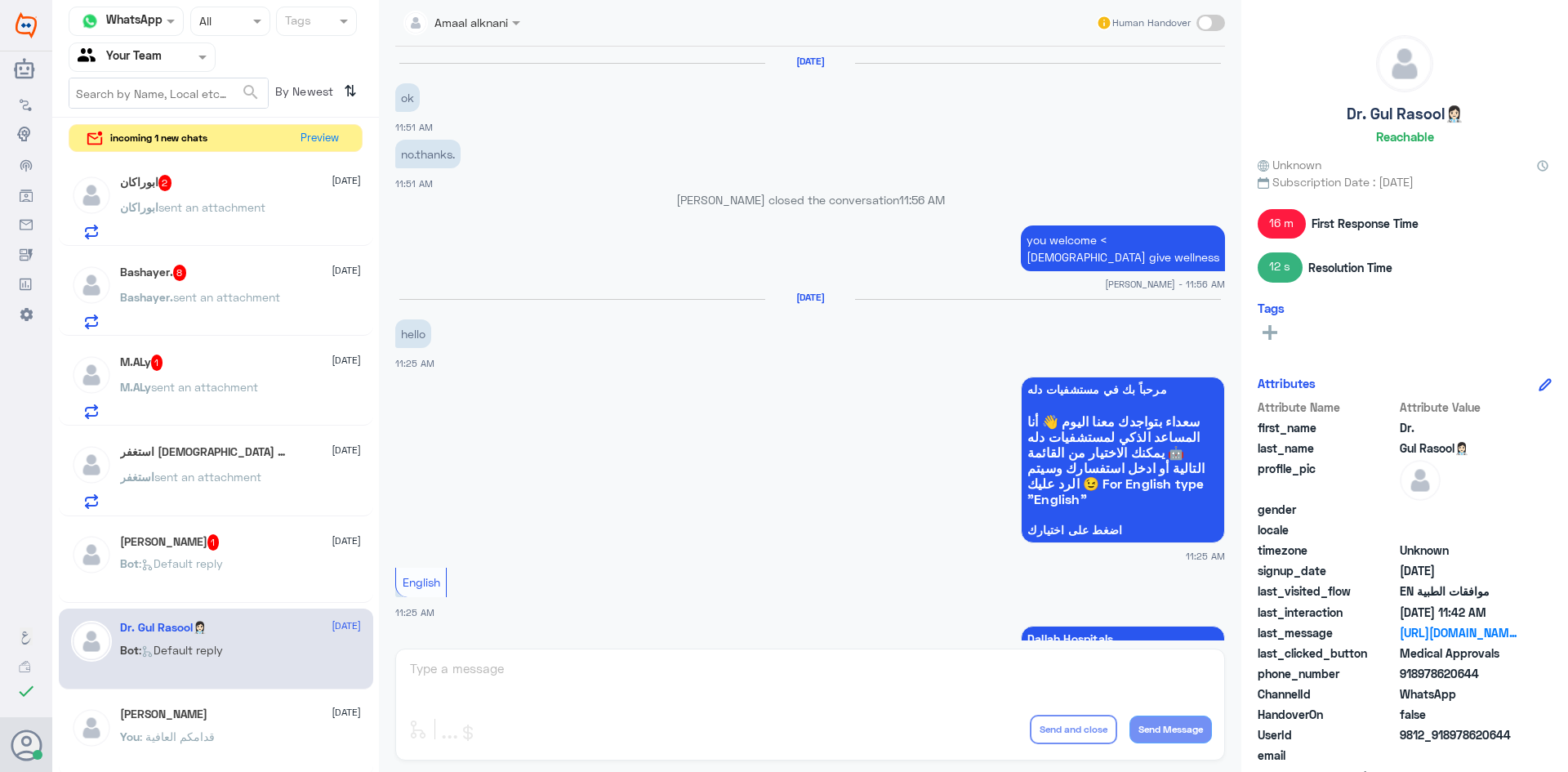
scroll to position [1419, 0]
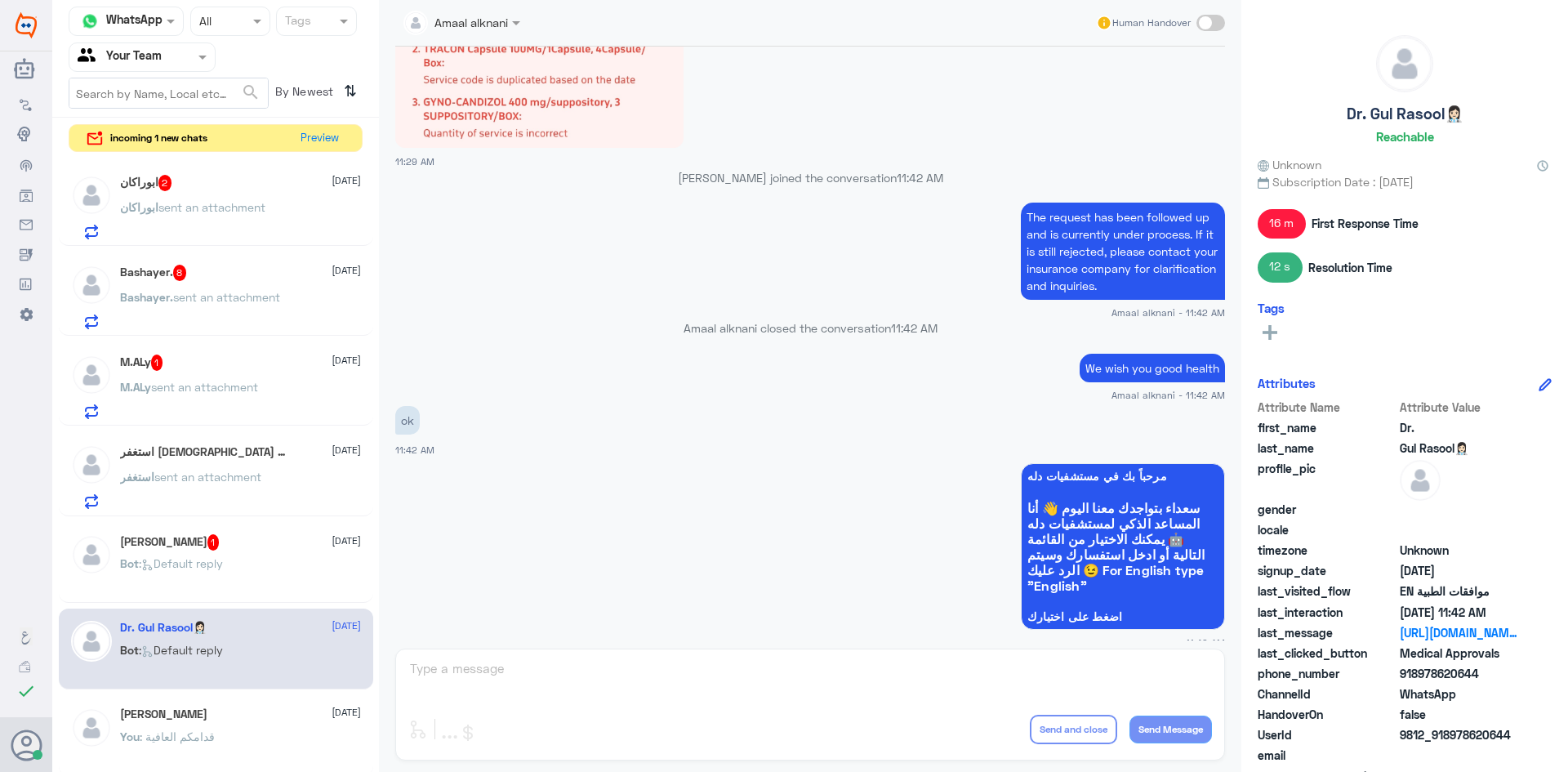
click at [599, 666] on div "Amaal alknani Human Handover [DATE] ok 11:51 AM no.thanks. 11:51 AM [PERSON_NAM…" at bounding box center [810, 388] width 862 height 777
click at [221, 188] on div "ابوراكان 2 [DATE]" at bounding box center [240, 182] width 241 height 16
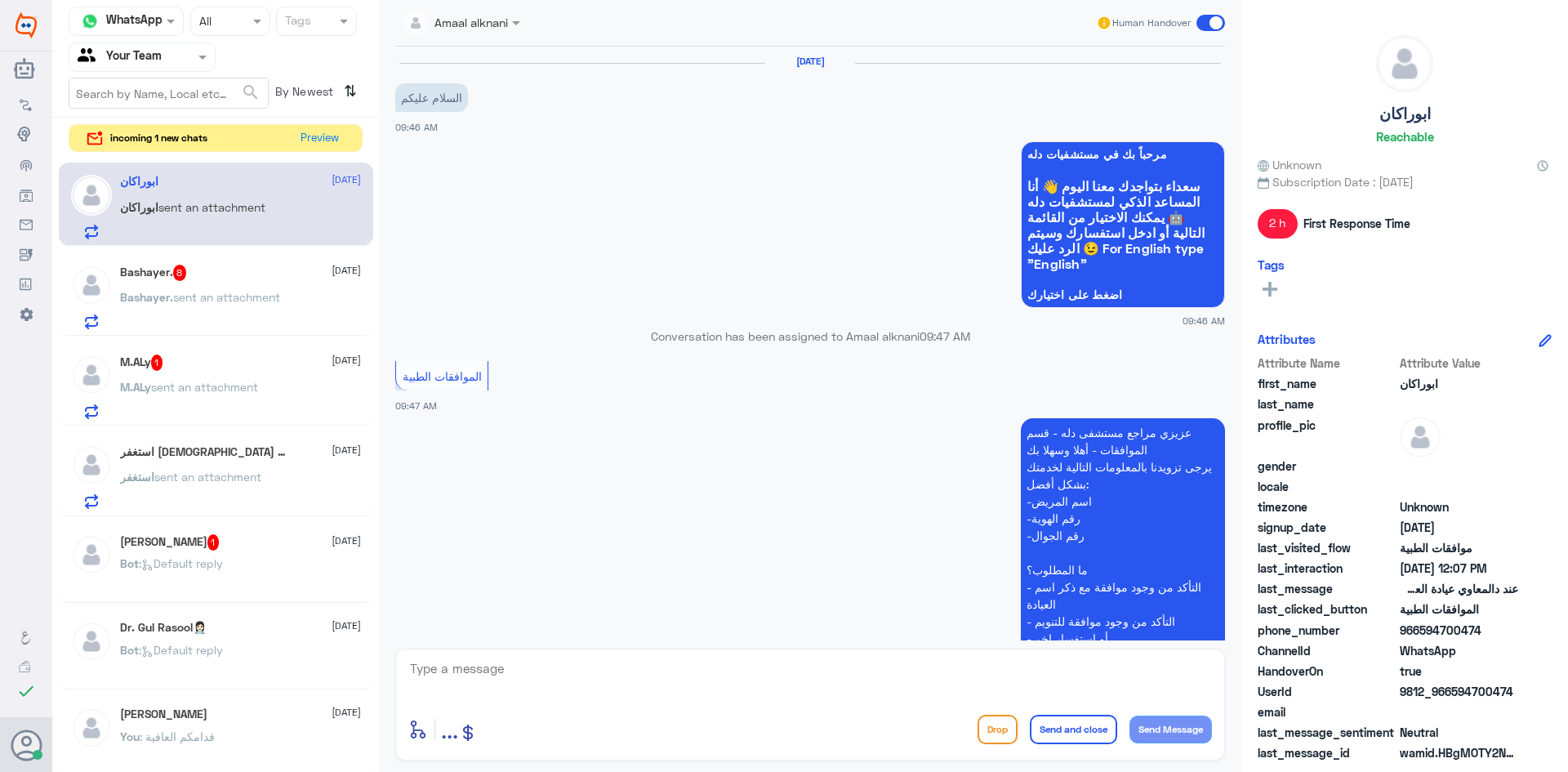
scroll to position [815, 0]
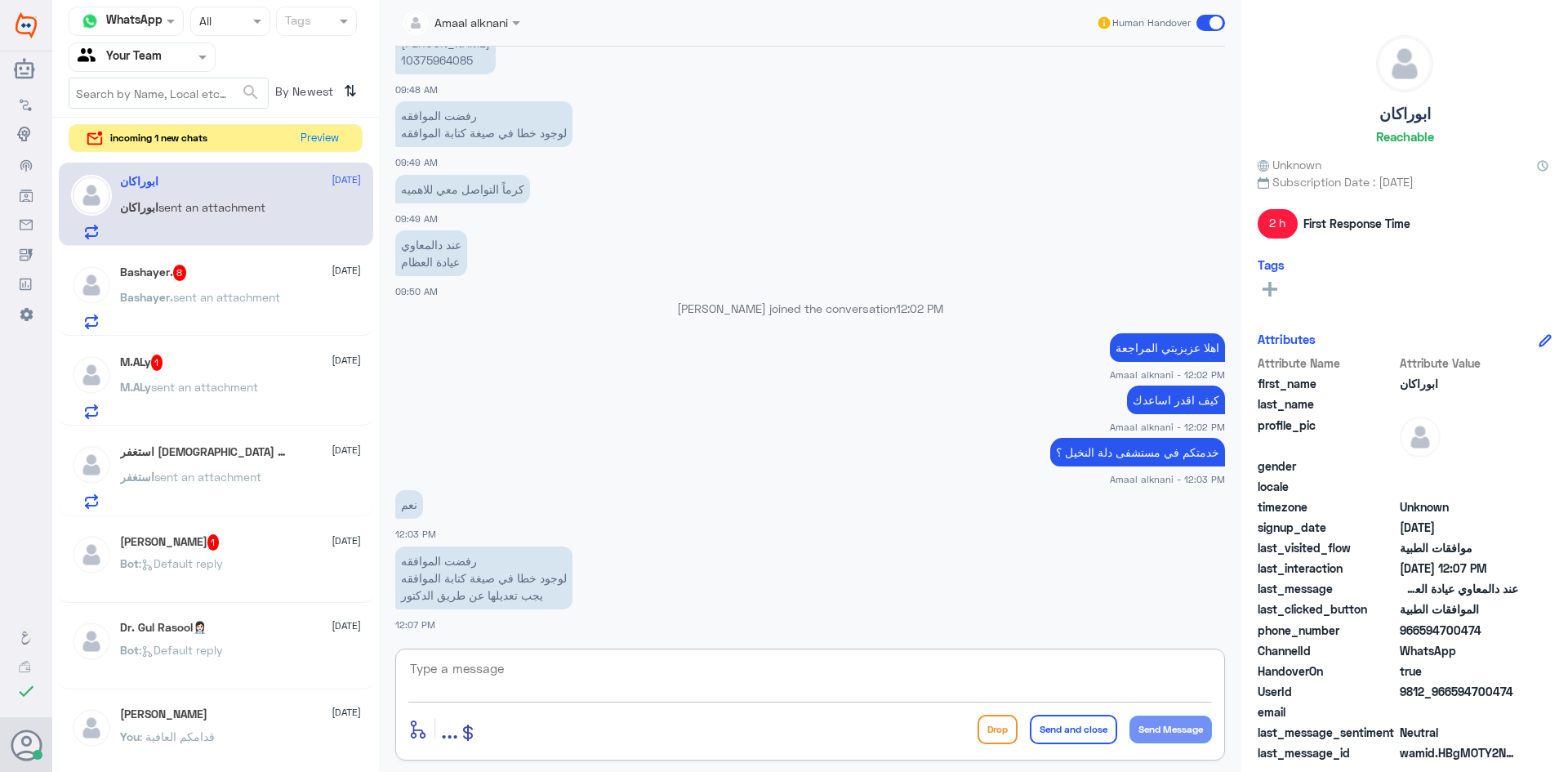
click at [552, 678] on textarea at bounding box center [810, 678] width 804 height 40
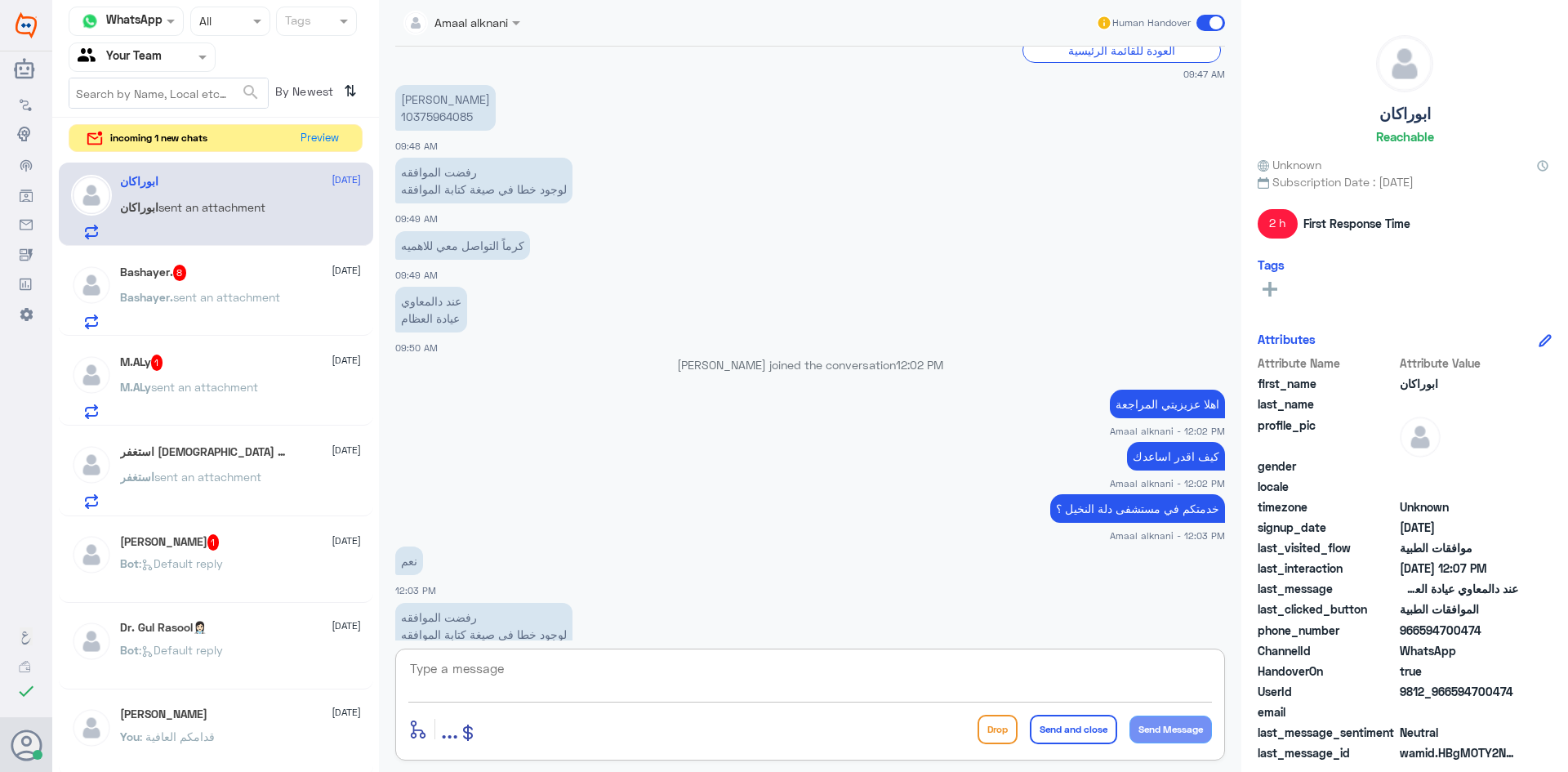
scroll to position [733, 0]
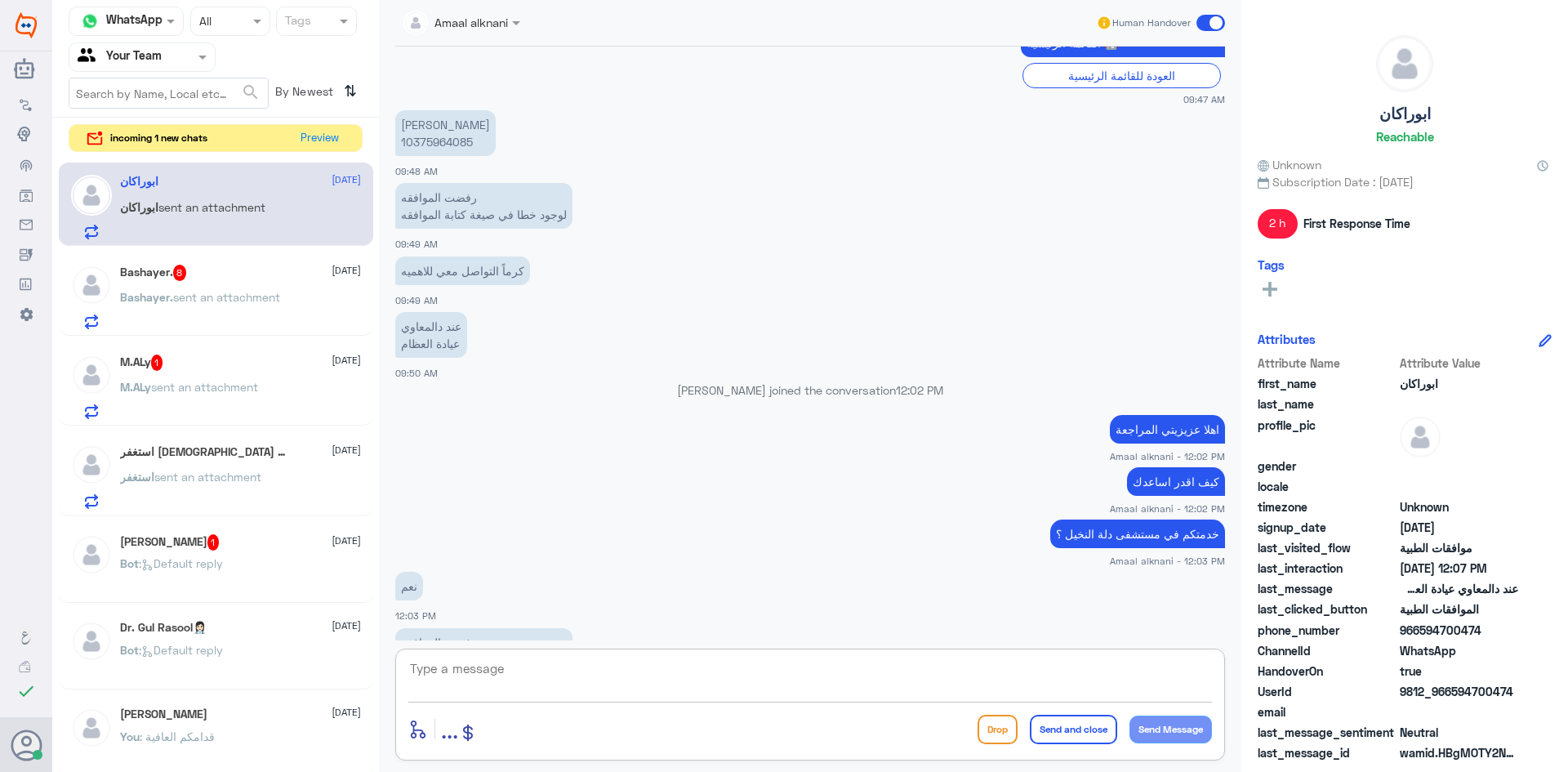
click at [426, 145] on p "[PERSON_NAME] 10375964085" at bounding box center [445, 133] width 100 height 45
click at [486, 675] on textarea at bounding box center [810, 678] width 804 height 40
type textarea "ممكن رقم الهوية الصحيح او الجوال اذا سمحت"
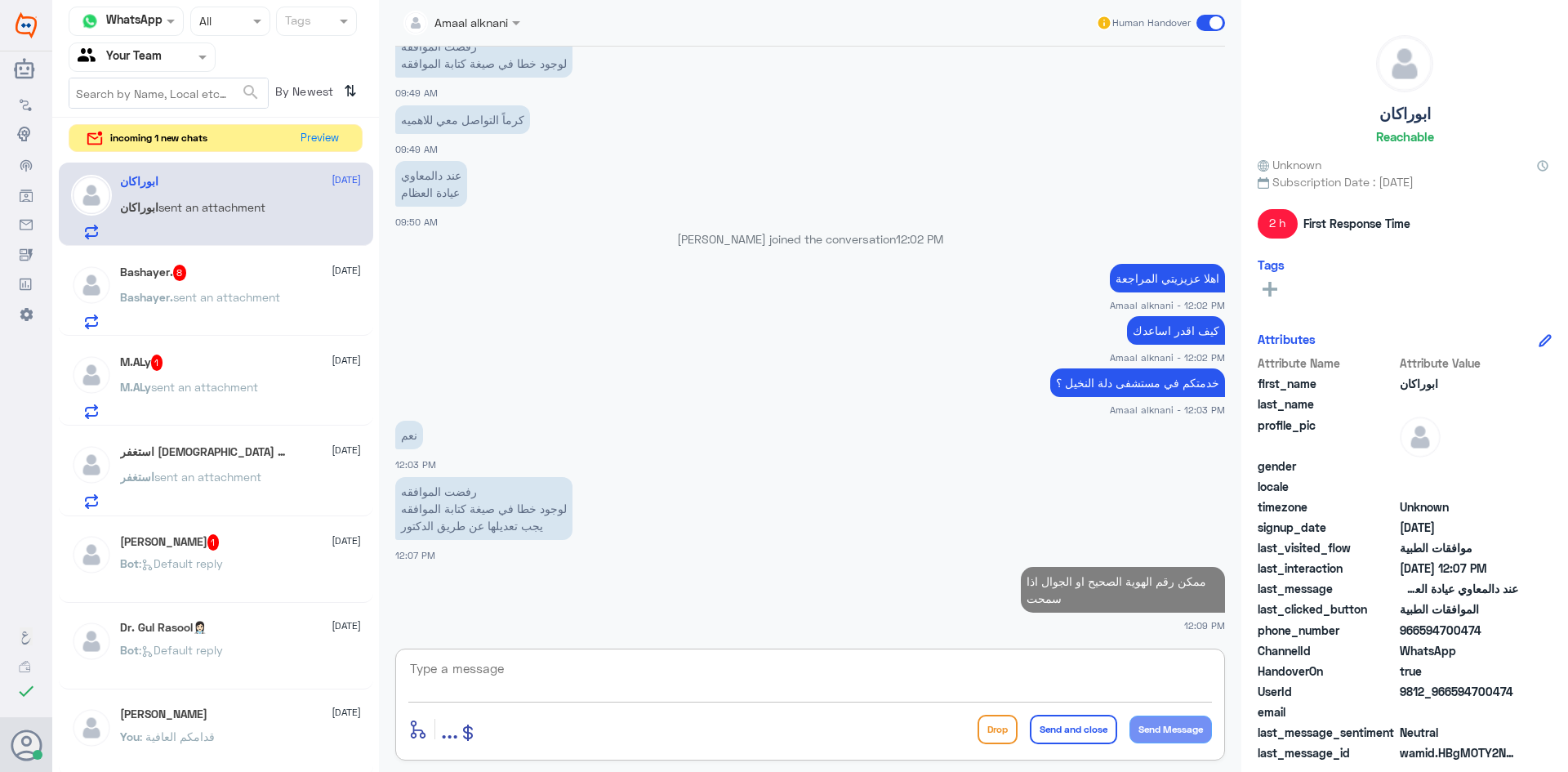
click at [303, 263] on div "Bashayer. 8 [DATE] Bashayer. sent an attachment" at bounding box center [215, 294] width 315 height 84
click at [301, 281] on div "Bashayer. 8 [DATE] Bashayer. sent an attachment" at bounding box center [240, 297] width 241 height 64
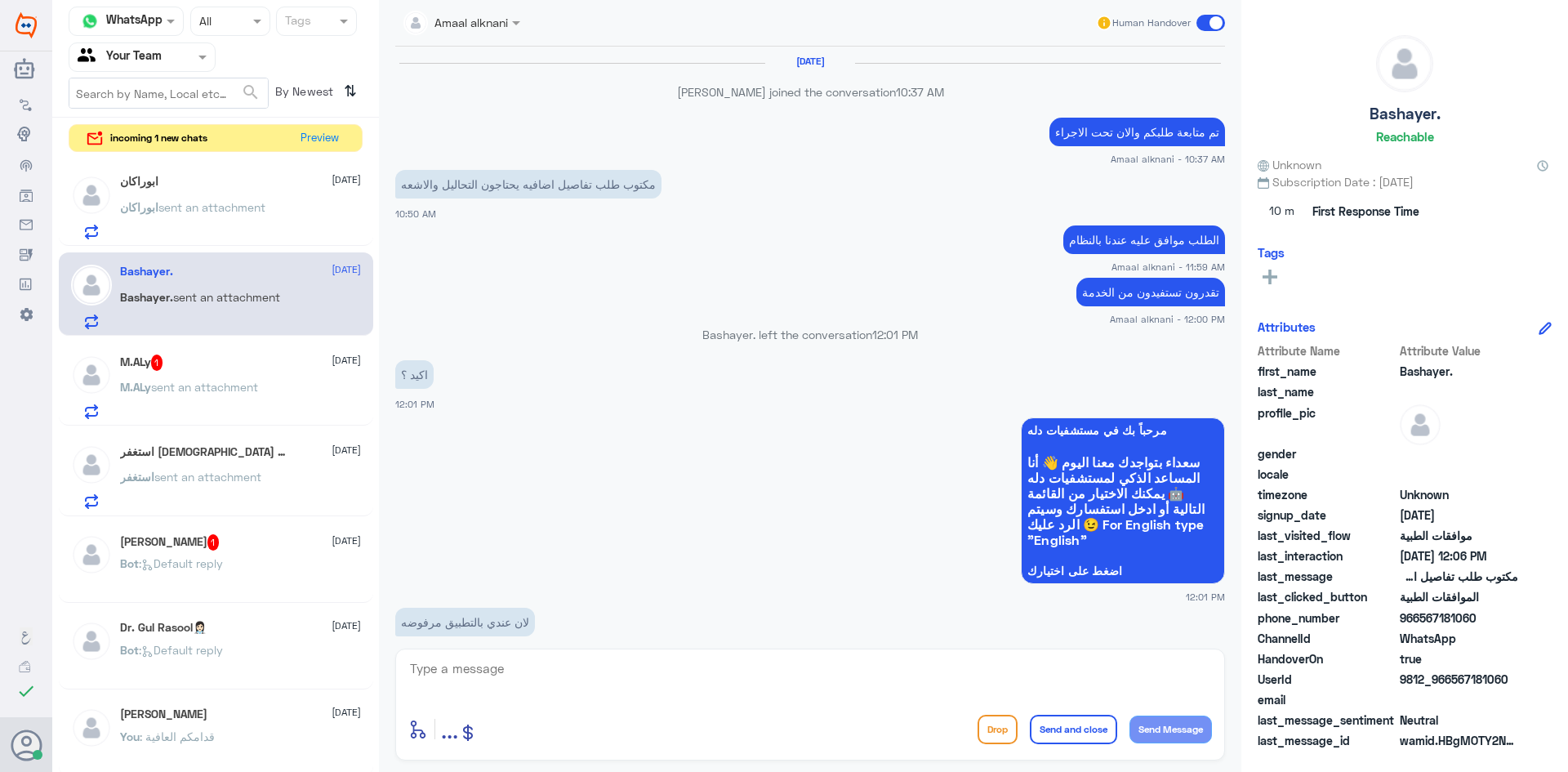
scroll to position [1391, 0]
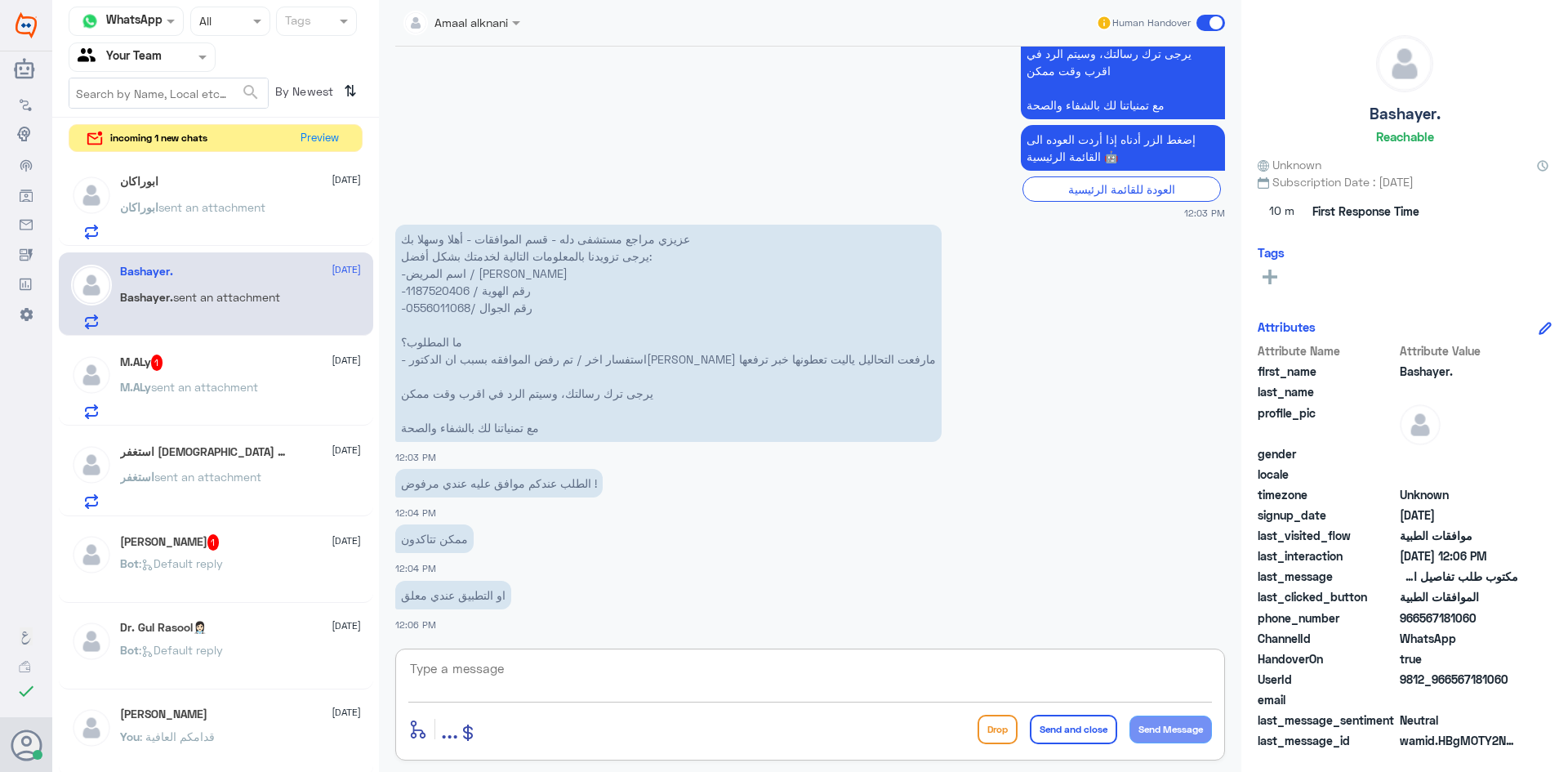
click at [605, 667] on textarea at bounding box center [810, 678] width 804 height 40
click at [444, 299] on p "عزيزي مراجع مستشفى دله - قسم الموافقات - أهلا وسهلا بك يرجى تزويدنا بالمعلومات …" at bounding box center [668, 334] width 546 height 217
click at [450, 307] on p "عزيزي مراجع مستشفى دله - قسم الموافقات - أهلا وسهلا بك يرجى تزويدنا بالمعلومات …" at bounding box center [668, 334] width 546 height 217
click at [732, 682] on textarea at bounding box center [810, 678] width 804 height 40
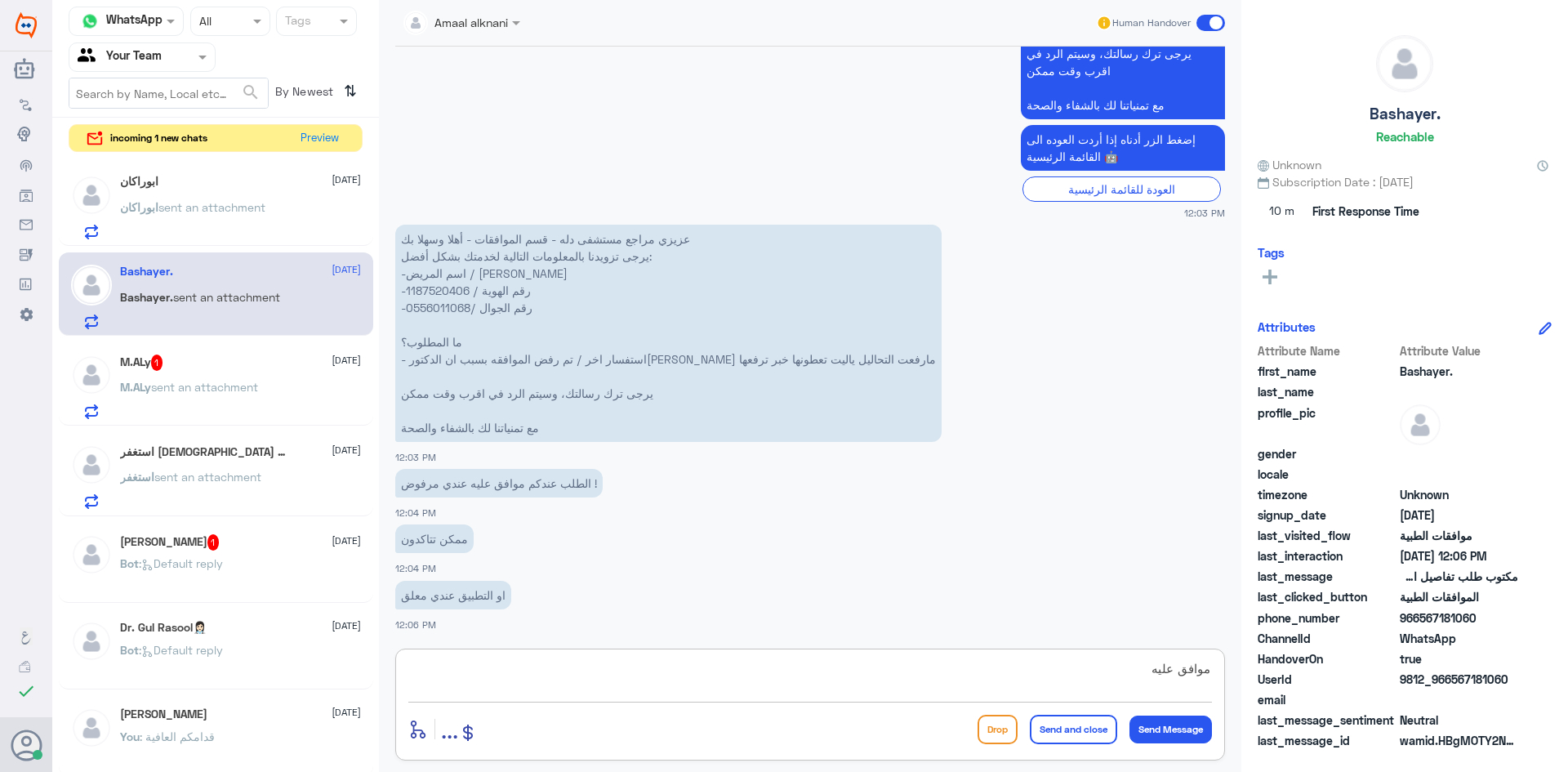
type textarea "موافق عليه"
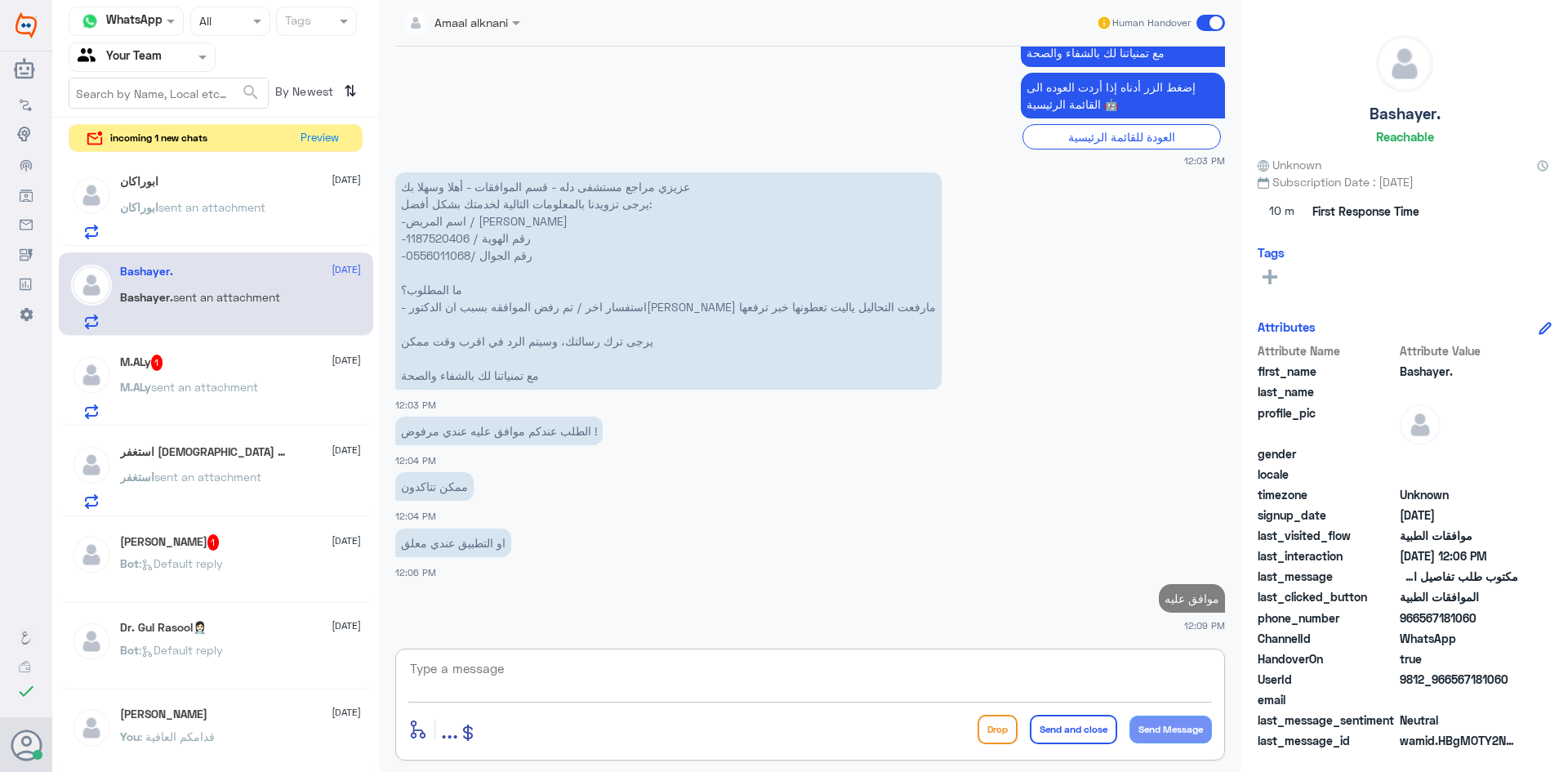
click at [154, 373] on div "M.ALy 1 [DATE] M.ALy sent an attachment" at bounding box center [240, 386] width 241 height 64
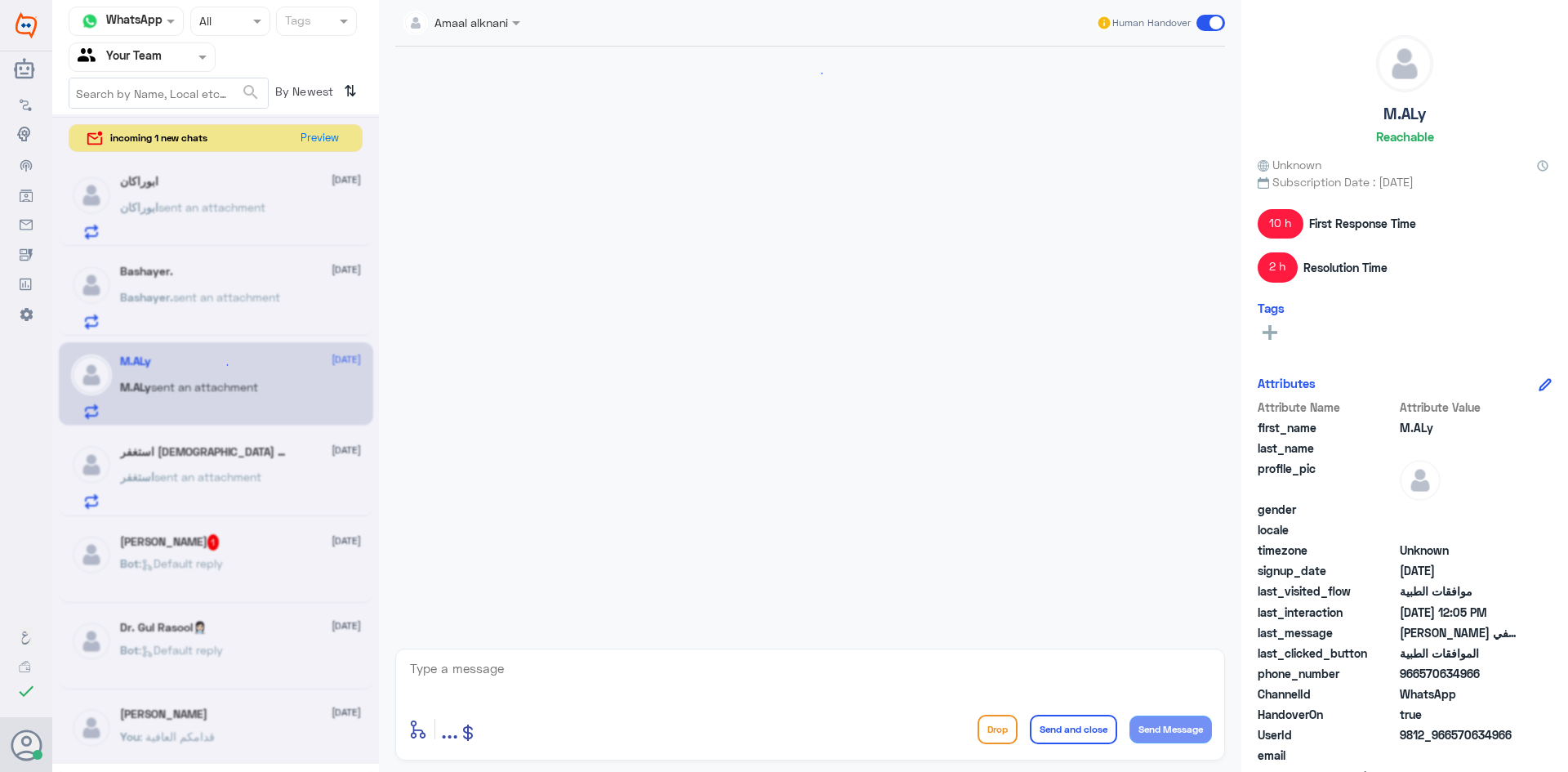
scroll to position [895, 0]
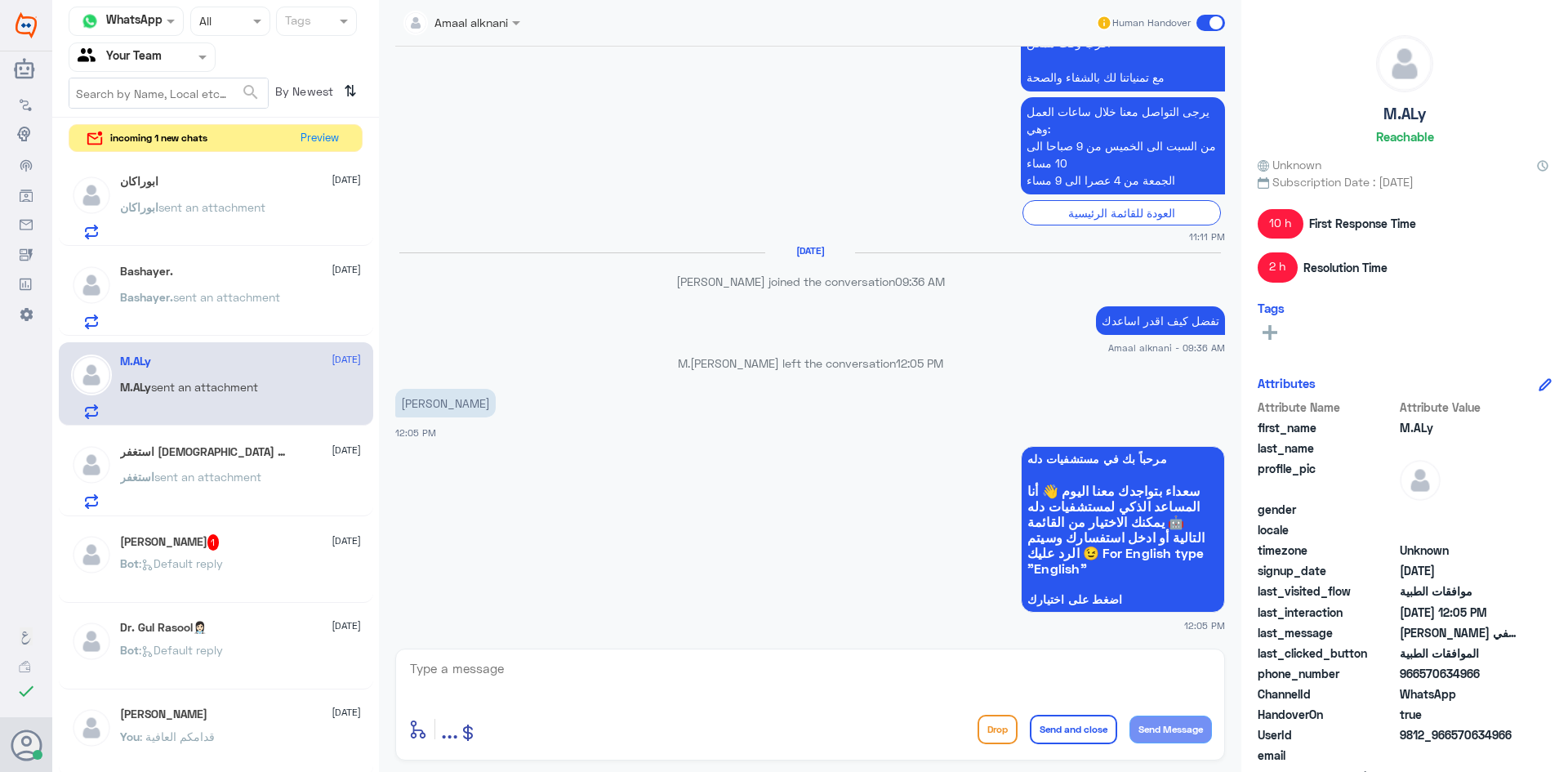
click at [640, 678] on textarea at bounding box center [810, 678] width 804 height 40
click at [503, 678] on textarea at bounding box center [810, 678] width 804 height 40
click at [501, 683] on textarea at bounding box center [810, 678] width 804 height 40
type textarea "ك"
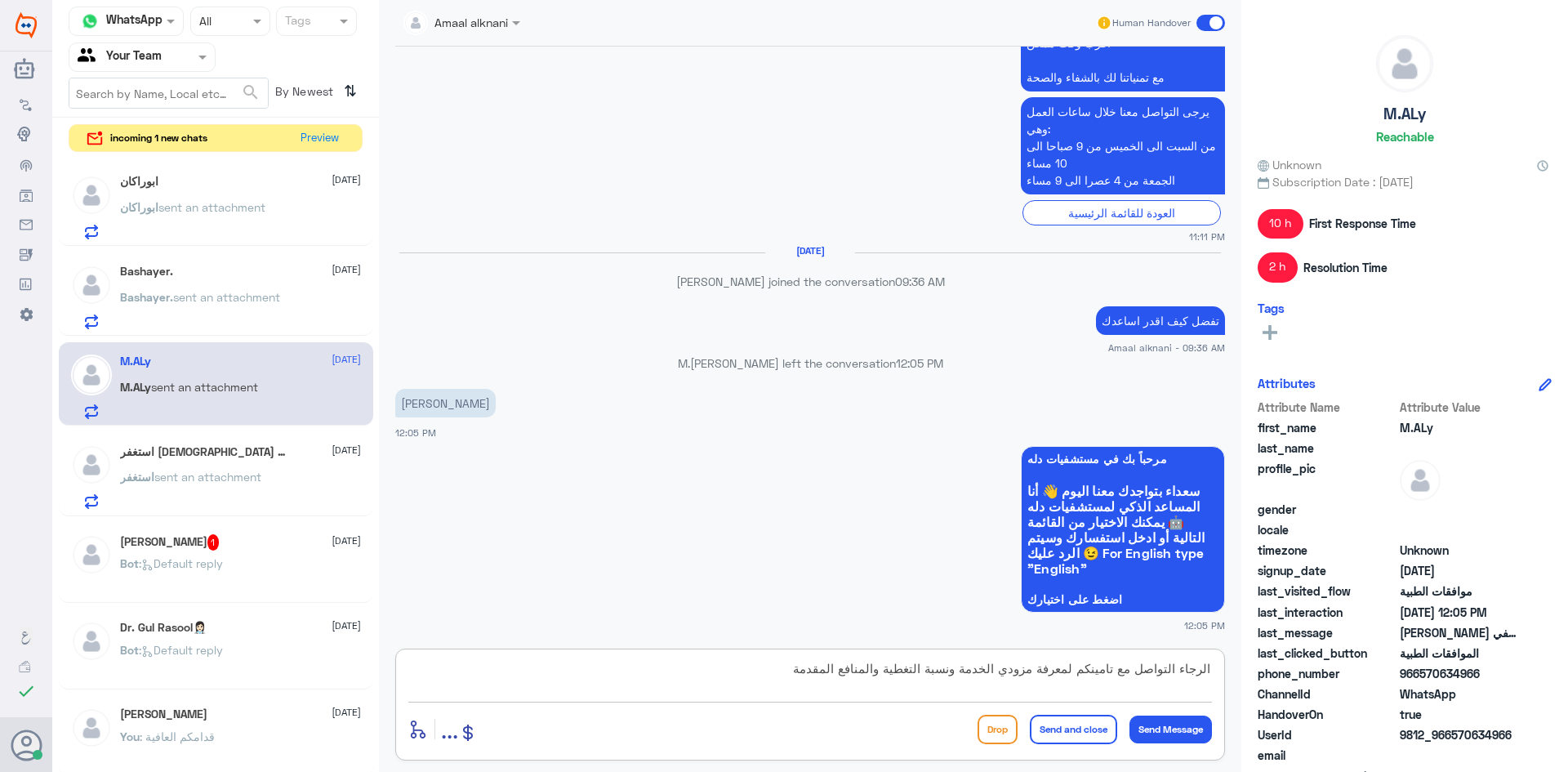
type textarea "الرجاء التواصل مع تامينكم لمعرفة مزودي الخدمة ونسبة التغطية والمنافع المقدمة"
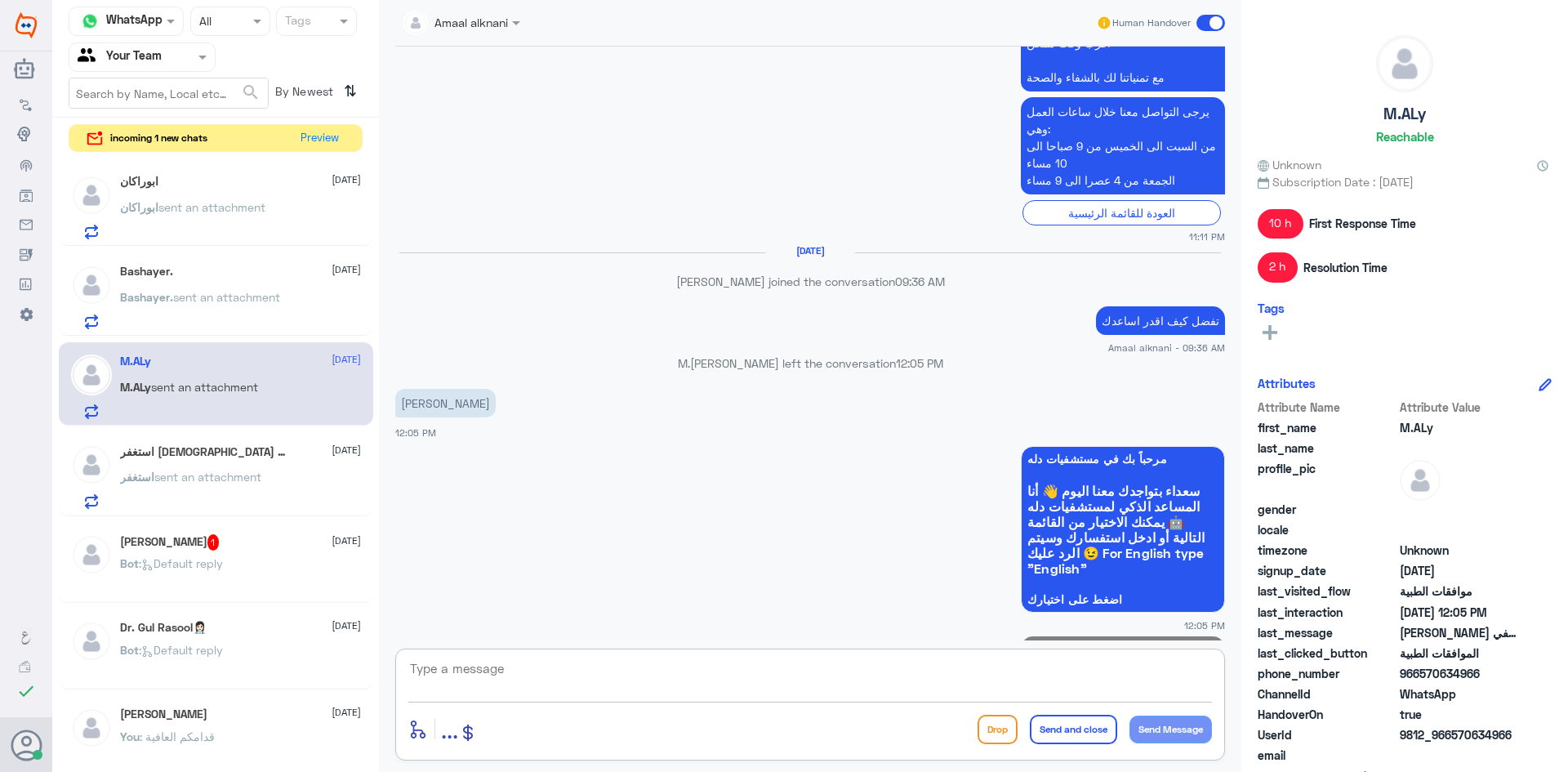
scroll to position [981, 0]
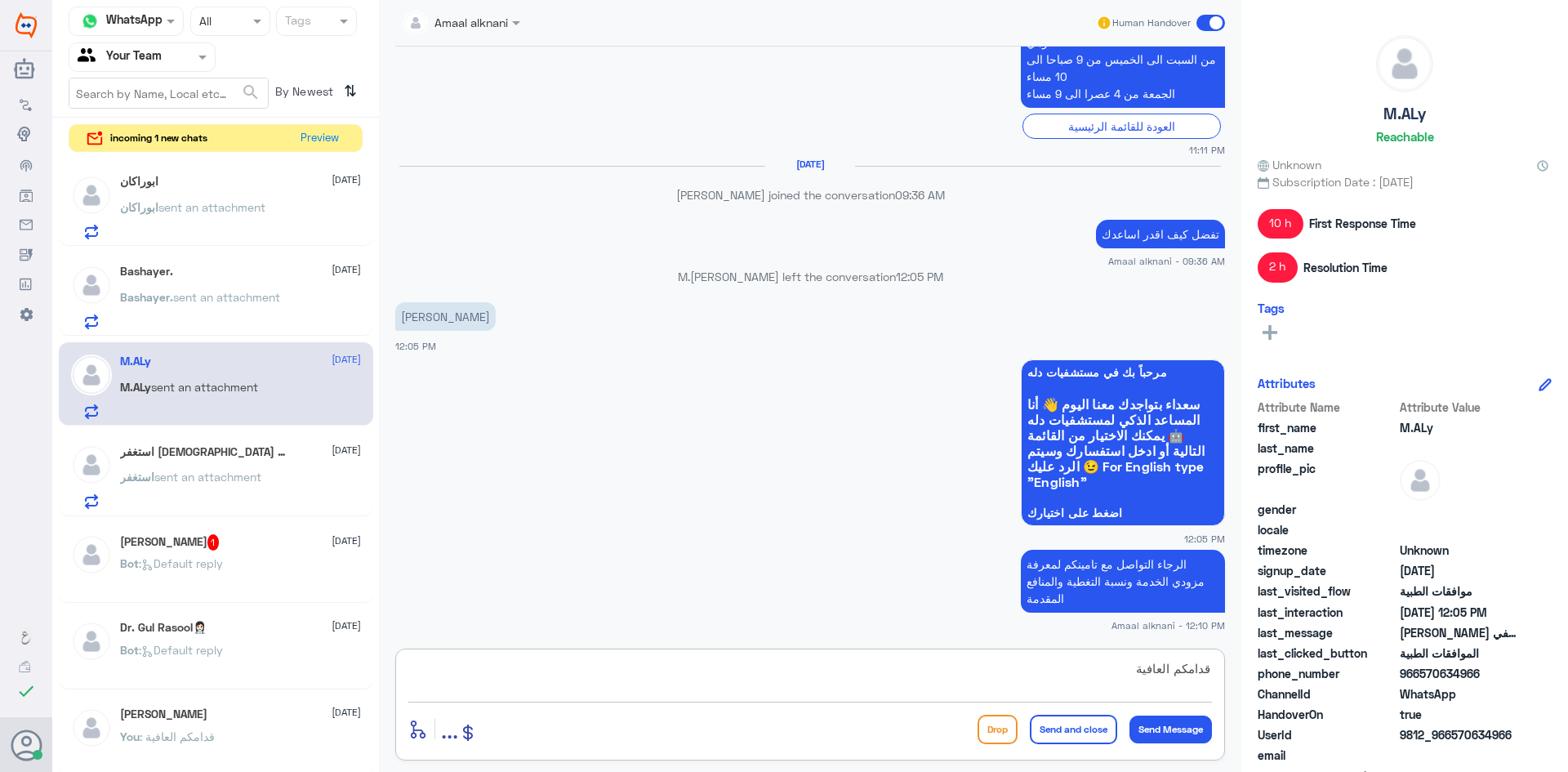
type textarea "قدامكم العافية"
click at [1065, 737] on button "Send and close" at bounding box center [1073, 729] width 88 height 29
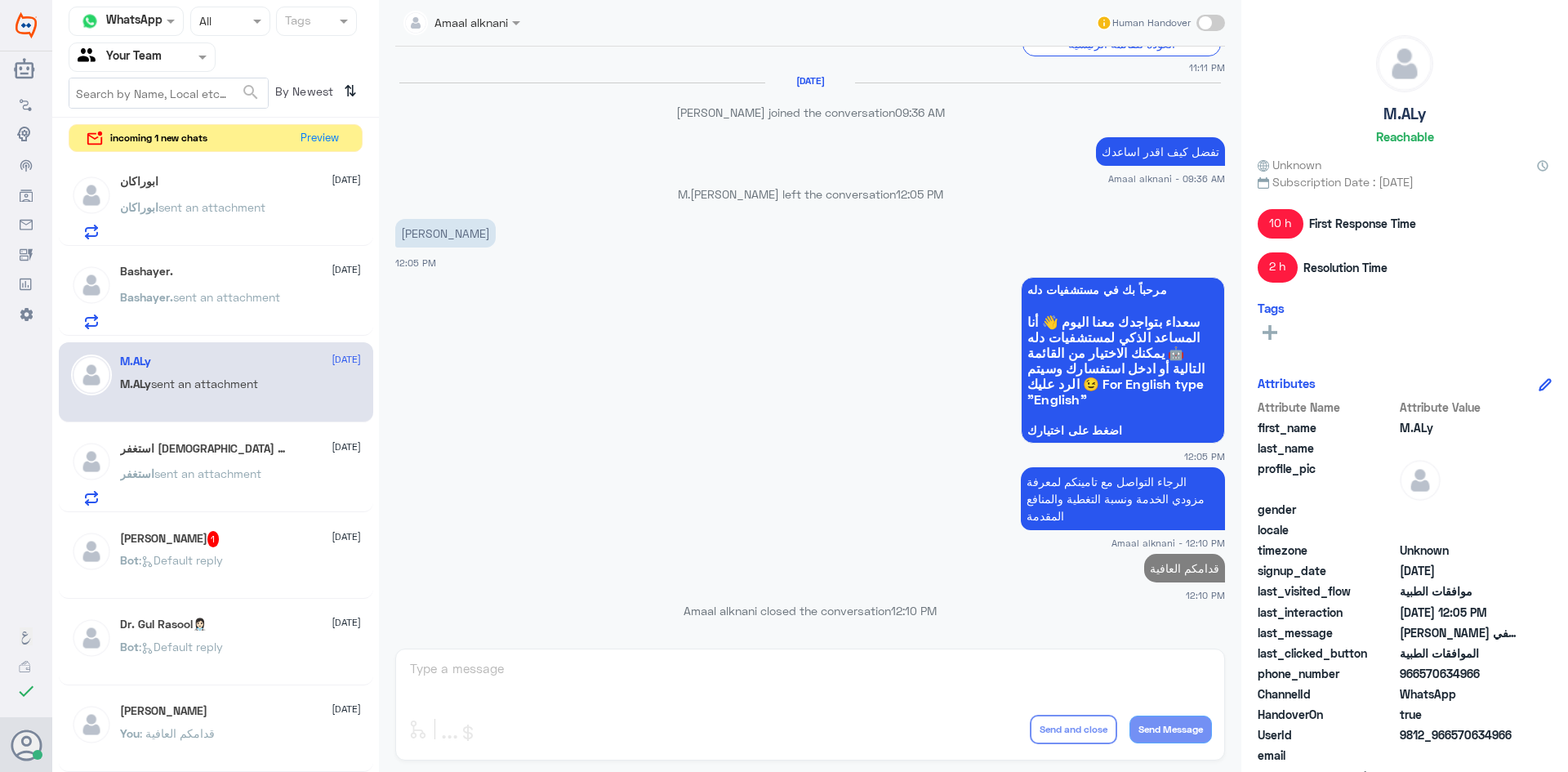
click at [228, 473] on span "sent an attachment" at bounding box center [207, 473] width 107 height 14
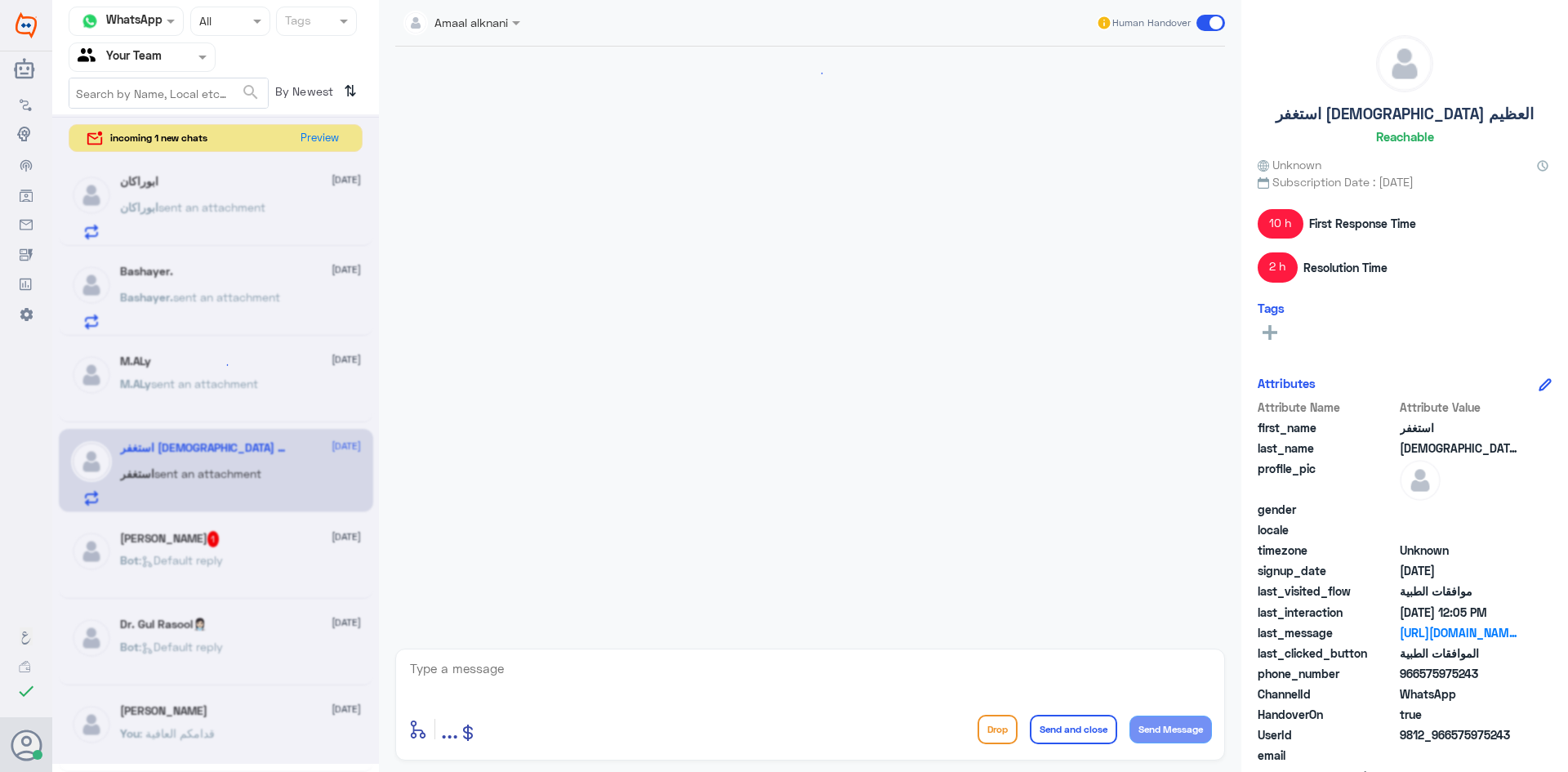
scroll to position [1861, 0]
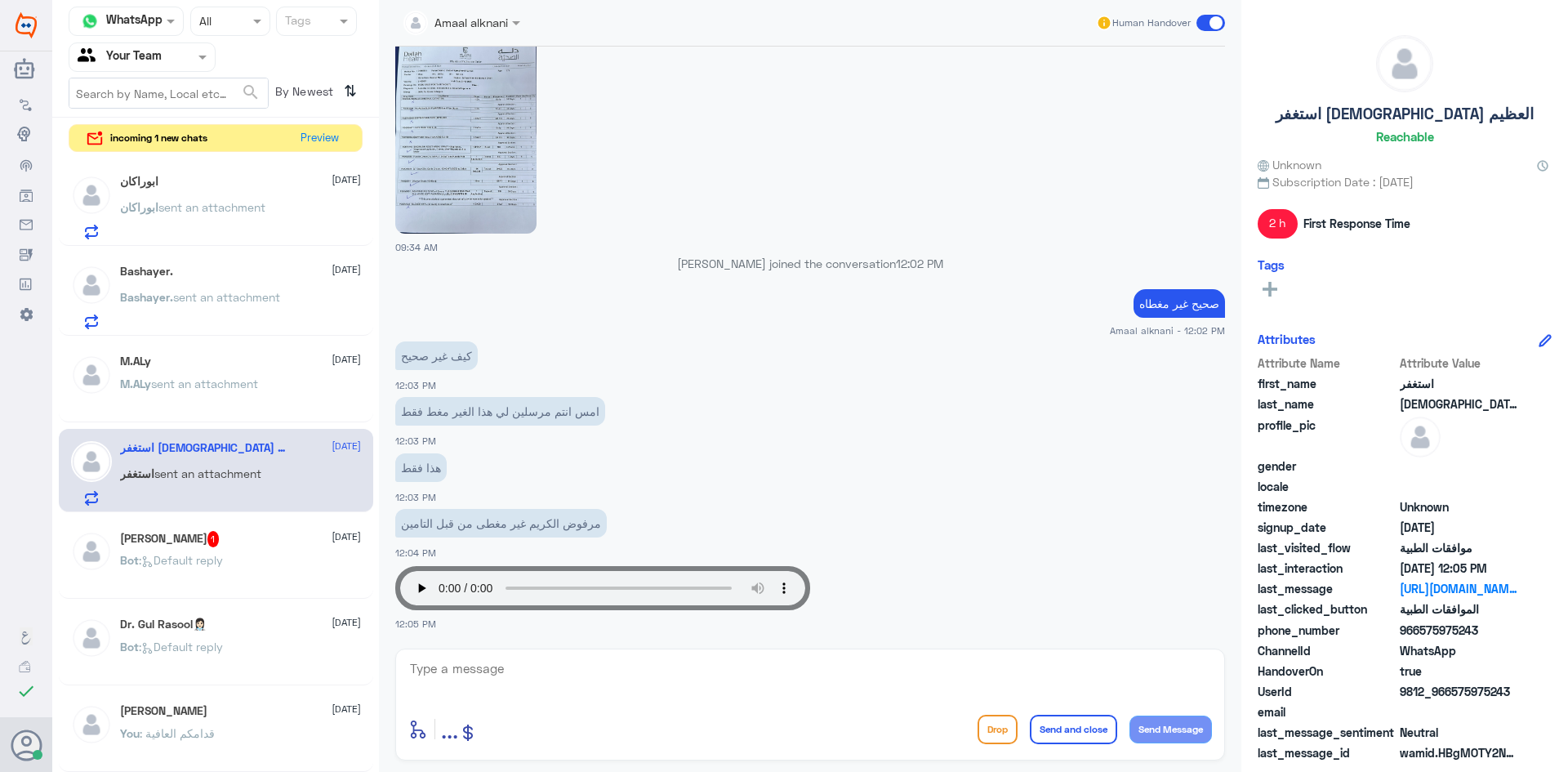
click at [559, 669] on textarea at bounding box center [810, 678] width 804 height 40
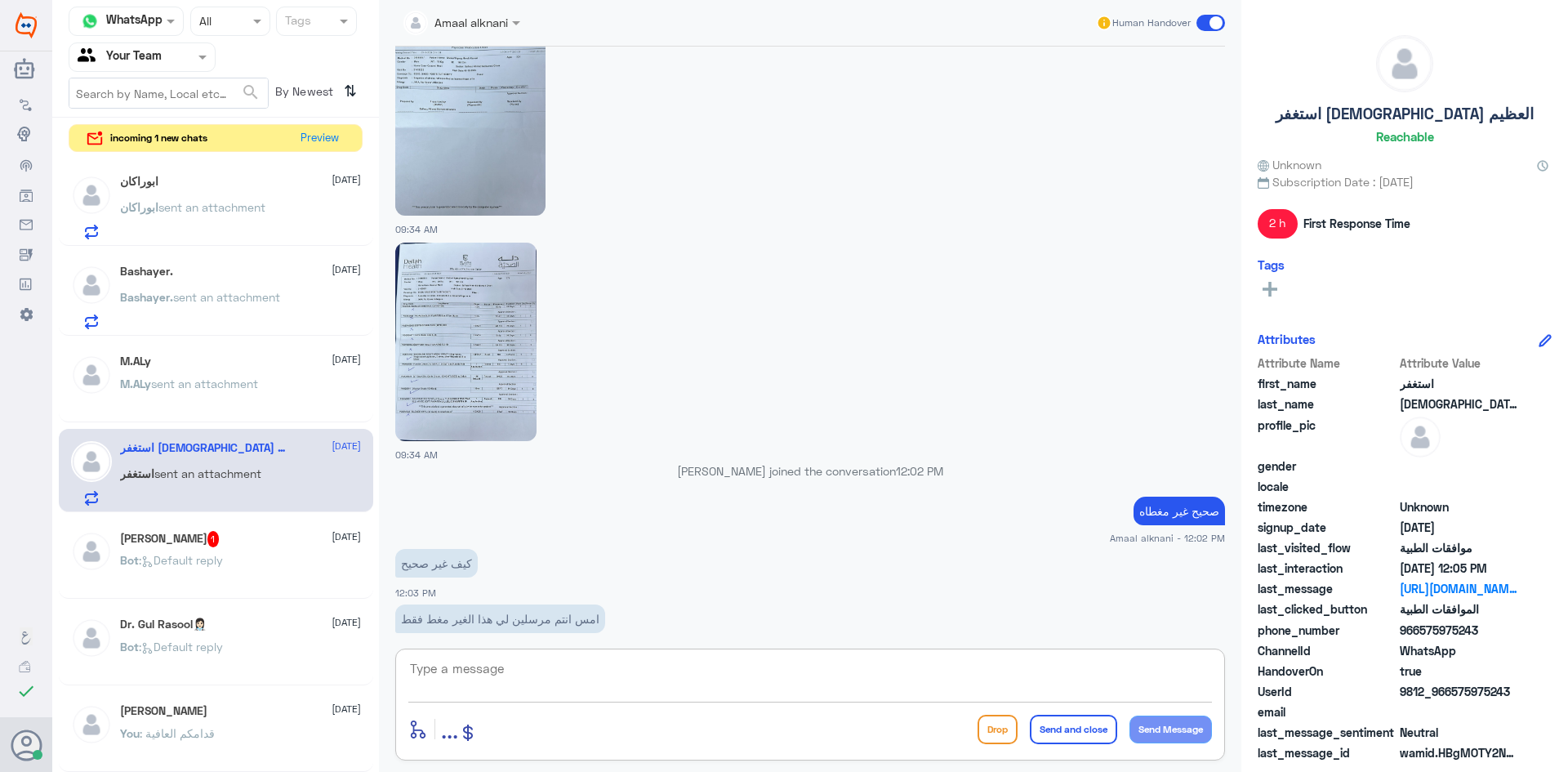
scroll to position [1616, 0]
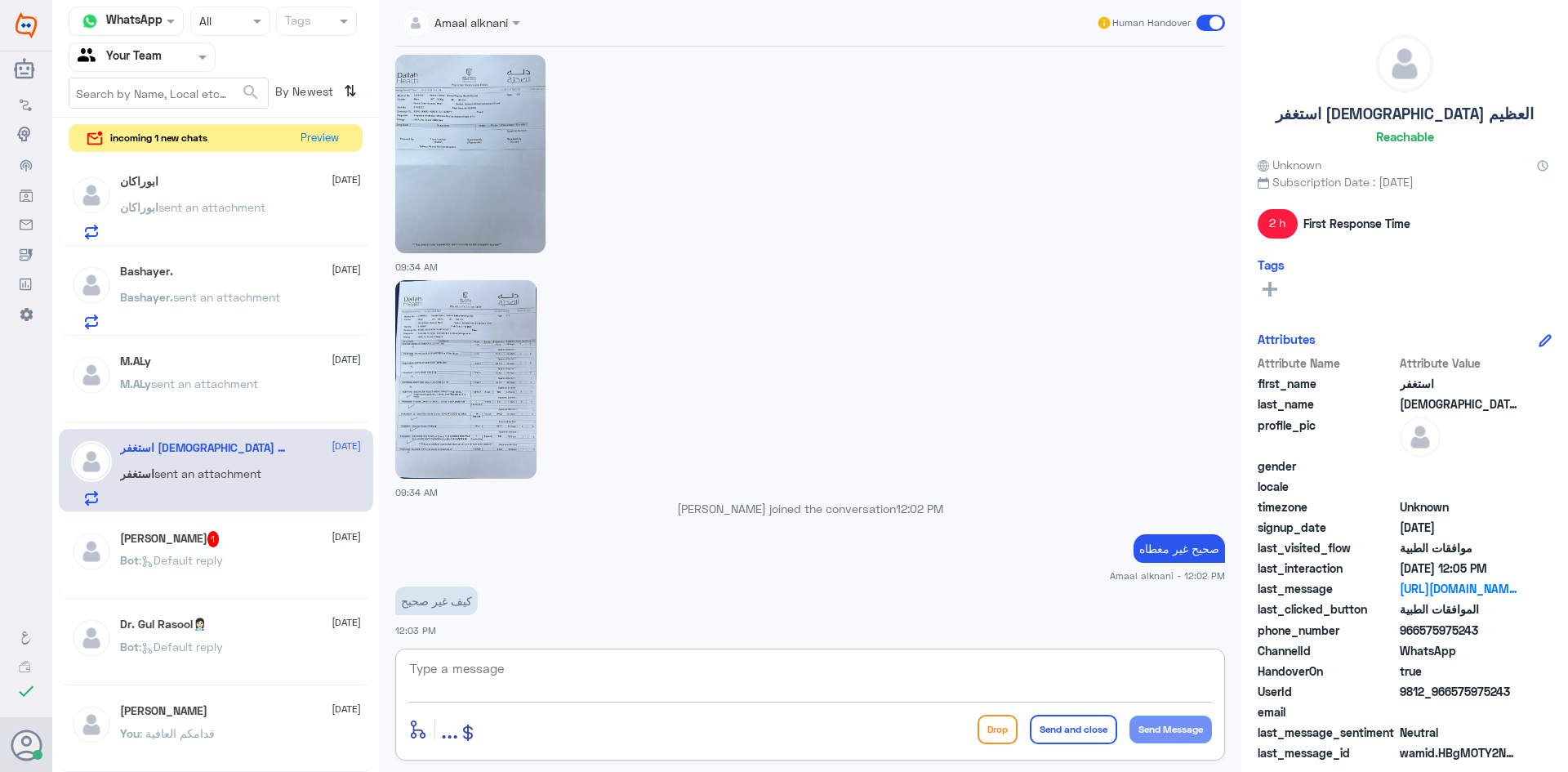
click at [459, 337] on img at bounding box center [466, 380] width 142 height 198
click at [588, 672] on textarea at bounding box center [810, 678] width 804 height 40
paste textarea "Q.T Baby [MEDICAL_DATA] Cream, 100 GM/TUBE"
paste textarea "Alcohol Swab (100/Box)"
type textarea "Q.T Baby [MEDICAL_DATA] Cream, 100 GM/TUBE + Alcohol Swab (100/Box)"
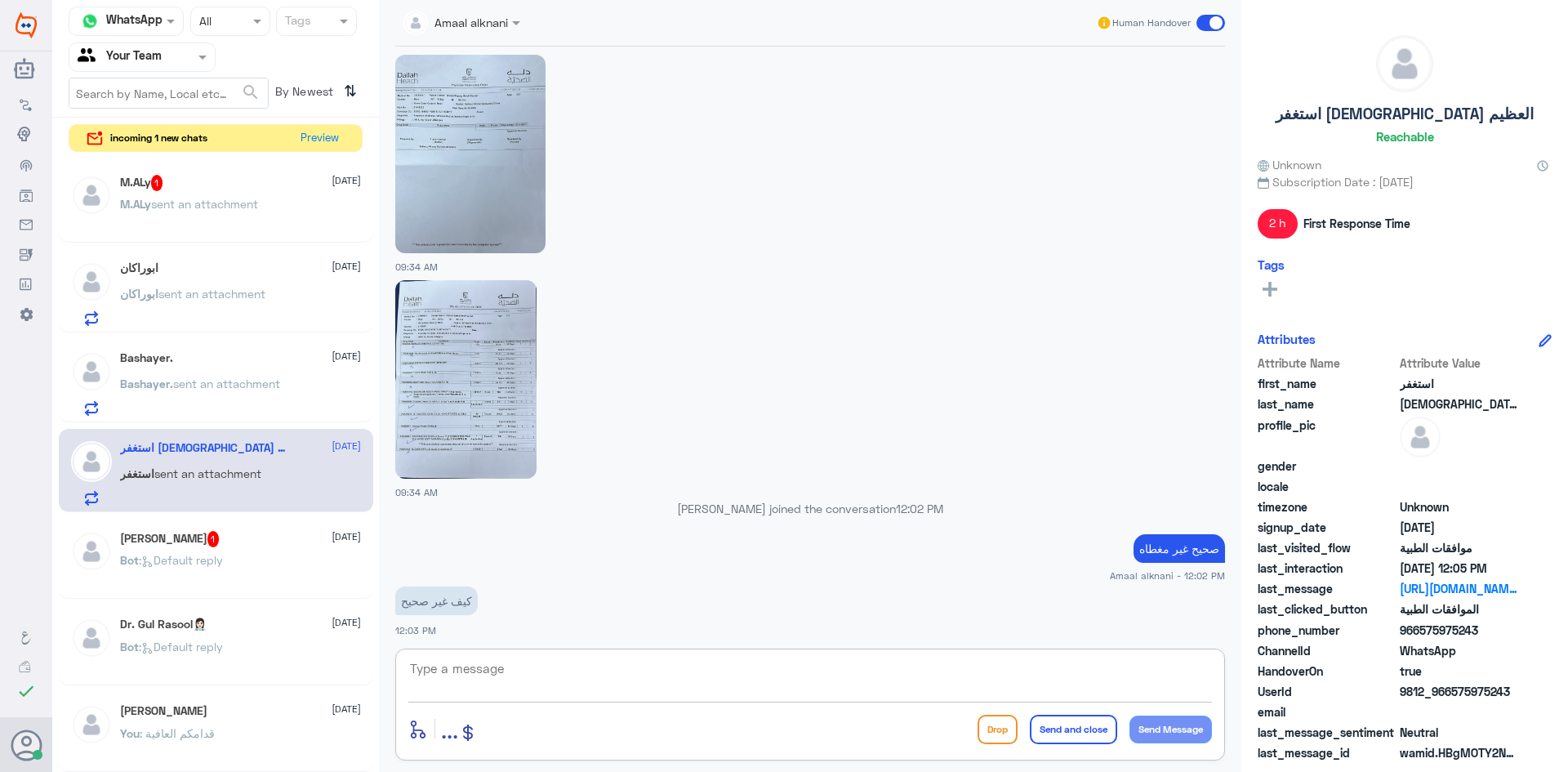
scroll to position [1947, 0]
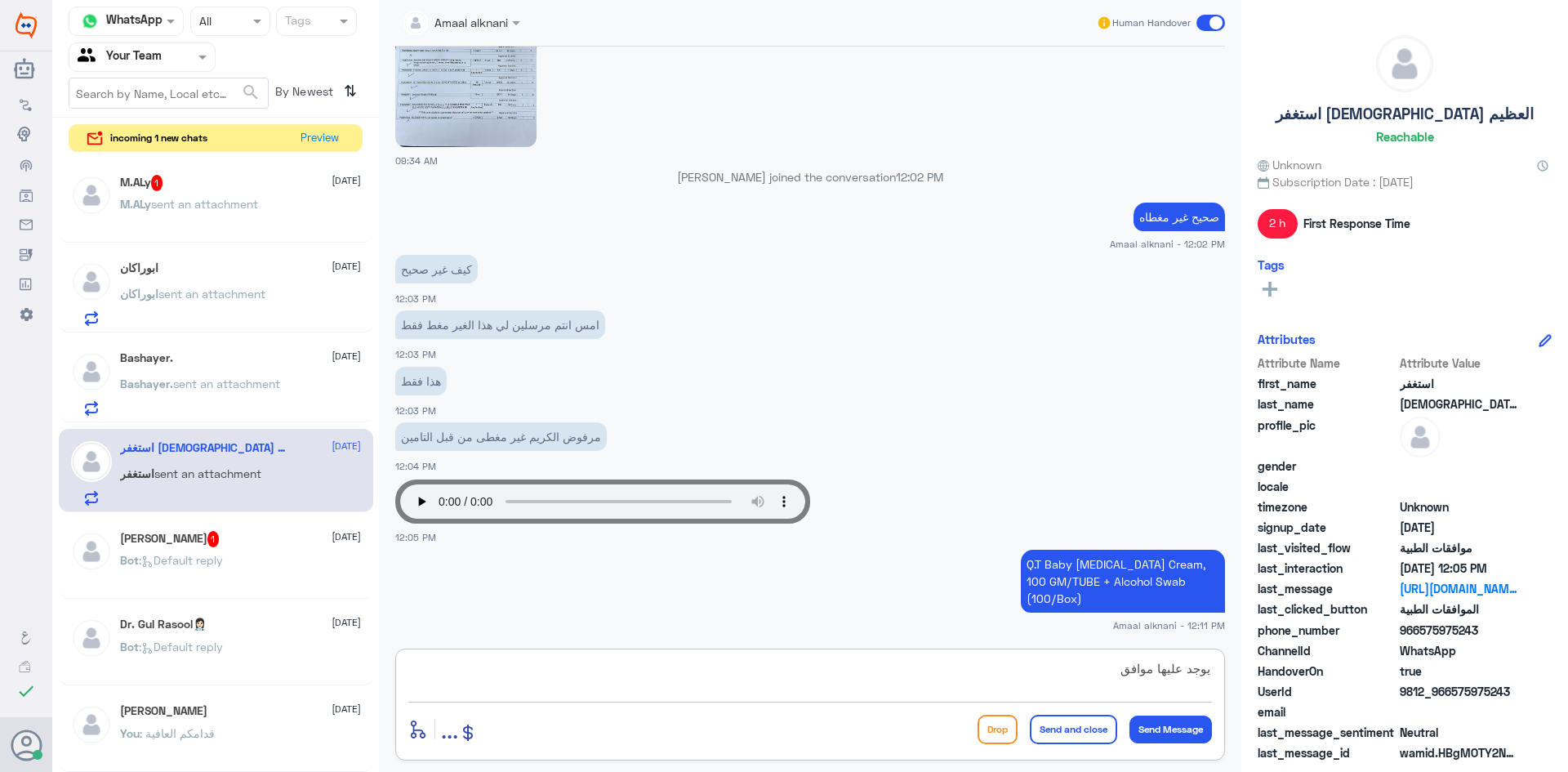
type textarea "يوجد عليها موافقة"
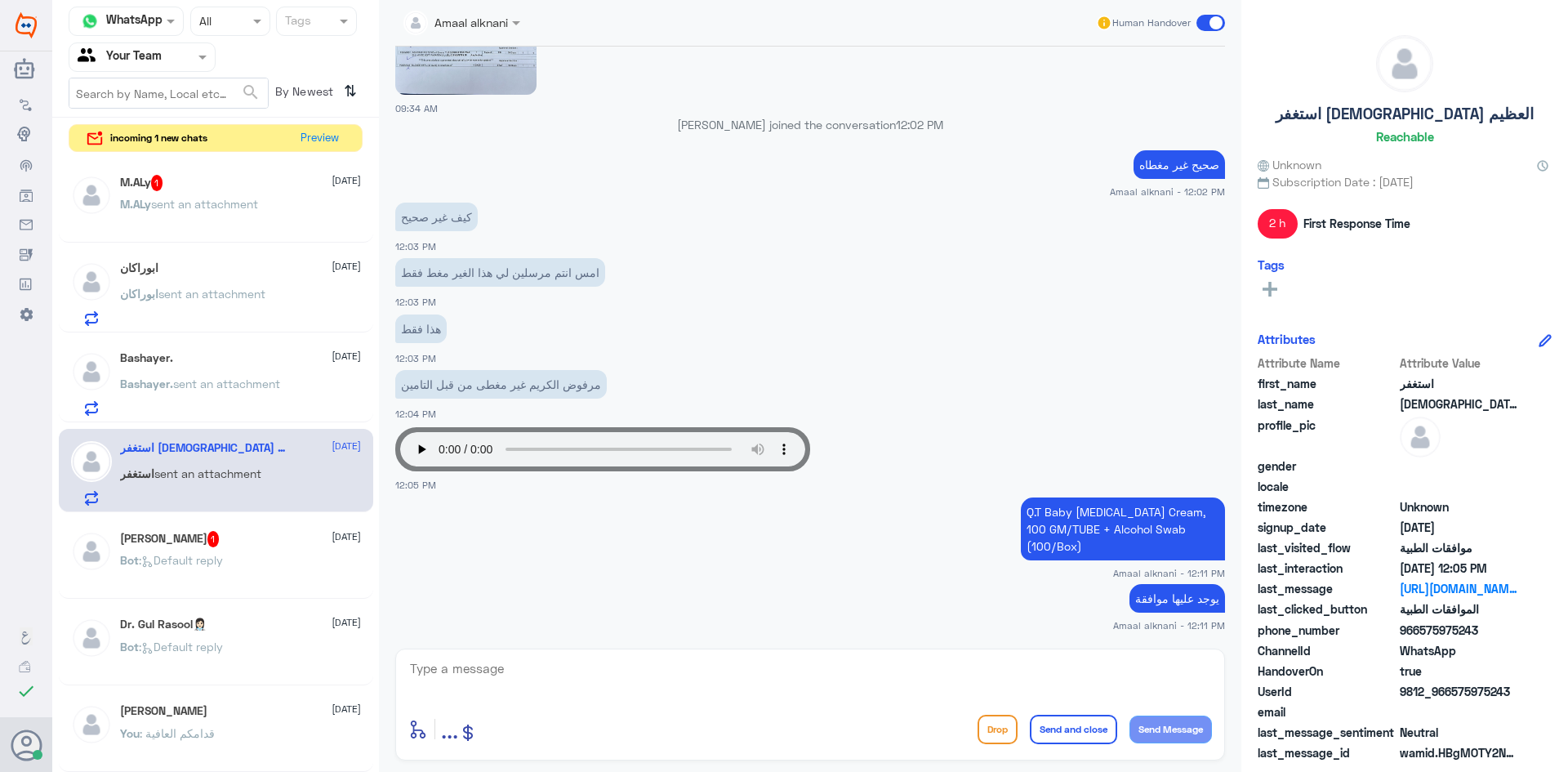
click at [178, 194] on div "M.ALy 1 [DATE] M.ALy sent an attachment" at bounding box center [240, 205] width 241 height 61
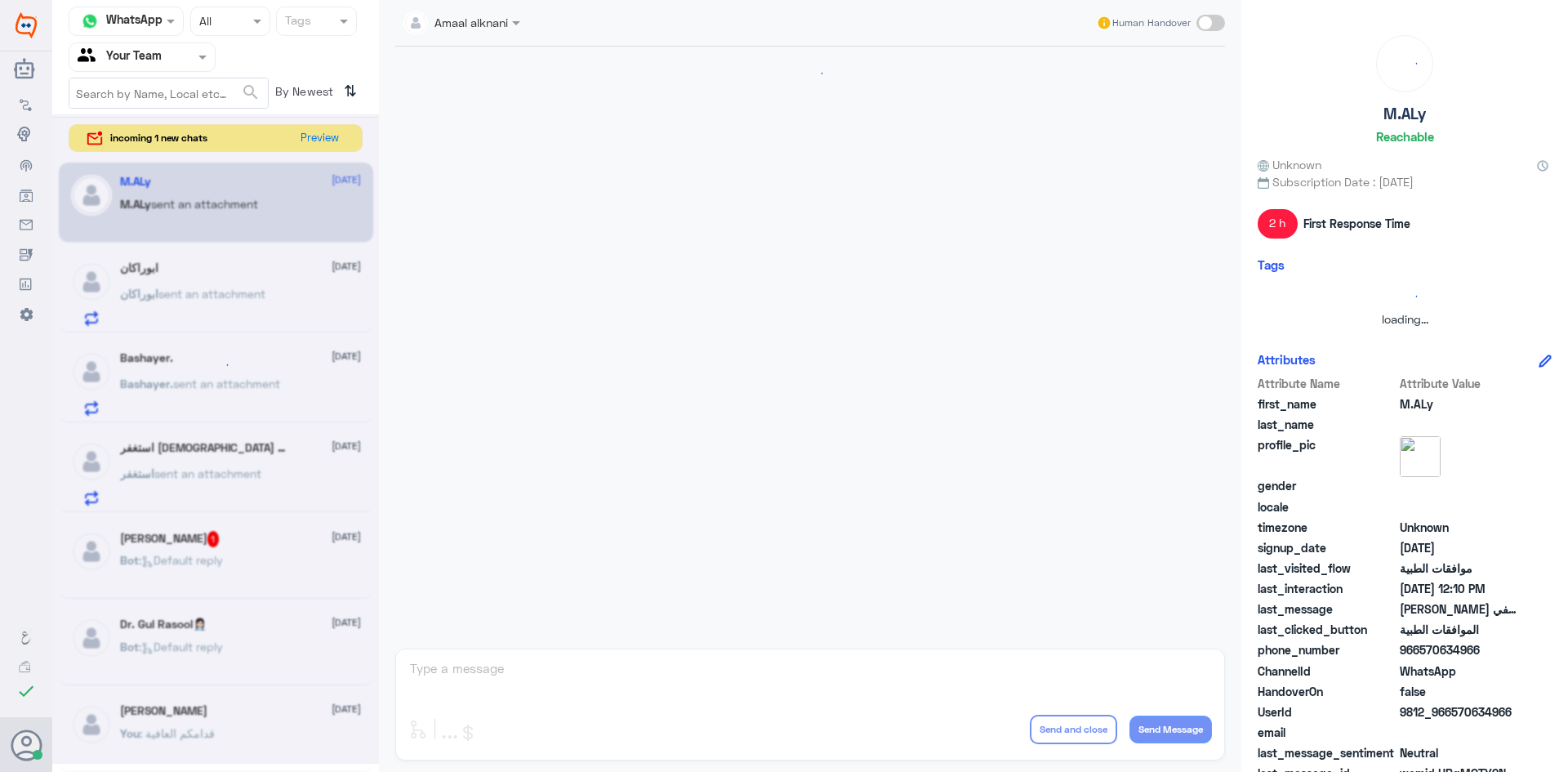
scroll to position [1312, 0]
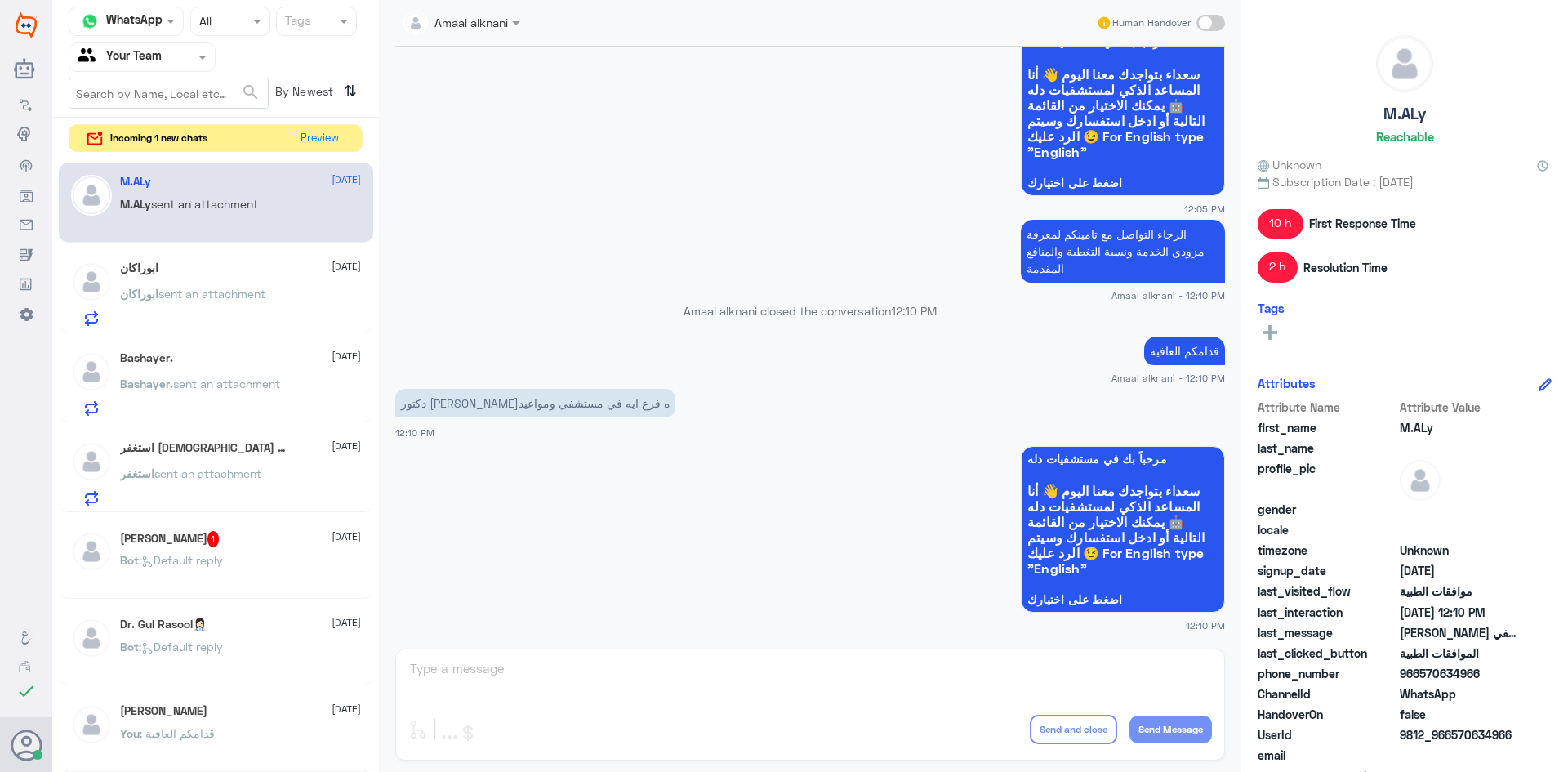
click at [532, 673] on div "Amaal alknani Human Handover [DATE] السلام عليكم 11:10 PM مرحباً بك في مستشفيات…" at bounding box center [810, 388] width 862 height 777
click at [444, 672] on div "Amaal alknani Human Handover [DATE] السلام عليكم 11:10 PM مرحباً بك في مستشفيات…" at bounding box center [810, 388] width 862 height 777
click at [218, 567] on p "Bot : Default reply" at bounding box center [171, 572] width 103 height 41
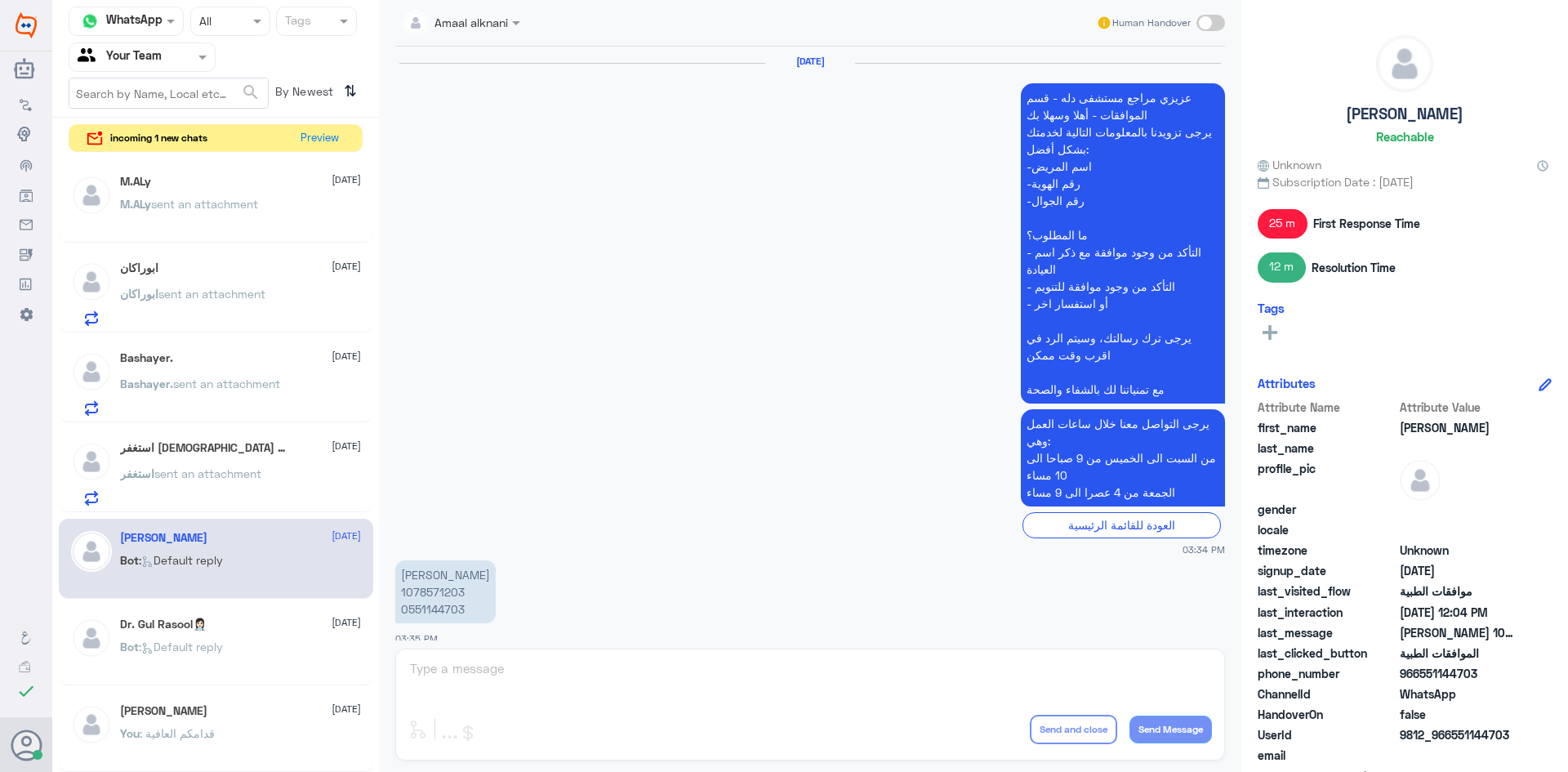
scroll to position [1588, 0]
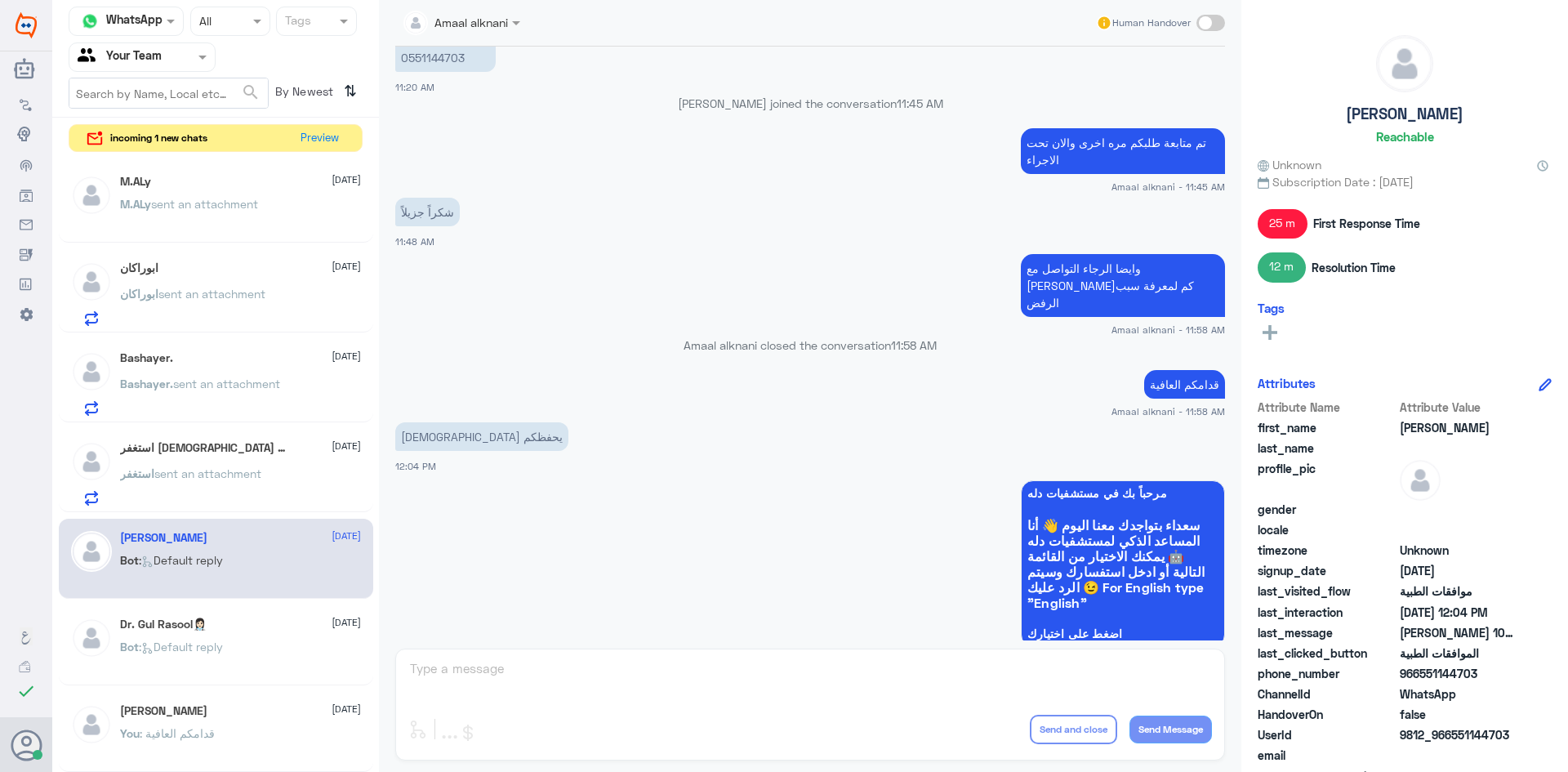
click at [598, 679] on div "Amaal alknani Human Handover [DATE] عزيزي مراجع مستشفى دله - قسم الموافقات - أه…" at bounding box center [810, 388] width 862 height 777
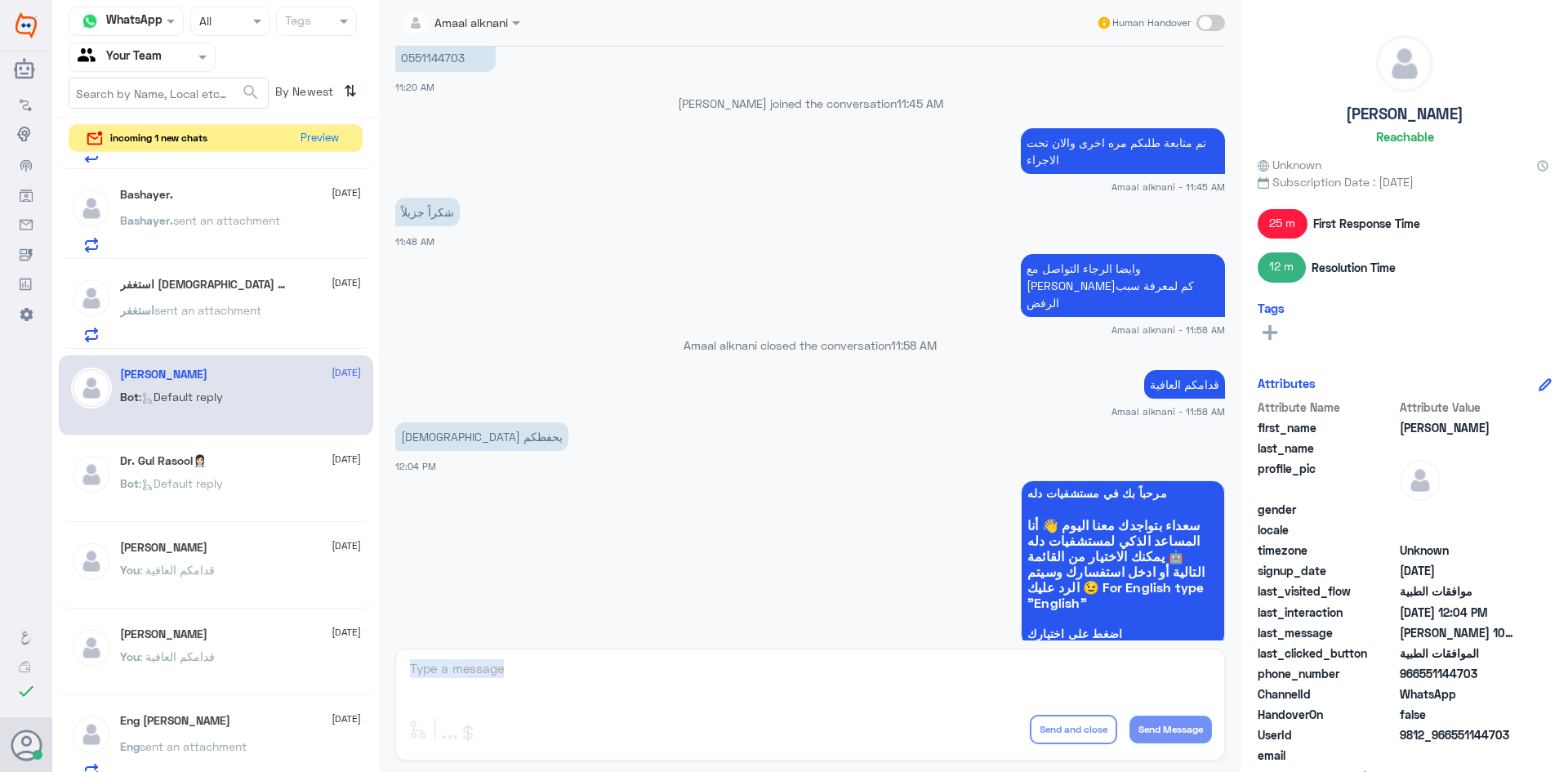
scroll to position [0, 0]
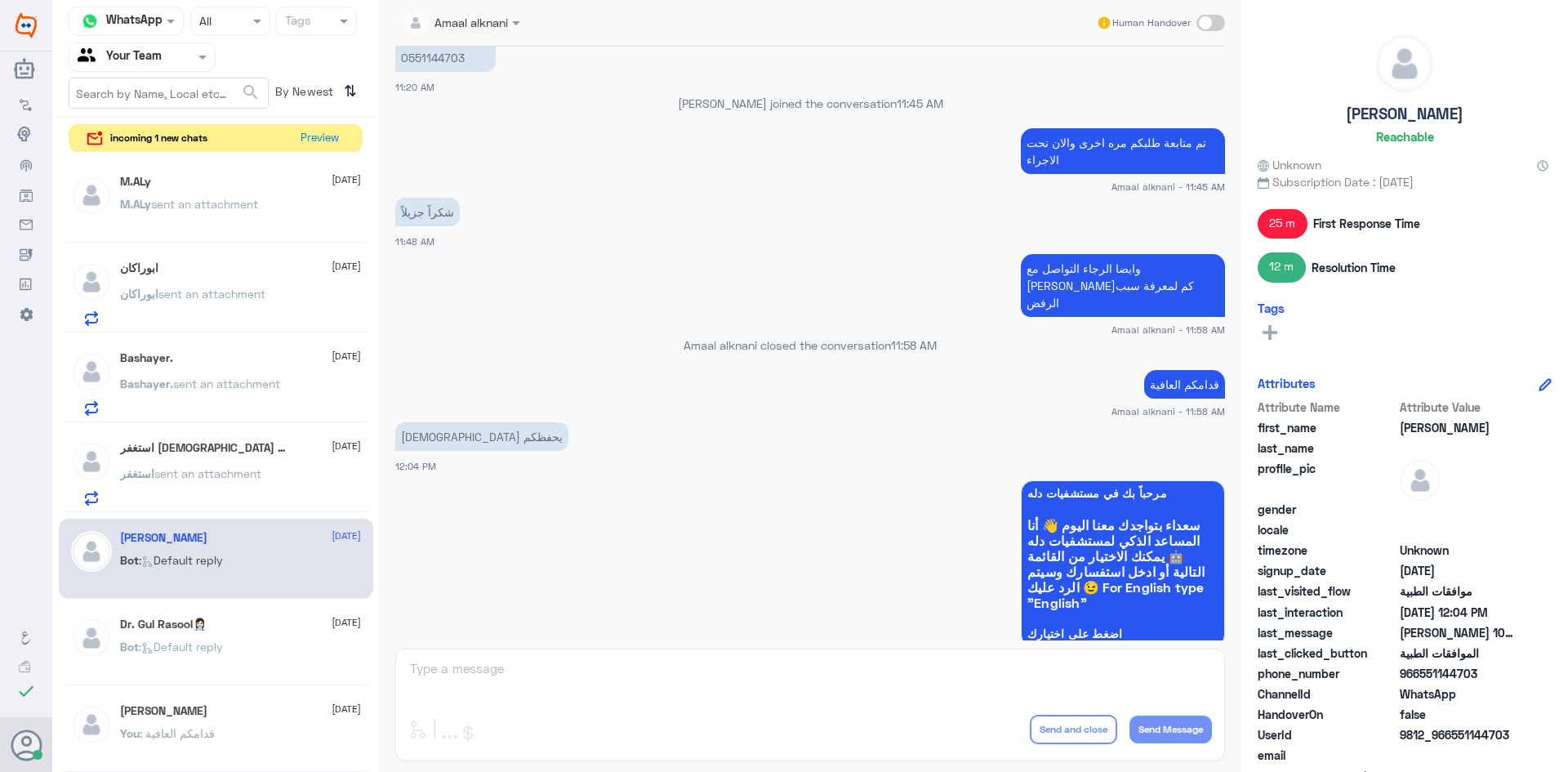
click at [171, 56] on div at bounding box center [142, 57] width 145 height 19
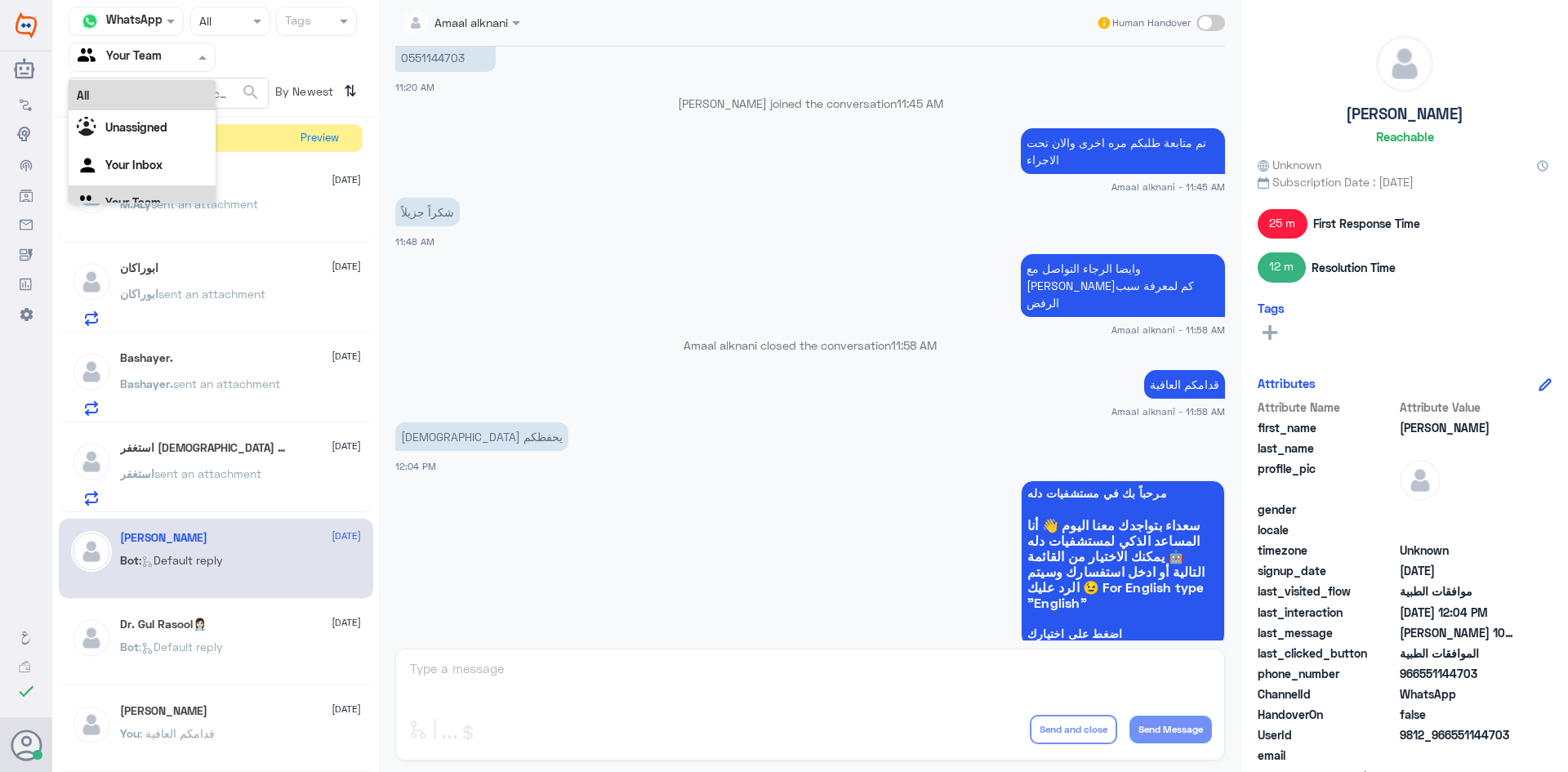
scroll to position [21, 0]
click at [160, 112] on b "Unassigned" at bounding box center [137, 106] width 62 height 14
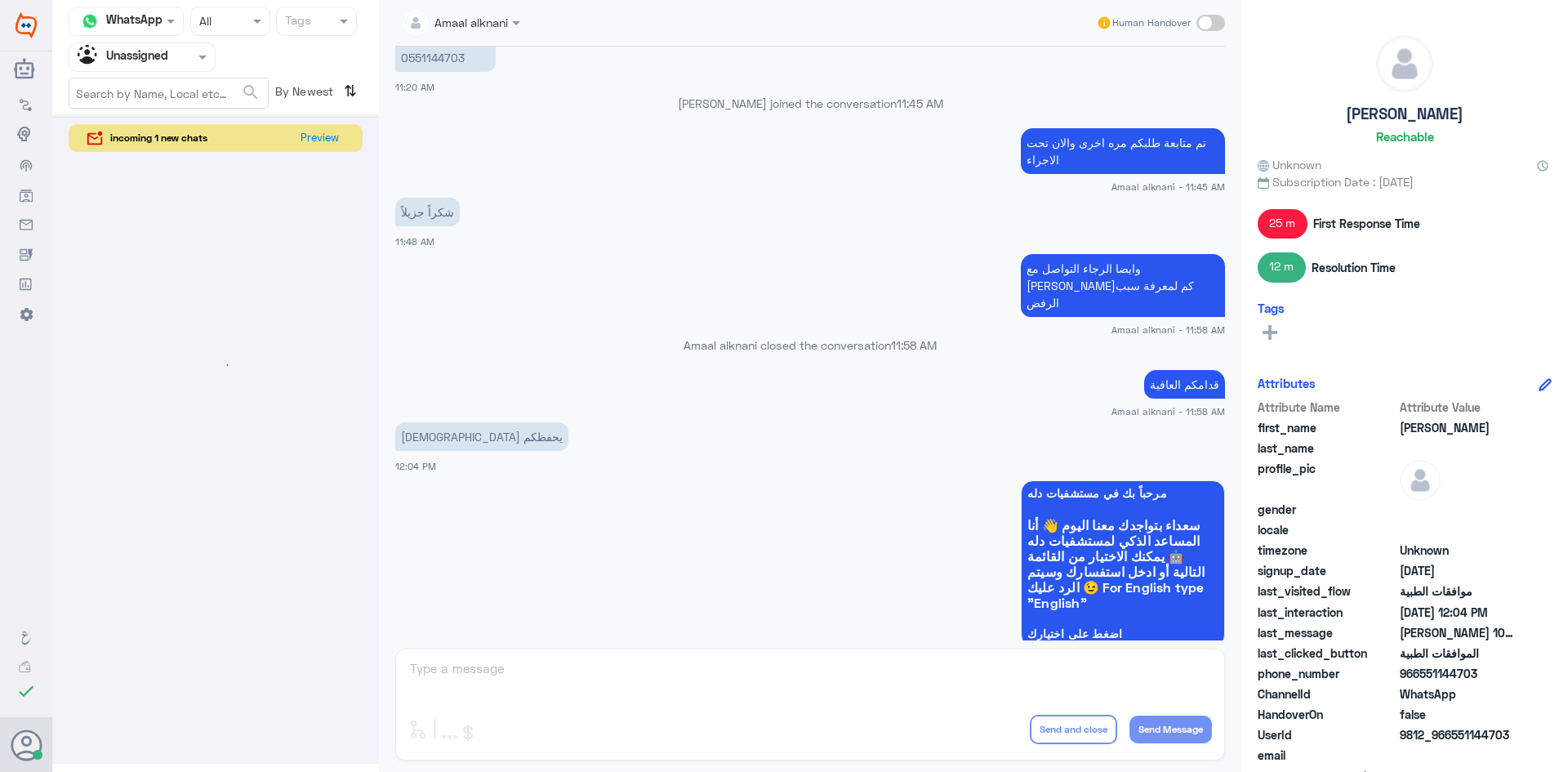
scroll to position [0, 0]
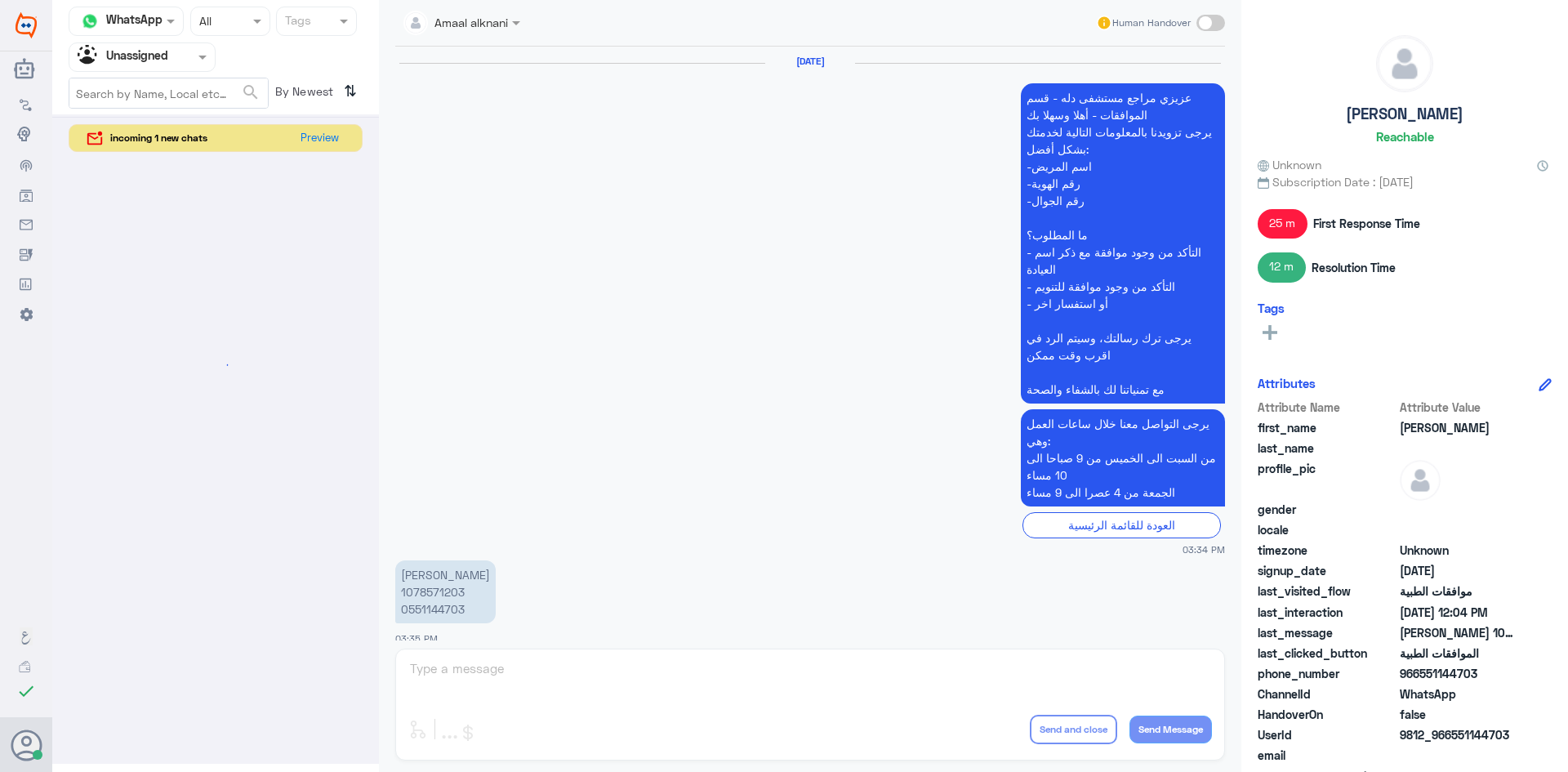
click at [188, 51] on div at bounding box center [142, 57] width 145 height 19
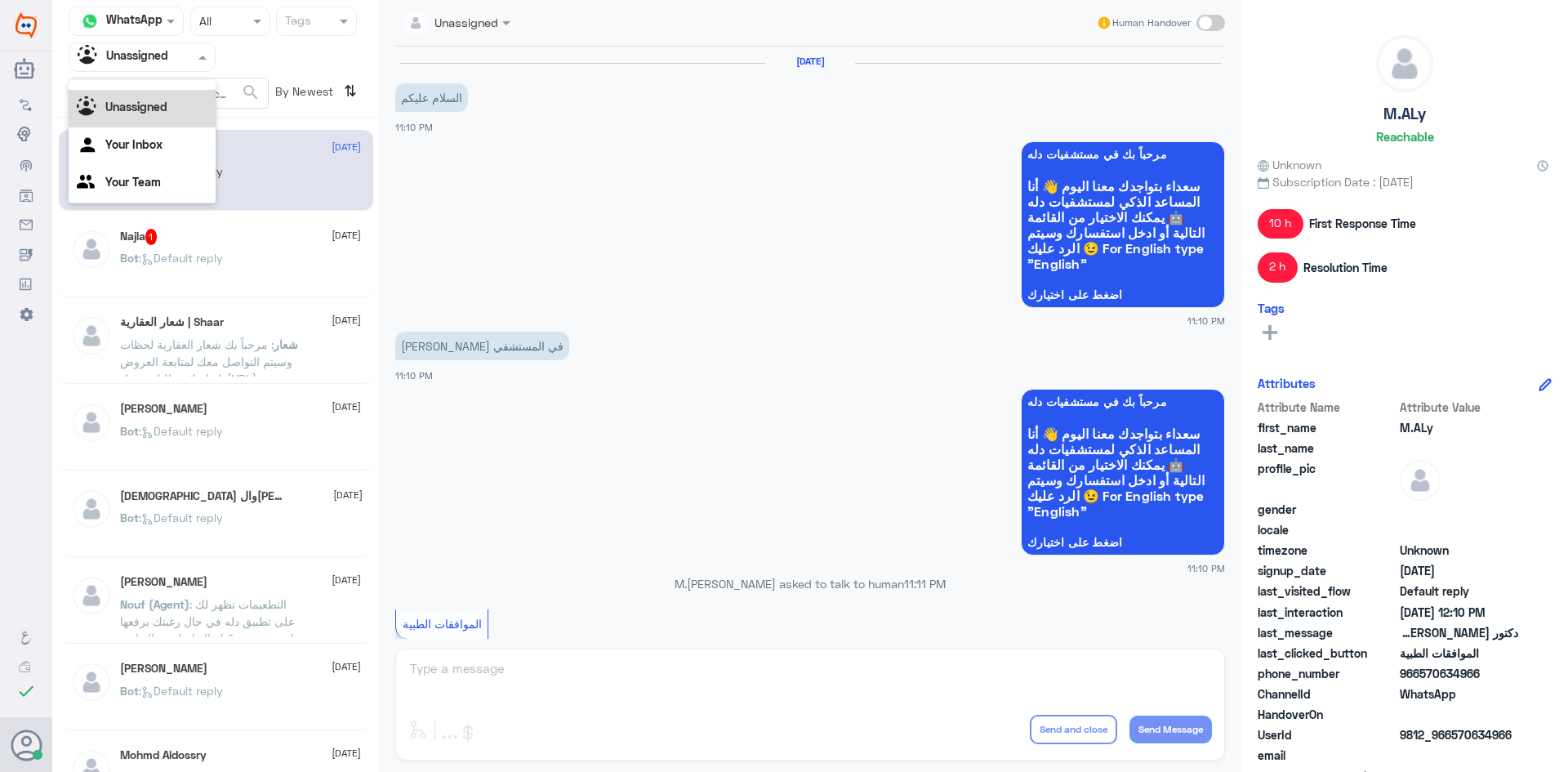
scroll to position [1312, 0]
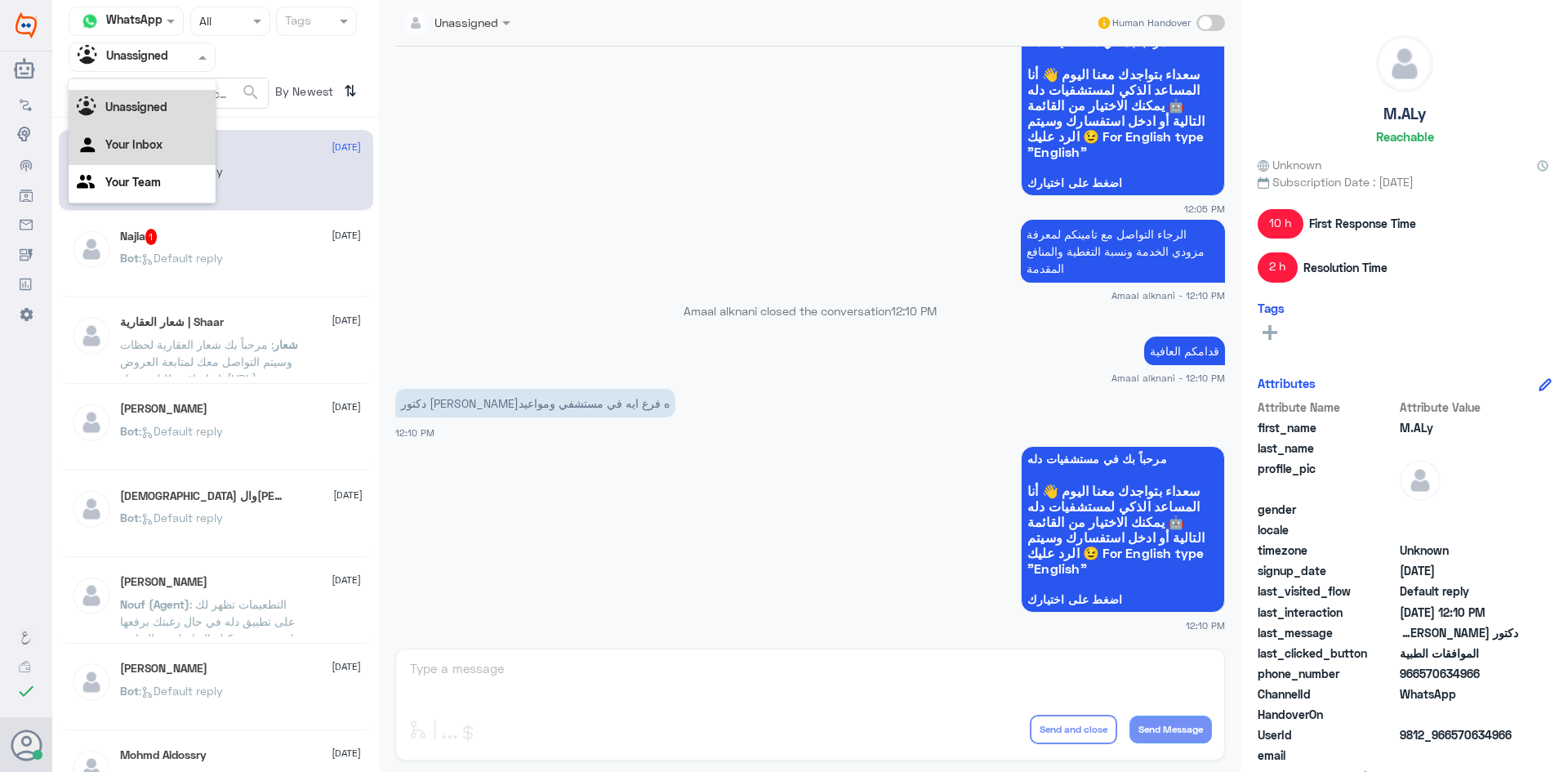
click at [167, 140] on div "Your Inbox" at bounding box center [143, 146] width 147 height 38
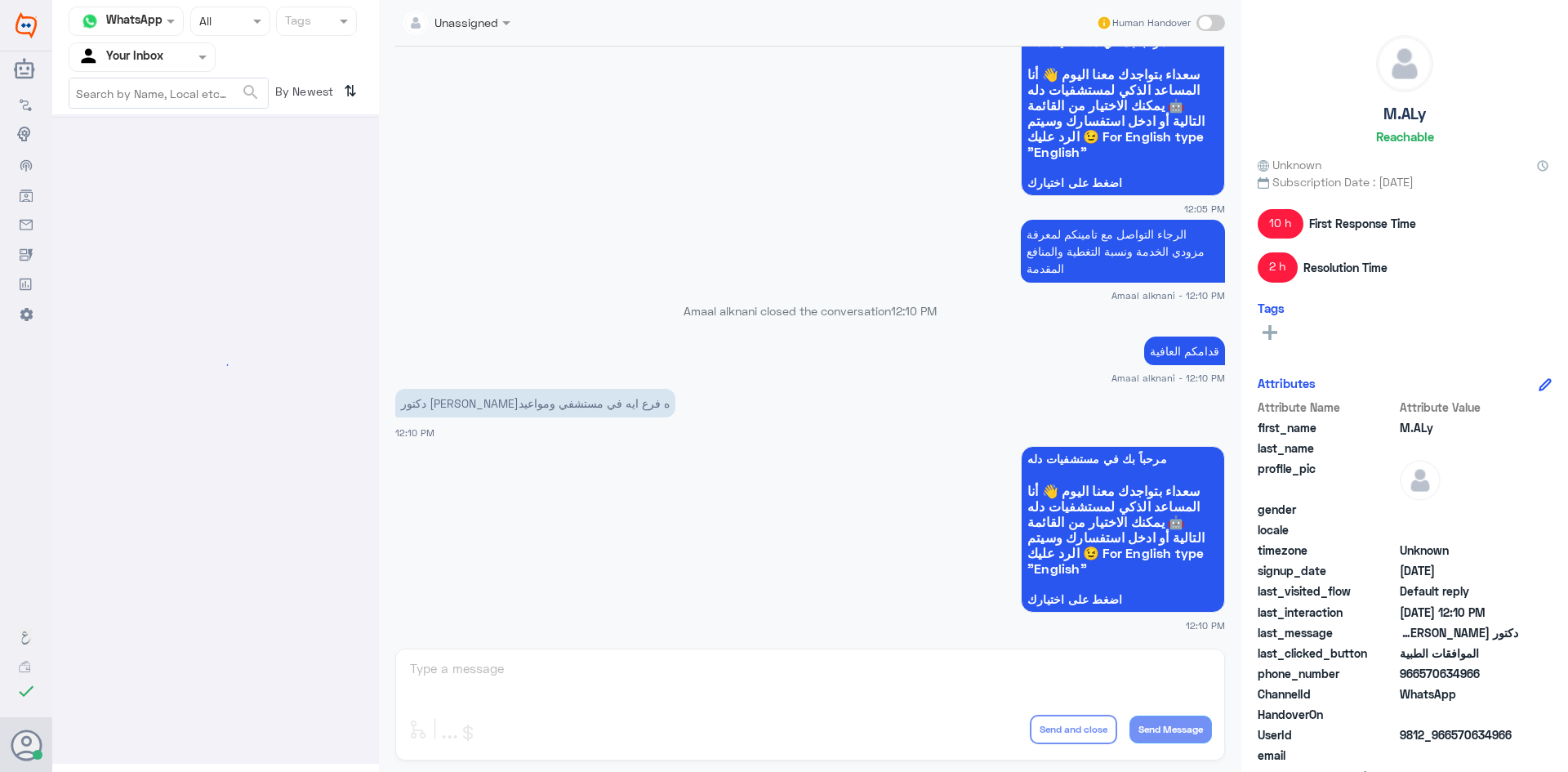
scroll to position [0, 0]
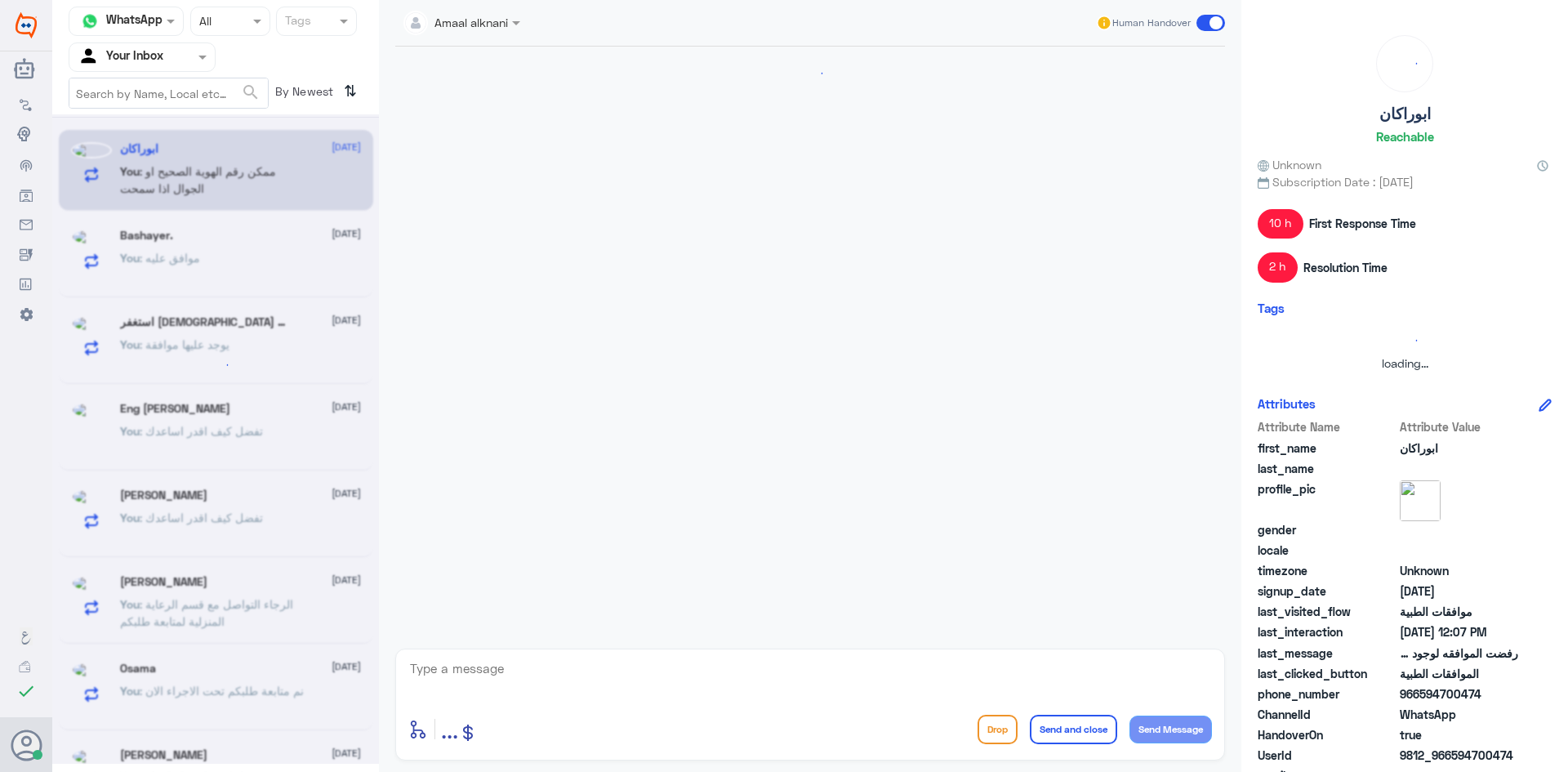
click at [144, 55] on input "text" at bounding box center [122, 57] width 90 height 19
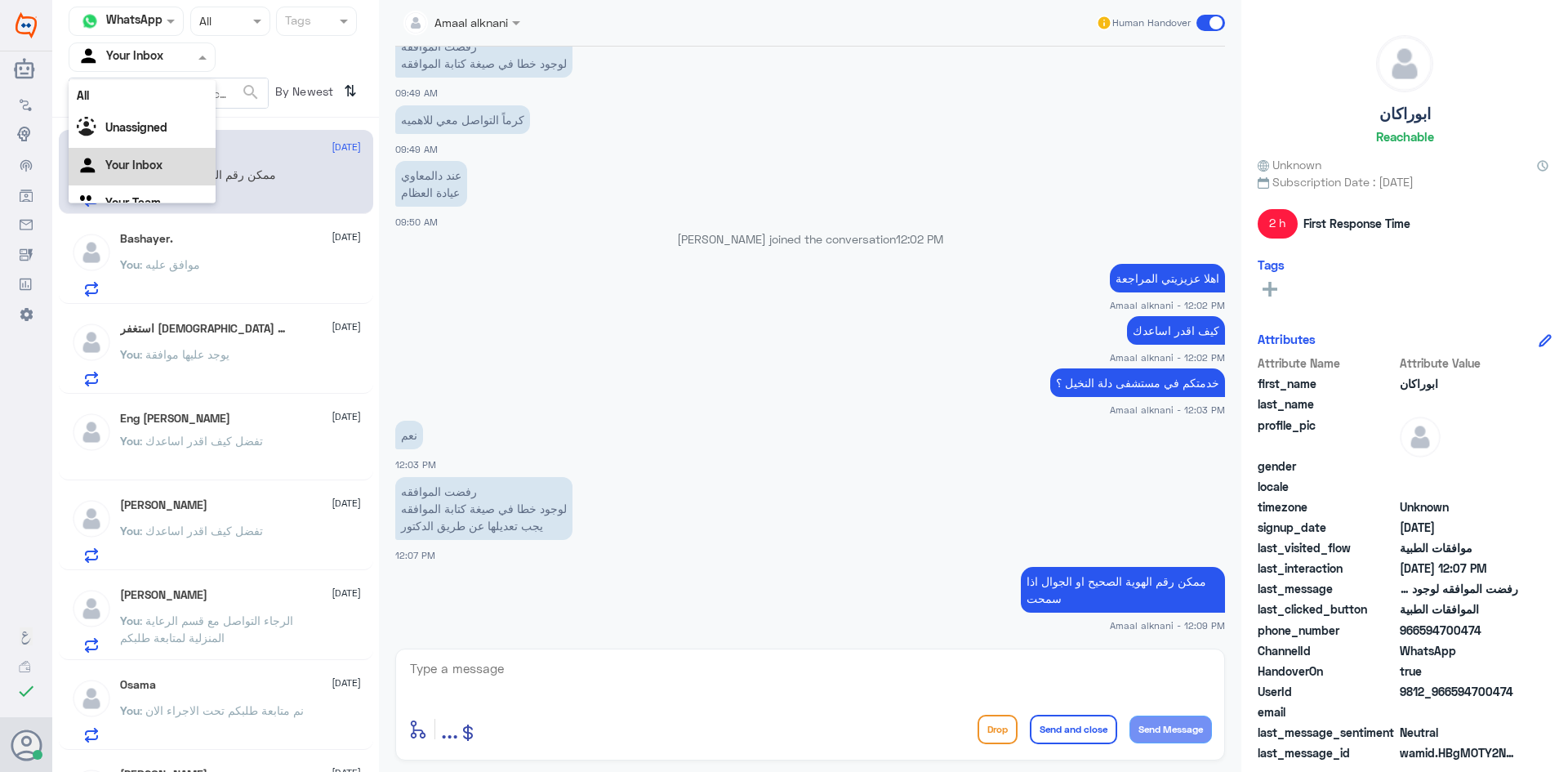
scroll to position [21, 0]
click at [133, 186] on Team "Your Team" at bounding box center [133, 181] width 56 height 14
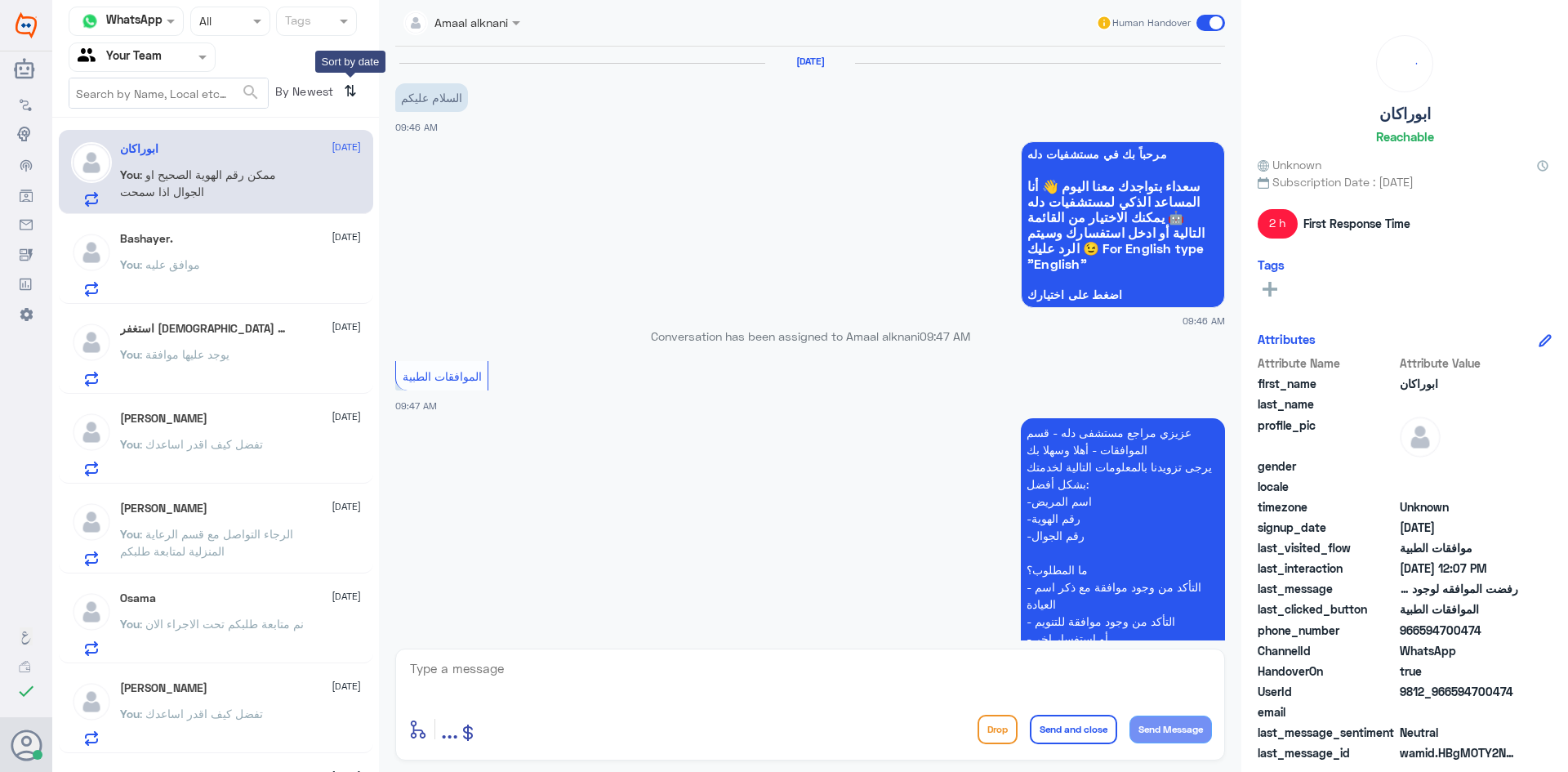
scroll to position [884, 0]
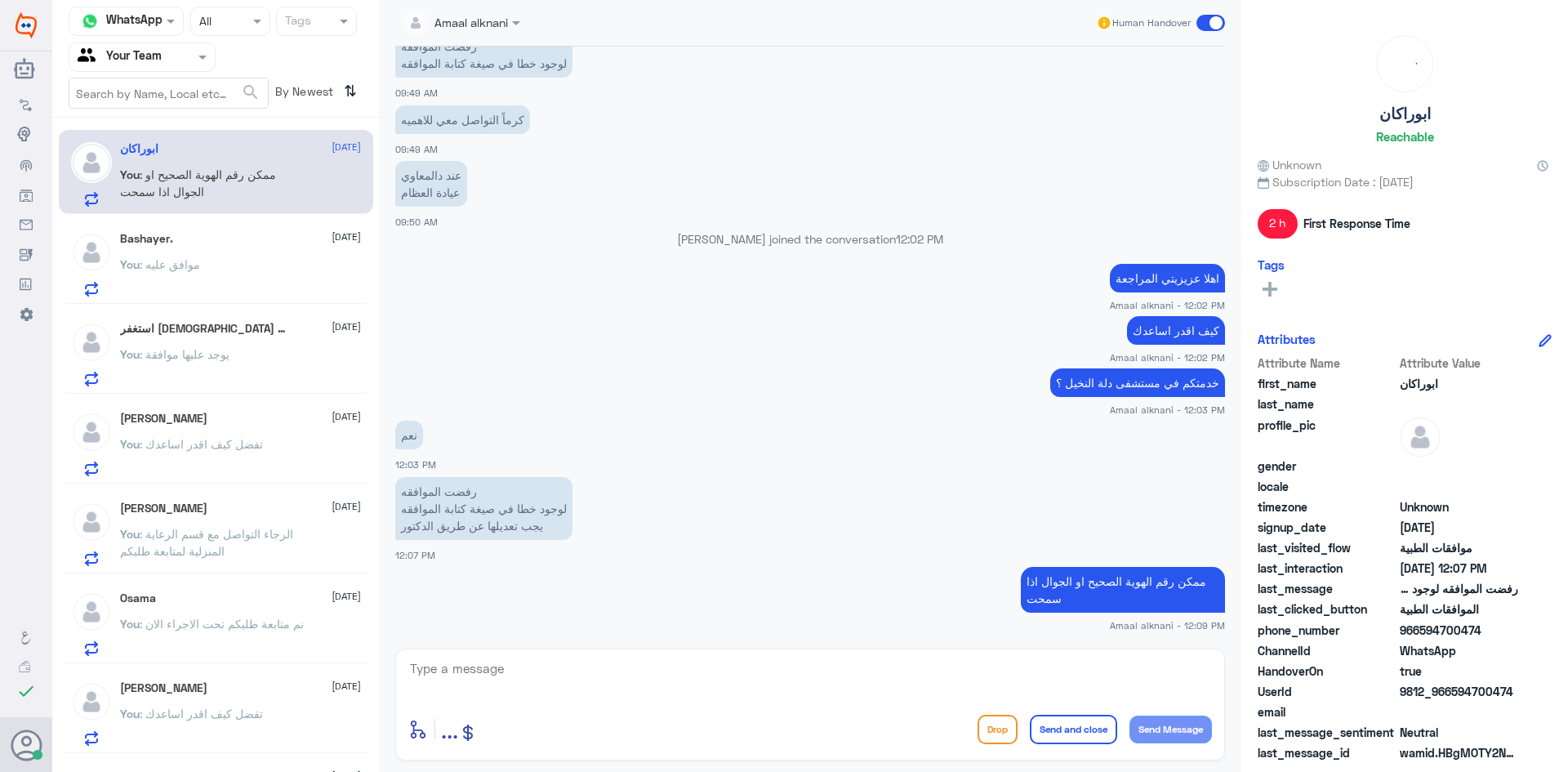
click at [503, 679] on textarea at bounding box center [810, 678] width 804 height 40
click at [226, 263] on div "You : موافق عليه" at bounding box center [240, 278] width 241 height 37
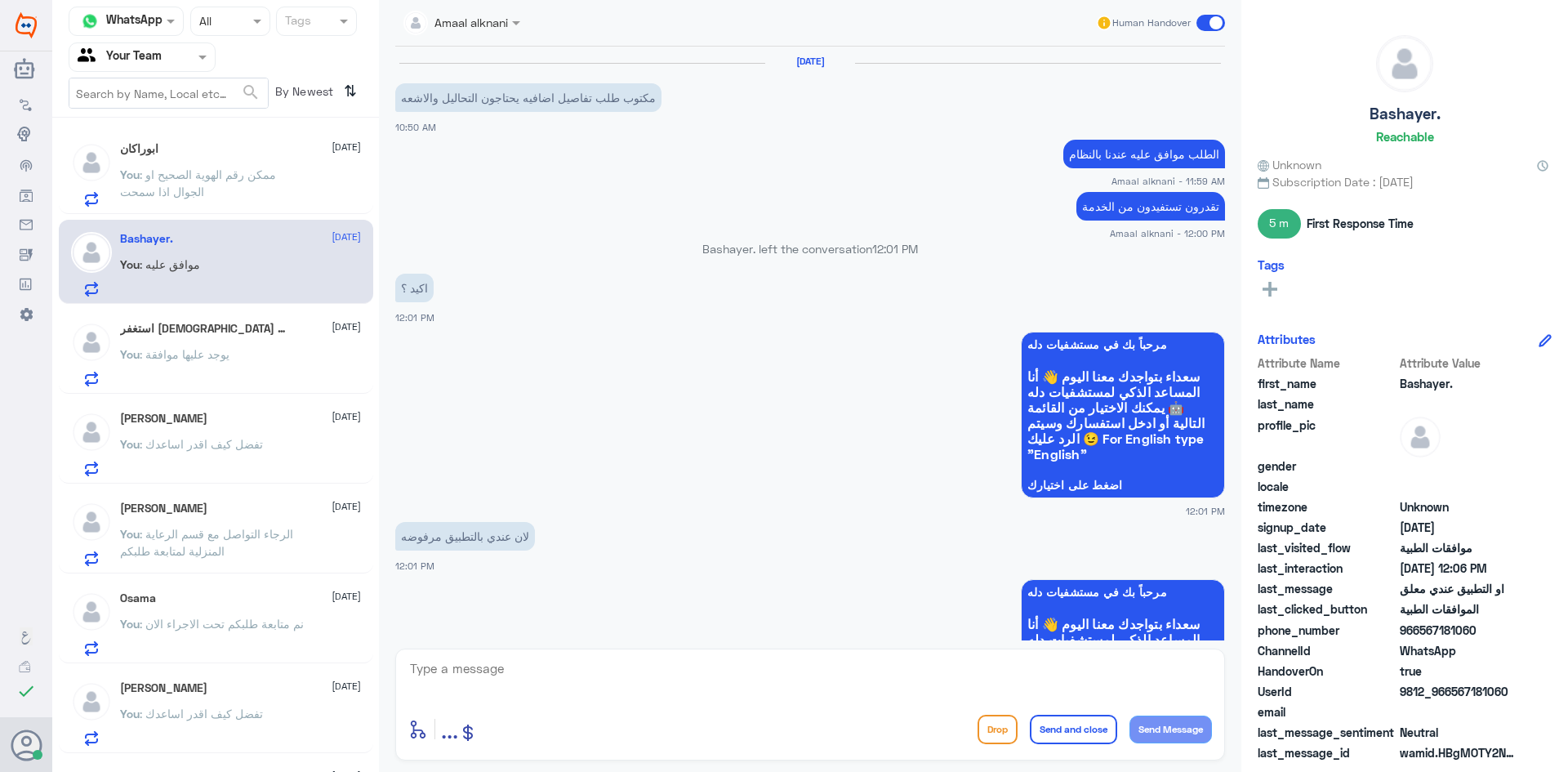
scroll to position [1387, 0]
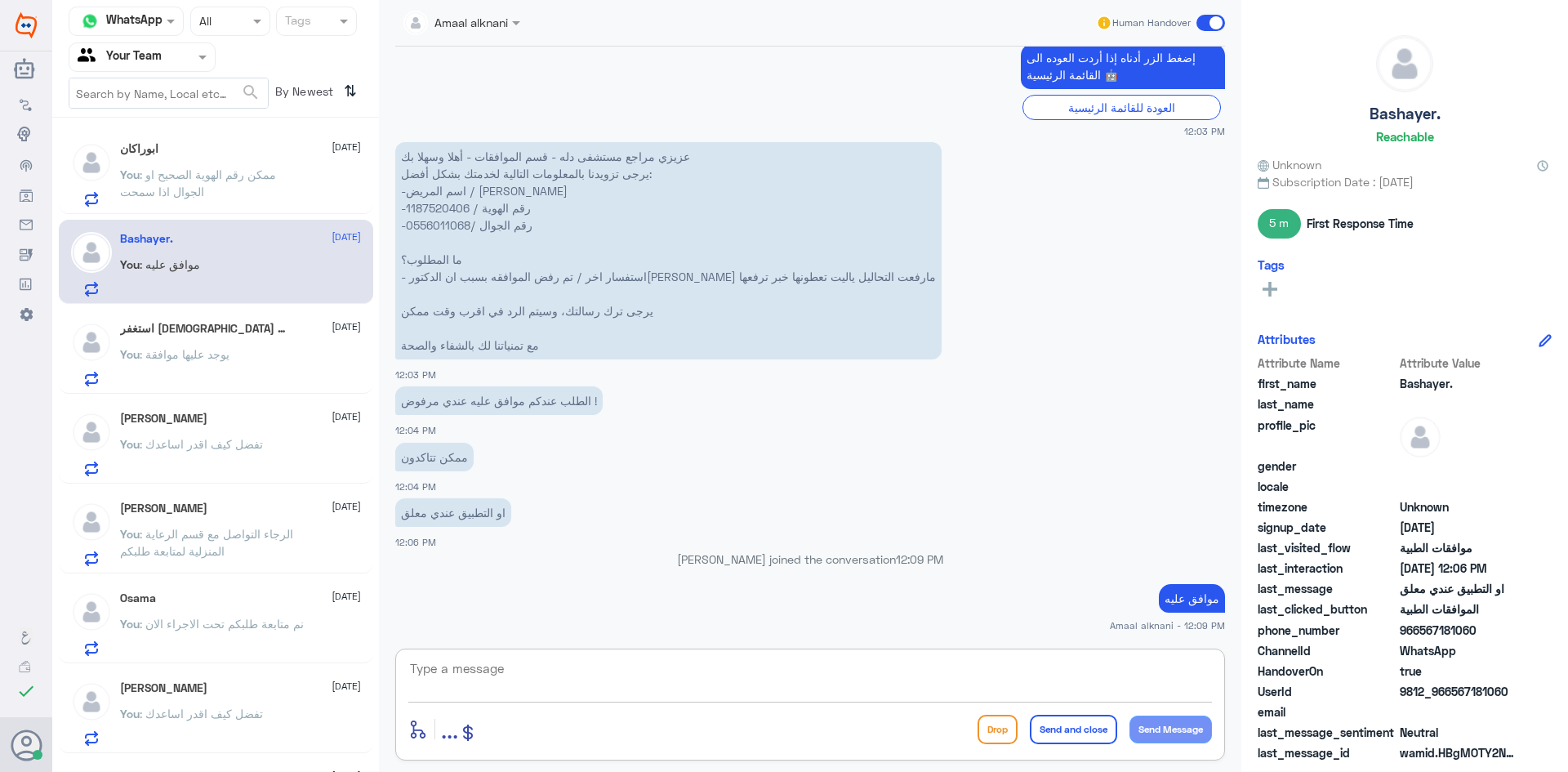
click at [521, 672] on textarea at bounding box center [810, 678] width 804 height 40
click at [214, 366] on p "You : يوجد عليها موافقة" at bounding box center [175, 366] width 110 height 41
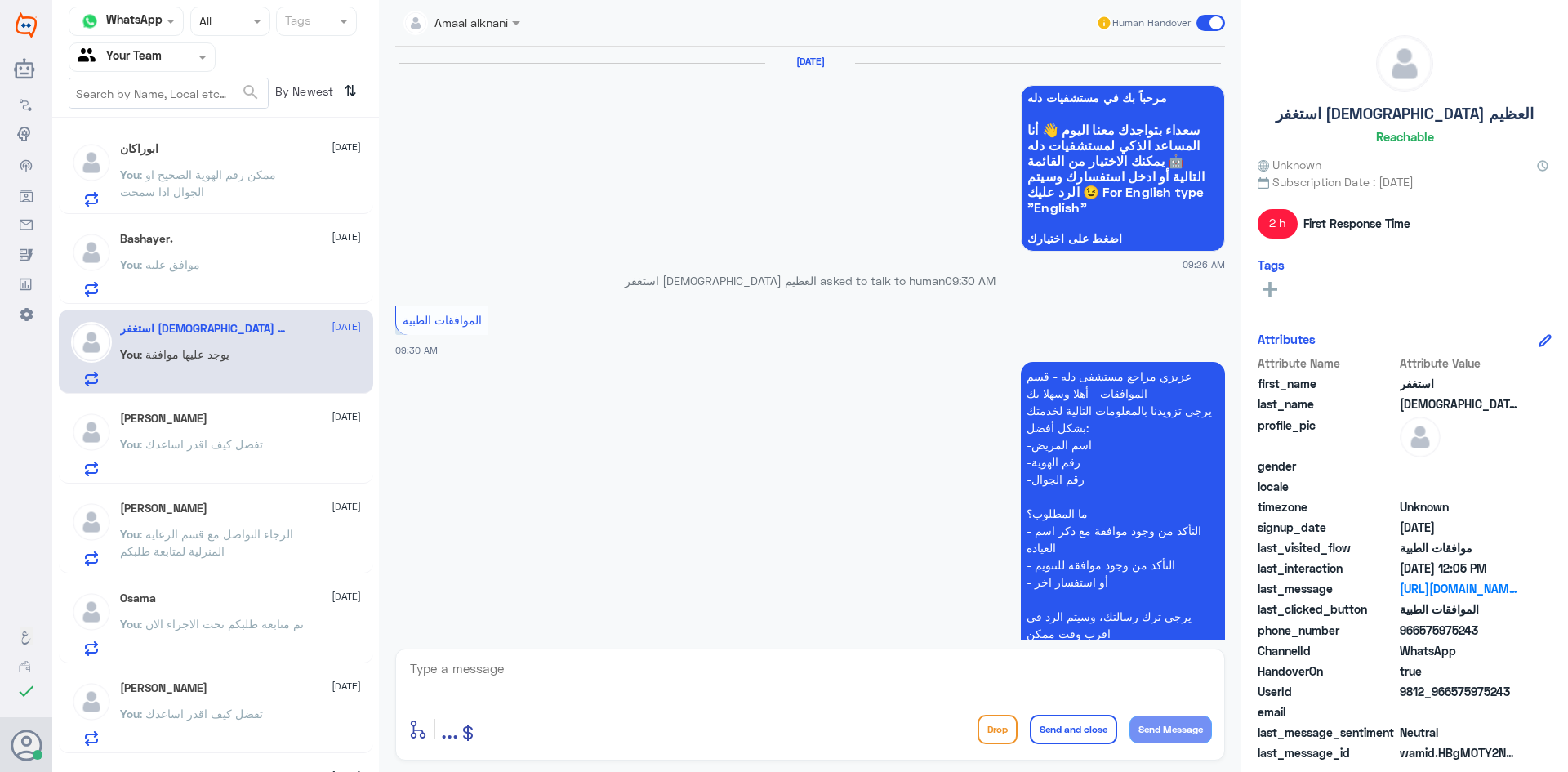
scroll to position [1583, 0]
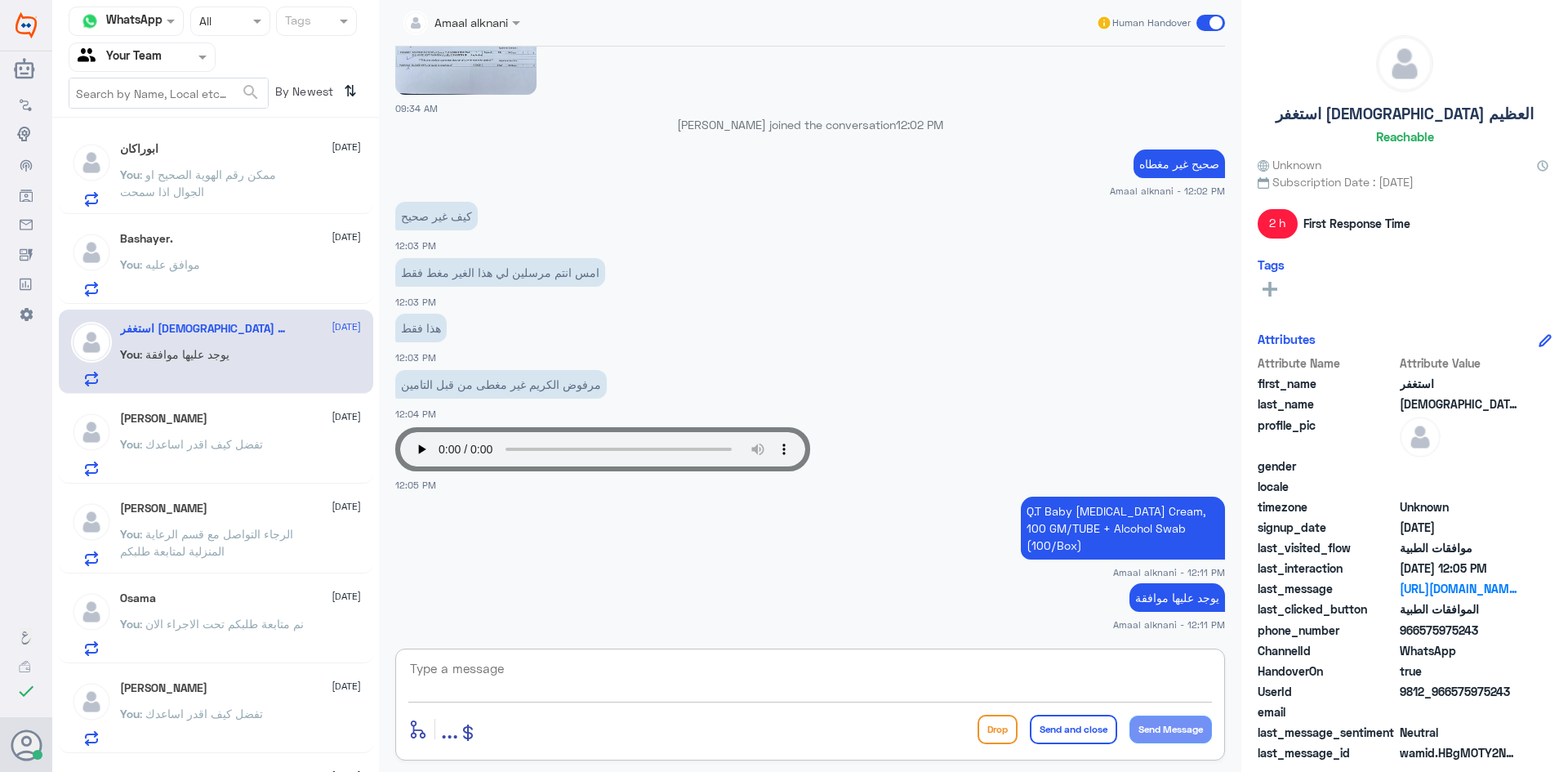
click at [494, 673] on textarea at bounding box center [810, 678] width 804 height 40
click at [190, 460] on p "You : تفضل كيف اقدر اساعدك" at bounding box center [191, 455] width 143 height 41
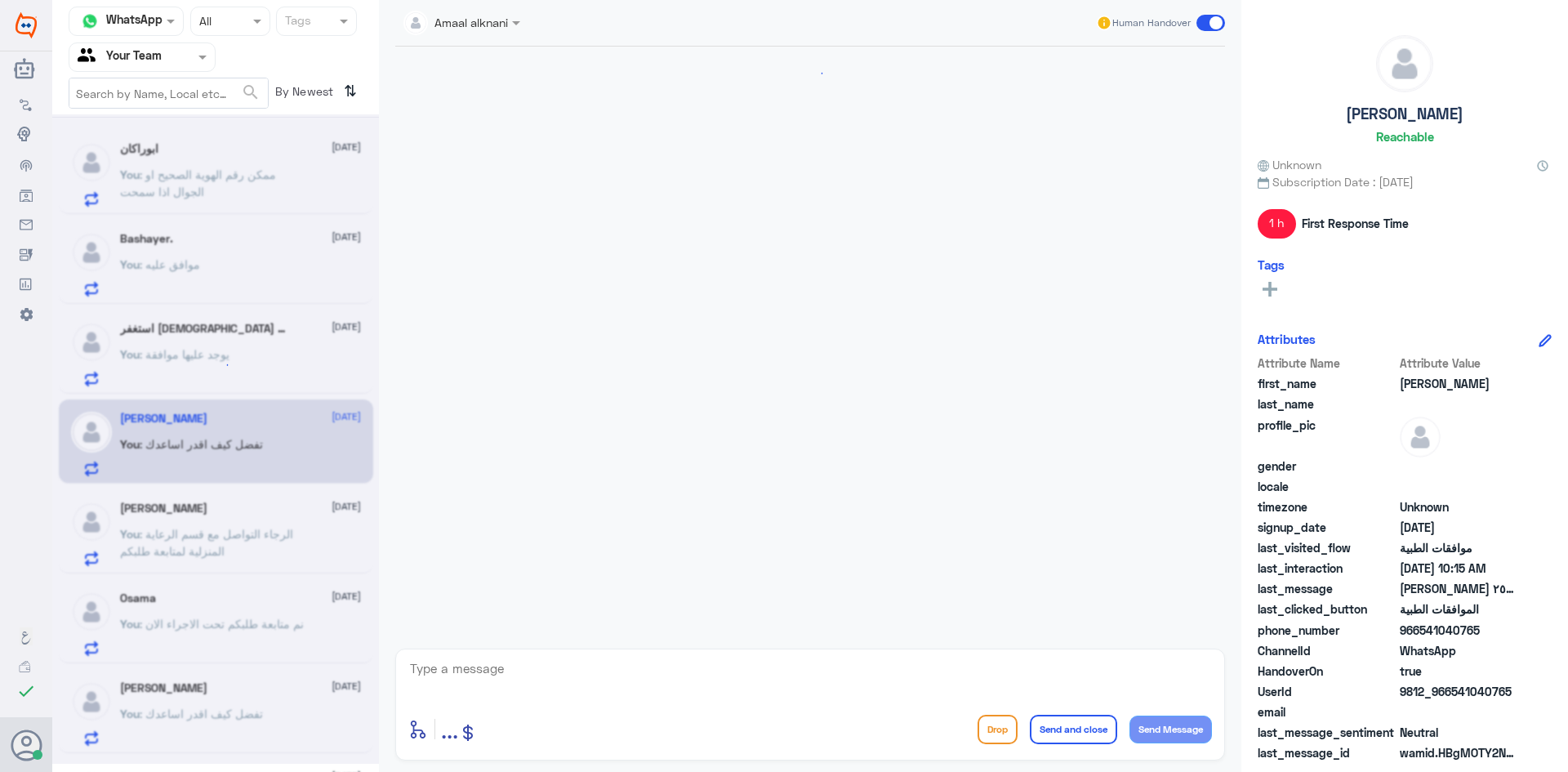
scroll to position [379, 0]
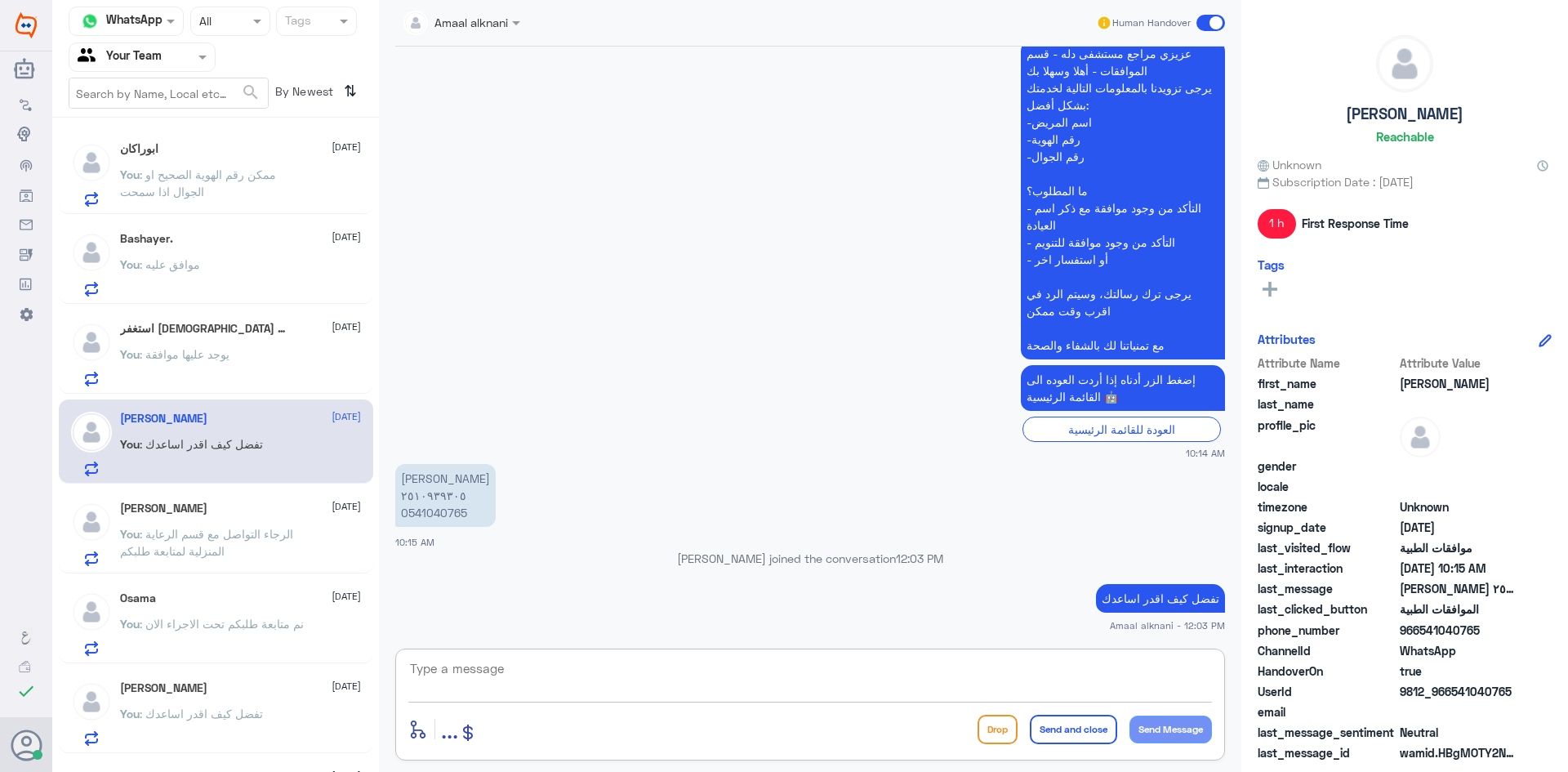
click at [554, 683] on textarea at bounding box center [810, 678] width 804 height 40
click at [132, 535] on span "You" at bounding box center [129, 534] width 20 height 14
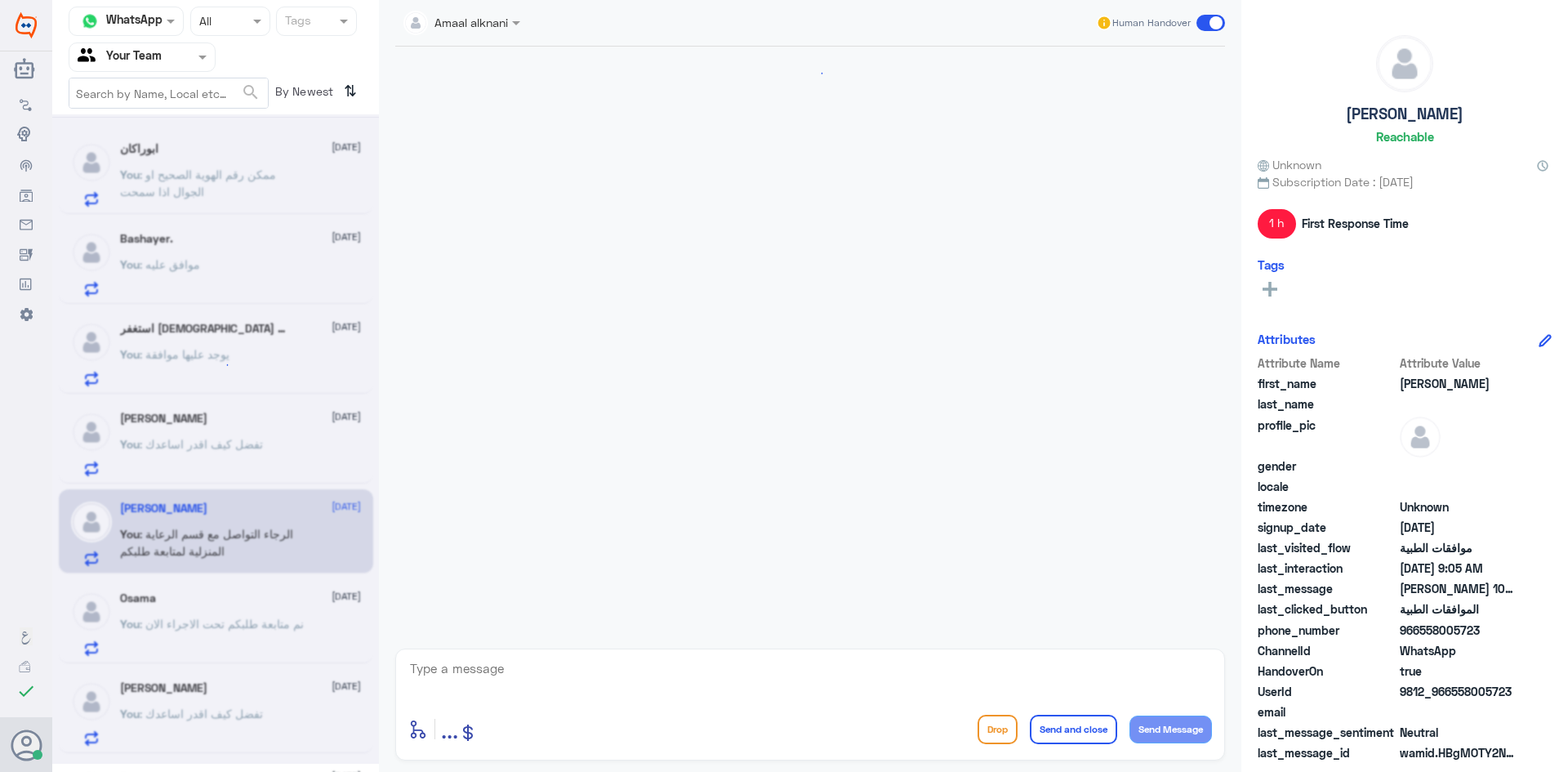
scroll to position [448, 0]
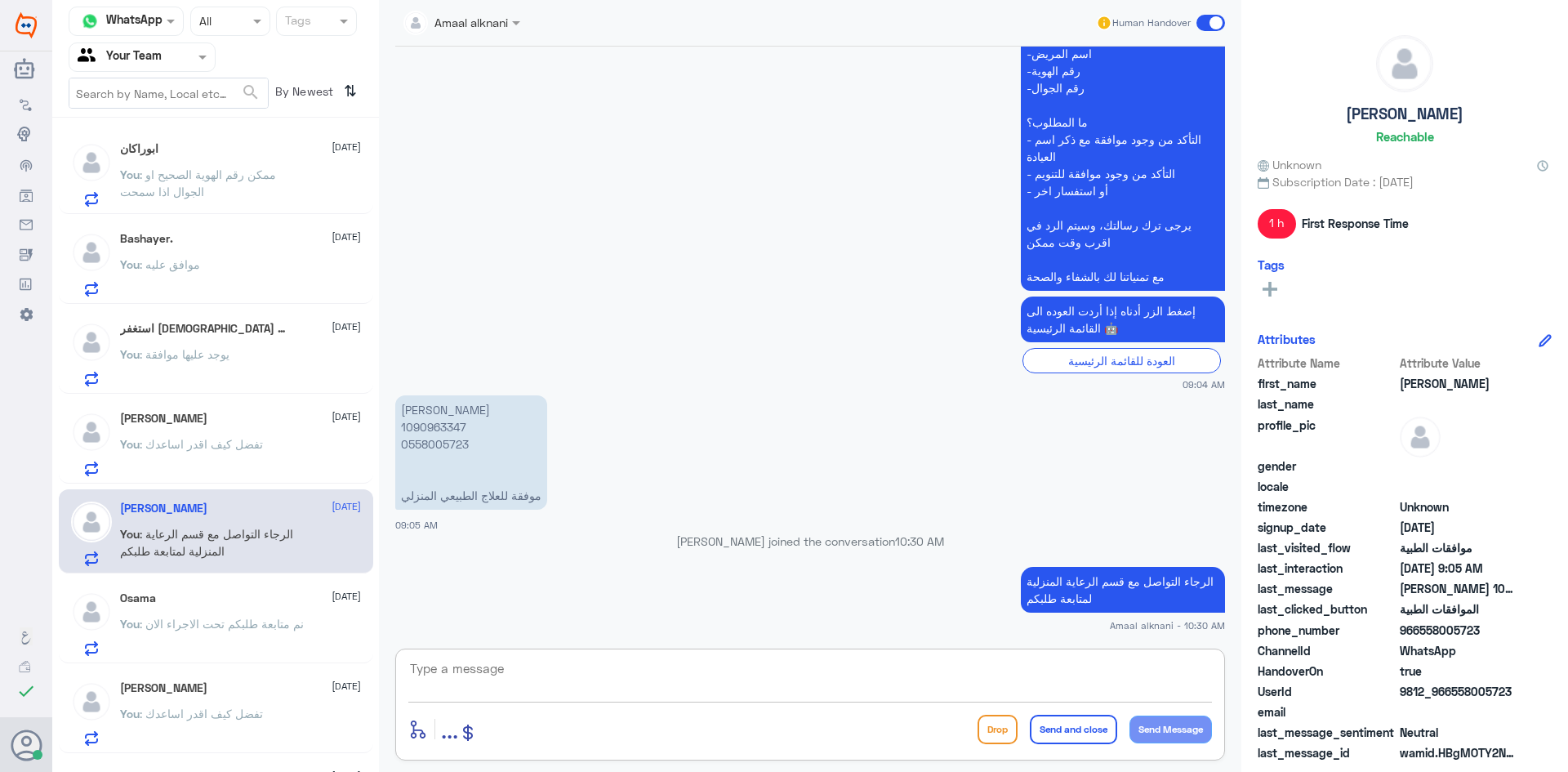
click at [558, 684] on textarea at bounding box center [810, 678] width 804 height 40
click at [553, 677] on textarea at bounding box center [810, 678] width 804 height 40
click at [552, 676] on textarea at bounding box center [810, 678] width 804 height 40
type textarea "نسعد دوما بخدمتكم ونتمنى لكم دوام الصحة والعافية"
click at [1080, 727] on button "Send and close" at bounding box center [1073, 729] width 88 height 29
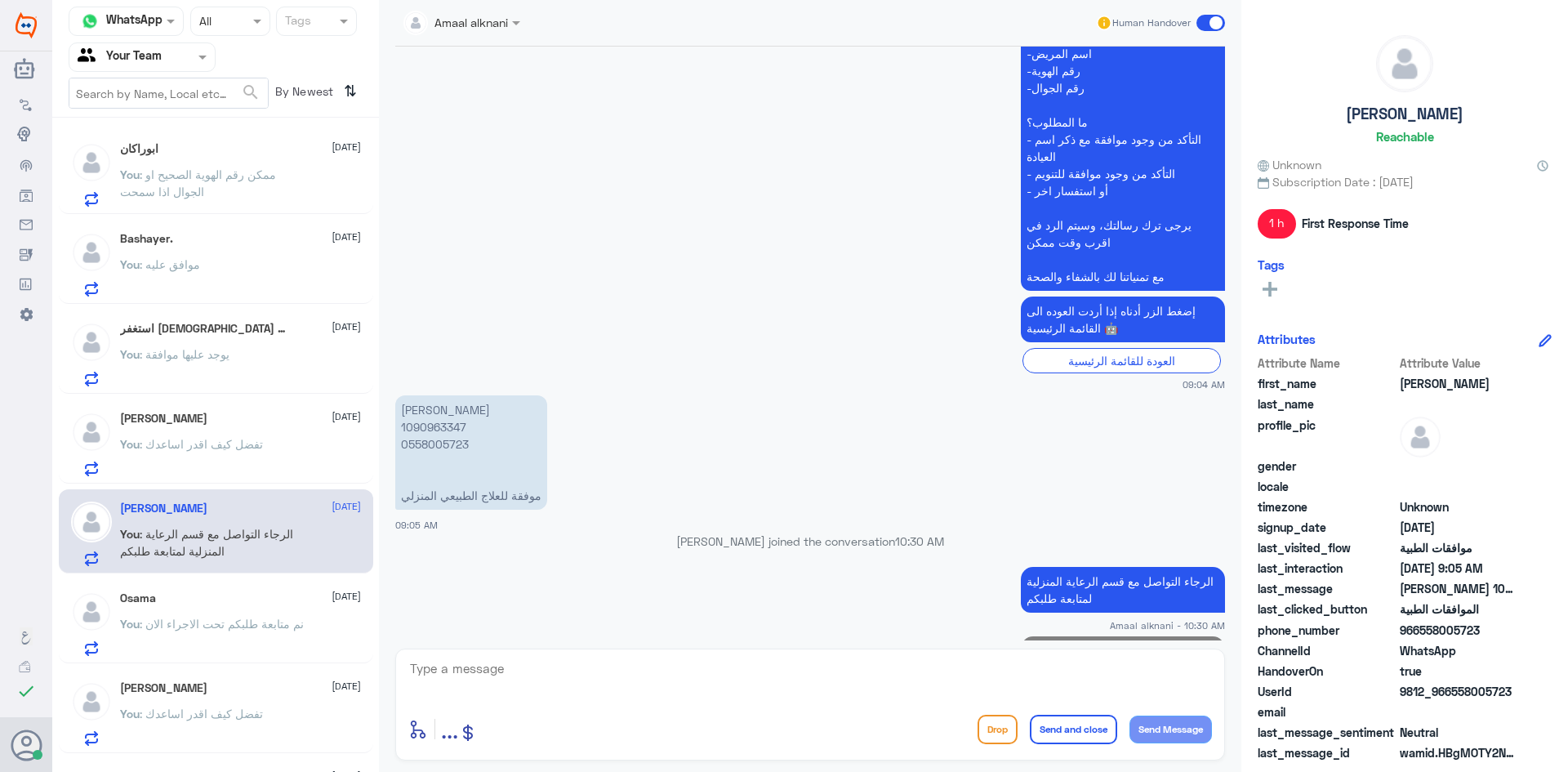
scroll to position [517, 0]
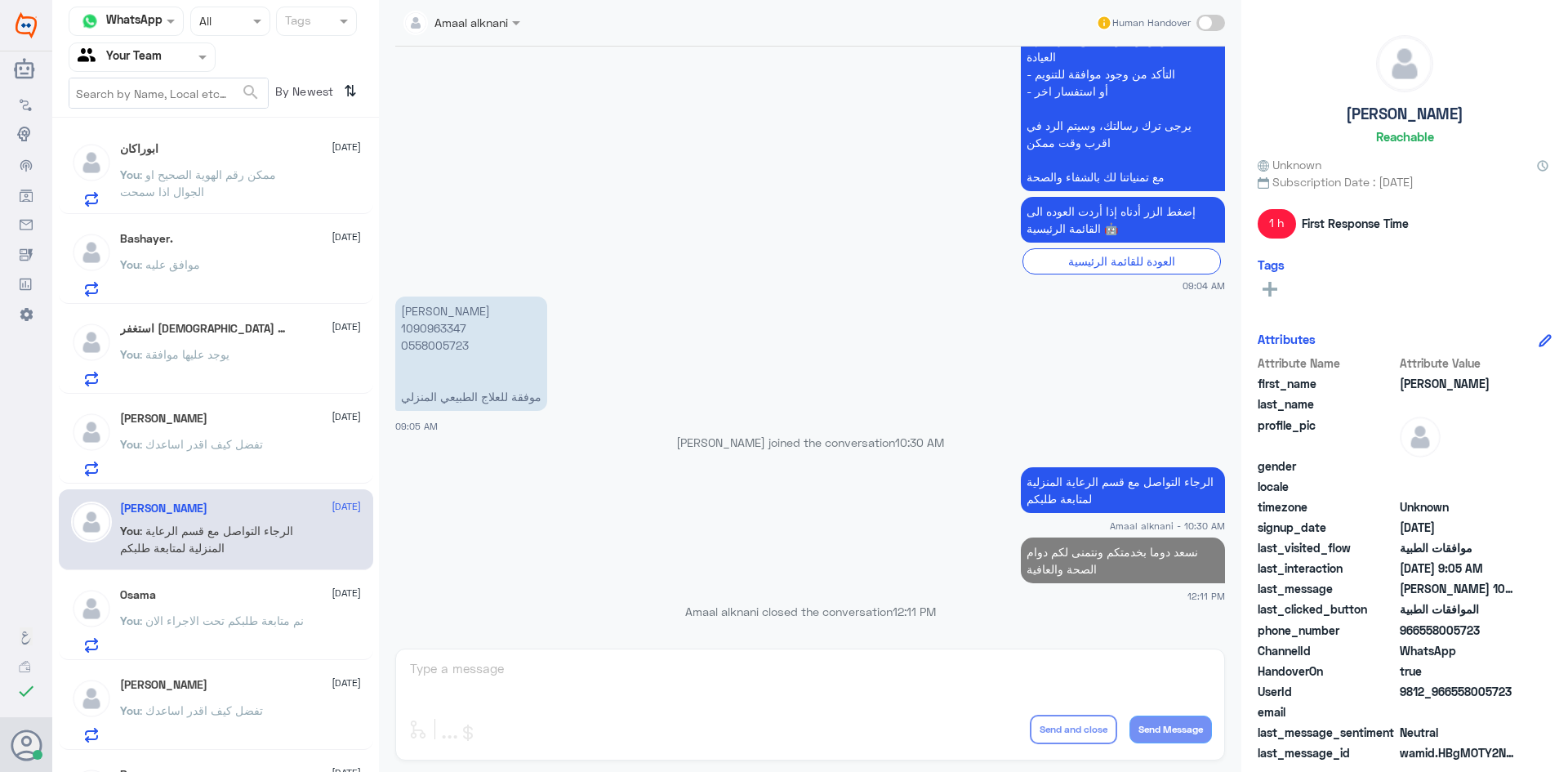
click at [233, 625] on span ": نم متابعة طلبكم تحت الاجراء الان" at bounding box center [222, 620] width 164 height 14
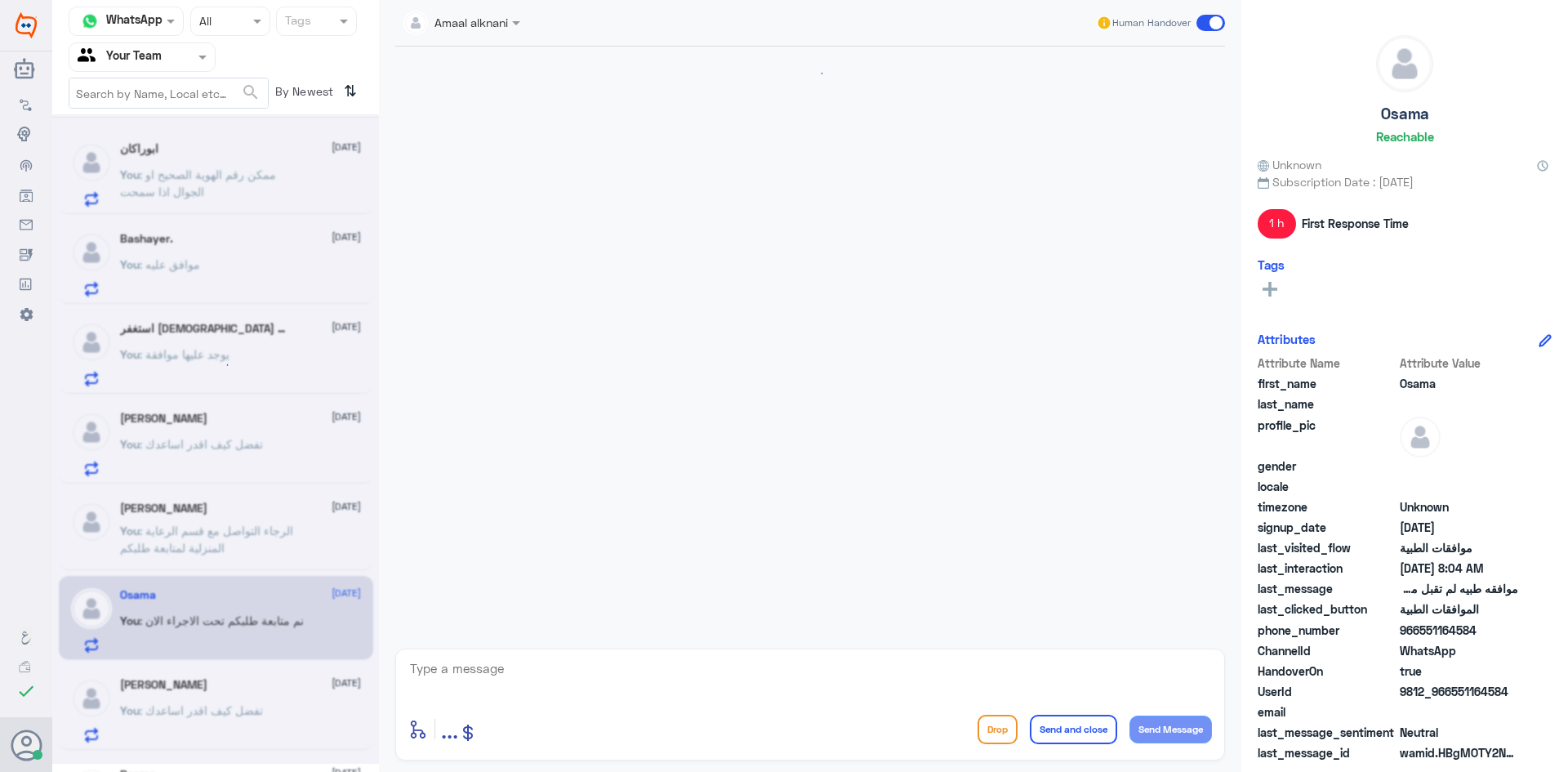
scroll to position [1223, 0]
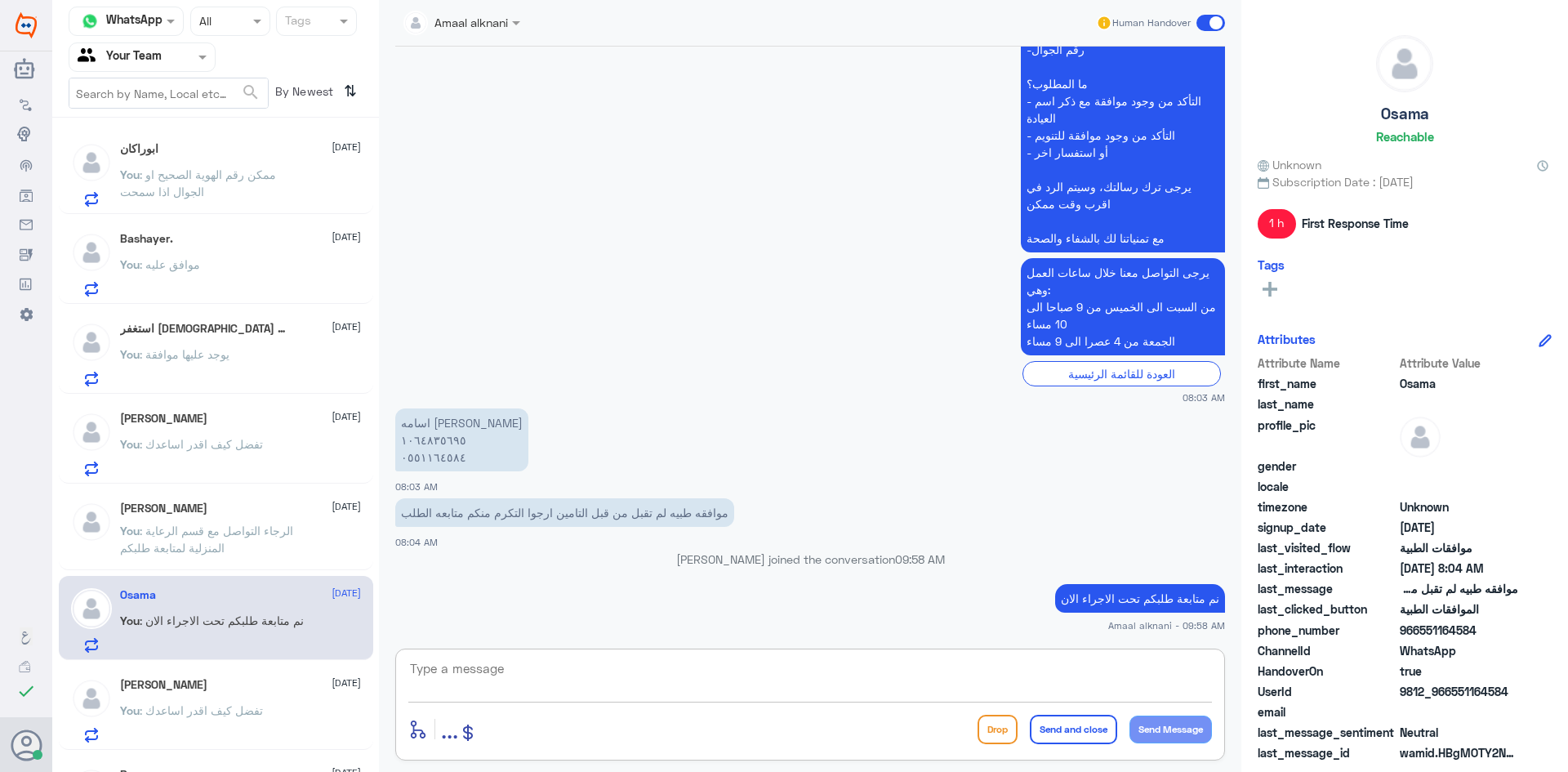
click at [621, 665] on textarea at bounding box center [810, 678] width 804 height 40
click at [613, 673] on textarea at bounding box center [810, 678] width 804 height 40
drag, startPoint x: 503, startPoint y: 678, endPoint x: 299, endPoint y: 662, distance: 204.6
click at [299, 662] on div "Channel WhatsApp Status × All Tags Agent Filter Your Team search By Newest ⇅ اب…" at bounding box center [810, 388] width 1516 height 777
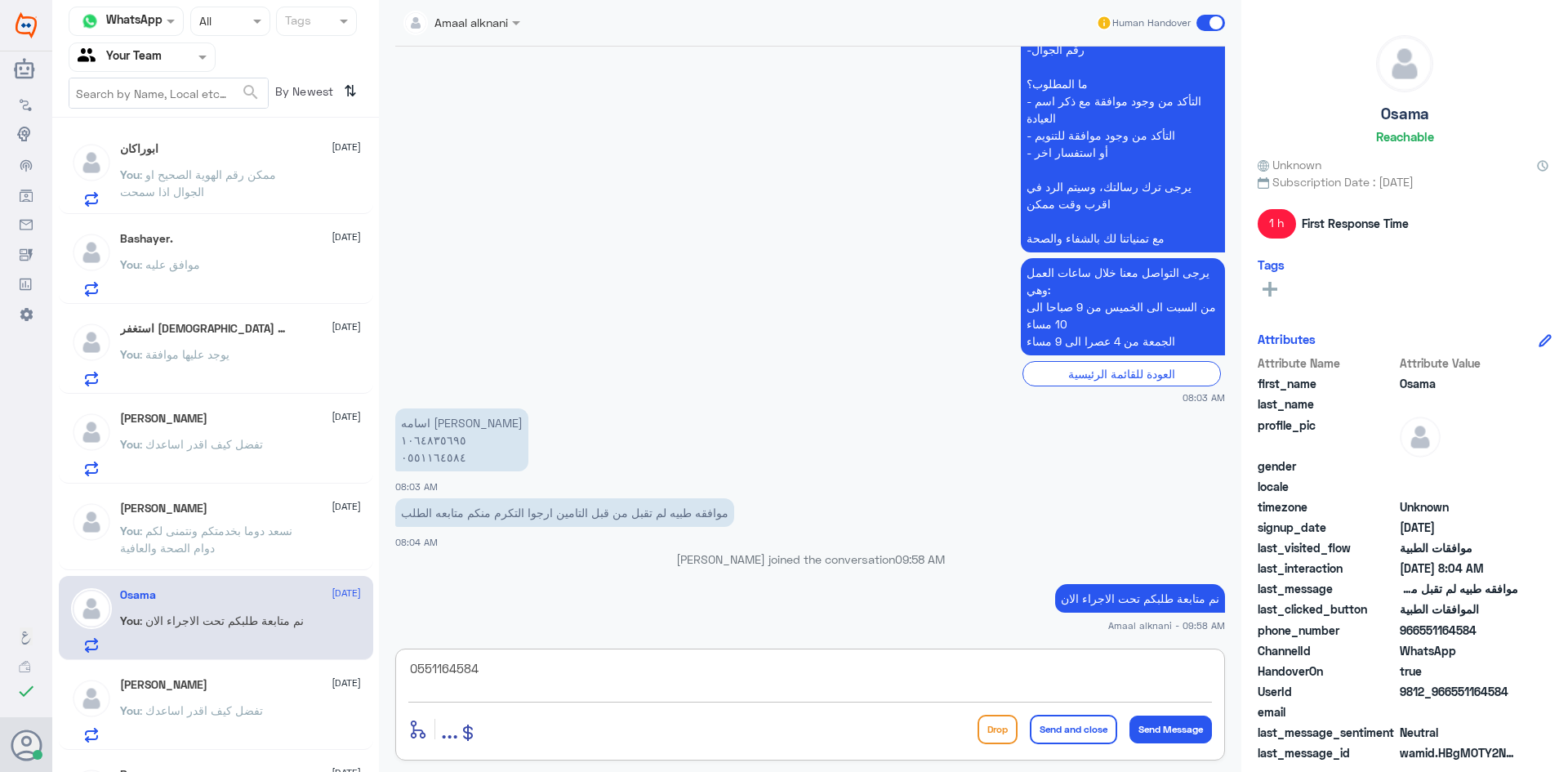
click at [647, 691] on textarea "0551164584" at bounding box center [810, 678] width 804 height 40
drag, startPoint x: 363, startPoint y: 693, endPoint x: 0, endPoint y: 684, distance: 363.1
click at [0, 685] on div "Dallah Hospitals Flow Builder Conversational Skills Broadcast Audience Inbox Gr…" at bounding box center [784, 386] width 1568 height 772
type textarea "تمت الموافقة قدامكم العافية"
drag, startPoint x: 1059, startPoint y: 734, endPoint x: 1037, endPoint y: 736, distance: 22.1
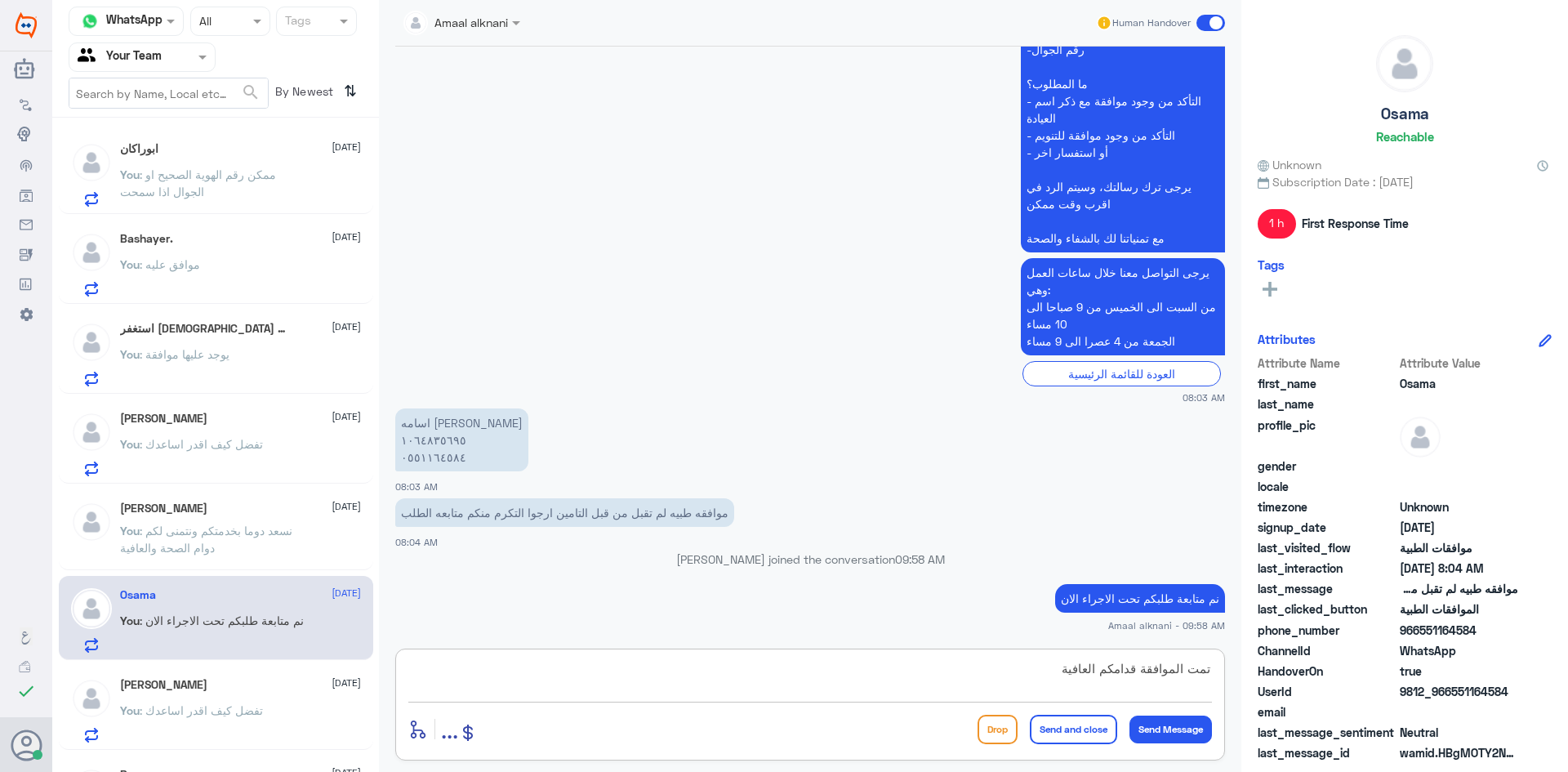
click at [1059, 734] on button "Send and close" at bounding box center [1073, 729] width 88 height 29
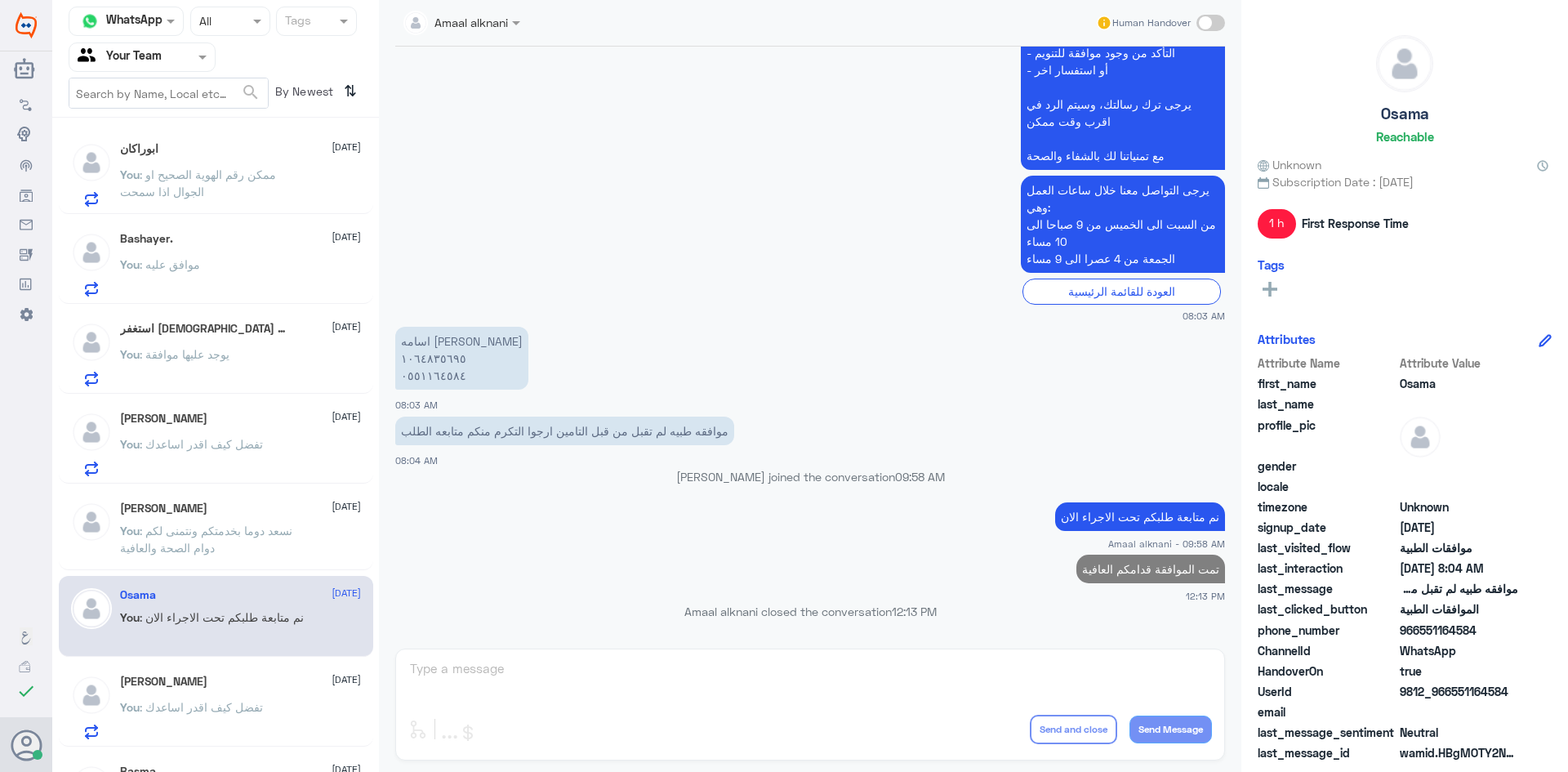
click at [176, 698] on p "You : تفضل كيف اقدر اساعدك" at bounding box center [191, 718] width 143 height 41
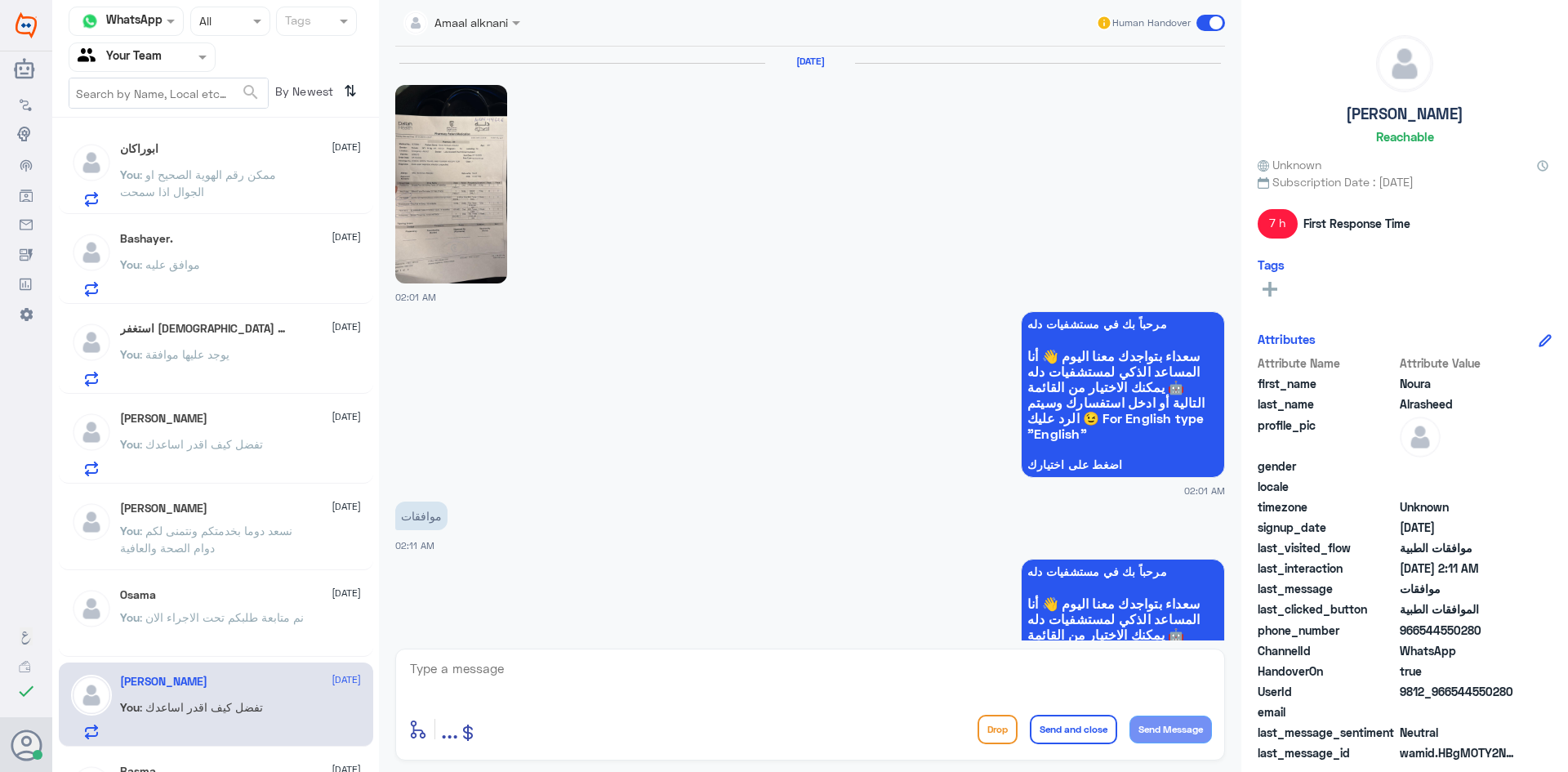
scroll to position [758, 0]
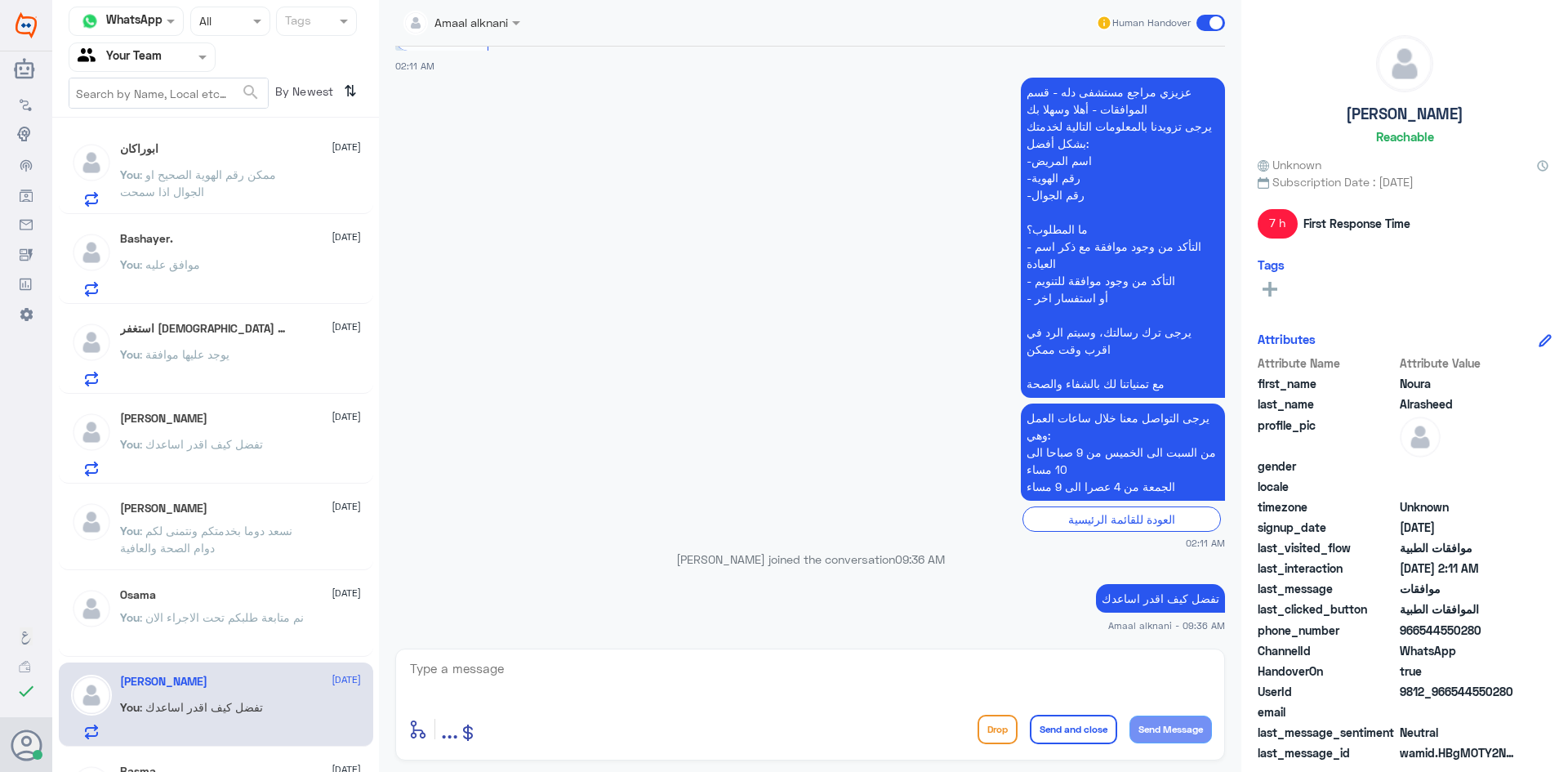
click at [565, 682] on textarea at bounding box center [810, 678] width 804 height 40
type textarea "نسعد دوما بخدمتكم ونتمنى لكم دوام الصحة والعافية"
click at [1077, 734] on button "Send and close" at bounding box center [1073, 729] width 88 height 29
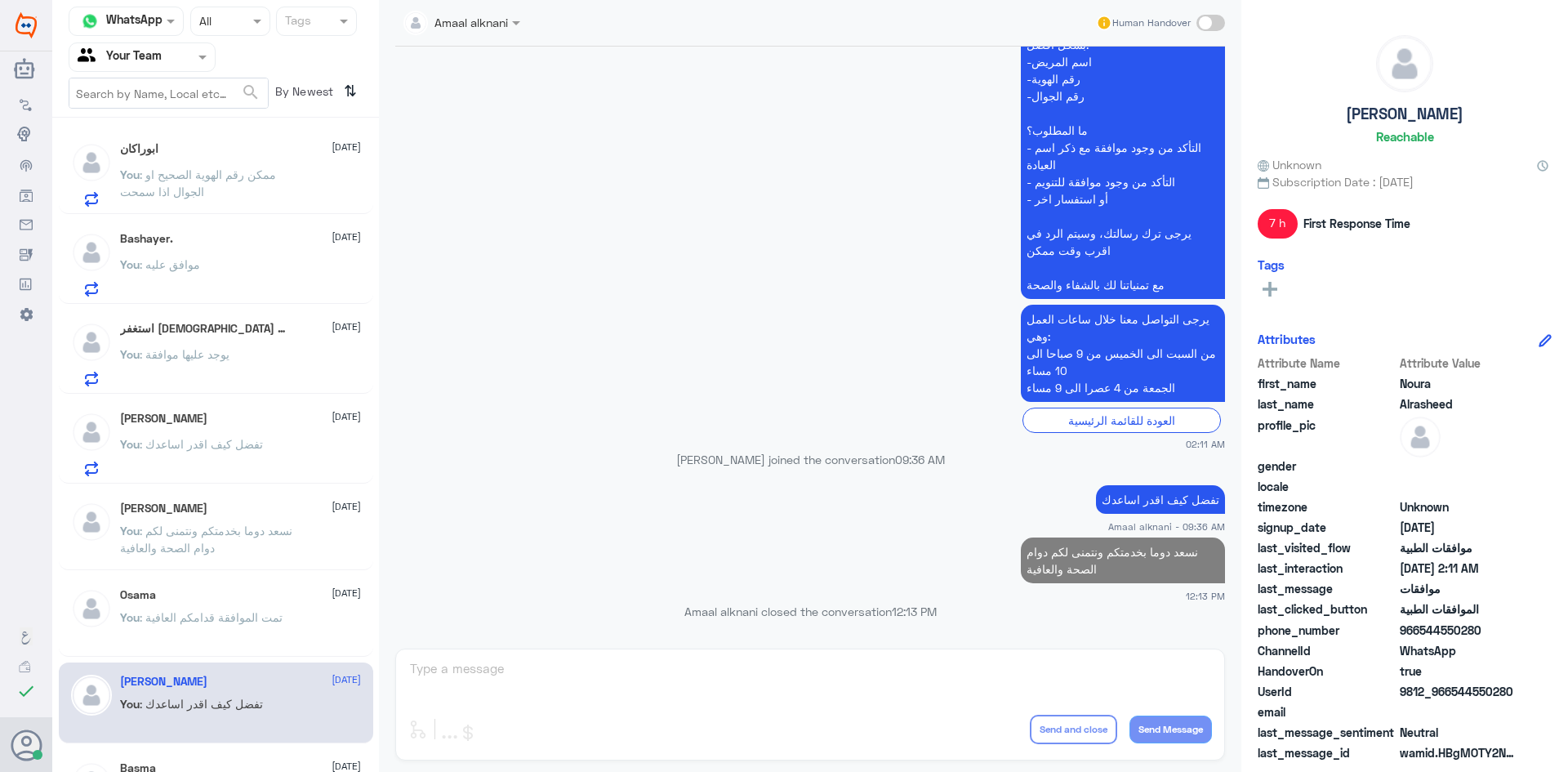
click at [1093, 551] on p "نسعد دوما بخدمتكم ونتمنى لكم دوام الصحة والعافية" at bounding box center [1123, 560] width 204 height 45
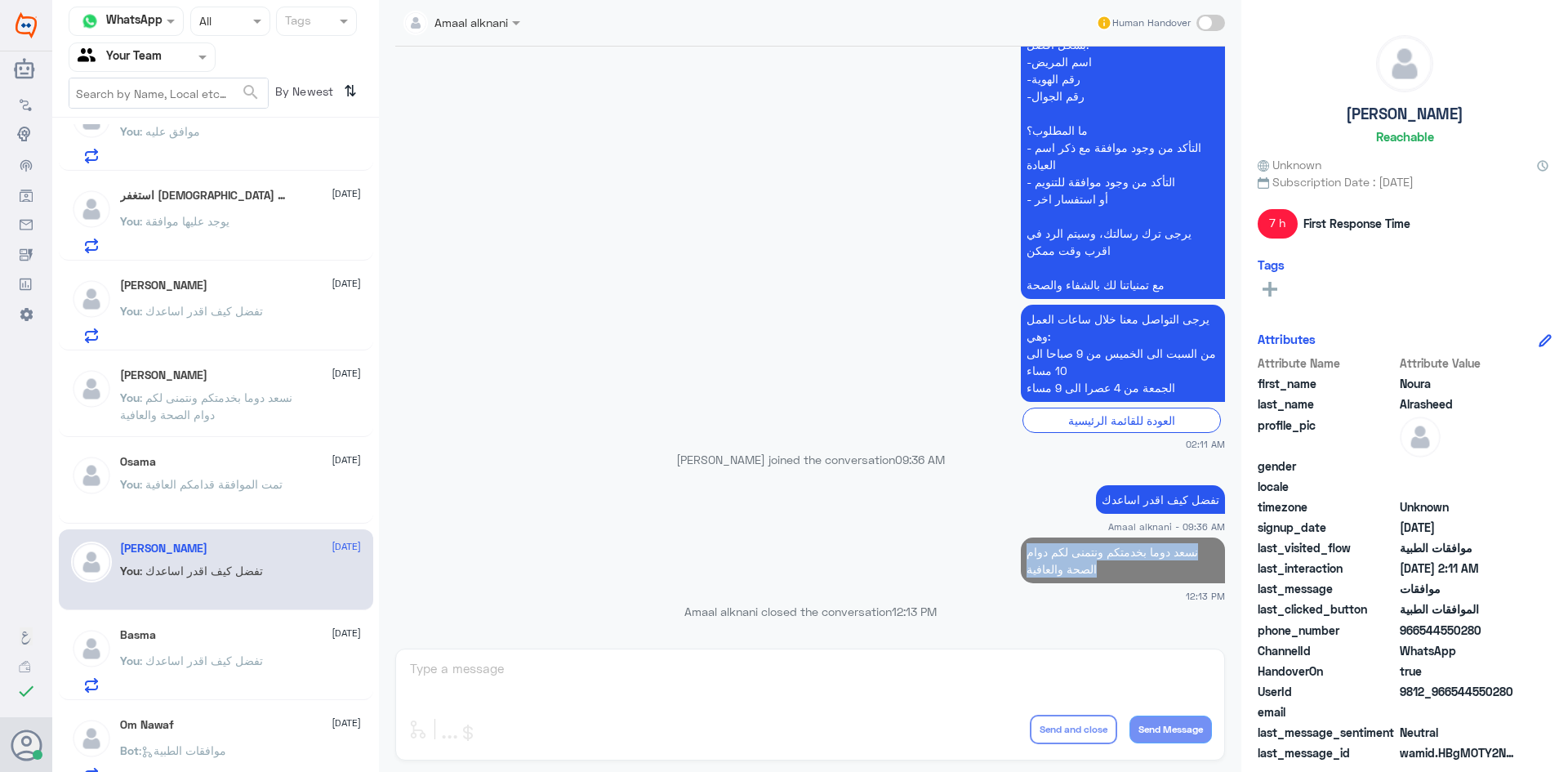
scroll to position [327, 0]
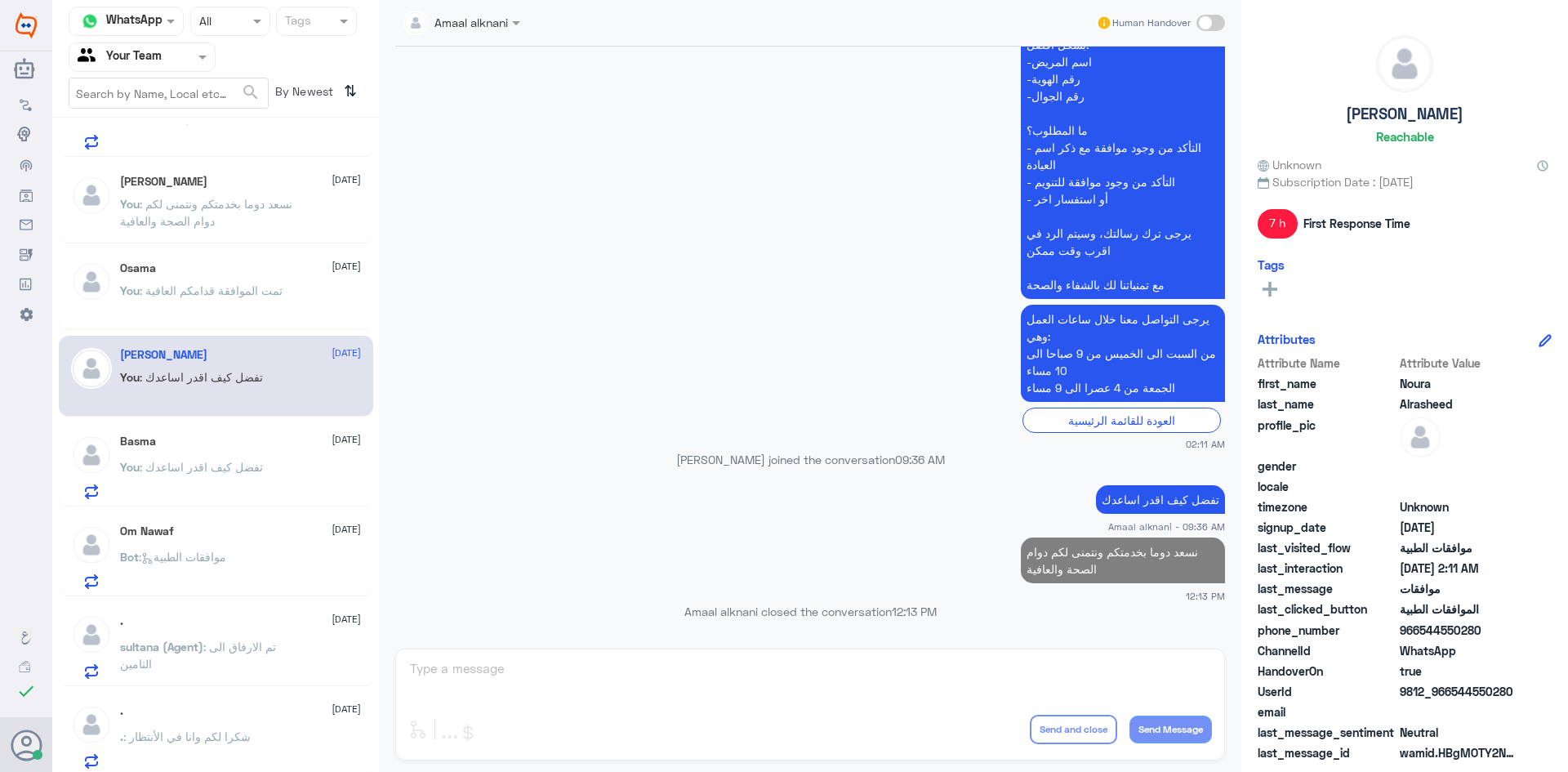
click at [211, 473] on span ": تفضل كيف اقدر اساعدك" at bounding box center [201, 467] width 124 height 14
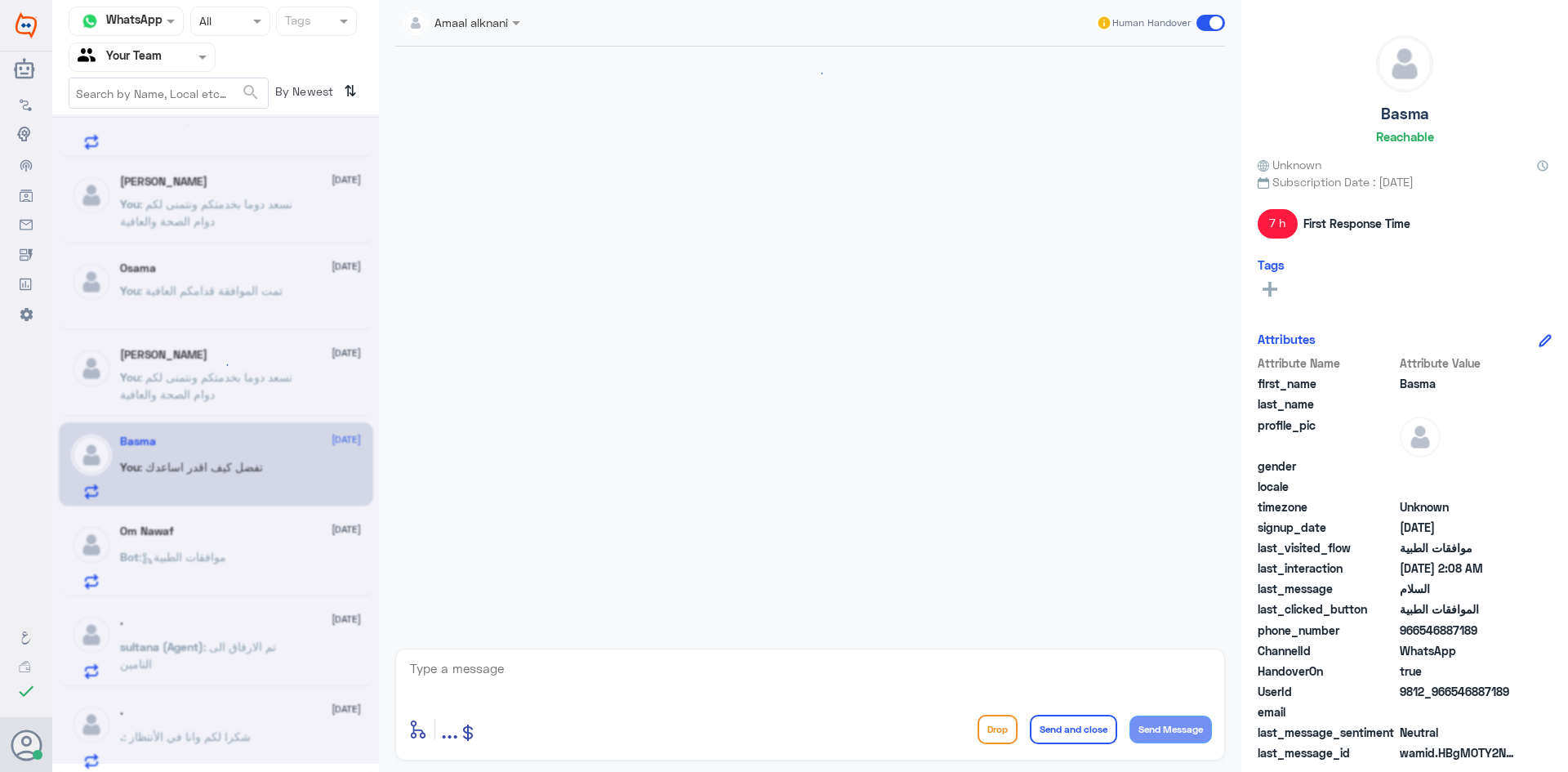
scroll to position [341, 0]
click at [581, 680] on textarea at bounding box center [810, 678] width 804 height 40
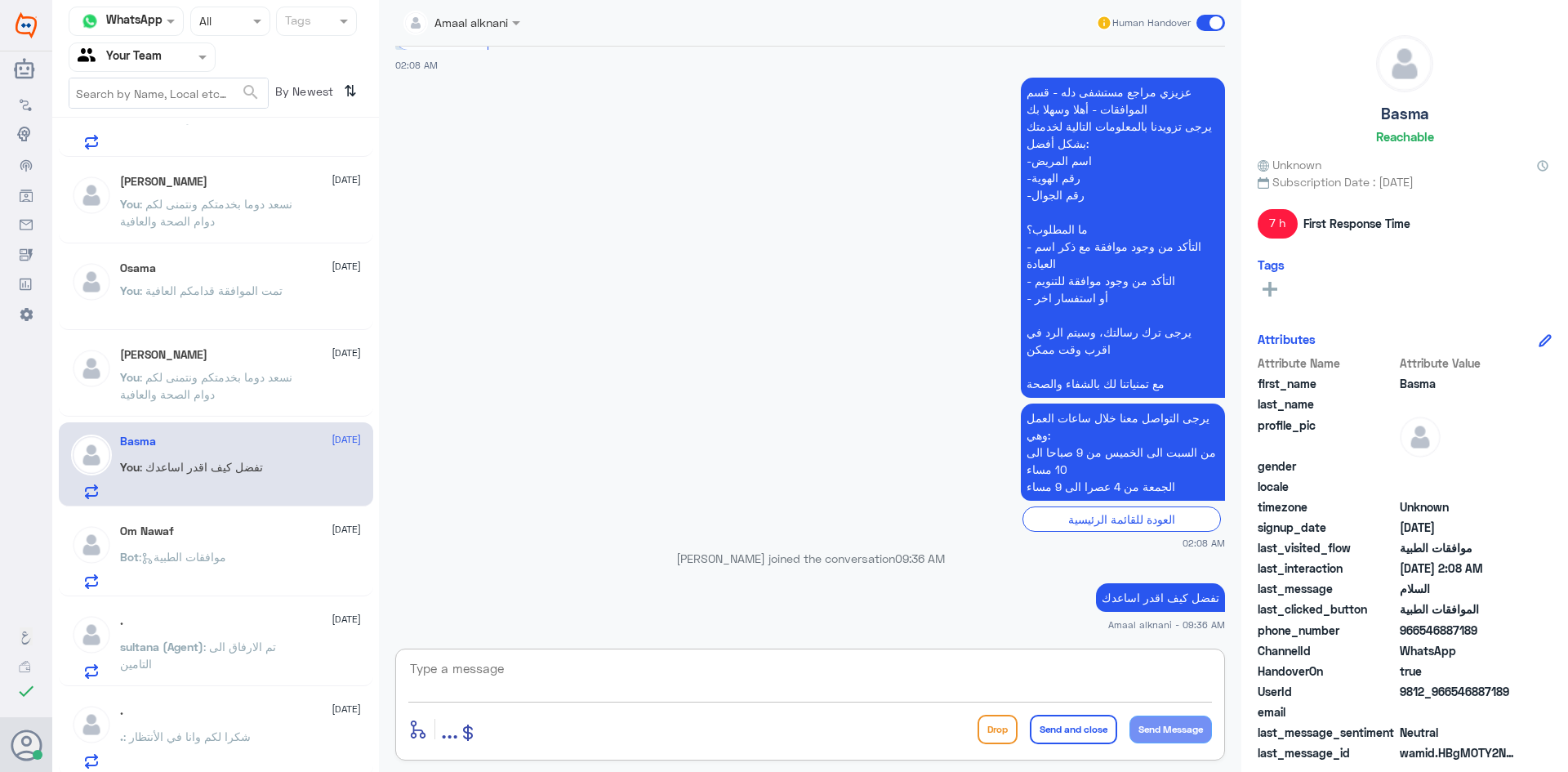
paste textarea "نسعد دوما بخدمتكم ونتمنى لكم دوام الصحة والعافية"
type textarea "نسعد دوما بخدمتكم ونتمنى لكم دوام الصحة والعافية"
click at [1066, 732] on button "Send and close" at bounding box center [1073, 729] width 88 height 29
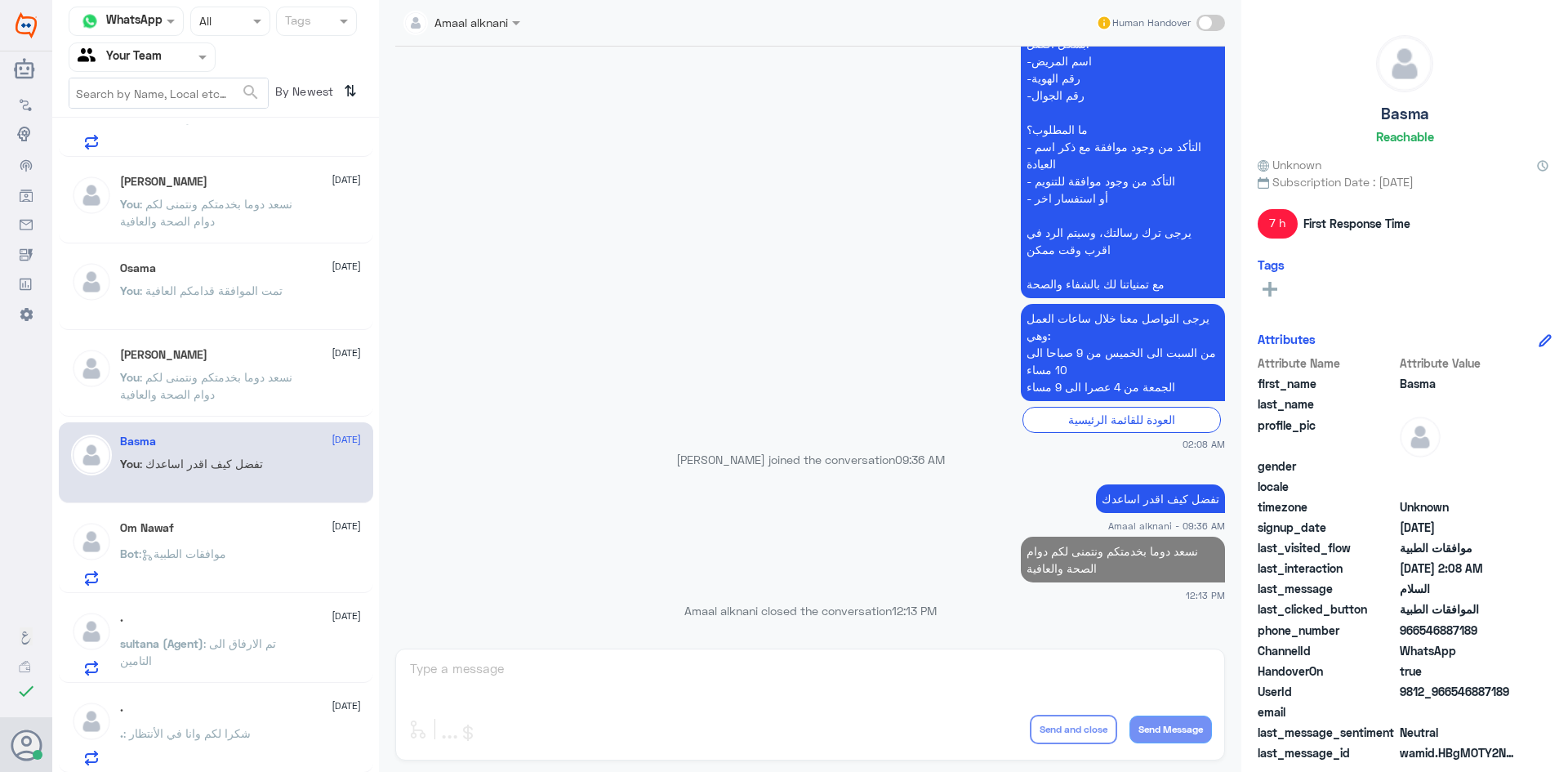
click at [166, 558] on span ": موافقات الطبية" at bounding box center [182, 553] width 88 height 14
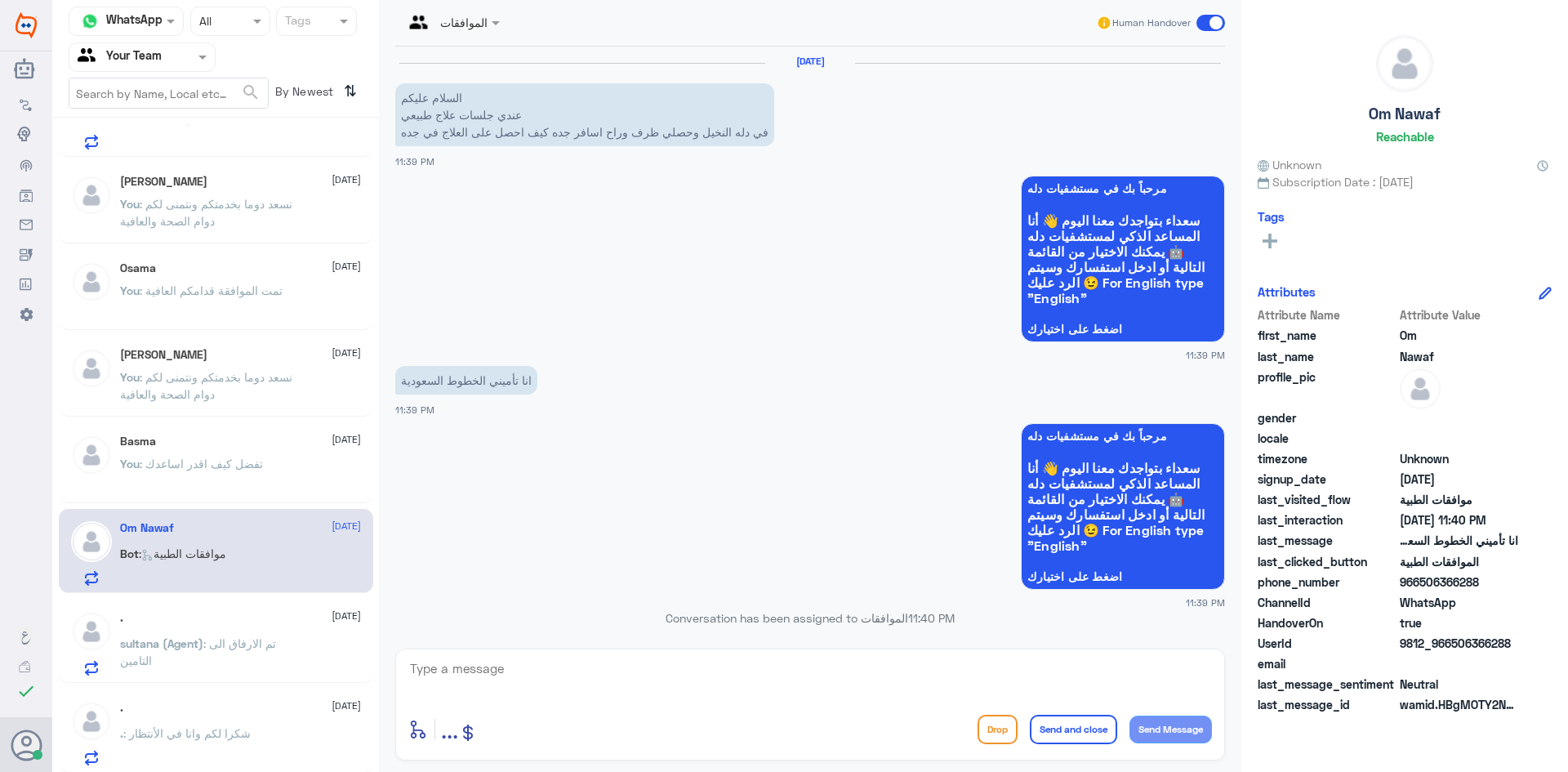
scroll to position [540, 0]
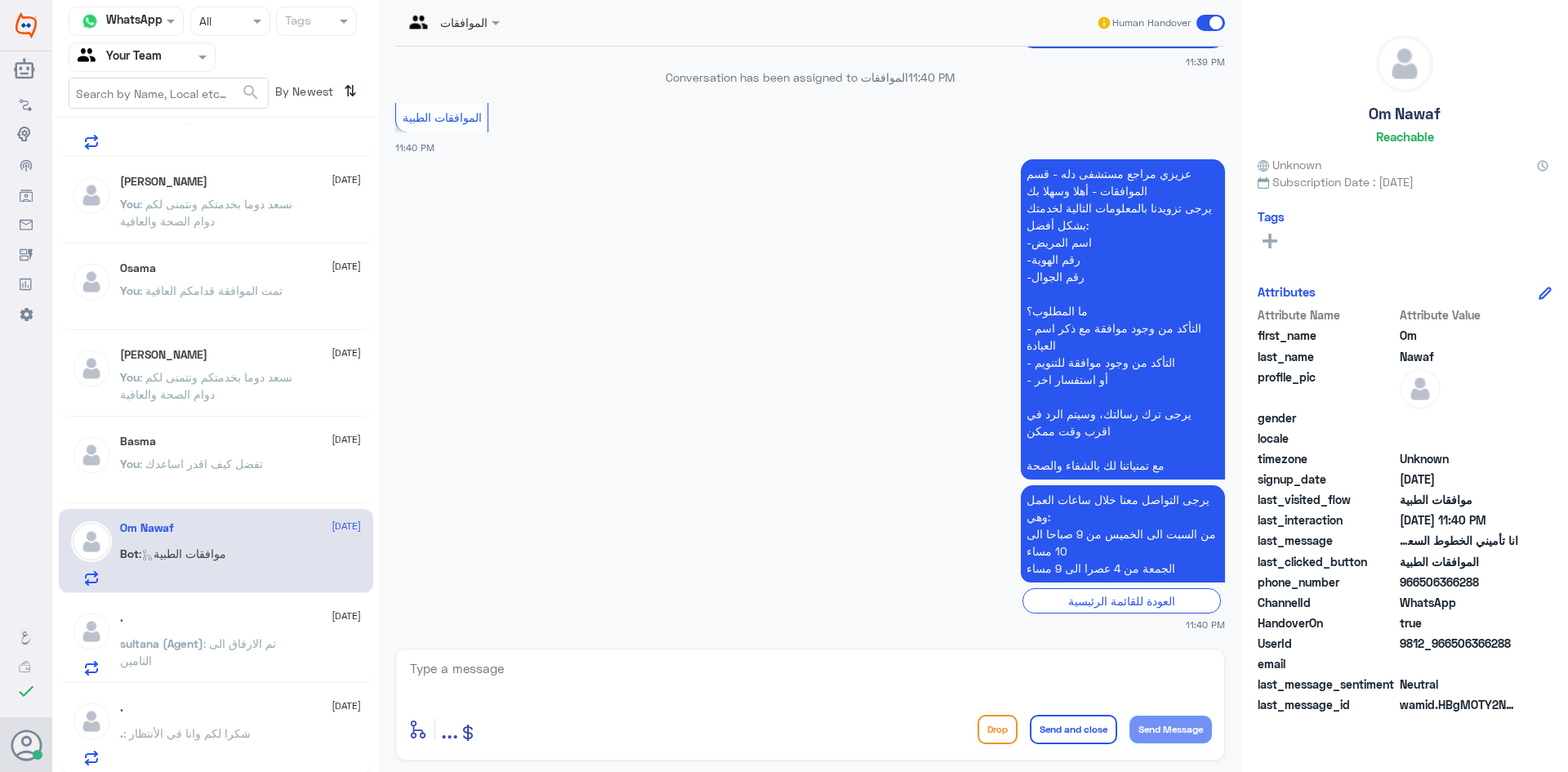
click at [724, 679] on textarea at bounding box center [810, 678] width 804 height 40
type textarea "تفضل كيف اقدر اساعدك"
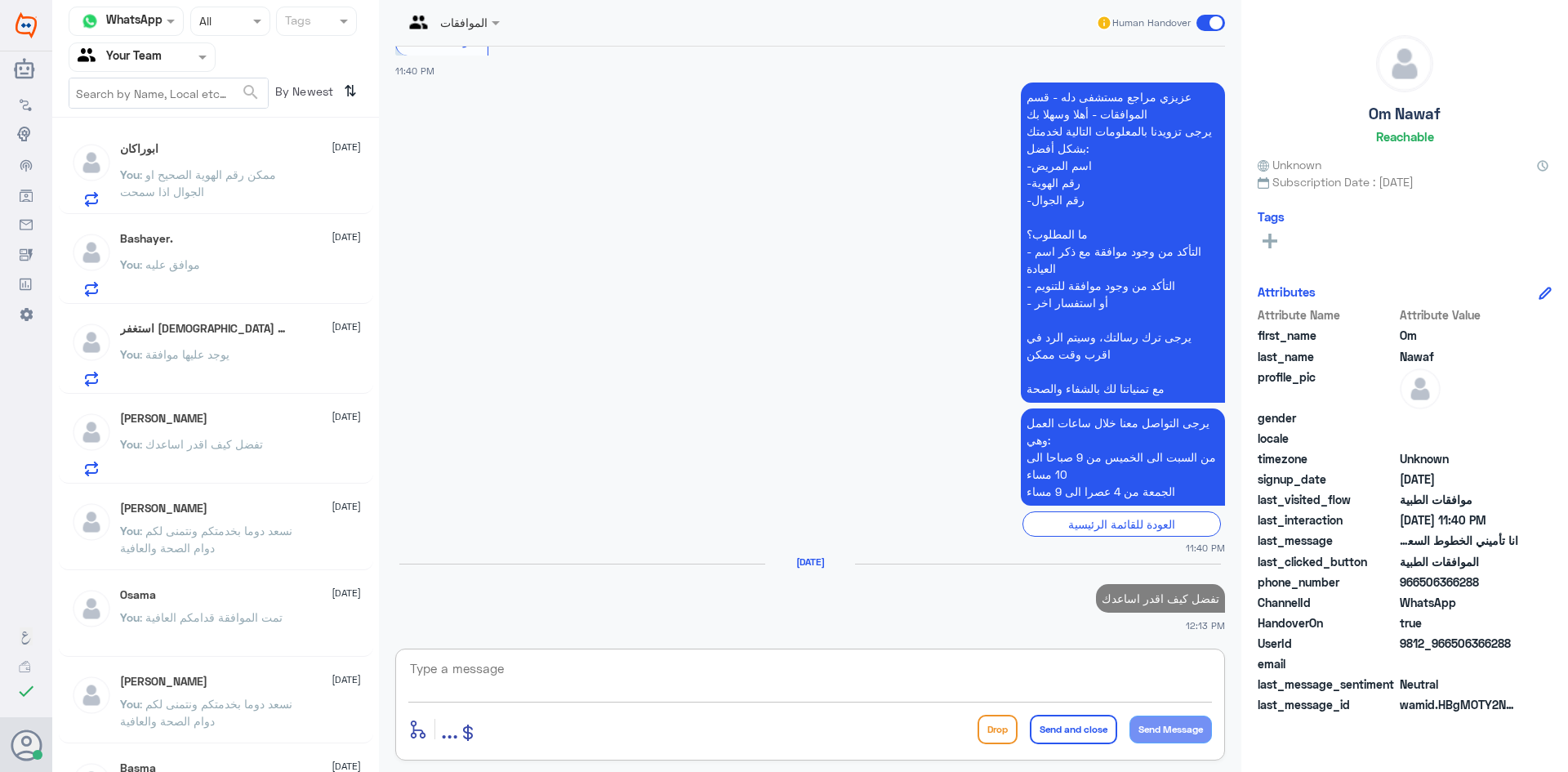
scroll to position [622, 0]
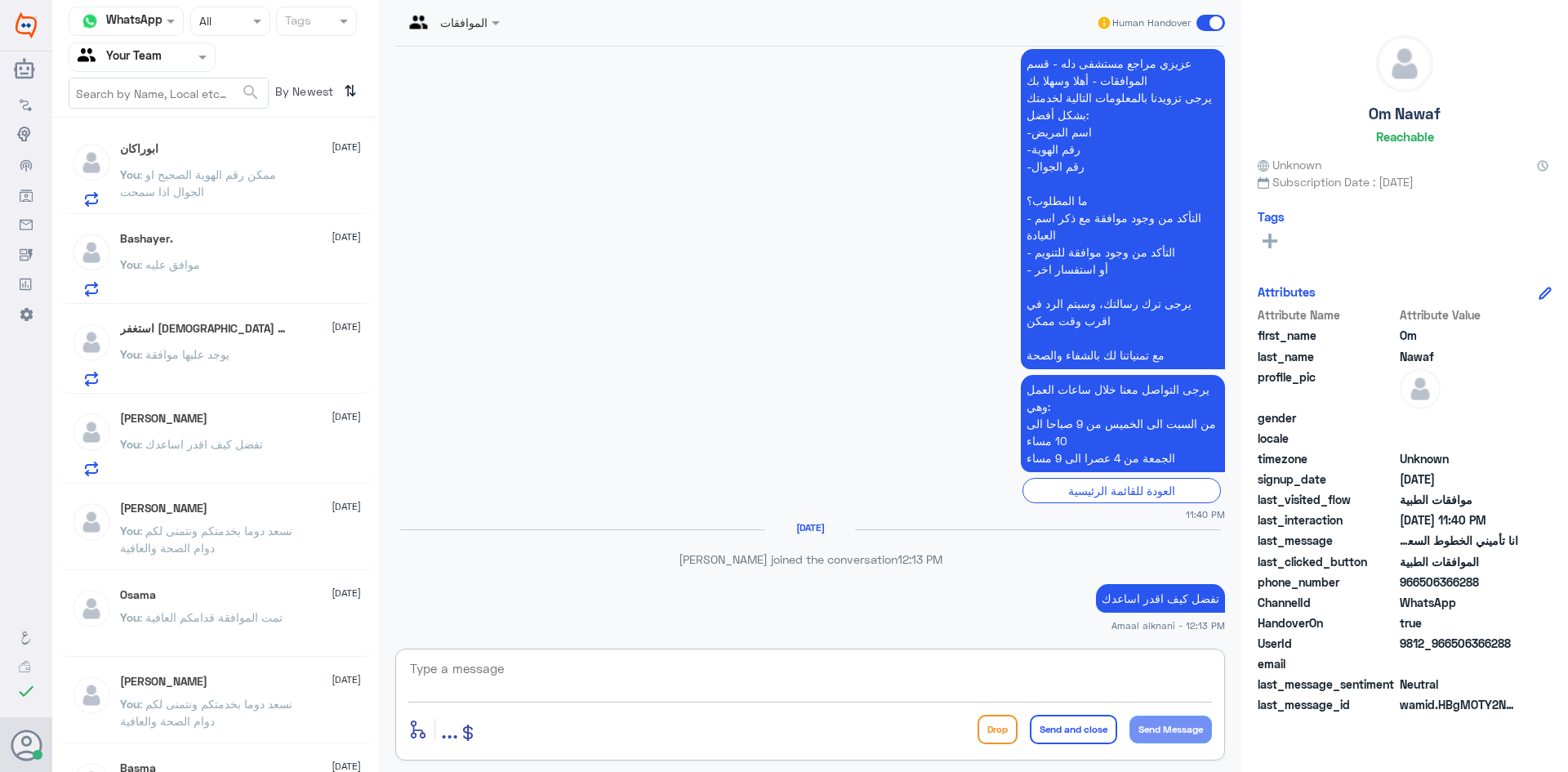
click at [223, 174] on span ": ممكن رقم الهوية الصحيح او الجوال اذا سمحت" at bounding box center [197, 182] width 156 height 31
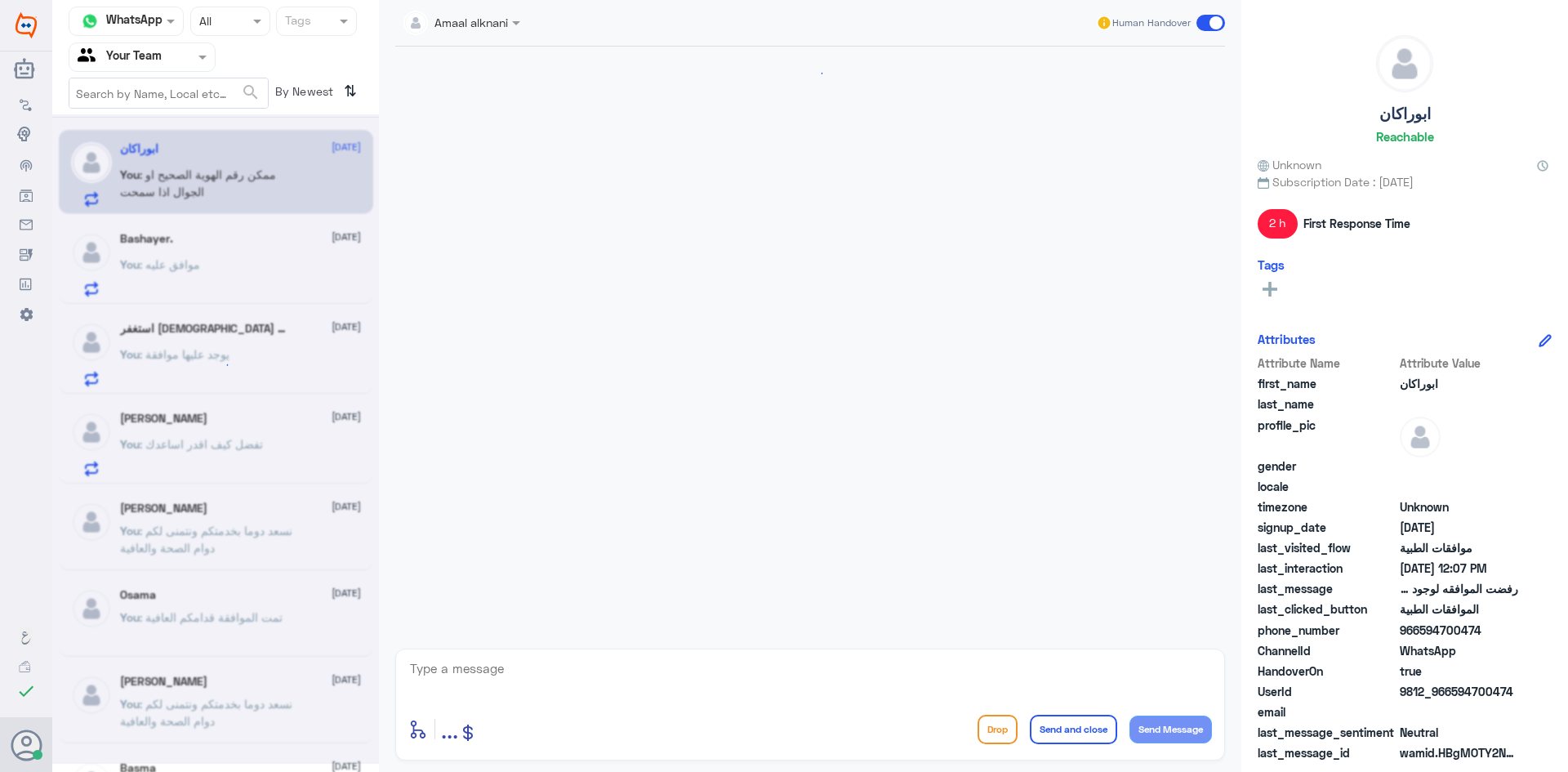
scroll to position [884, 0]
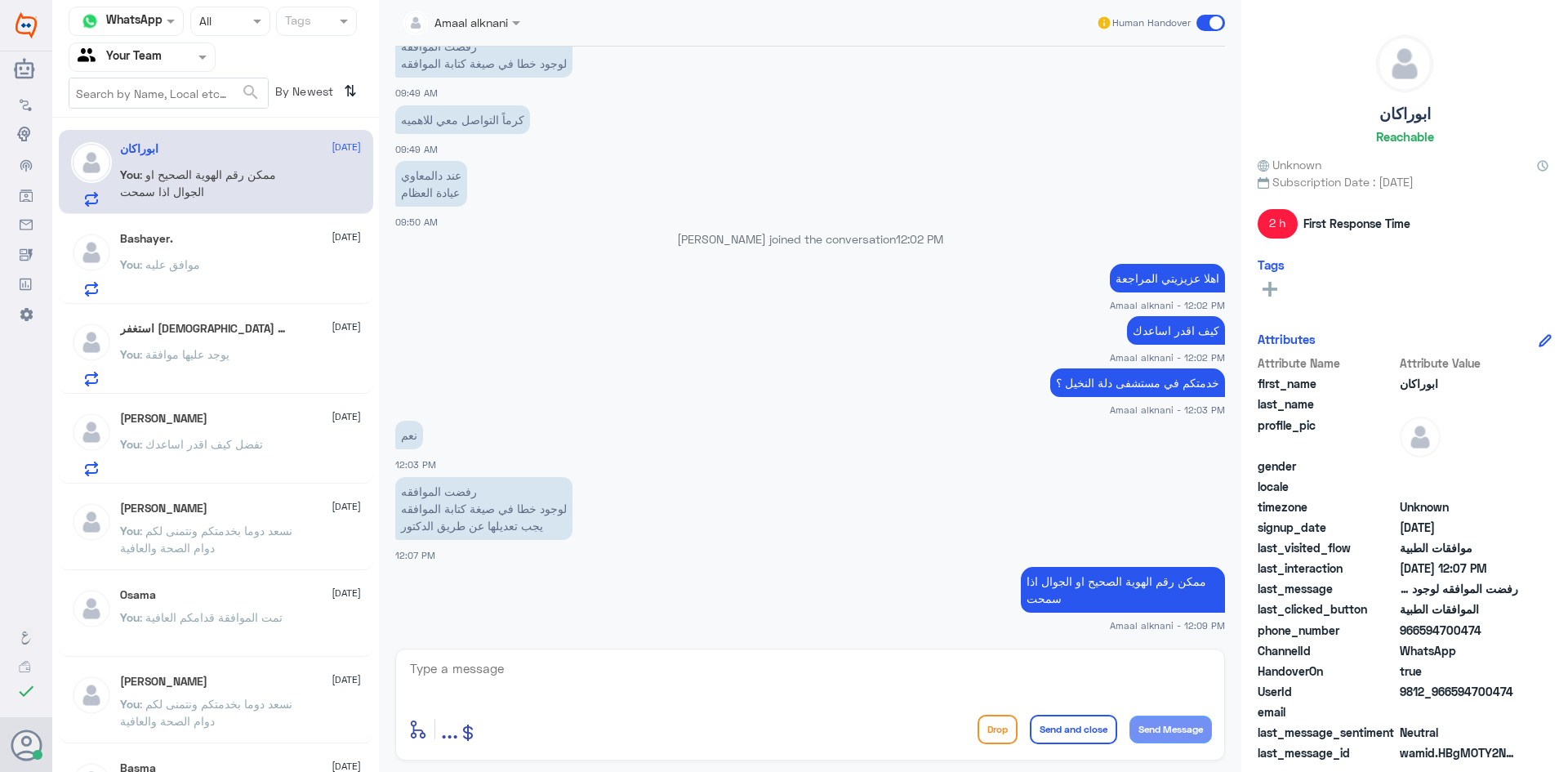
click at [226, 267] on div "You : موافق عليه" at bounding box center [240, 278] width 241 height 37
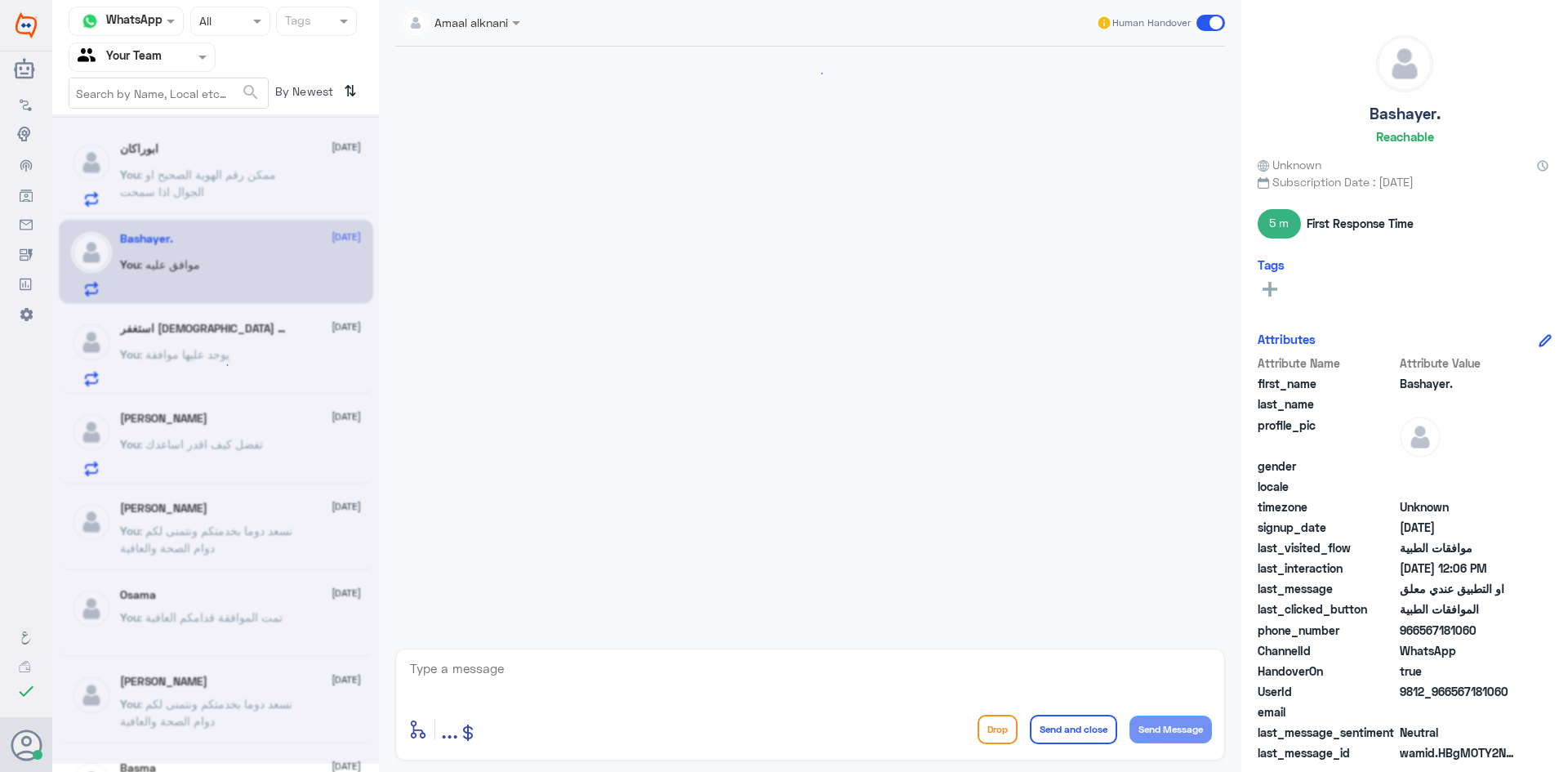
scroll to position [1387, 0]
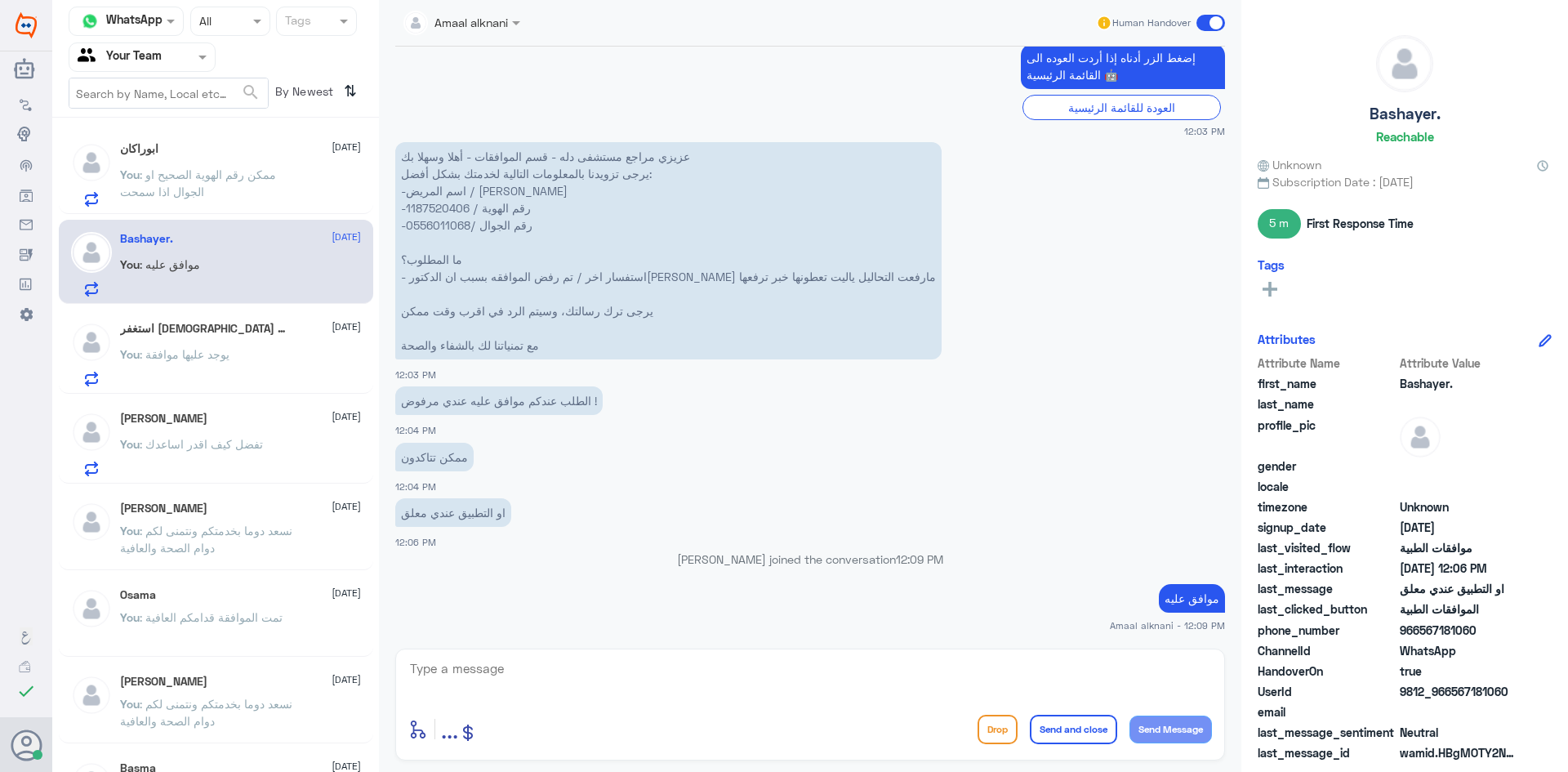
click at [230, 352] on span ": يوجد عليها موافقة" at bounding box center [184, 353] width 90 height 14
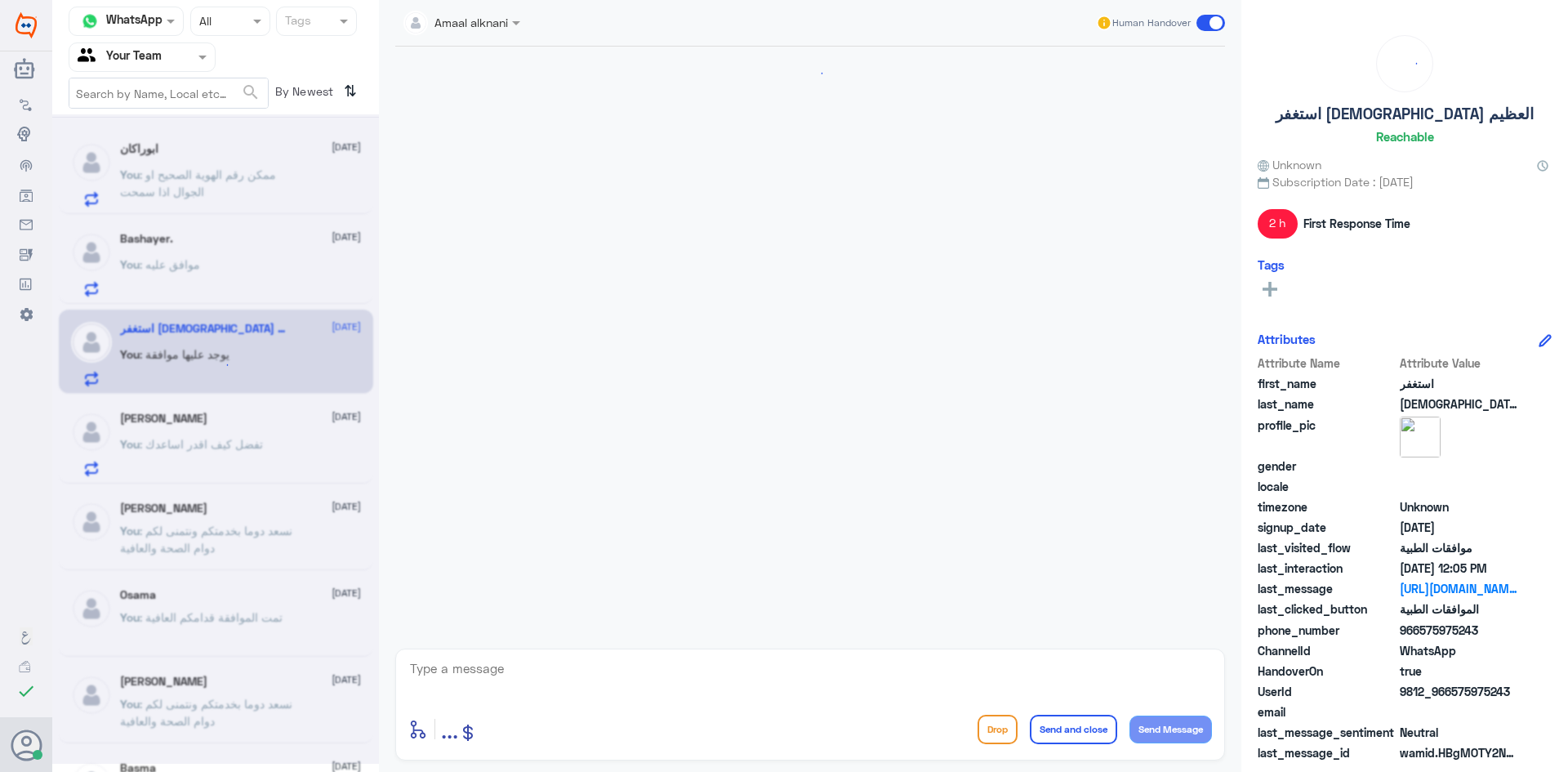
scroll to position [1583, 0]
